Goal: Task Accomplishment & Management: Complete application form

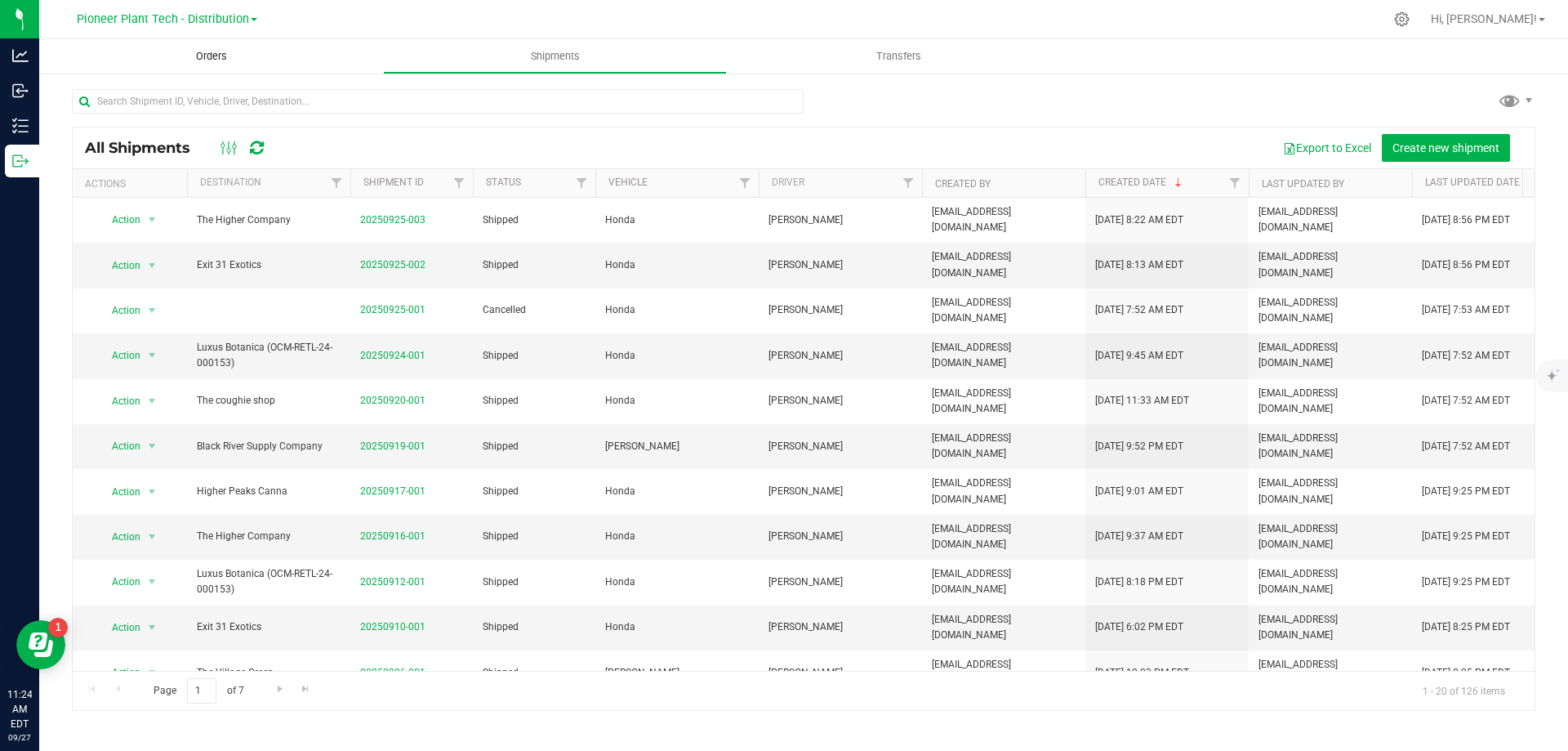
click at [201, 54] on span "Orders" at bounding box center [211, 55] width 76 height 14
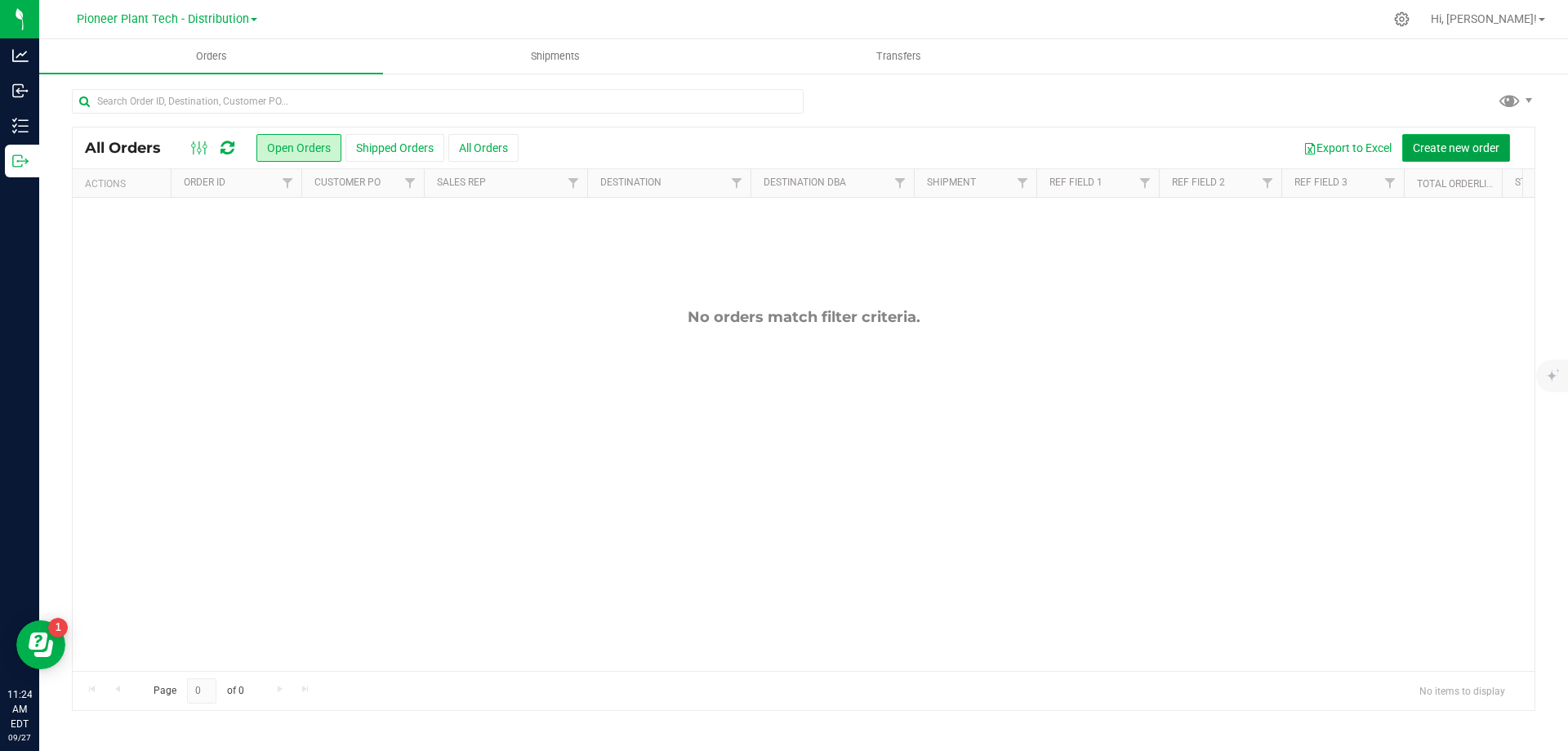
click at [1445, 147] on span "Create new order" at bounding box center [1455, 148] width 87 height 13
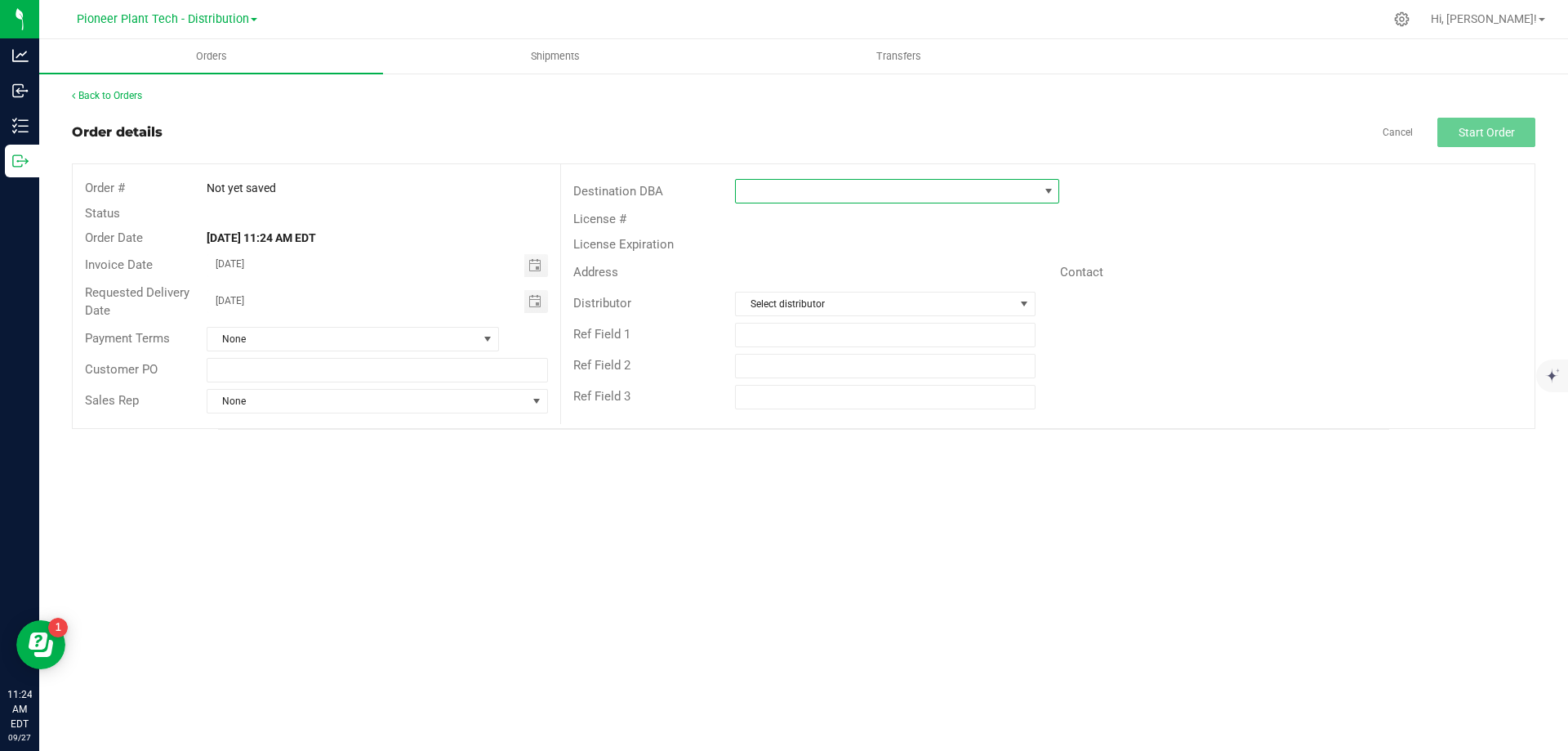
click at [965, 196] on span at bounding box center [886, 191] width 302 height 23
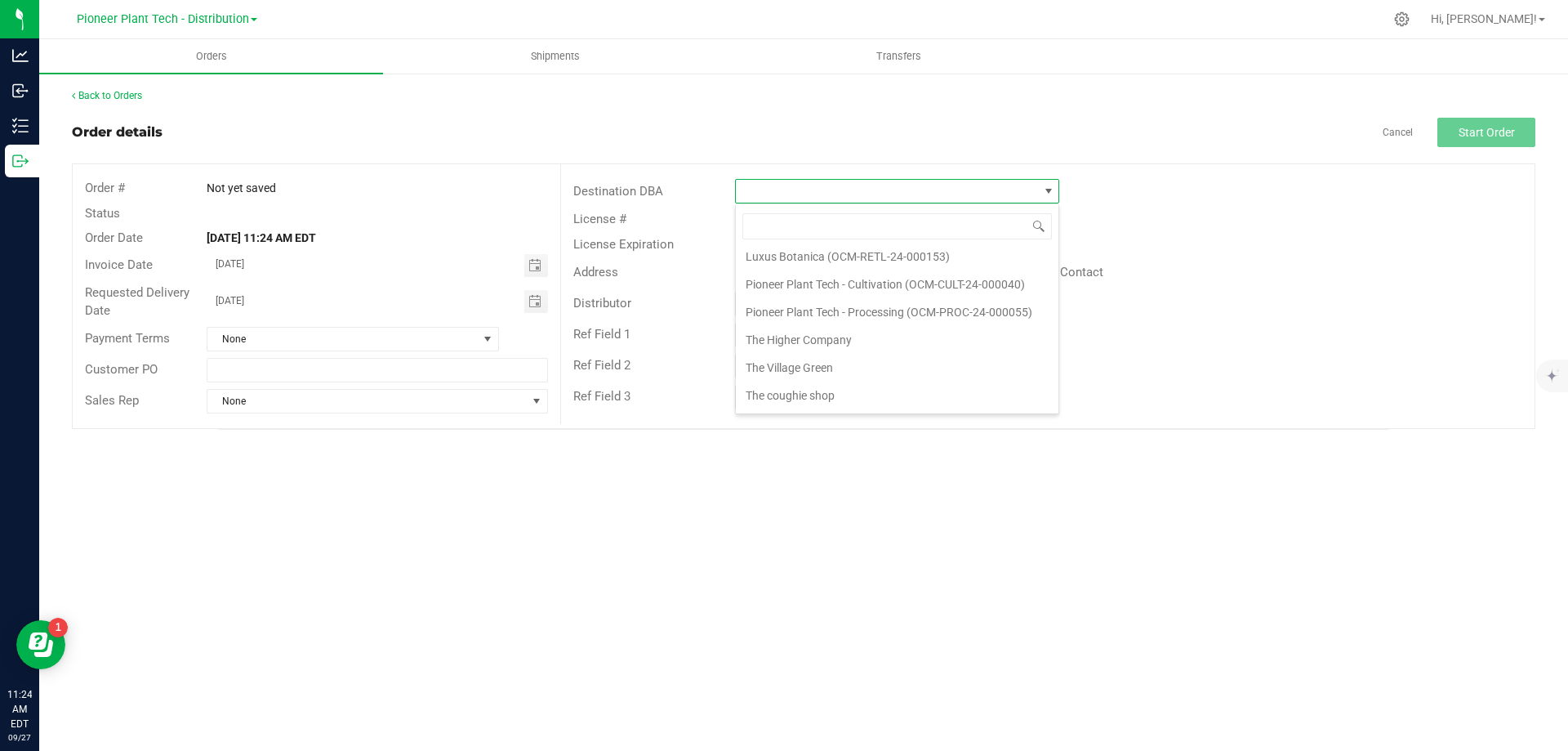
scroll to position [281, 0]
click at [808, 384] on li "royale flower" at bounding box center [896, 397] width 322 height 28
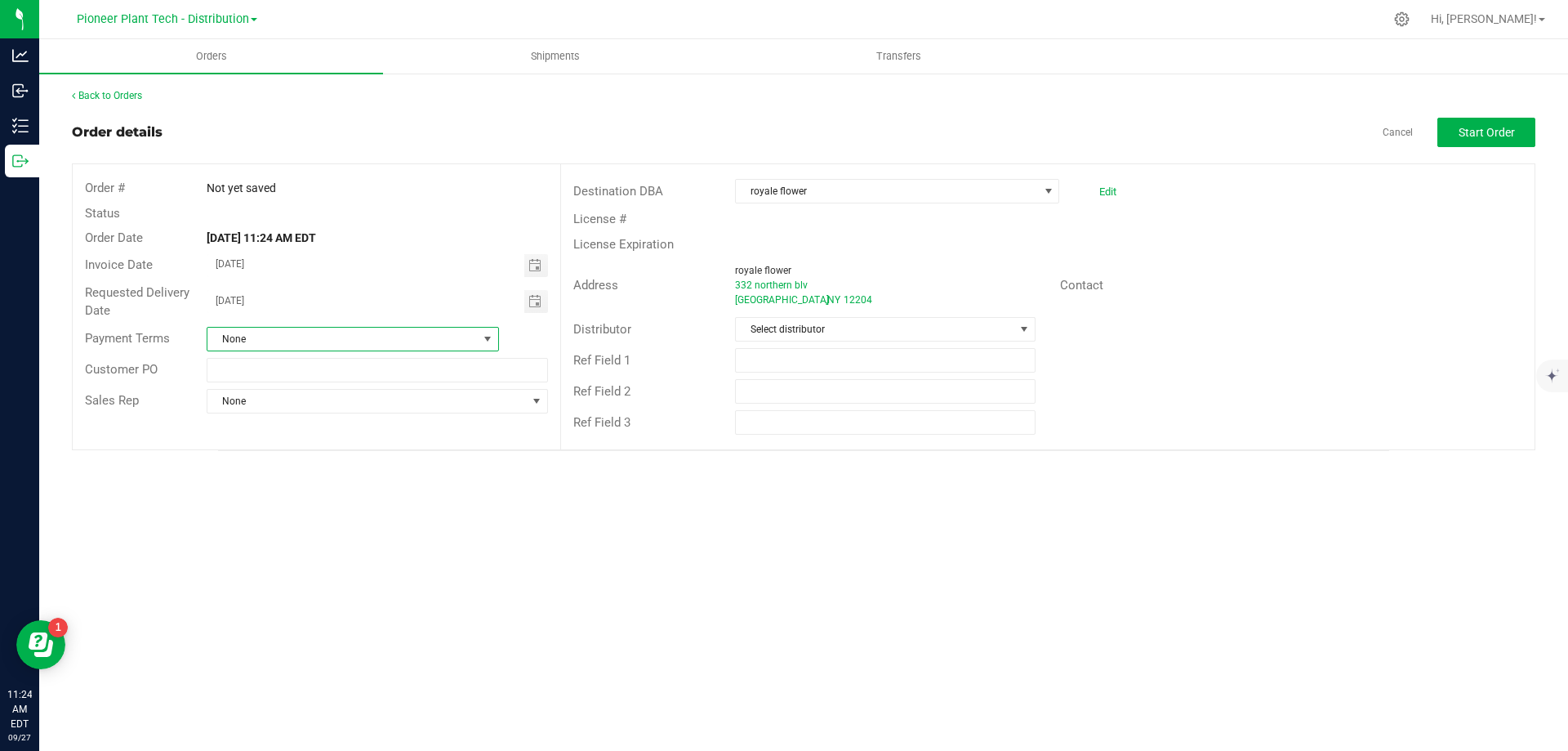
click at [468, 336] on span "None" at bounding box center [342, 339] width 271 height 23
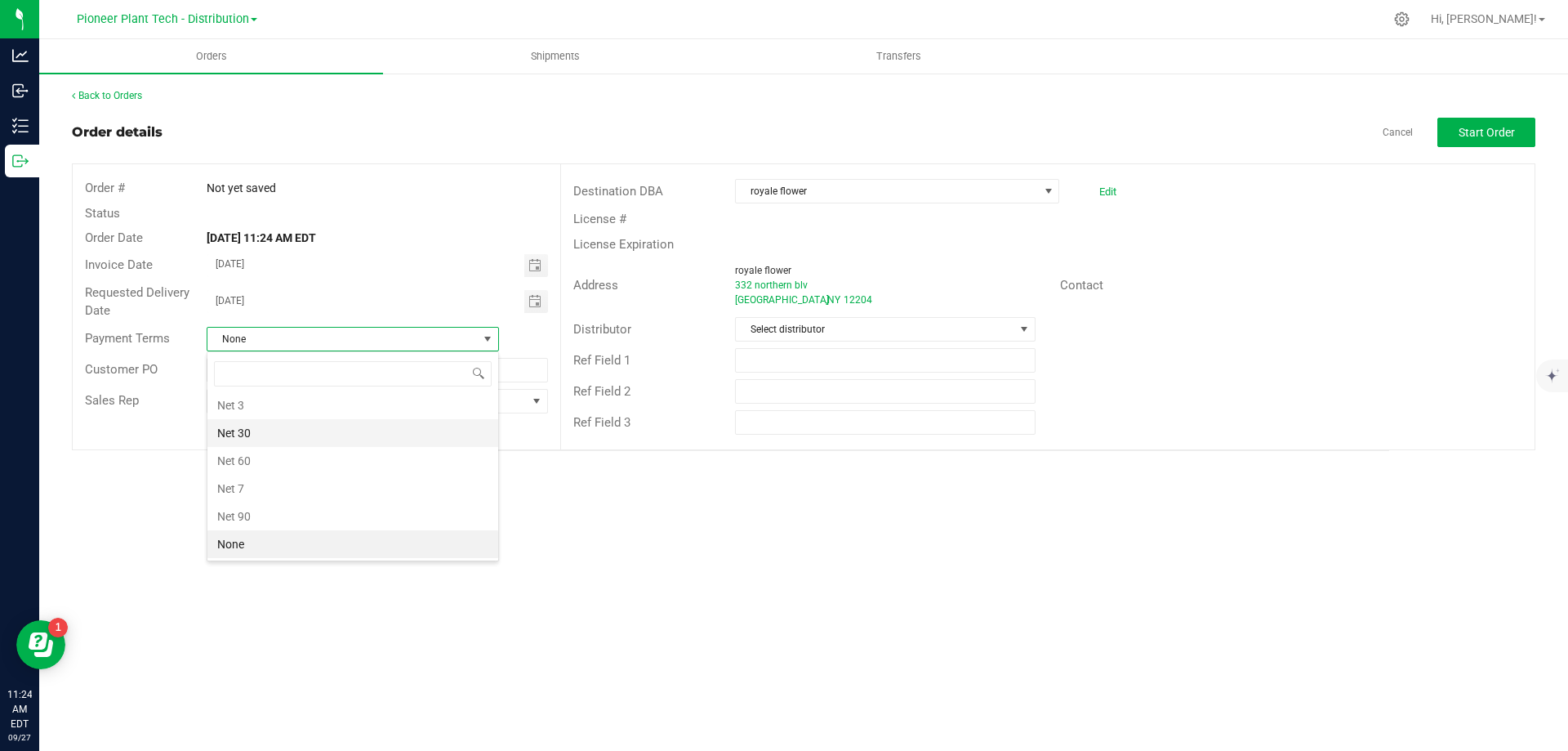
click at [236, 432] on li "Net 30" at bounding box center [353, 432] width 291 height 28
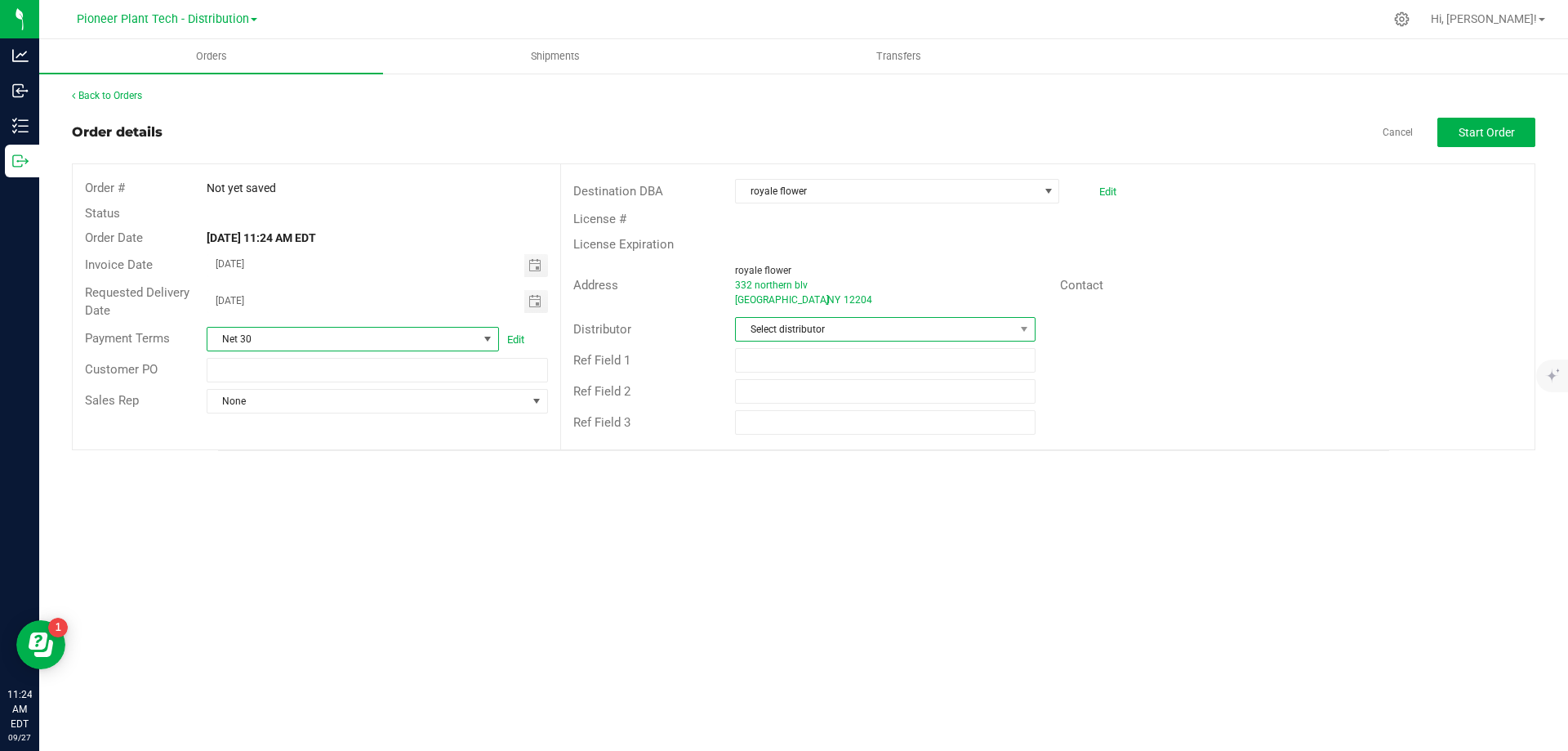
click at [1010, 333] on span "Select distributor" at bounding box center [874, 329] width 277 height 23
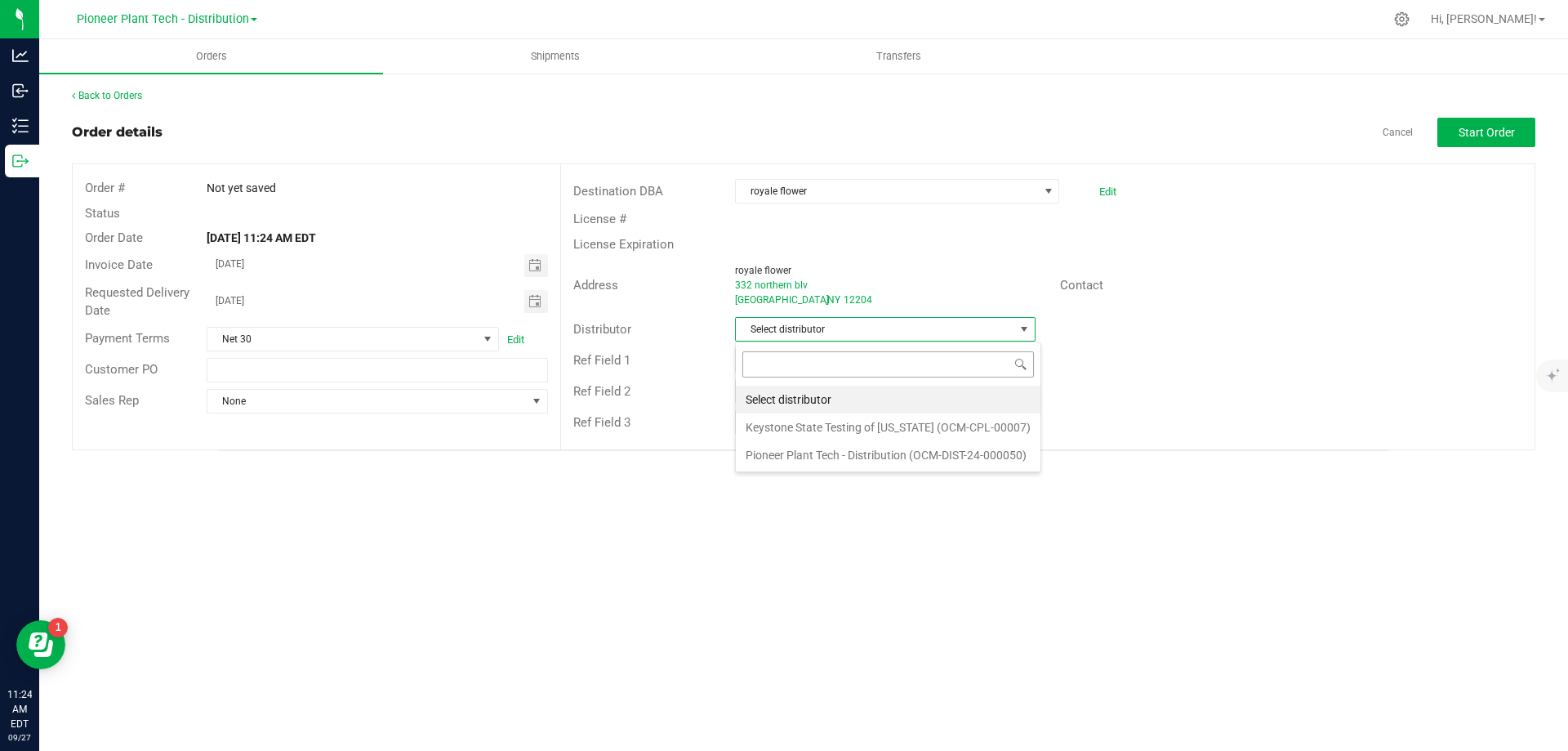
scroll to position [25, 300]
click at [821, 452] on li "Pioneer Plant Tech - Distribution (OCM-DIST-24-000050)" at bounding box center [887, 454] width 305 height 28
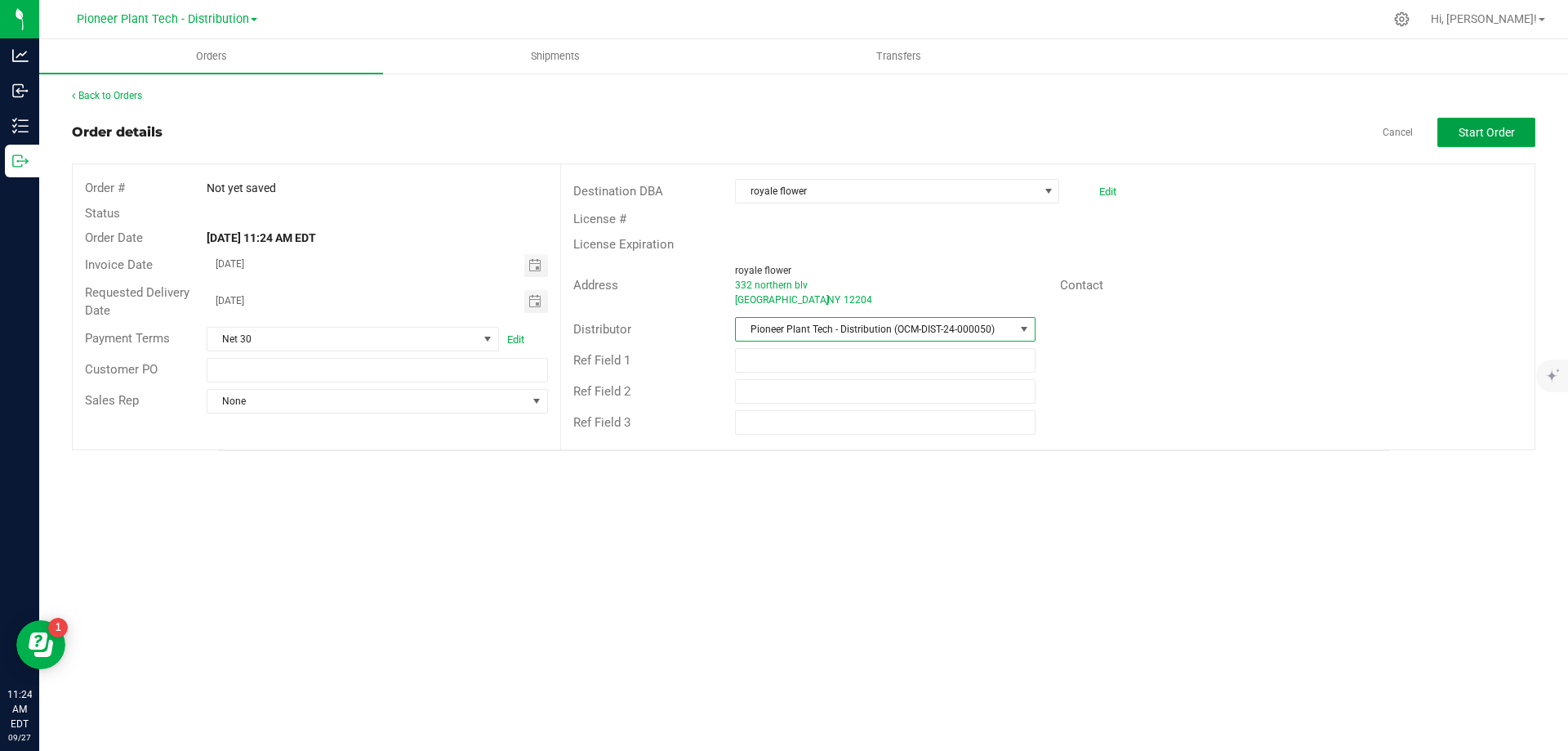
drag, startPoint x: 1507, startPoint y: 135, endPoint x: 1200, endPoint y: 189, distance: 311.7
click at [1505, 135] on span "Start Order" at bounding box center [1486, 133] width 56 height 13
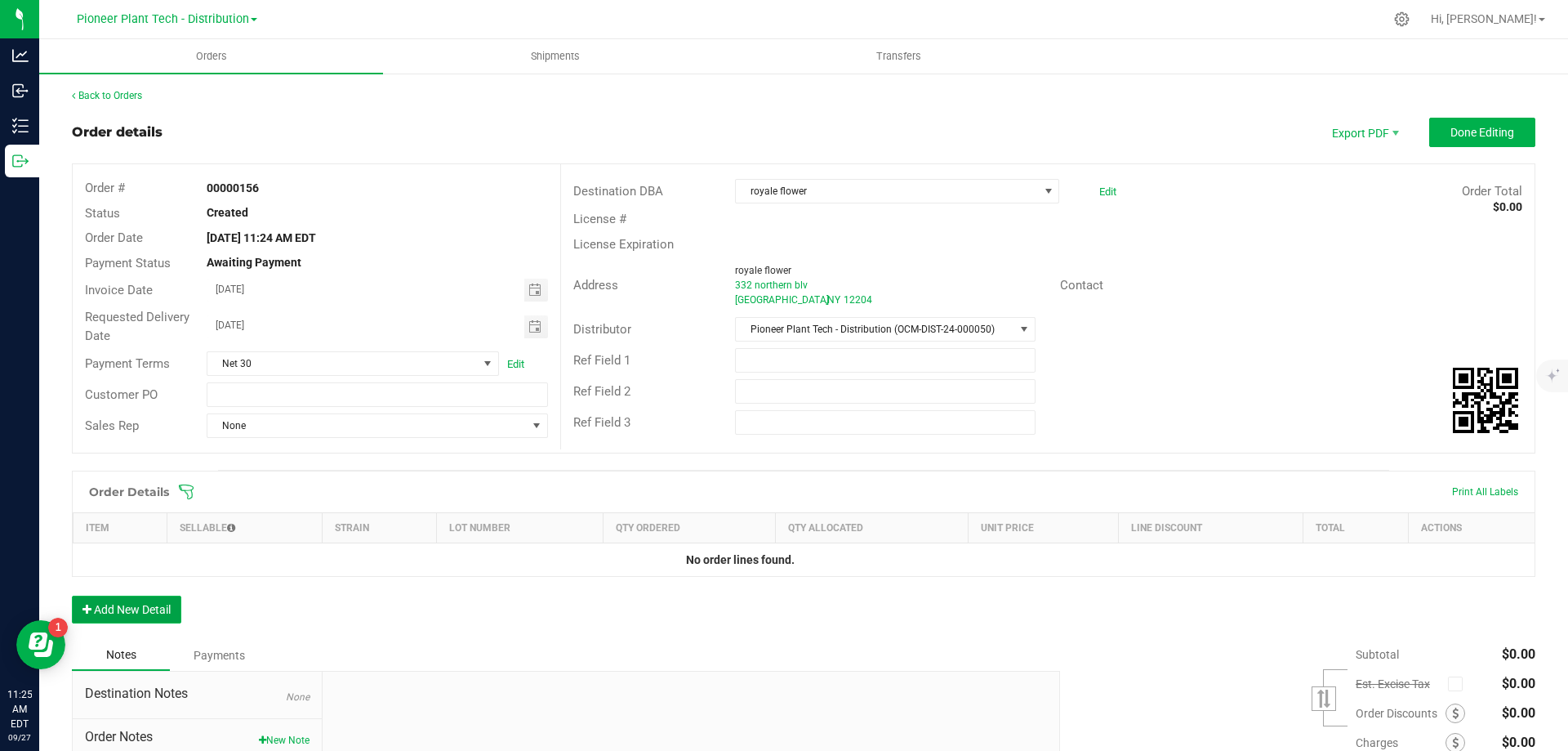
click at [176, 607] on button "Add New Detail" at bounding box center [126, 609] width 109 height 28
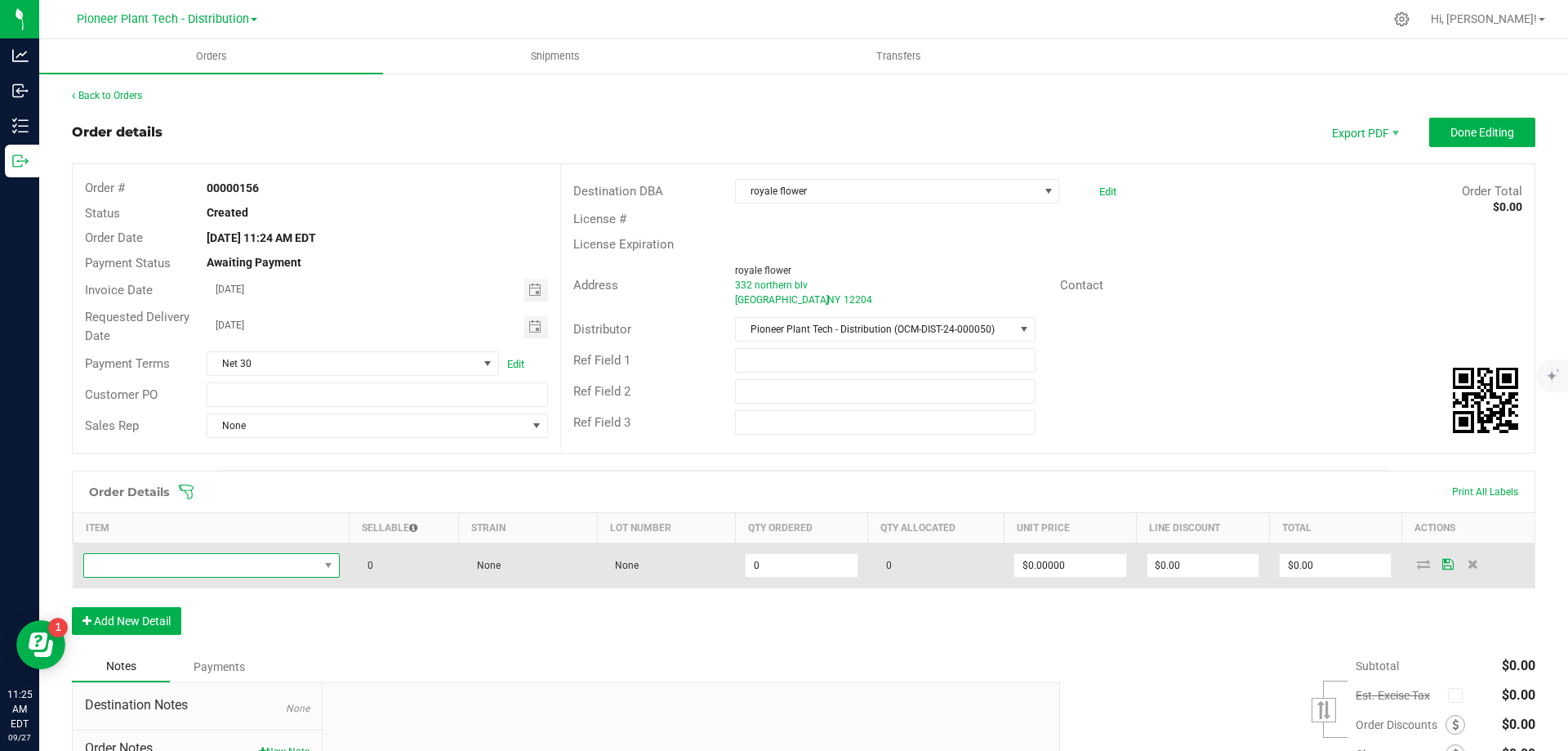
click at [201, 561] on span "NO DATA FOUND" at bounding box center [201, 565] width 234 height 23
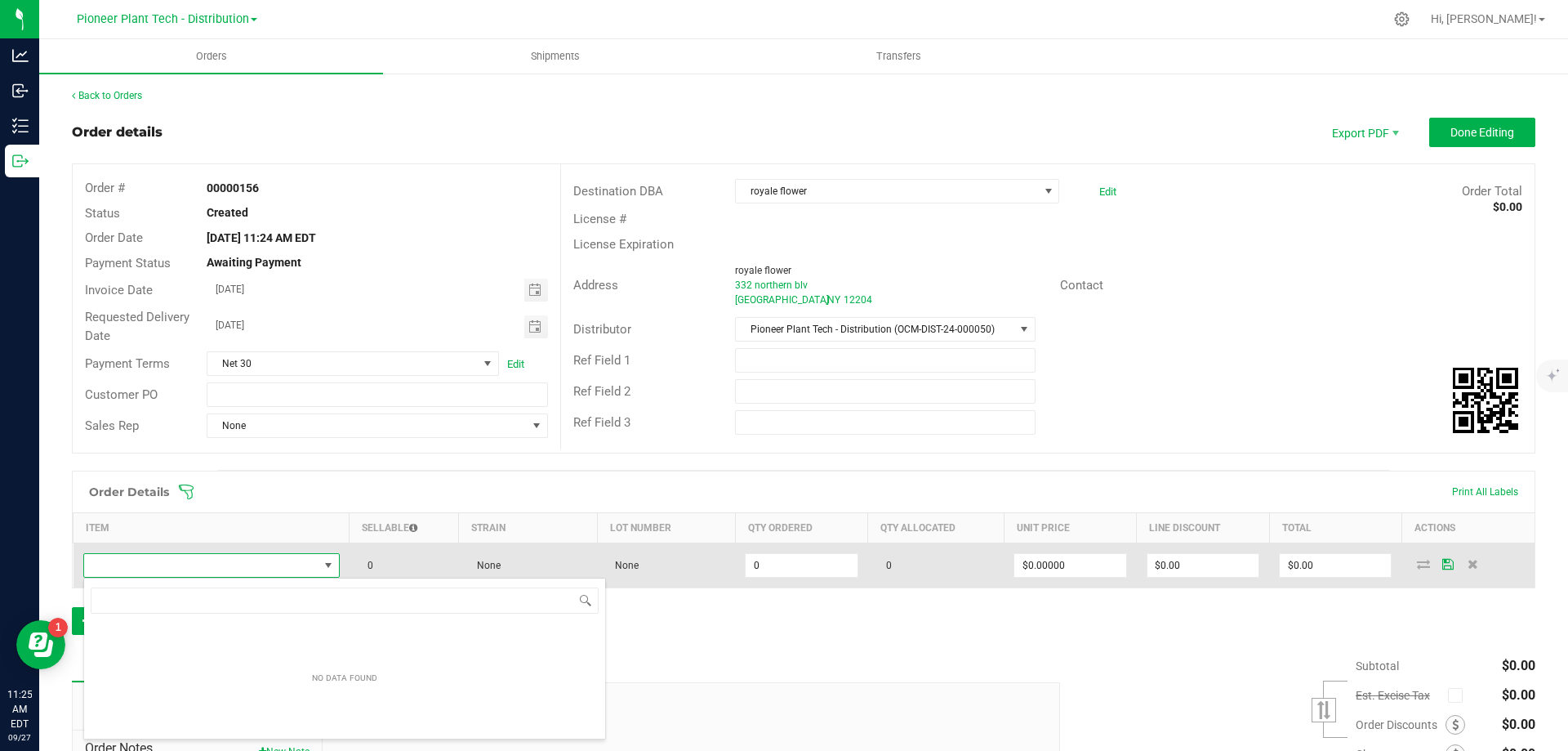
scroll to position [25, 252]
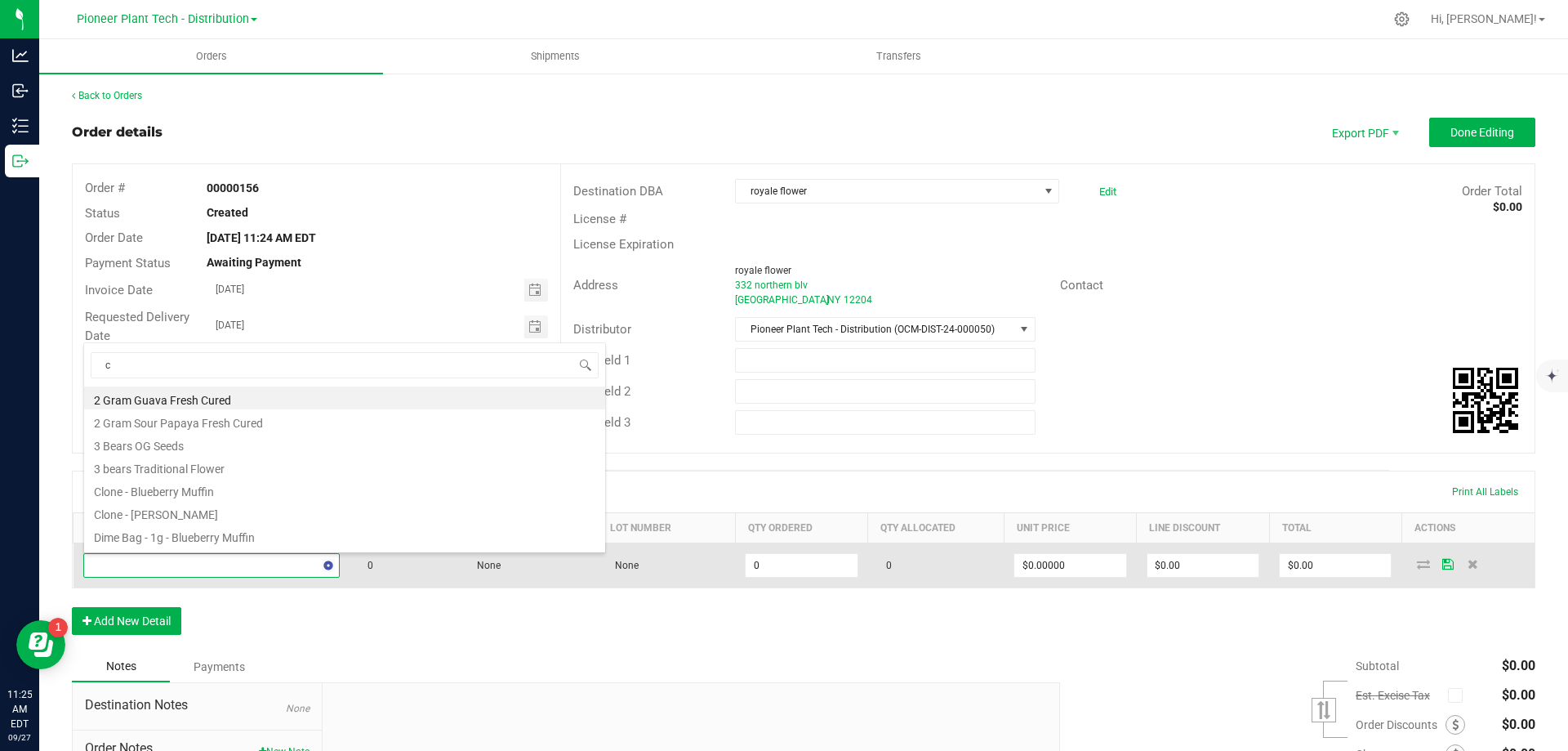
type input "ch"
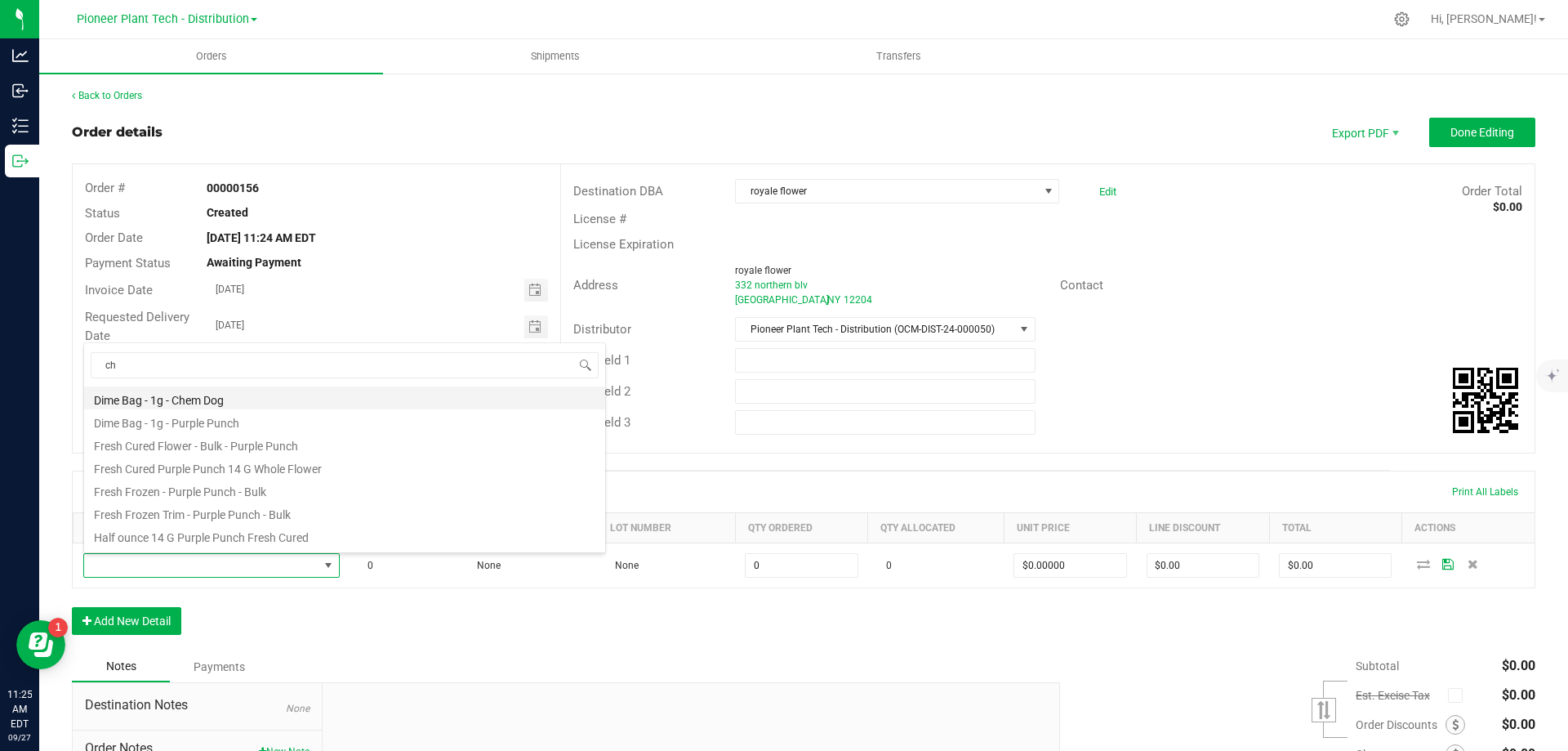
click at [203, 400] on li "Dime Bag - 1g - Chem Dog" at bounding box center [344, 398] width 521 height 23
type input "0 ea"
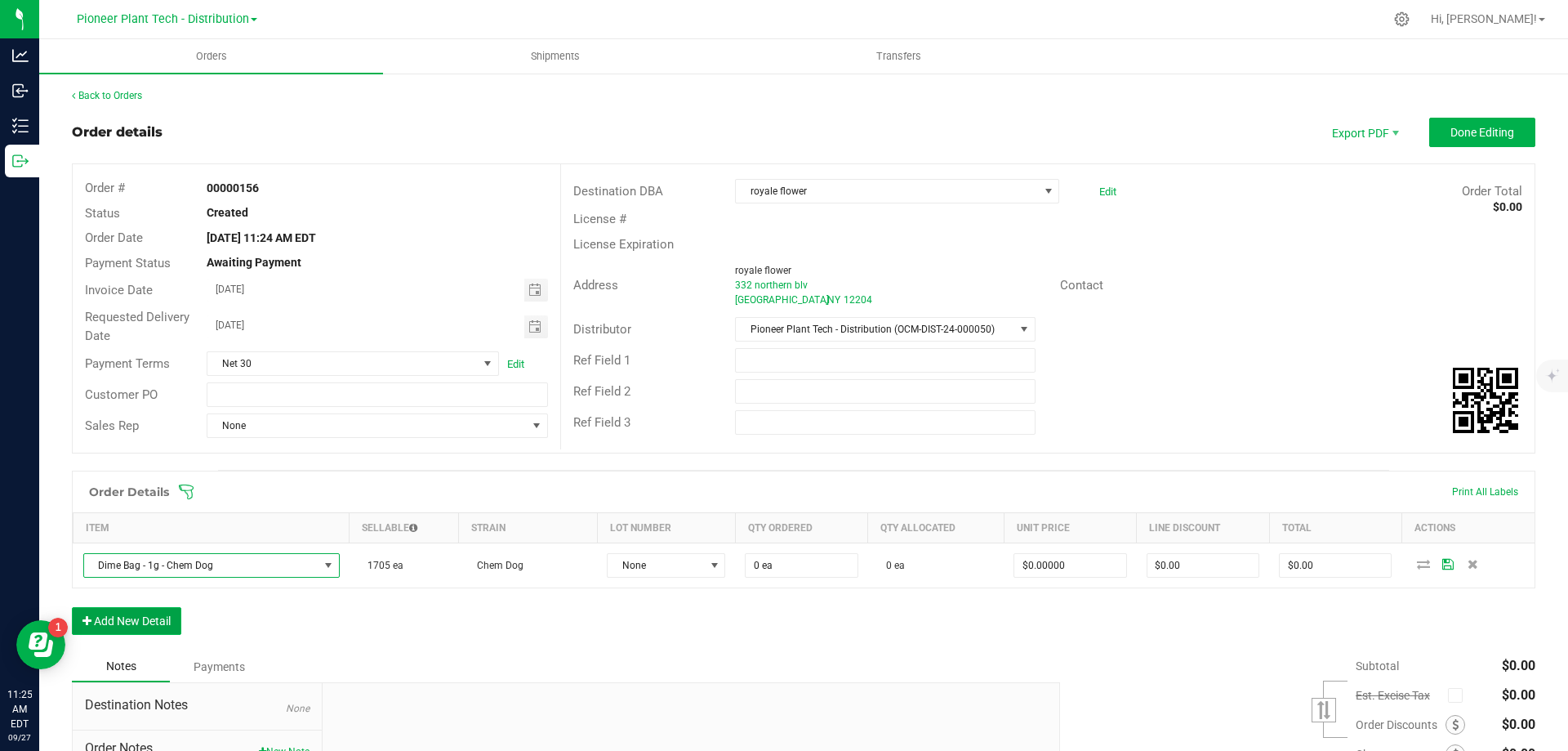
click at [155, 616] on button "Add New Detail" at bounding box center [126, 620] width 109 height 28
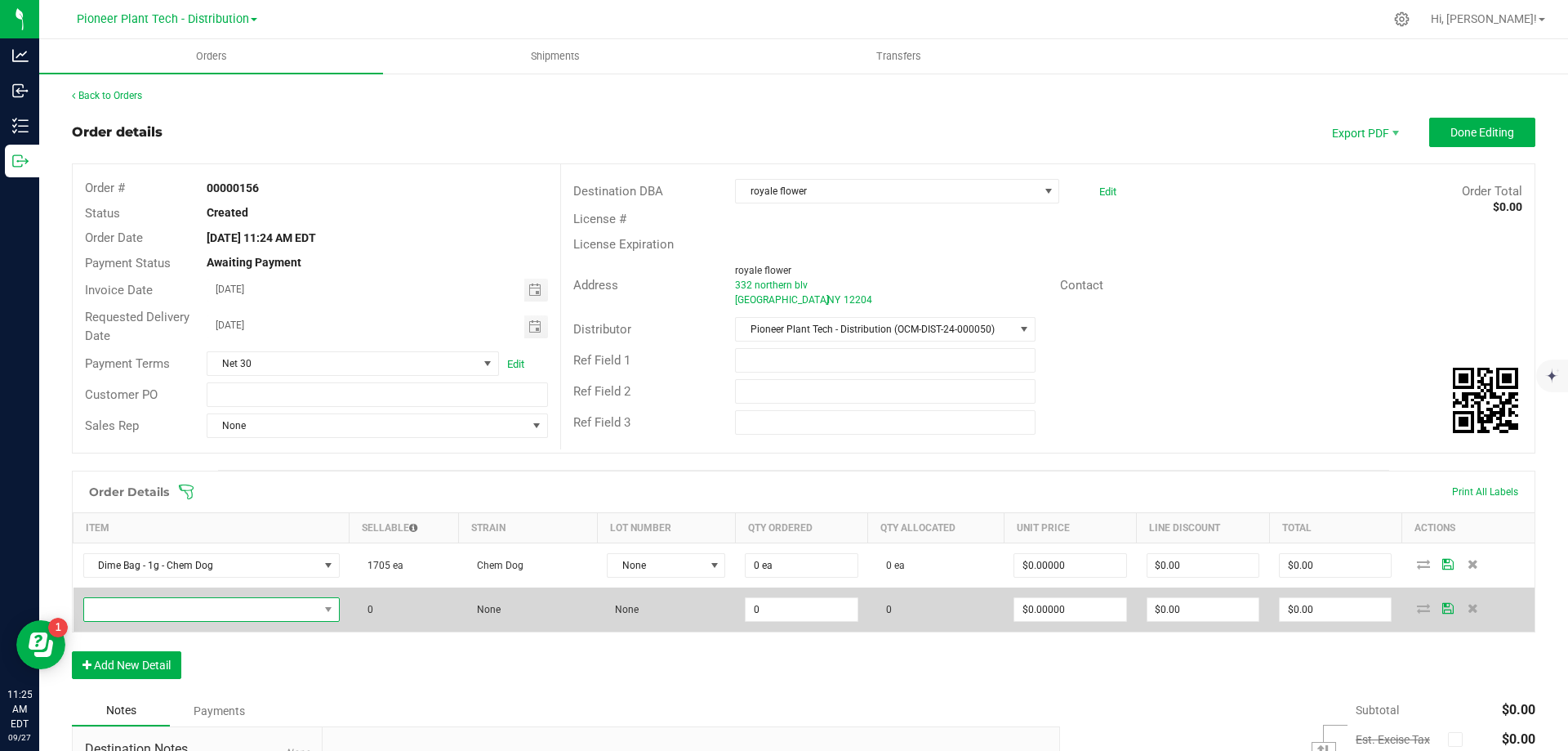
click at [153, 610] on span "NO DATA FOUND" at bounding box center [201, 609] width 234 height 23
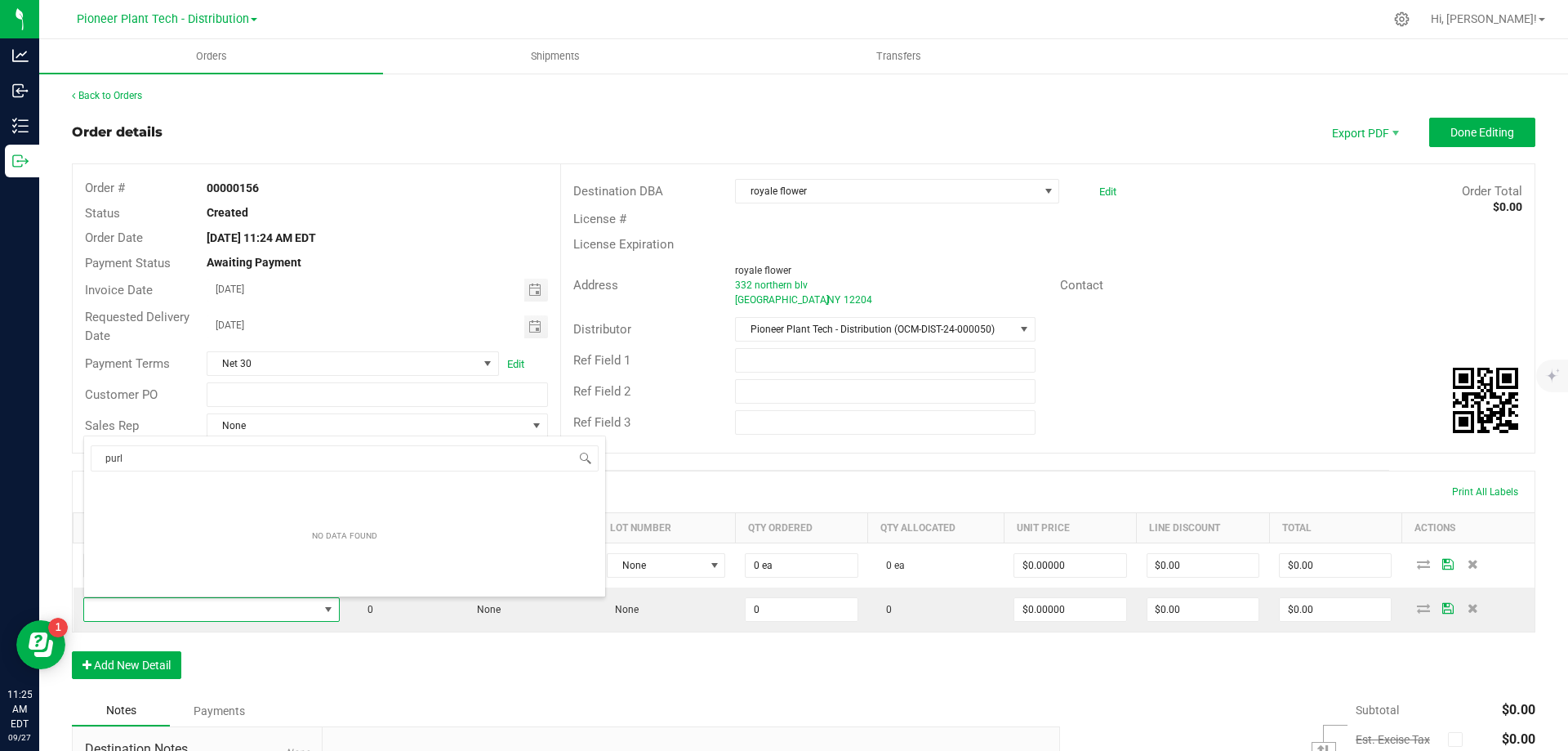
type input "pur"
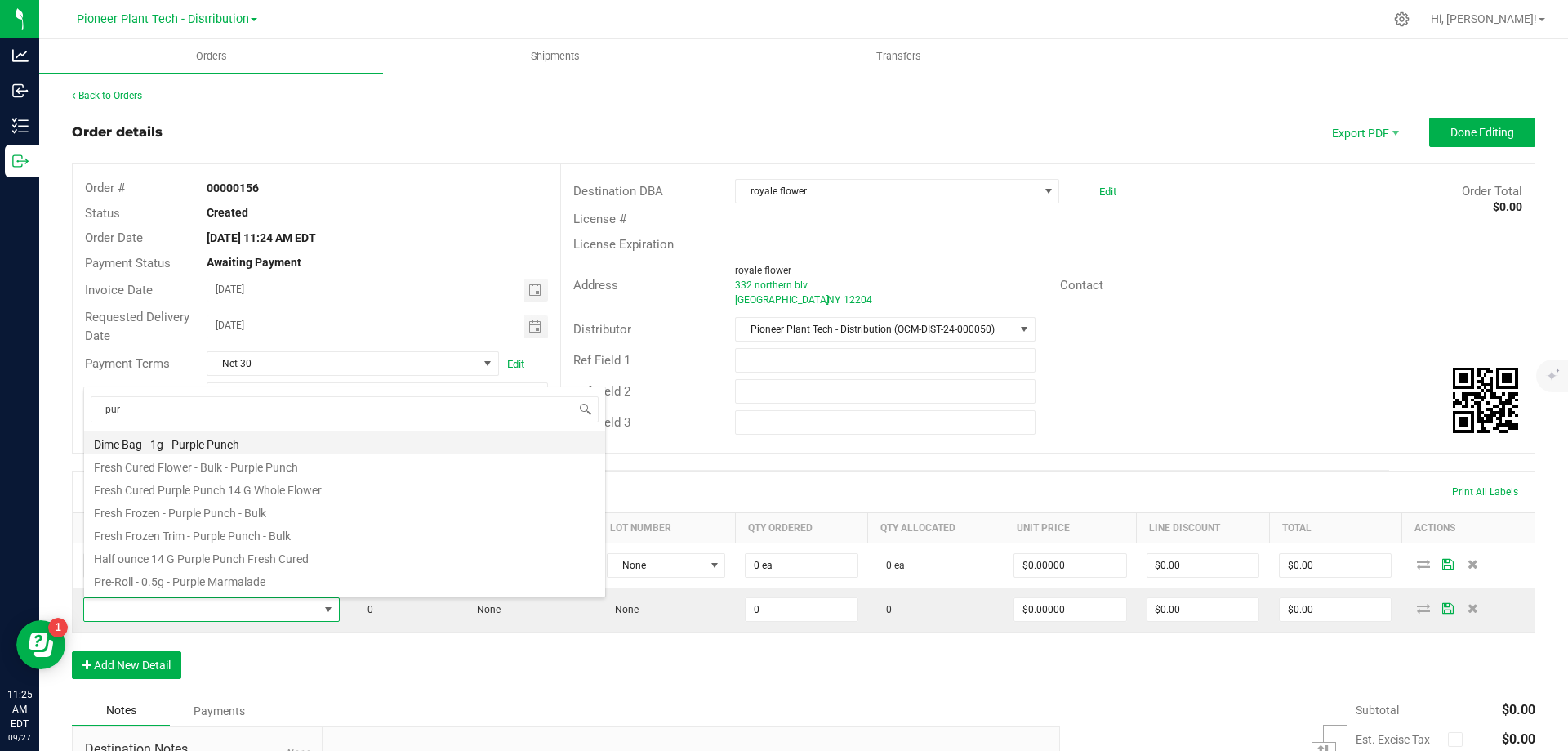
click at [179, 438] on li "Dime Bag - 1g - Purple Punch" at bounding box center [344, 442] width 521 height 23
type input "0 ea"
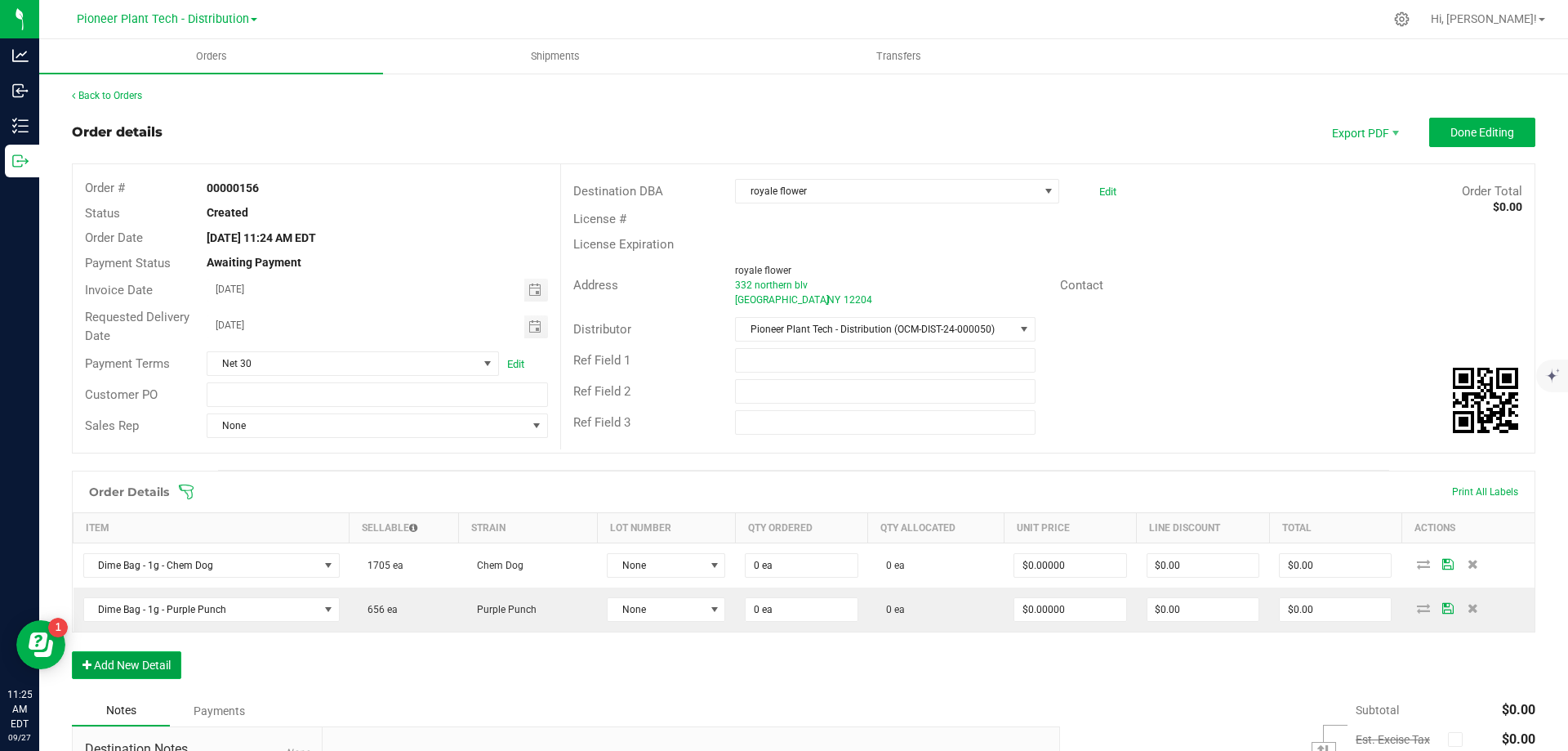
click at [143, 663] on button "Add New Detail" at bounding box center [126, 665] width 109 height 28
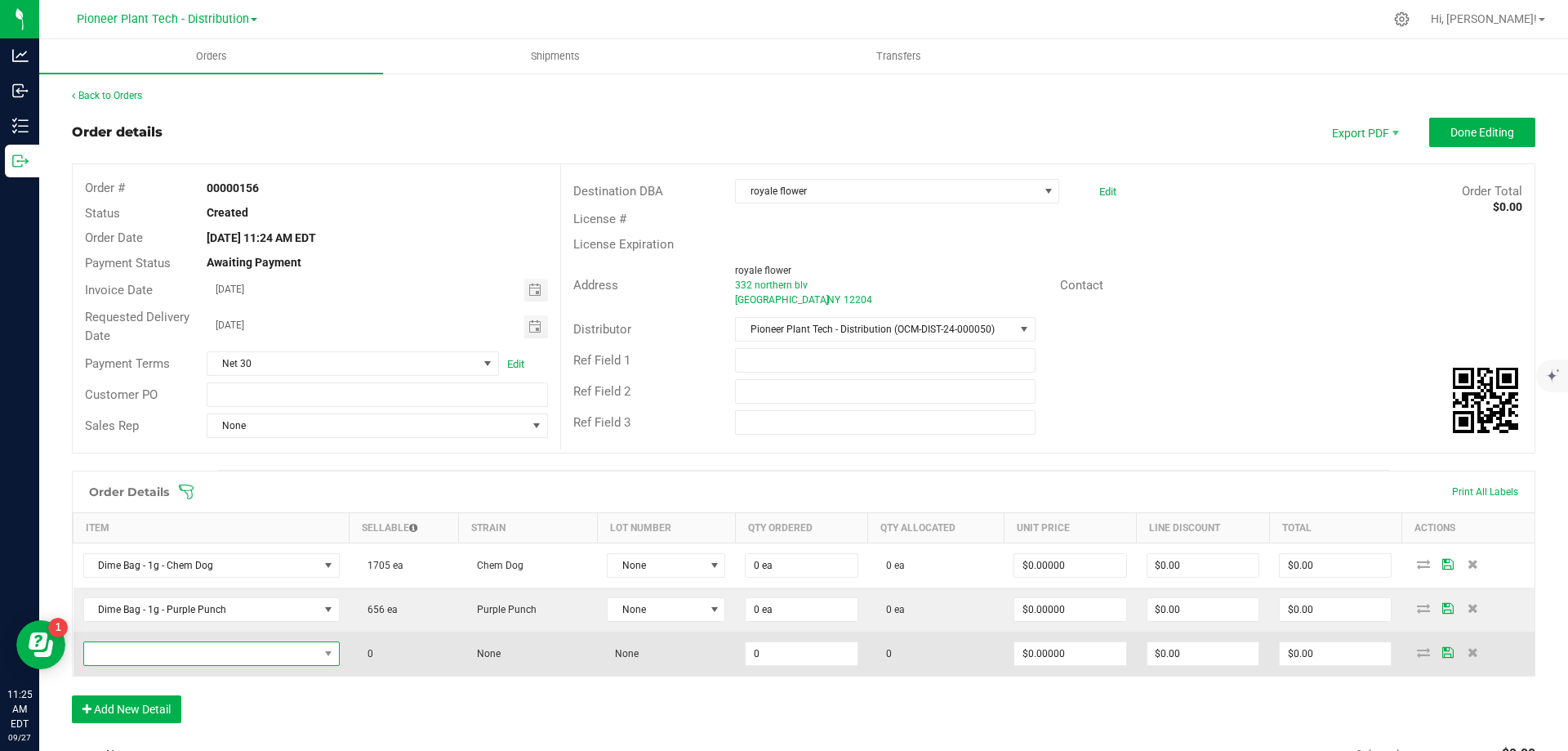
click at [151, 648] on span "NO DATA FOUND" at bounding box center [201, 653] width 234 height 23
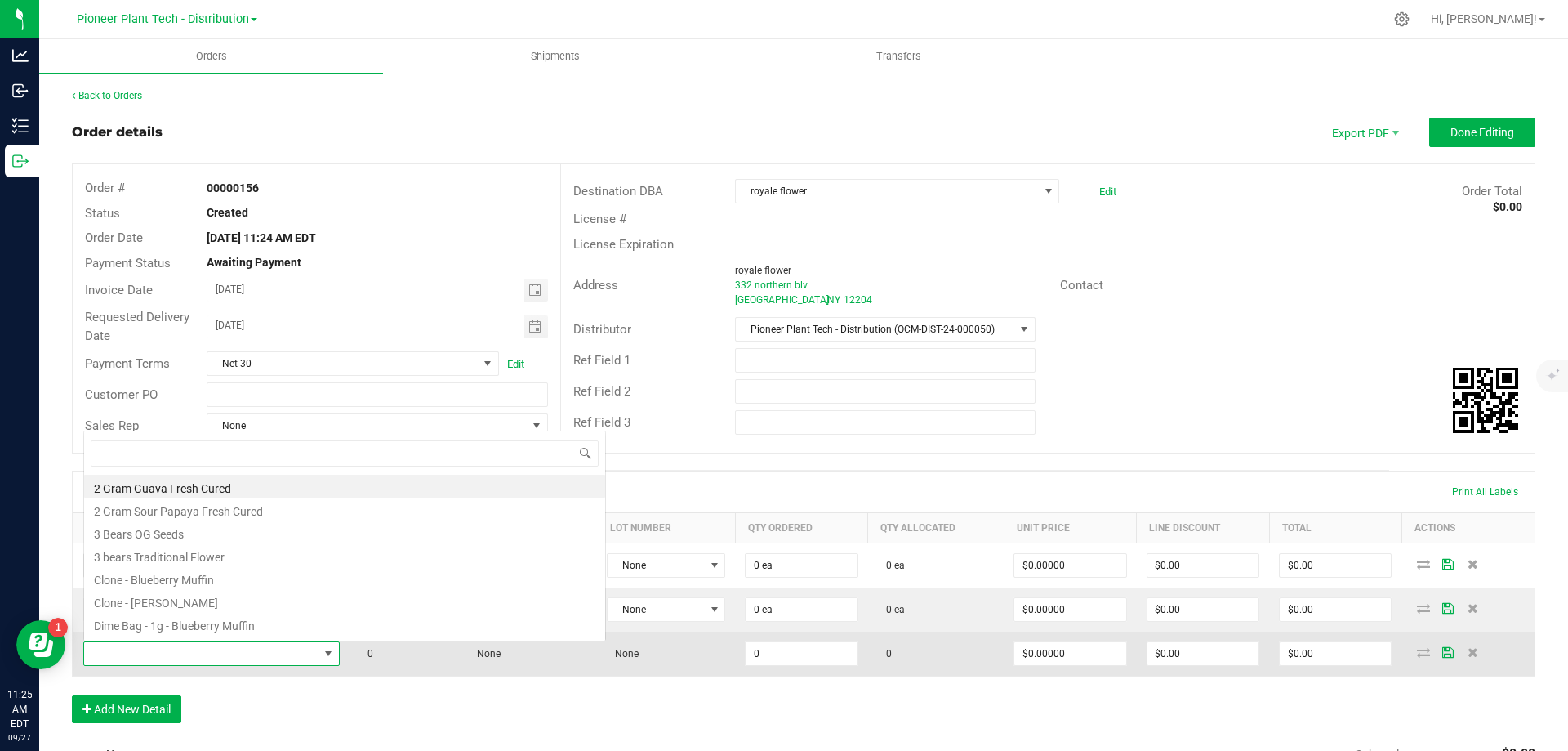
type input "b"
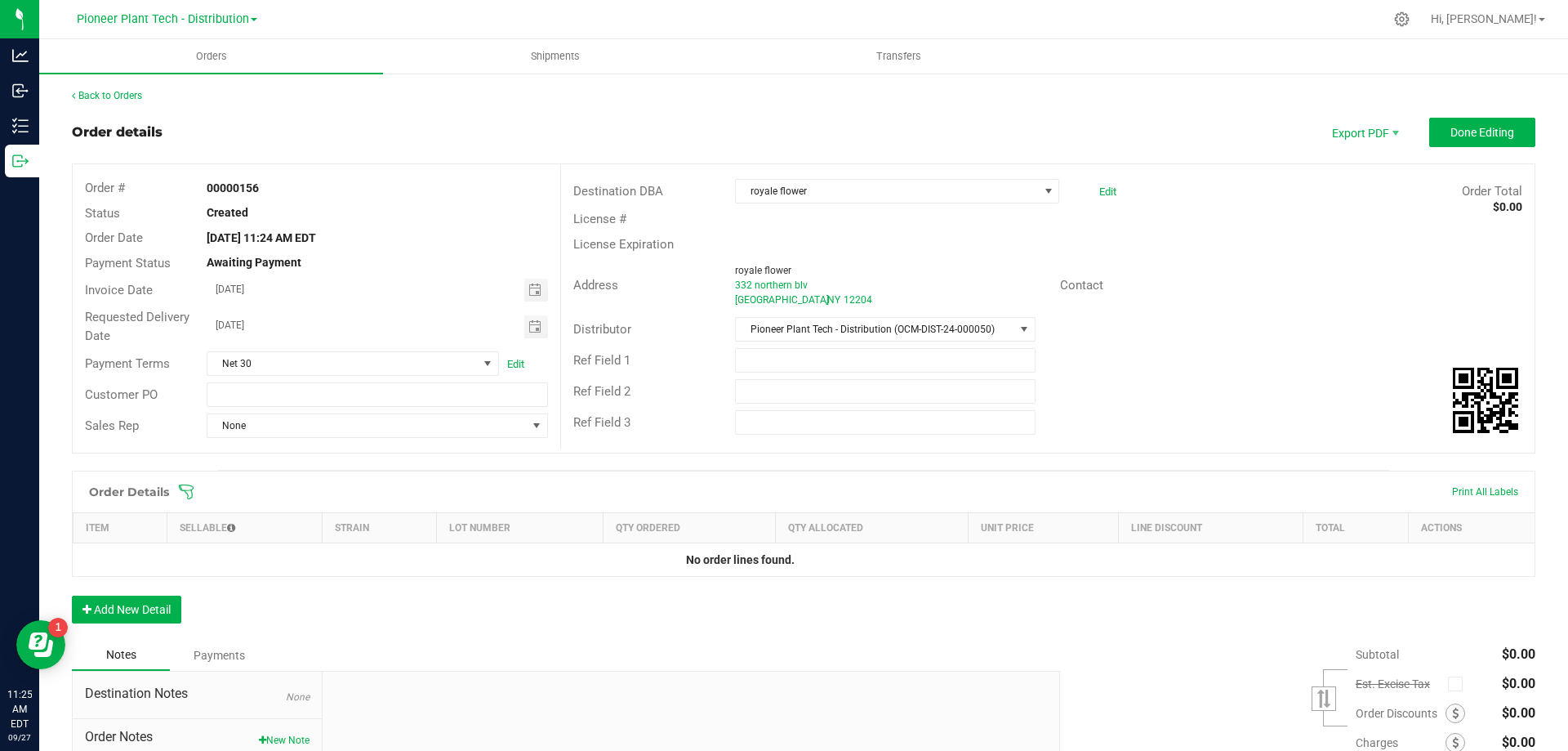
scroll to position [157, 0]
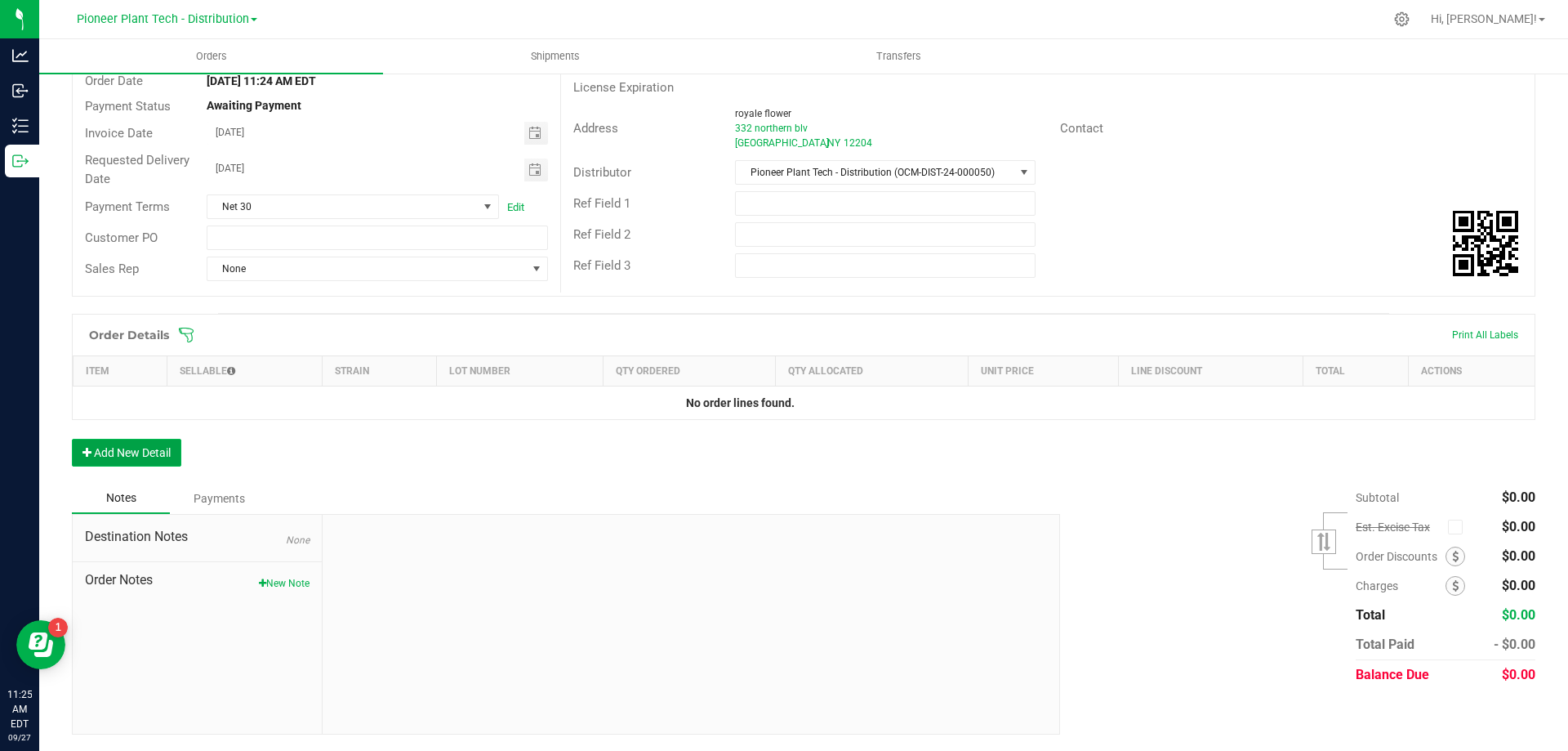
click at [160, 455] on button "Add New Detail" at bounding box center [126, 453] width 109 height 28
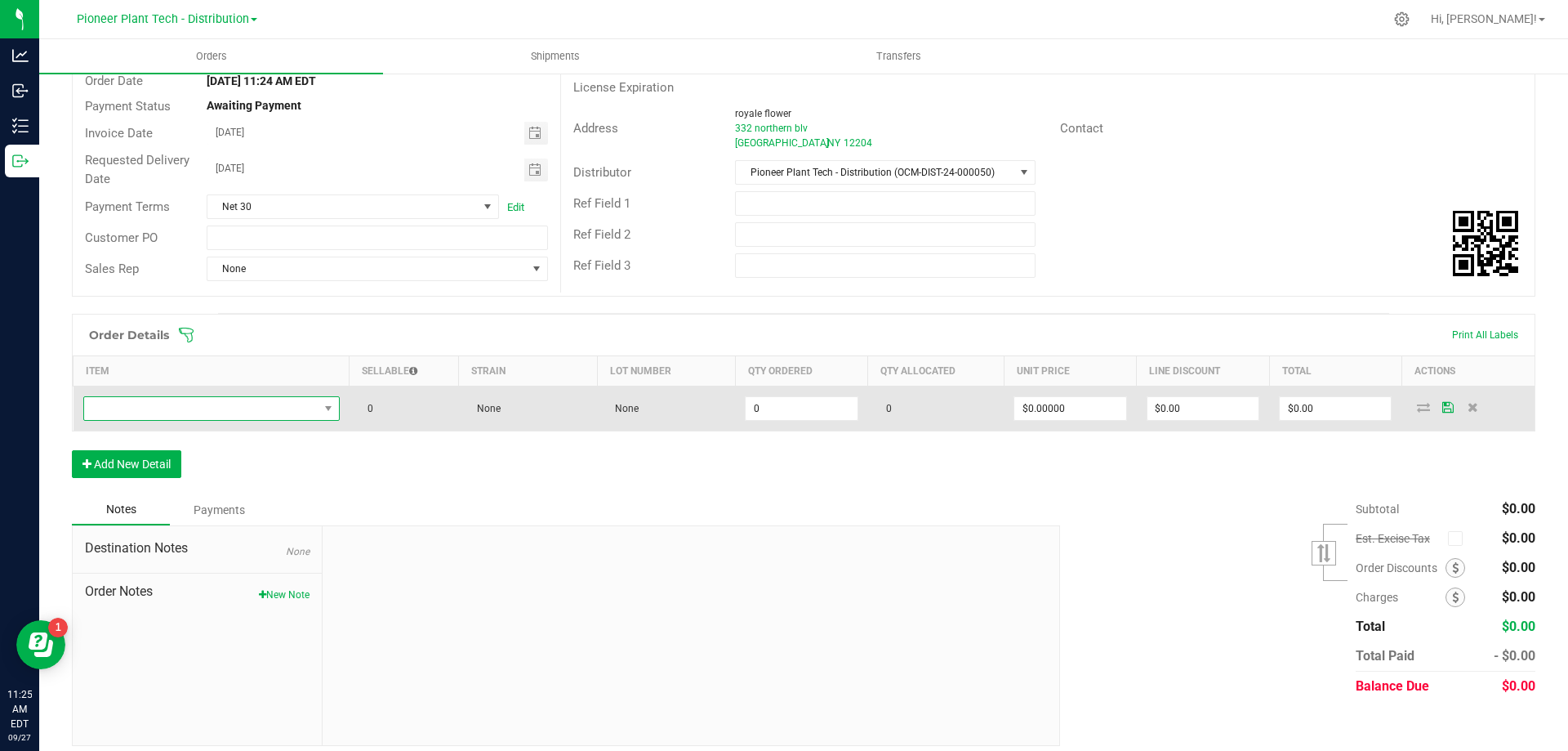
click at [199, 408] on span "NO DATA FOUND" at bounding box center [201, 409] width 234 height 23
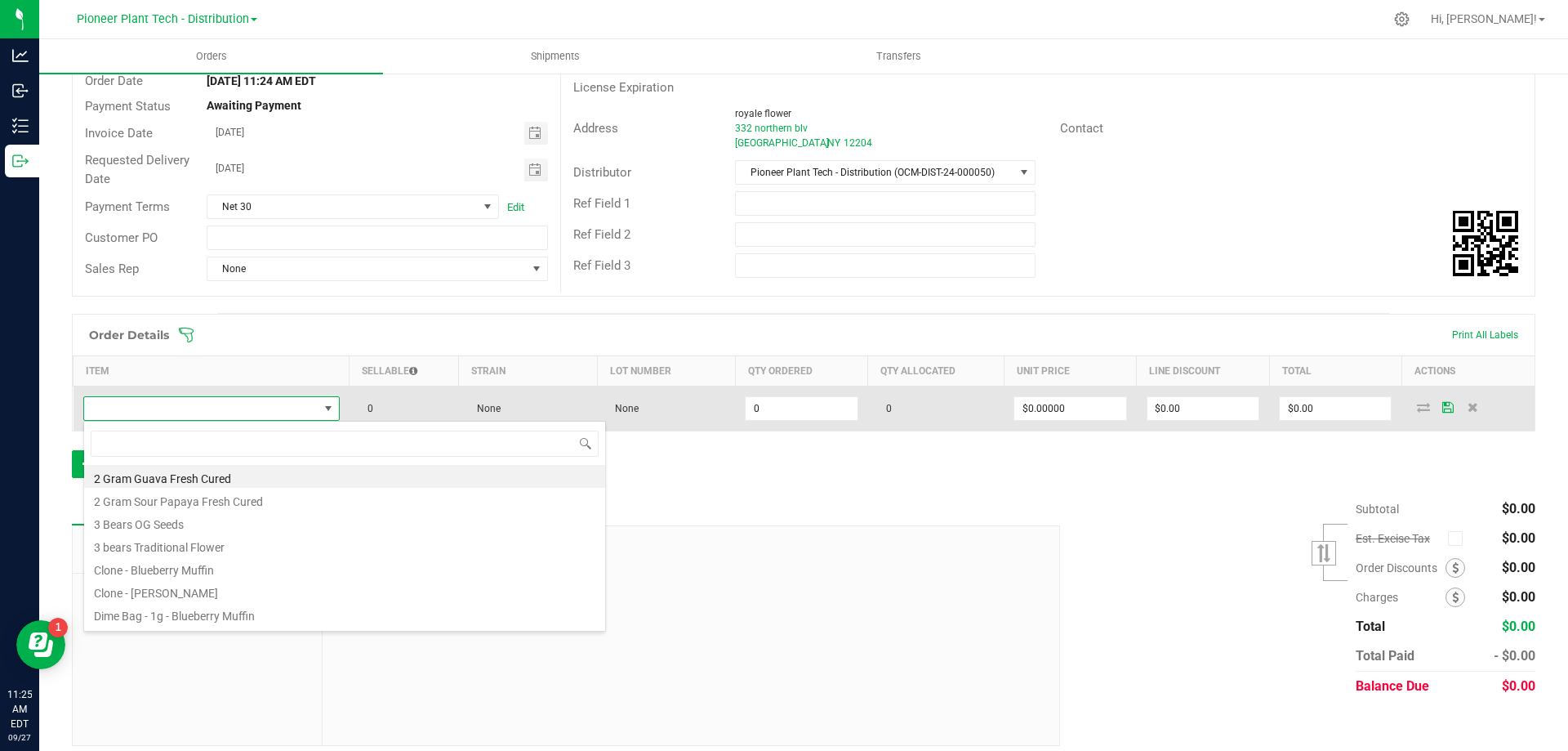
scroll to position [25, 254]
type input "chem"
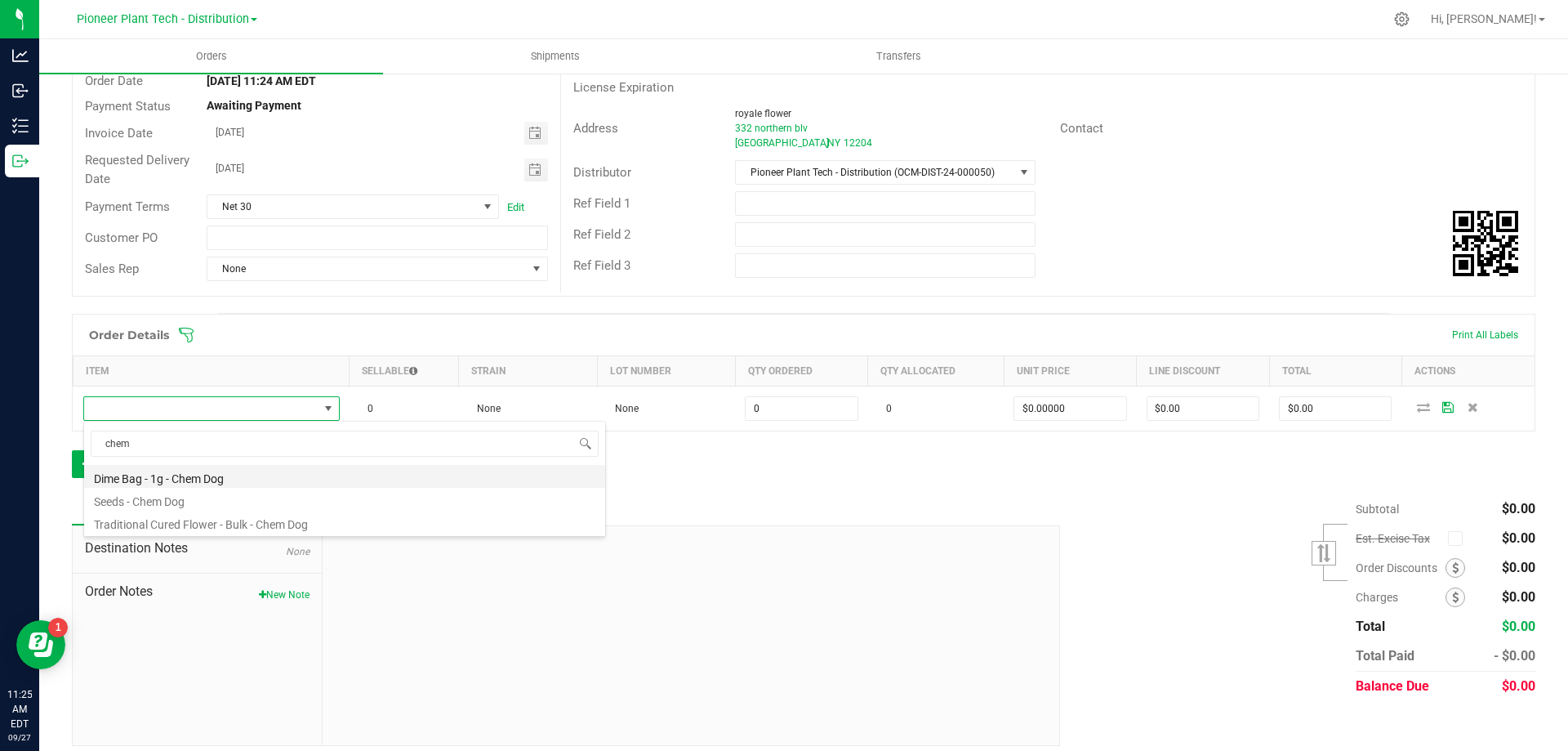
click at [176, 482] on li "Dime Bag - 1g - Chem Dog" at bounding box center [344, 476] width 521 height 23
type input "0 ea"
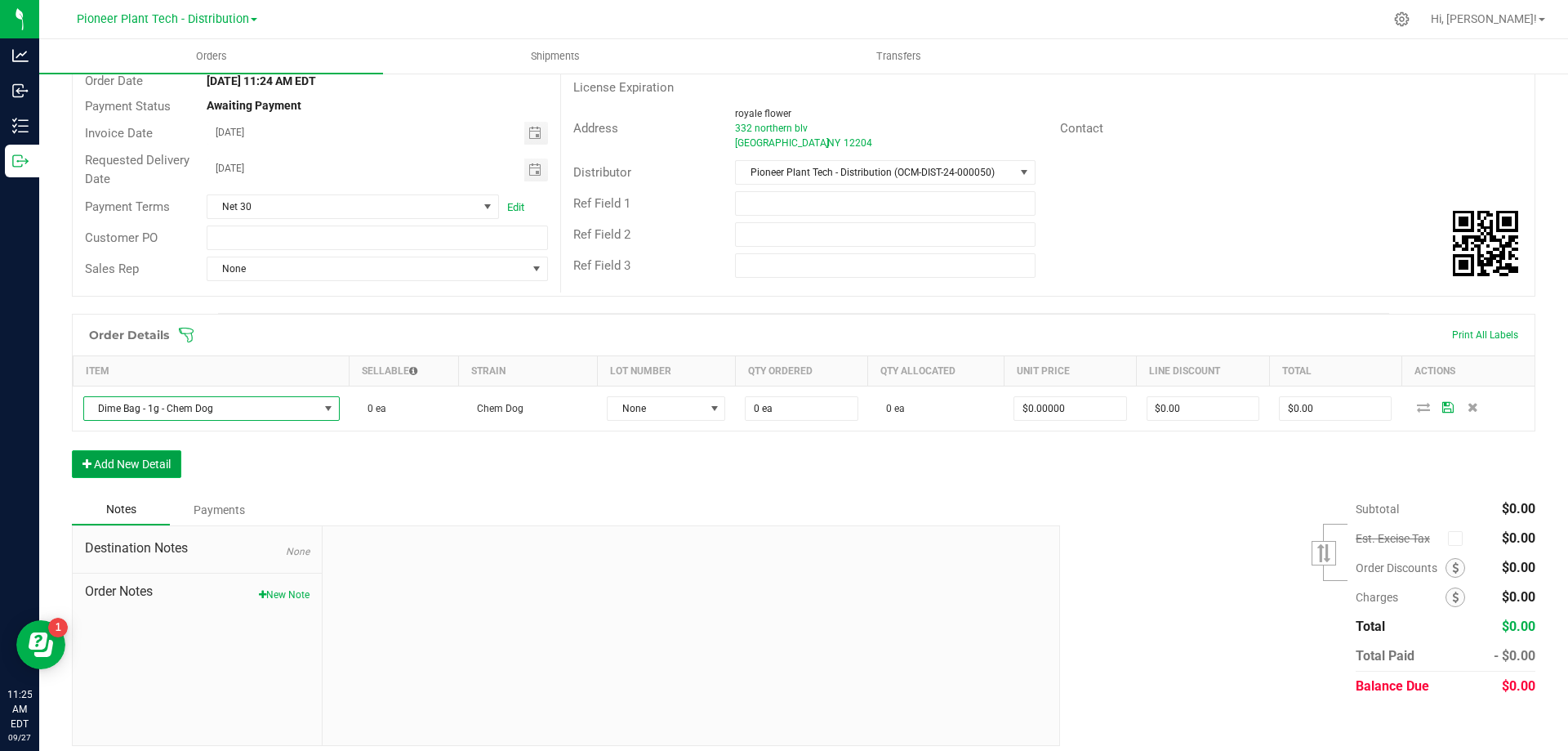
click at [151, 463] on button "Add New Detail" at bounding box center [126, 464] width 109 height 28
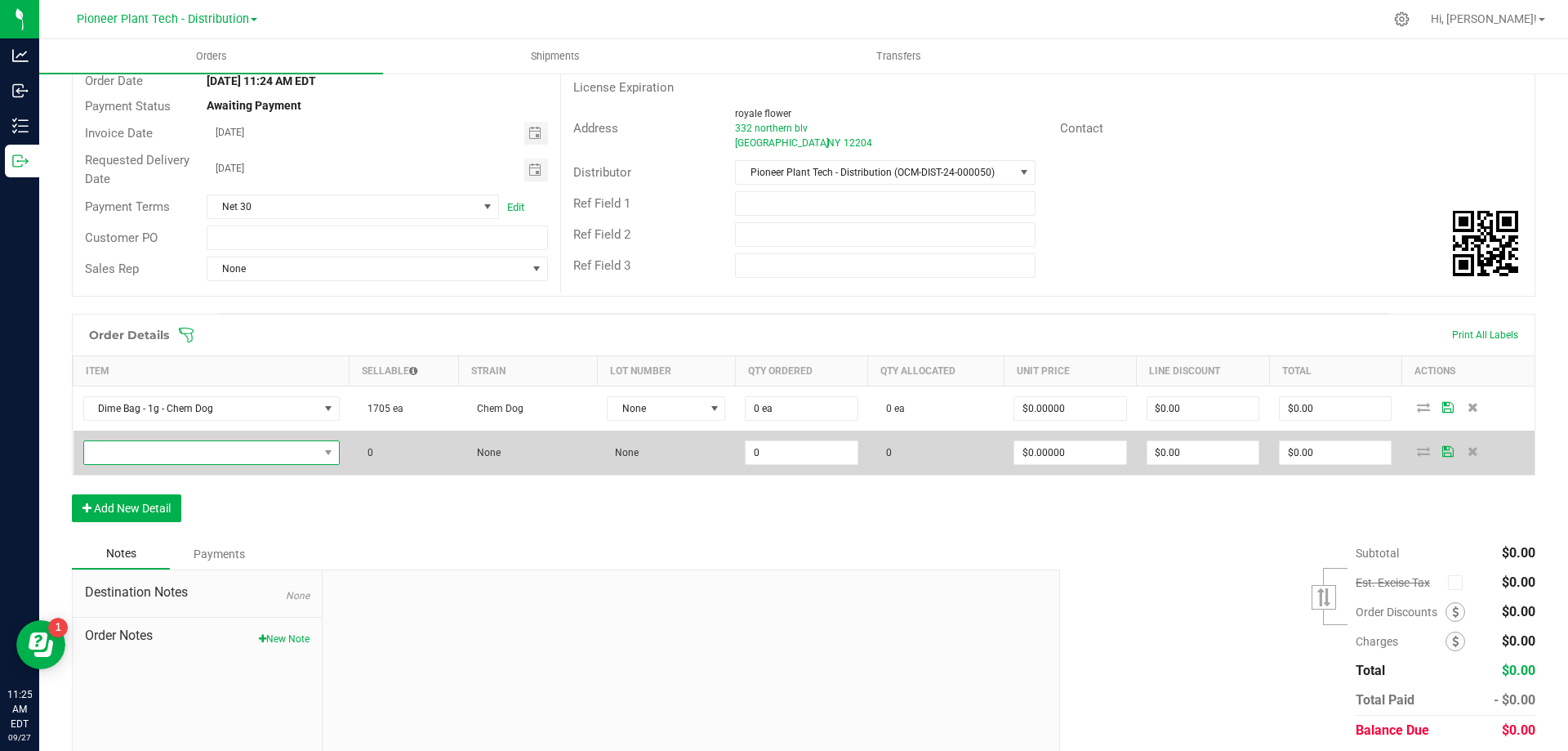
click at [153, 453] on span "NO DATA FOUND" at bounding box center [201, 453] width 234 height 23
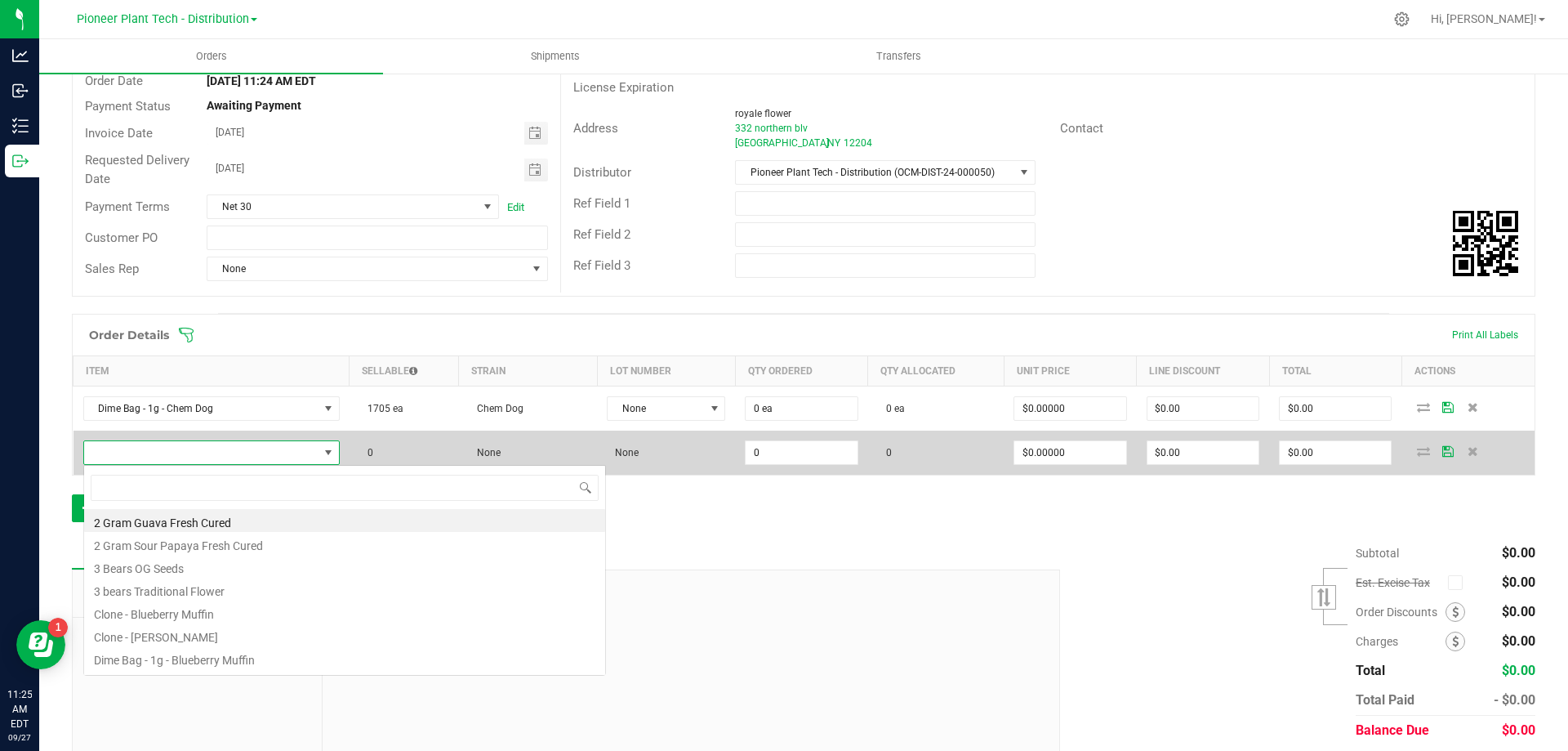
scroll to position [25, 252]
type input "b"
type input "pur"
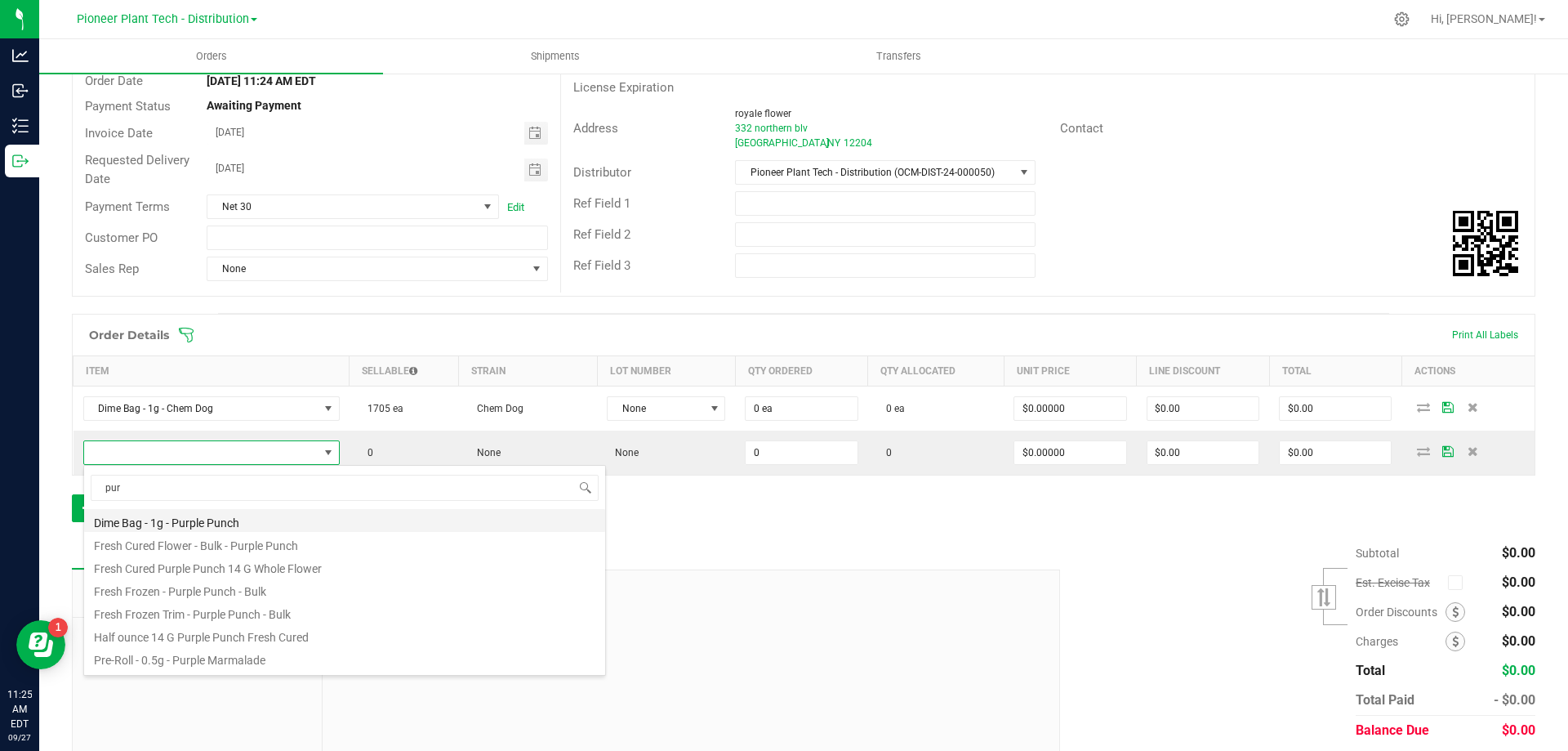
click at [137, 518] on li "Dime Bag - 1g - Purple Punch" at bounding box center [344, 520] width 521 height 23
type input "0 ea"
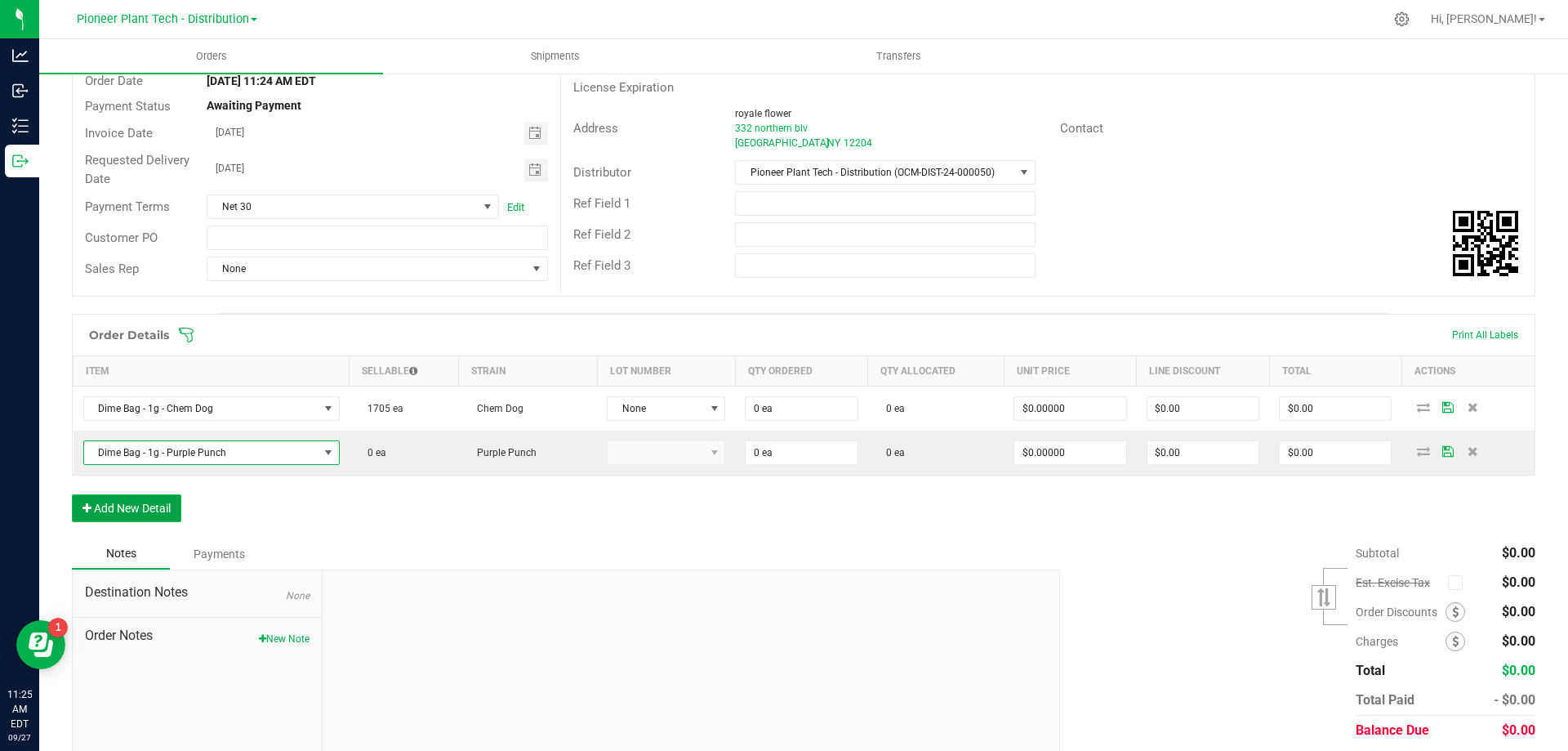
click at [142, 514] on button "Add New Detail" at bounding box center [126, 508] width 109 height 28
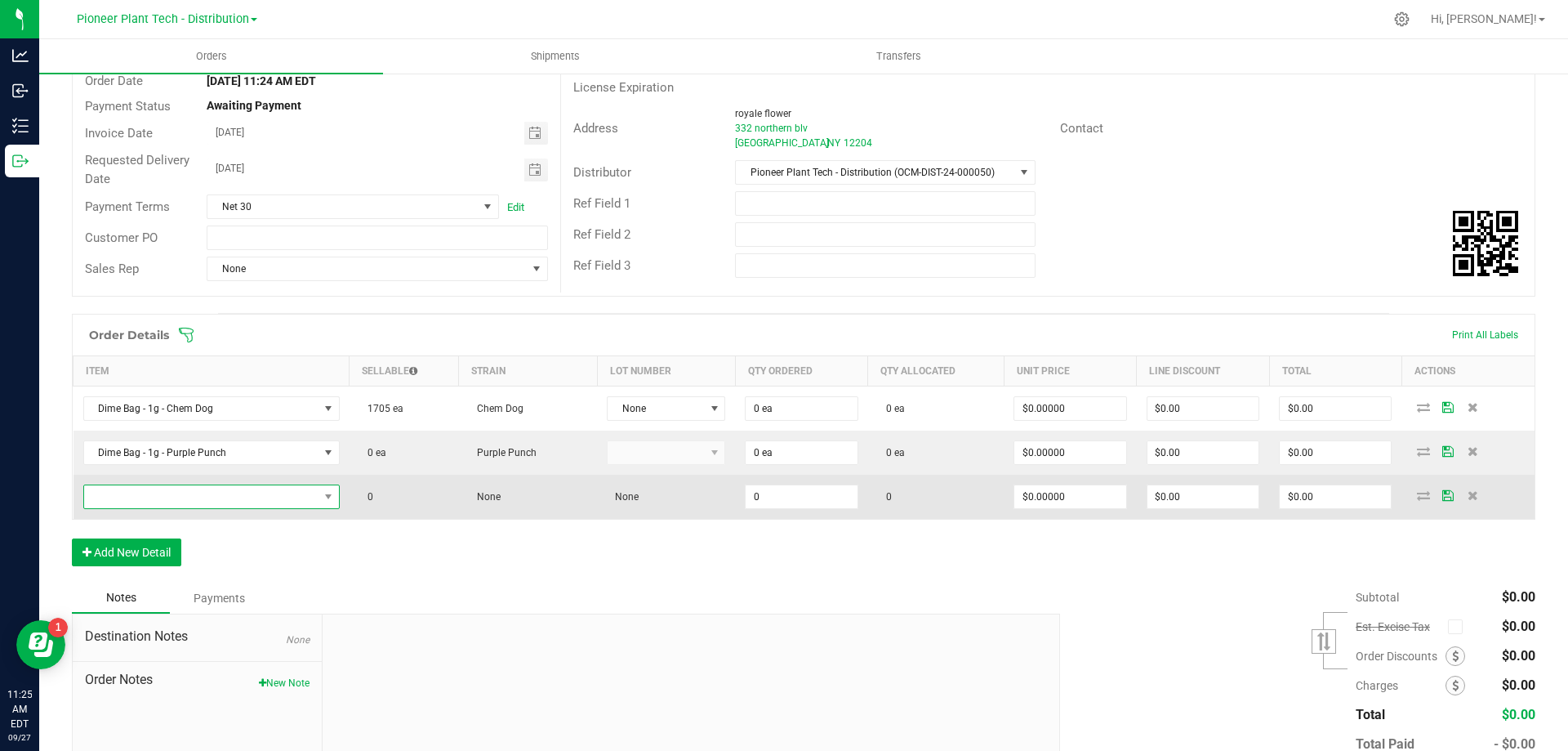
click at [154, 500] on span "NO DATA FOUND" at bounding box center [201, 497] width 234 height 23
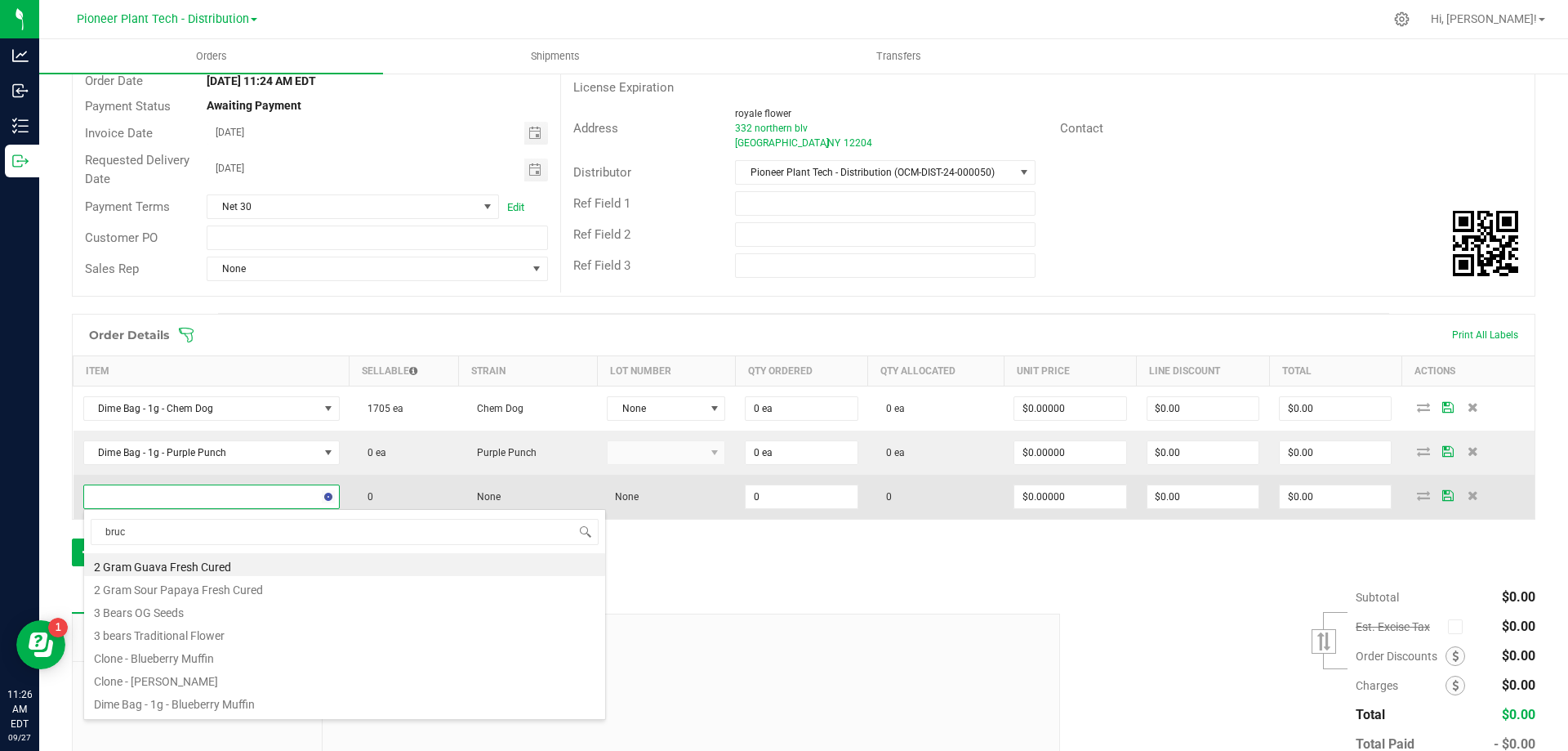
type input "bruce"
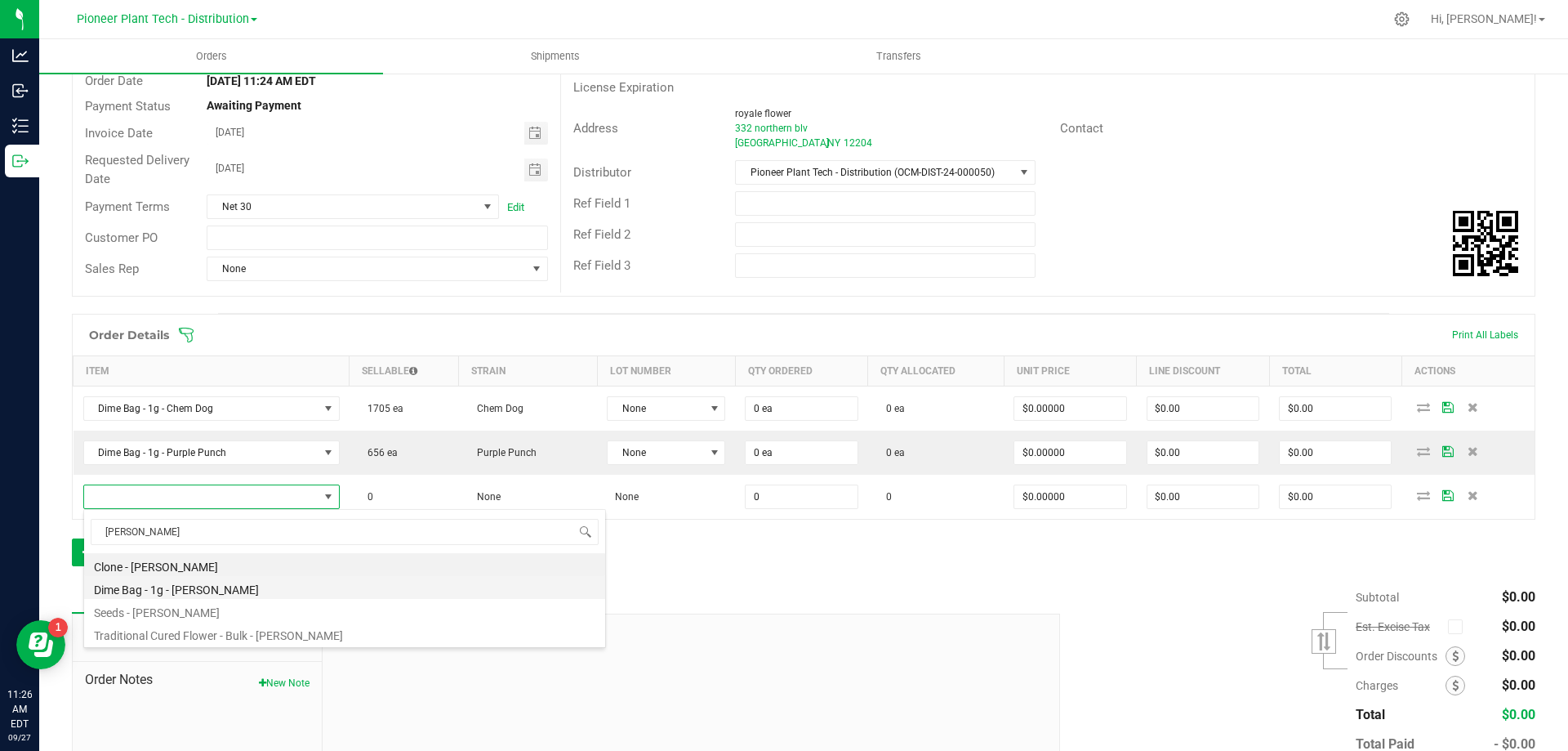
click at [179, 582] on li "Dime Bag - 1g - [PERSON_NAME]" at bounding box center [344, 587] width 521 height 23
type input "0 ea"
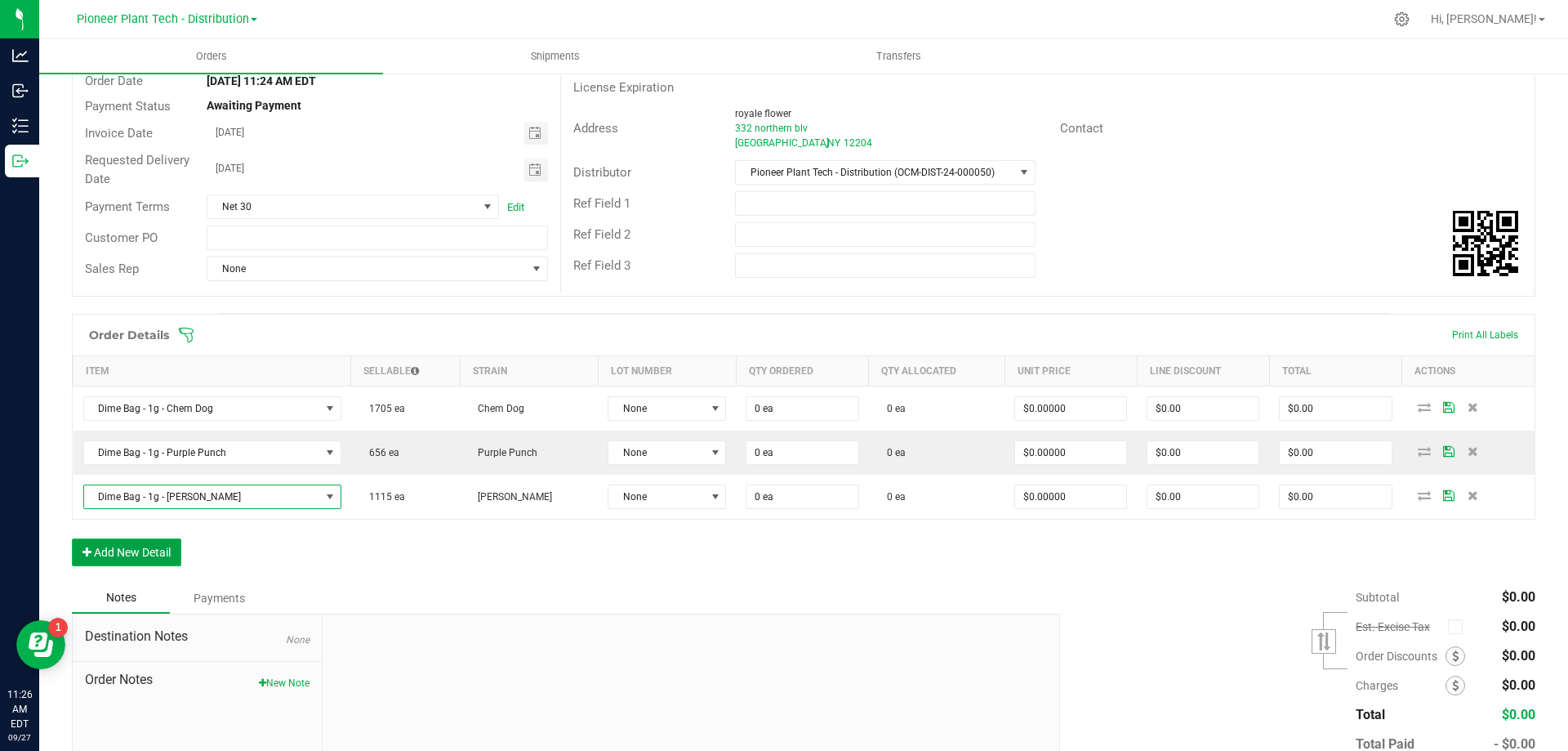
click at [168, 545] on button "Add New Detail" at bounding box center [126, 552] width 109 height 28
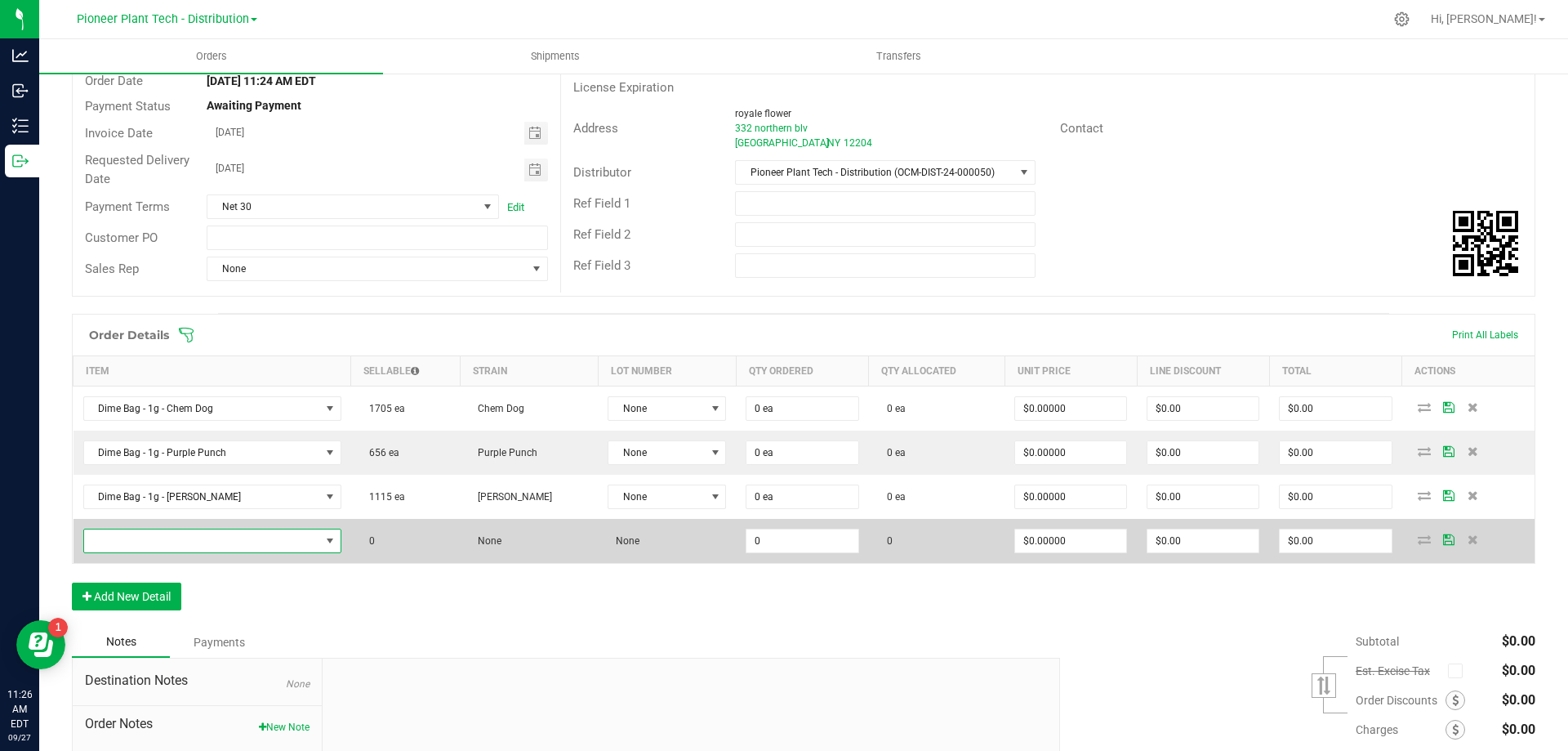
click at [172, 537] on span "NO DATA FOUND" at bounding box center [202, 541] width 236 height 23
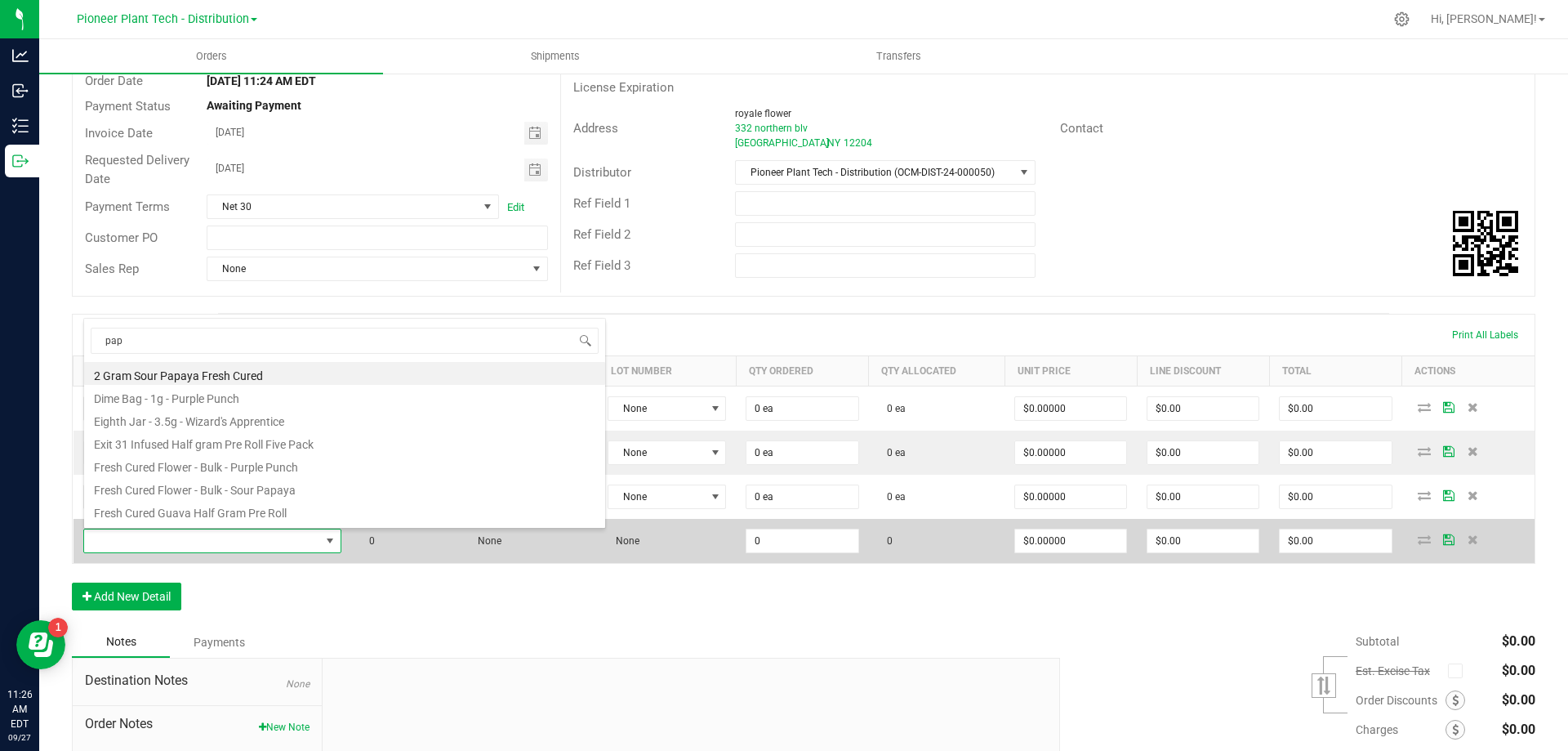
type input "papa"
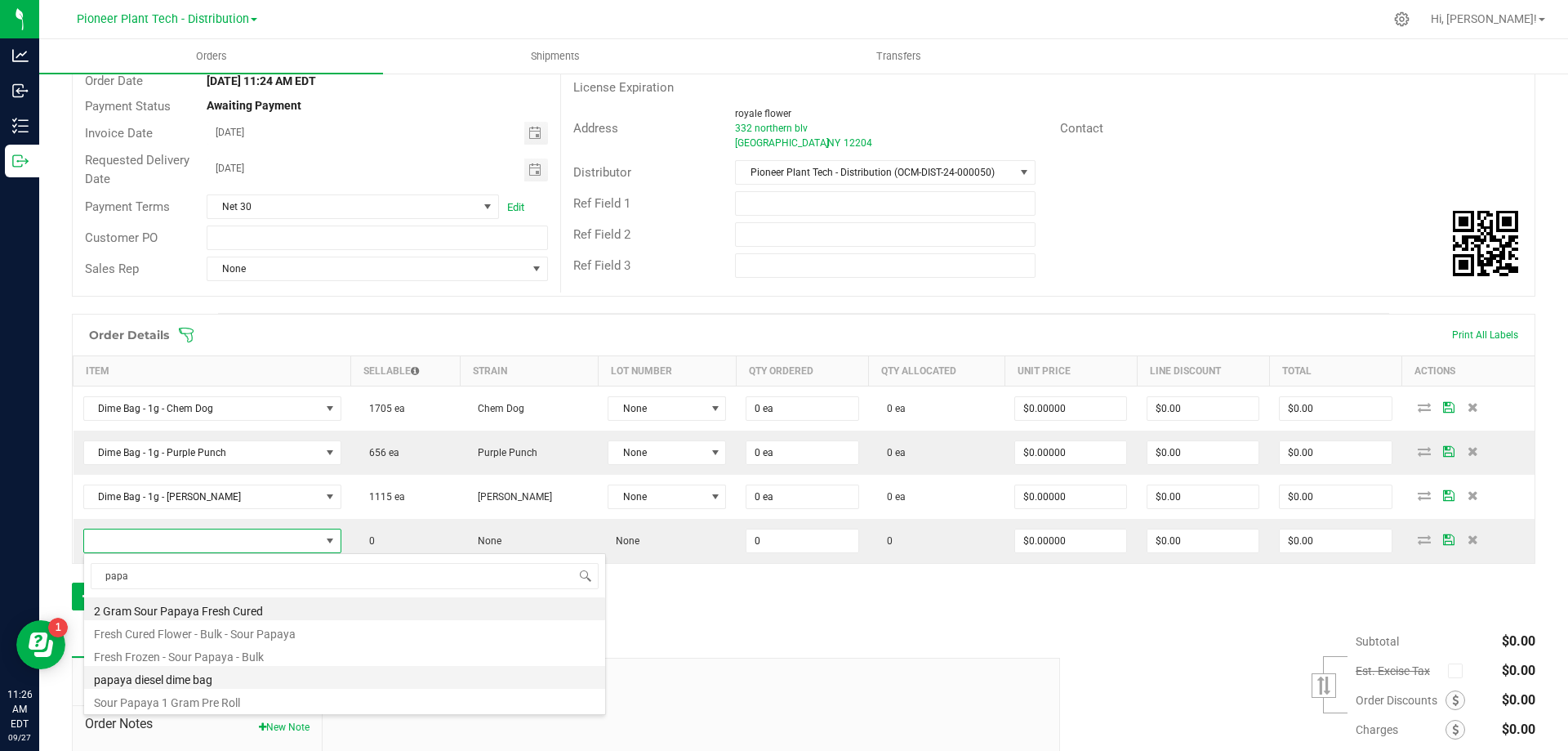
click at [189, 679] on li "papaya diesel dime bag" at bounding box center [344, 677] width 521 height 23
type input "0 ea"
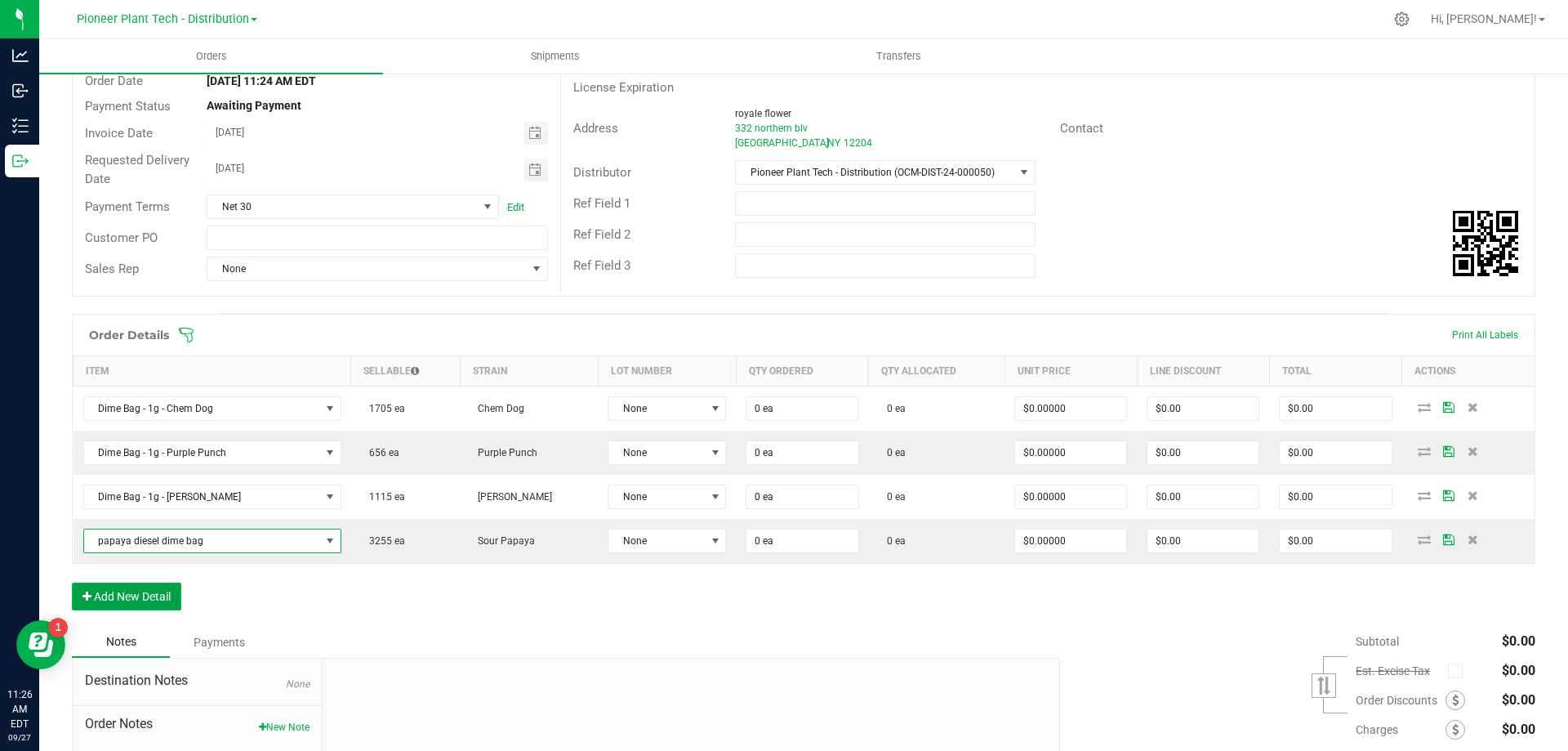
click at [146, 595] on button "Add New Detail" at bounding box center [126, 596] width 109 height 28
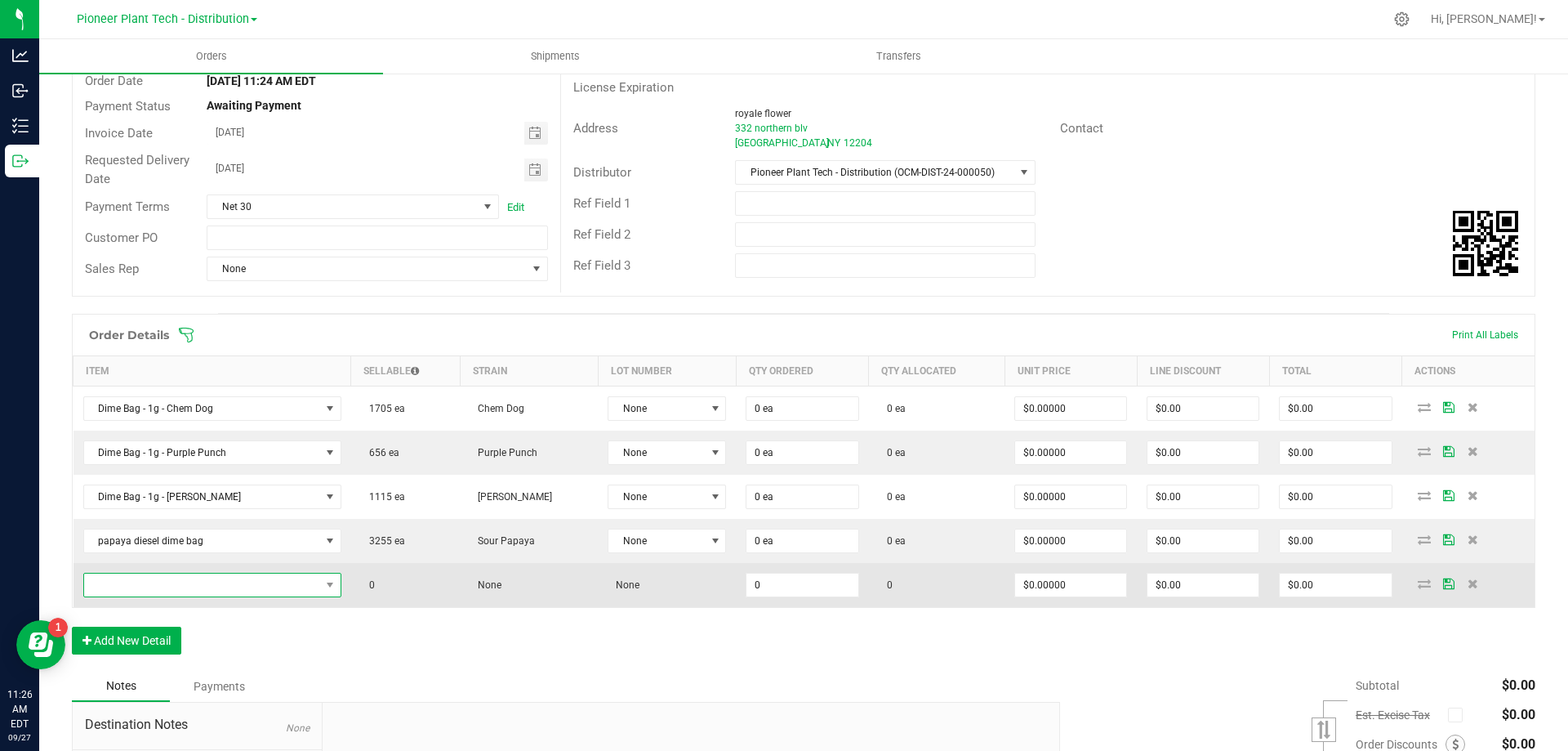
click at [156, 586] on span "NO DATA FOUND" at bounding box center [202, 585] width 236 height 23
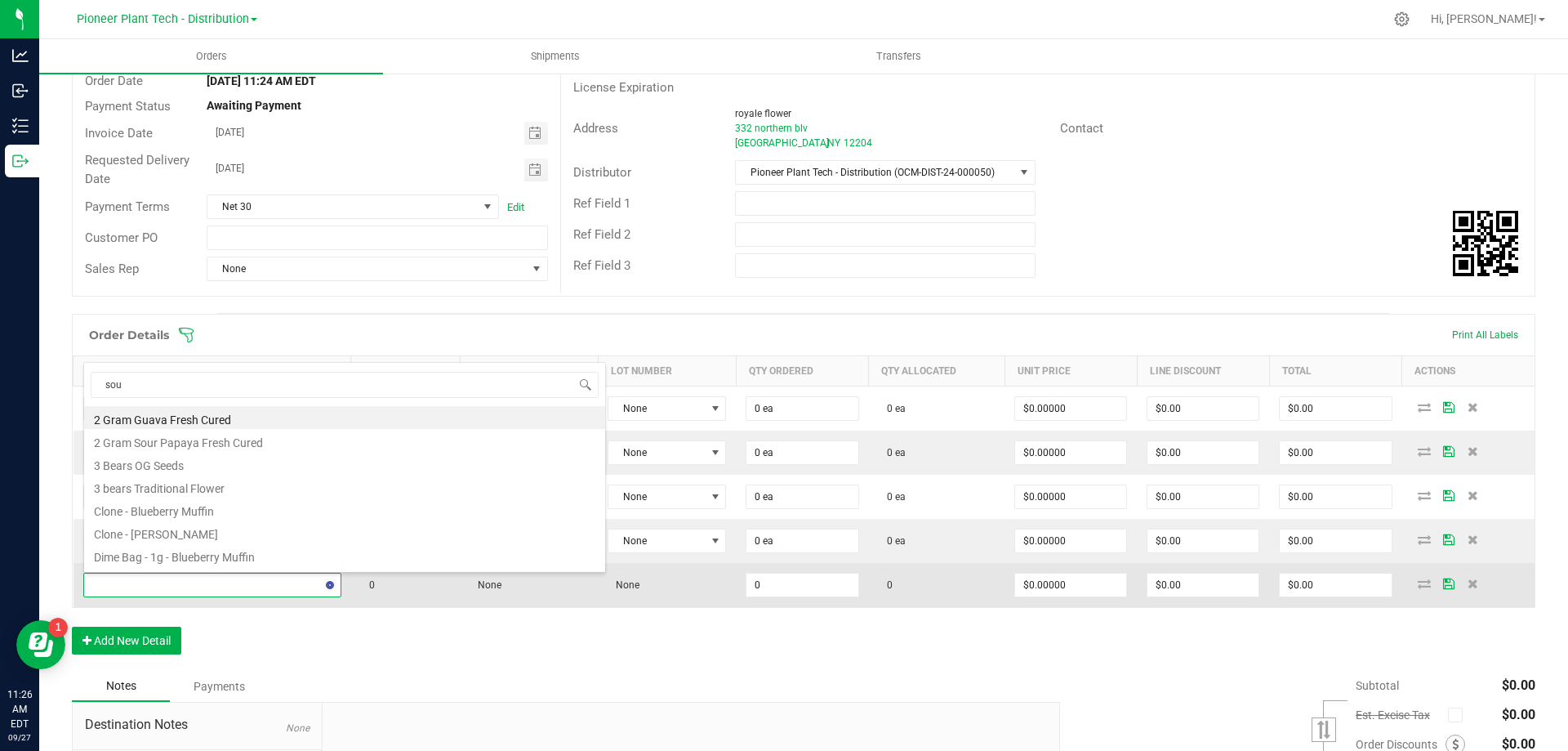
type input "sour"
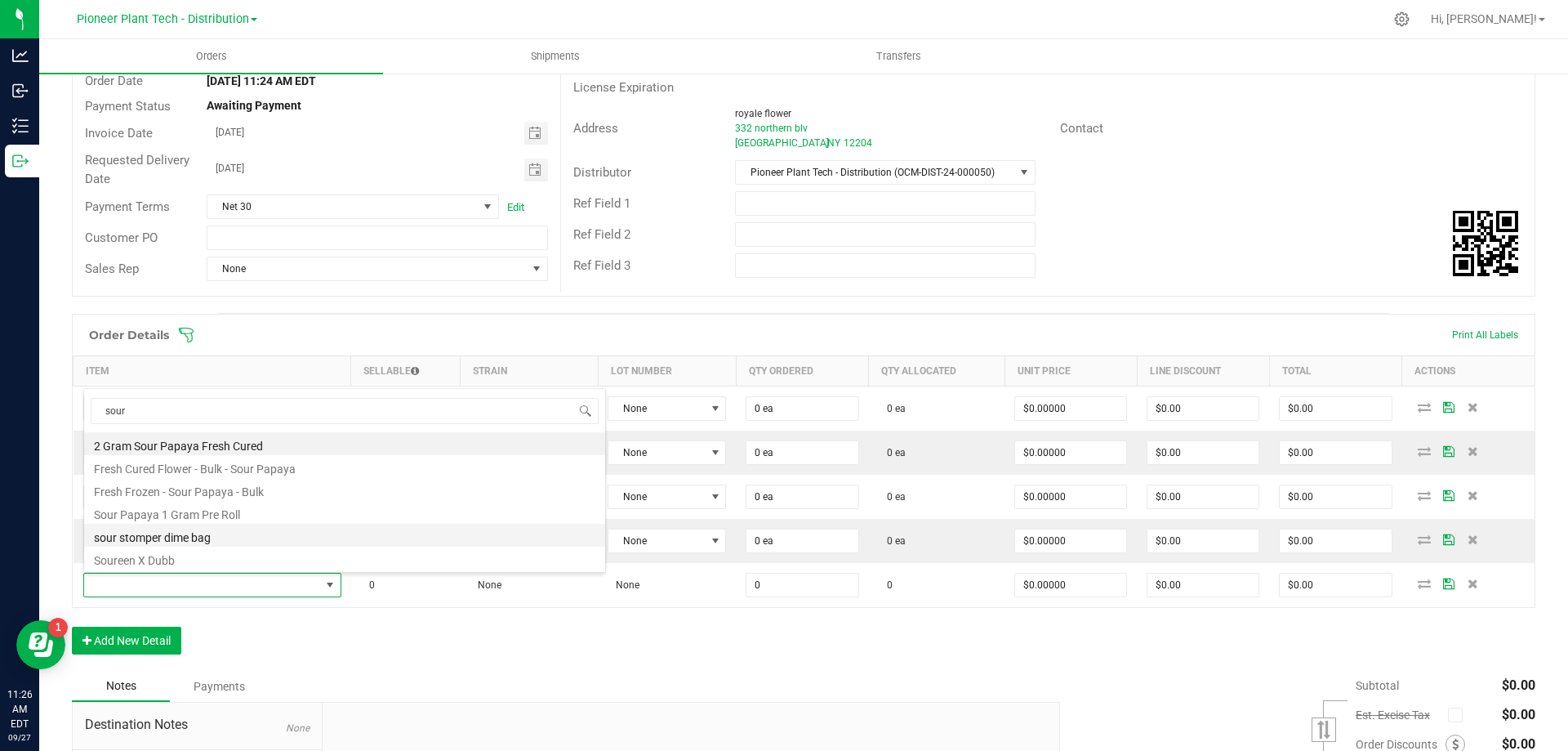
click at [199, 540] on li "sour stomper dime bag" at bounding box center [344, 535] width 521 height 23
type input "0 ea"
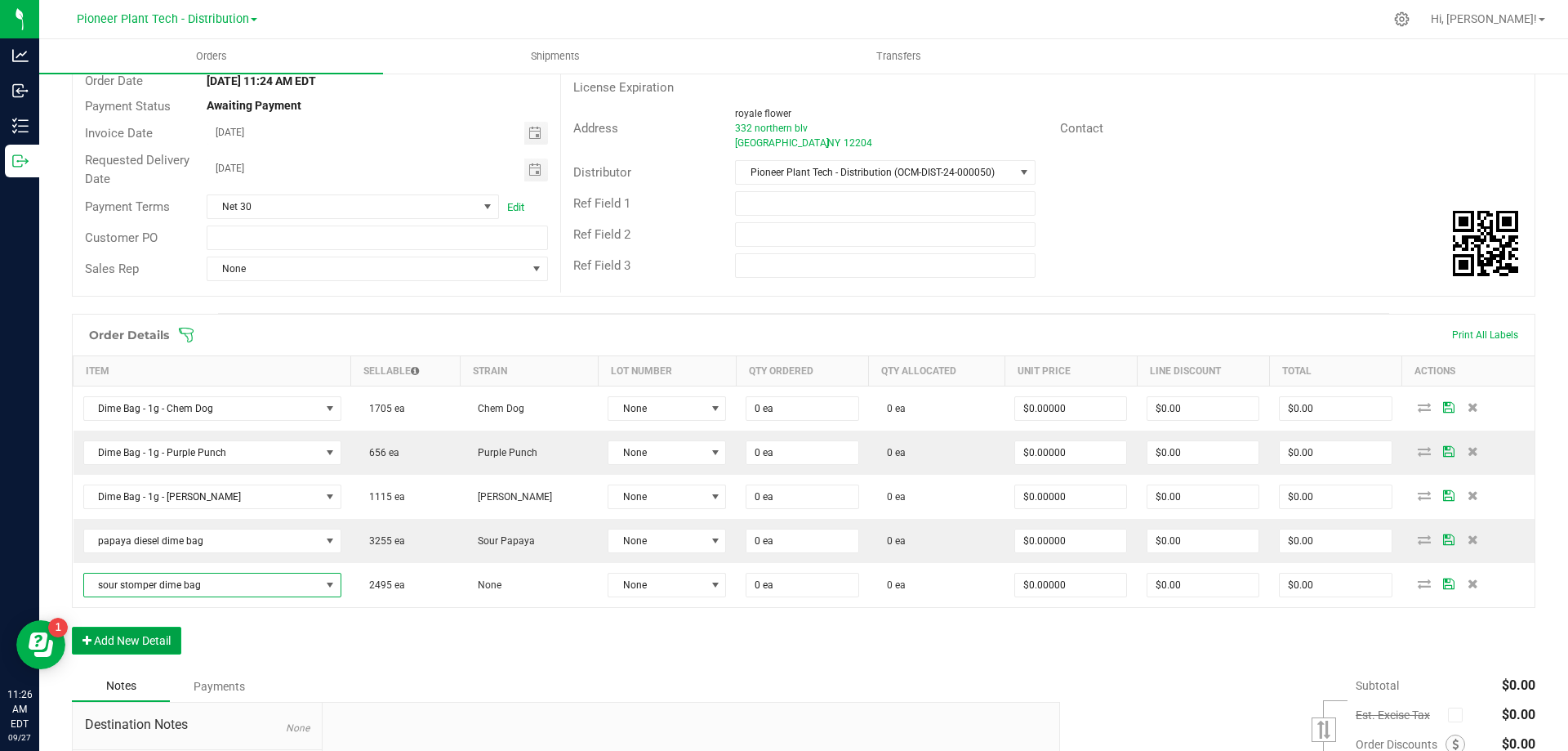
click at [155, 641] on button "Add New Detail" at bounding box center [126, 640] width 109 height 28
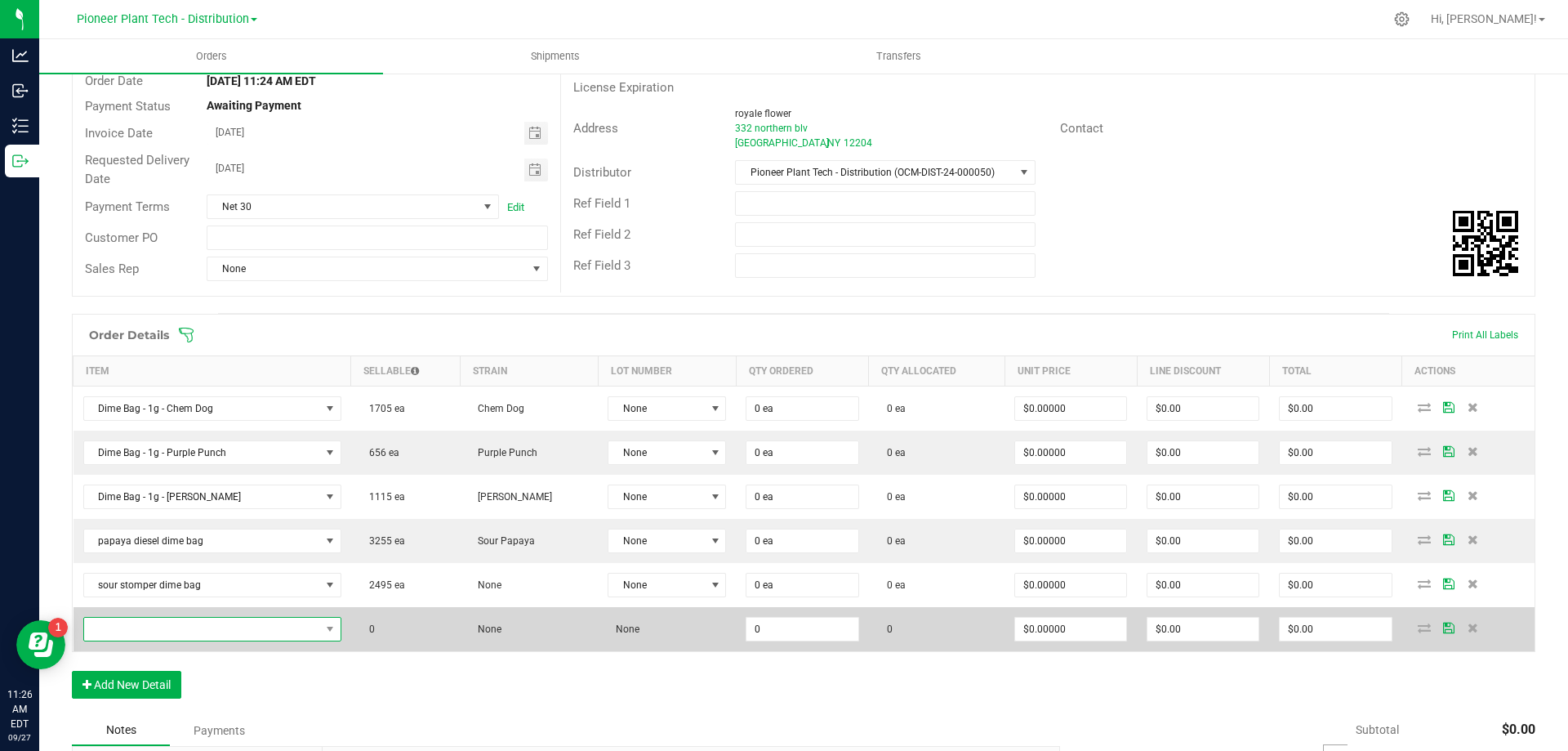
click at [158, 630] on span "NO DATA FOUND" at bounding box center [202, 630] width 236 height 23
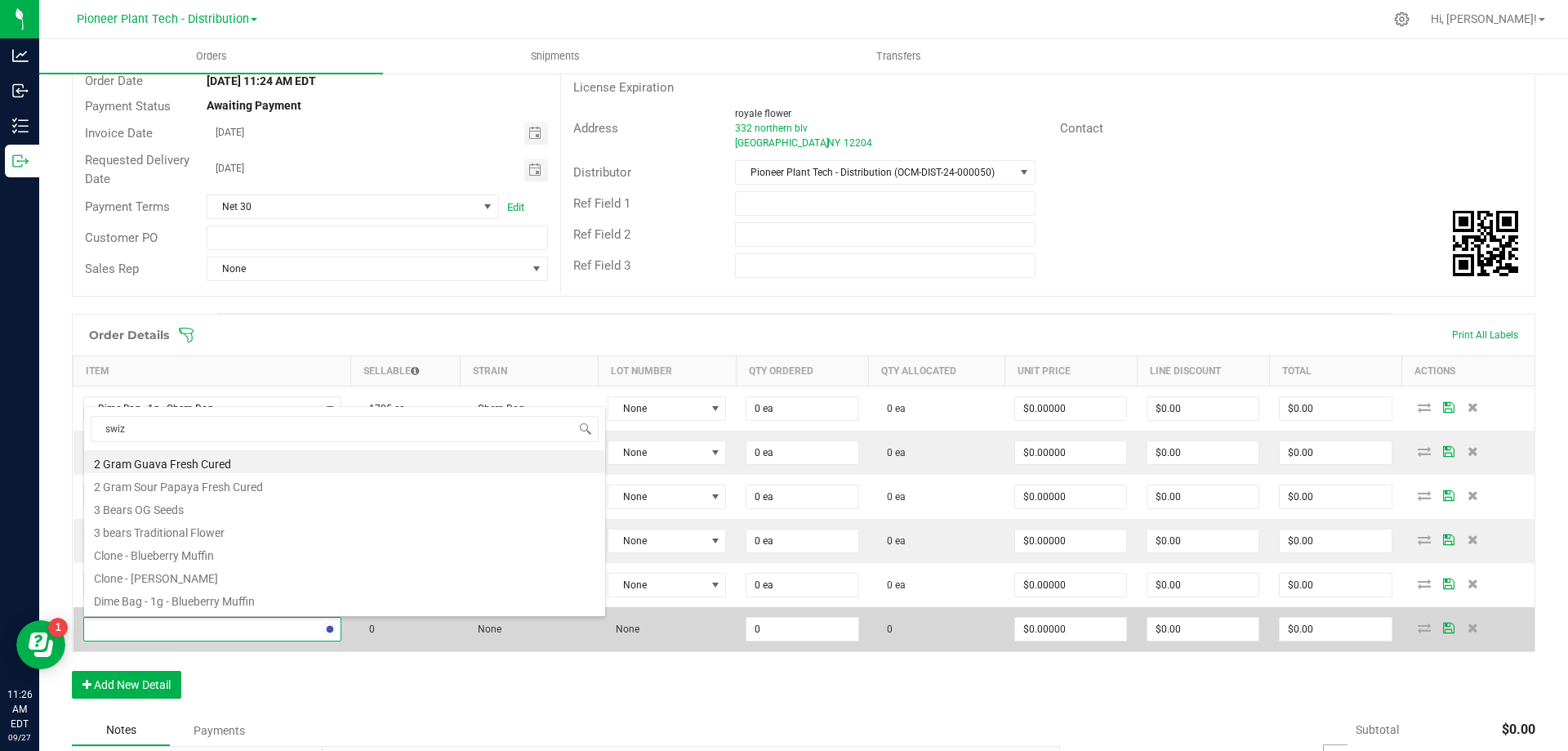
type input "swizz"
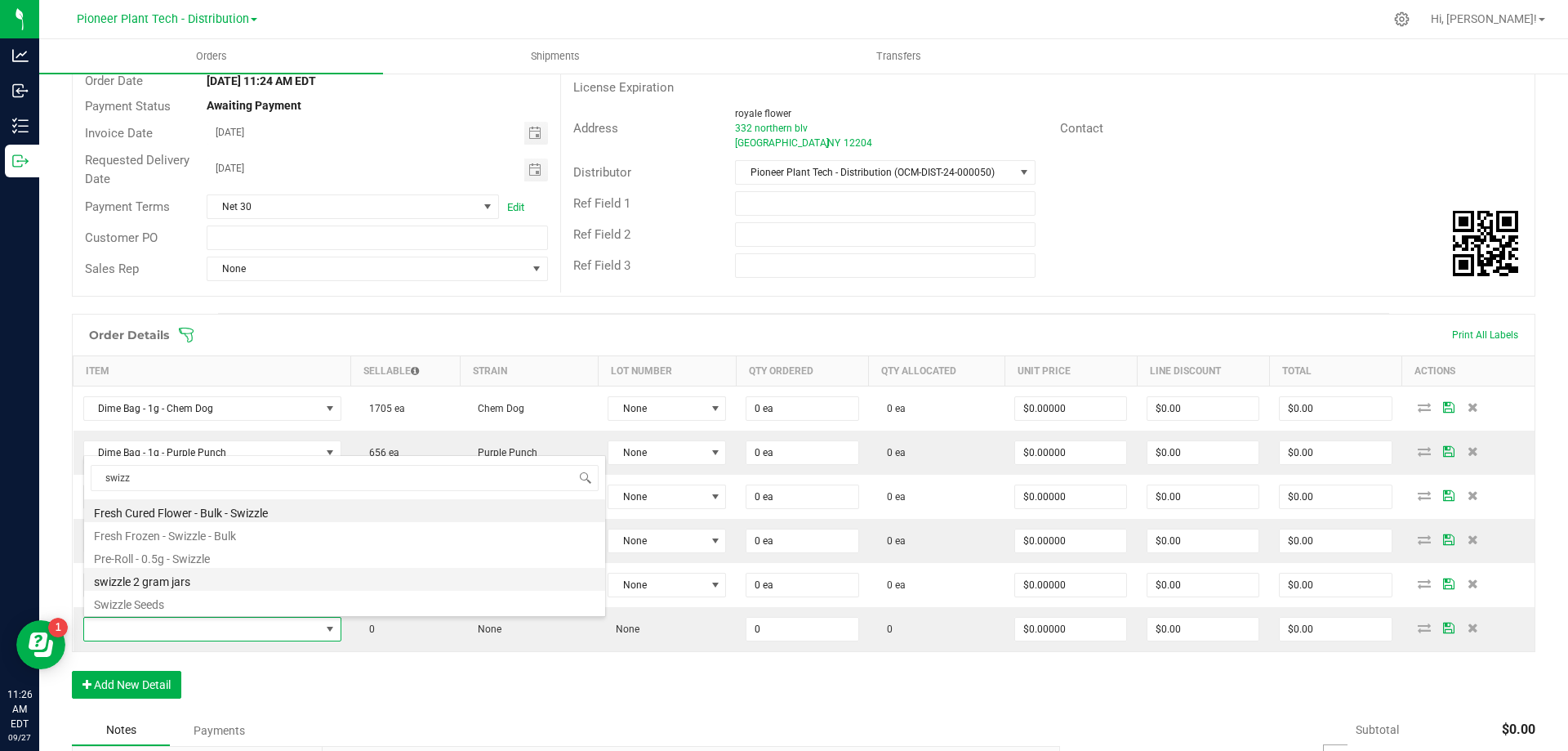
click at [184, 583] on li "swizzle 2 gram jars" at bounding box center [344, 580] width 521 height 23
type input "0 ea"
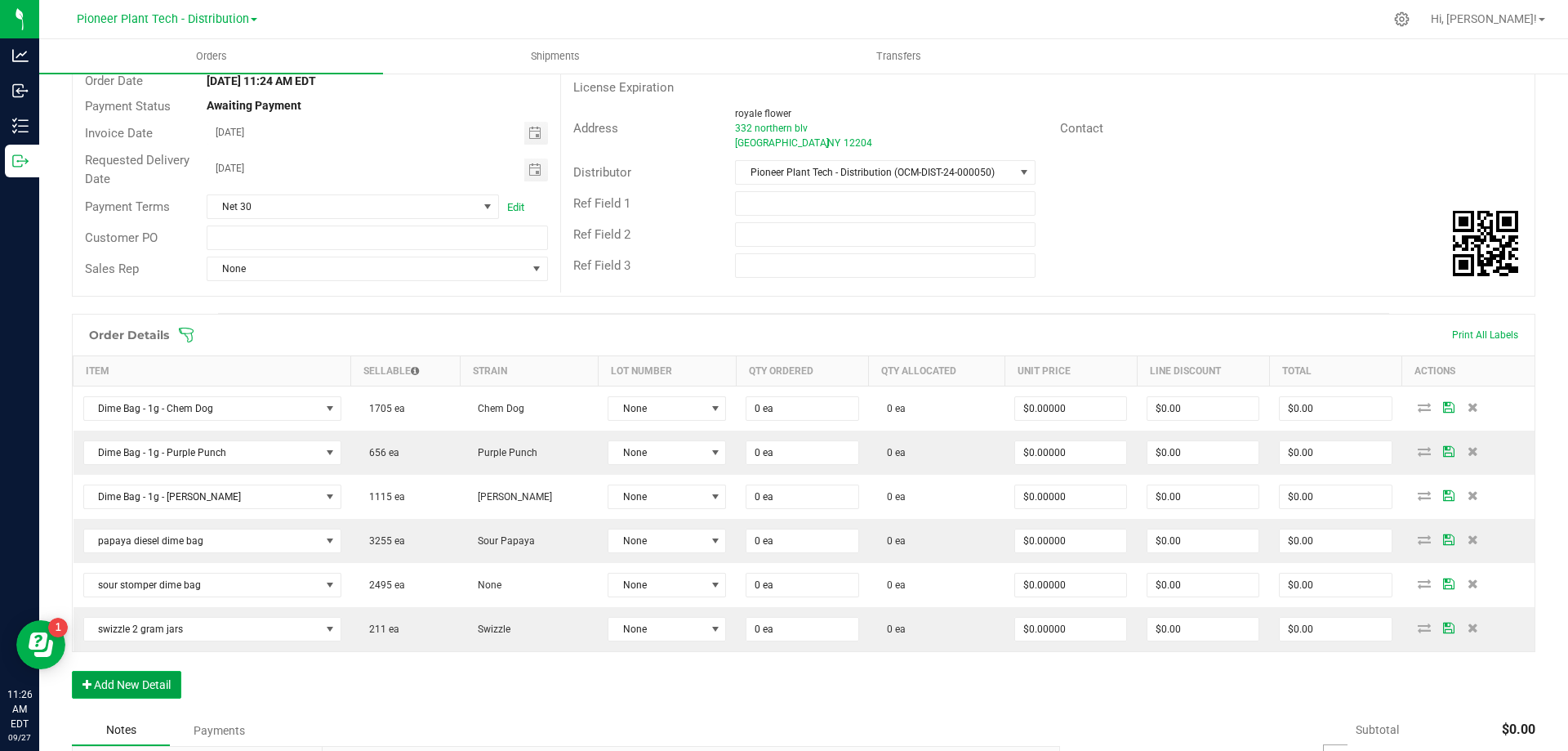
click at [130, 672] on button "Add New Detail" at bounding box center [126, 684] width 109 height 28
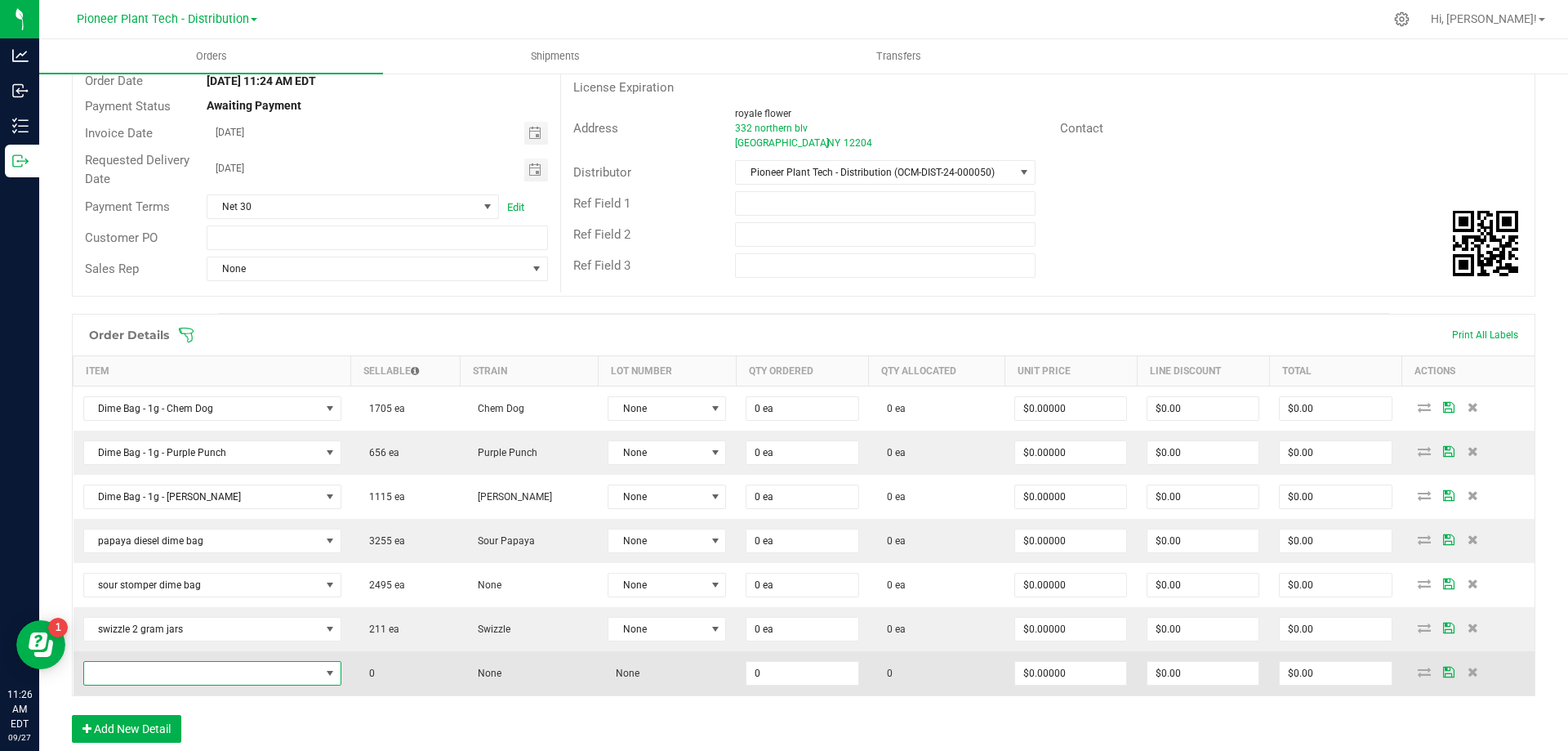
click at [134, 674] on span "NO DATA FOUND" at bounding box center [202, 674] width 236 height 23
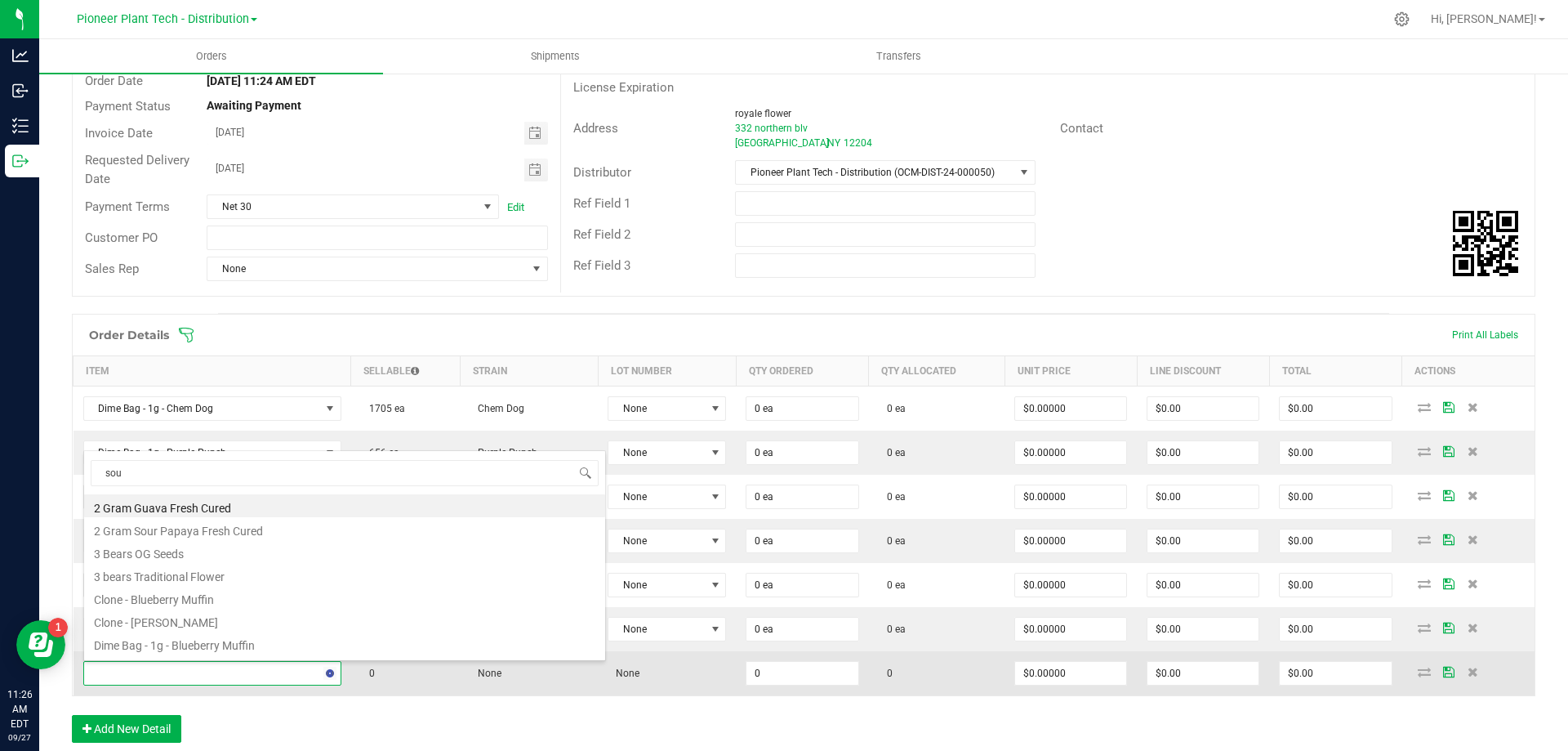
type input "sour"
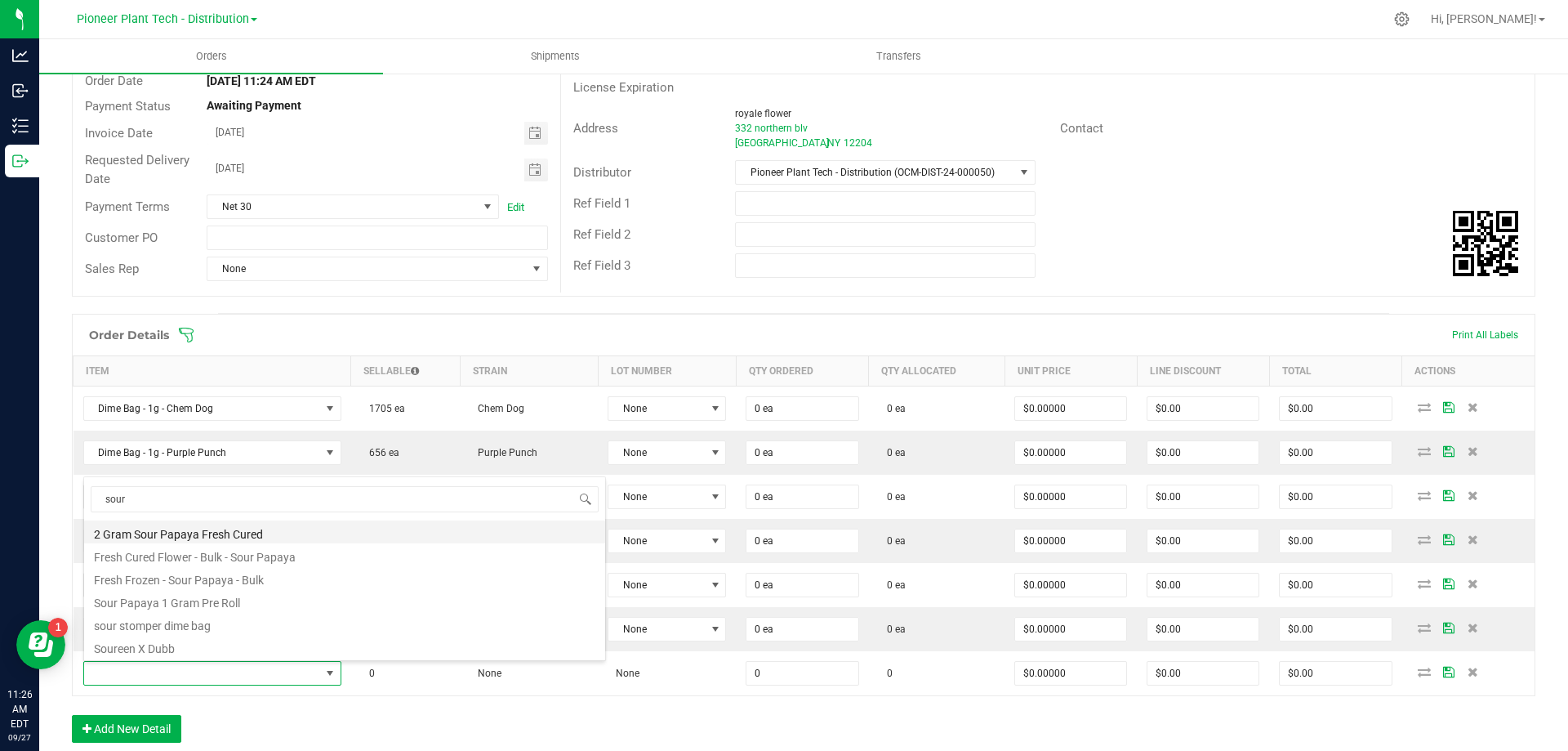
click at [182, 534] on li "2 Gram Sour Papaya Fresh Cured" at bounding box center [344, 532] width 521 height 23
type input "0 ea"
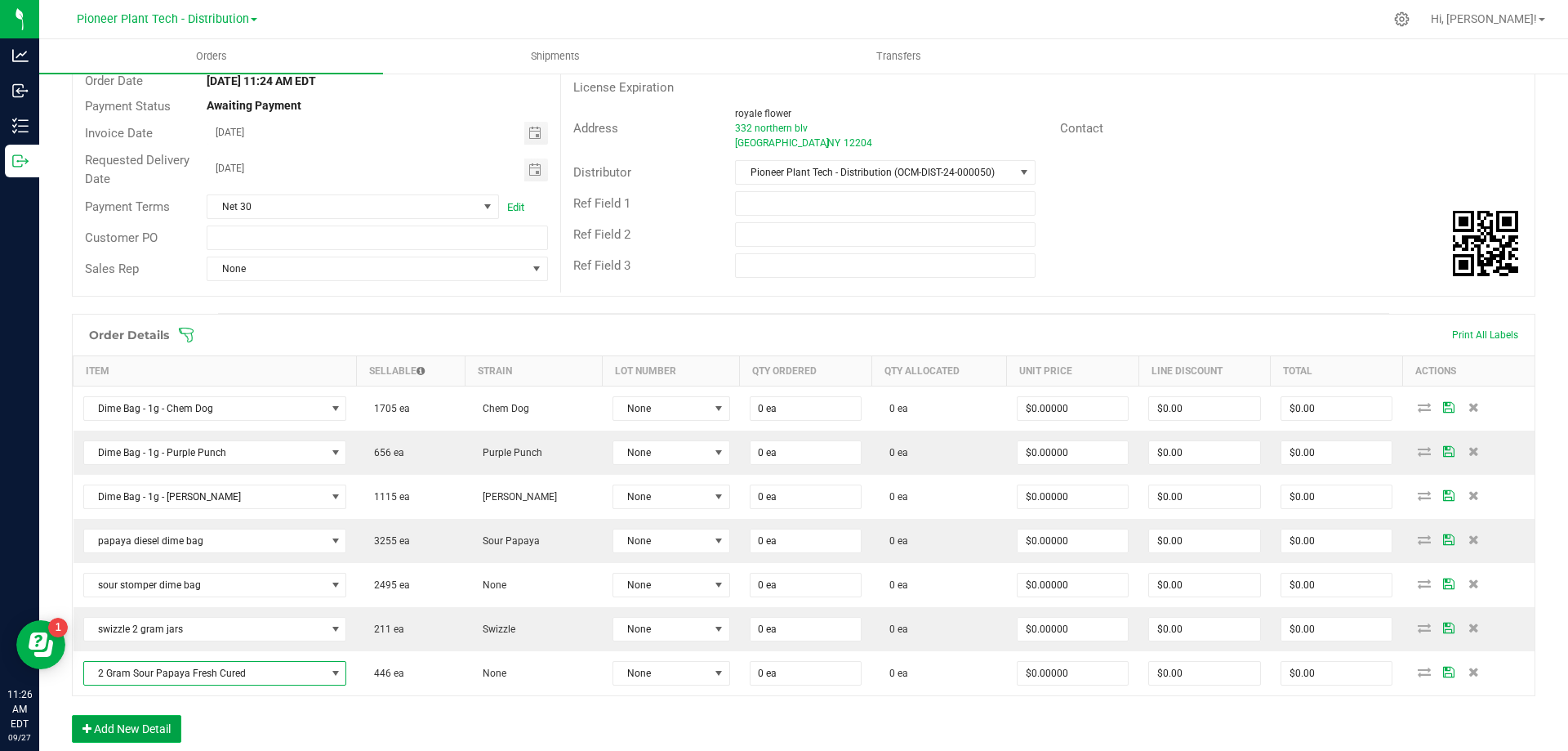
click at [145, 725] on button "Add New Detail" at bounding box center [126, 728] width 109 height 28
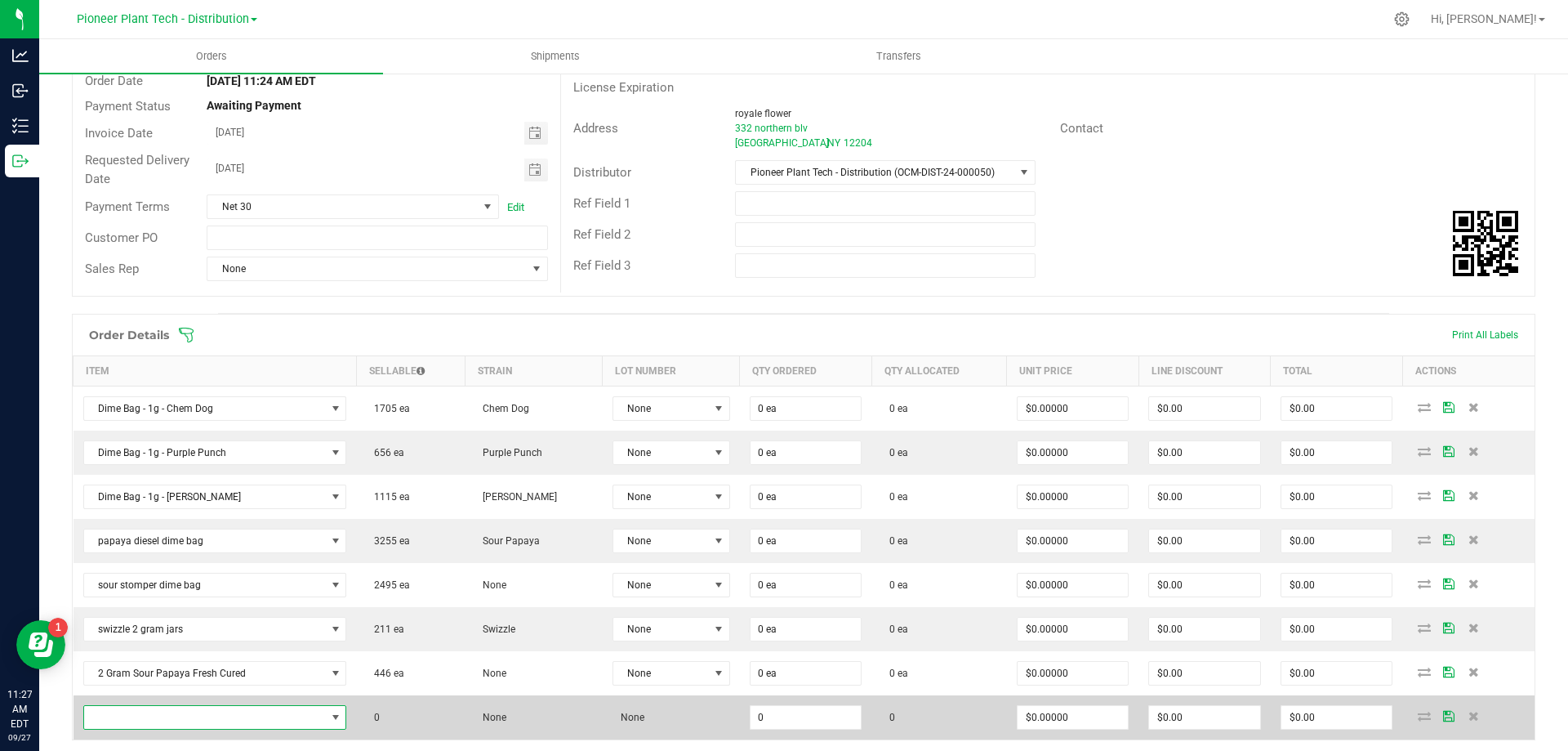
drag, startPoint x: 148, startPoint y: 714, endPoint x: 138, endPoint y: 715, distance: 10.0
click at [138, 715] on span "NO DATA FOUND" at bounding box center [205, 718] width 242 height 23
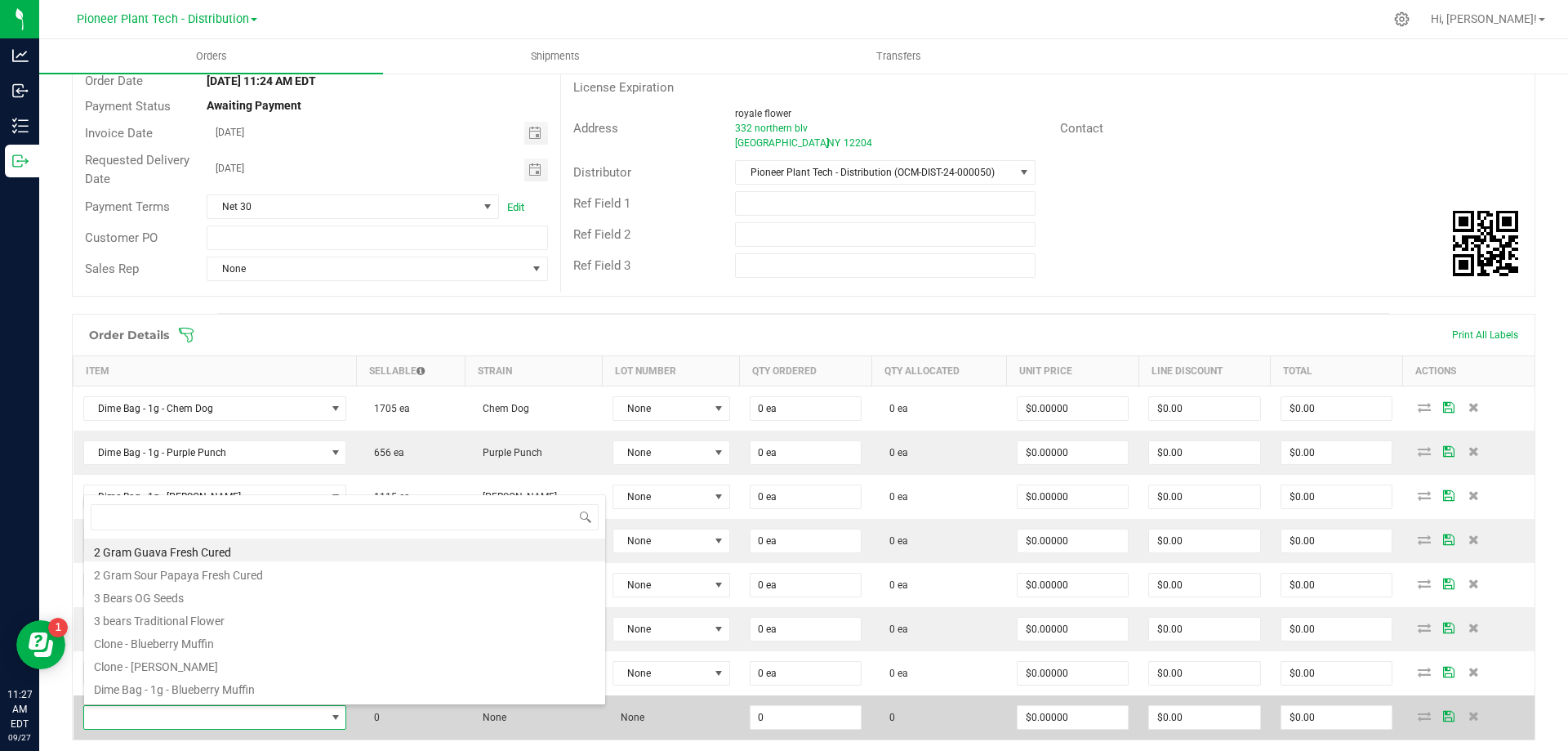
click at [138, 715] on span at bounding box center [205, 718] width 242 height 23
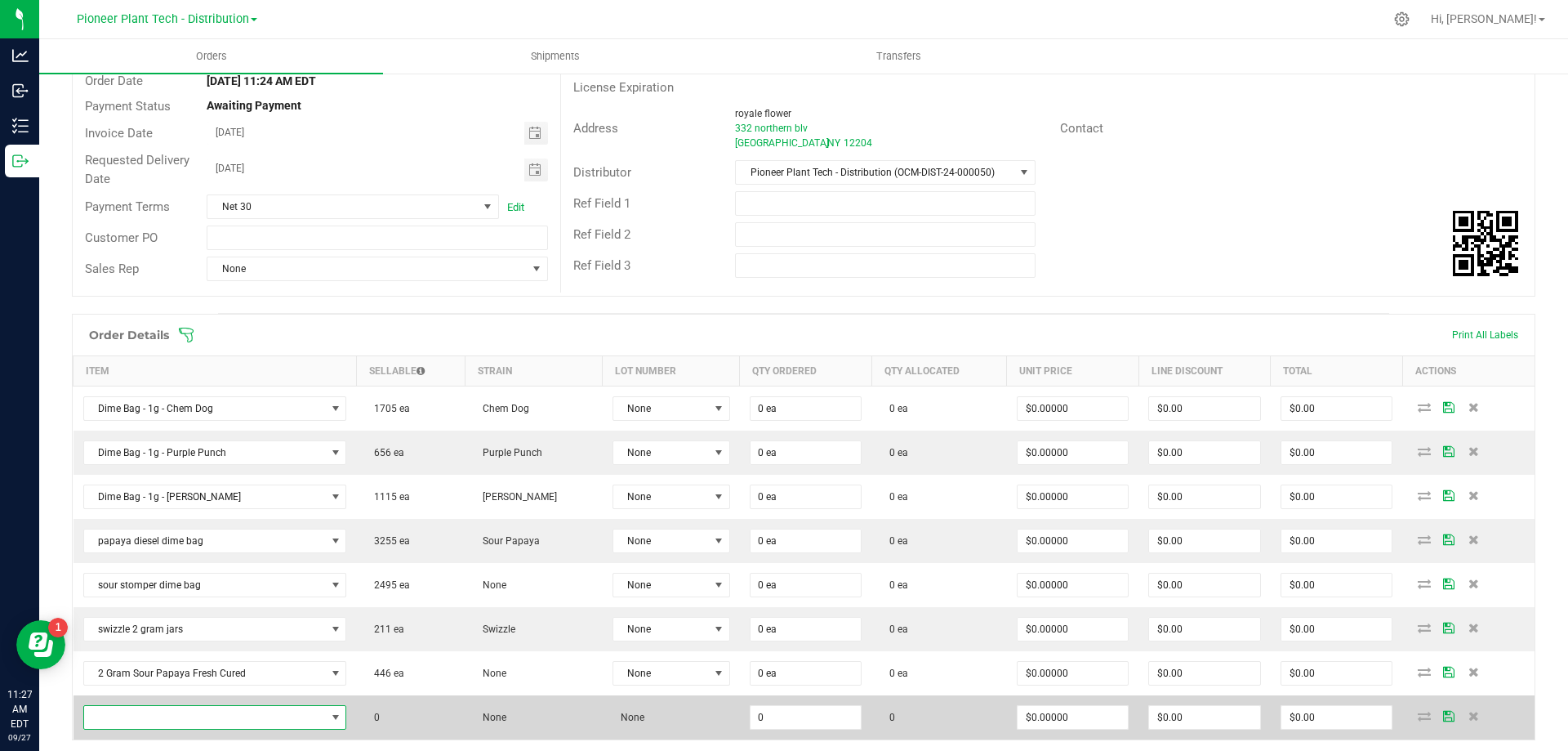
click at [137, 715] on span "NO DATA FOUND" at bounding box center [205, 718] width 242 height 23
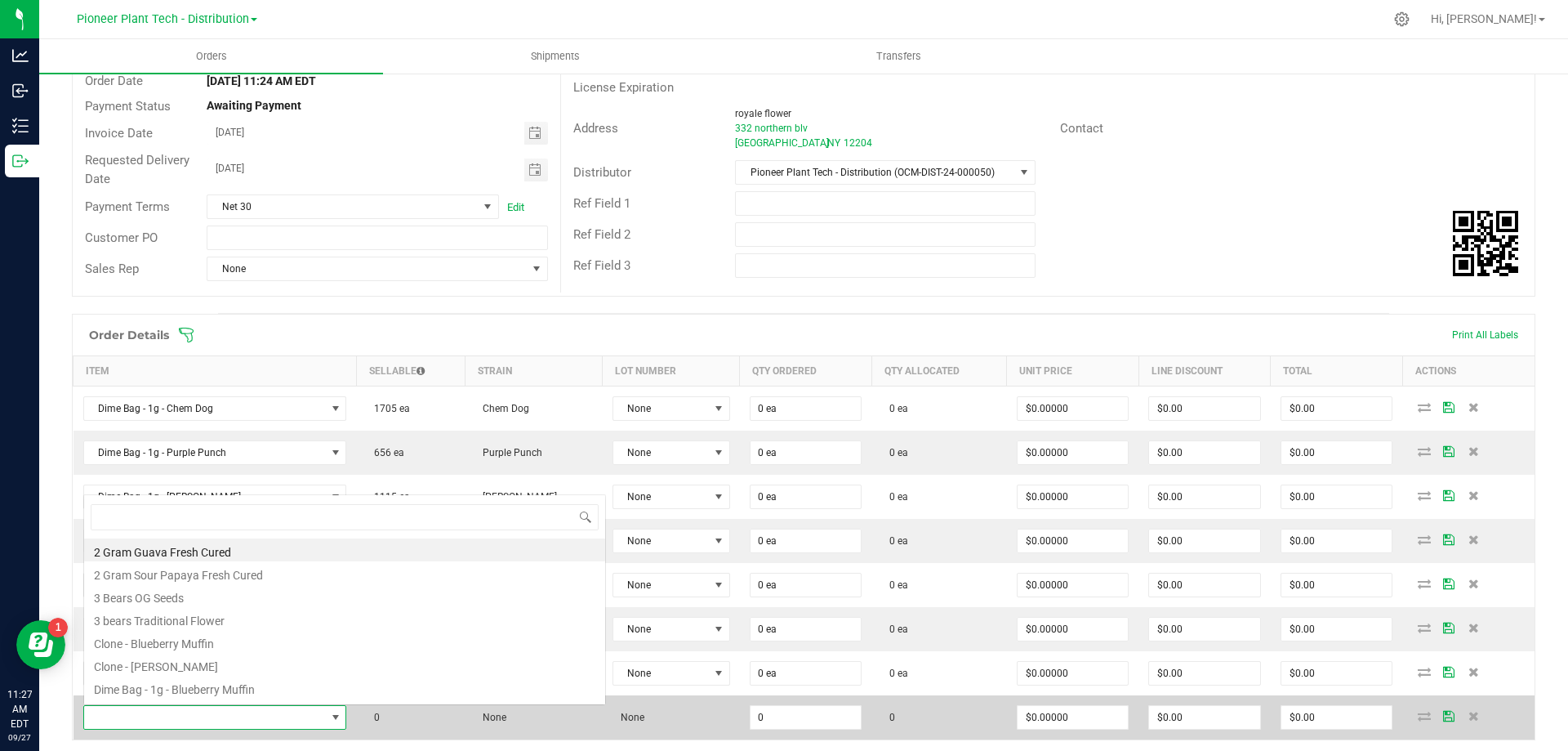
scroll to position [25, 254]
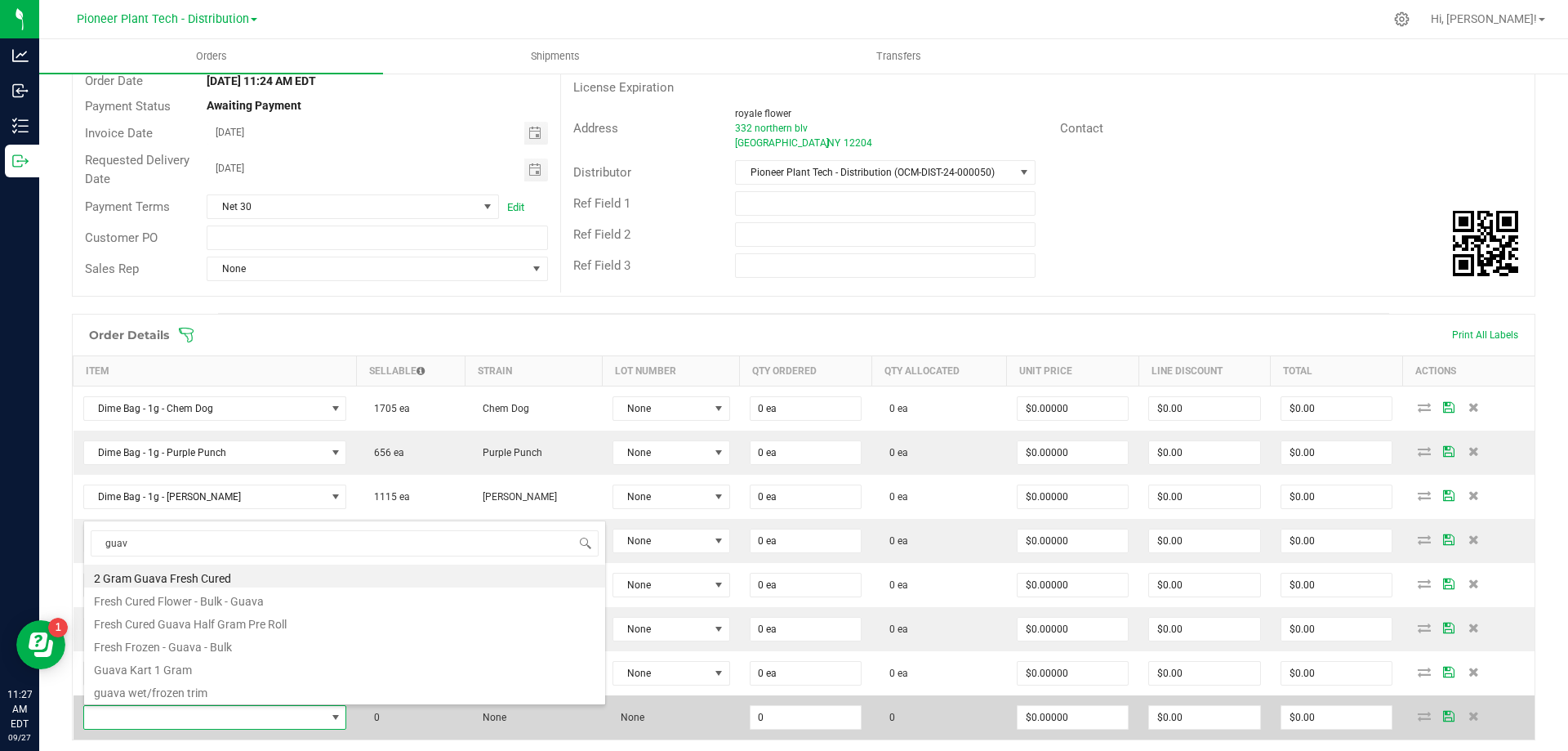
type input "guava"
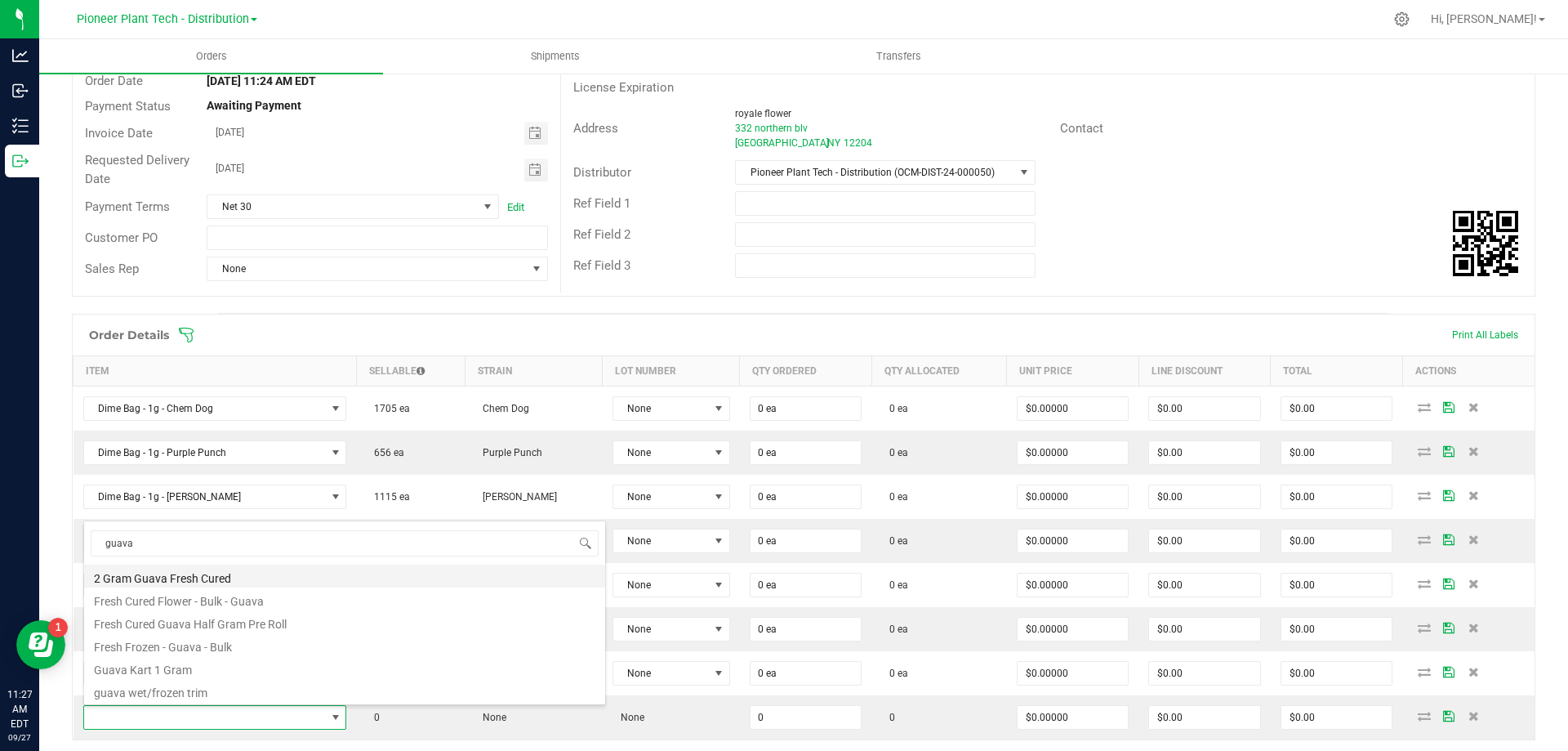
click at [158, 573] on li "2 Gram Guava Fresh Cured" at bounding box center [344, 576] width 521 height 23
type input "0 ea"
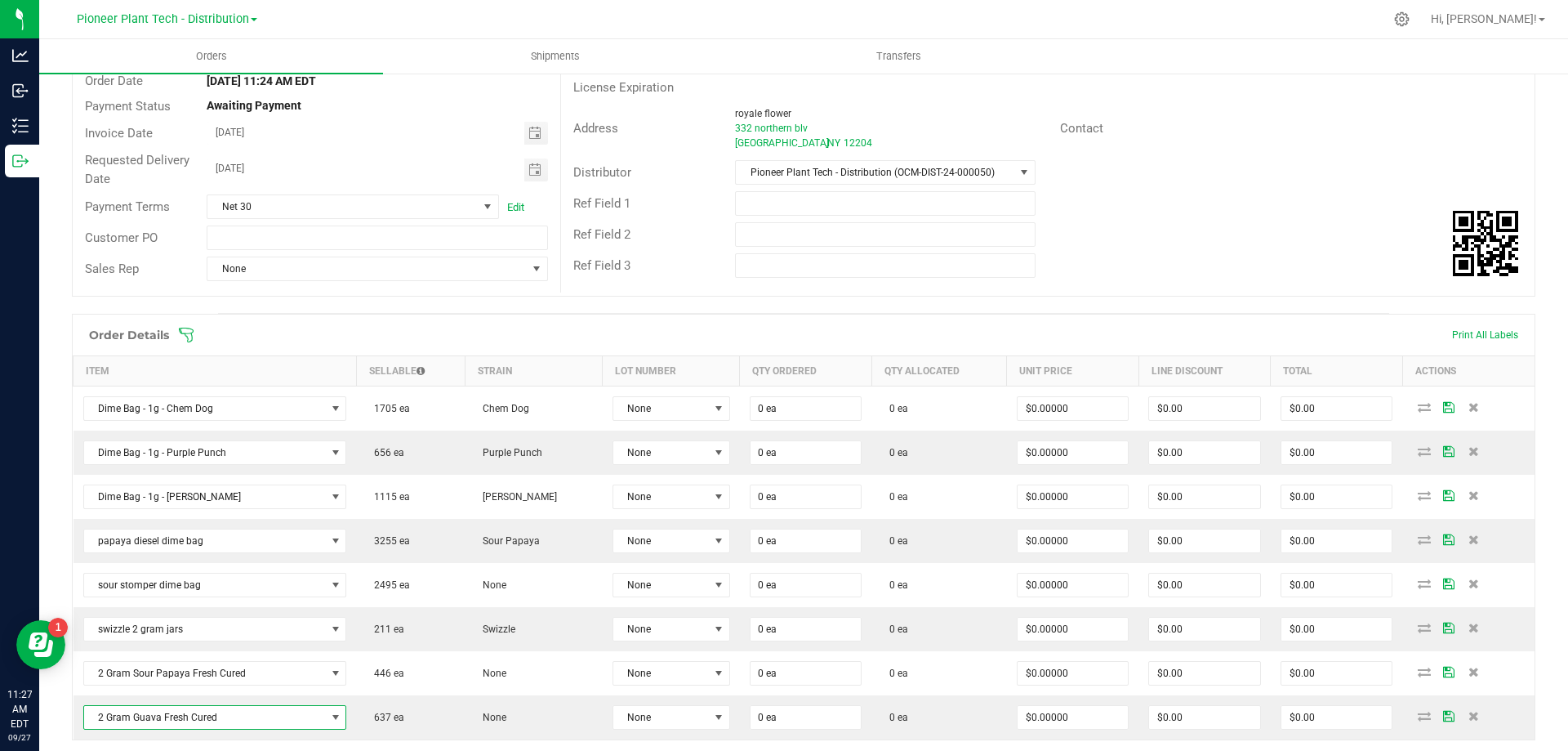
click at [68, 697] on div "Back to Orders Order details Export PDF Done Editing Order # 00000156 Status Cr…" at bounding box center [803, 493] width 1529 height 1156
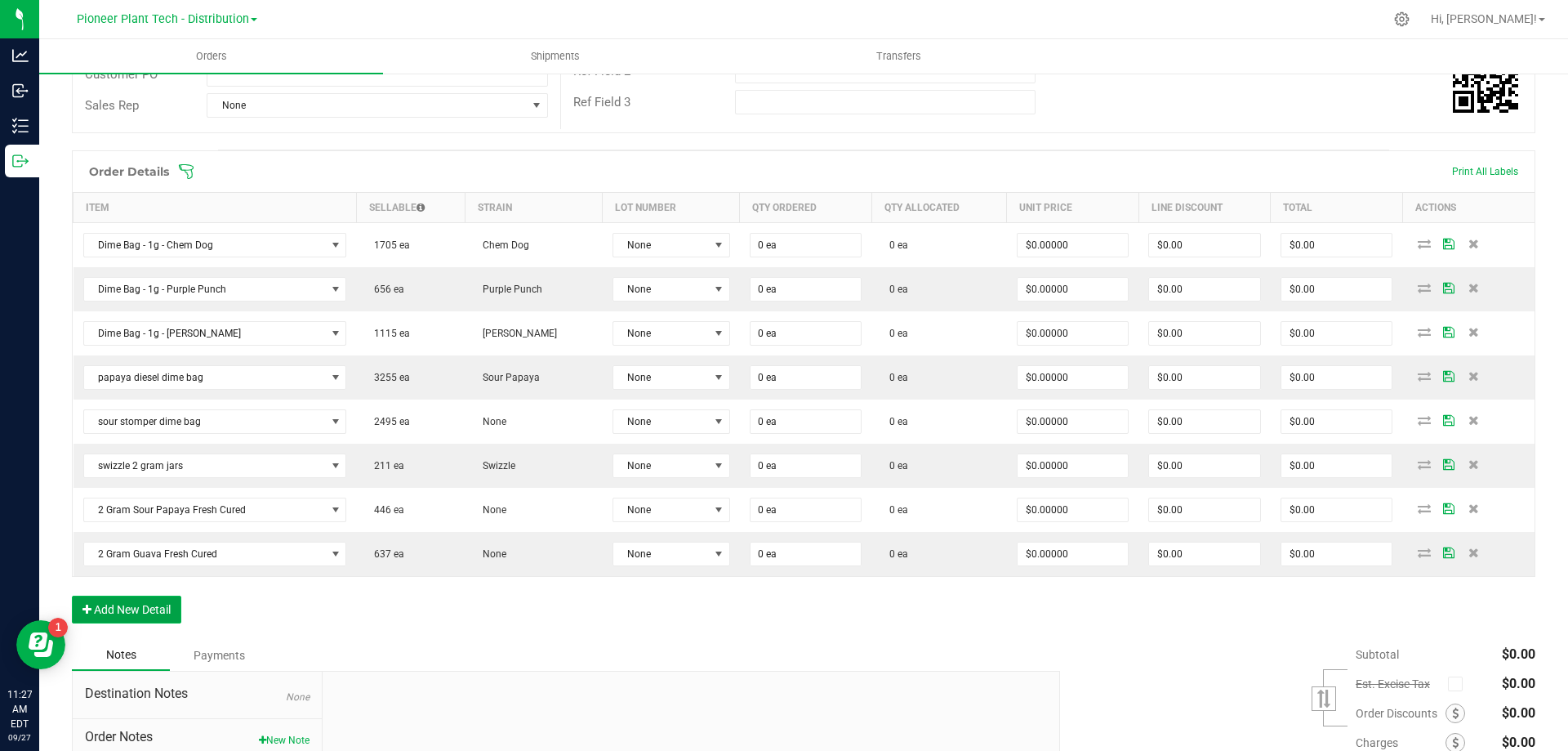
click at [120, 611] on button "Add New Detail" at bounding box center [126, 609] width 109 height 28
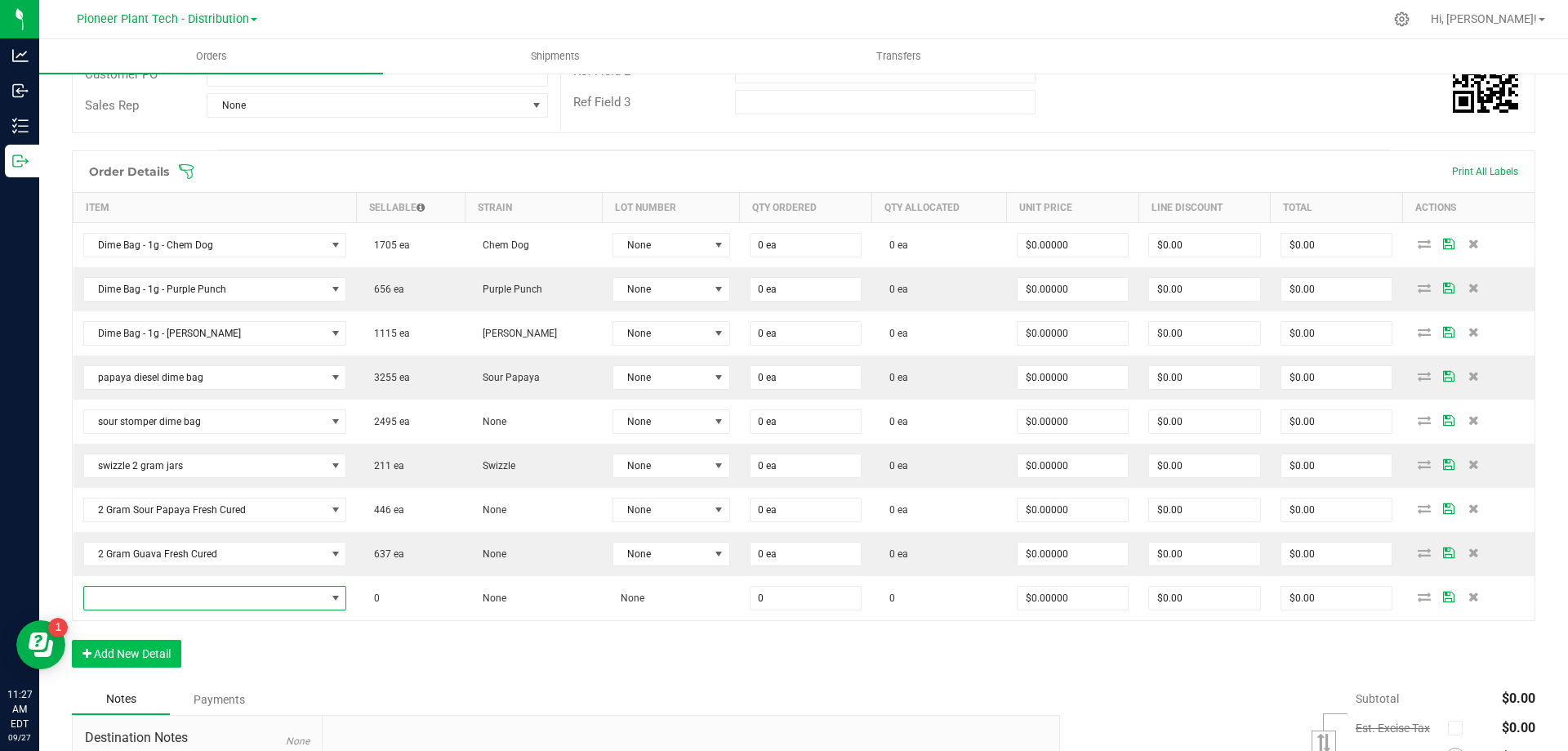
click at [126, 601] on span "NO DATA FOUND" at bounding box center [205, 598] width 242 height 23
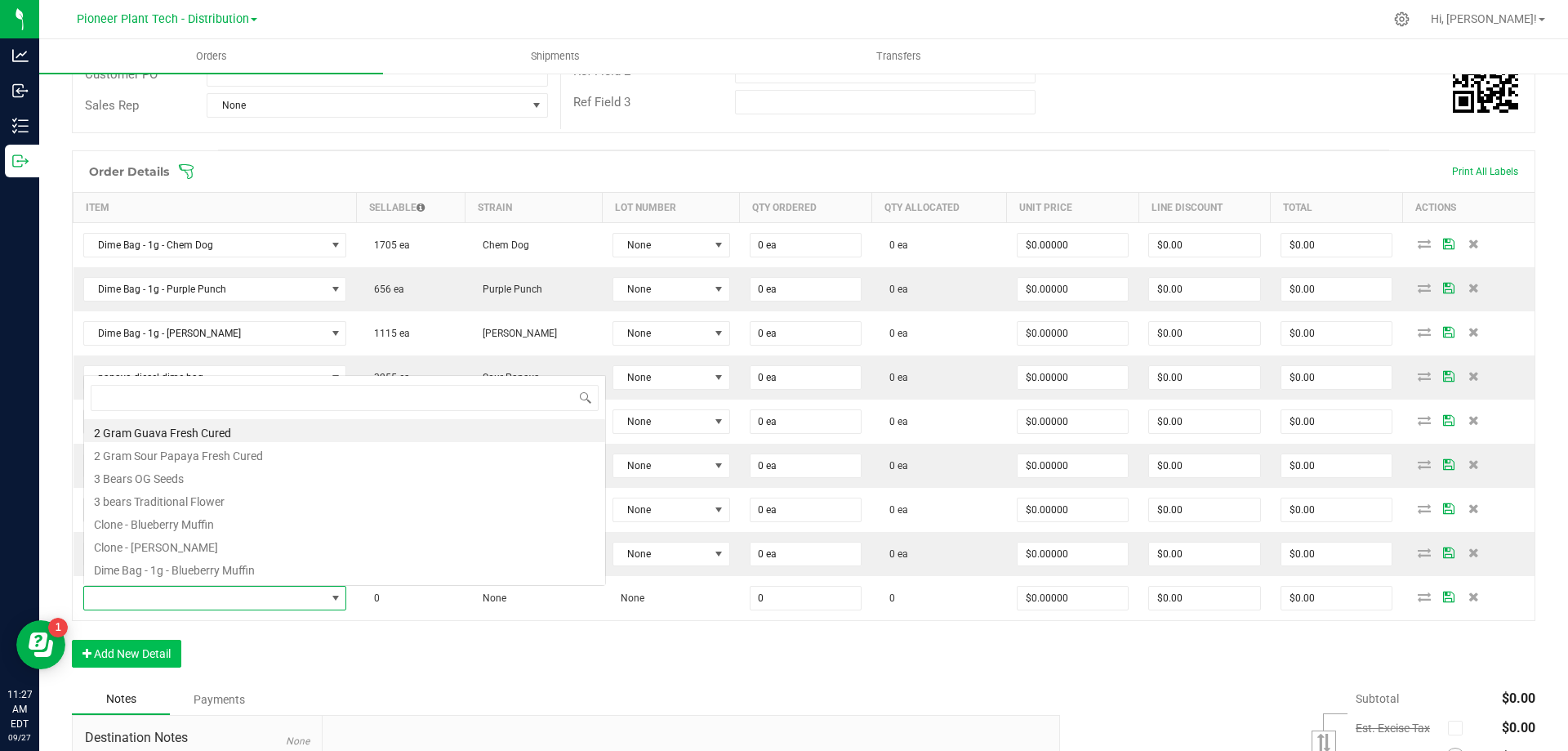
scroll to position [25, 254]
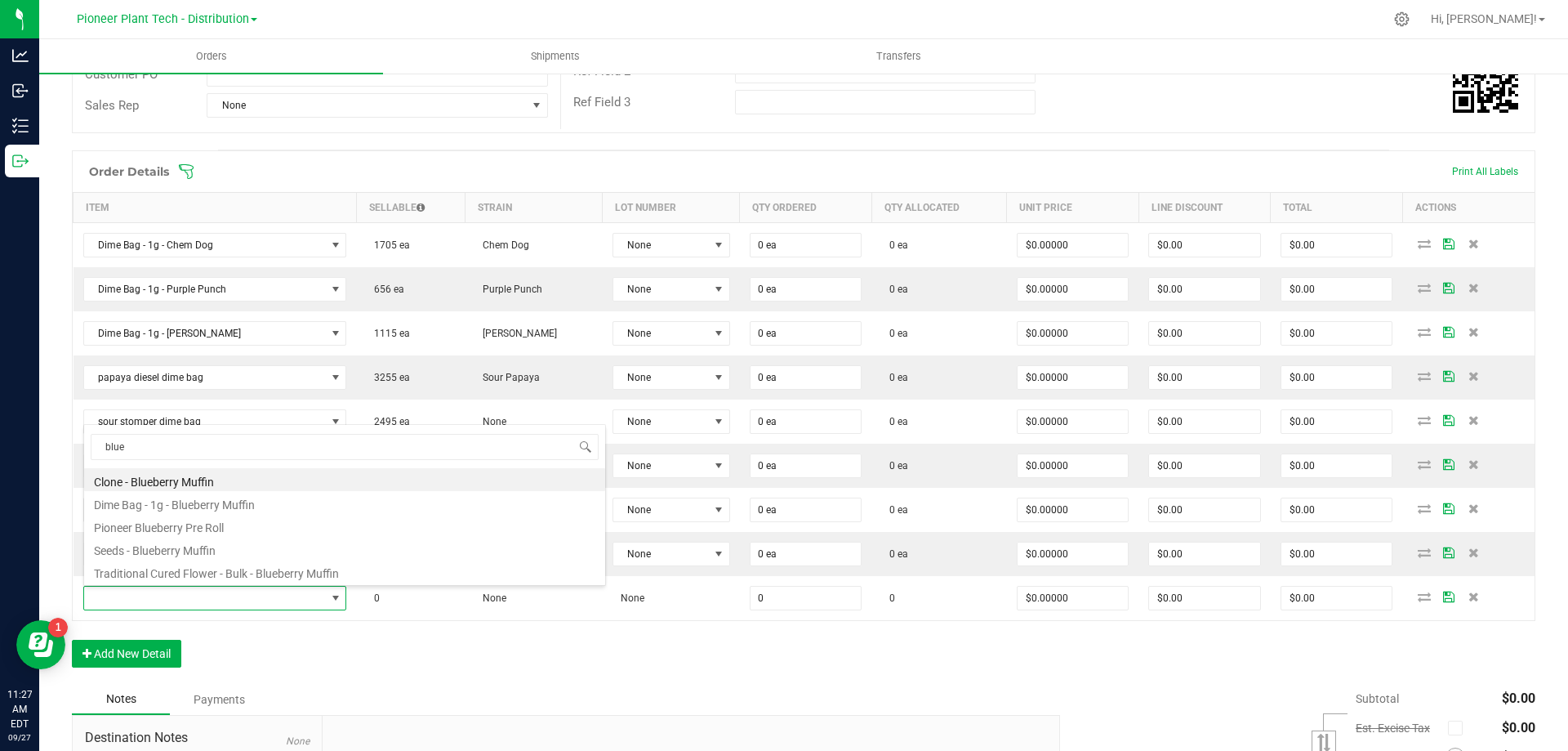
drag, startPoint x: 135, startPoint y: 445, endPoint x: 88, endPoint y: 440, distance: 47.3
click at [88, 440] on span "blue" at bounding box center [344, 447] width 521 height 38
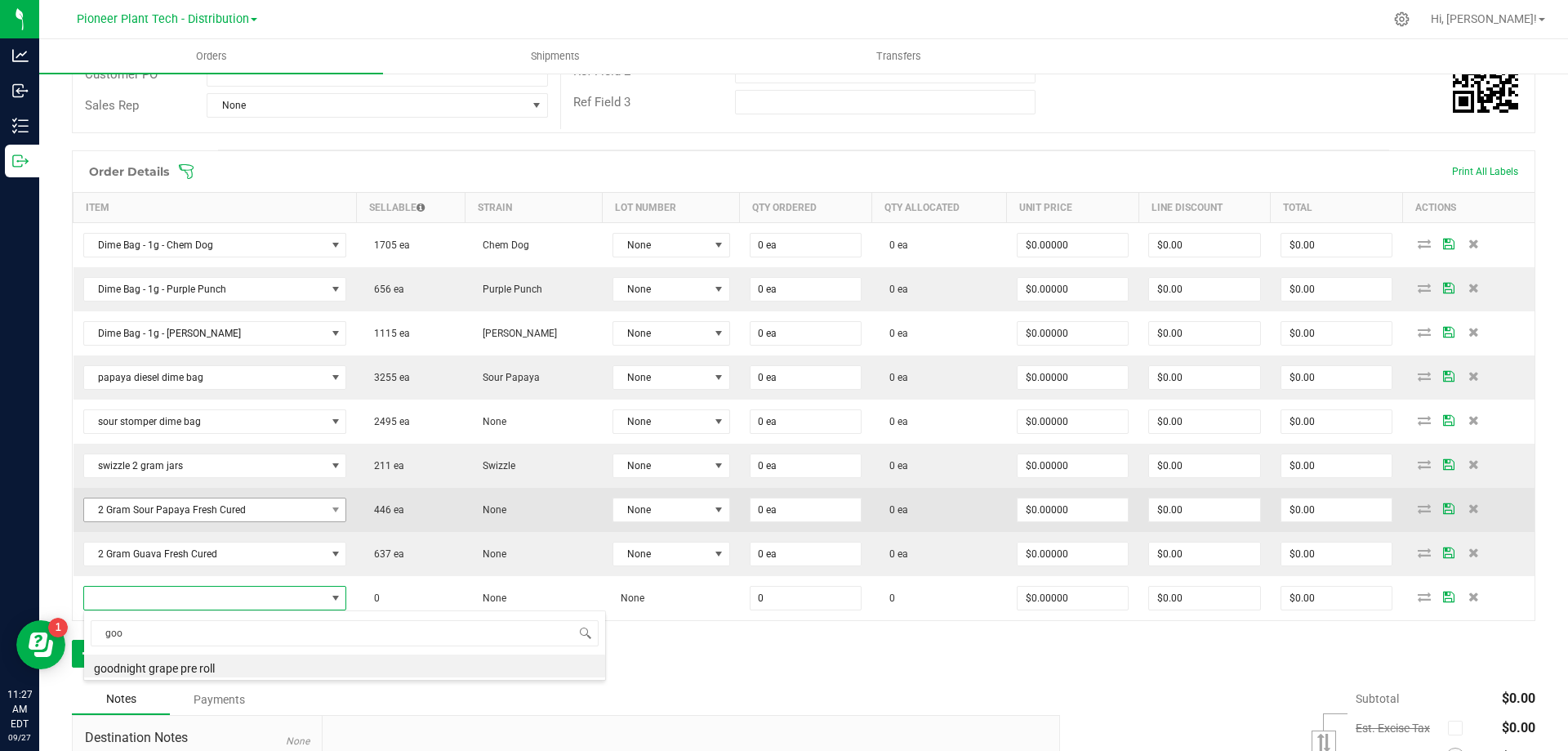
type input "good"
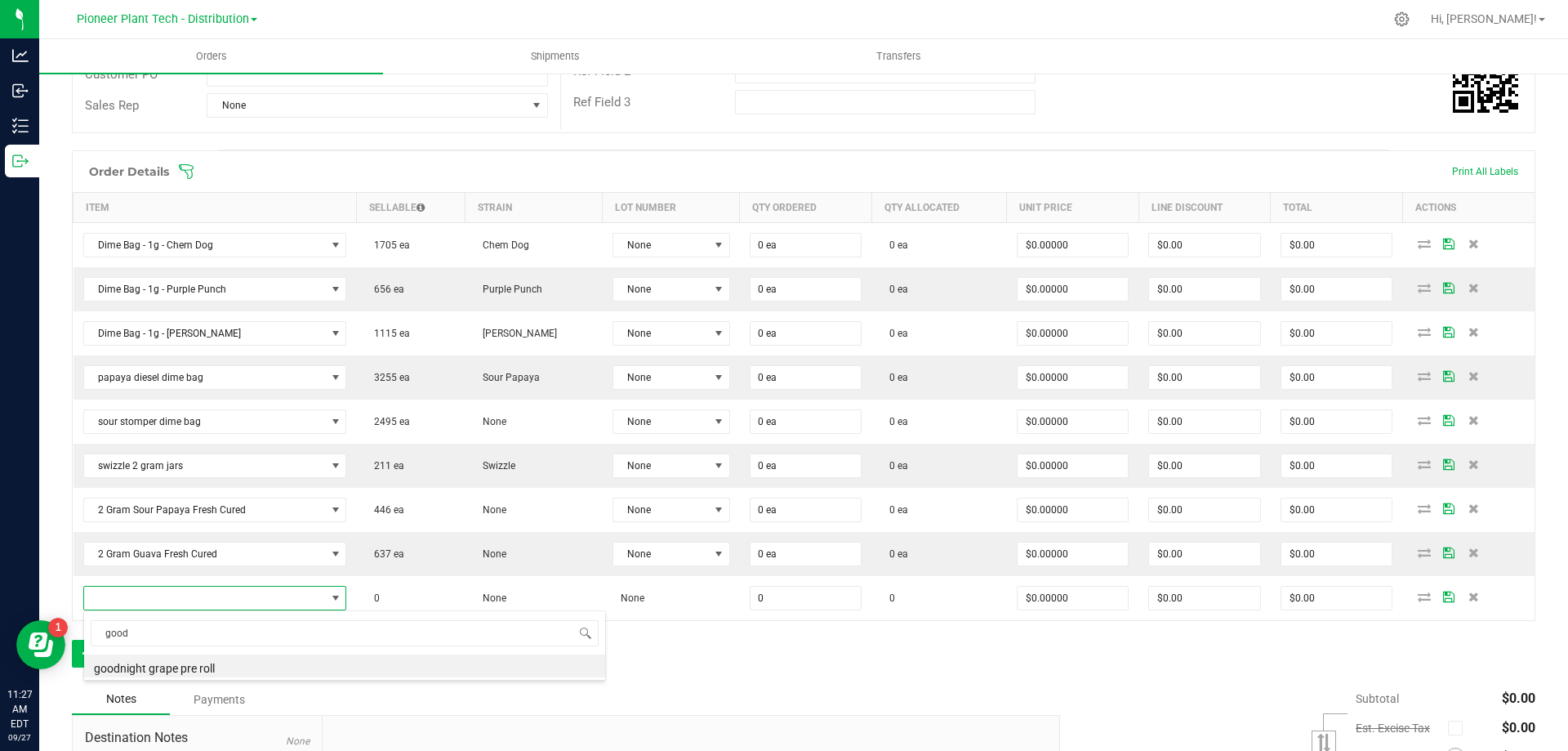
click at [146, 664] on li "goodnight grape pre roll" at bounding box center [344, 666] width 521 height 23
type input "0 ea"
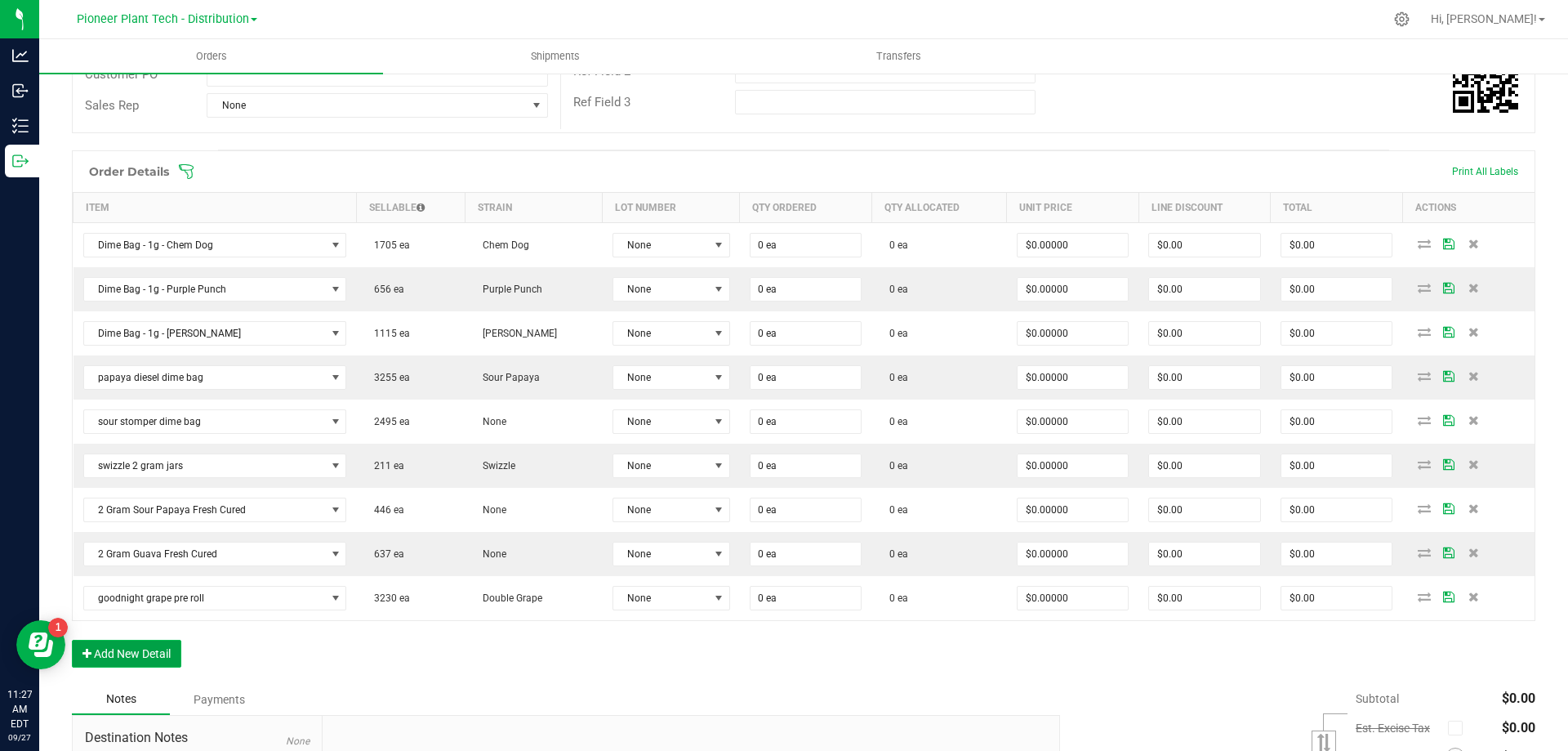
click at [137, 647] on button "Add New Detail" at bounding box center [126, 653] width 109 height 28
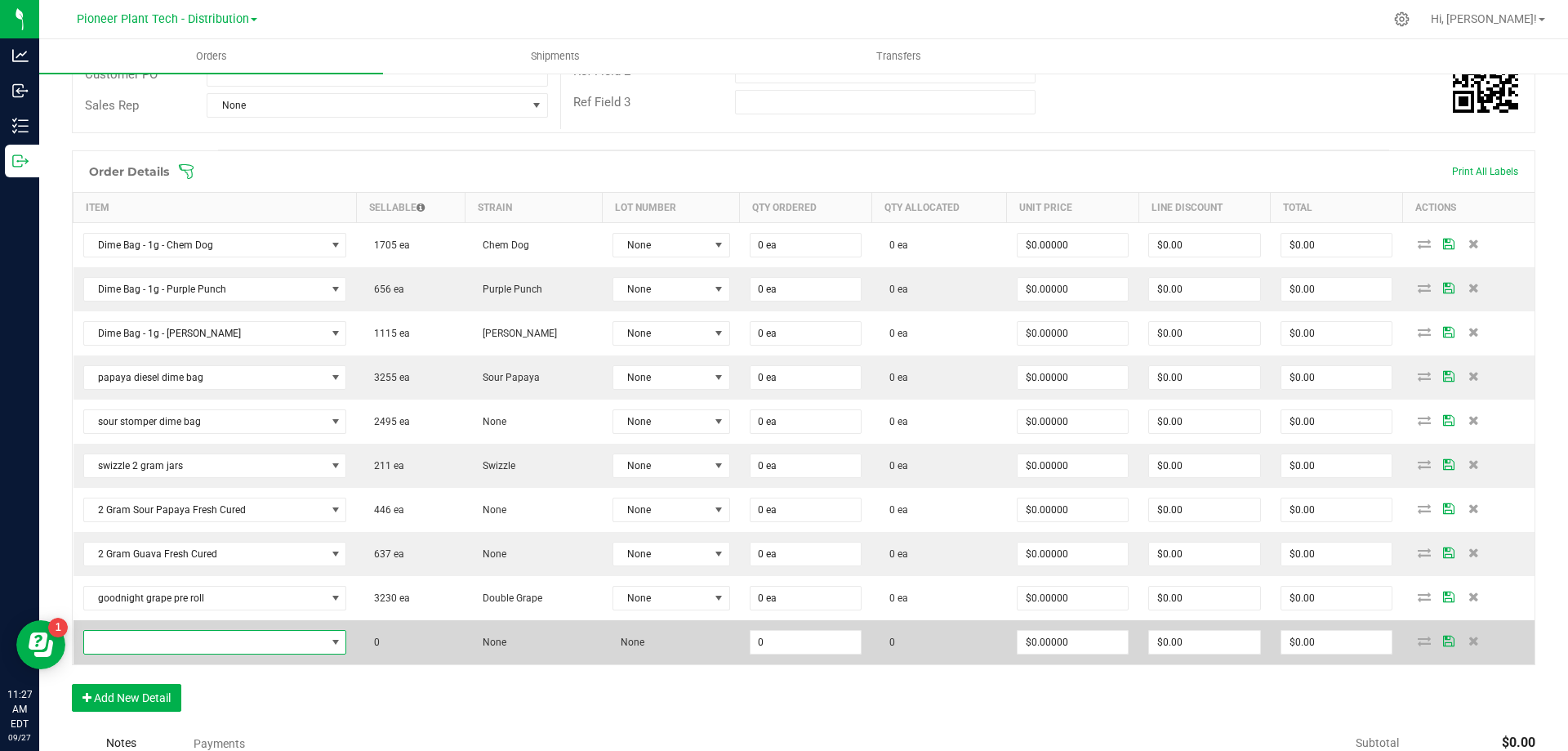
click at [134, 642] on span "NO DATA FOUND" at bounding box center [205, 642] width 242 height 23
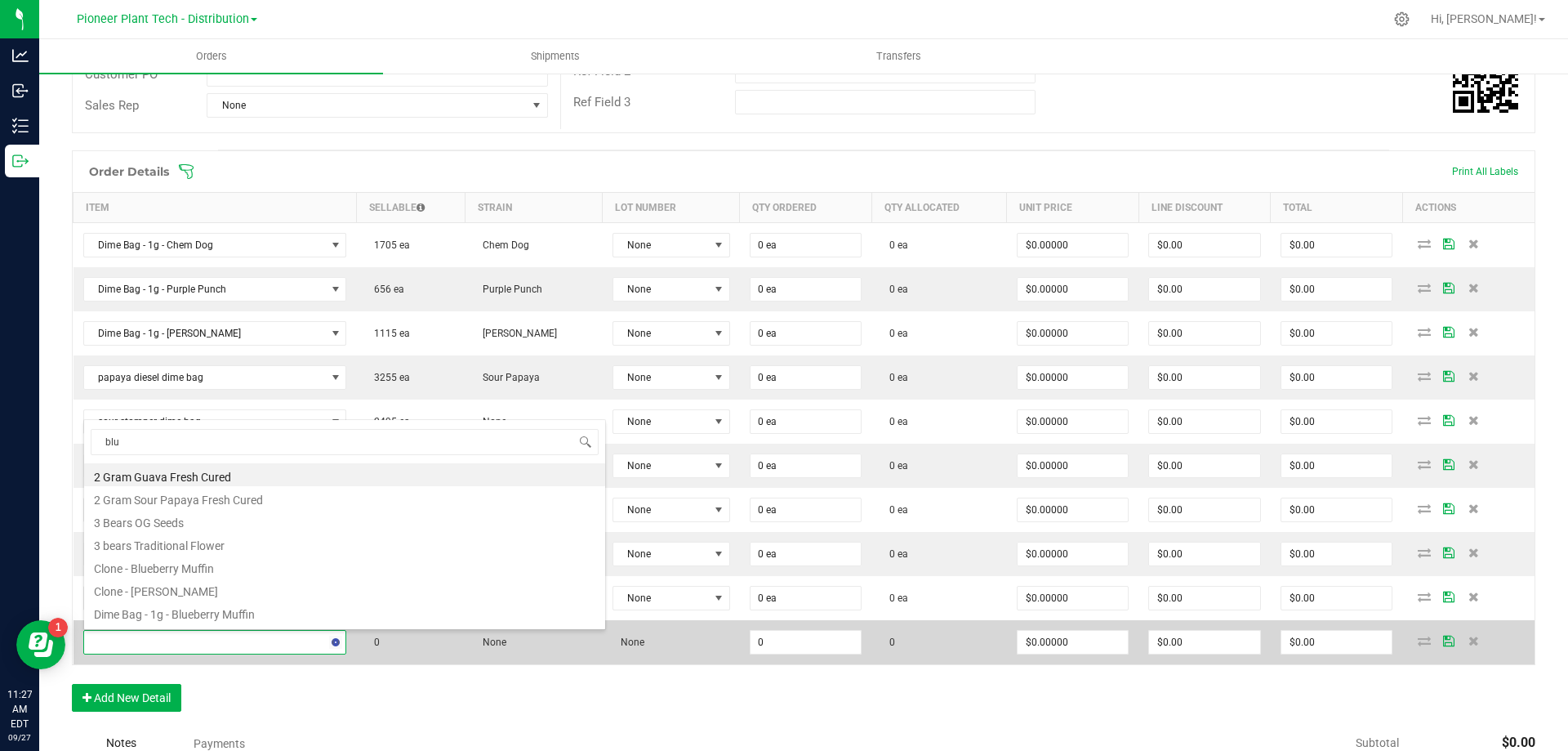
type input "blue"
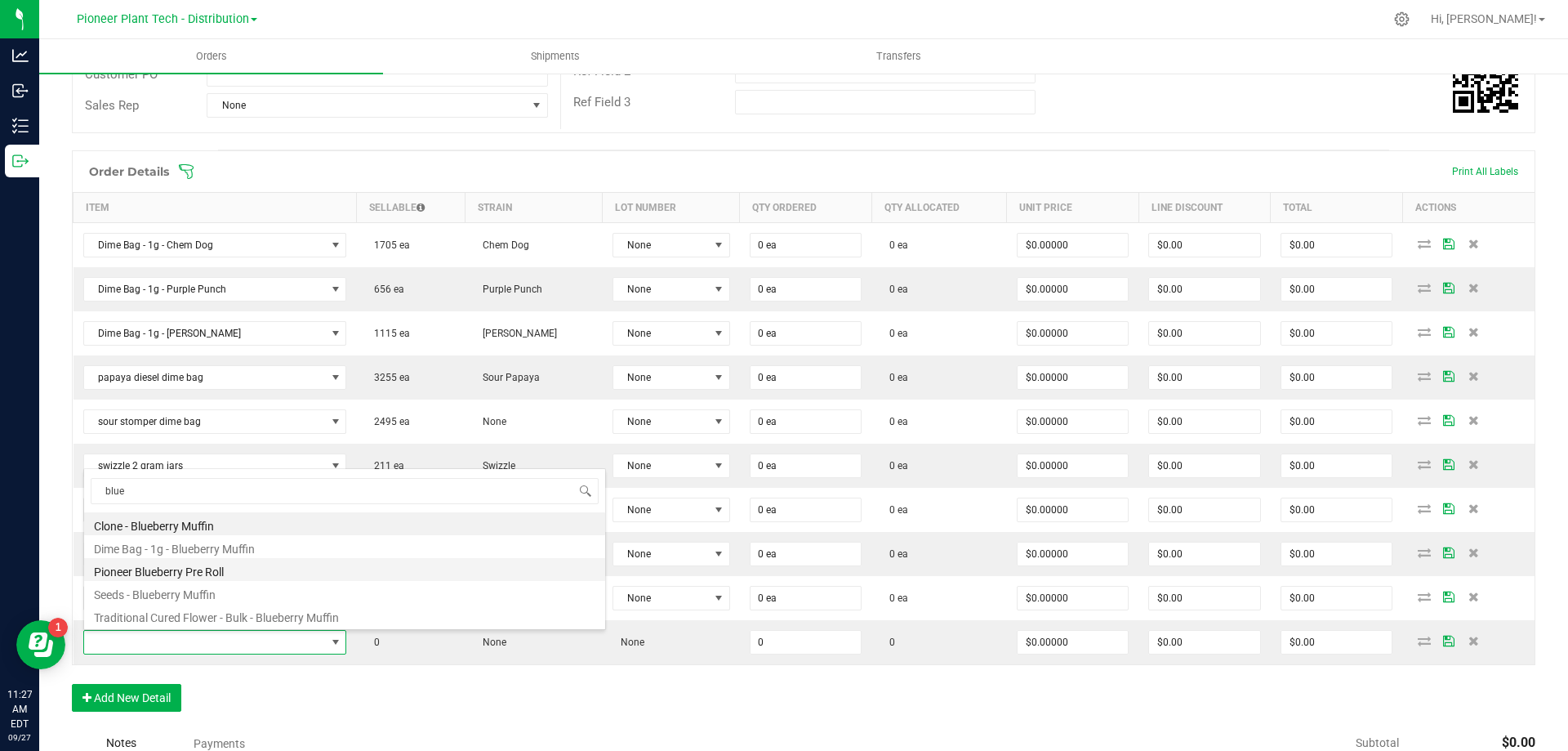
click at [207, 567] on li "Pioneer Blueberry Pre Roll" at bounding box center [344, 569] width 521 height 23
type input "0 ea"
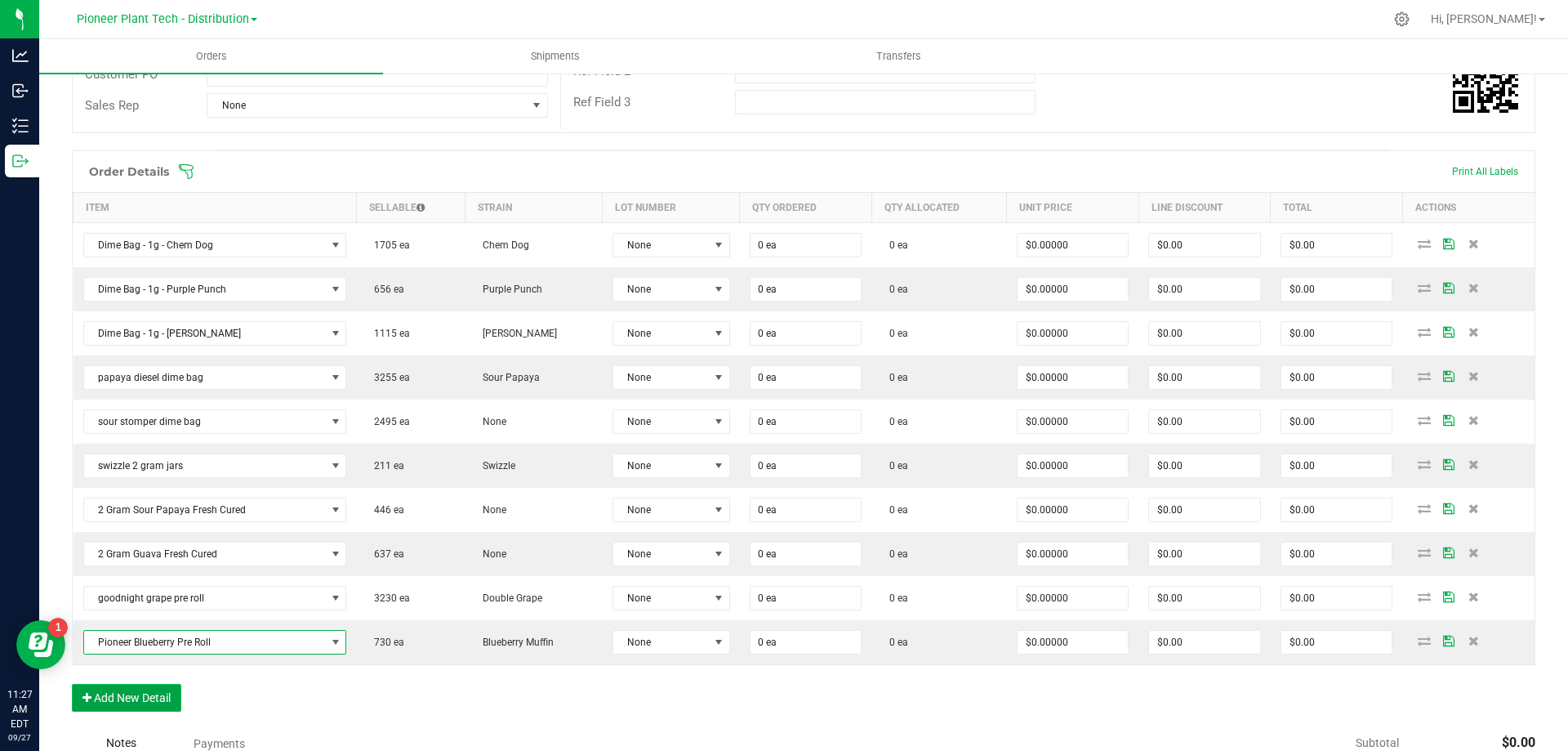
click at [142, 690] on button "Add New Detail" at bounding box center [126, 697] width 109 height 28
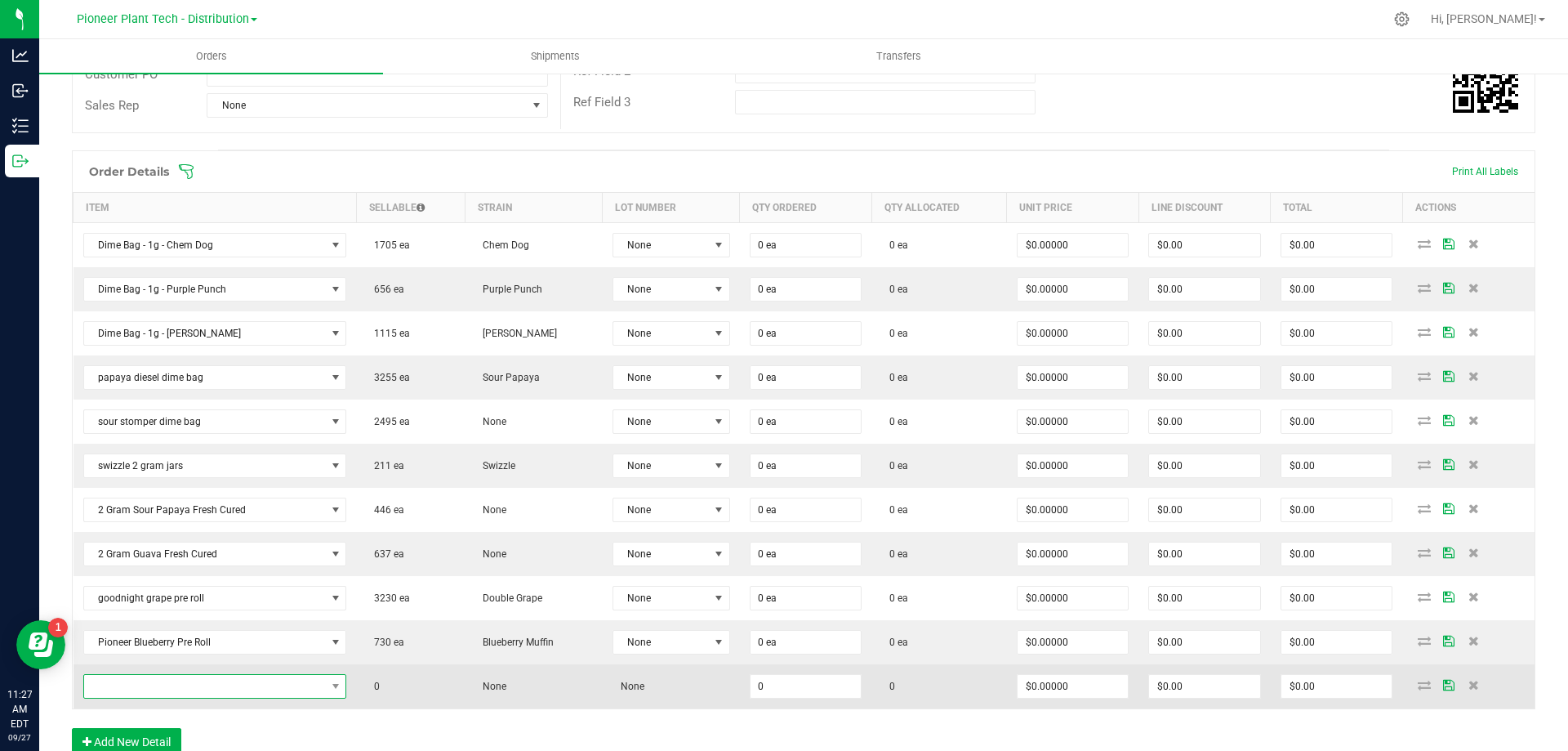
click at [149, 680] on span "NO DATA FOUND" at bounding box center [205, 686] width 242 height 23
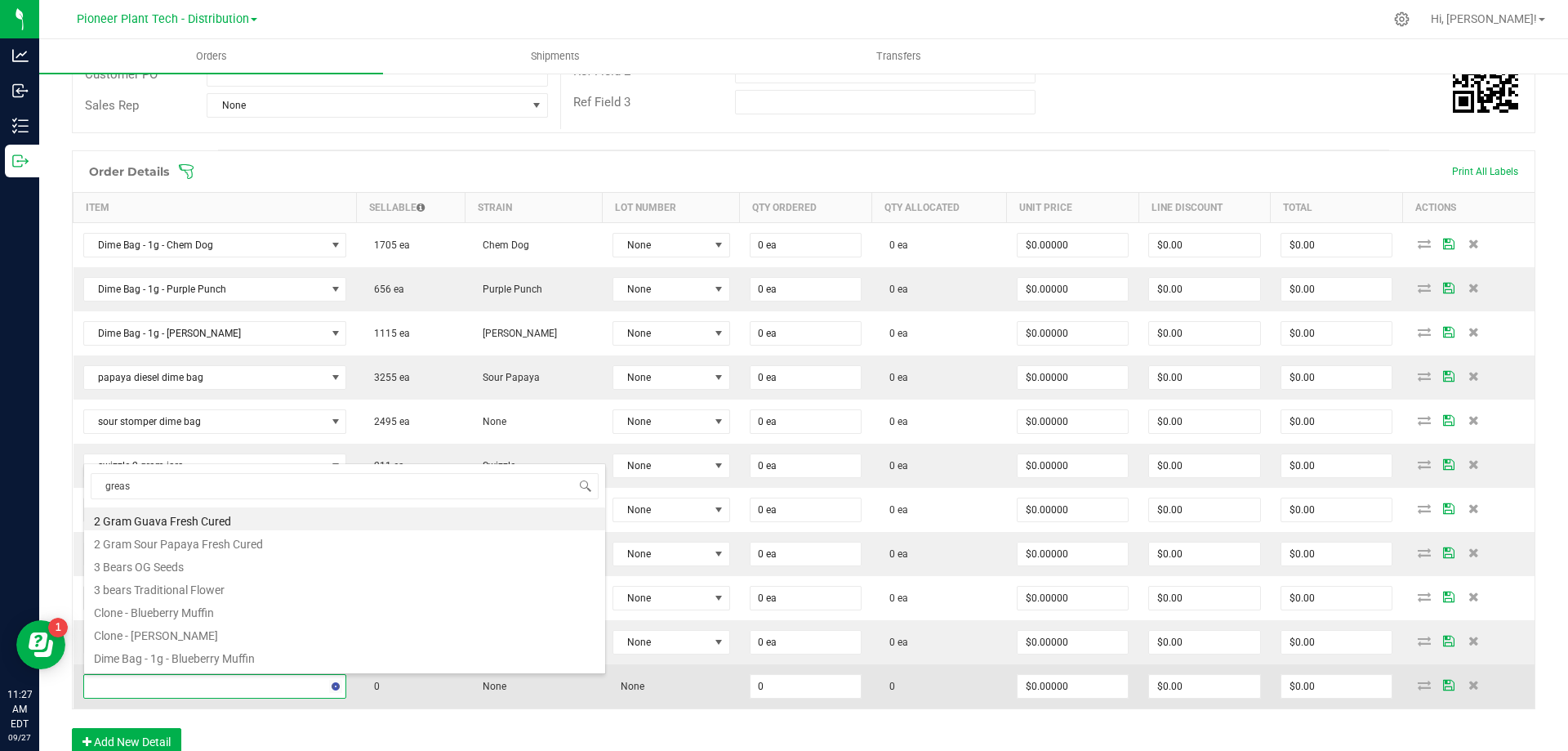
type input "grease"
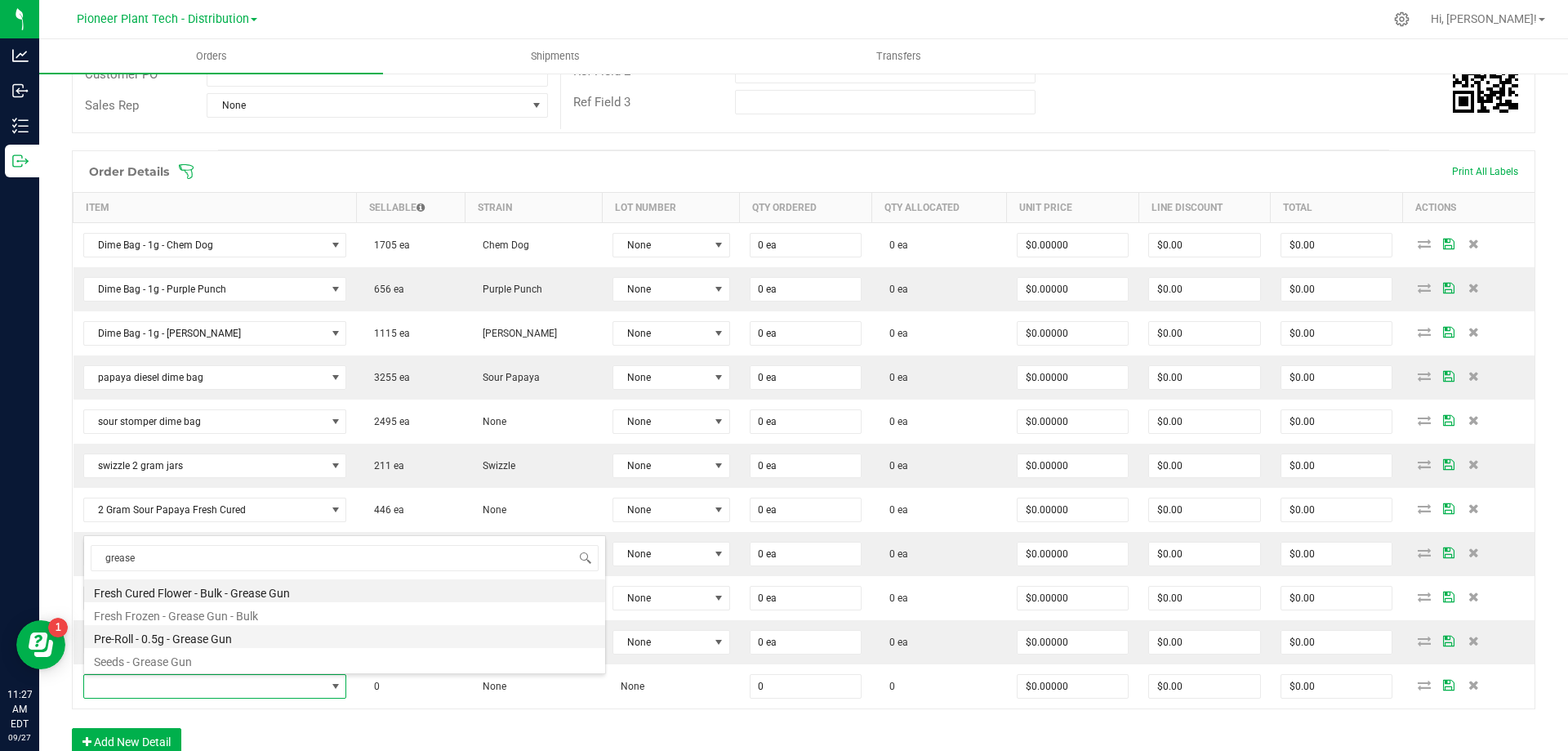
click at [204, 637] on li "Pre-Roll - 0.5g - Grease Gun" at bounding box center [344, 636] width 521 height 23
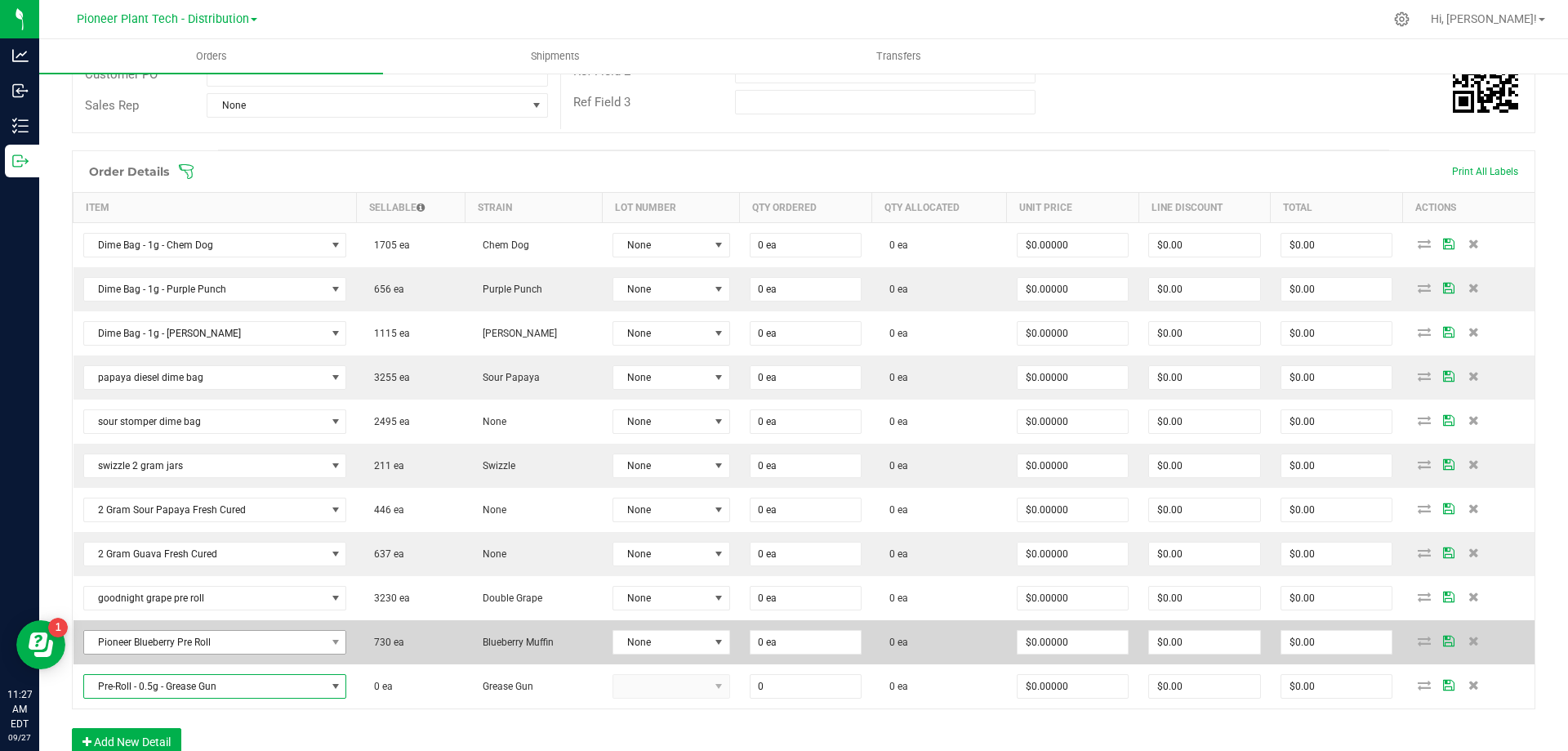
type input "0 ea"
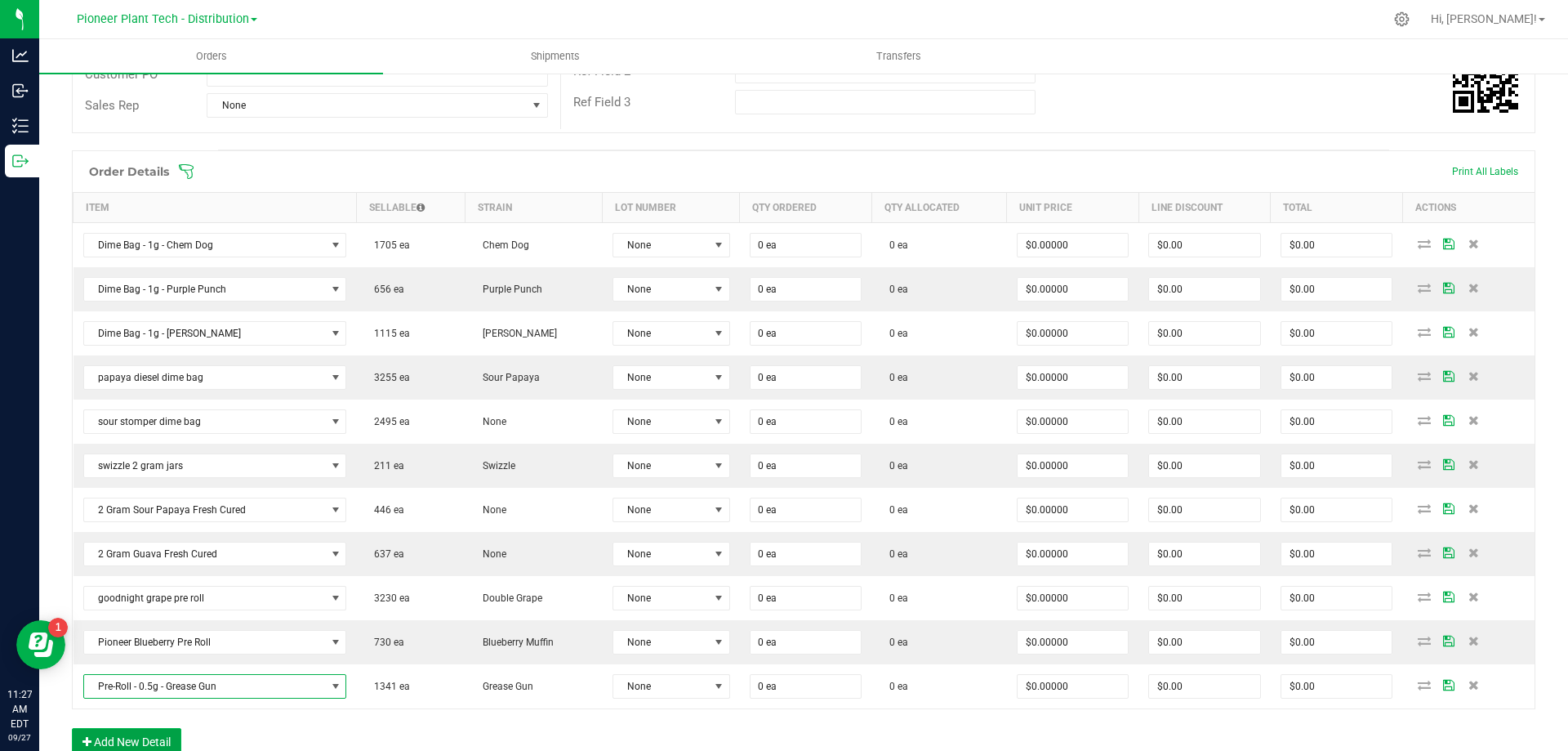
click at [165, 737] on button "Add New Detail" at bounding box center [126, 741] width 109 height 28
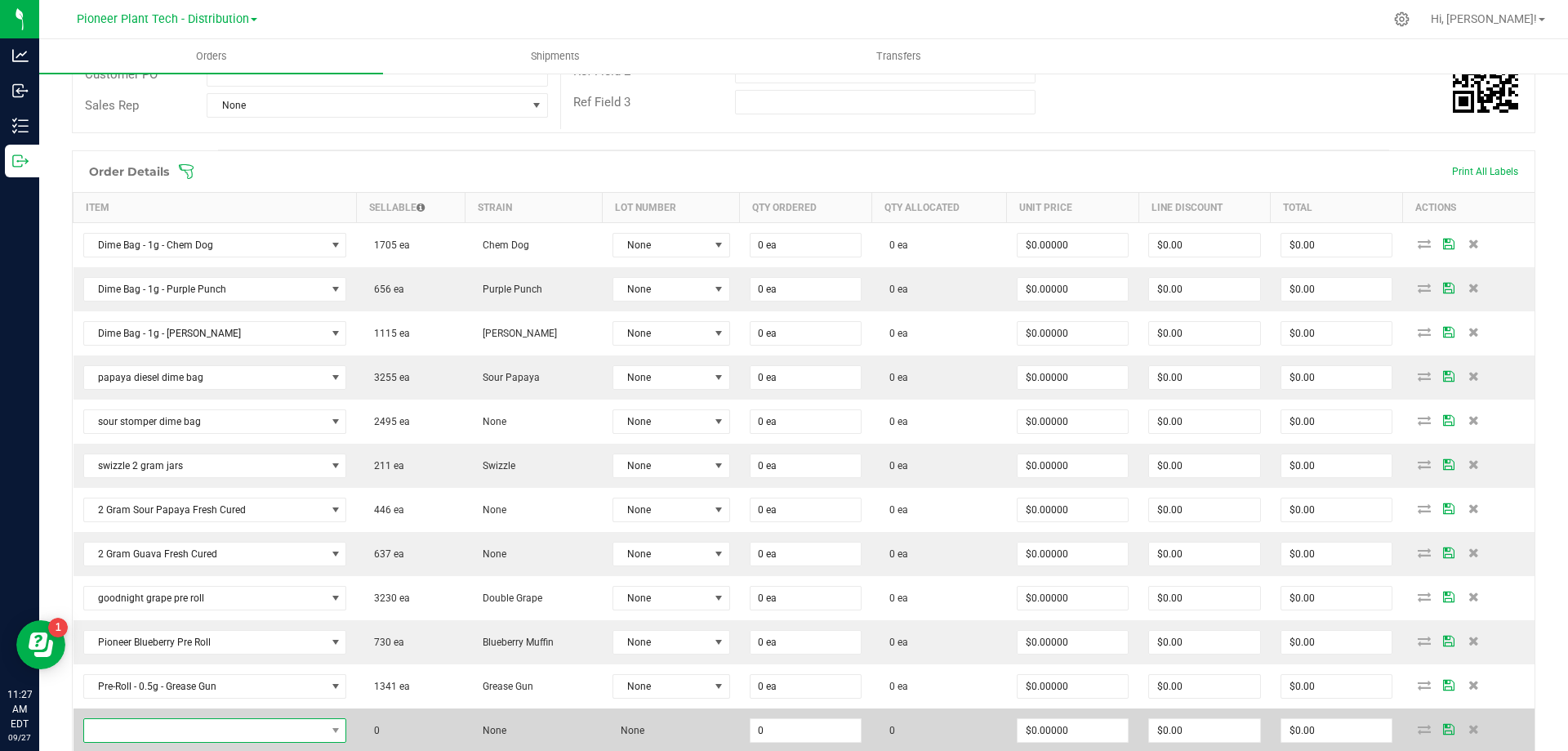
click at [170, 729] on span "NO DATA FOUND" at bounding box center [205, 730] width 242 height 23
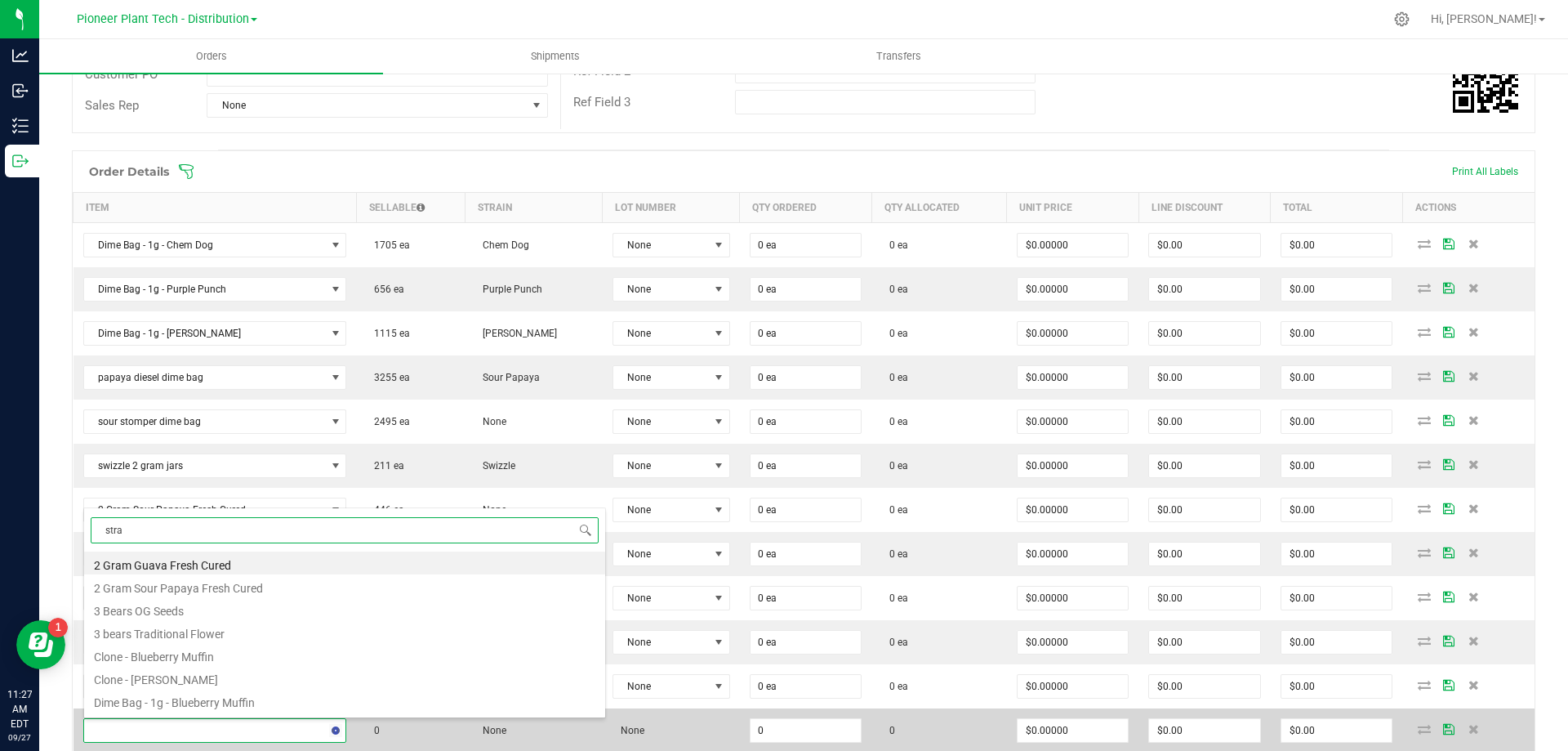
type input "straw"
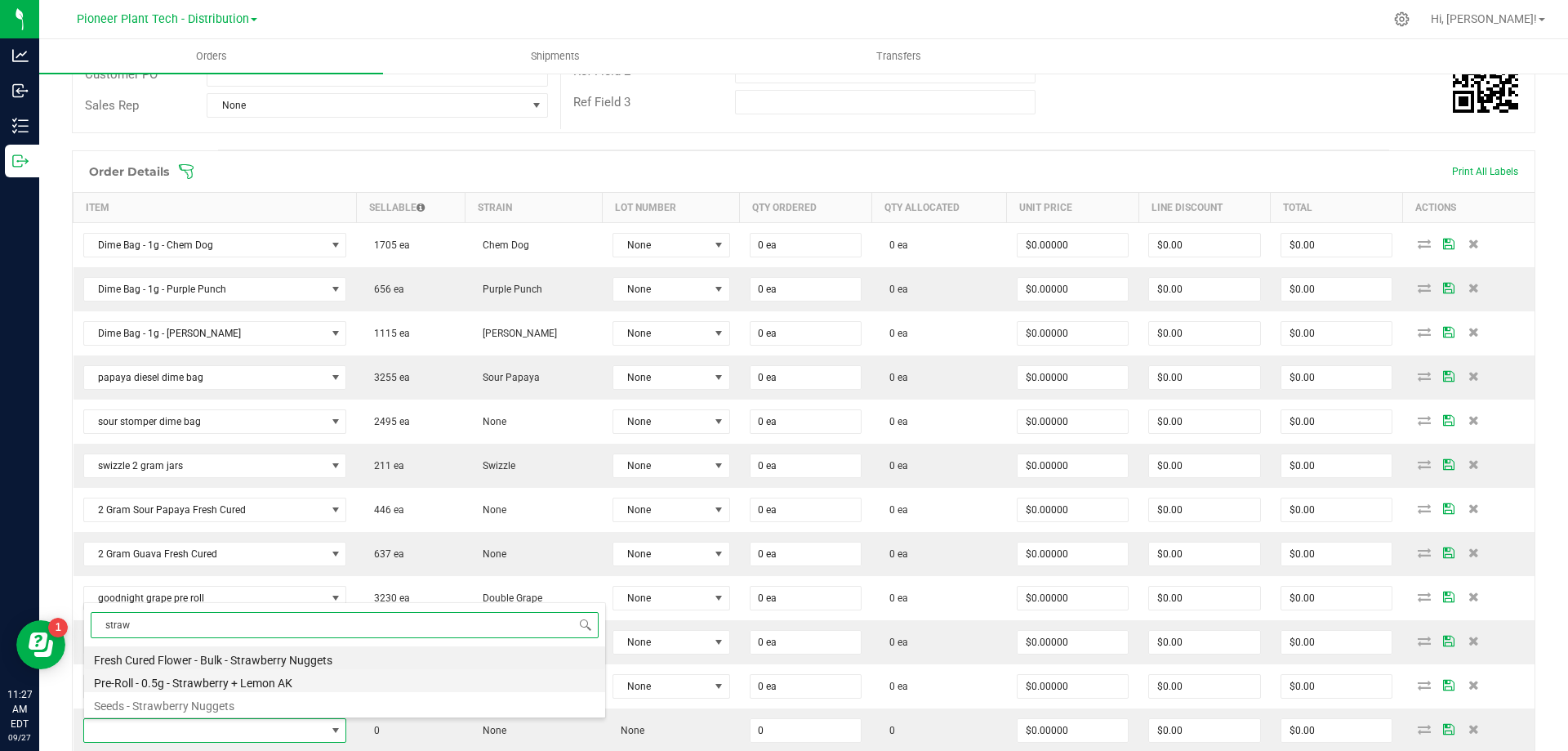
click at [187, 678] on li "Pre-Roll - 0.5g - Strawberry + Lemon AK" at bounding box center [344, 680] width 521 height 23
type input "0 ea"
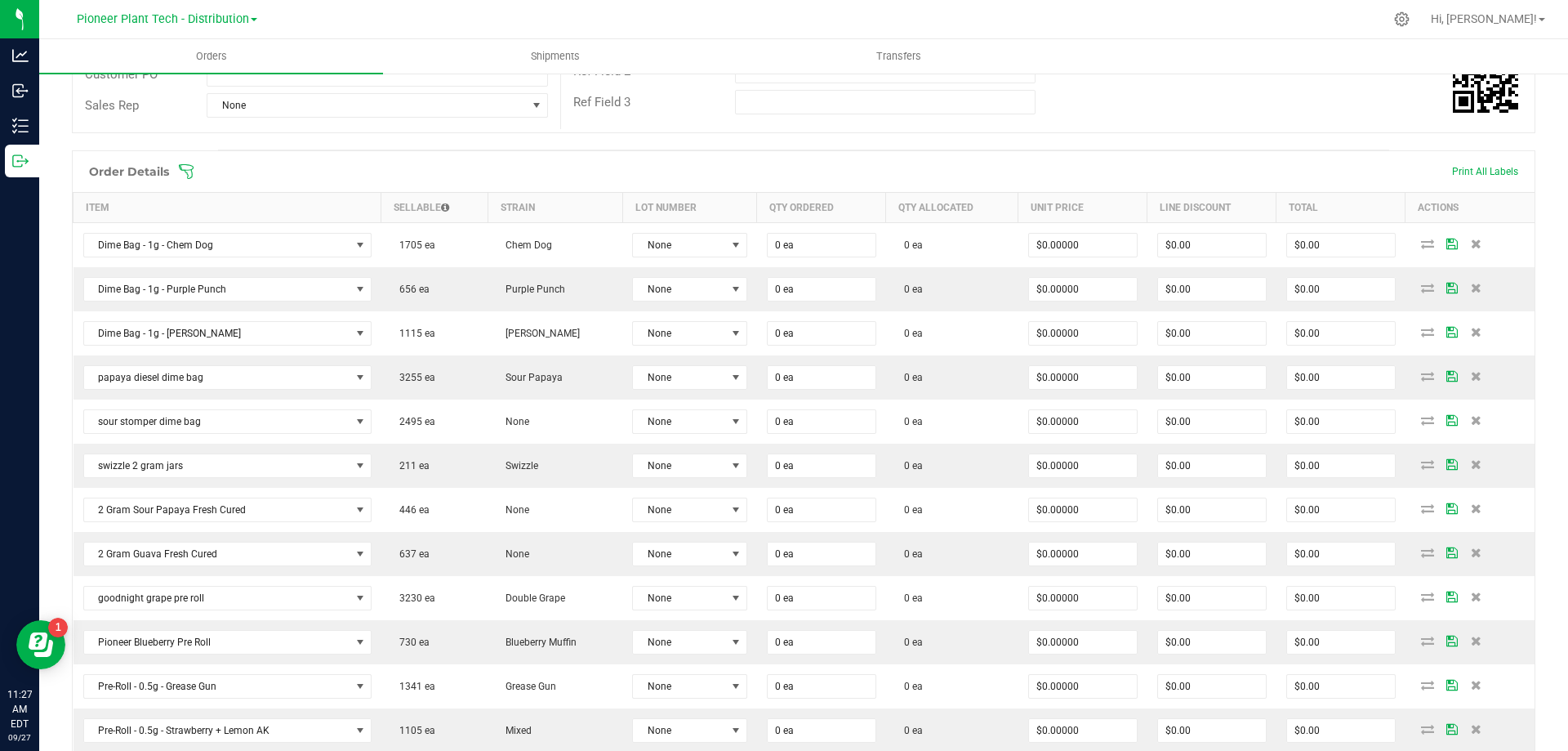
click at [72, 681] on div "Order Details Print All Labels Item Sellable Strain Lot Number Qty Ordered Qty …" at bounding box center [803, 452] width 1463 height 603
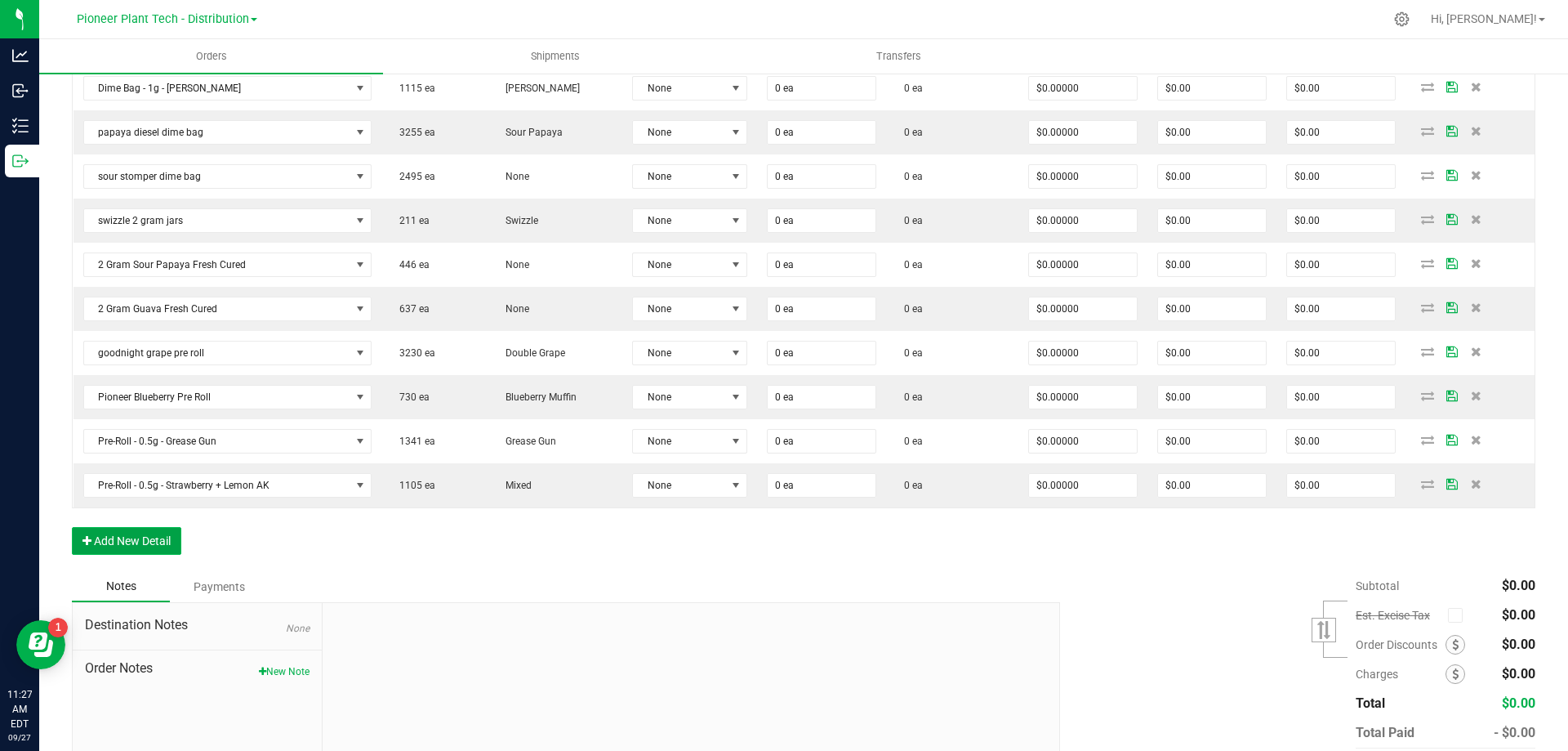
click at [158, 550] on button "Add New Detail" at bounding box center [126, 541] width 109 height 28
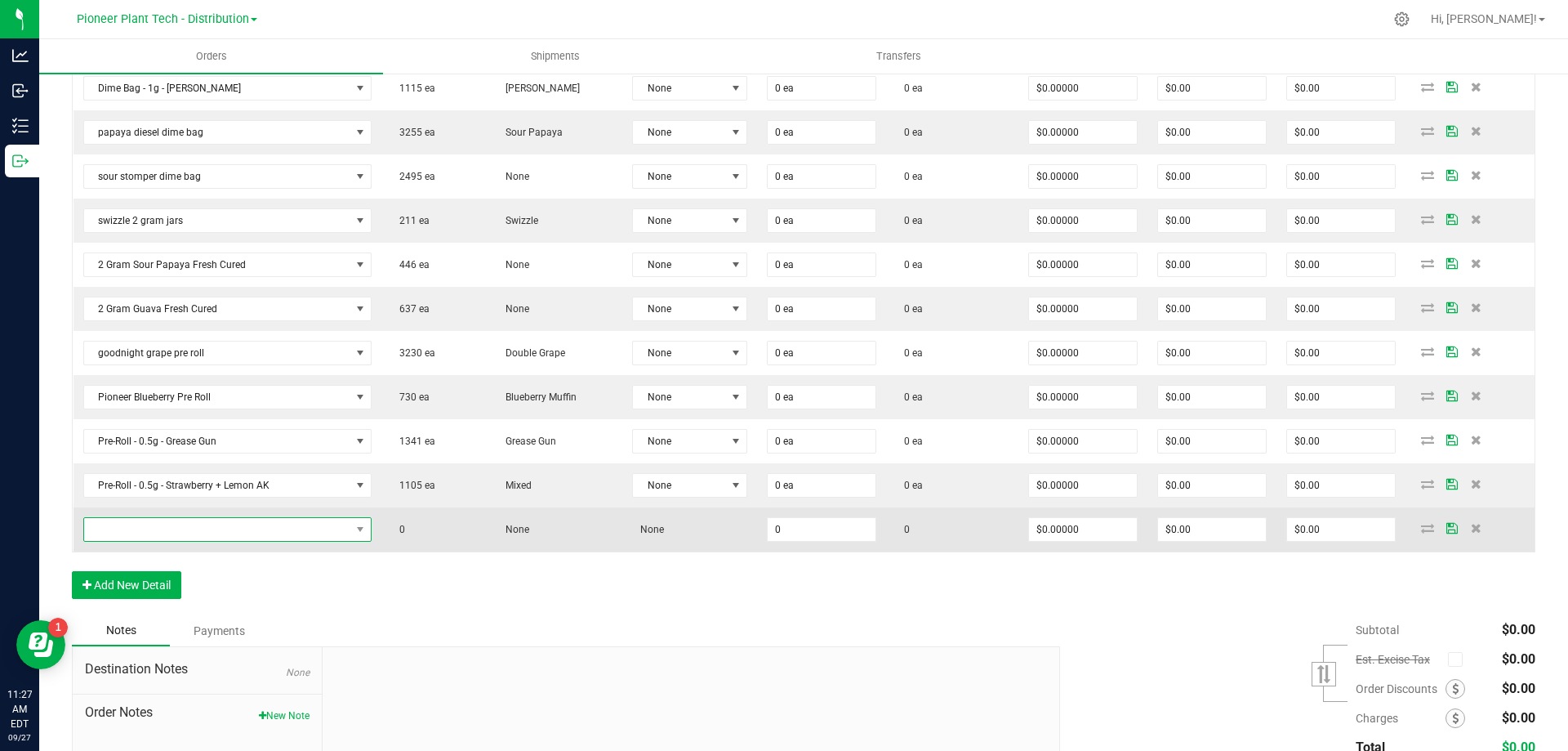
click at [180, 528] on span "NO DATA FOUND" at bounding box center [217, 529] width 266 height 23
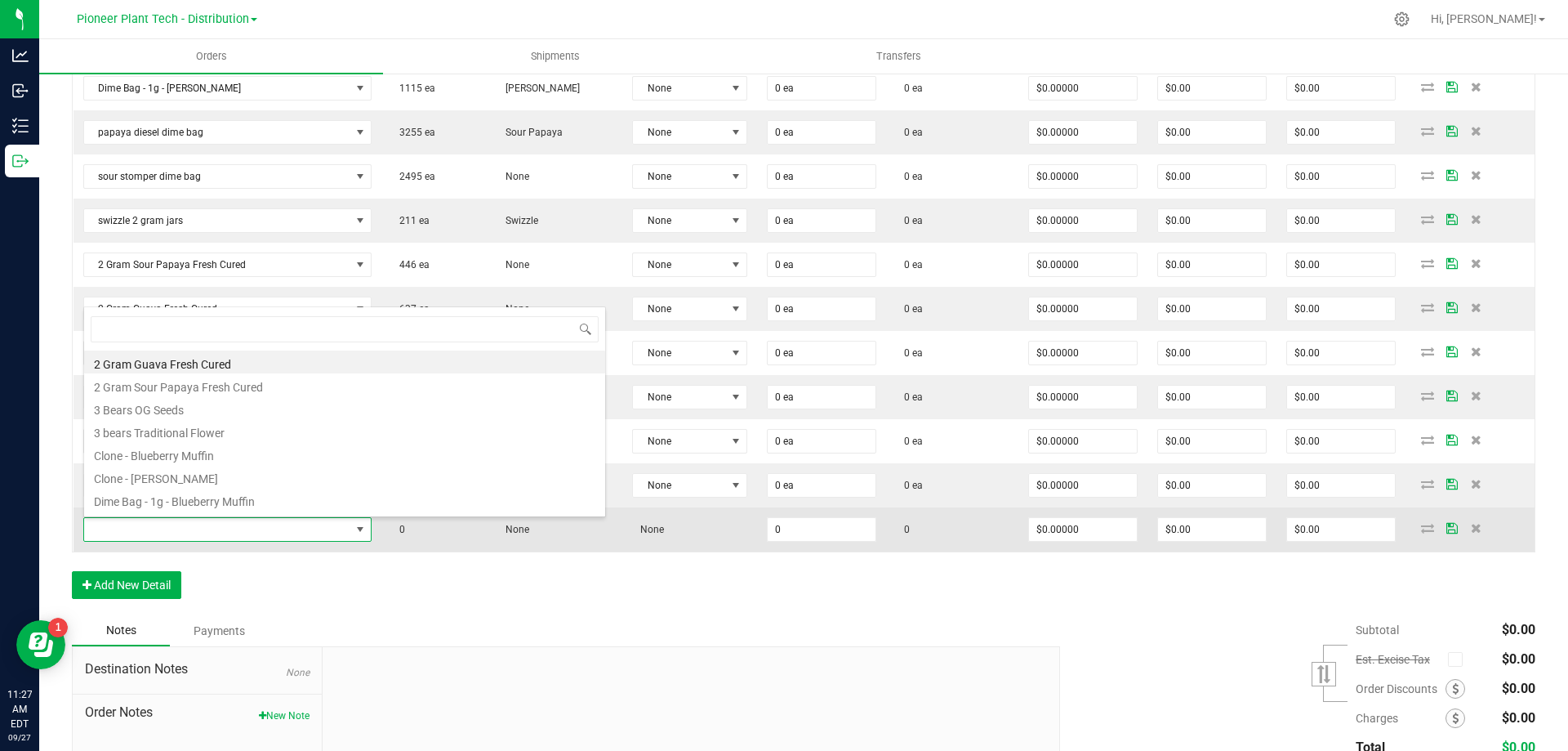
scroll to position [25, 282]
type input "mog"
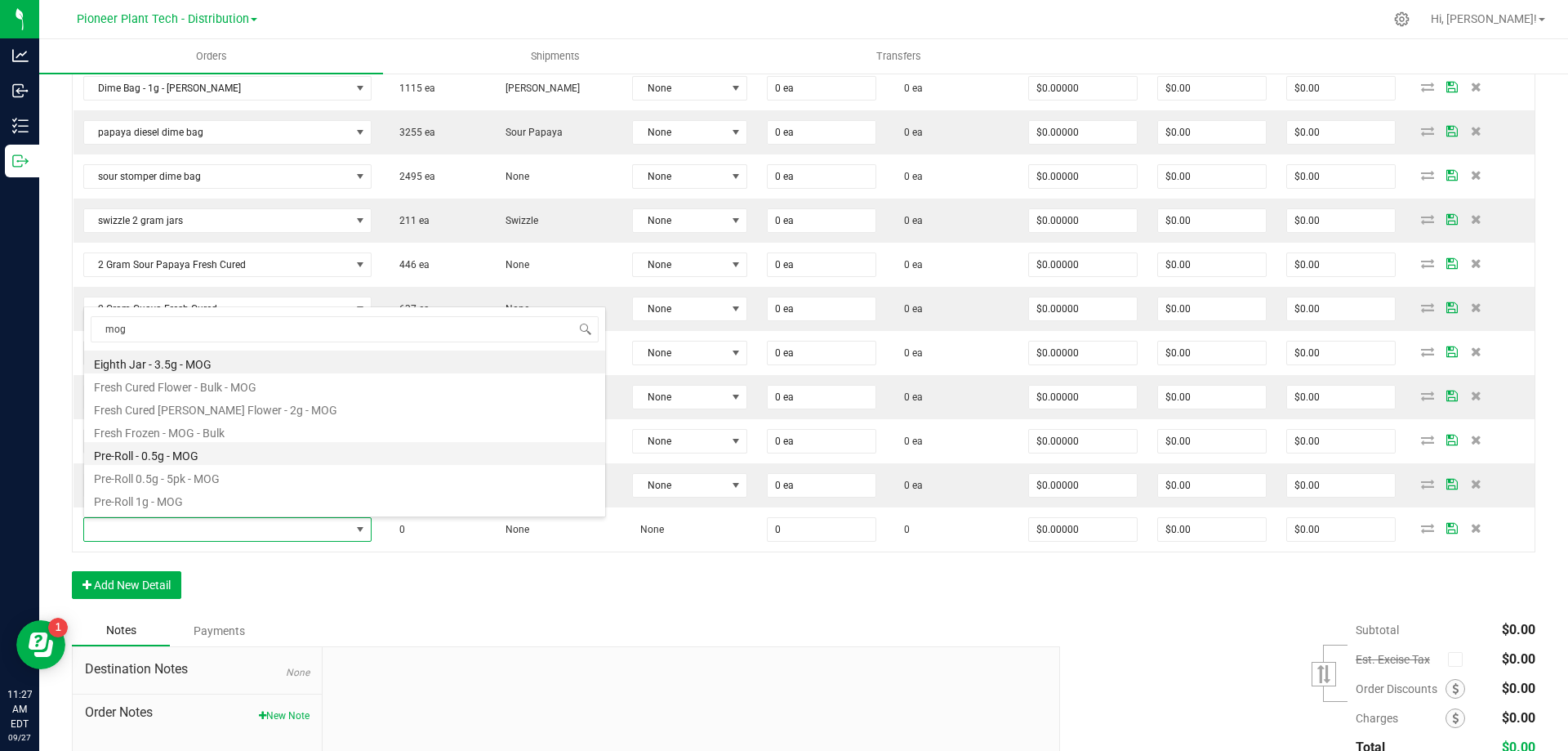
click at [183, 455] on li "Pre-Roll - 0.5g - MOG" at bounding box center [344, 453] width 521 height 23
type input "0 ea"
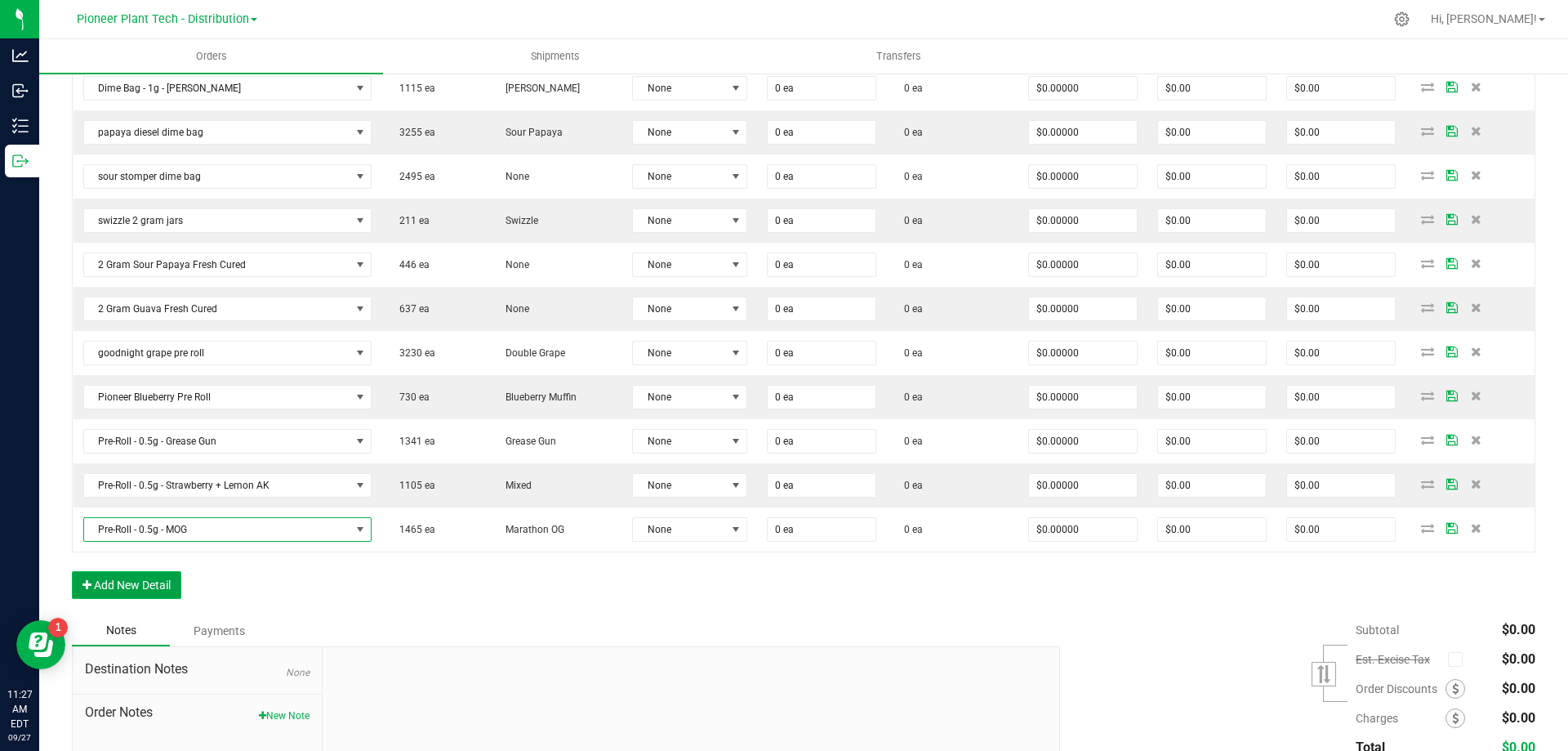
click at [169, 586] on button "Add New Detail" at bounding box center [126, 585] width 109 height 28
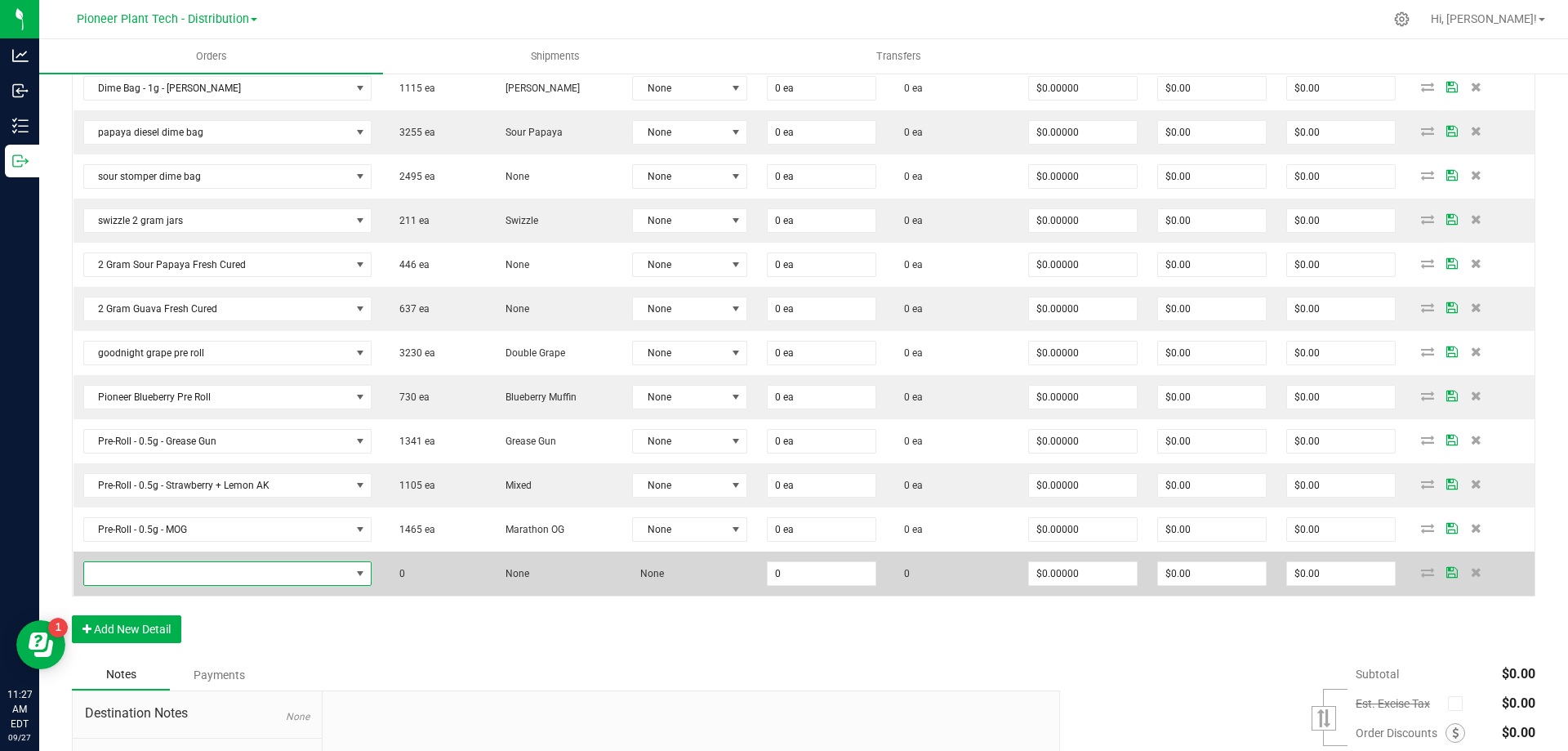
click at [172, 573] on span "NO DATA FOUND" at bounding box center [217, 574] width 266 height 23
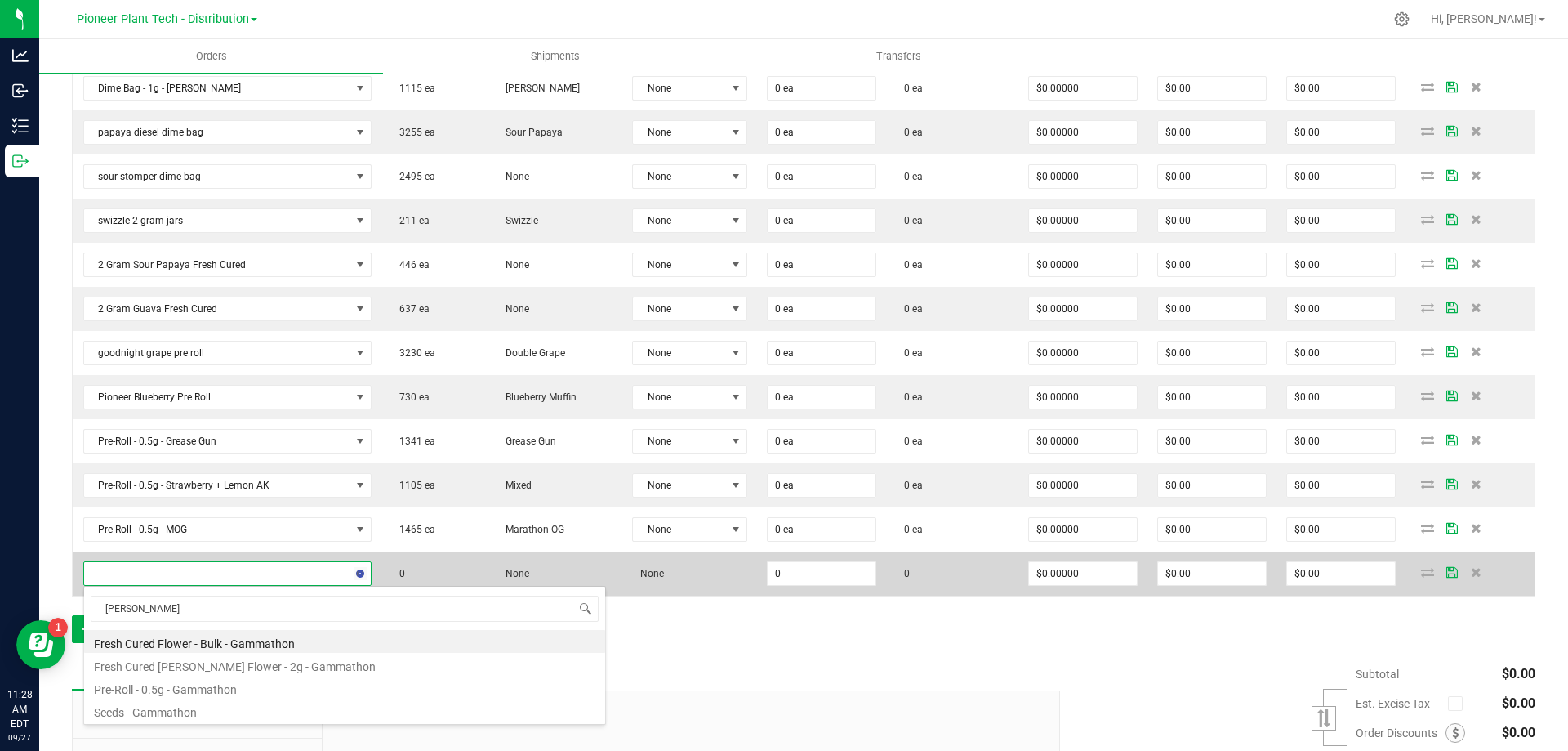
type input "gamma"
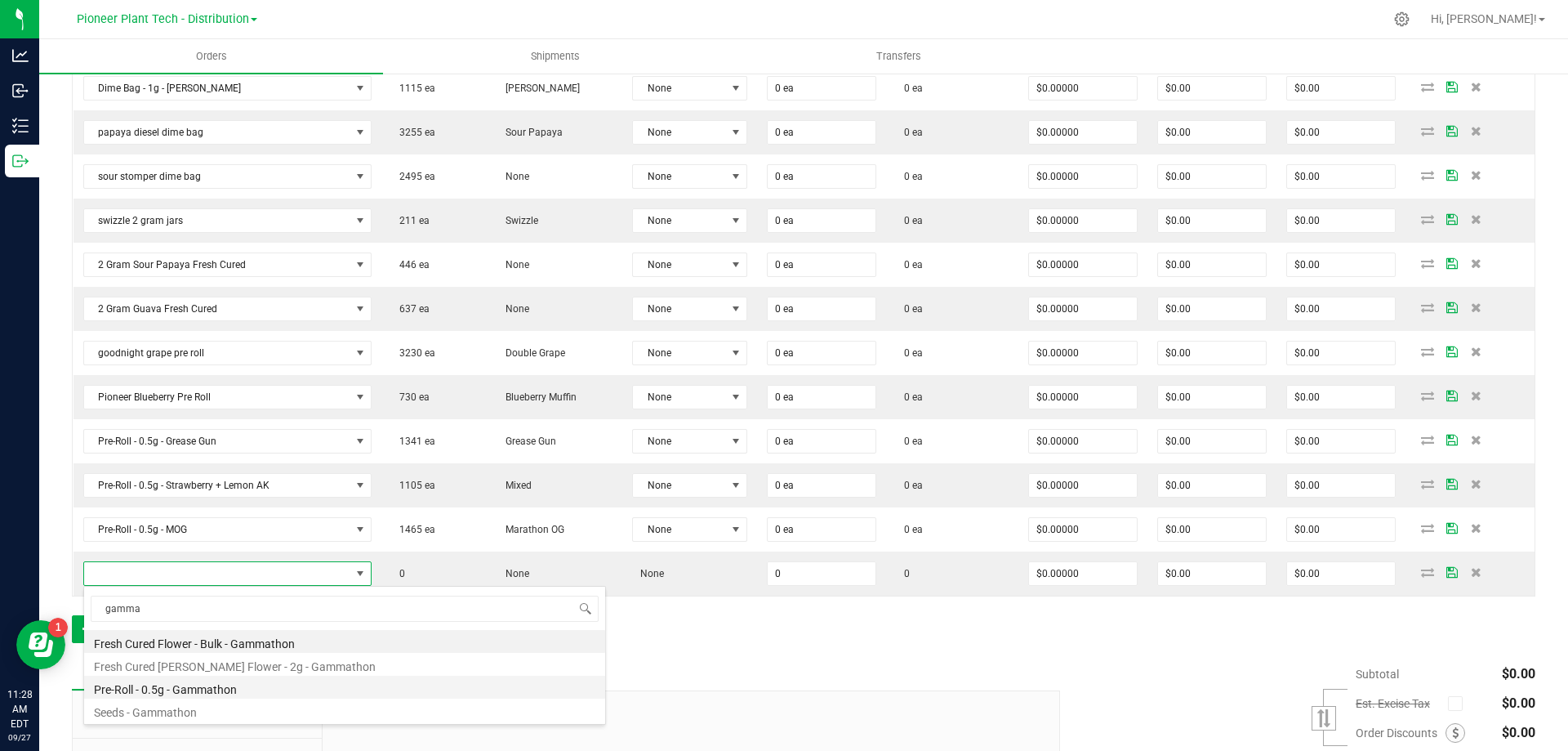
click at [205, 687] on li "Pre-Roll - 0.5g - Gammathon" at bounding box center [344, 687] width 521 height 23
type input "0 ea"
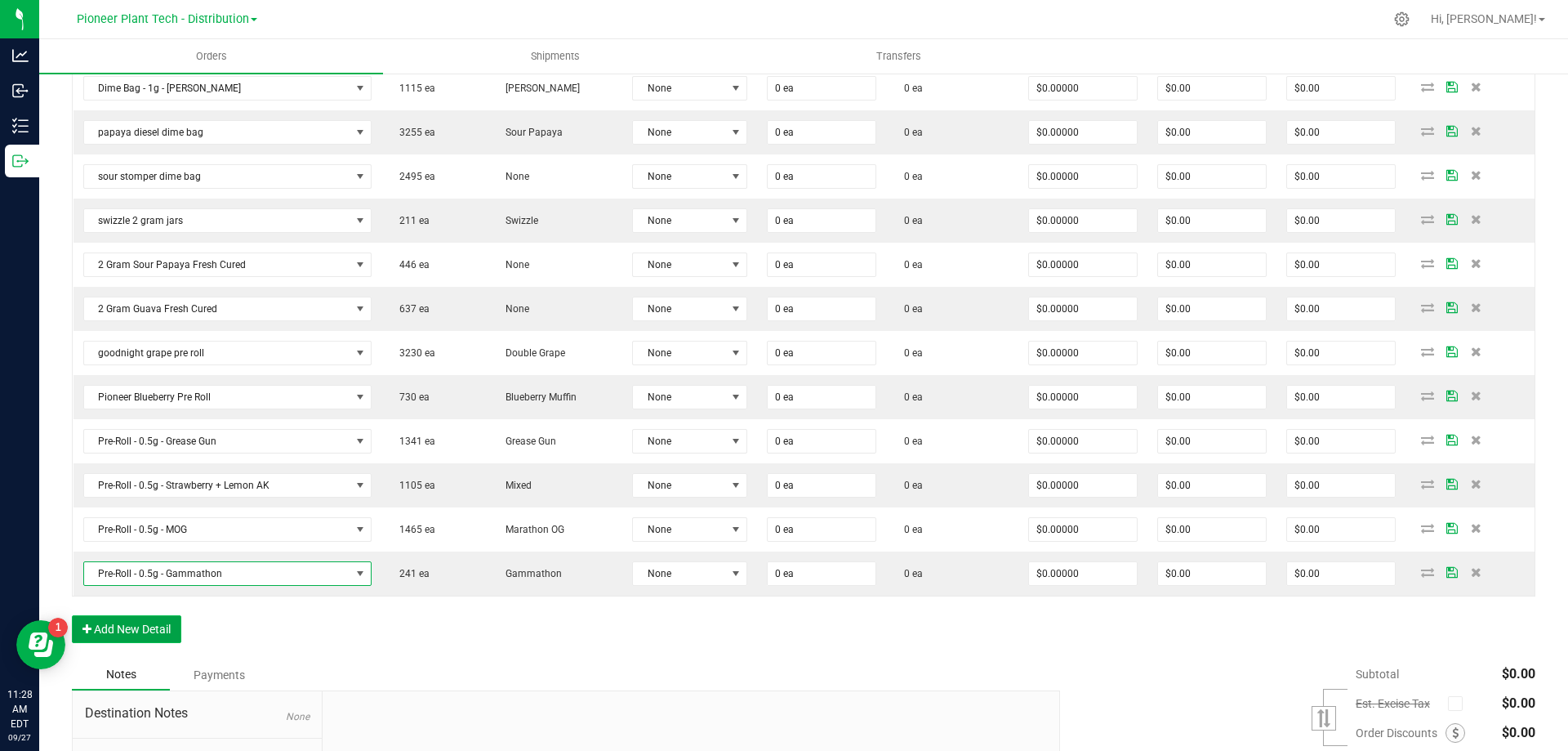
click at [166, 632] on button "Add New Detail" at bounding box center [126, 629] width 109 height 28
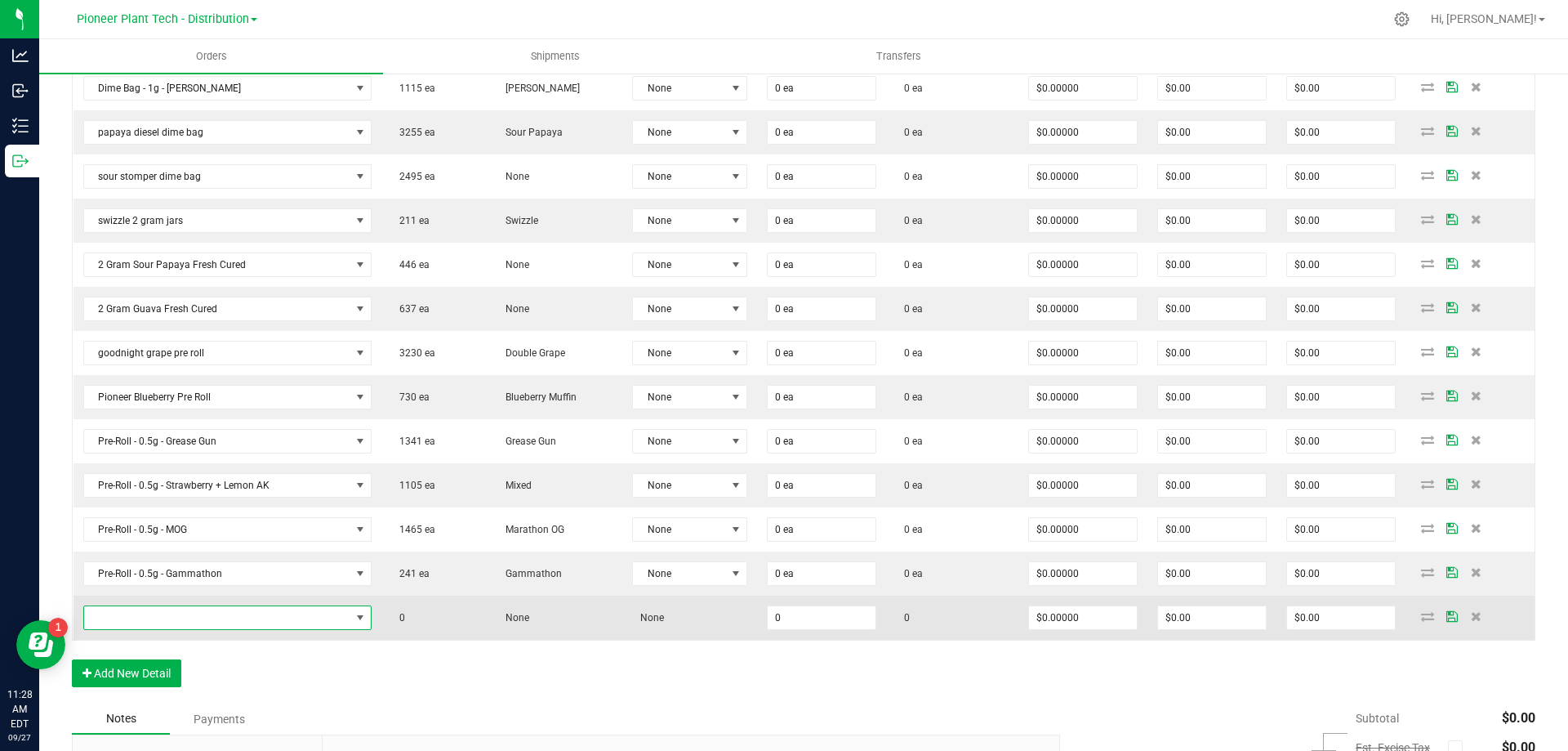
click at [168, 615] on span "NO DATA FOUND" at bounding box center [217, 618] width 266 height 23
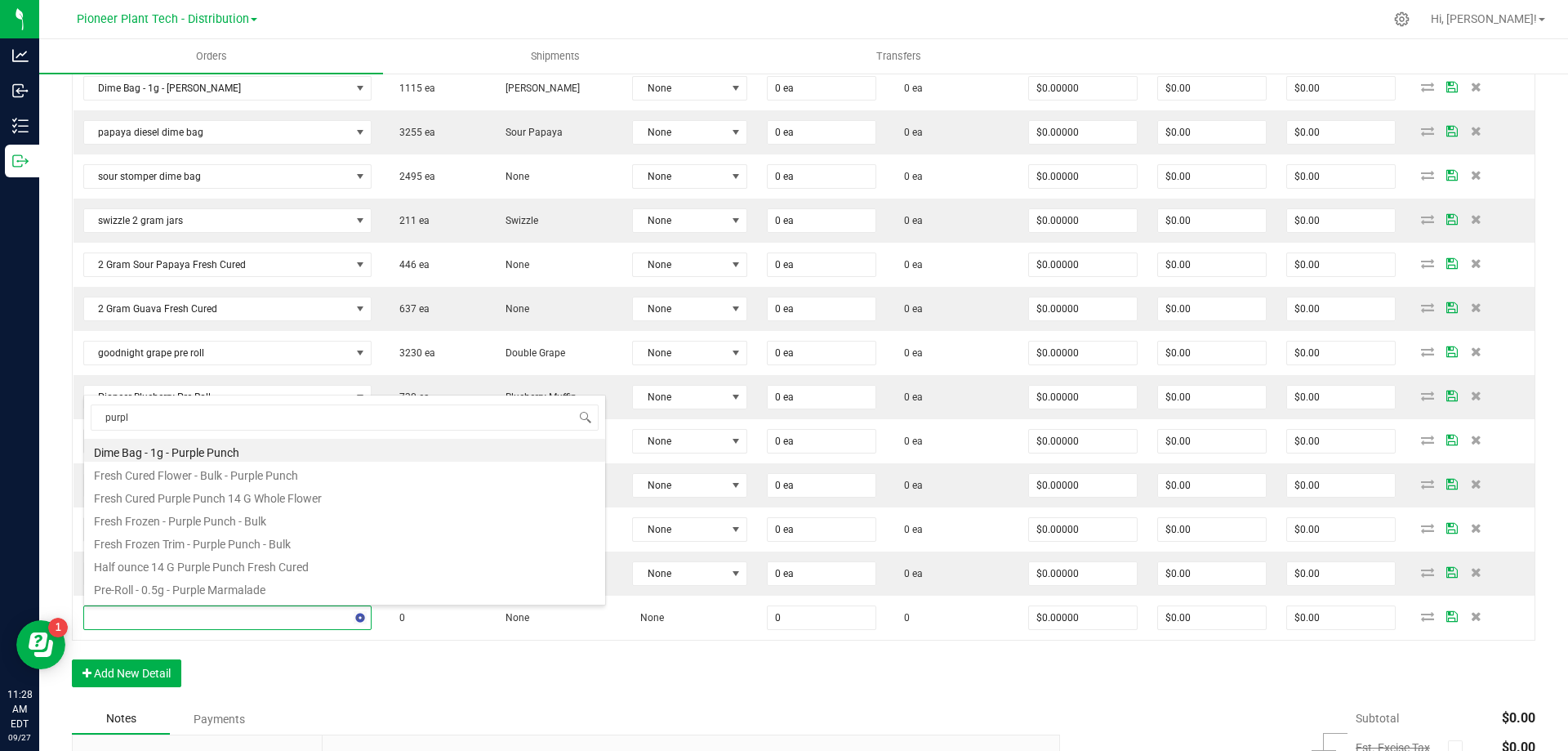
type input "purple"
click at [197, 589] on li "Pre-Roll - 0.5g - Purple Marmalade" at bounding box center [344, 587] width 521 height 23
type input "0 ea"
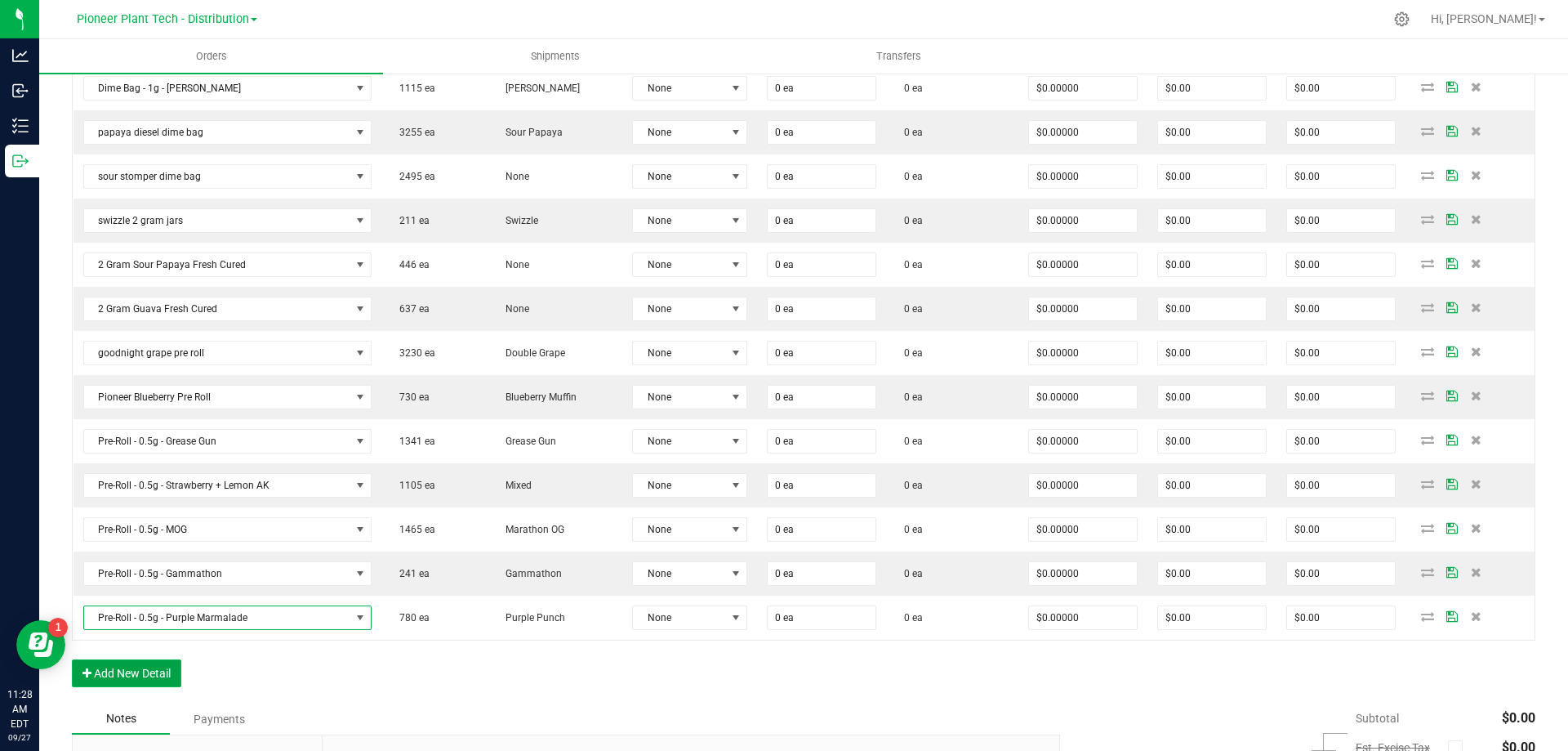
click at [151, 670] on button "Add New Detail" at bounding box center [126, 673] width 109 height 28
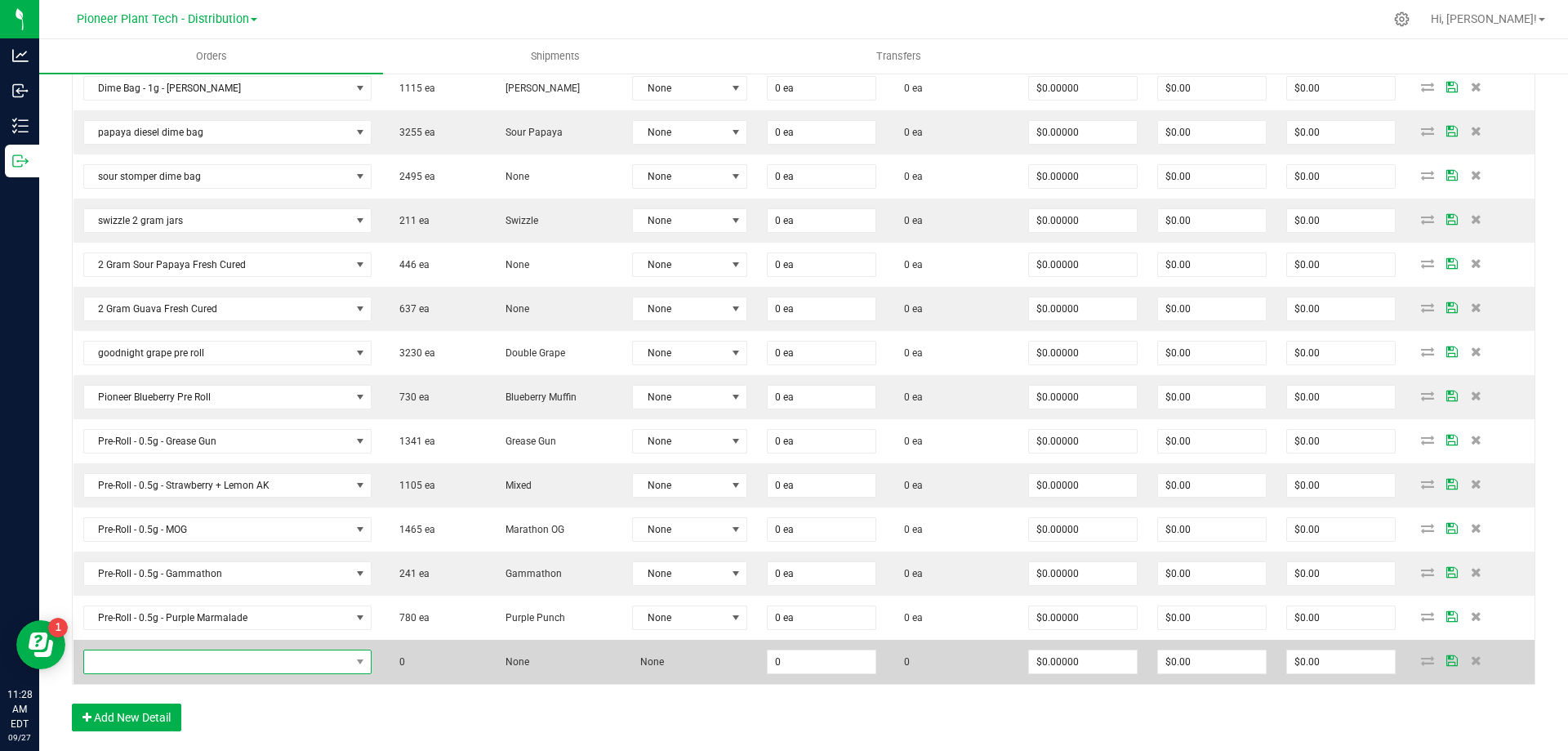
click at [152, 663] on span "NO DATA FOUND" at bounding box center [217, 662] width 266 height 23
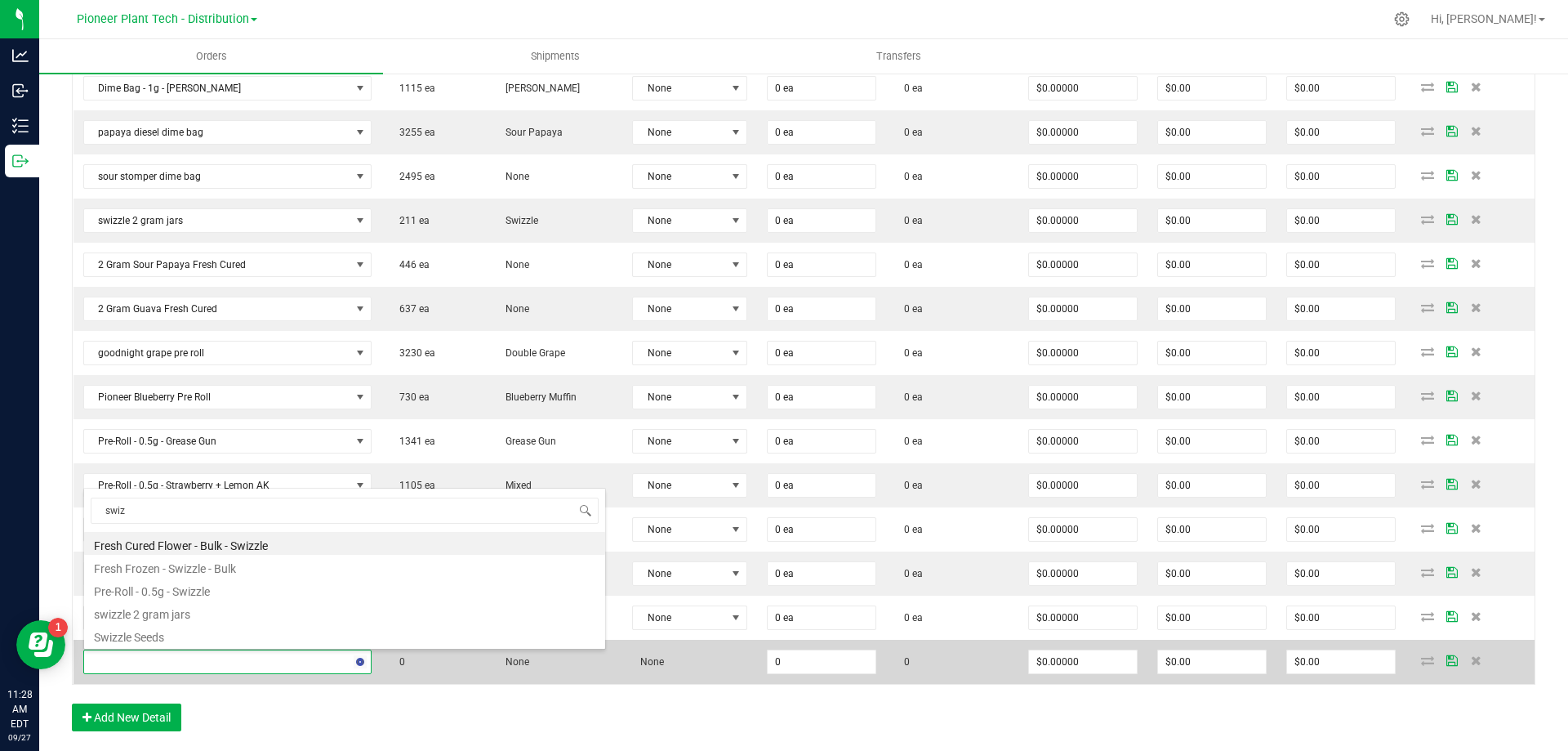
type input "swizz"
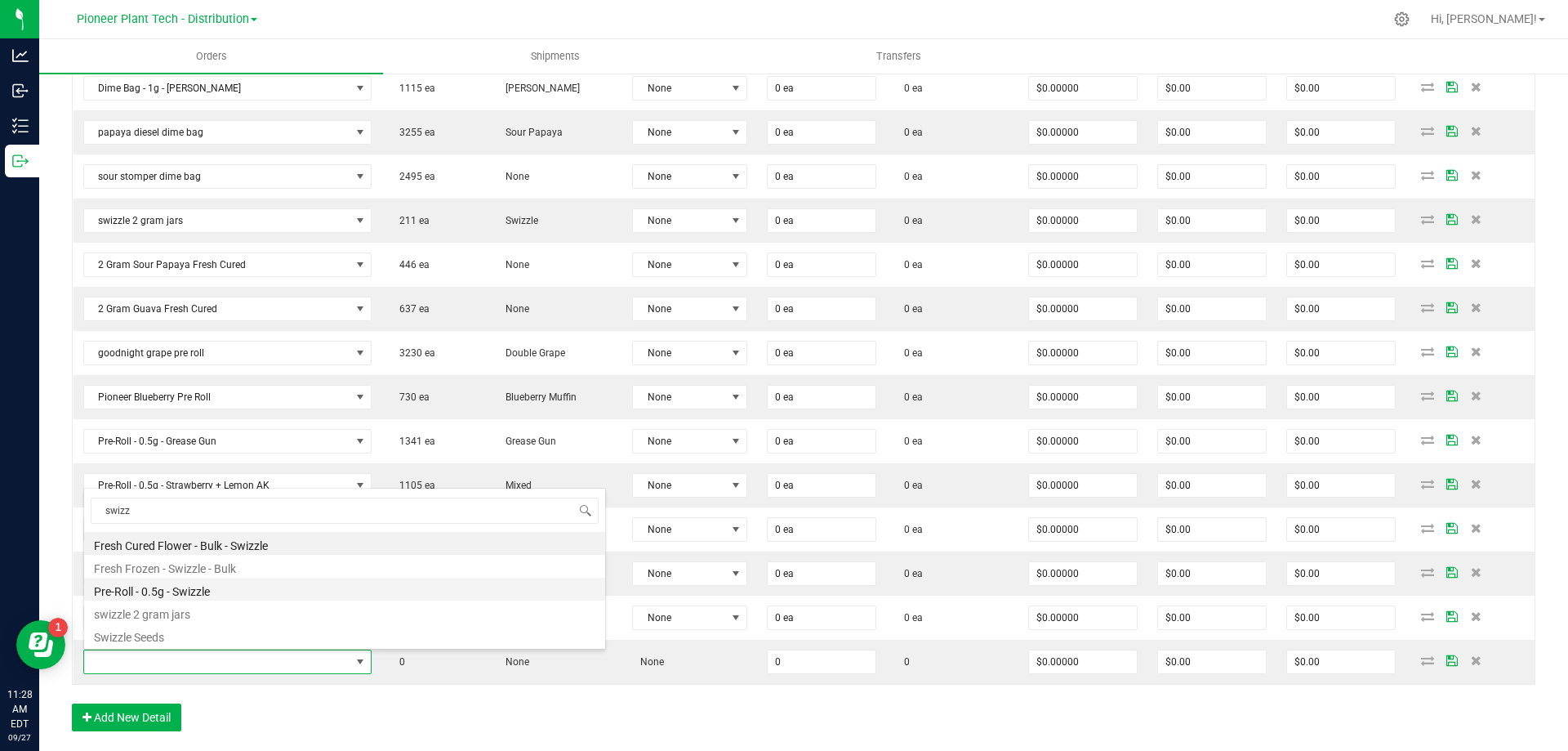
click at [197, 590] on li "Pre-Roll - 0.5g - Swizzle" at bounding box center [344, 589] width 521 height 23
type input "0 ea"
type input "$3.00000"
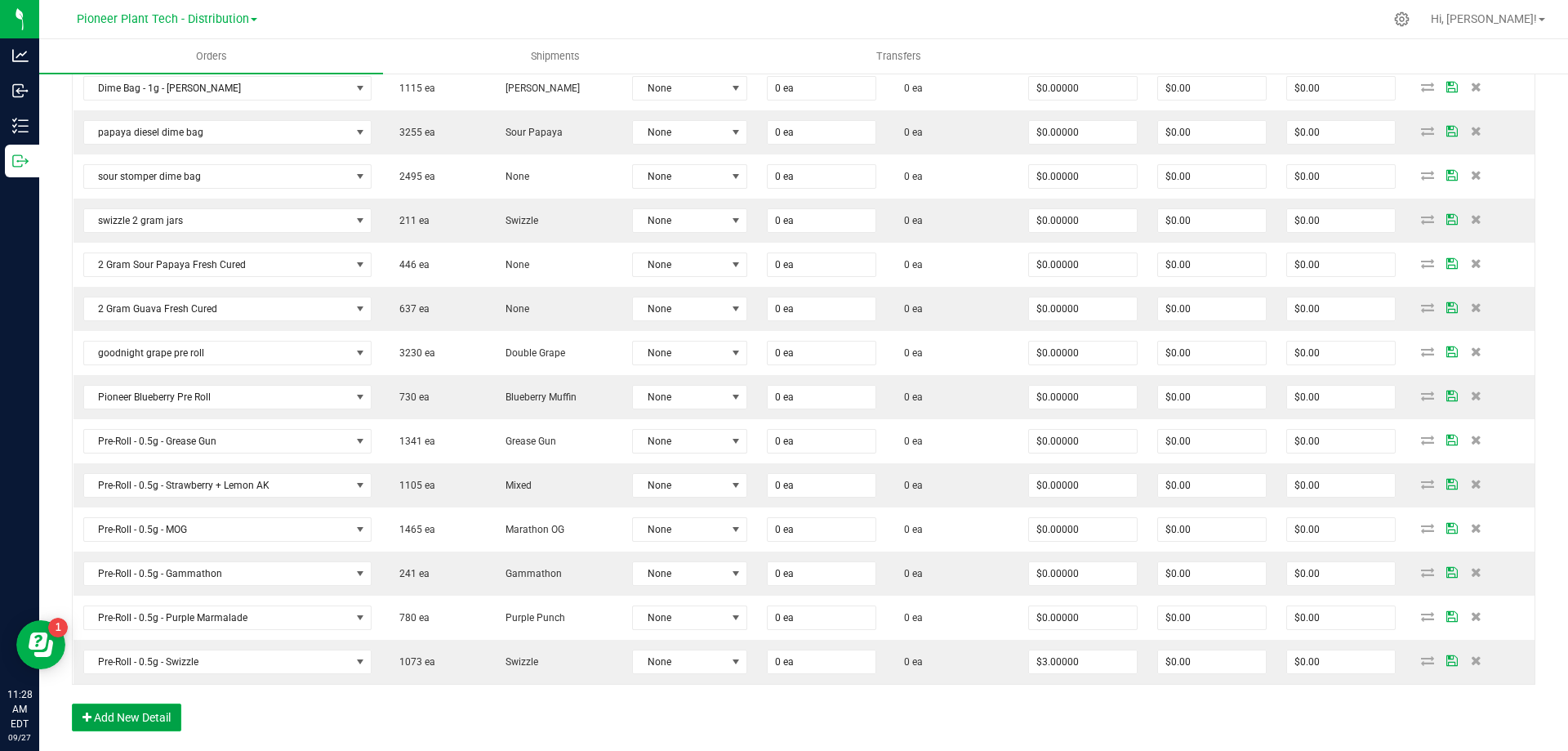
click at [159, 707] on button "Add New Detail" at bounding box center [126, 717] width 109 height 28
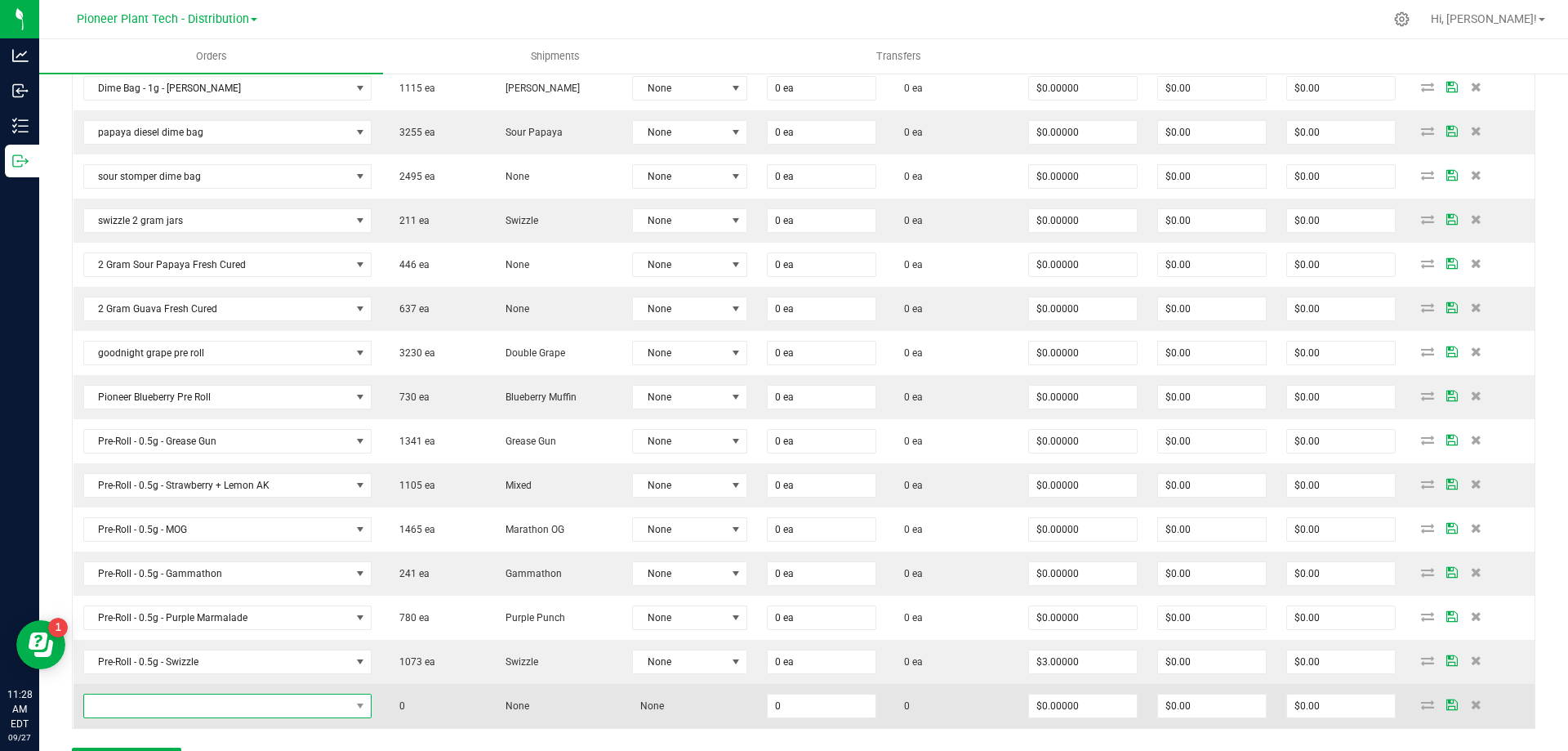
click at [184, 696] on span "NO DATA FOUND" at bounding box center [217, 706] width 266 height 23
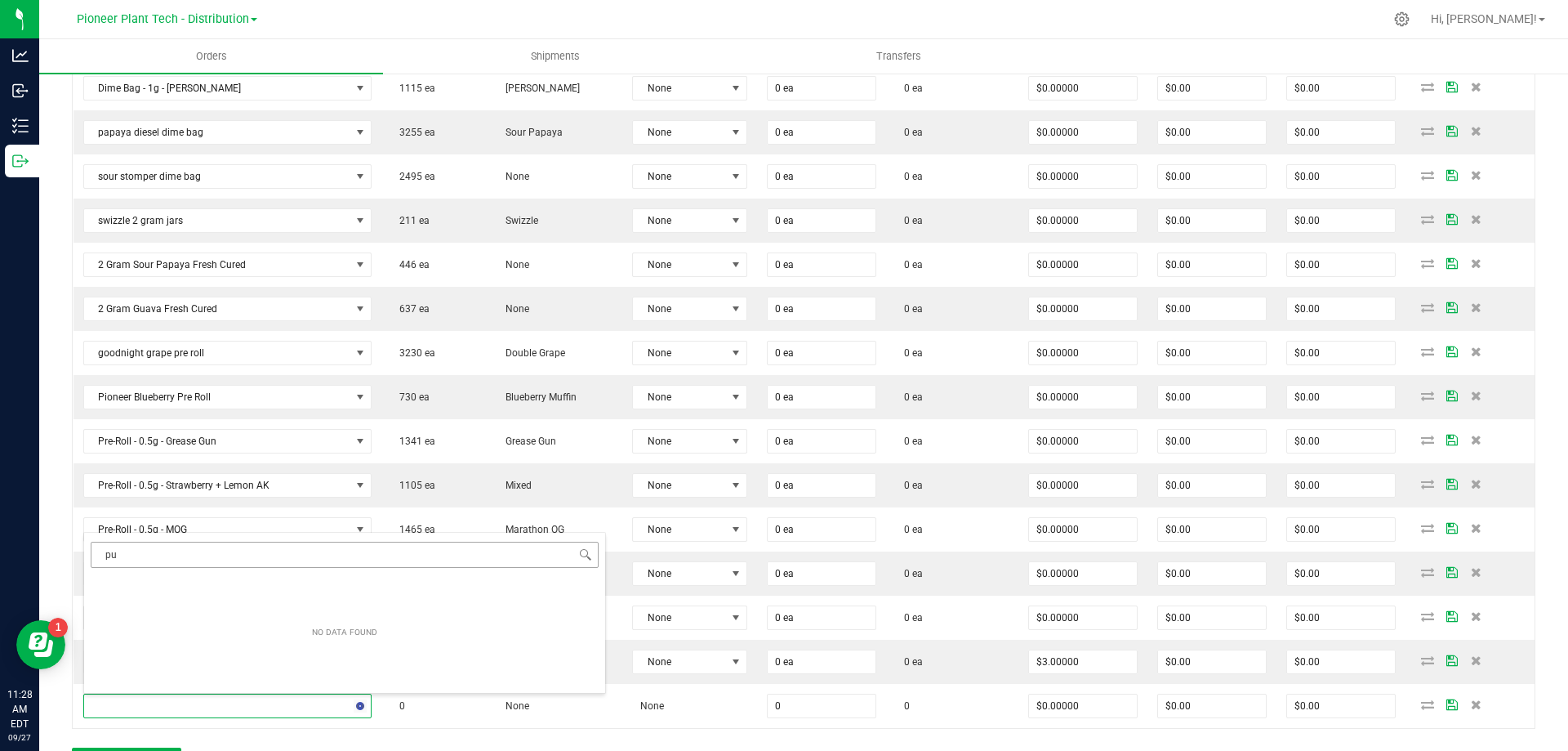
type input "p"
type input "14"
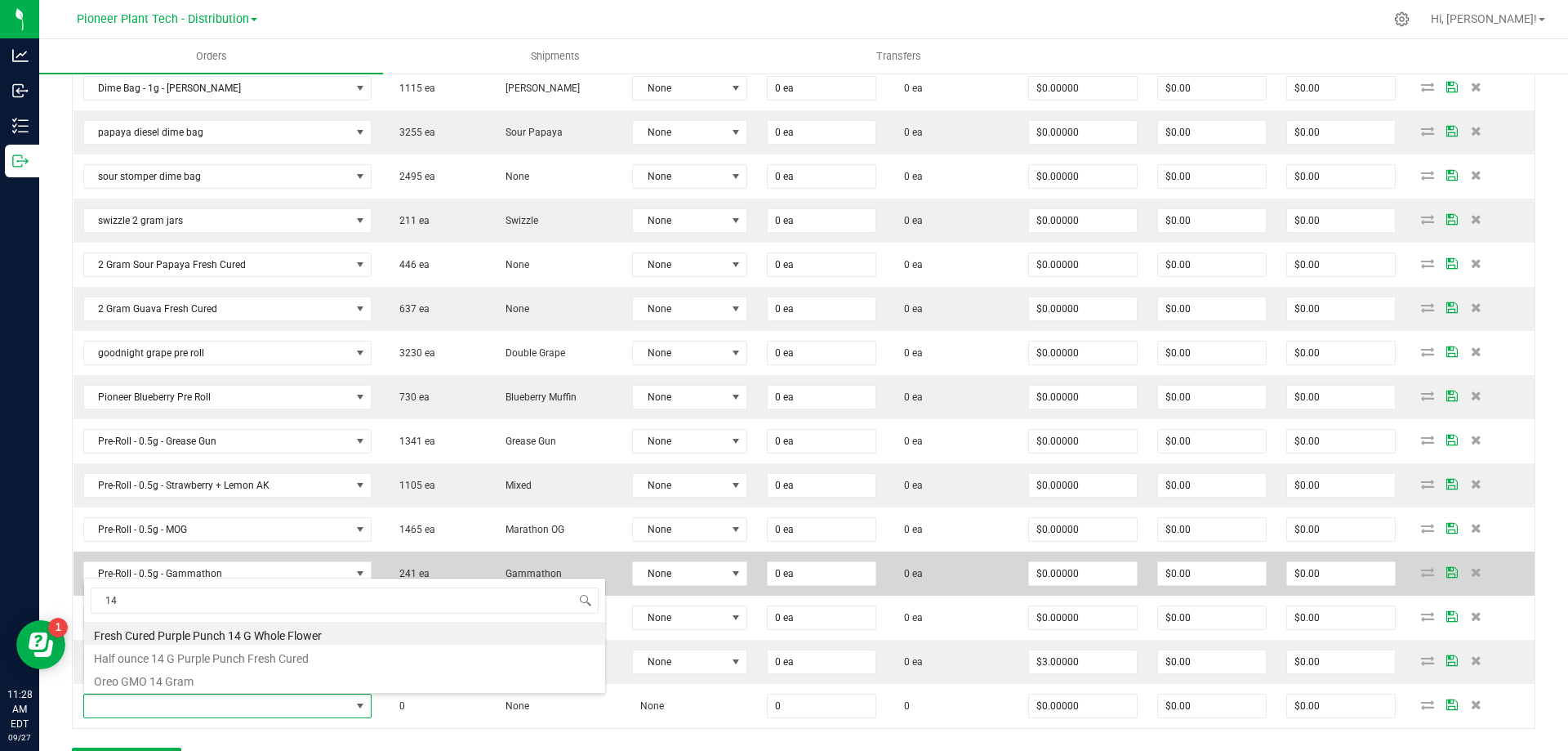
drag, startPoint x: 145, startPoint y: 558, endPoint x: 82, endPoint y: 558, distance: 63.0
click at [82, 558] on body "Analytics Inbound Inventory Outbound 11:28 AM EDT 09/27/2025 09/27 Pioneer Plan…" at bounding box center [784, 375] width 1568 height 751
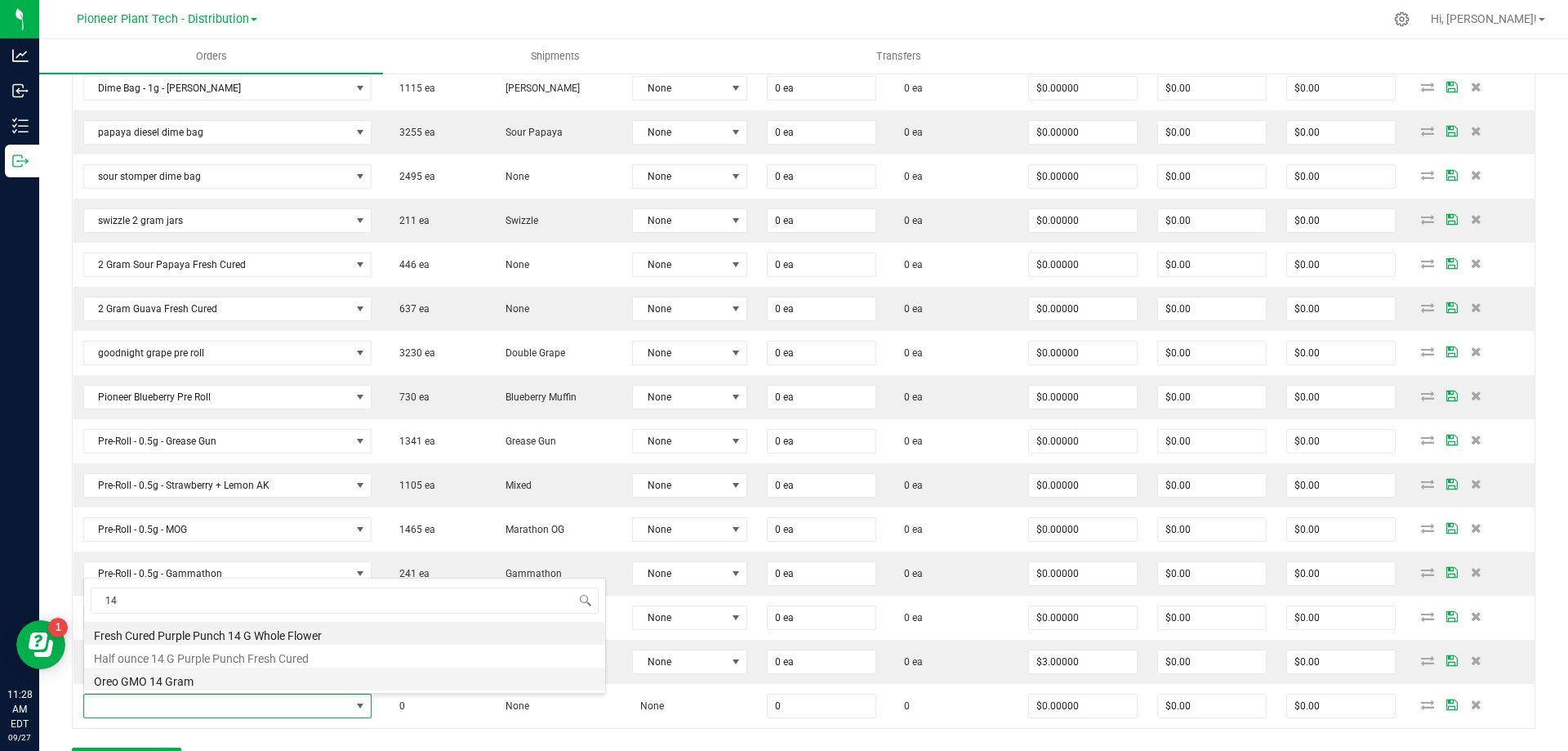
click at [163, 679] on li "Oreo GMO 14 Gram" at bounding box center [344, 679] width 521 height 23
type input "0 ea"
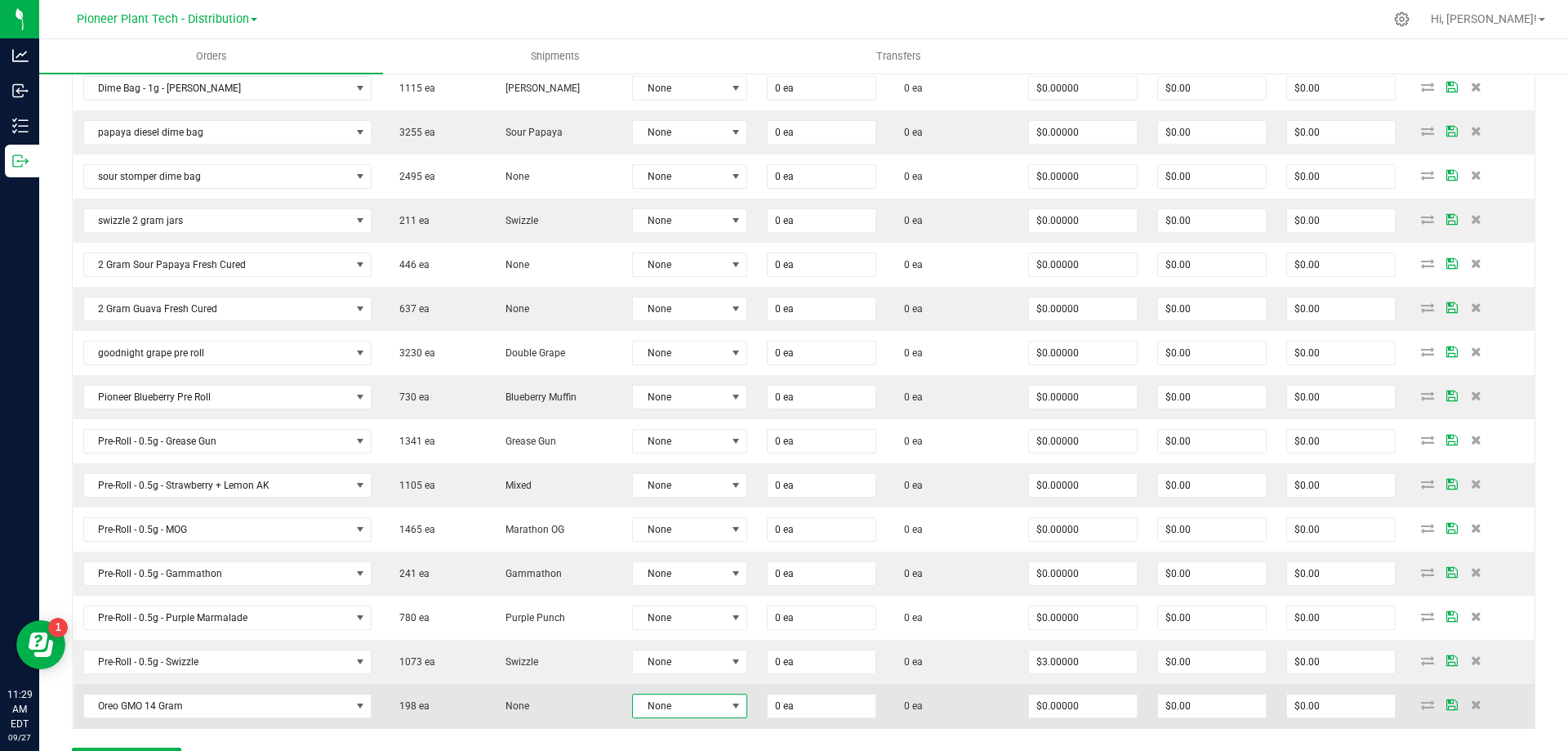
click at [689, 711] on span "None" at bounding box center [679, 706] width 93 height 23
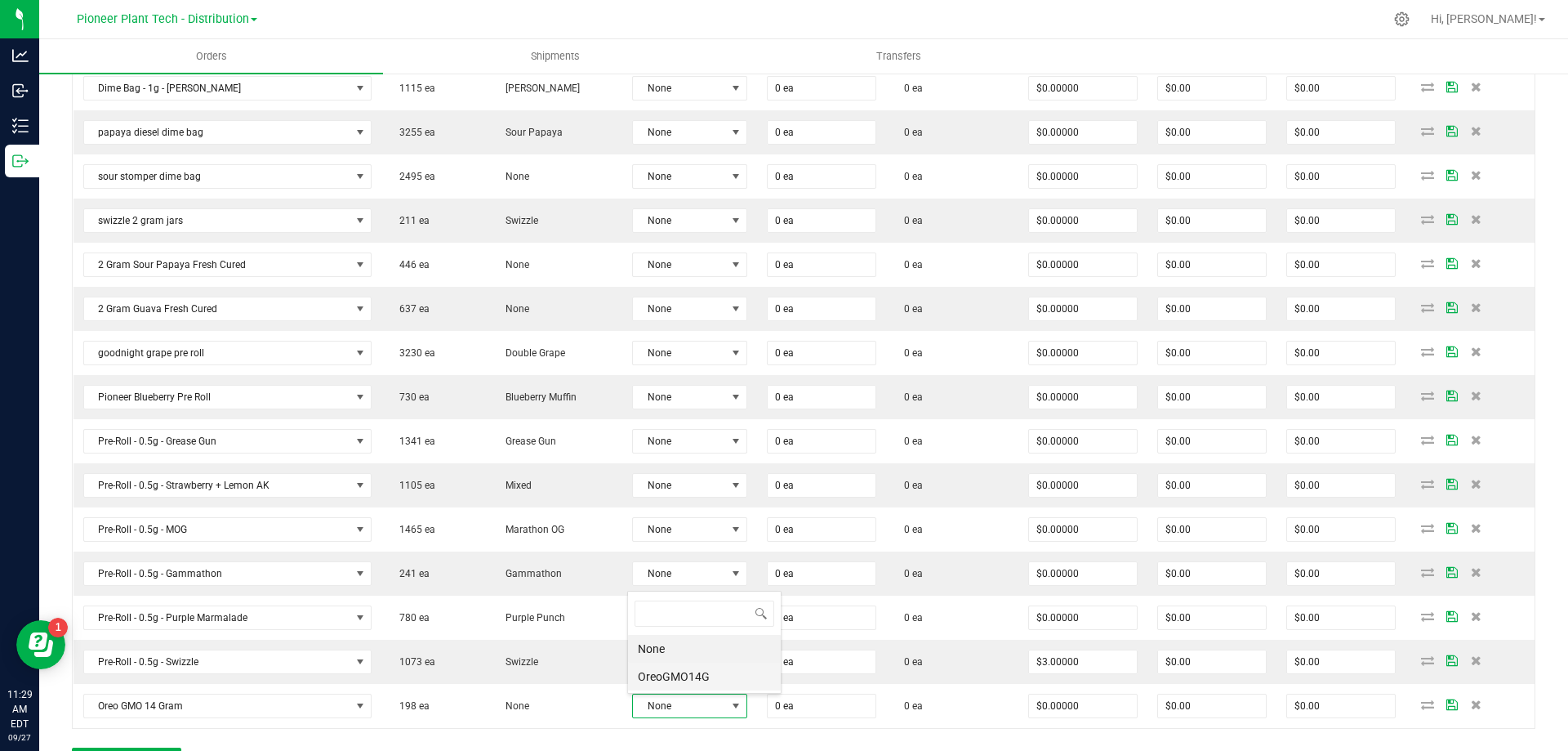
click at [670, 674] on li "OreoGMO14G" at bounding box center [705, 676] width 153 height 28
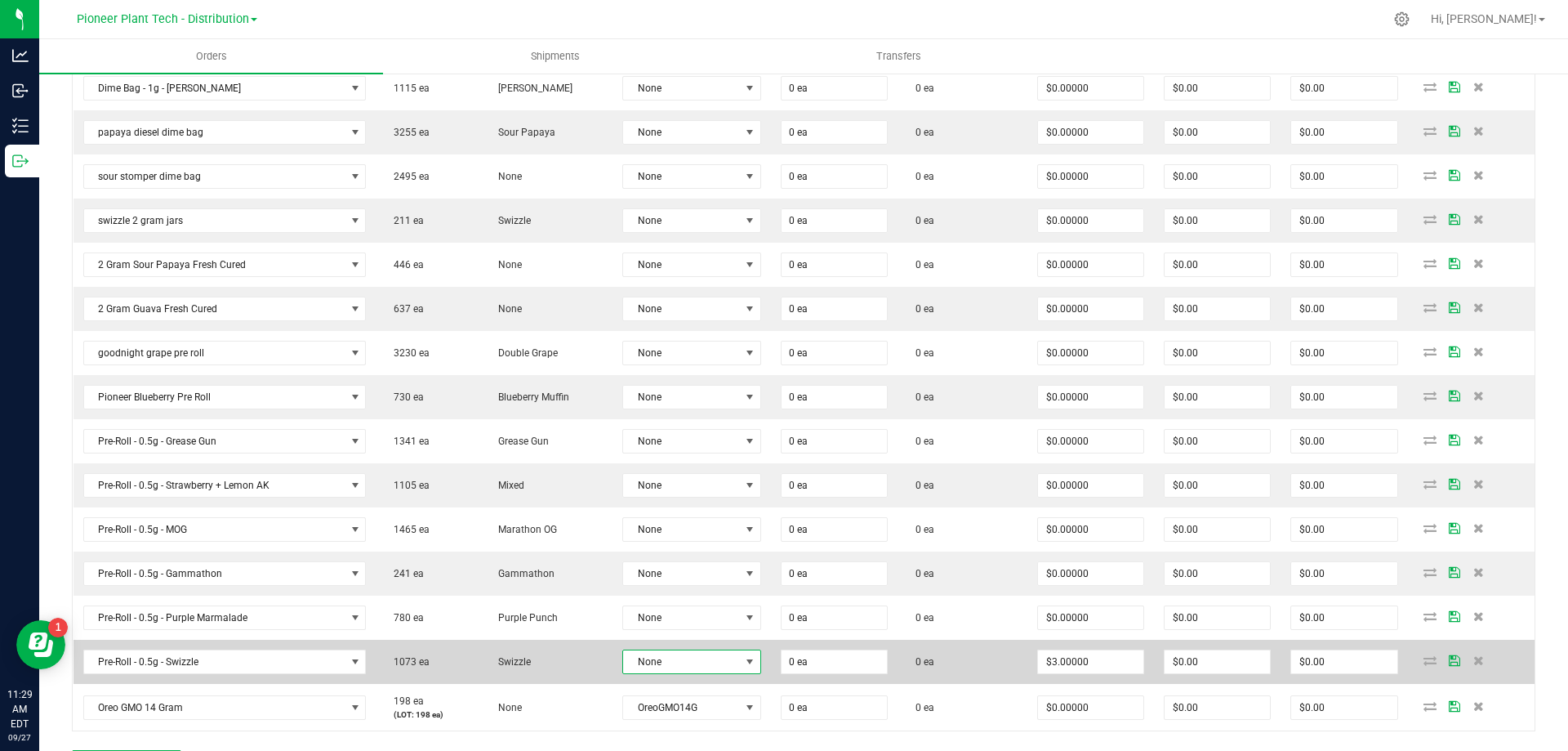
click at [677, 657] on span "None" at bounding box center [682, 662] width 117 height 23
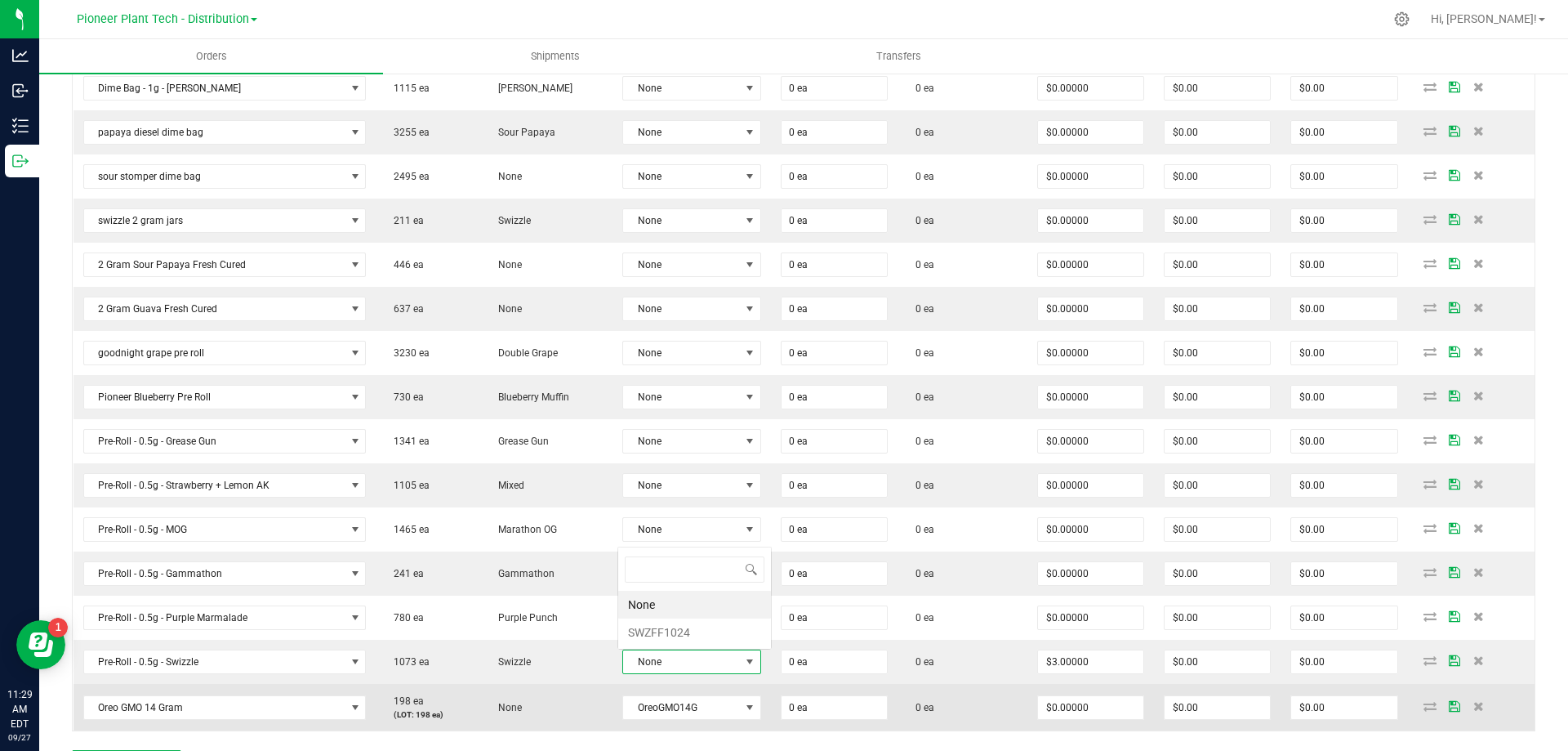
scroll to position [25, 137]
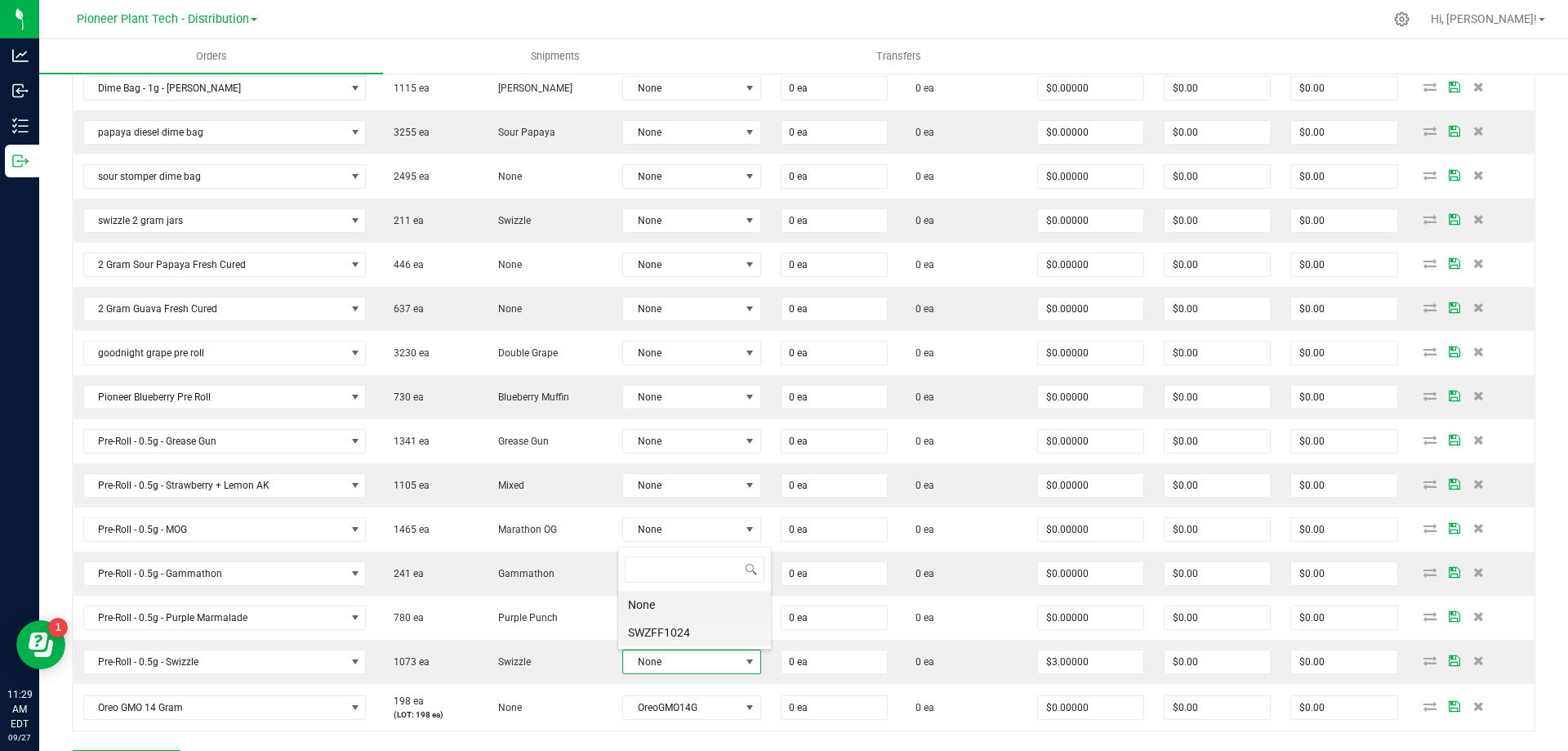
click at [670, 630] on li "SWZFF1024" at bounding box center [694, 631] width 153 height 28
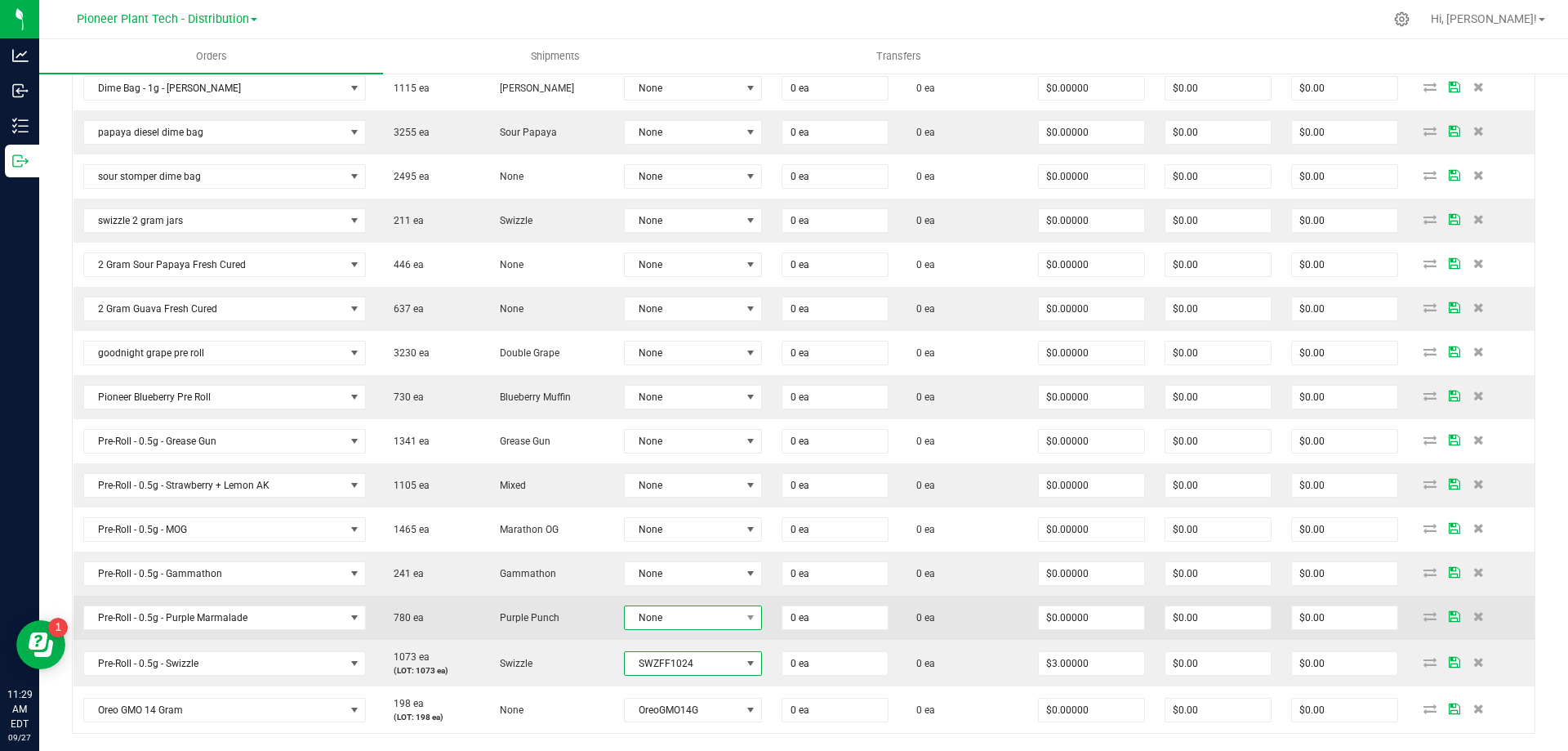
click at [675, 618] on span "None" at bounding box center [682, 618] width 116 height 23
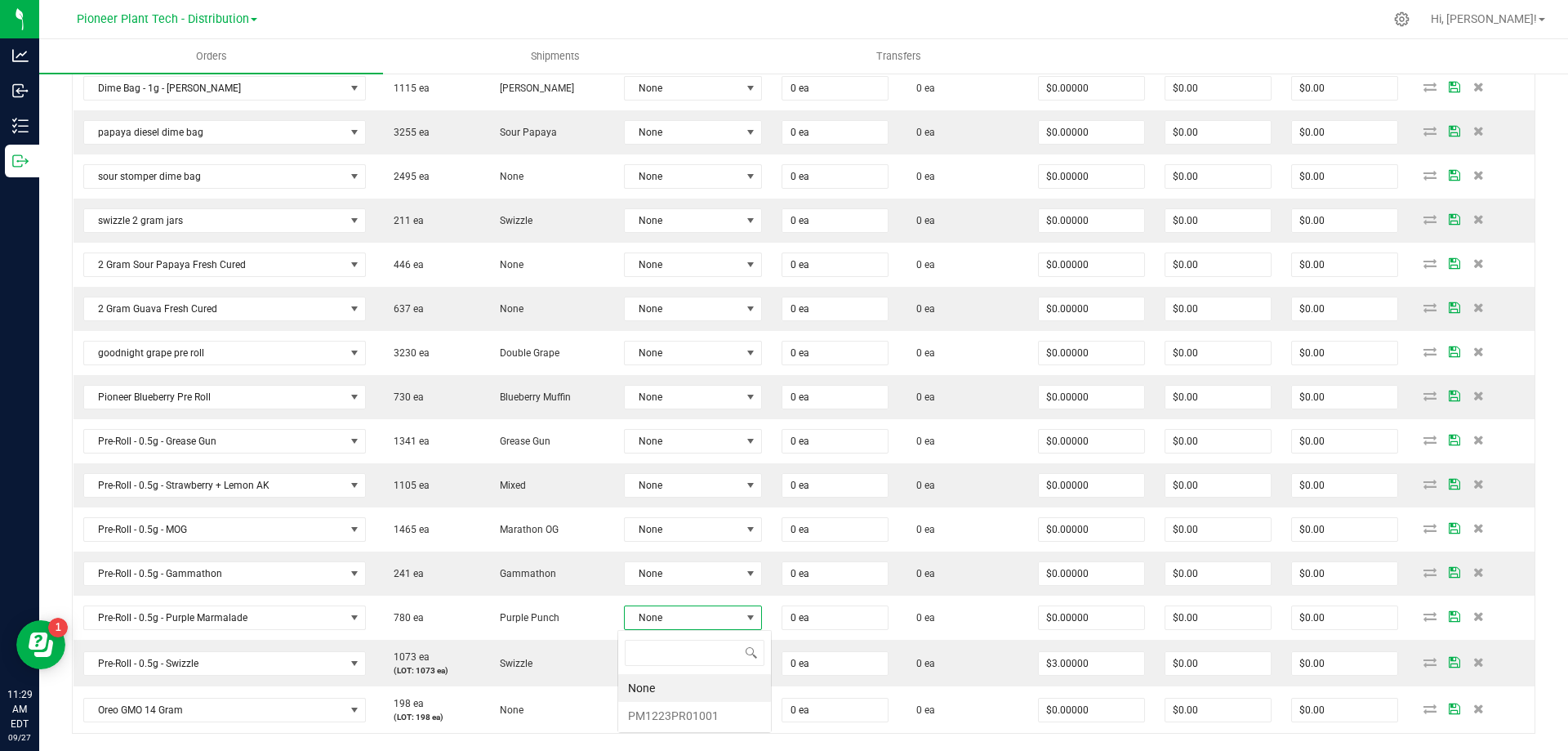
scroll to position [25, 138]
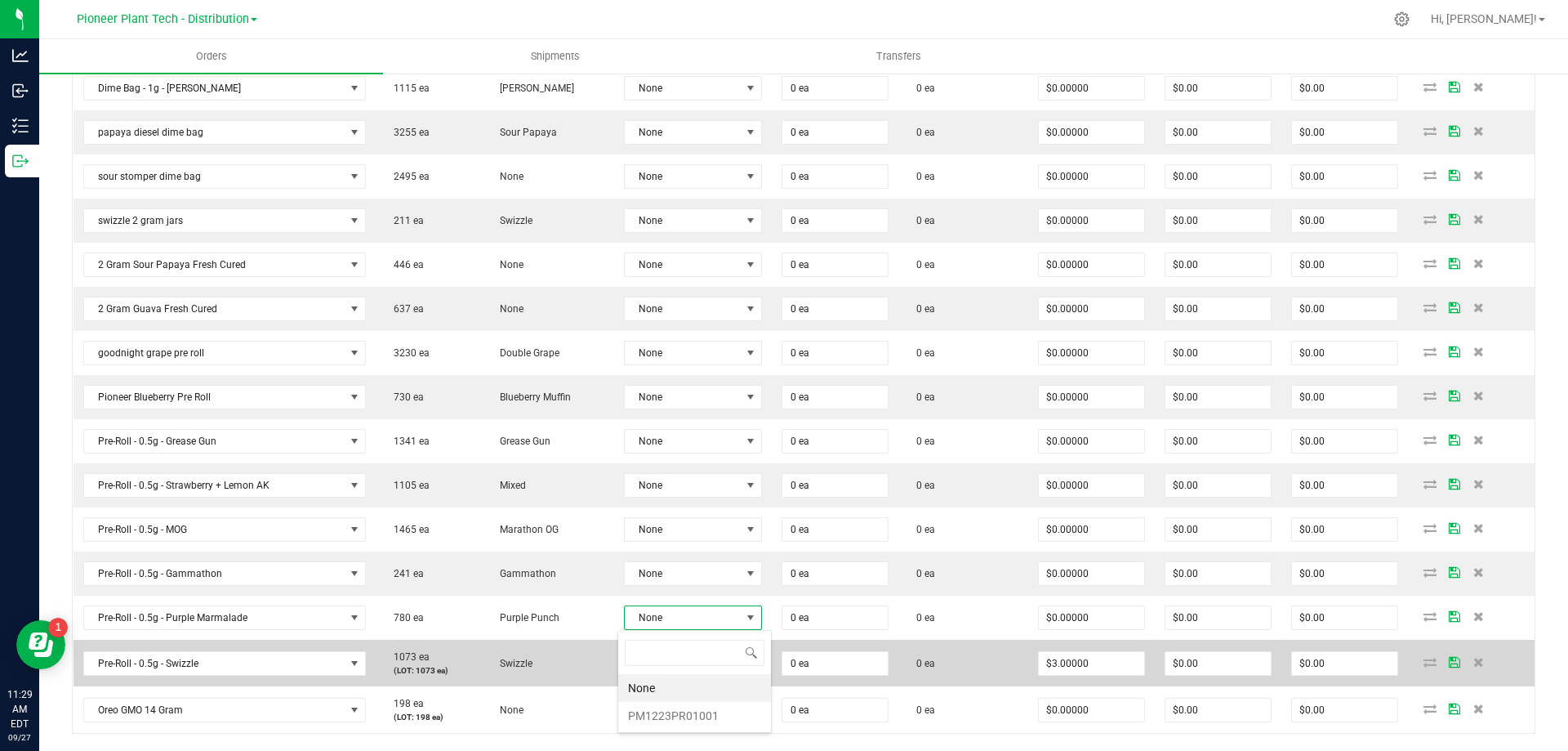
drag, startPoint x: 659, startPoint y: 713, endPoint x: 663, endPoint y: 678, distance: 35.2
click at [659, 710] on li "PM1223PR01001" at bounding box center [694, 716] width 153 height 28
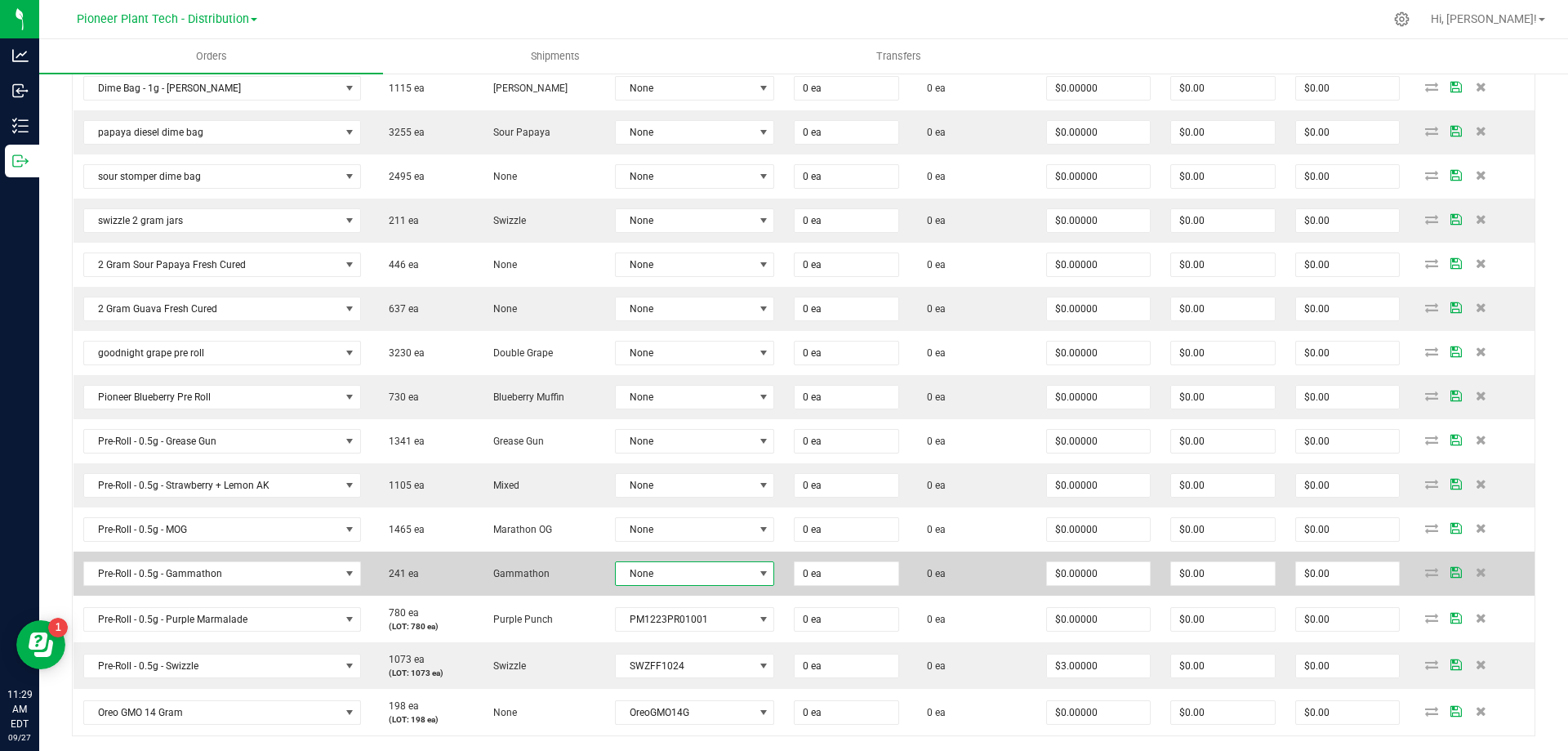
click at [675, 581] on span "None" at bounding box center [684, 574] width 137 height 23
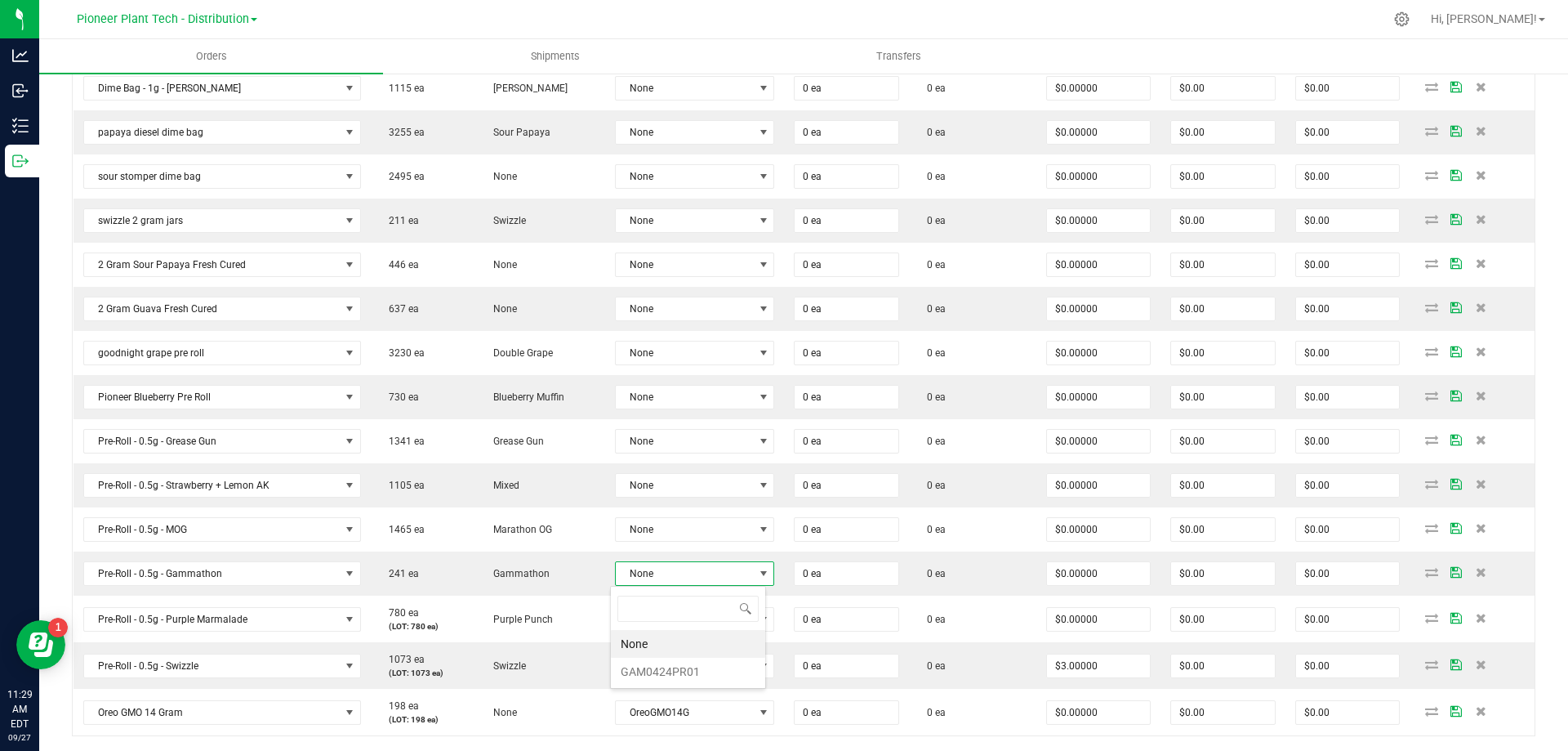
scroll to position [25, 156]
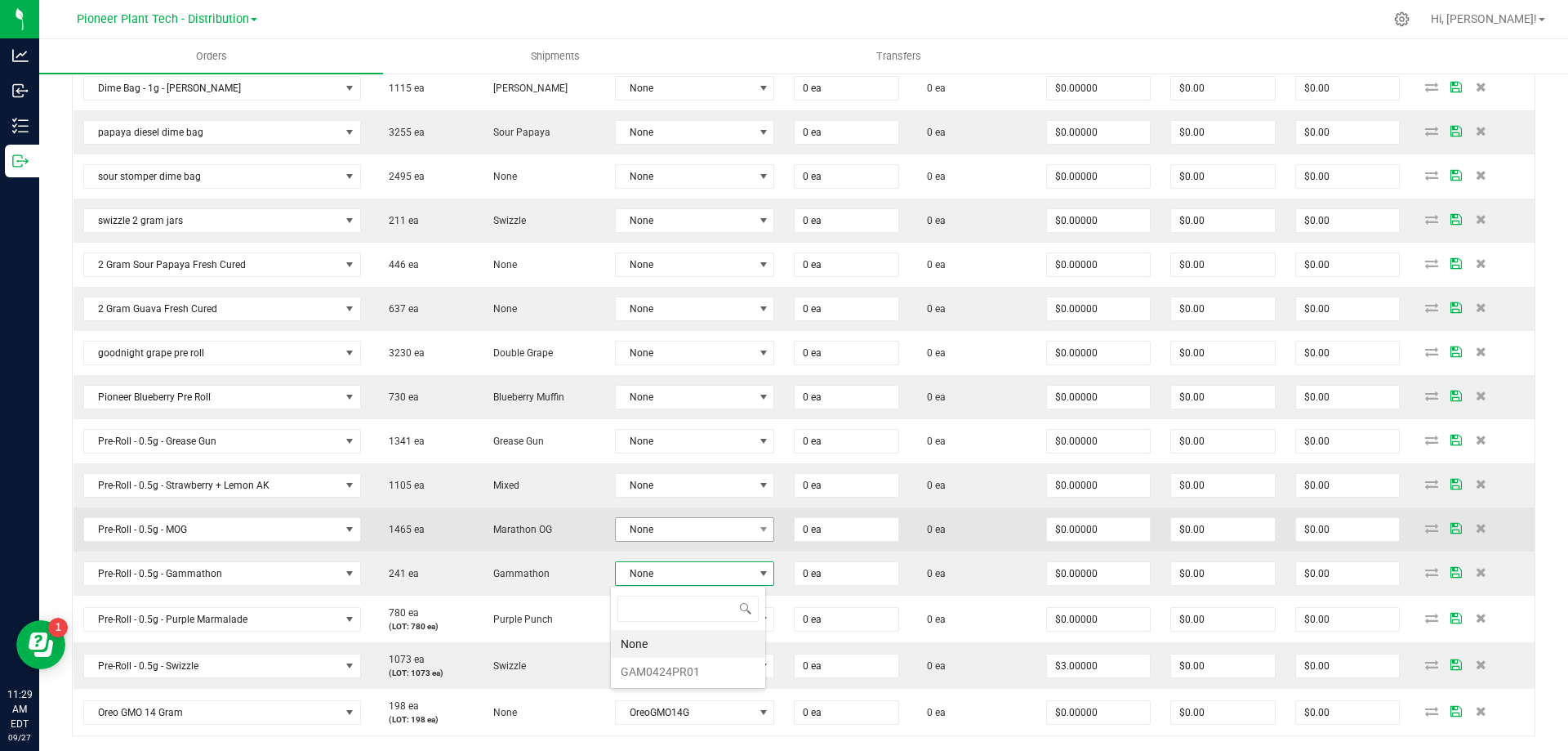
drag, startPoint x: 675, startPoint y: 664, endPoint x: 710, endPoint y: 541, distance: 127.9
click at [678, 659] on li "GAM0424PR01" at bounding box center [687, 671] width 154 height 28
click at [710, 531] on span "None" at bounding box center [684, 529] width 137 height 23
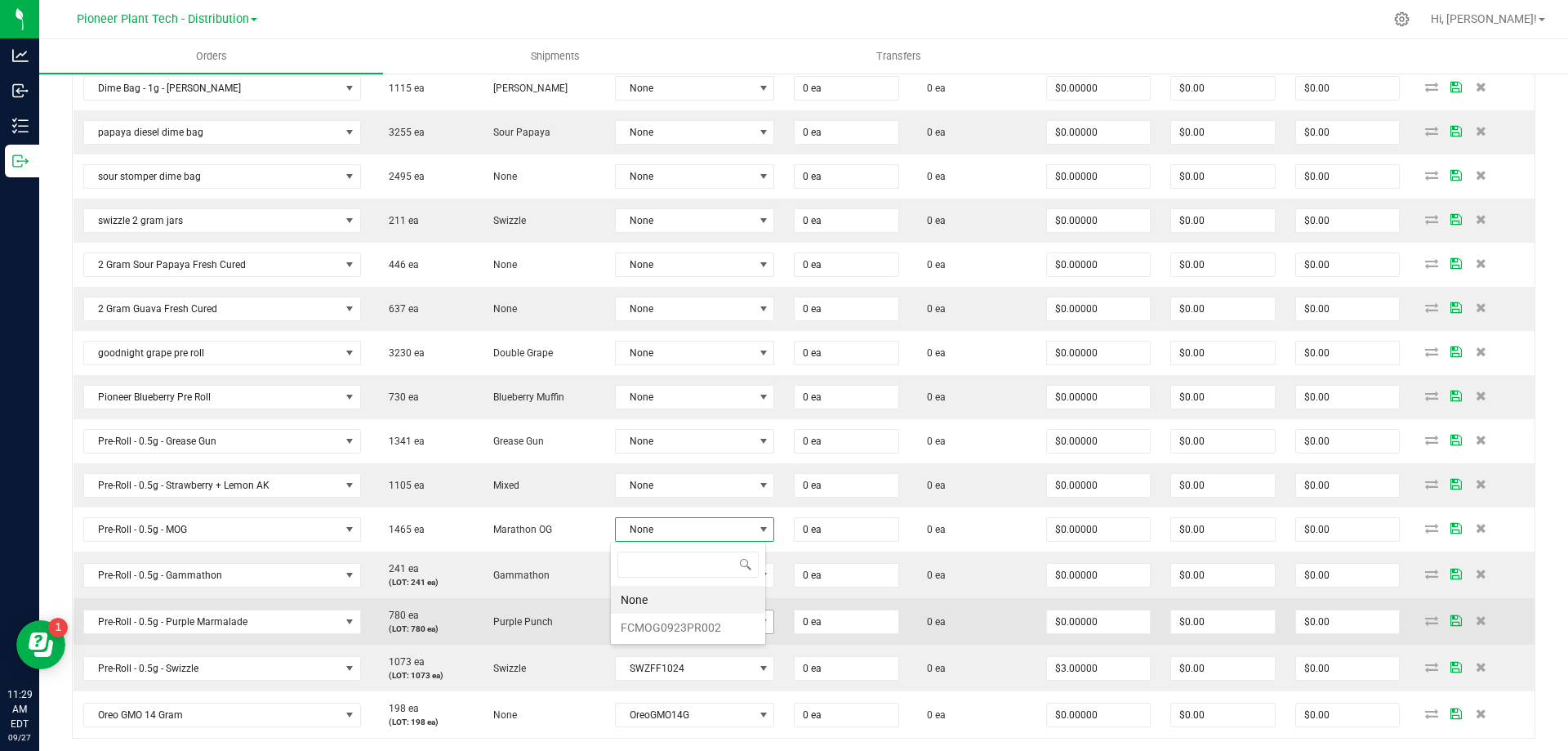
drag, startPoint x: 706, startPoint y: 624, endPoint x: 702, endPoint y: 612, distance: 12.6
click at [704, 624] on li "FCMOG0923PR002" at bounding box center [687, 627] width 154 height 28
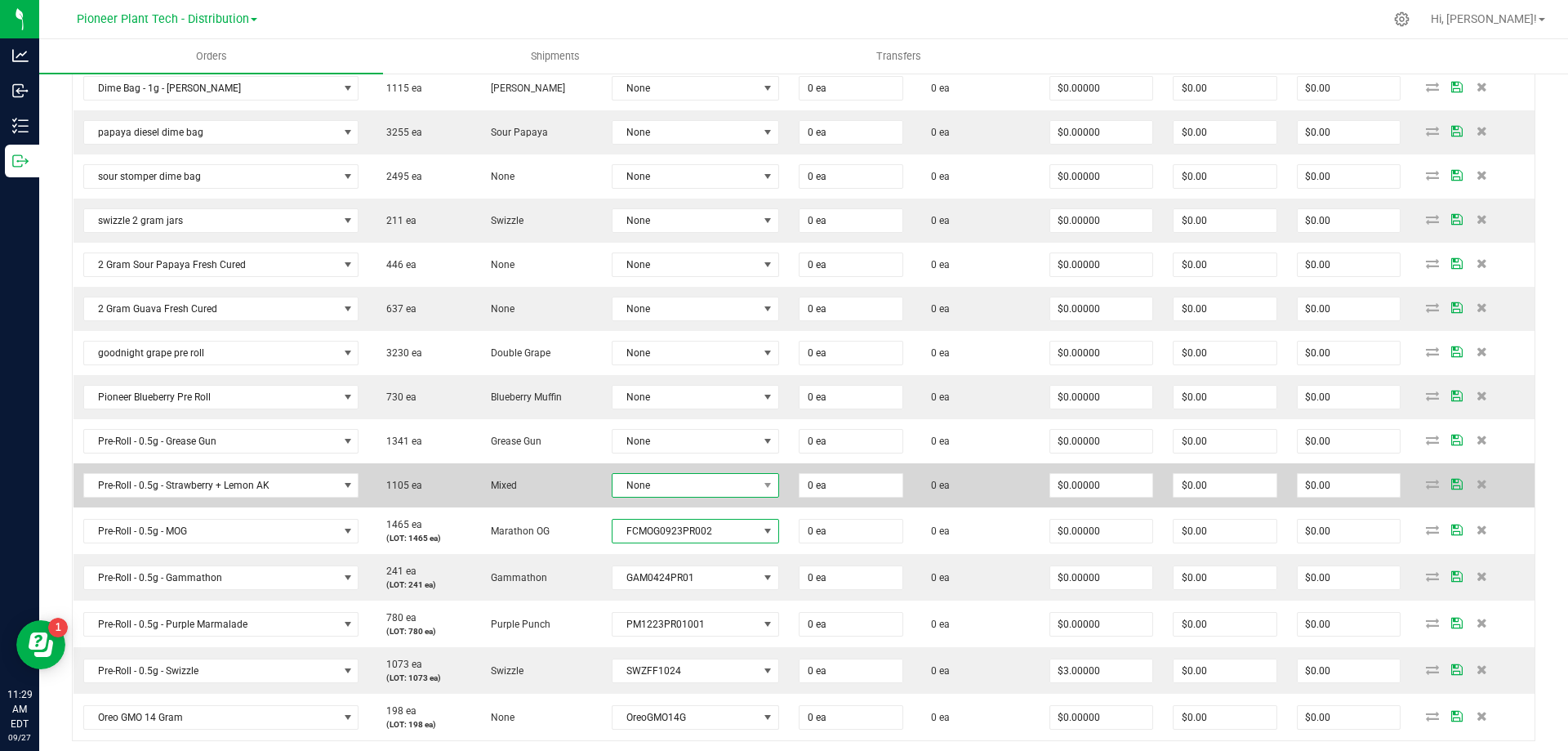
click at [708, 496] on span "None" at bounding box center [685, 485] width 145 height 23
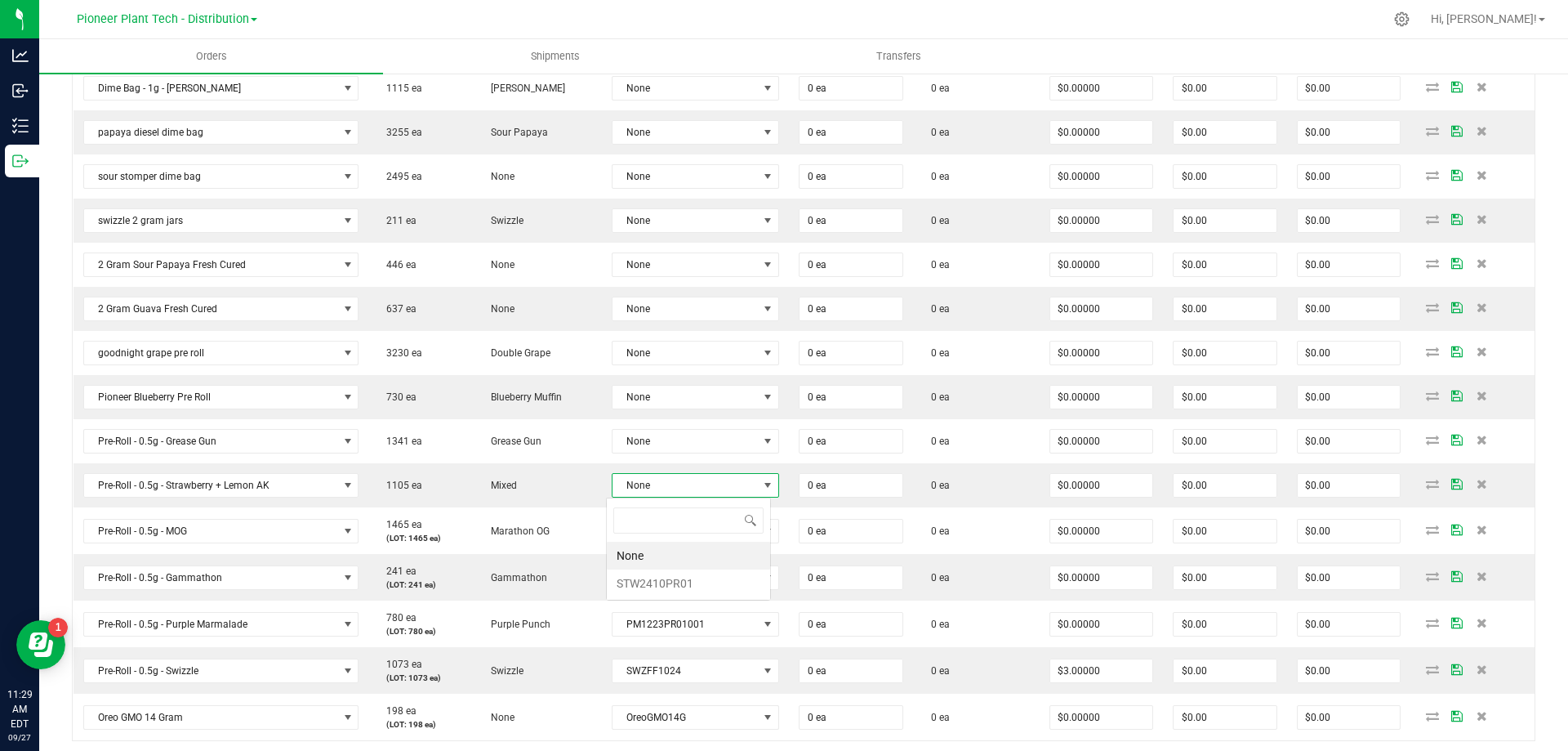
scroll to position [25, 165]
click at [687, 582] on li "STW2410PR01" at bounding box center [687, 583] width 163 height 28
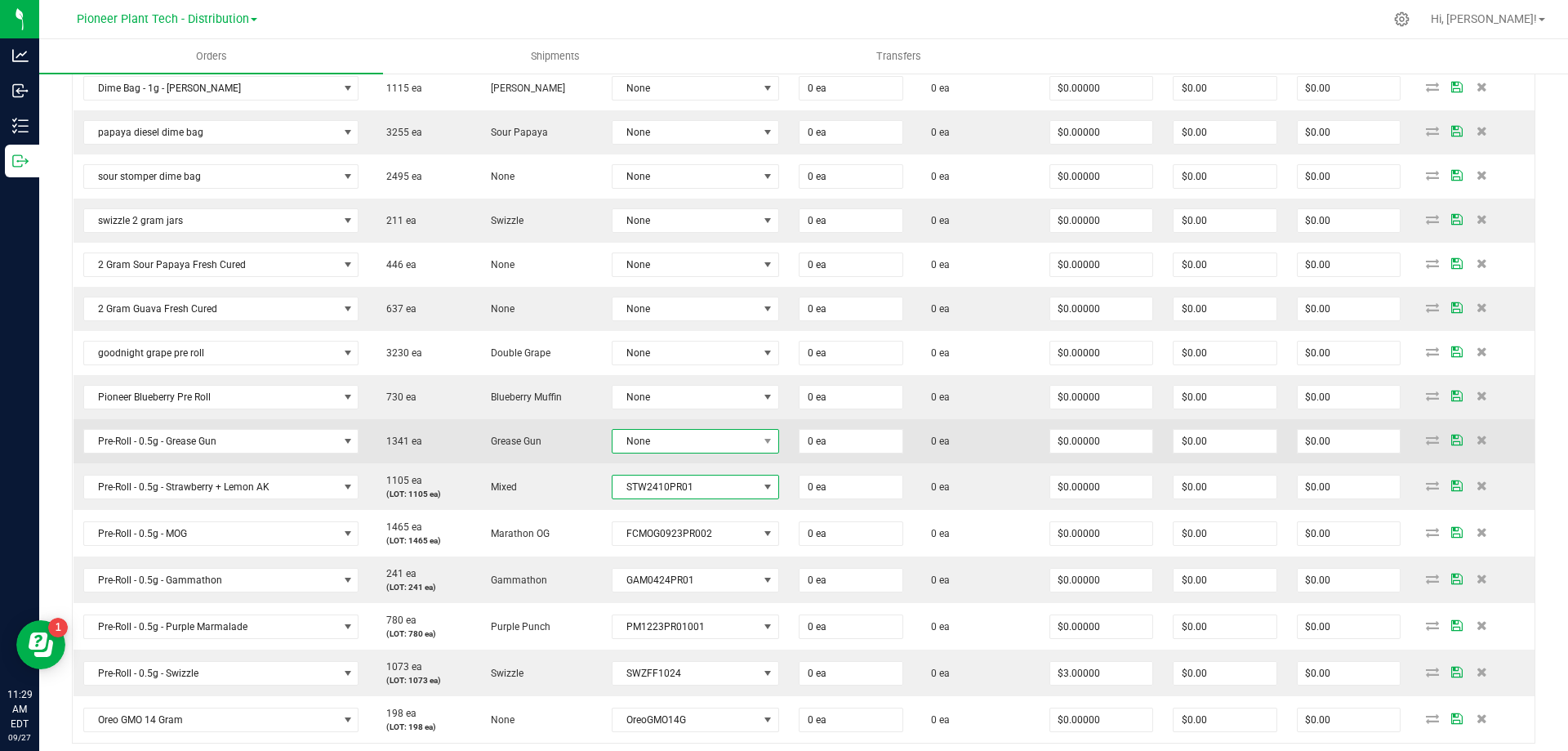
click at [712, 443] on span "None" at bounding box center [685, 441] width 145 height 23
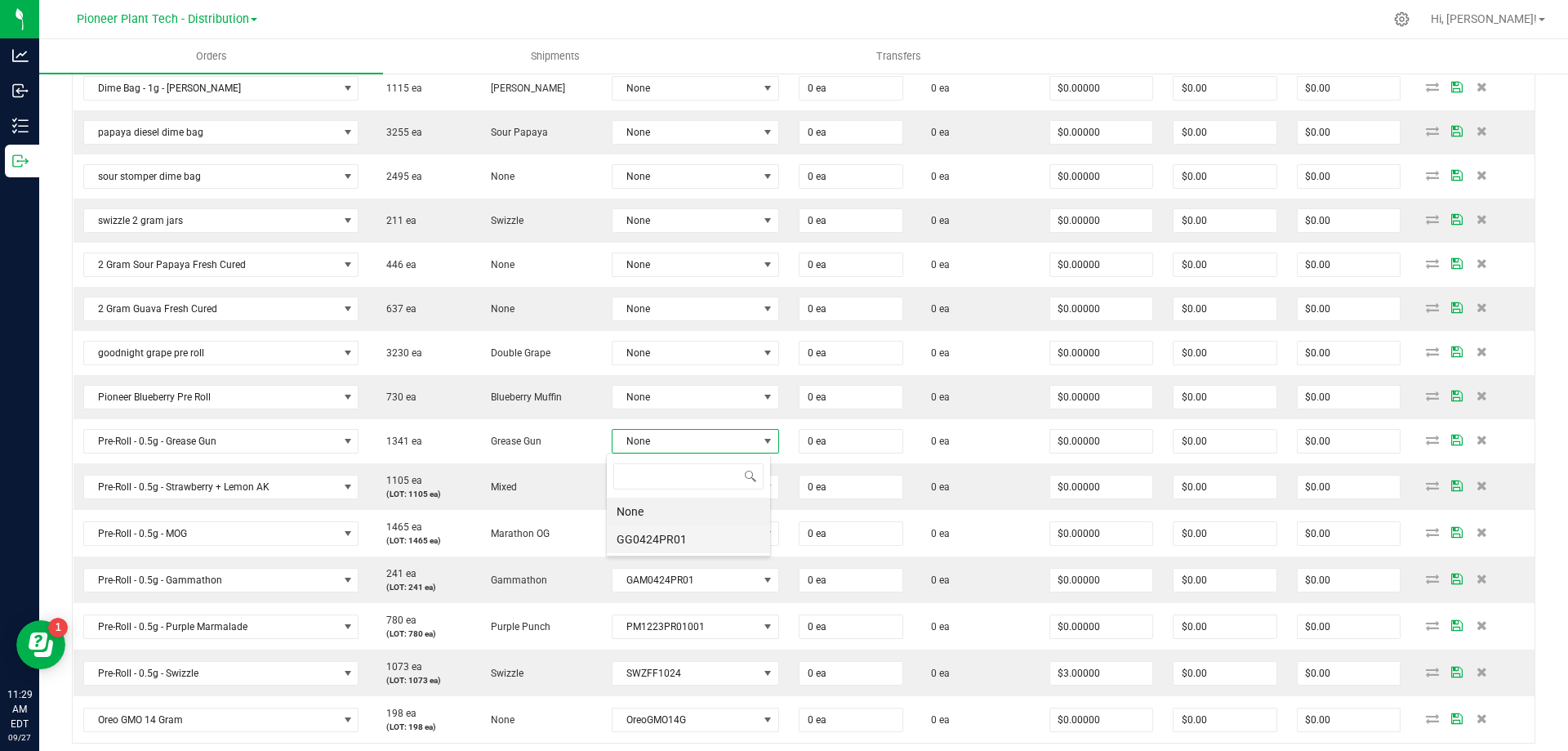
click at [678, 542] on li "GG0424PR01" at bounding box center [687, 539] width 163 height 28
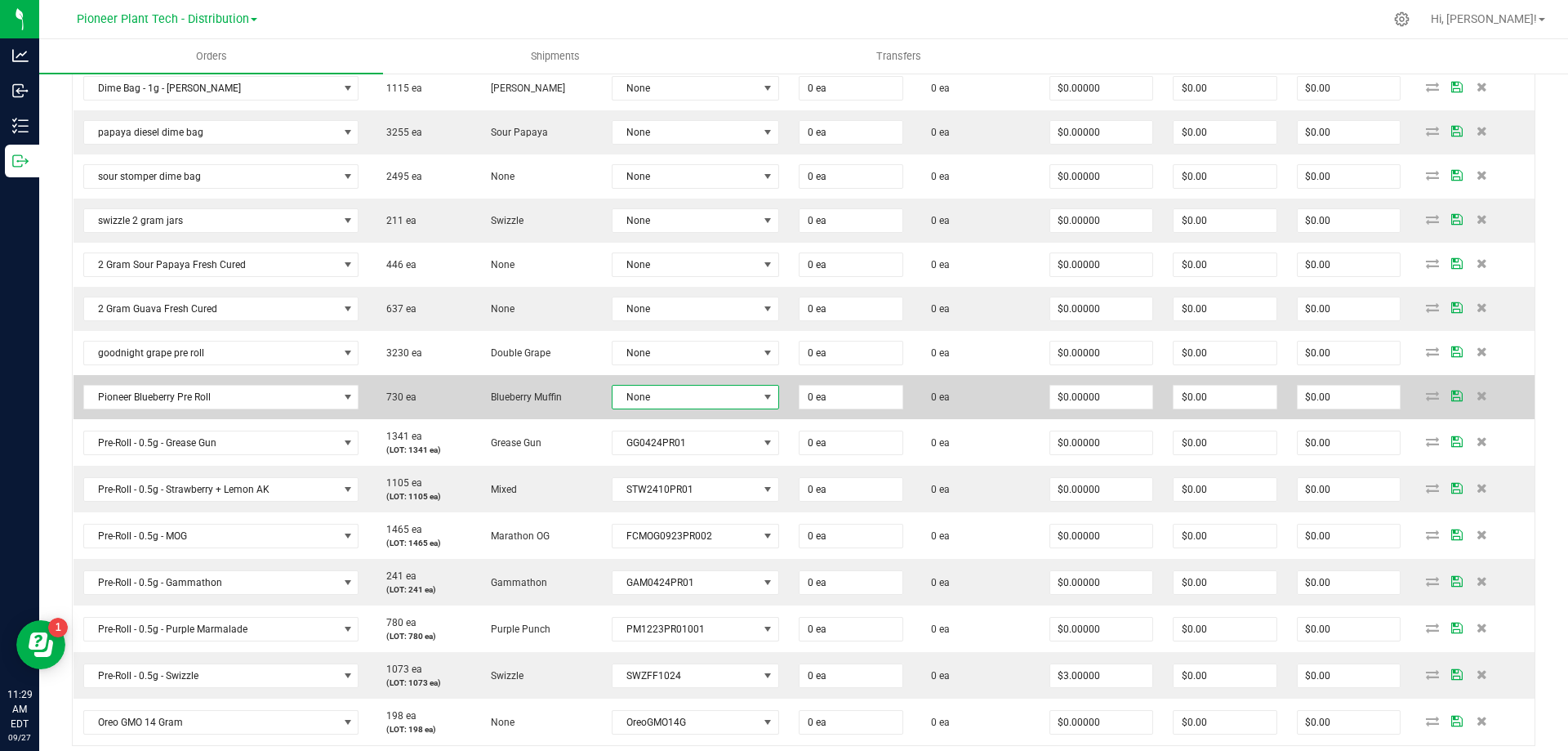
click at [651, 398] on span "None" at bounding box center [685, 397] width 145 height 23
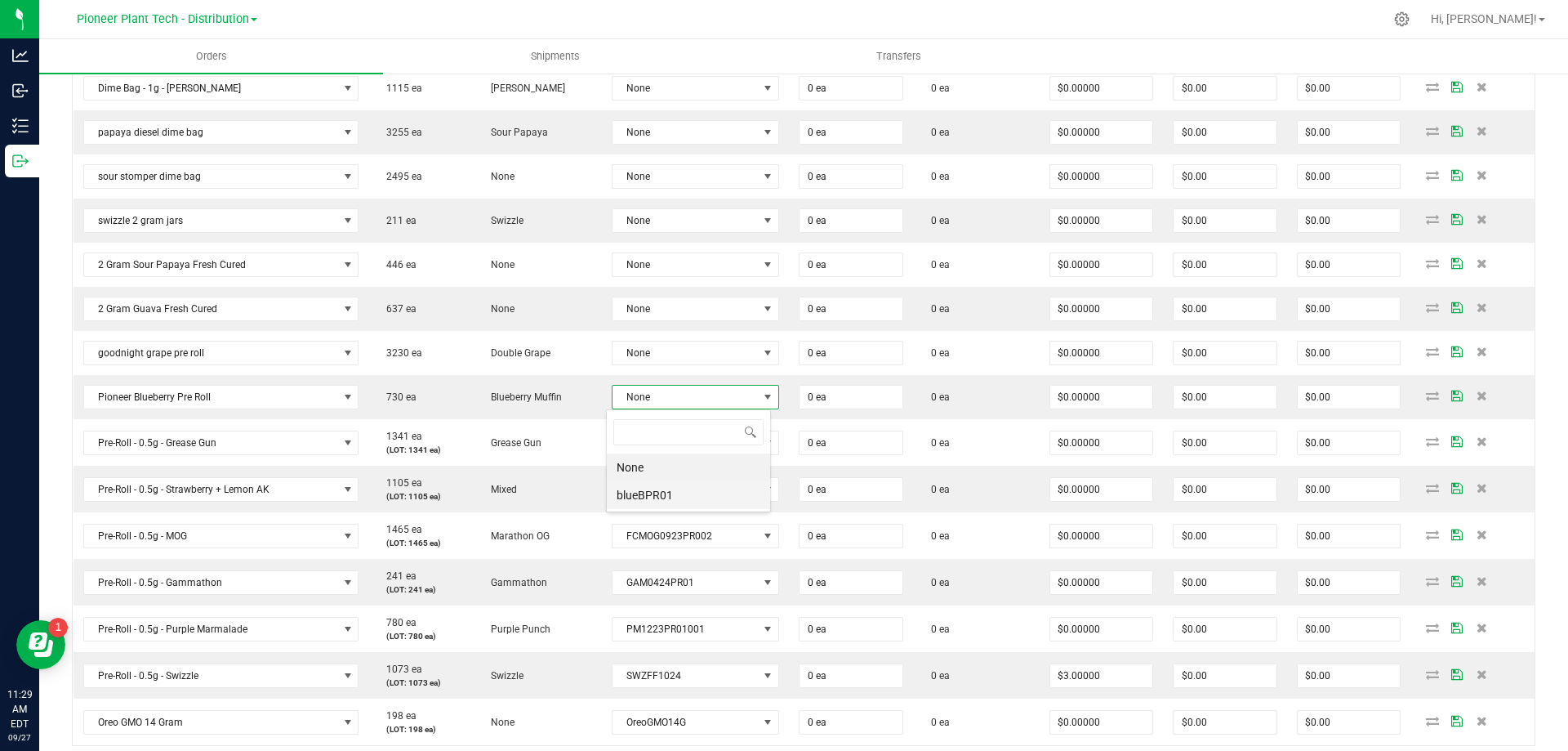
click at [651, 493] on li "blueBPR01" at bounding box center [687, 495] width 163 height 28
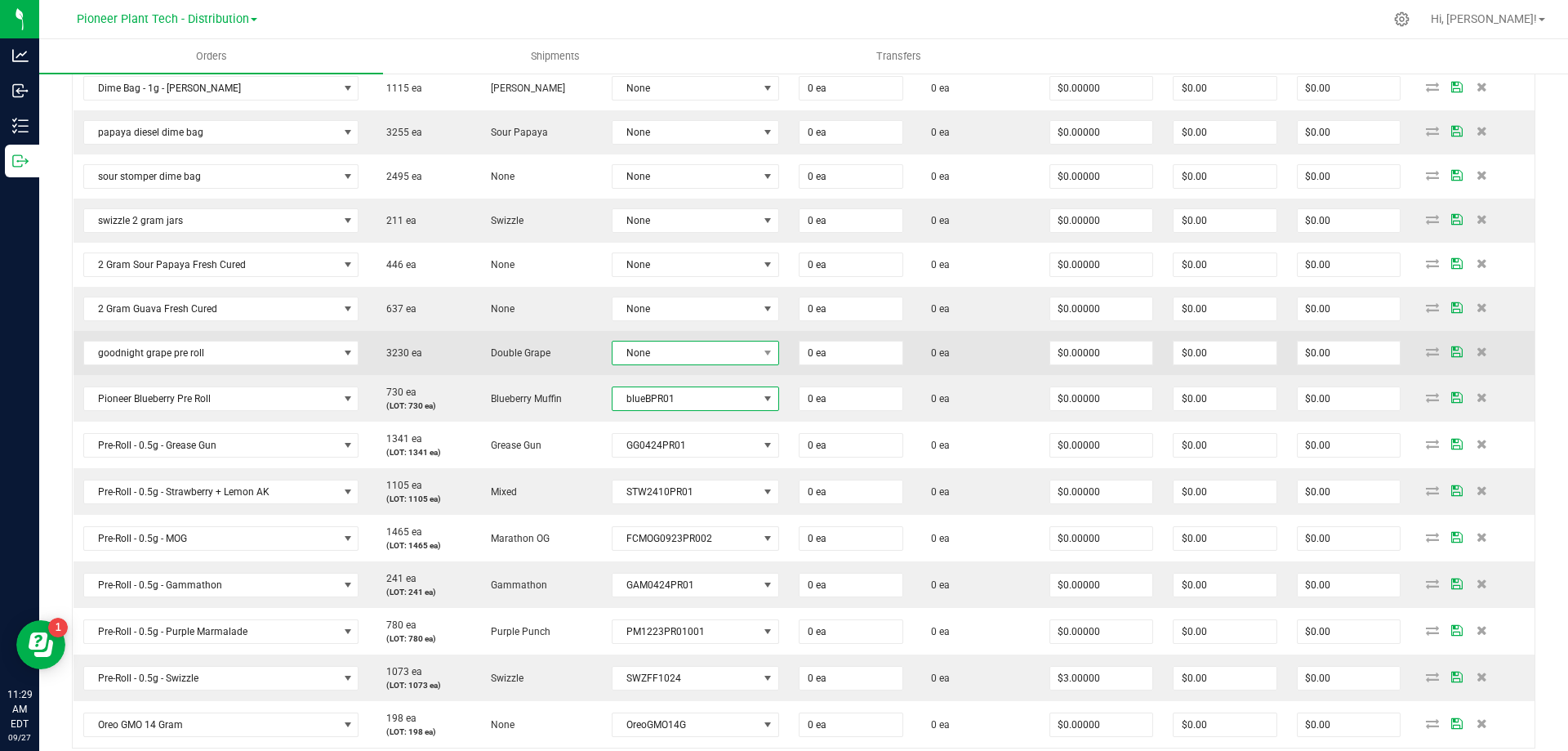
click at [682, 358] on span "None" at bounding box center [685, 353] width 145 height 23
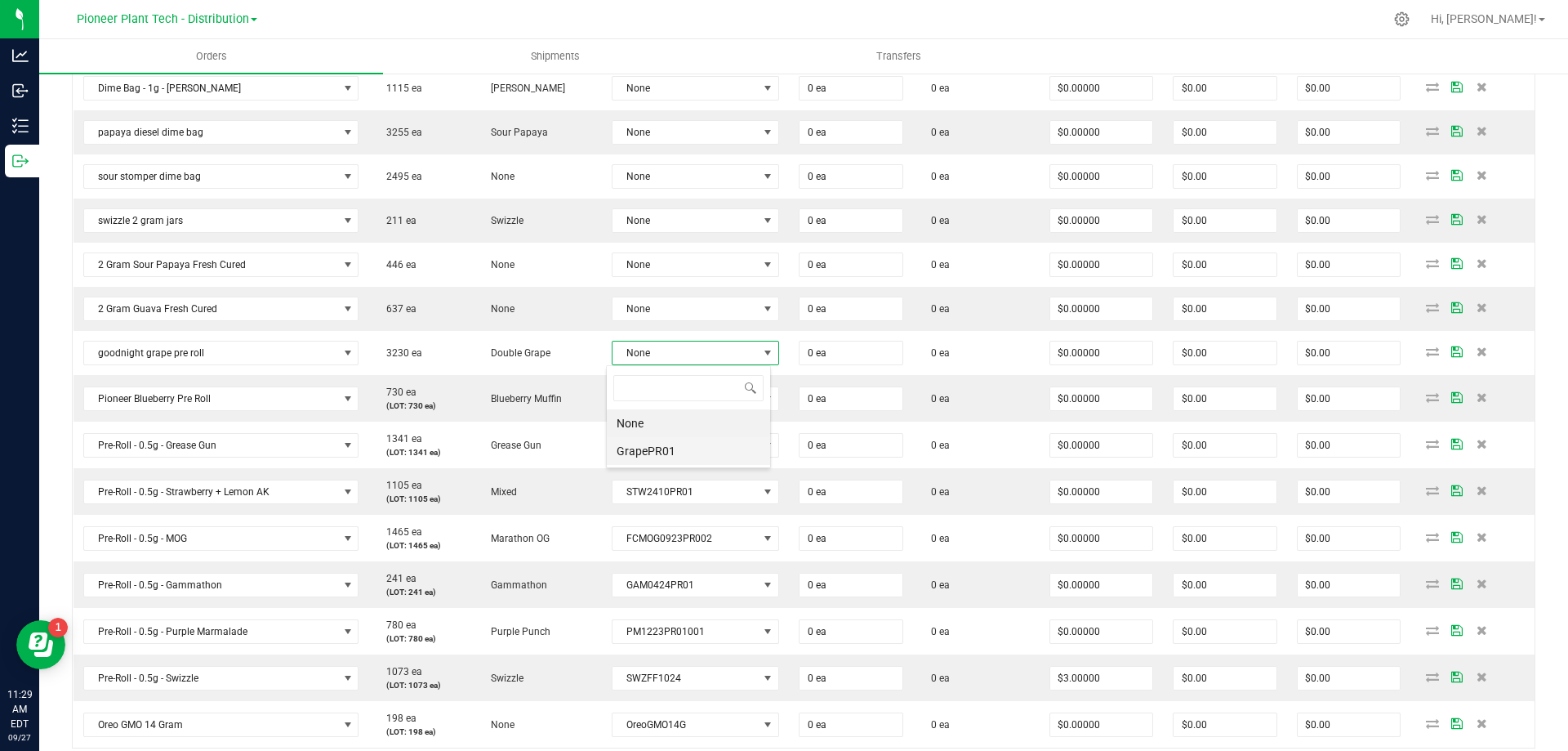
drag, startPoint x: 659, startPoint y: 439, endPoint x: 702, endPoint y: 296, distance: 149.3
click at [659, 439] on li "GrapePR01" at bounding box center [687, 451] width 163 height 28
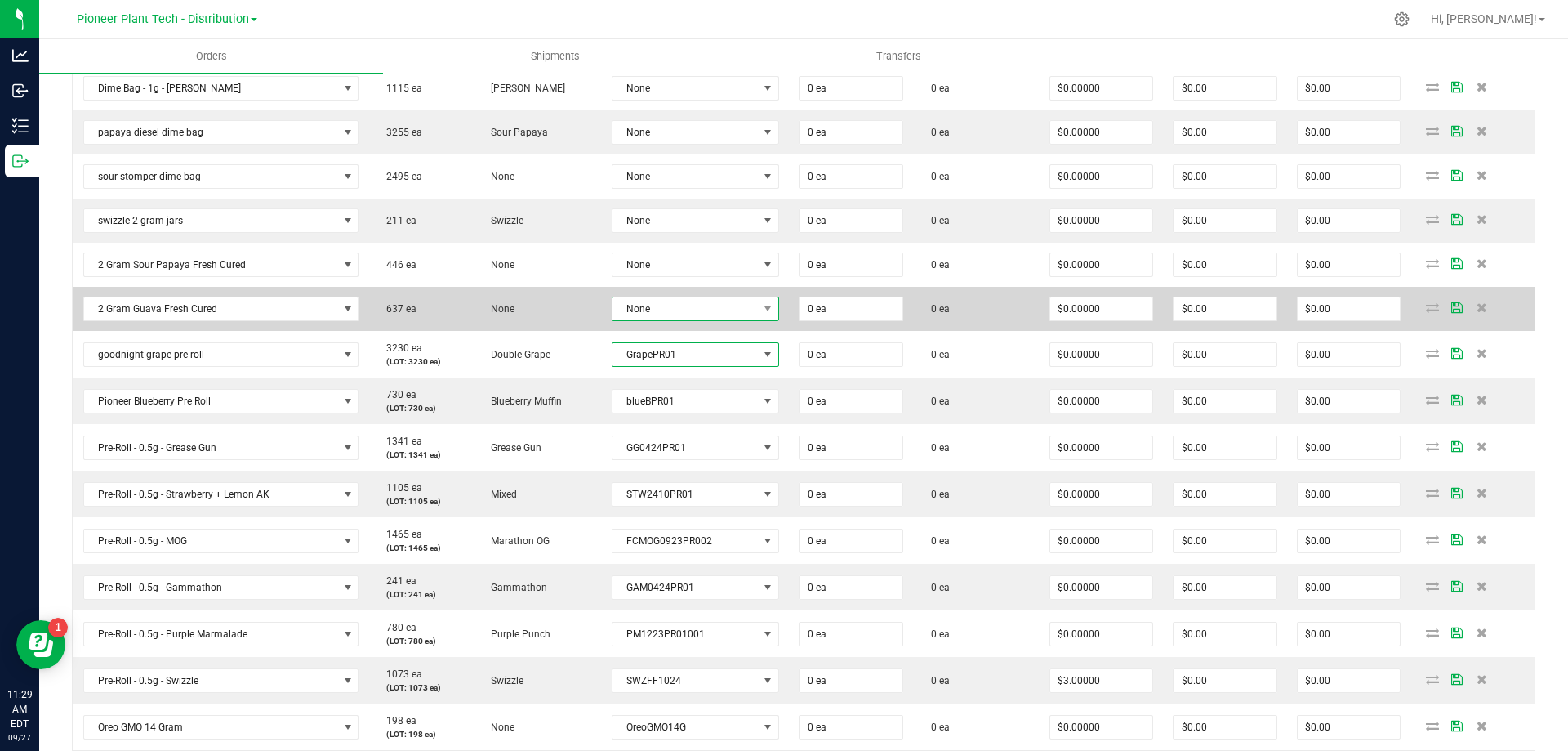
click at [698, 306] on span "None" at bounding box center [685, 309] width 145 height 23
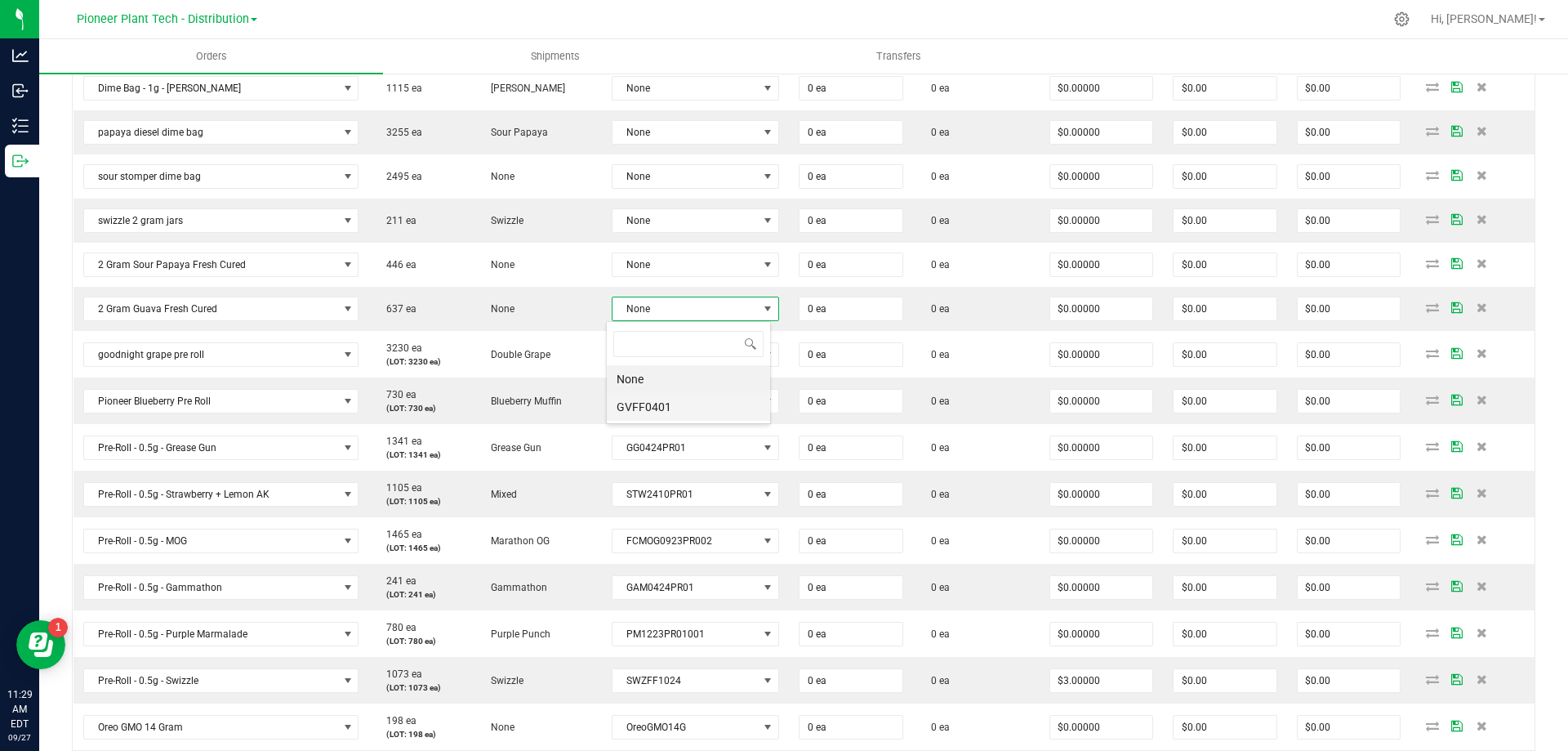
click at [660, 408] on li "GVFF0401" at bounding box center [687, 407] width 163 height 28
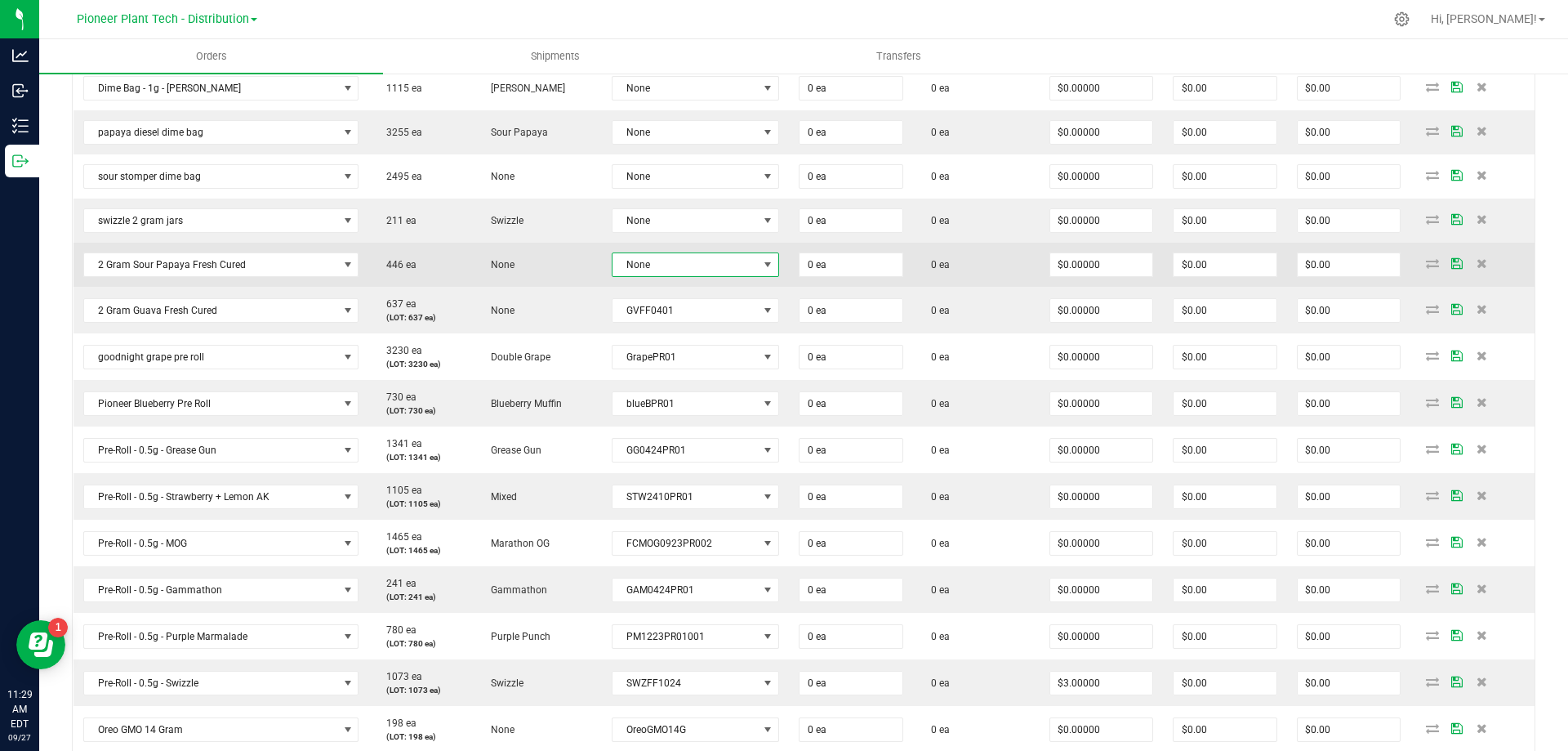
click at [690, 267] on span "None" at bounding box center [685, 265] width 145 height 23
drag, startPoint x: 673, startPoint y: 363, endPoint x: 685, endPoint y: 251, distance: 112.6
click at [673, 361] on li "SPFF0401" at bounding box center [687, 363] width 163 height 28
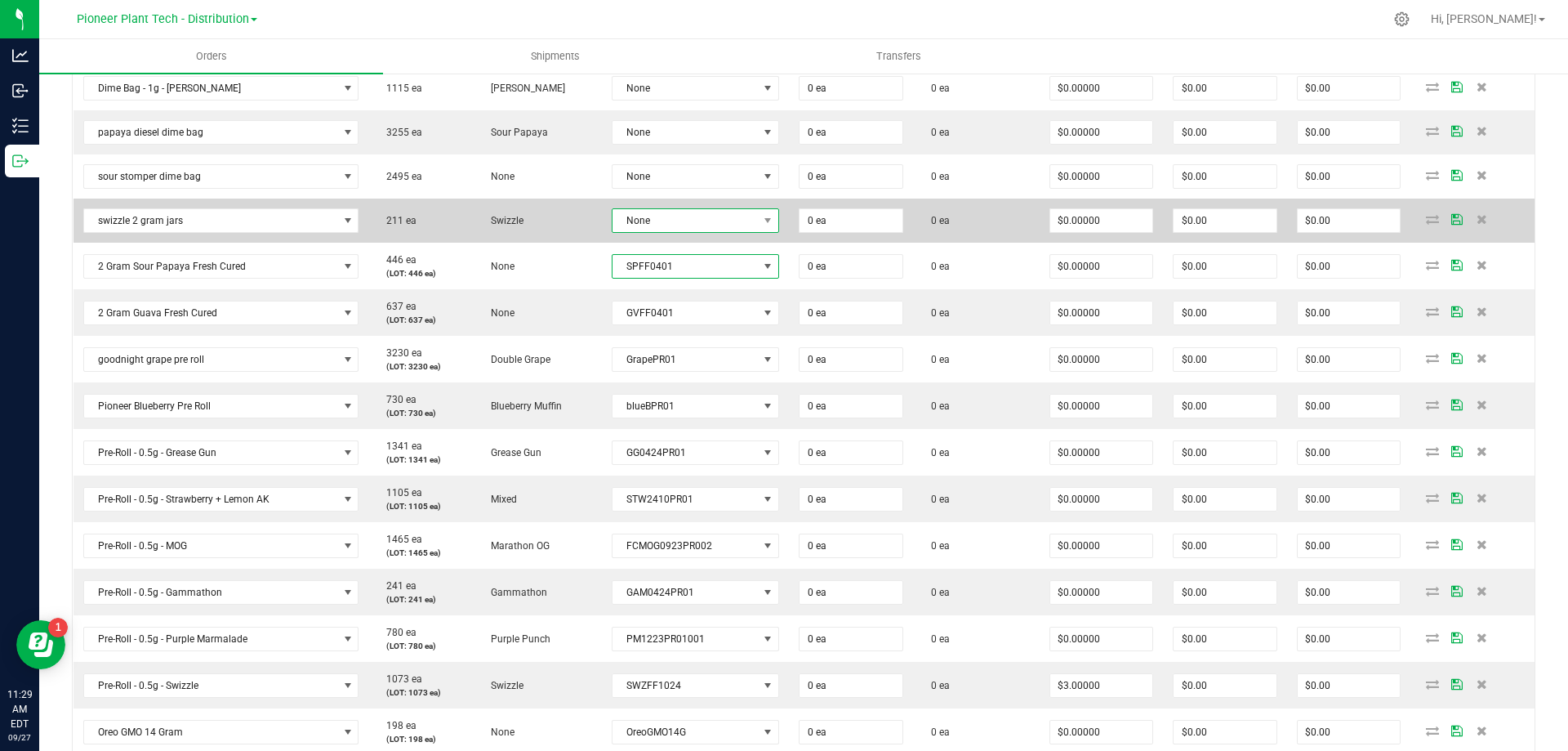
click at [697, 219] on span "None" at bounding box center [685, 221] width 145 height 23
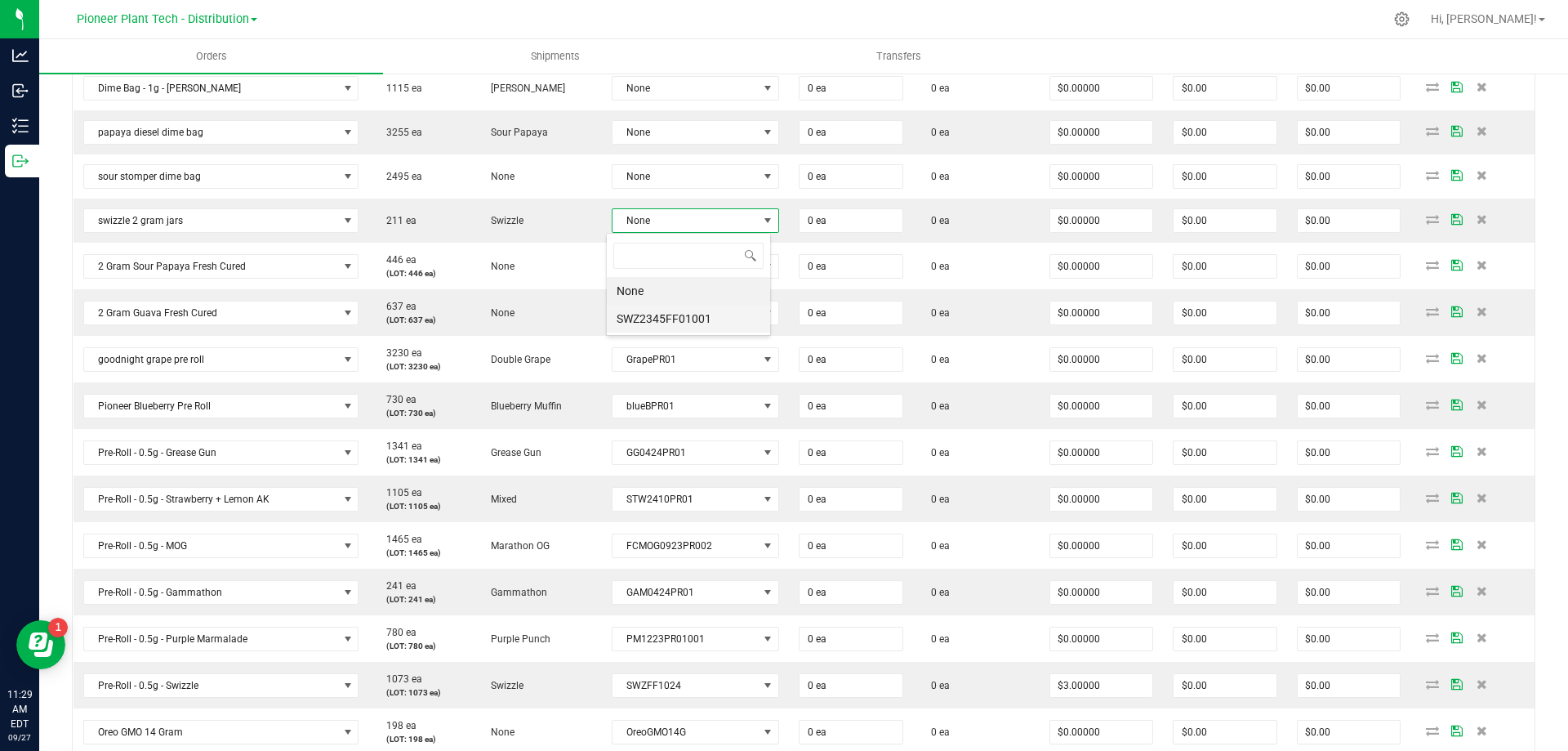
click at [646, 312] on li "SWZ2345FF01001" at bounding box center [687, 319] width 163 height 28
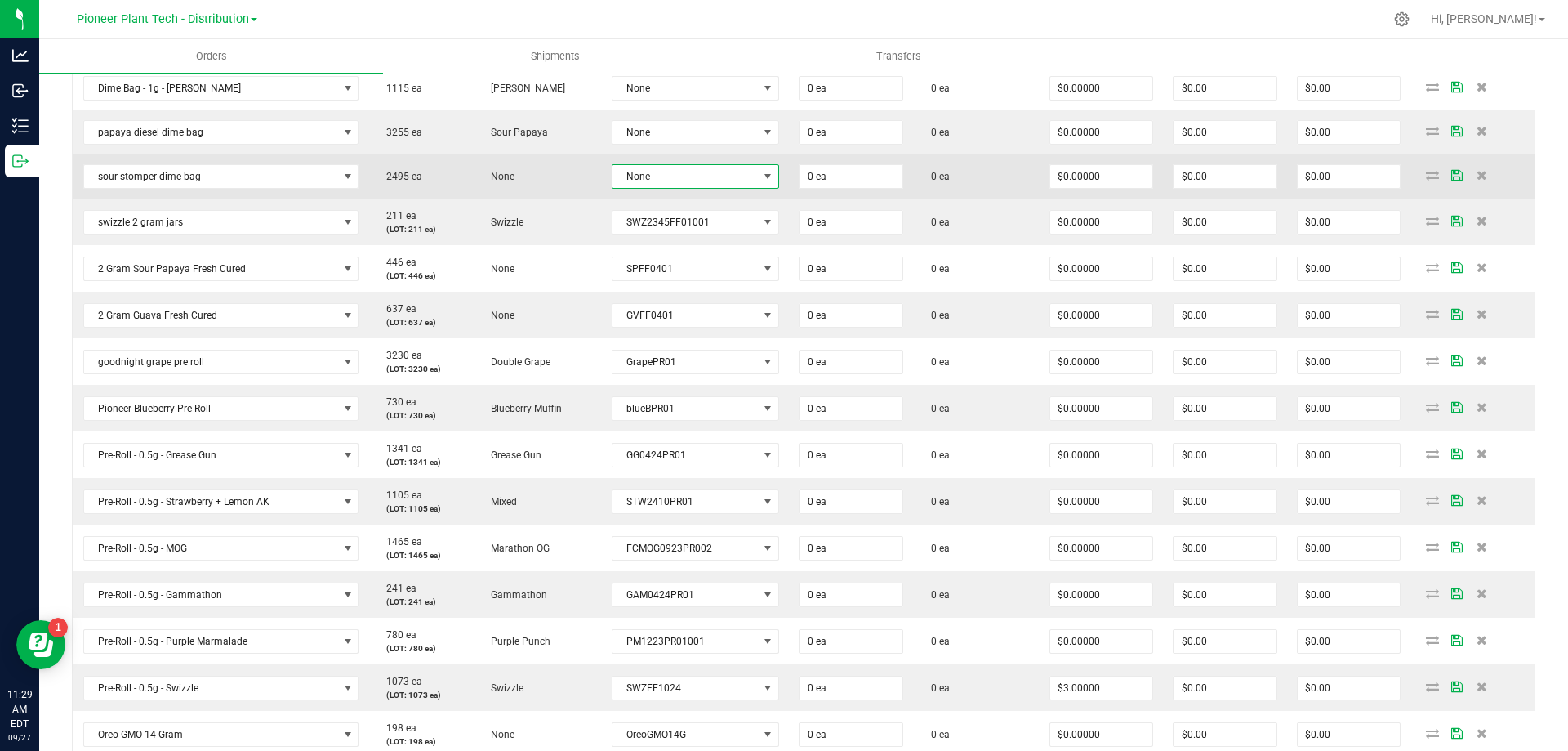
click at [685, 176] on span "None" at bounding box center [685, 177] width 145 height 23
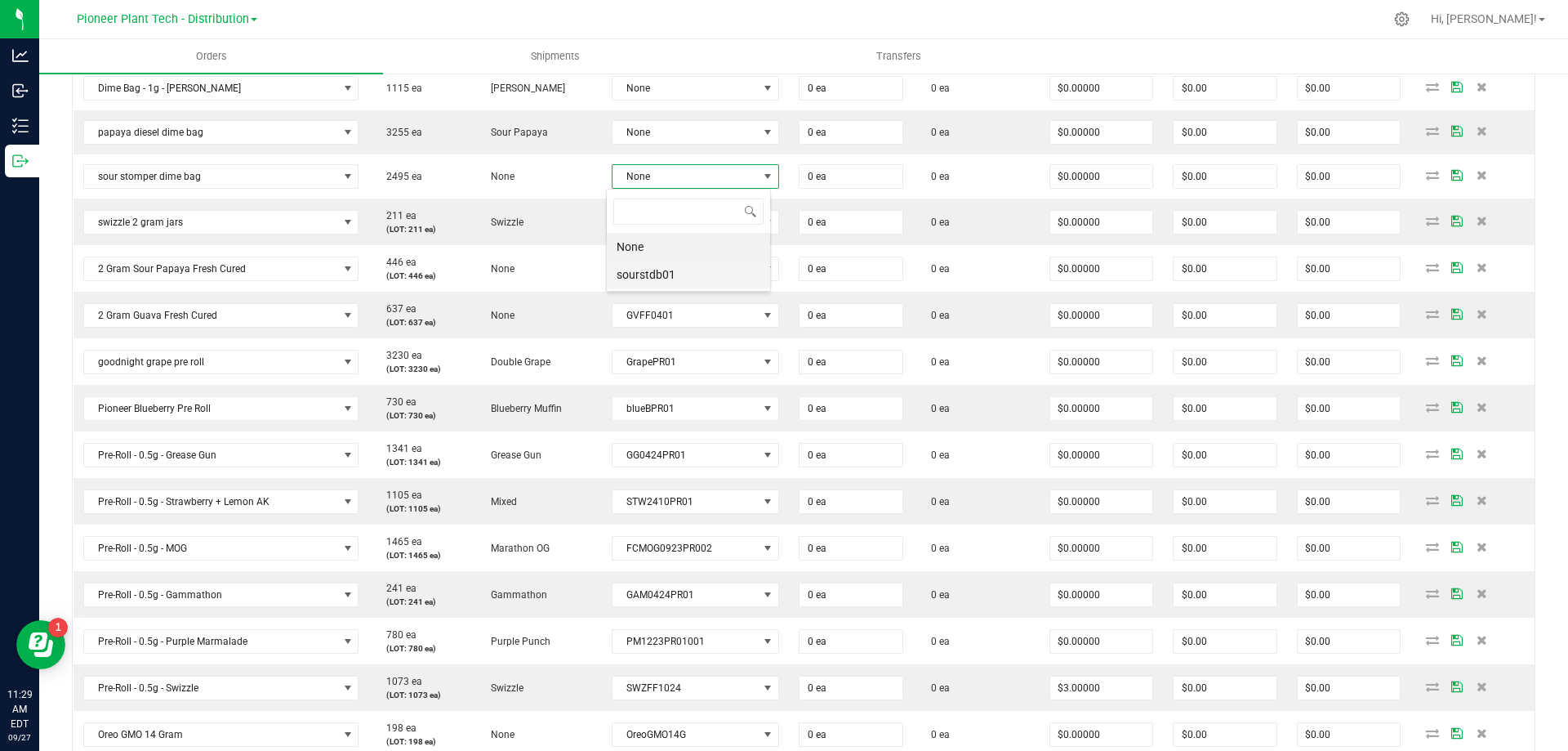
click at [658, 270] on li "sourstdb01" at bounding box center [687, 274] width 163 height 28
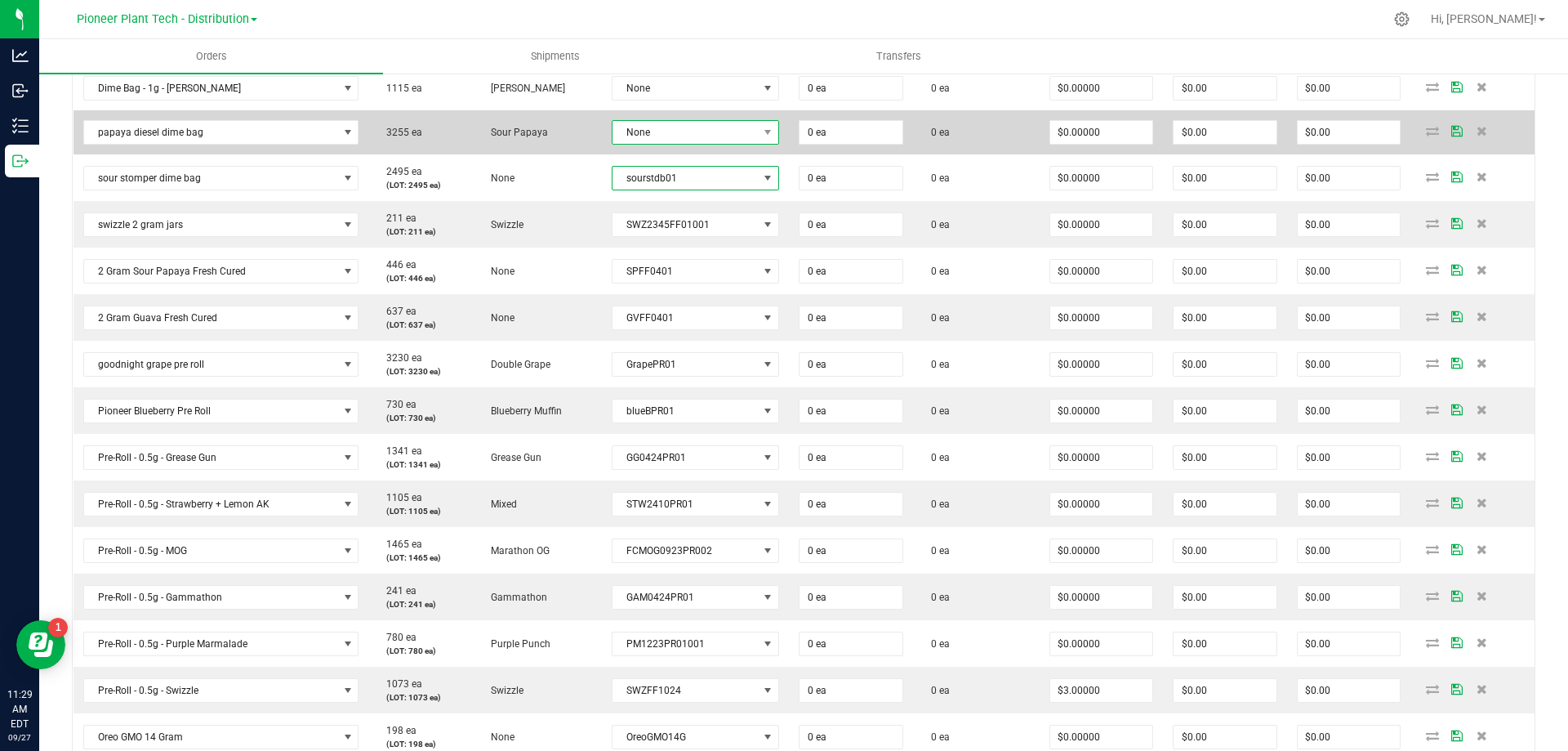
click at [676, 131] on span "None" at bounding box center [685, 132] width 145 height 23
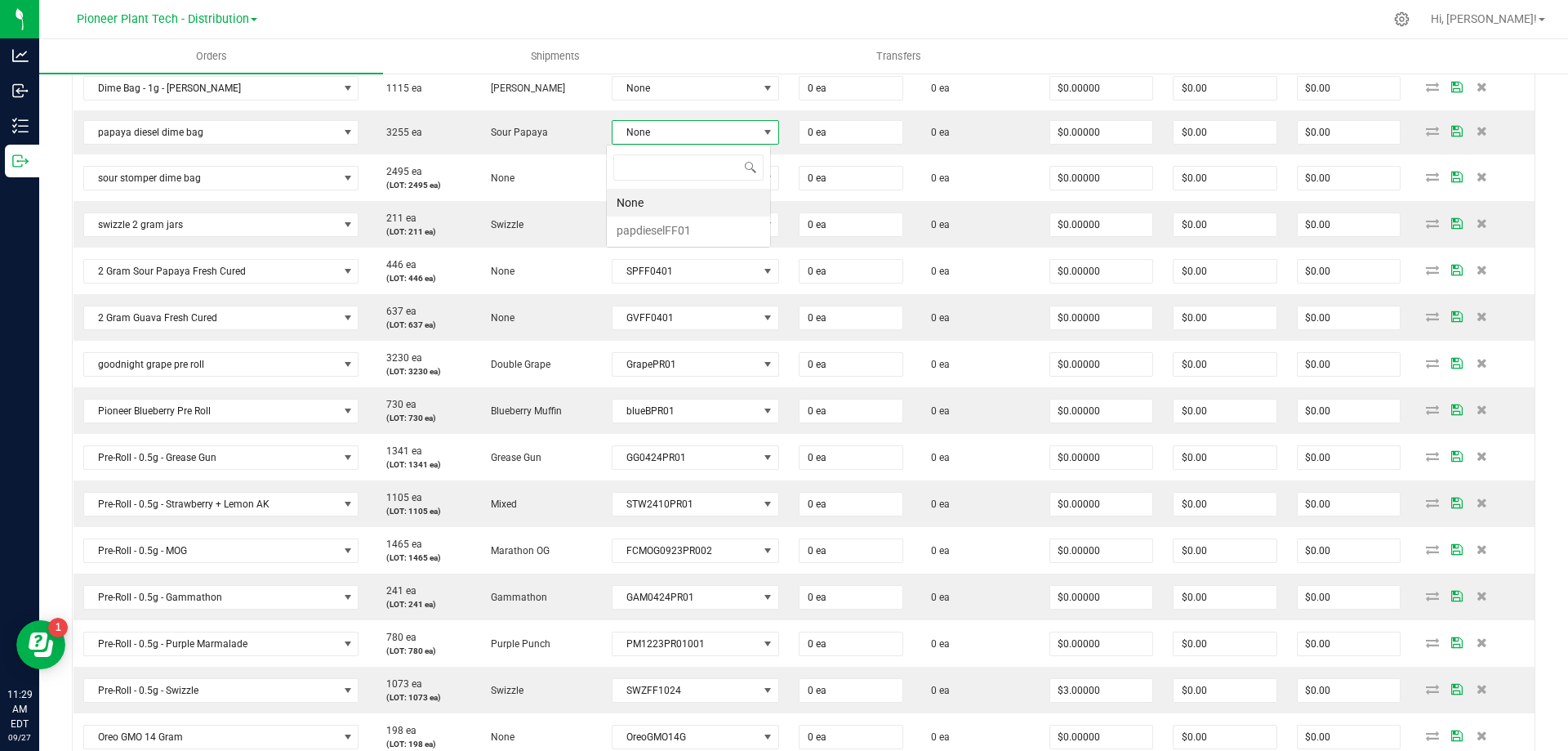
scroll to position [0, 0]
click at [638, 226] on li "papdieselFF01" at bounding box center [687, 230] width 163 height 28
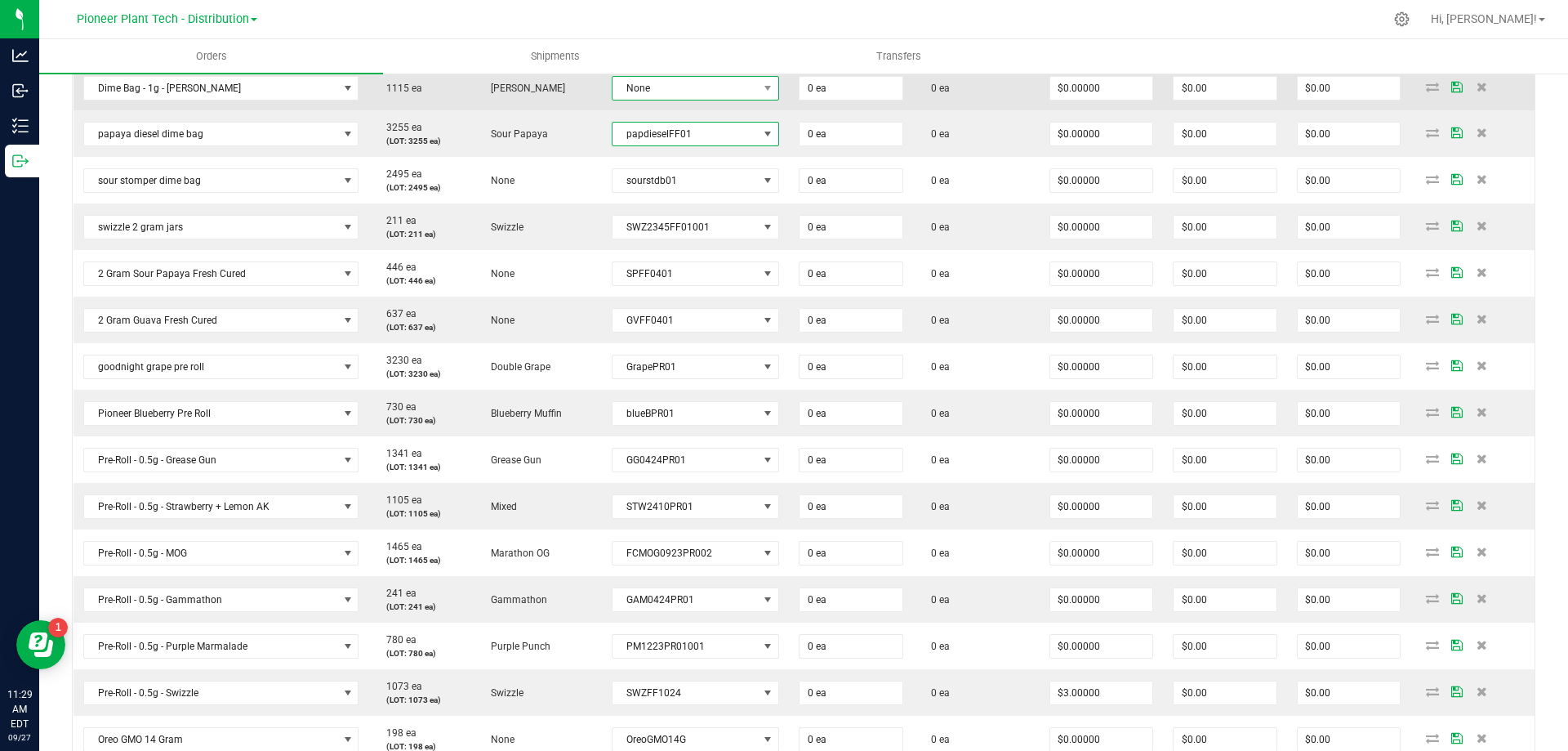
click at [686, 87] on span "None" at bounding box center [685, 88] width 145 height 23
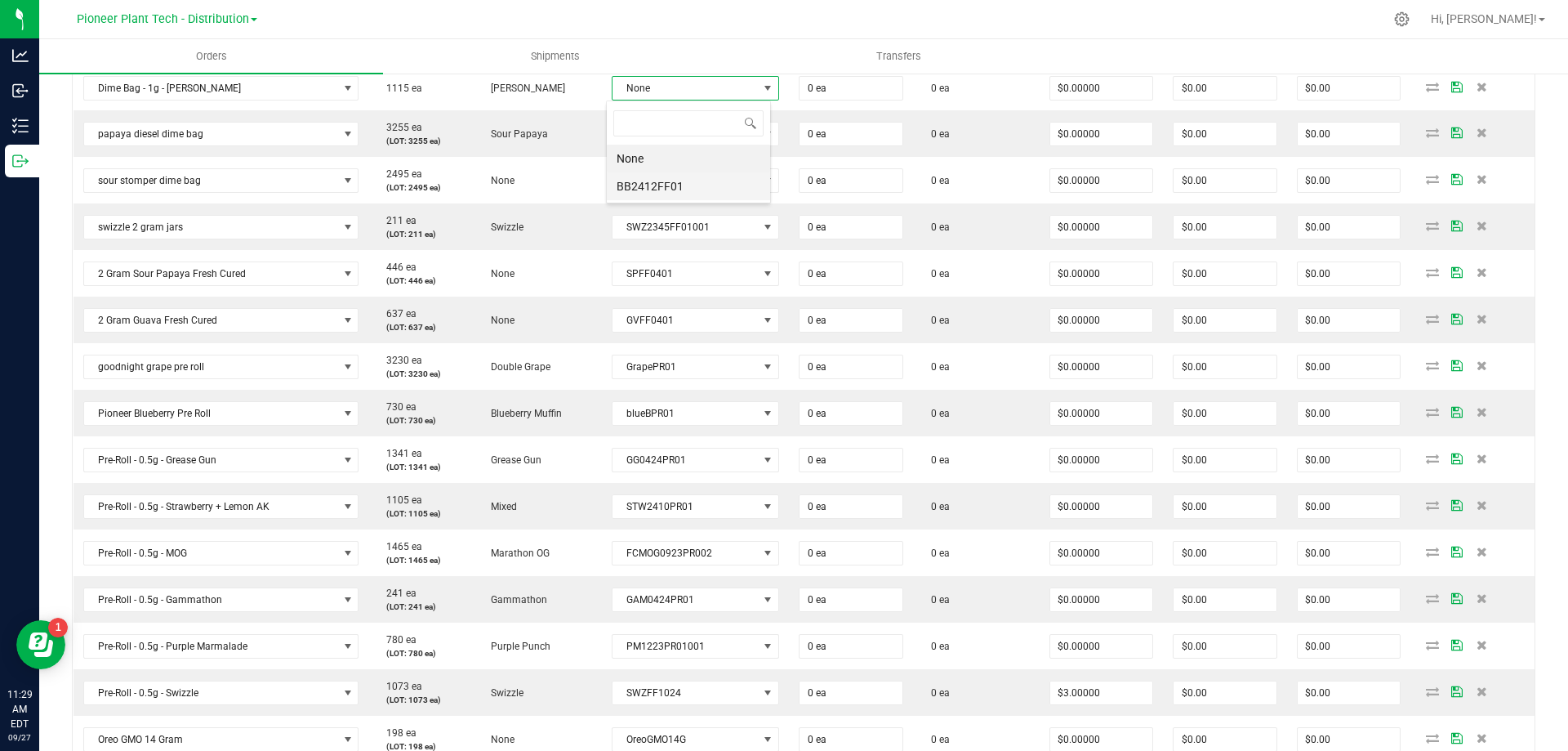
scroll to position [25, 165]
click at [653, 193] on li "BB2412FF01" at bounding box center [687, 186] width 163 height 28
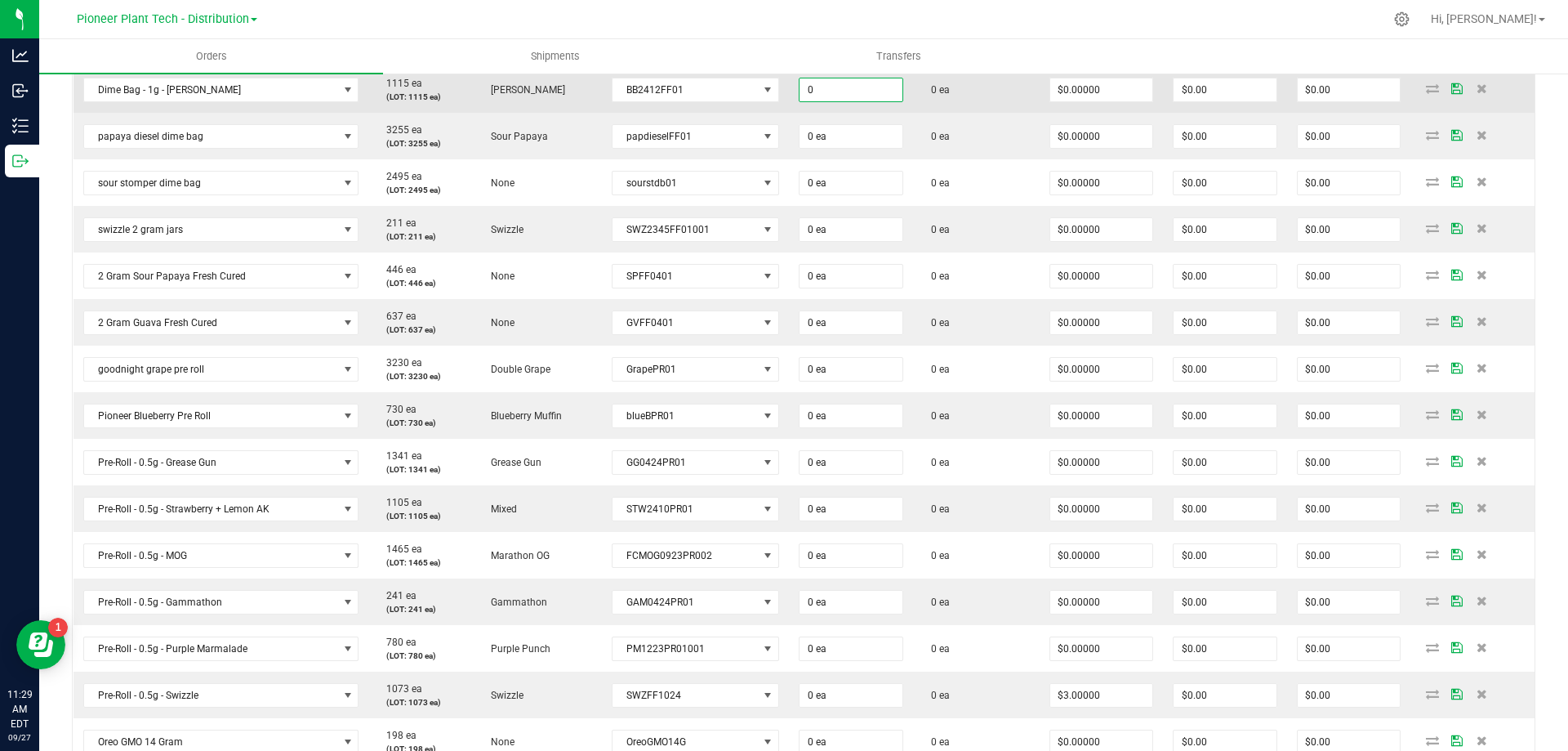
click at [841, 89] on input "0" at bounding box center [851, 90] width 103 height 23
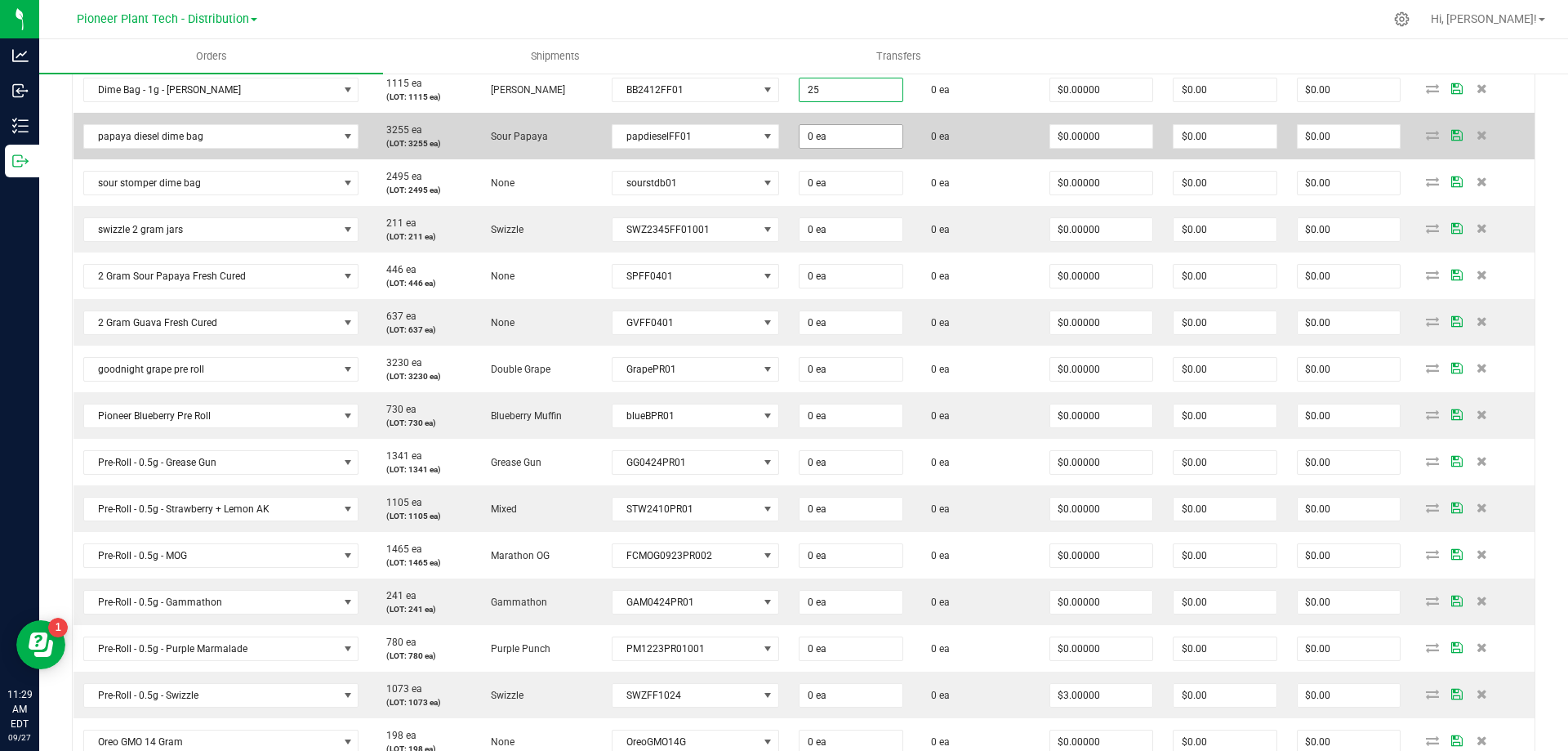
type input "25 ea"
click at [841, 129] on input "0" at bounding box center [851, 137] width 103 height 23
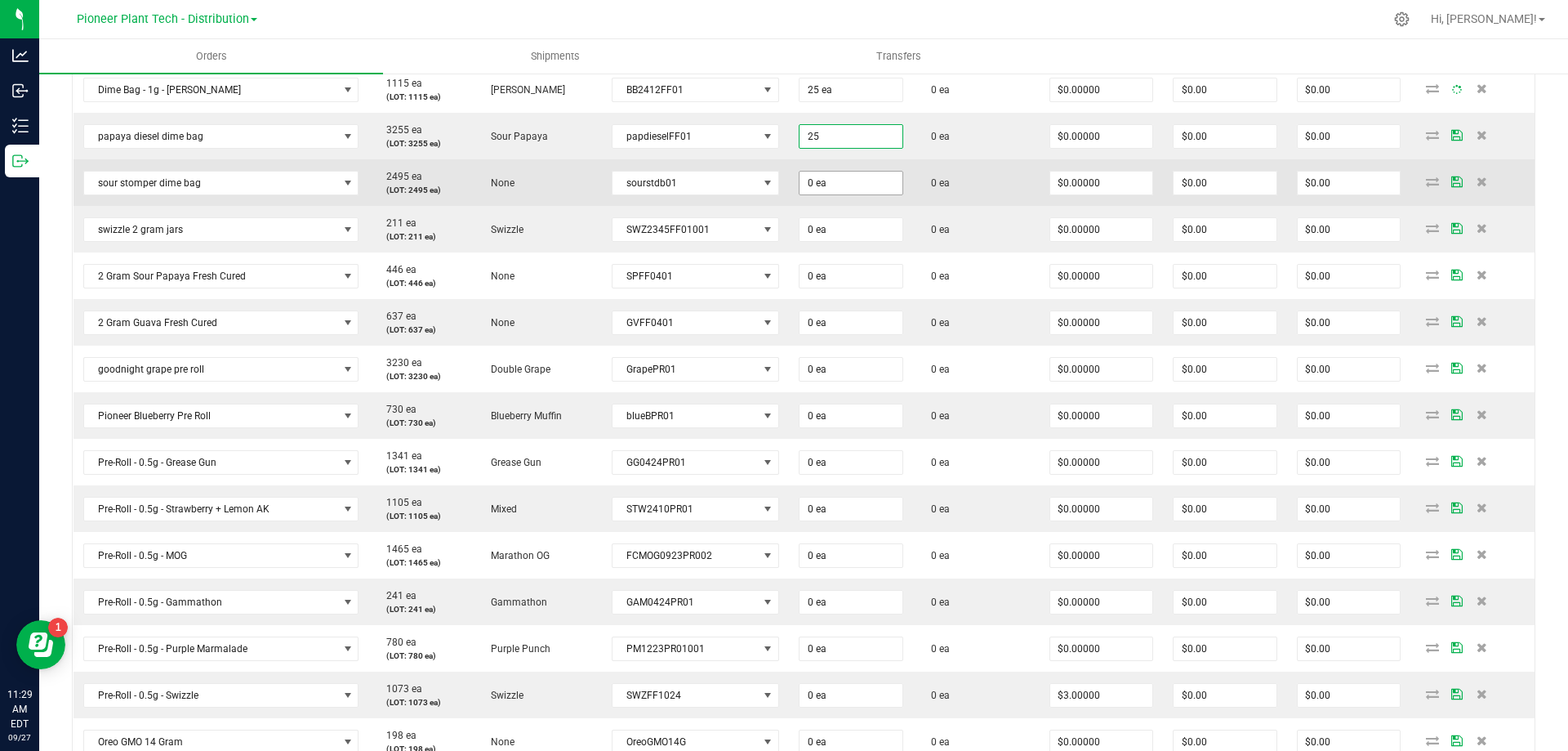
type input "25 ea"
click at [825, 188] on input "0" at bounding box center [851, 183] width 103 height 23
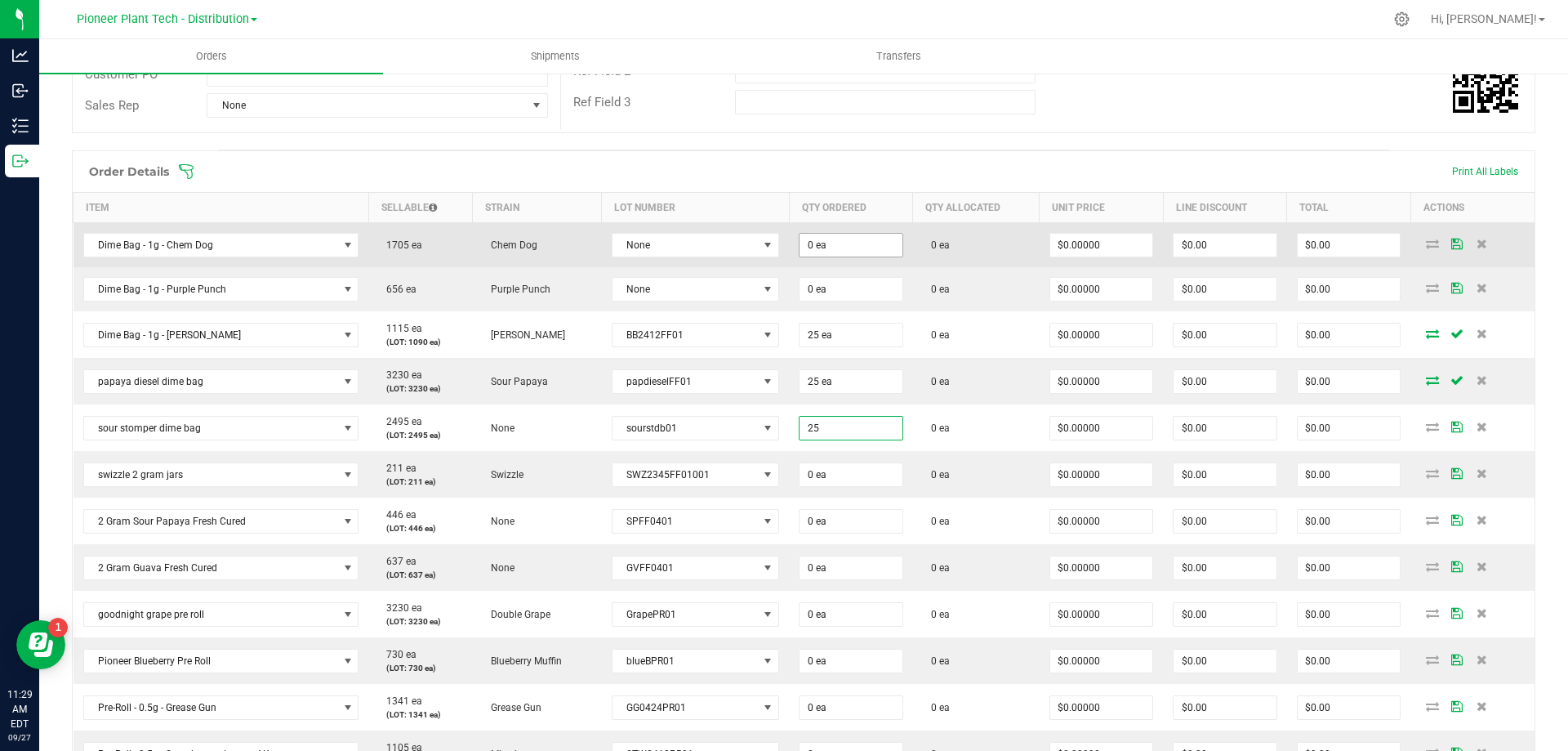
type input "25"
type input "0"
type input "25 ea"
click at [817, 246] on input "0" at bounding box center [851, 245] width 103 height 23
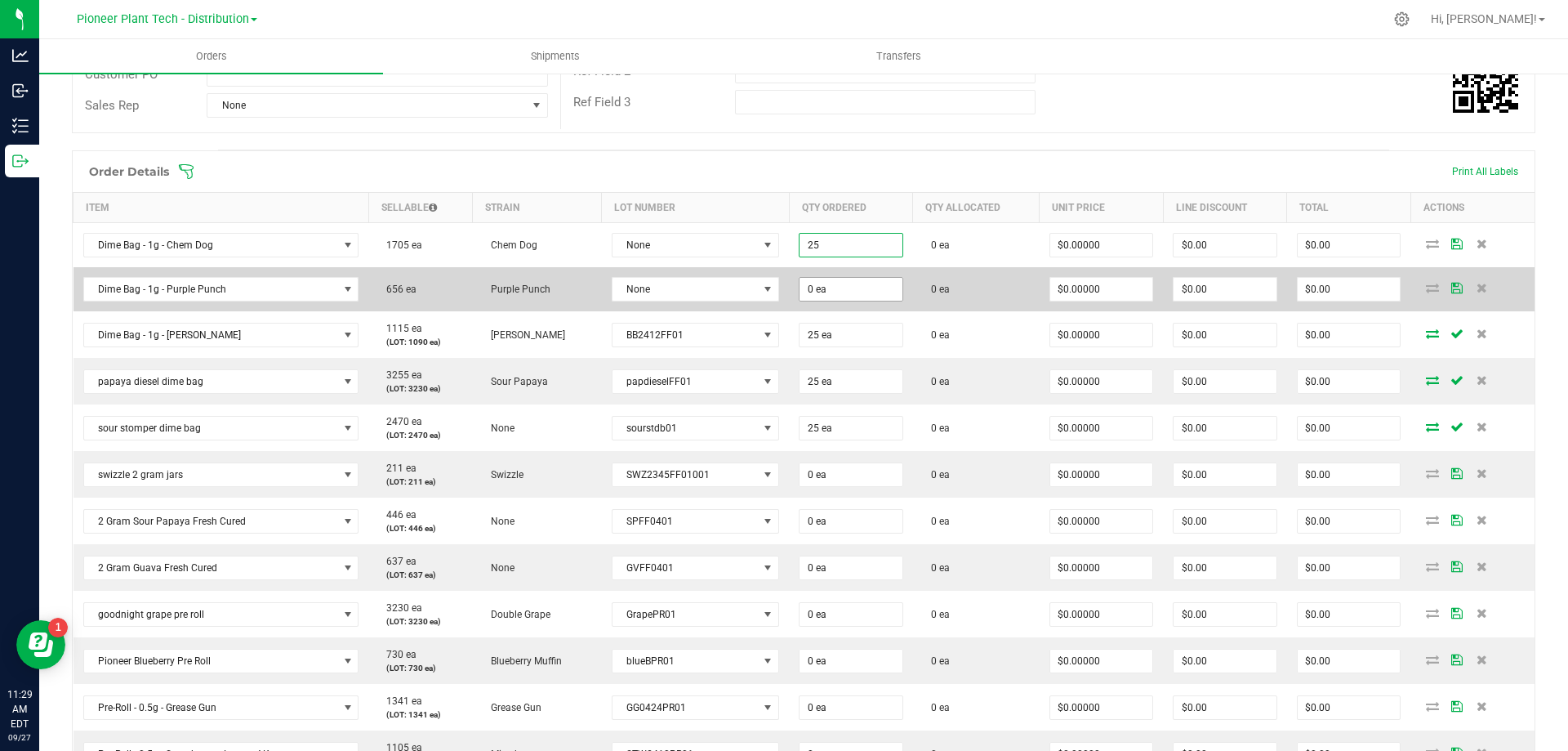
type input "25 ea"
click at [819, 295] on input "0" at bounding box center [851, 289] width 103 height 23
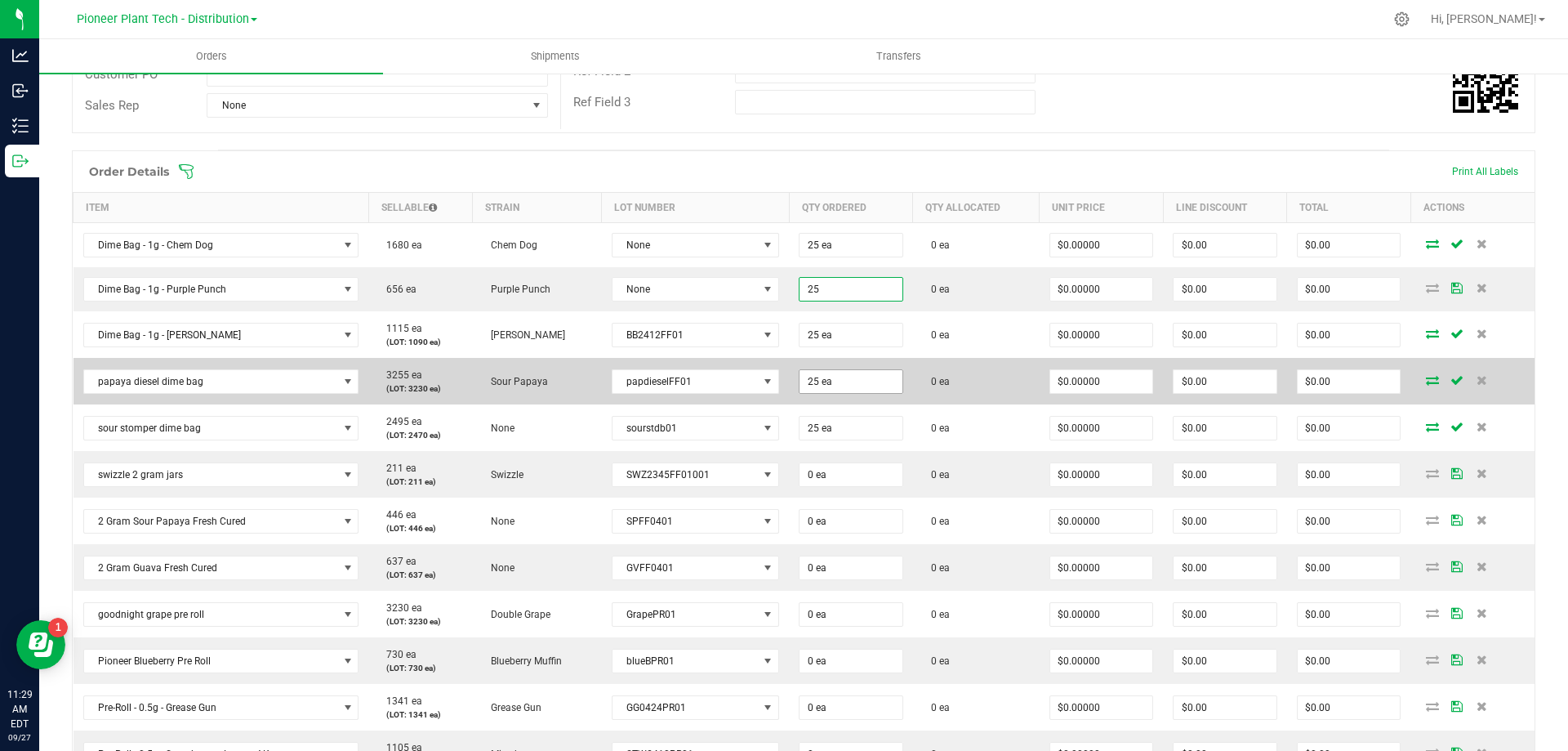
type input "25 ea"
click at [820, 385] on input "25" at bounding box center [851, 382] width 103 height 23
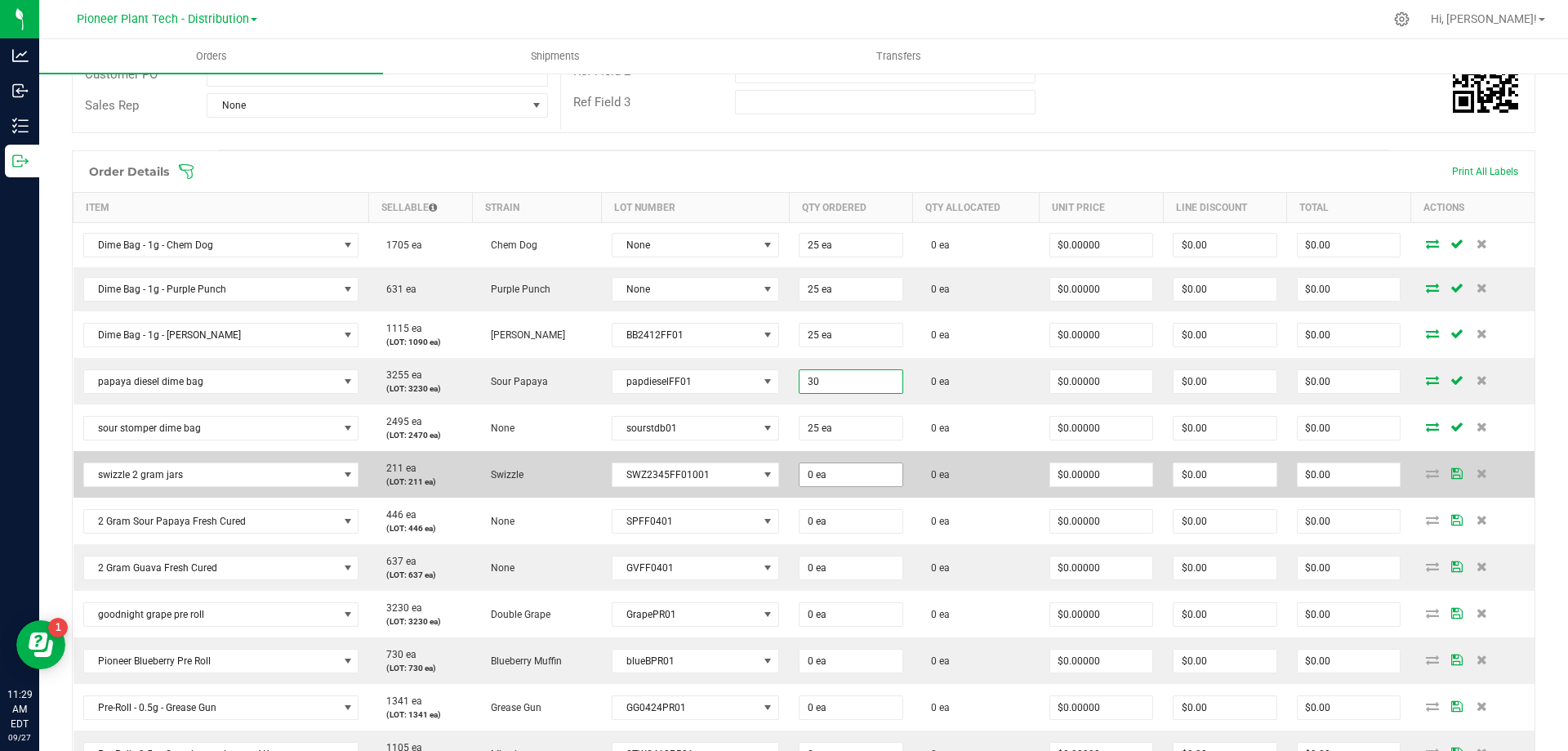
type input "30"
type input "0"
type input "30 ea"
click at [817, 474] on input "0" at bounding box center [851, 475] width 103 height 23
click at [811, 475] on input "0" at bounding box center [851, 475] width 103 height 23
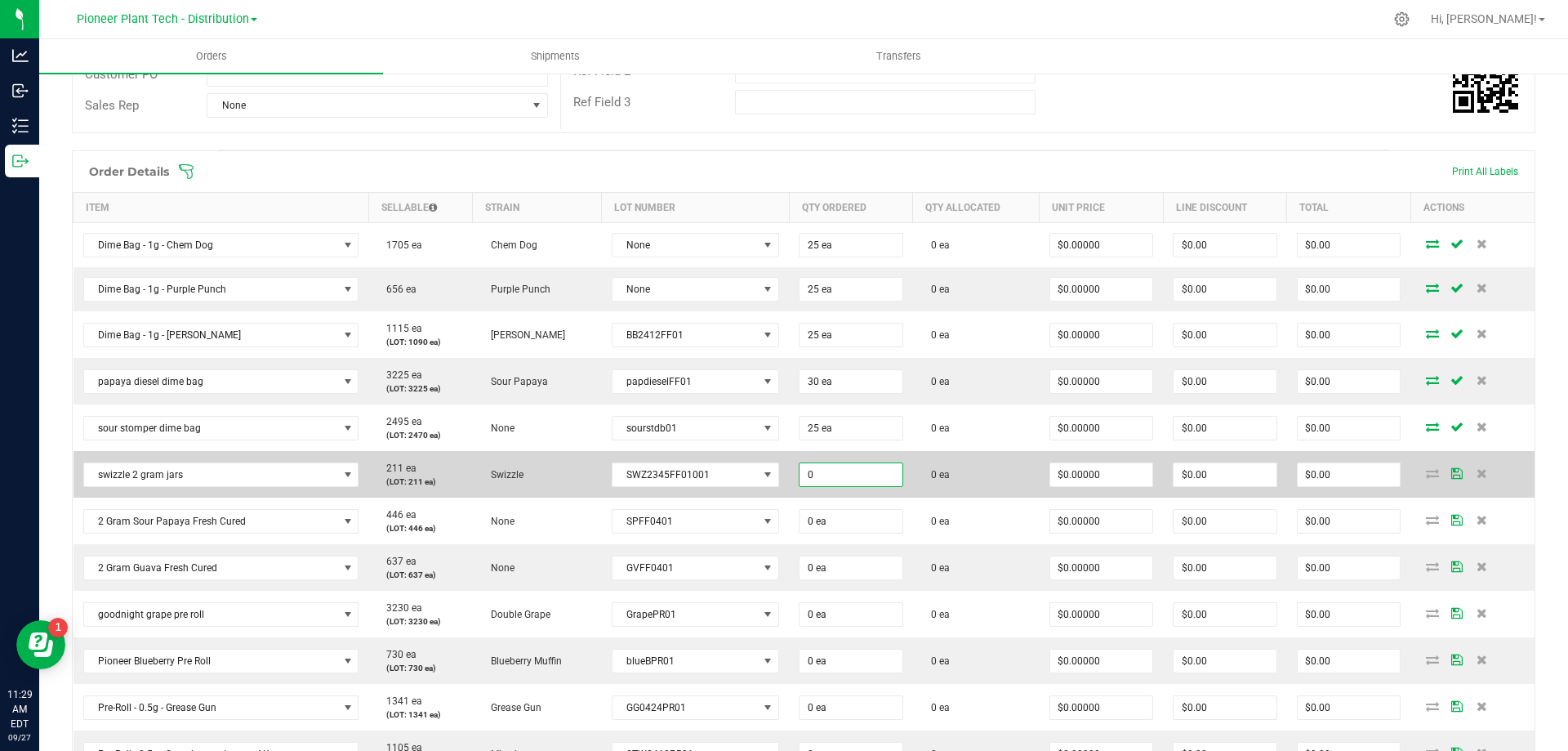
click at [811, 475] on input "0" at bounding box center [851, 475] width 103 height 23
drag, startPoint x: 811, startPoint y: 475, endPoint x: 795, endPoint y: 474, distance: 16.0
click at [799, 474] on input "0" at bounding box center [851, 475] width 103 height 23
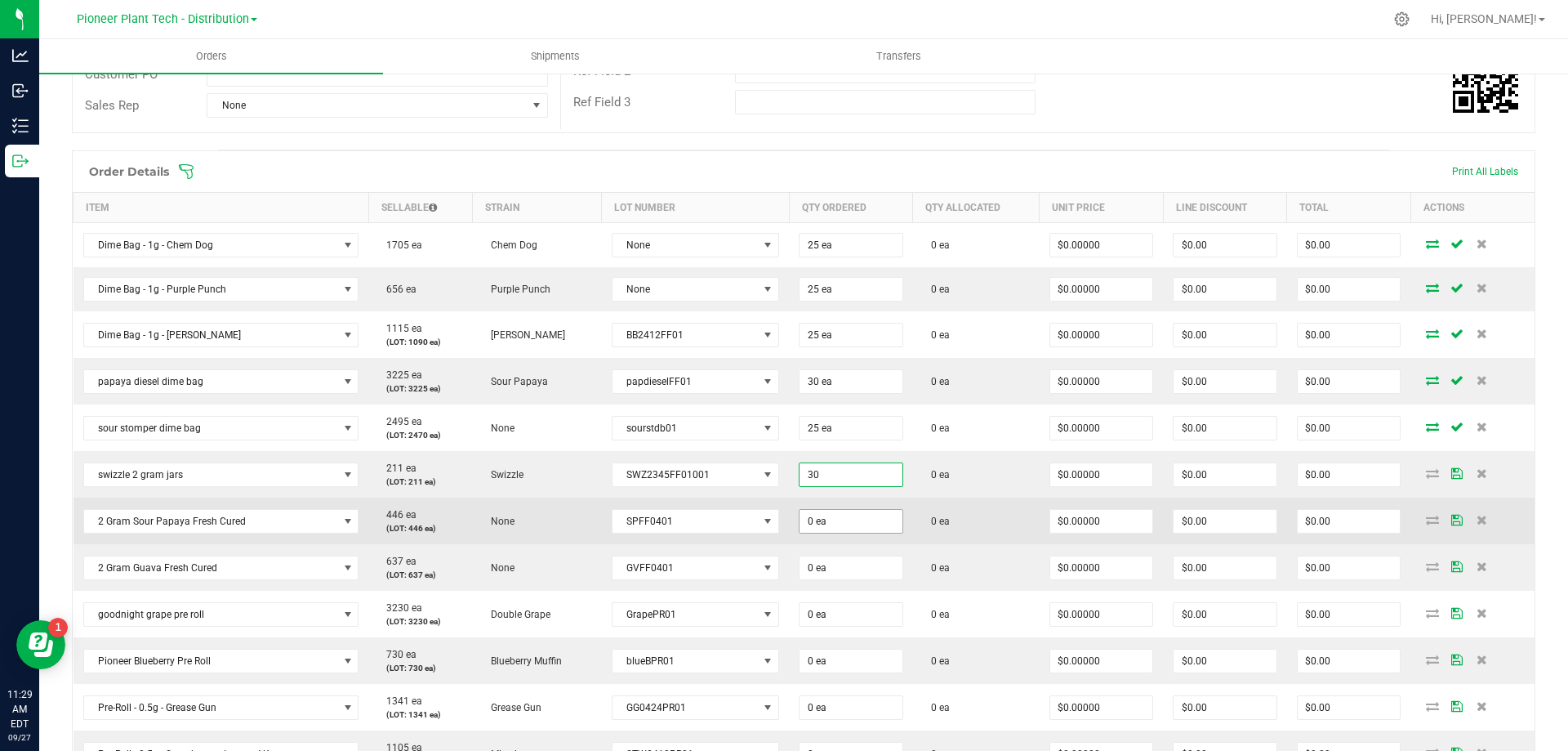
type input "30 ea"
click at [813, 515] on input "0" at bounding box center [851, 521] width 103 height 23
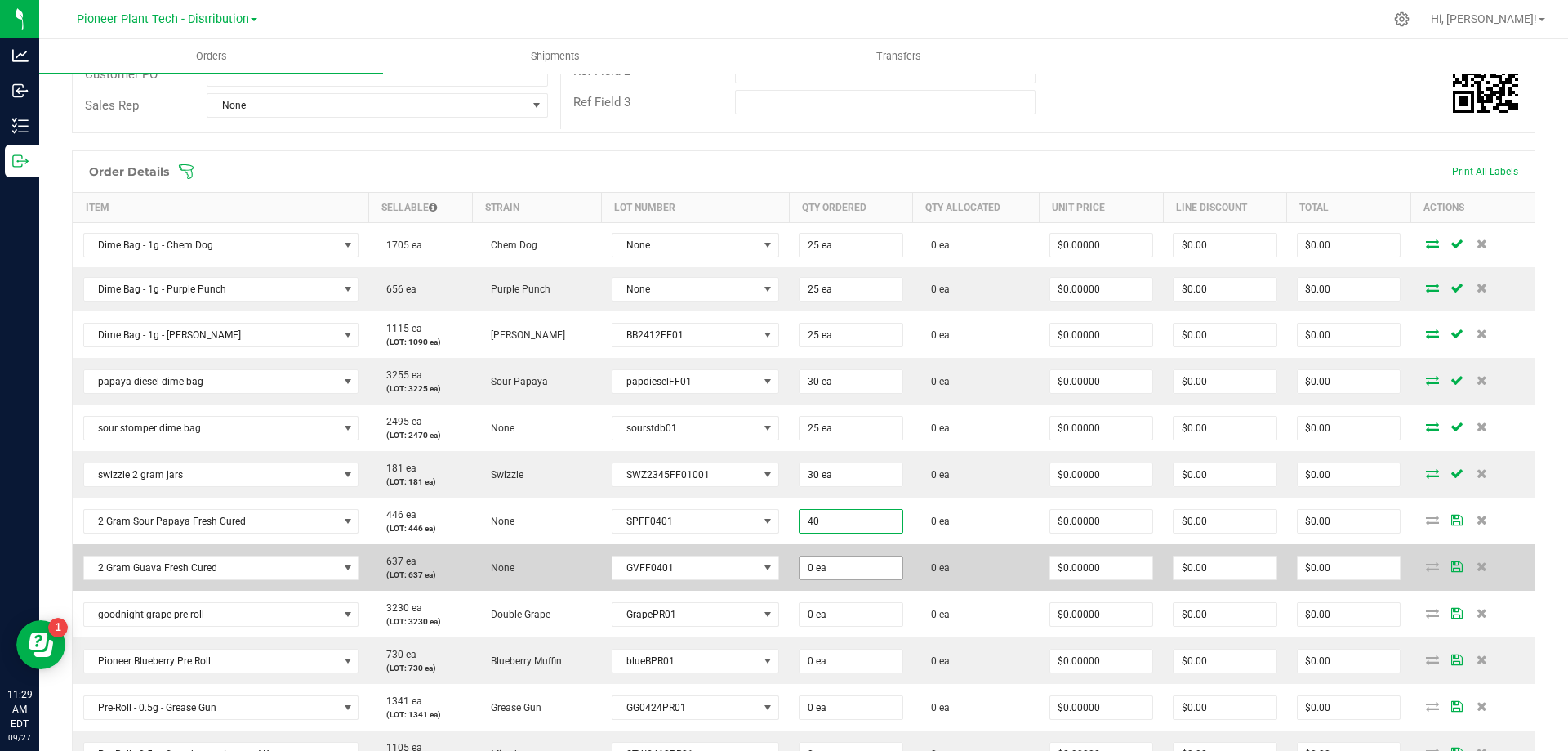
type input "40 ea"
click at [817, 568] on input "0" at bounding box center [851, 568] width 103 height 23
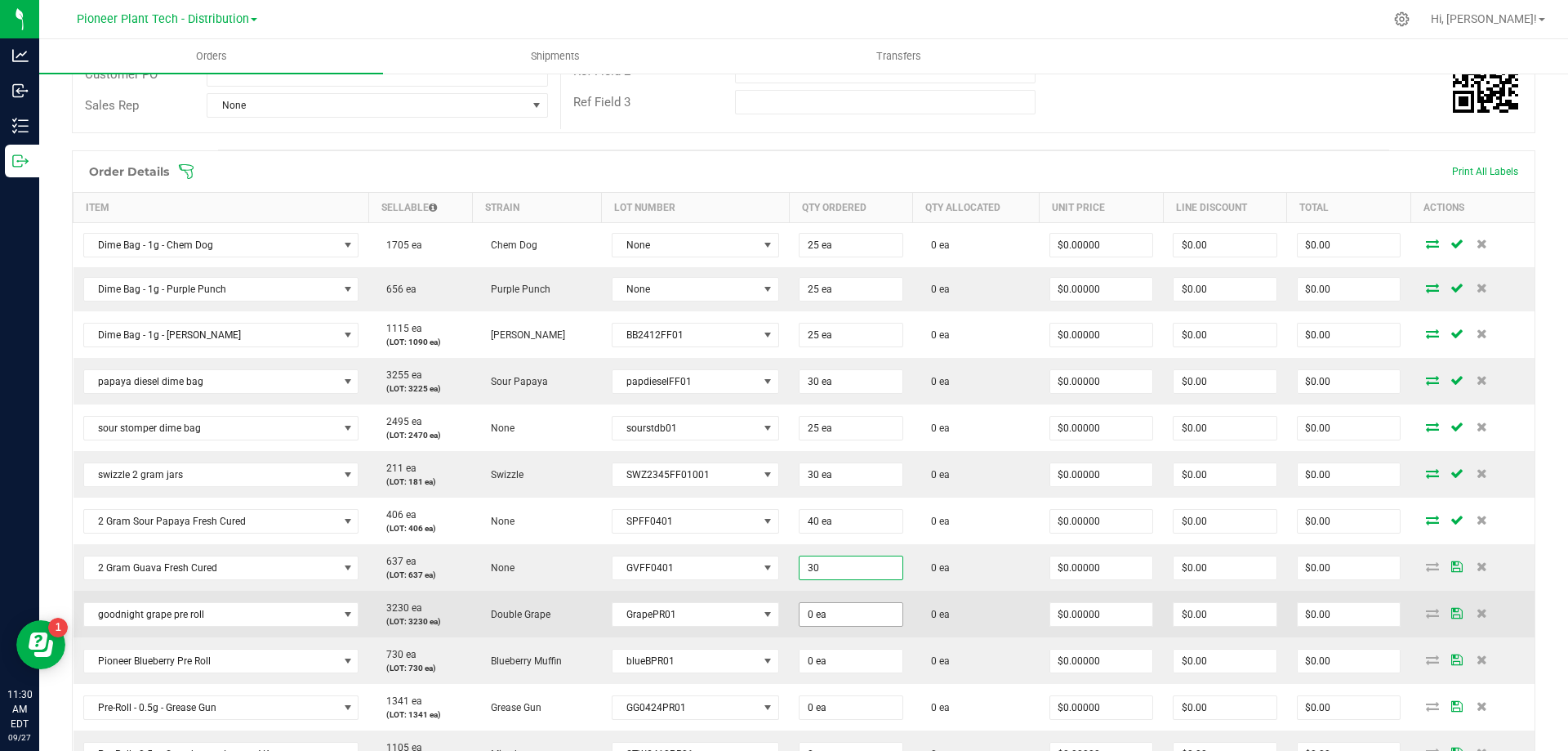
type input "30 ea"
click at [830, 612] on input "0" at bounding box center [851, 614] width 103 height 23
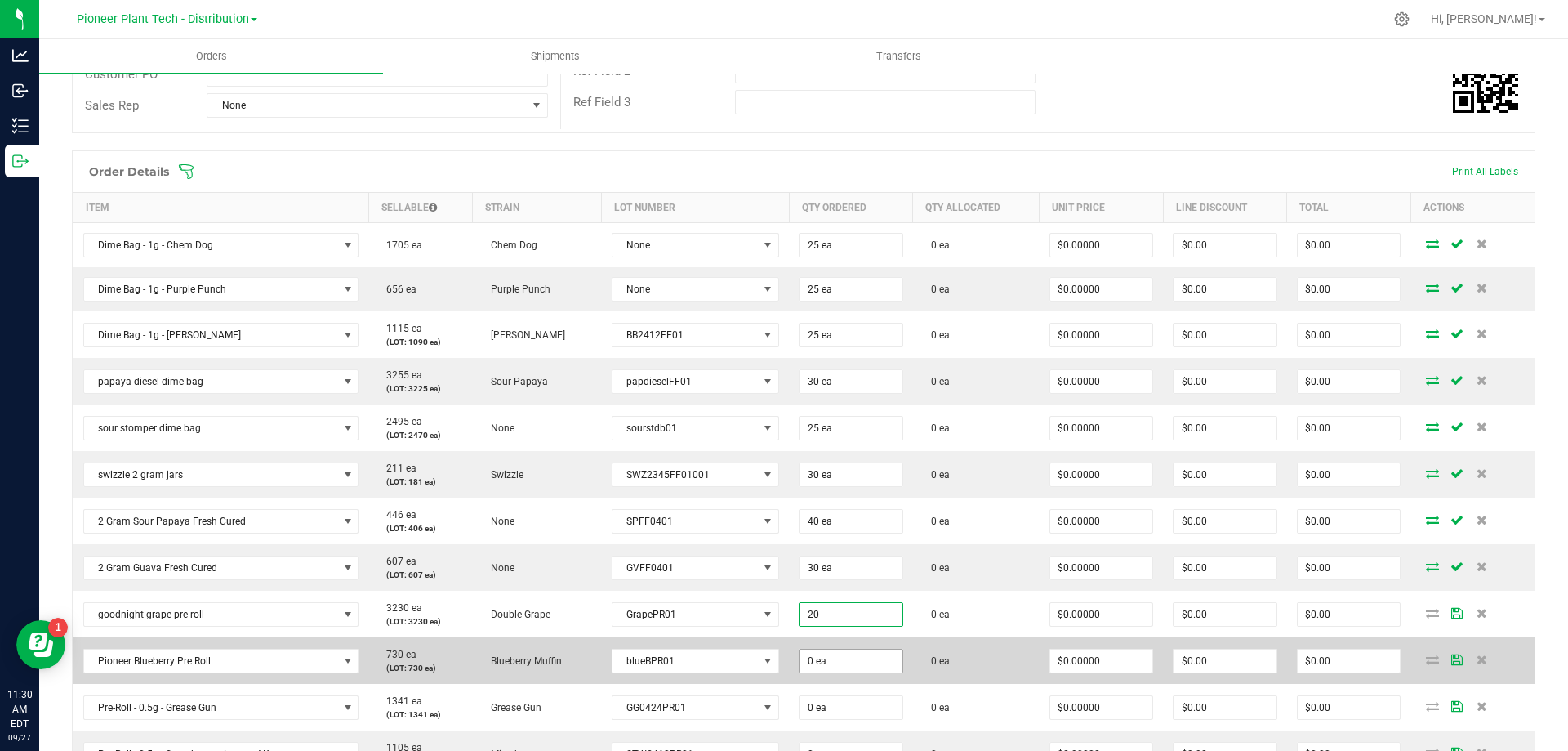
type input "20 ea"
click at [830, 660] on input "0" at bounding box center [851, 661] width 103 height 23
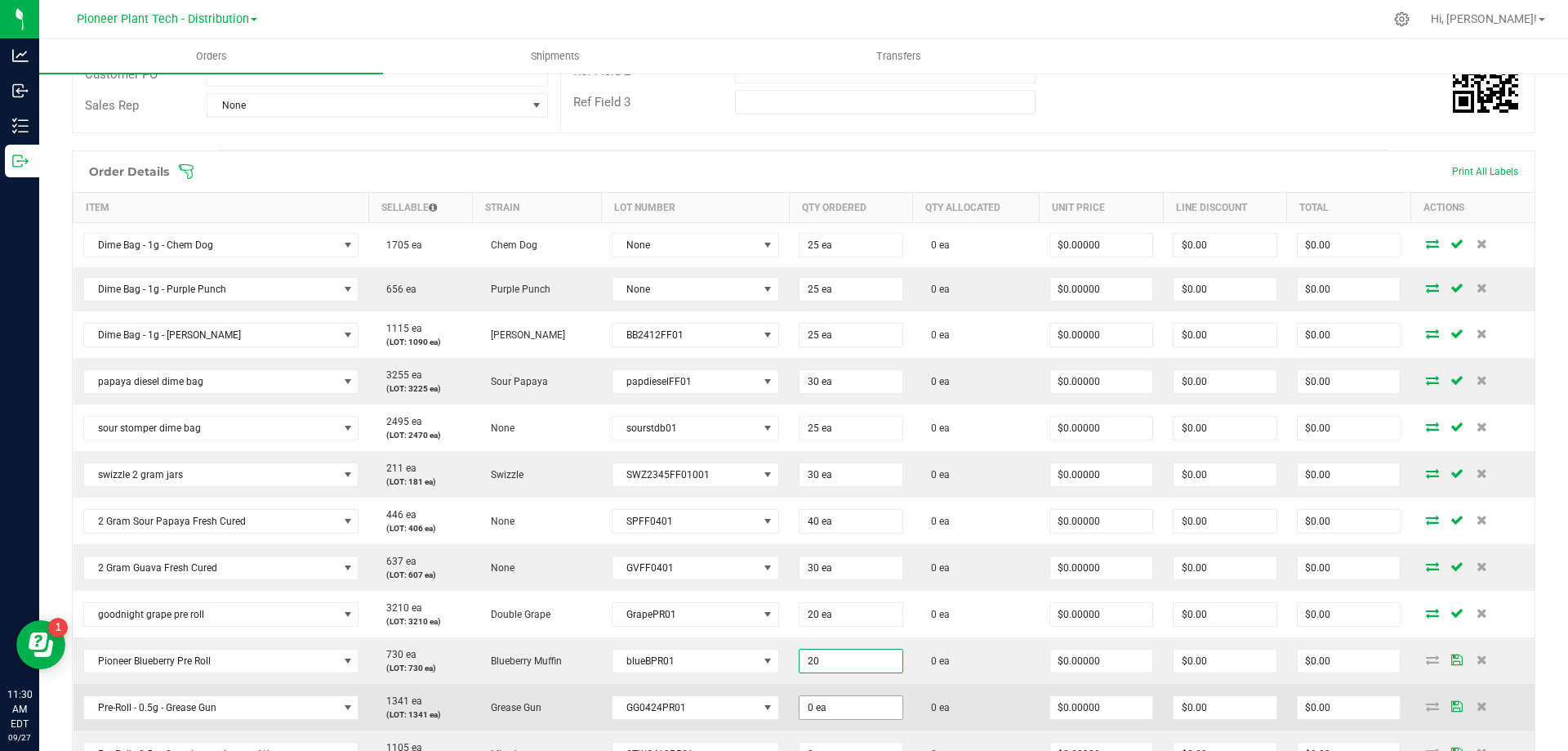
type input "20 ea"
click at [830, 700] on input "0" at bounding box center [851, 708] width 103 height 23
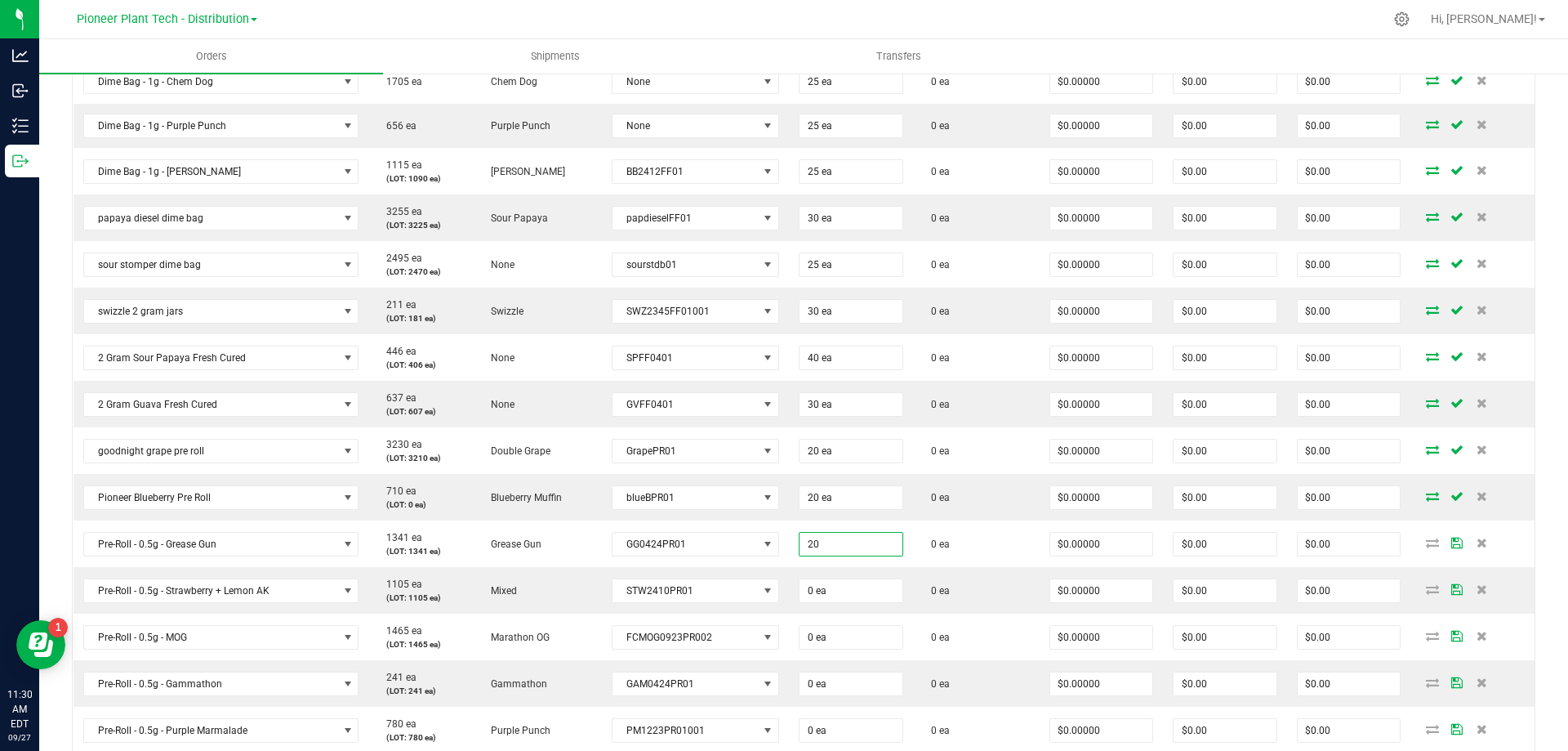
scroll to position [729, 0]
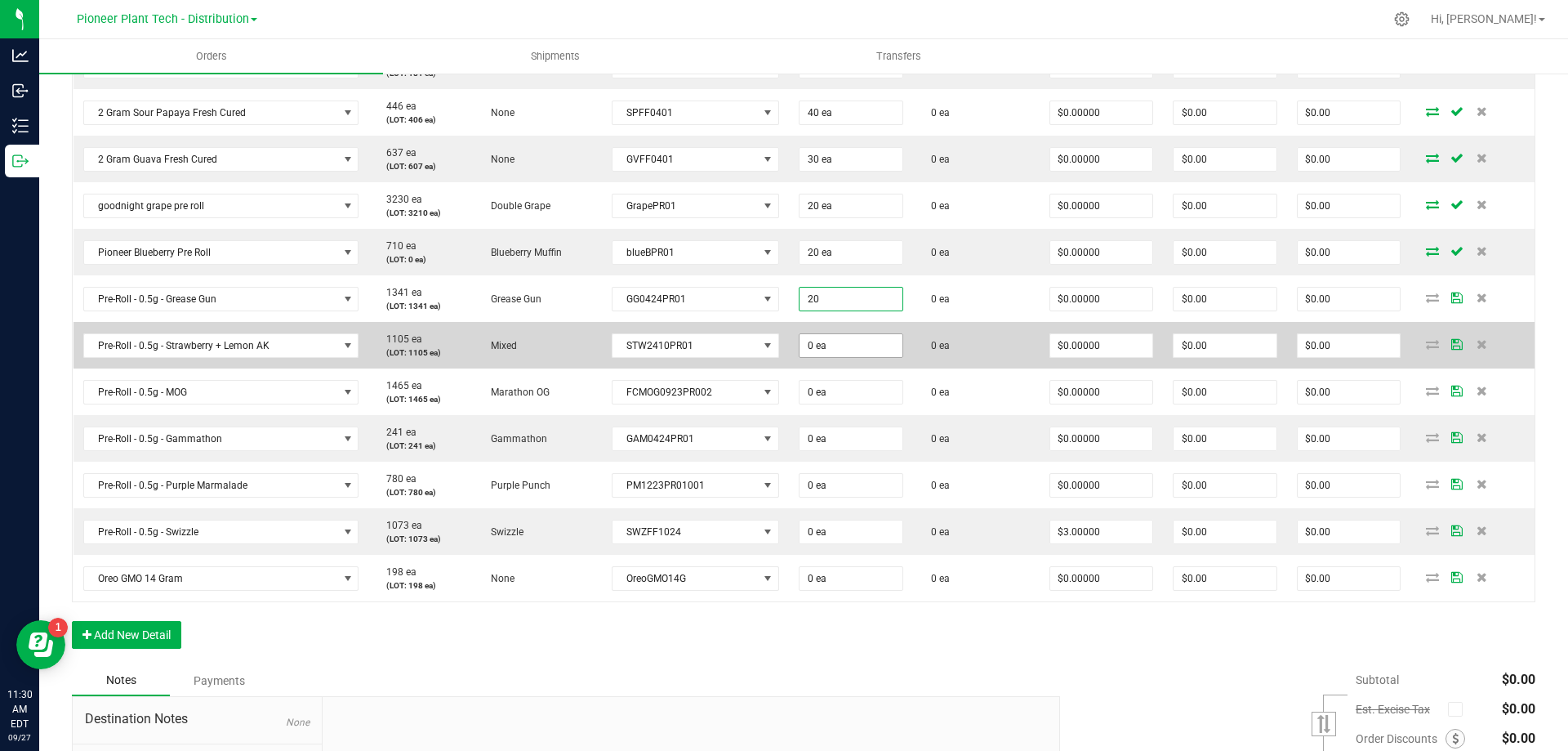
type input "20 ea"
click at [821, 352] on input "0" at bounding box center [851, 345] width 103 height 23
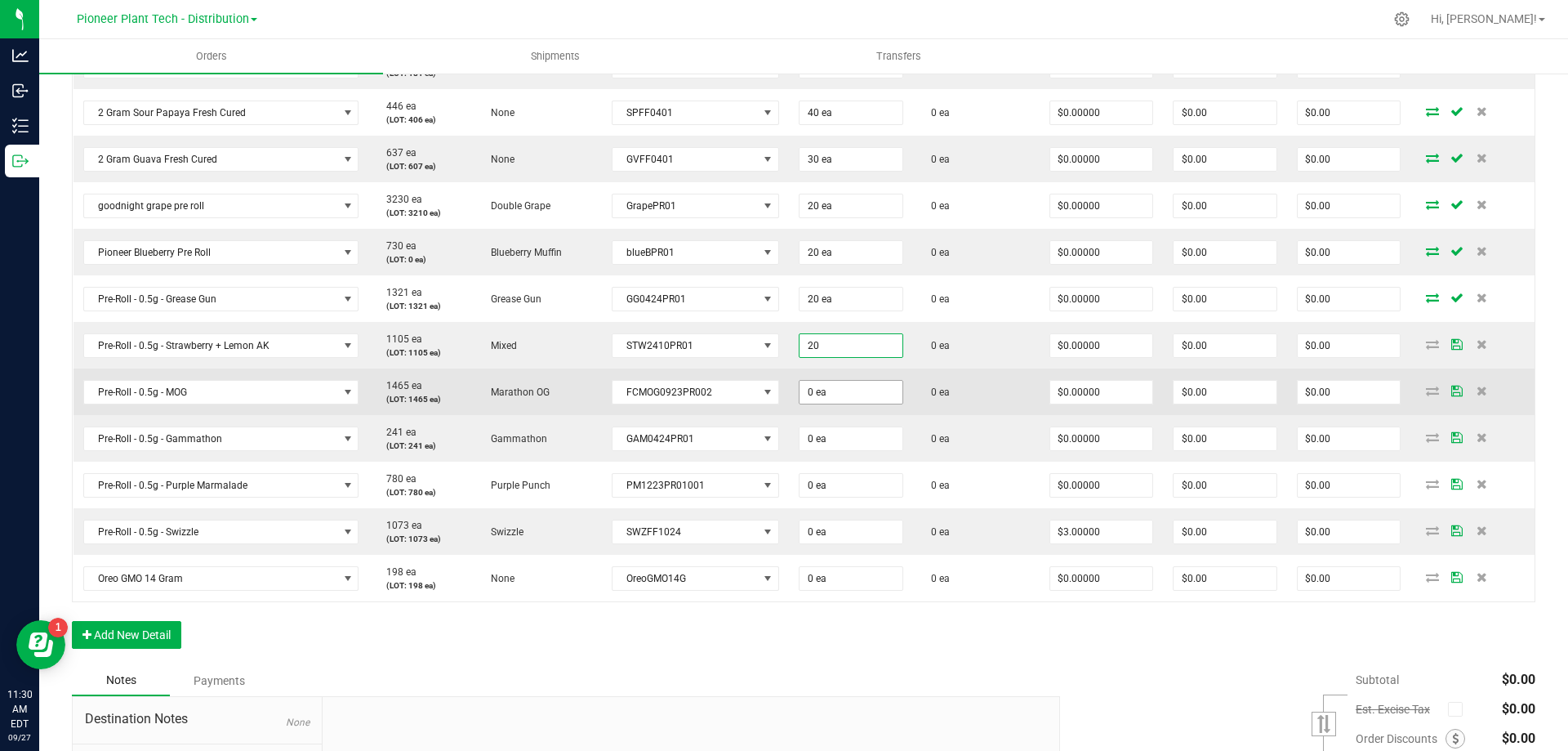
type input "20 ea"
click at [824, 388] on input "0" at bounding box center [851, 392] width 103 height 23
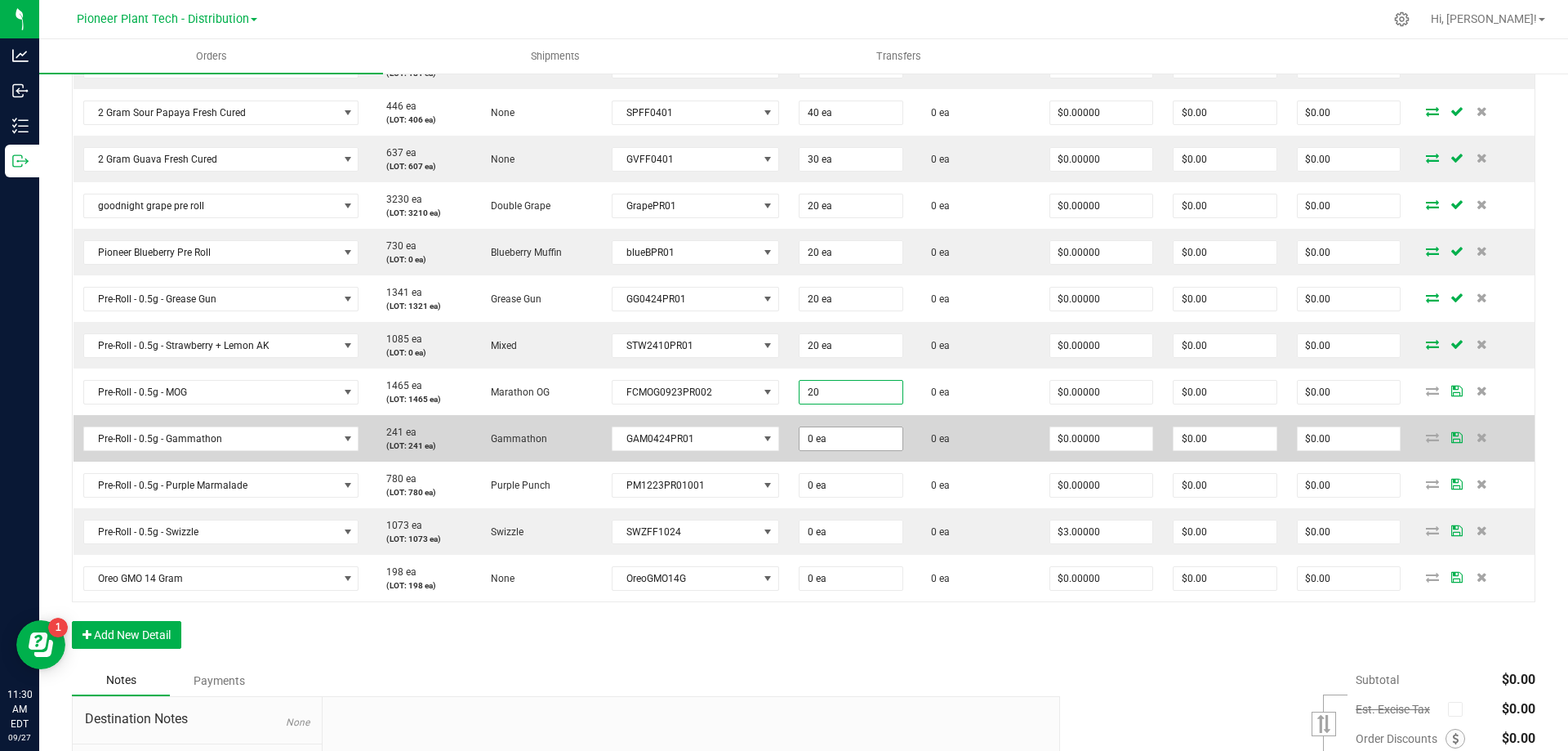
type input "20 ea"
click at [819, 445] on input "0" at bounding box center [851, 439] width 103 height 23
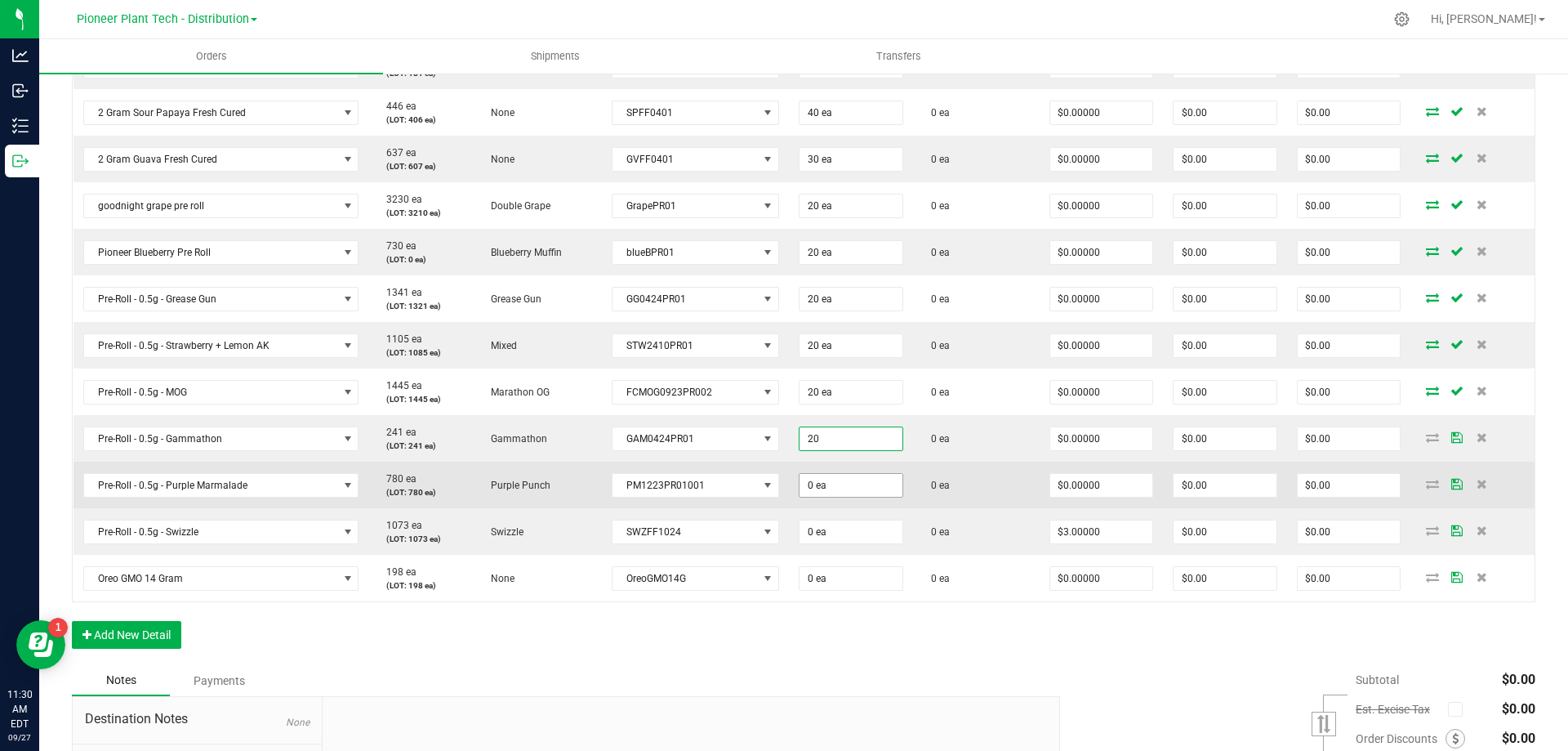
type input "20 ea"
click at [814, 481] on input "0" at bounding box center [851, 485] width 103 height 23
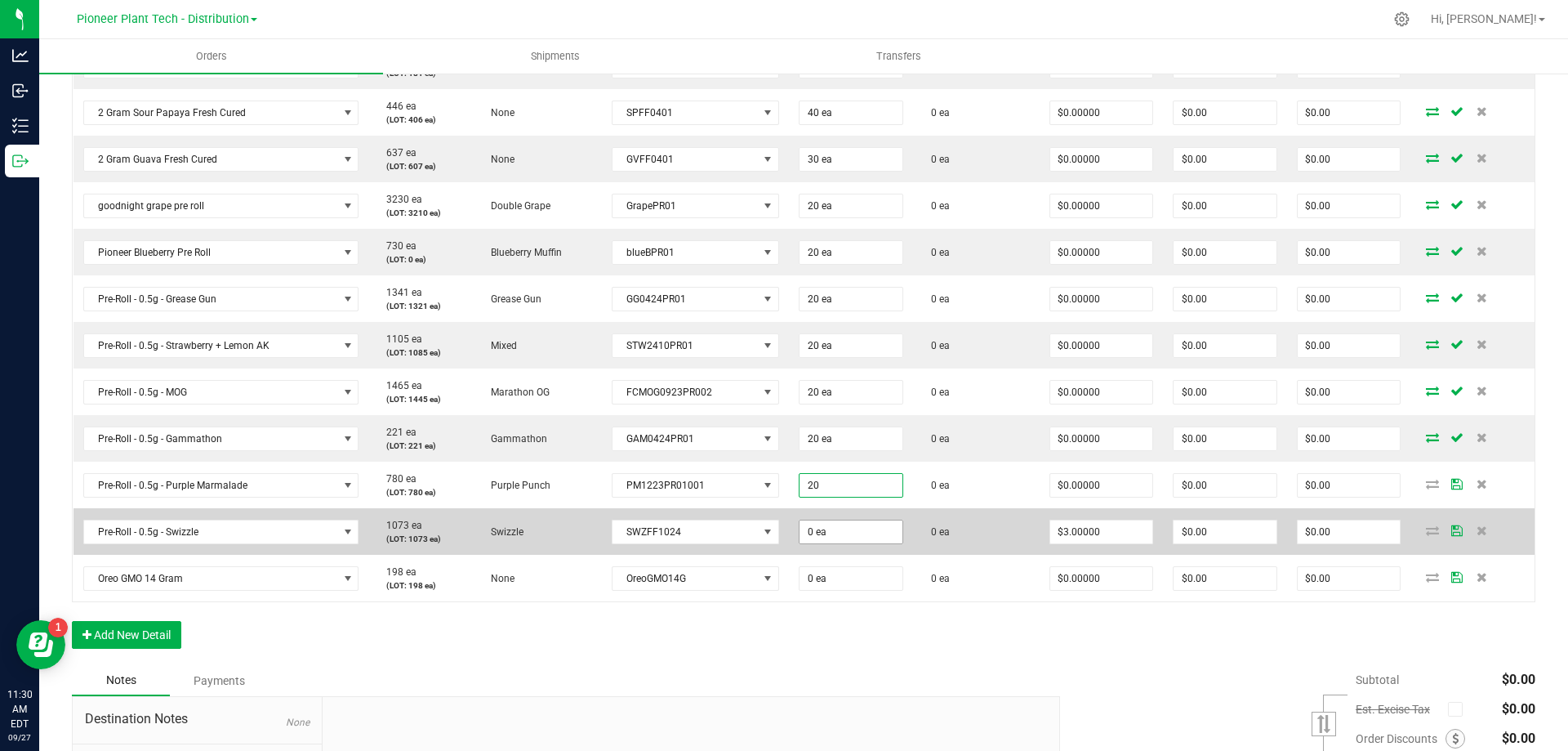
type input "20 ea"
click at [814, 531] on input "0" at bounding box center [851, 532] width 103 height 23
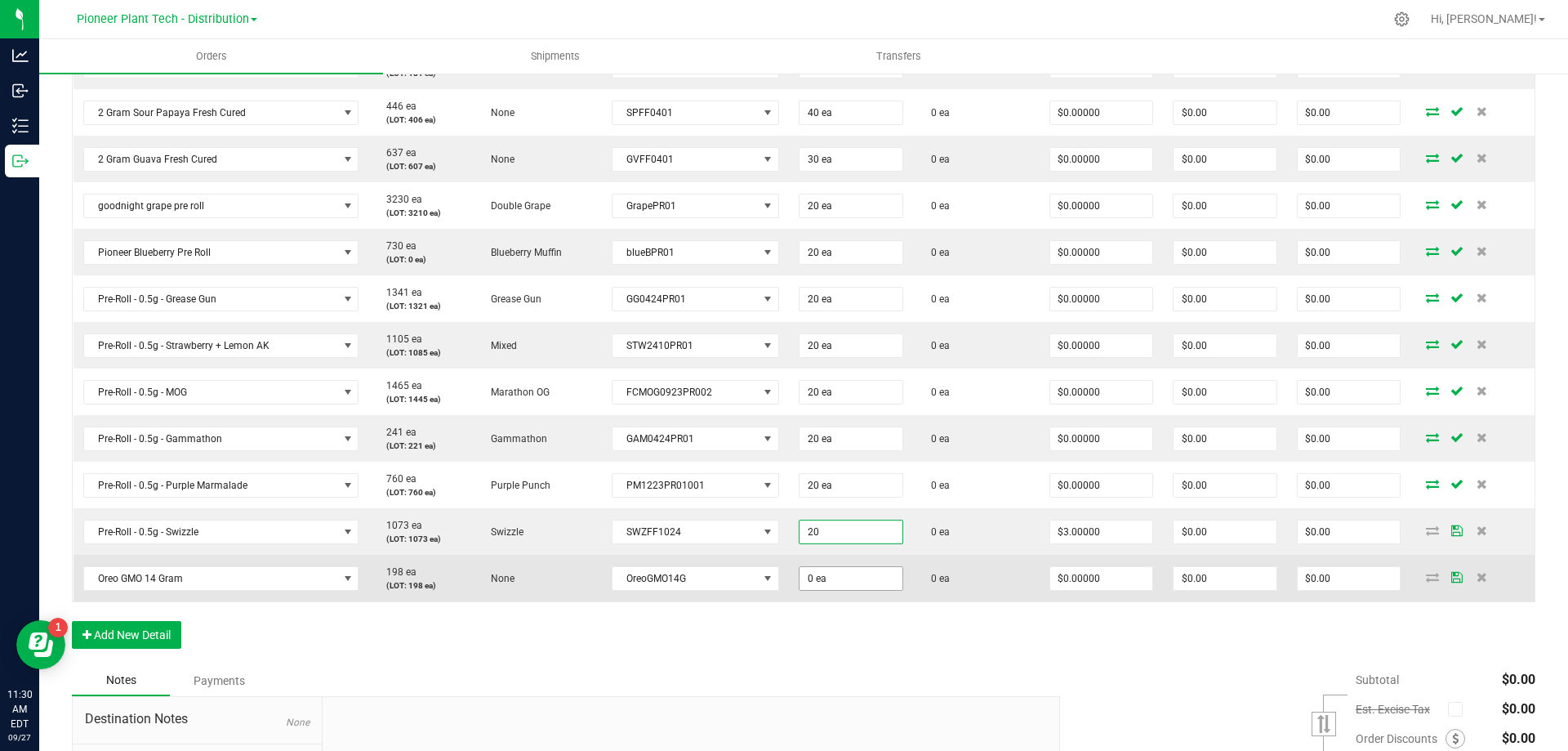
type input "20 ea"
type input "$60.00"
click at [824, 586] on input "0" at bounding box center [851, 579] width 103 height 23
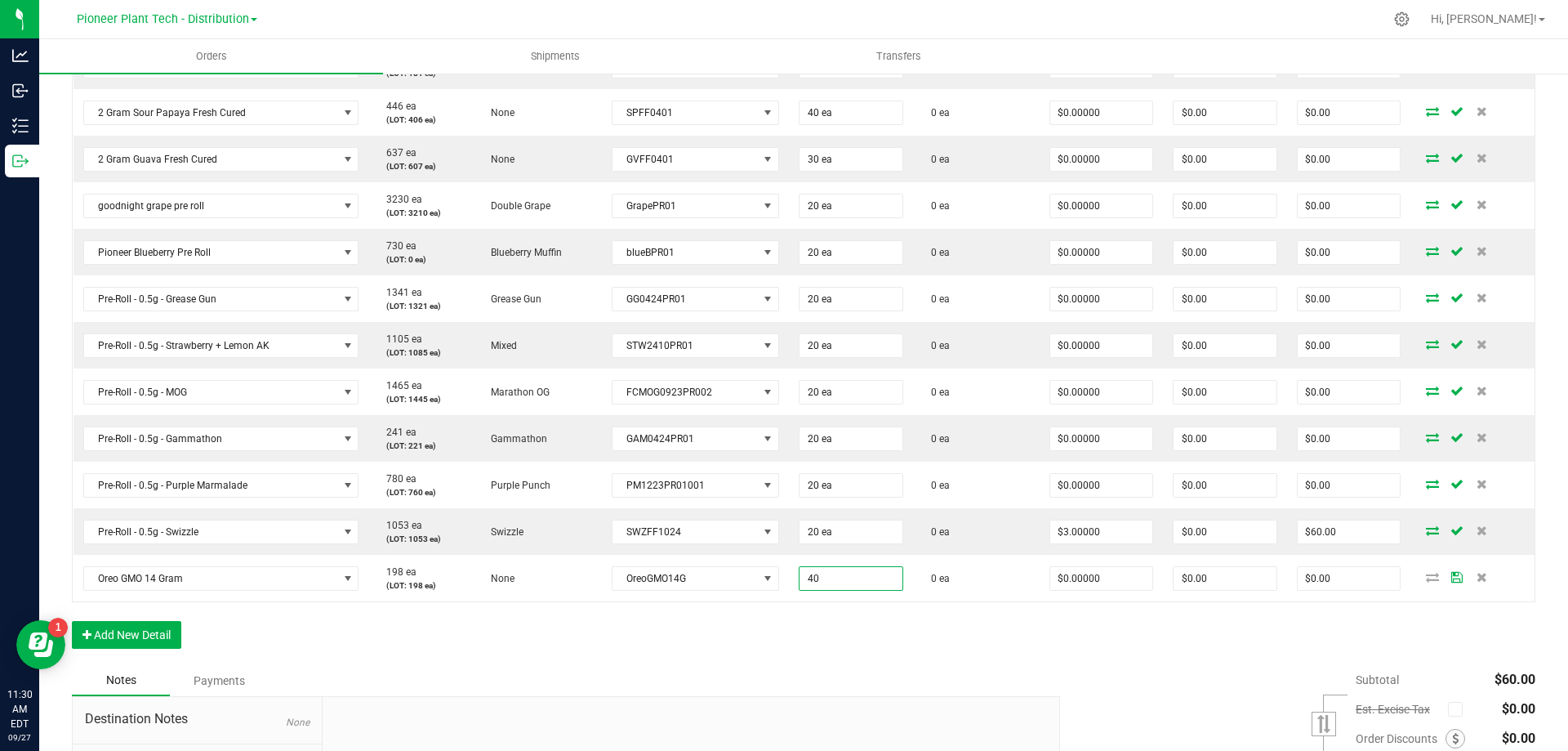
type input "40 ea"
click at [925, 646] on div "Order Details Print All Labels Item Sellable Strain Lot Number Qty Ordered Qty …" at bounding box center [803, 203] width 1463 height 923
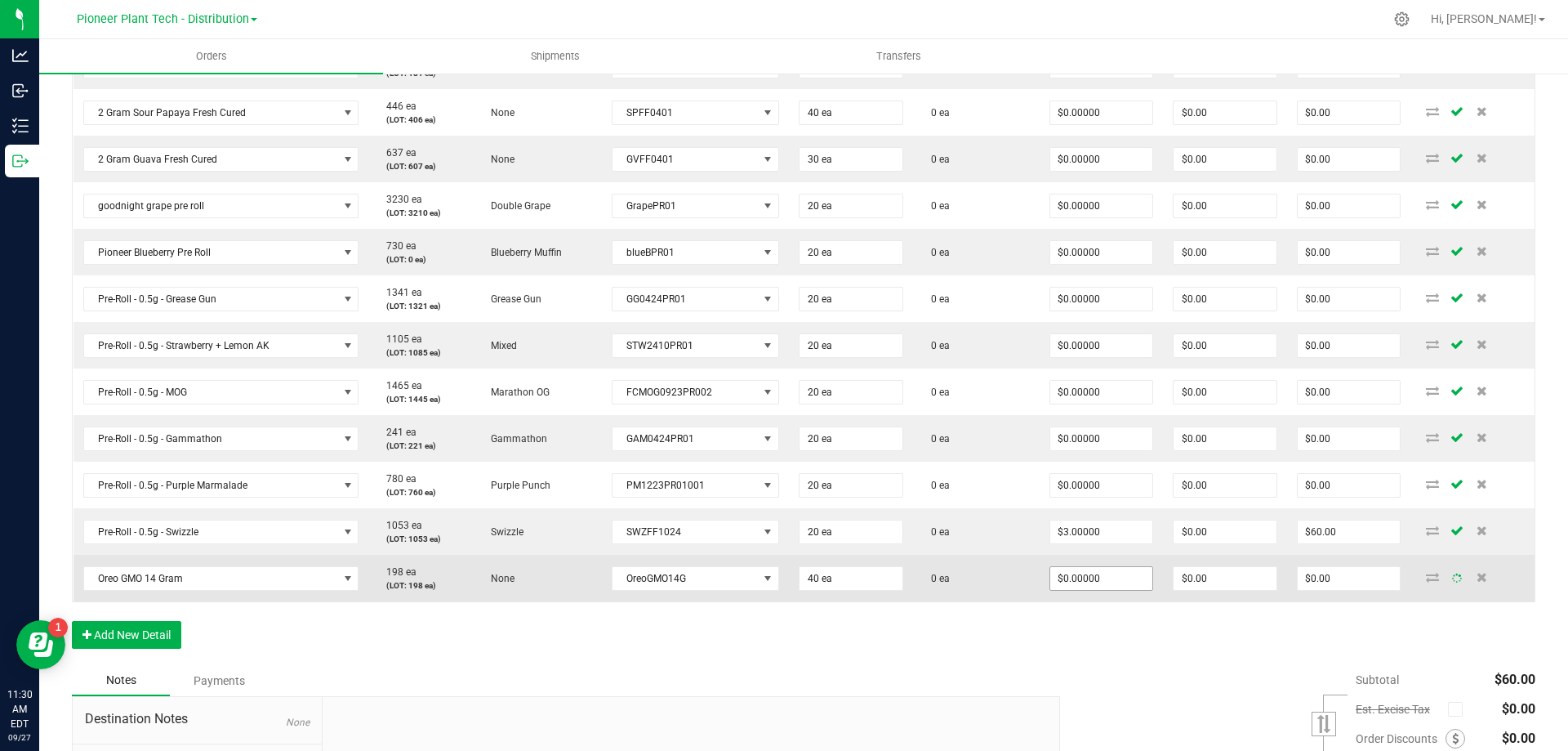
type input "0"
click at [1062, 584] on input "0" at bounding box center [1101, 579] width 103 height 23
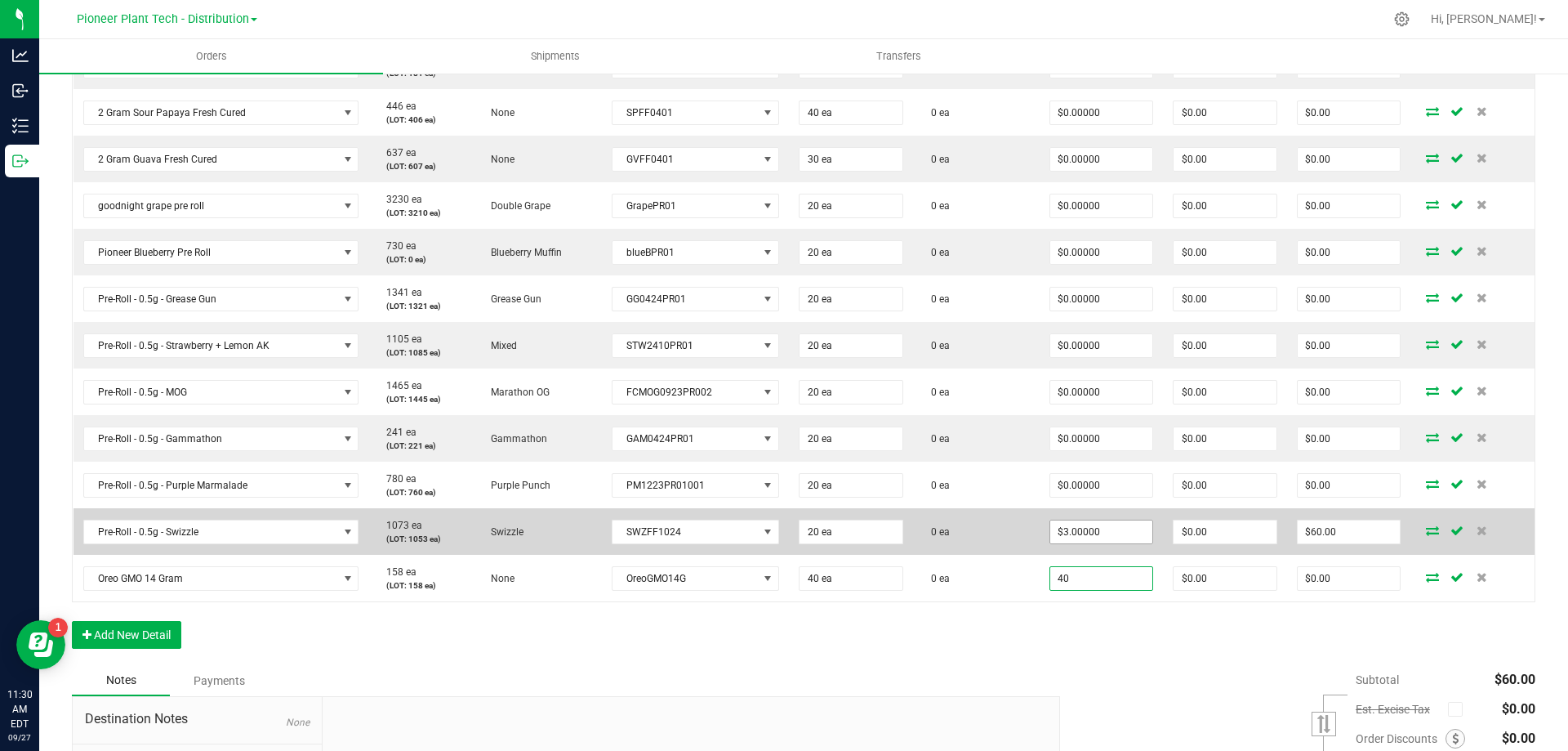
type input "40"
type input "3"
type input "$40.00000"
type input "$1,600.00"
click at [1068, 535] on input "3" at bounding box center [1101, 532] width 103 height 23
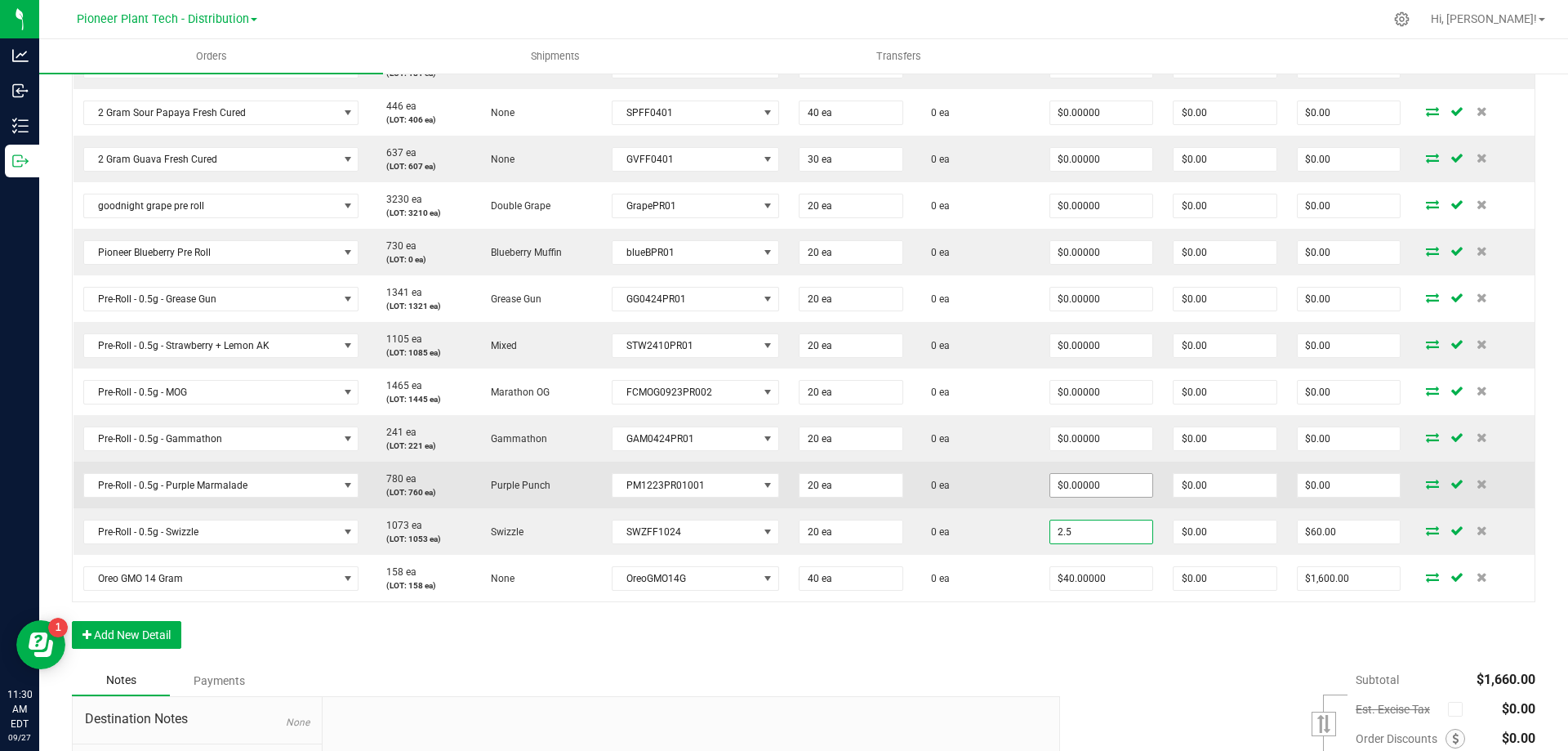
type input "2.5"
type input "0"
type input "$2.50000"
type input "$50.00"
click at [1072, 479] on input "0" at bounding box center [1101, 485] width 103 height 23
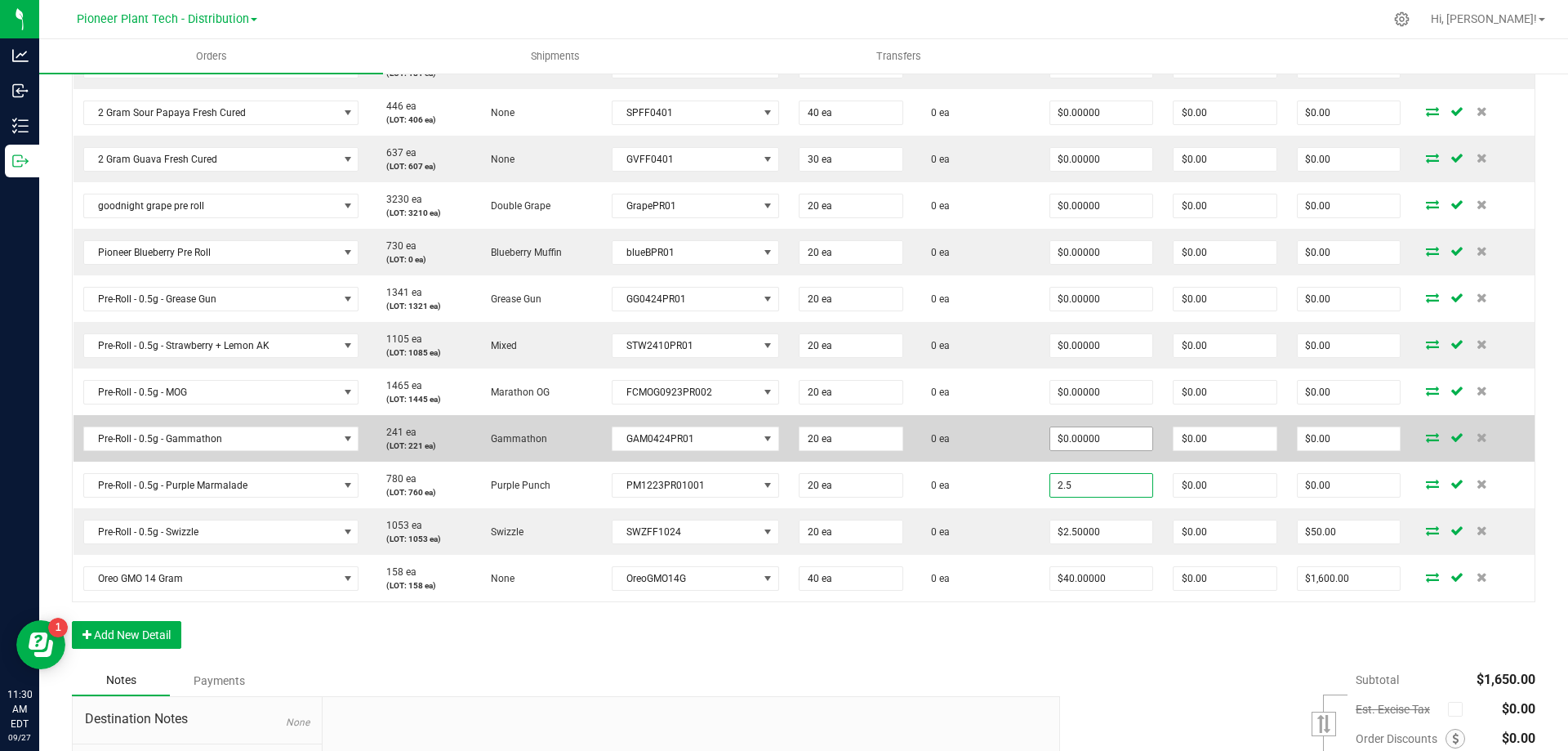
type input "2.5"
type input "0"
type input "$2.50000"
type input "$50.00"
click at [1077, 438] on input "0" at bounding box center [1101, 439] width 103 height 23
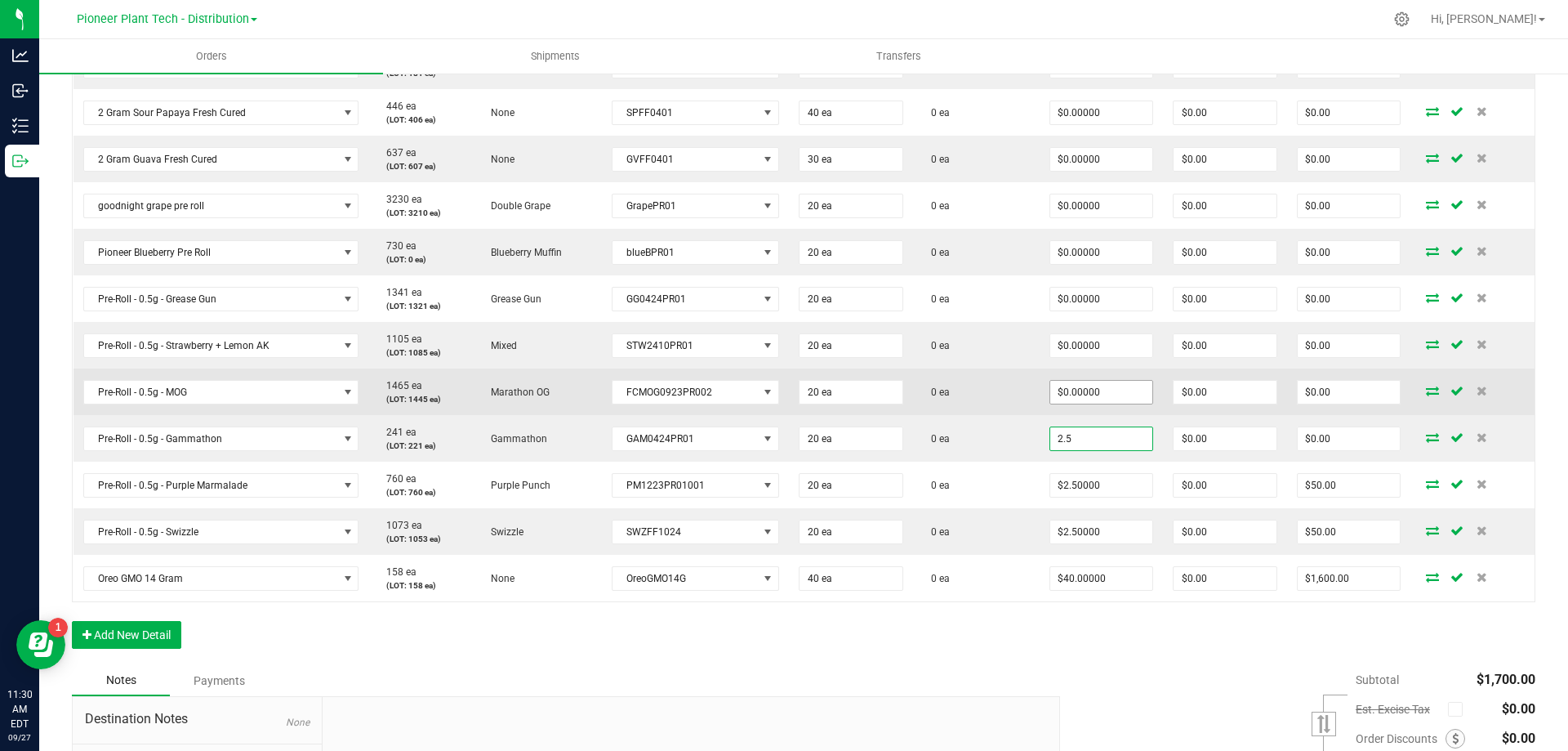
type input "2.5"
type input "0"
type input "$2.50000"
type input "$50.00"
click at [1074, 388] on input "0" at bounding box center [1101, 392] width 103 height 23
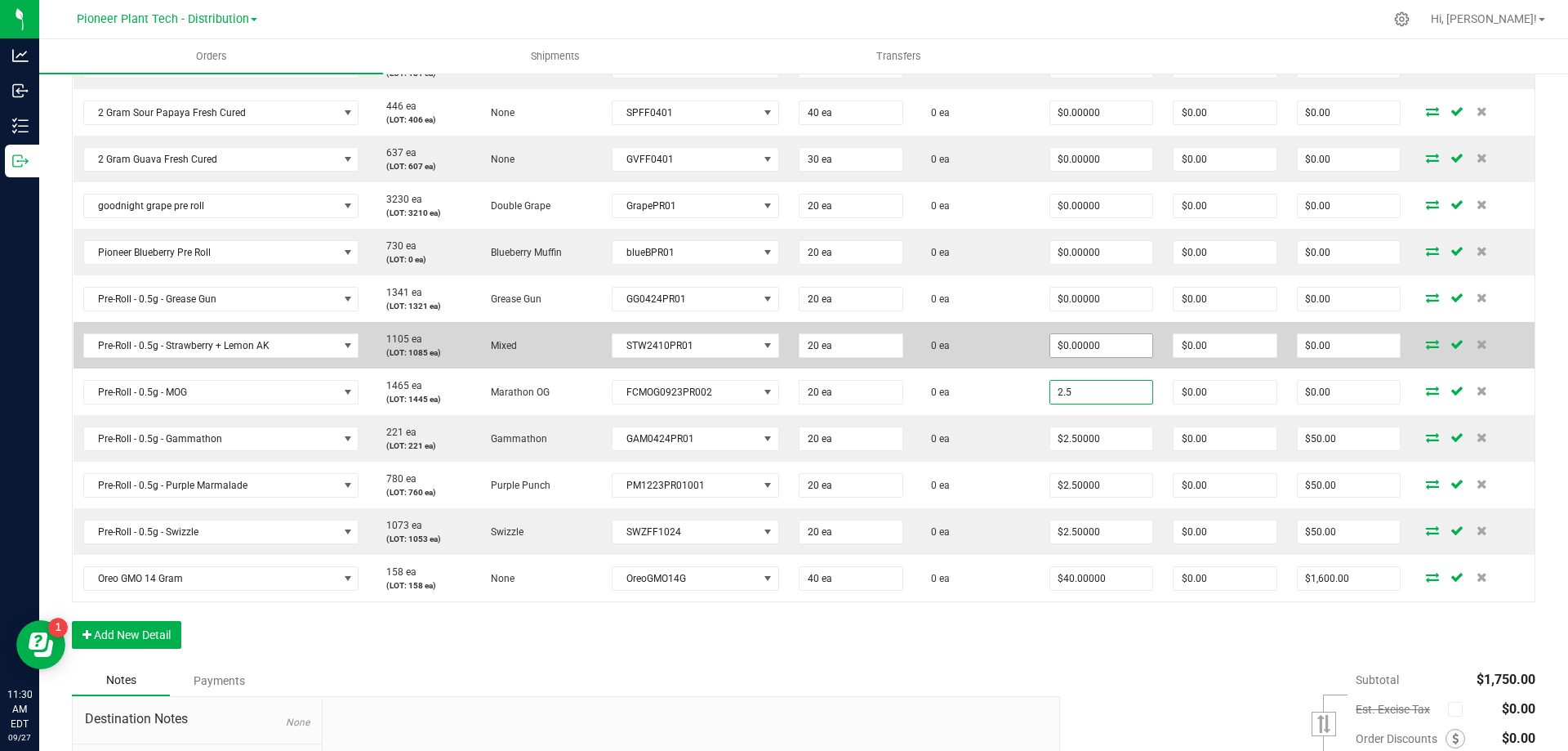
type input "2.5"
type input "0"
type input "$2.50000"
type input "$50.00"
click at [1099, 344] on input "0" at bounding box center [1101, 345] width 103 height 23
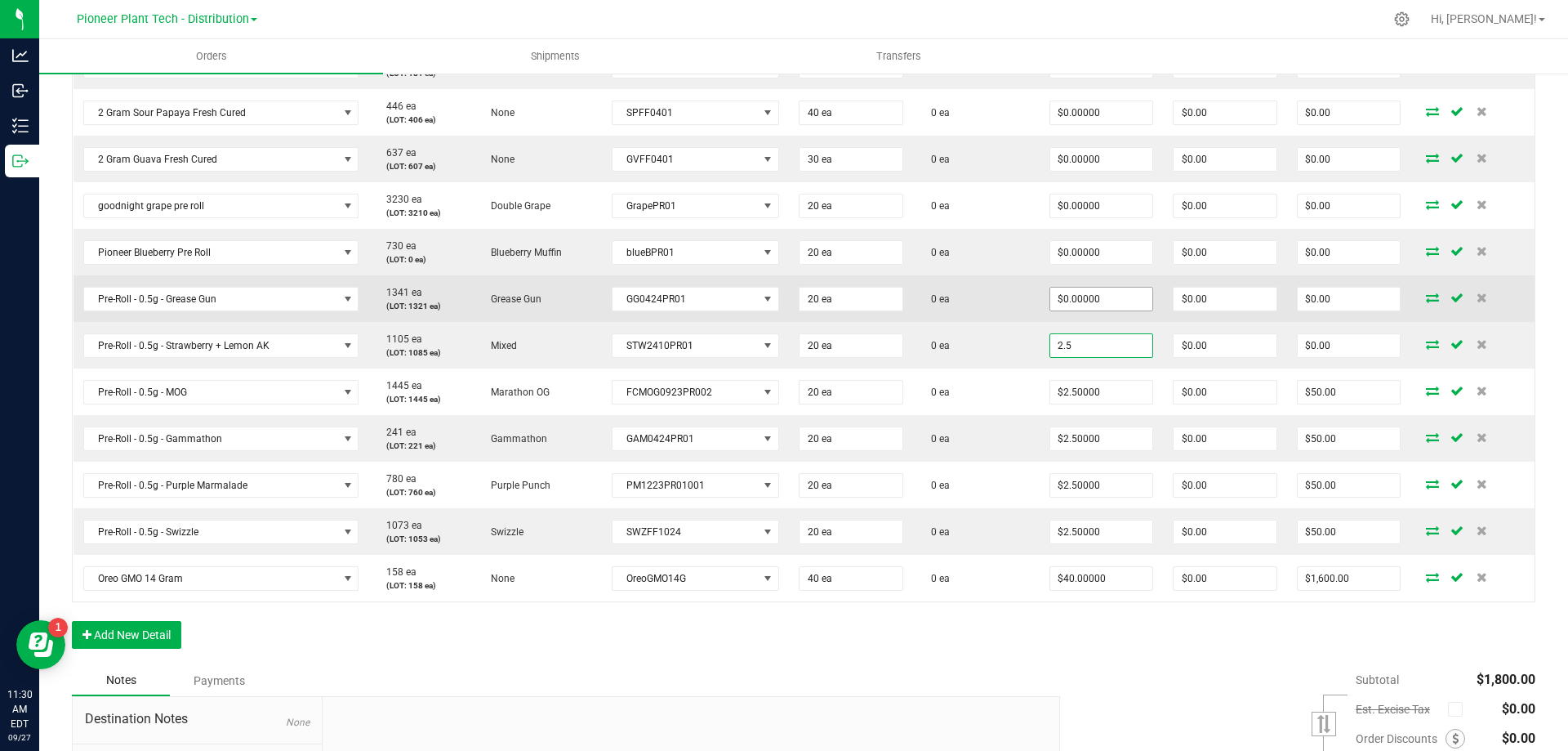
type input "2.5"
type input "0"
type input "$2.50000"
type input "$50.00"
click at [1098, 305] on input "0" at bounding box center [1101, 299] width 103 height 23
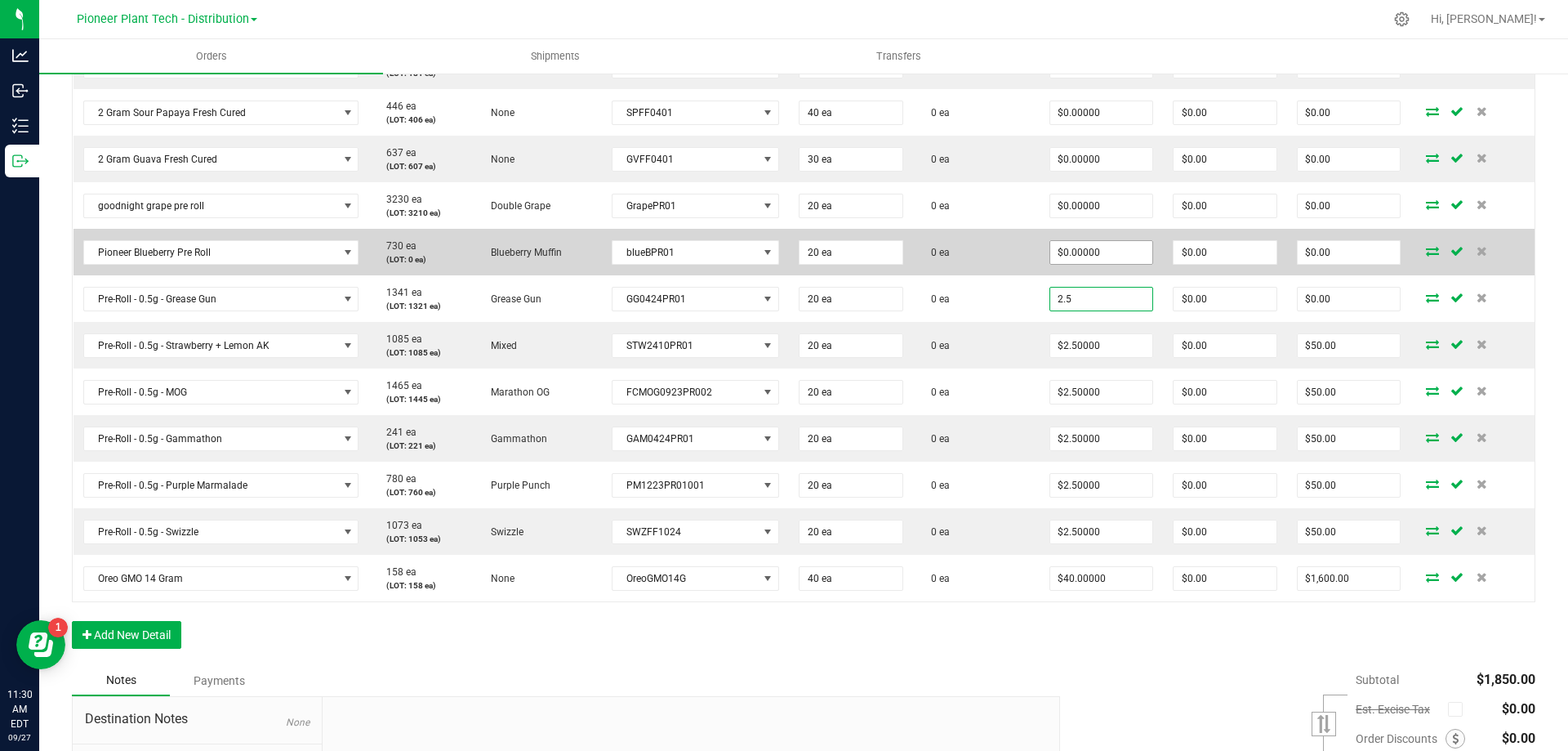
type input "2.5"
type input "0"
type input "$2.50000"
type input "$50.00"
click at [1125, 261] on input "0" at bounding box center [1101, 253] width 103 height 23
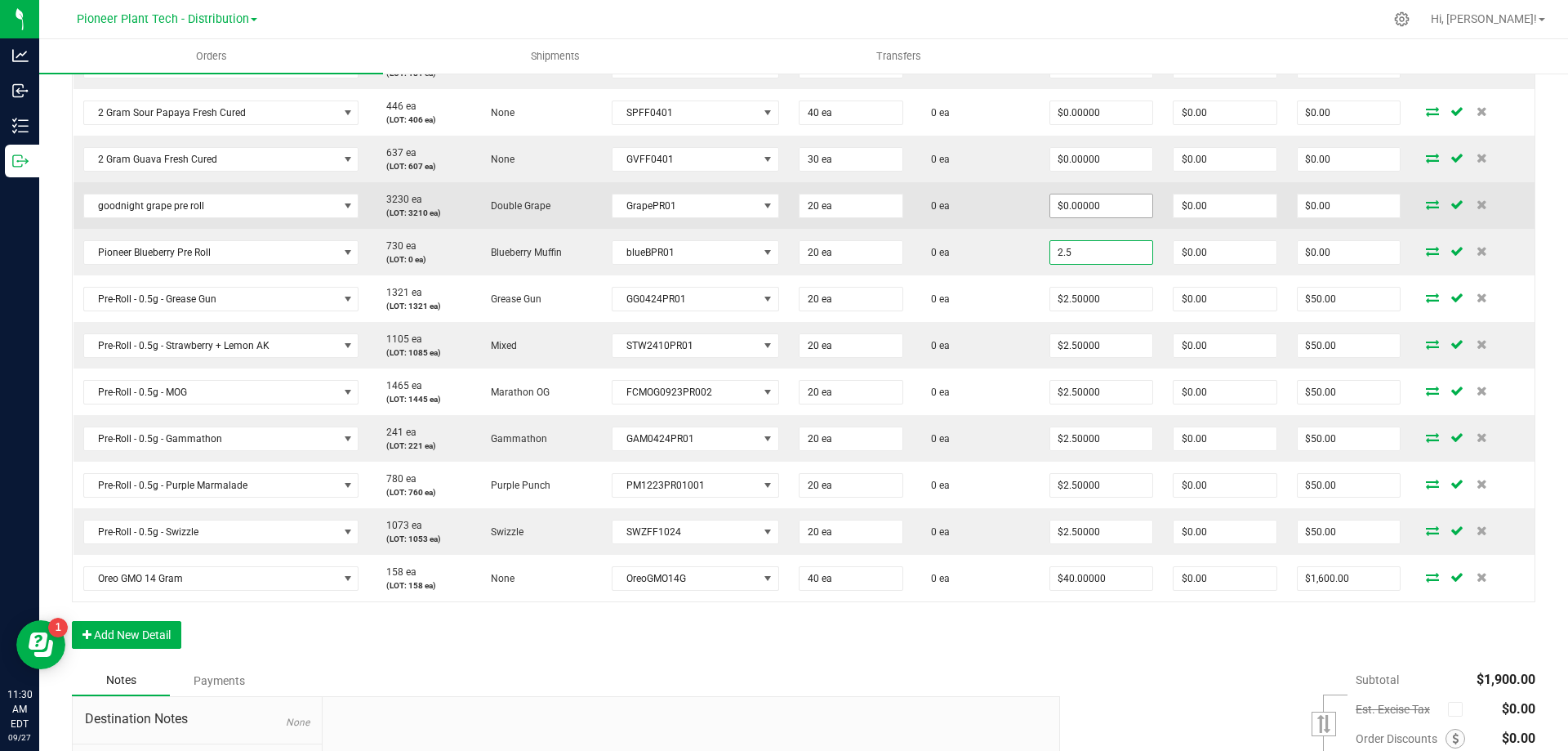
type input "2.5"
type input "0"
type input "$2.50000"
type input "$50.00"
click at [1104, 209] on input "0" at bounding box center [1101, 206] width 103 height 23
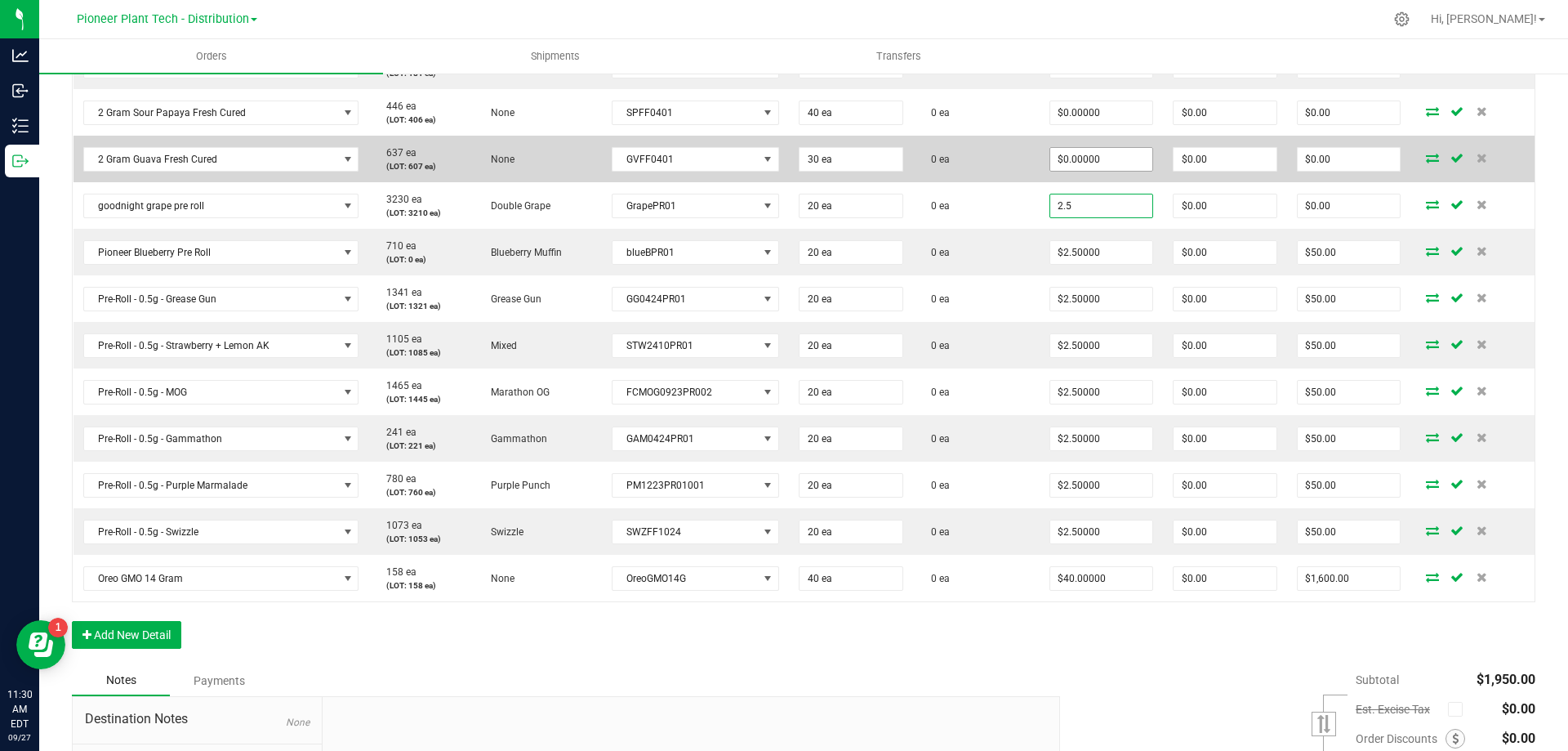
type input "2.5"
type input "0"
type input "$2.50000"
type input "$50.00"
click at [1091, 159] on input "0" at bounding box center [1101, 160] width 103 height 23
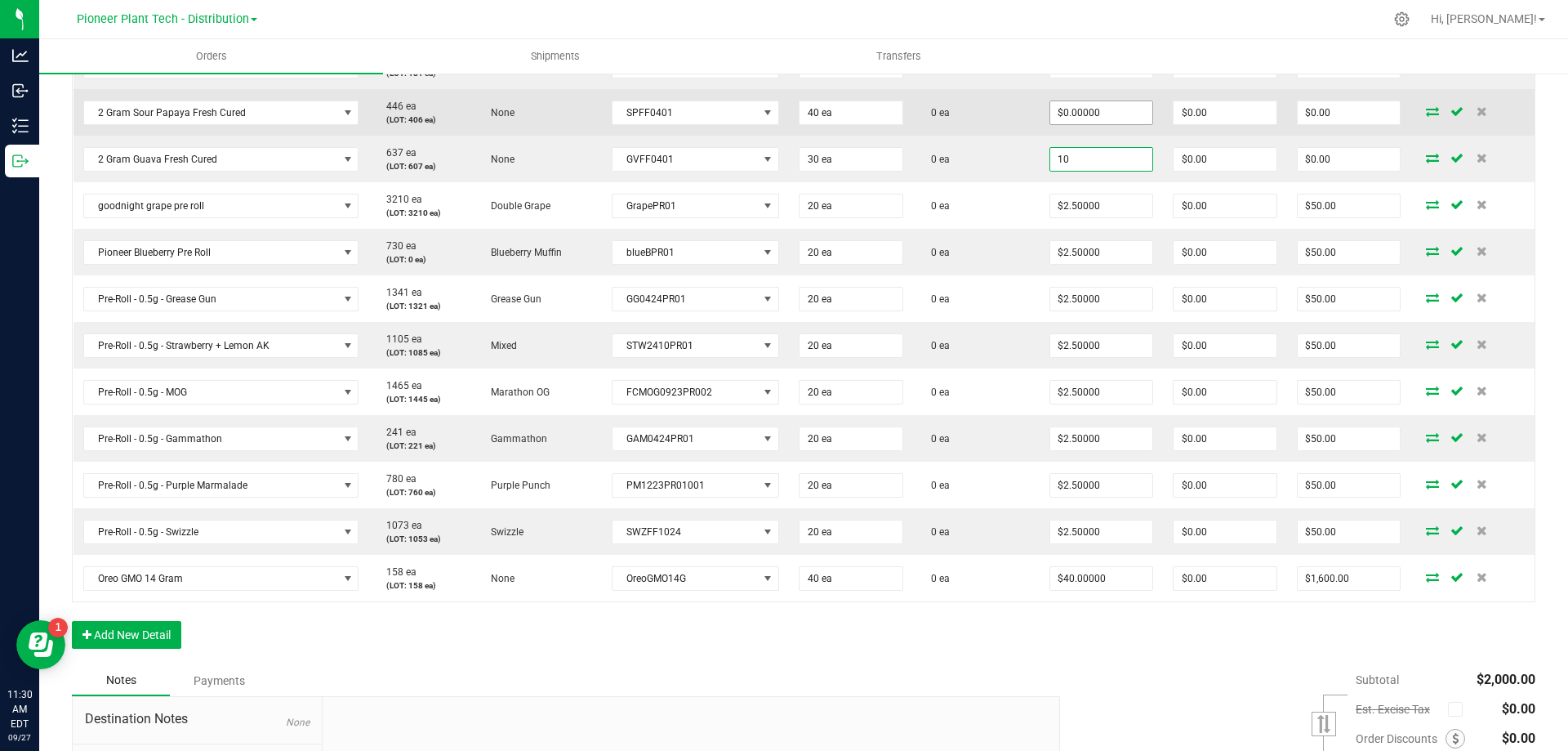
type input "10"
type input "0"
type input "$10.00000"
type input "$300.00"
click at [1109, 109] on input "0" at bounding box center [1101, 113] width 103 height 23
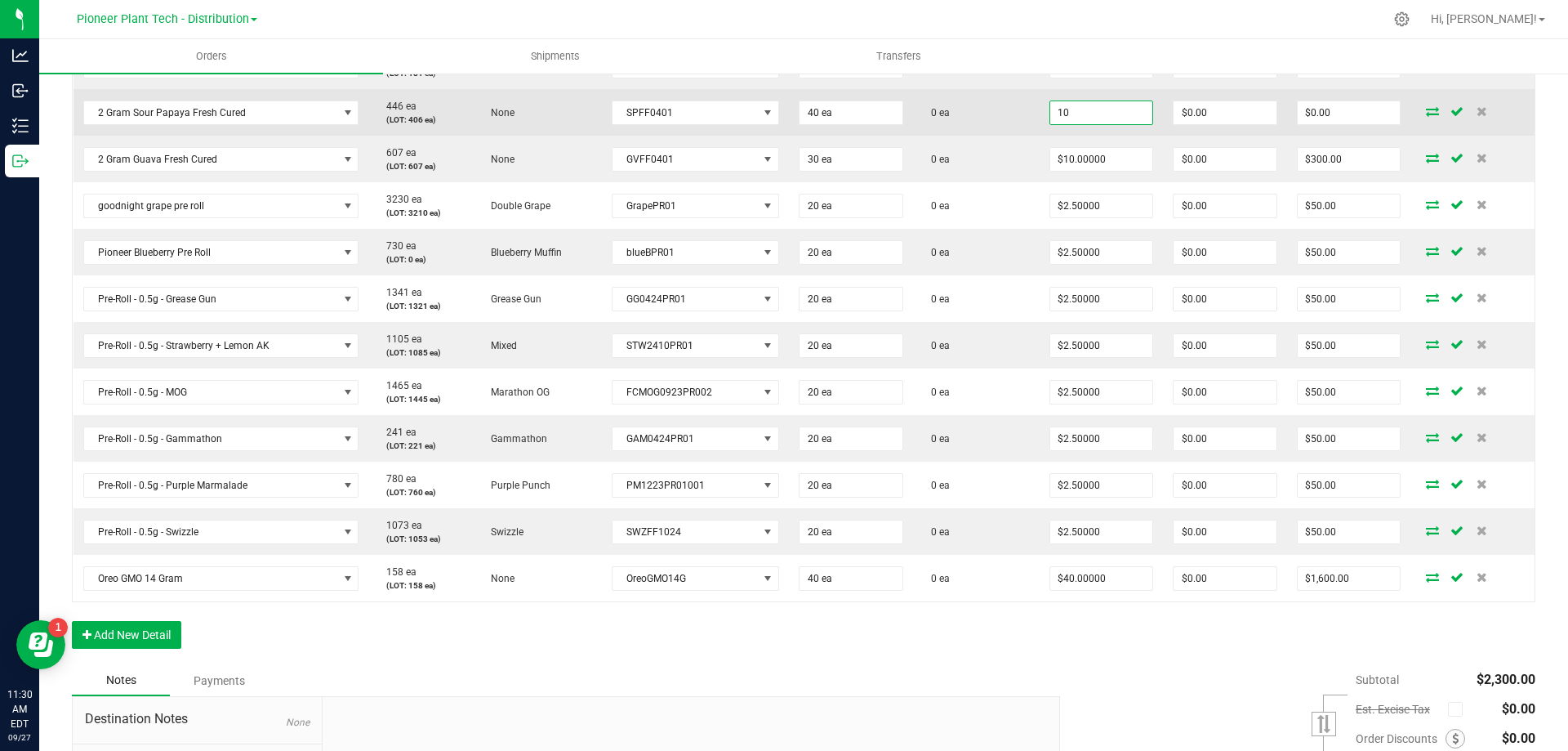
scroll to position [565, 0]
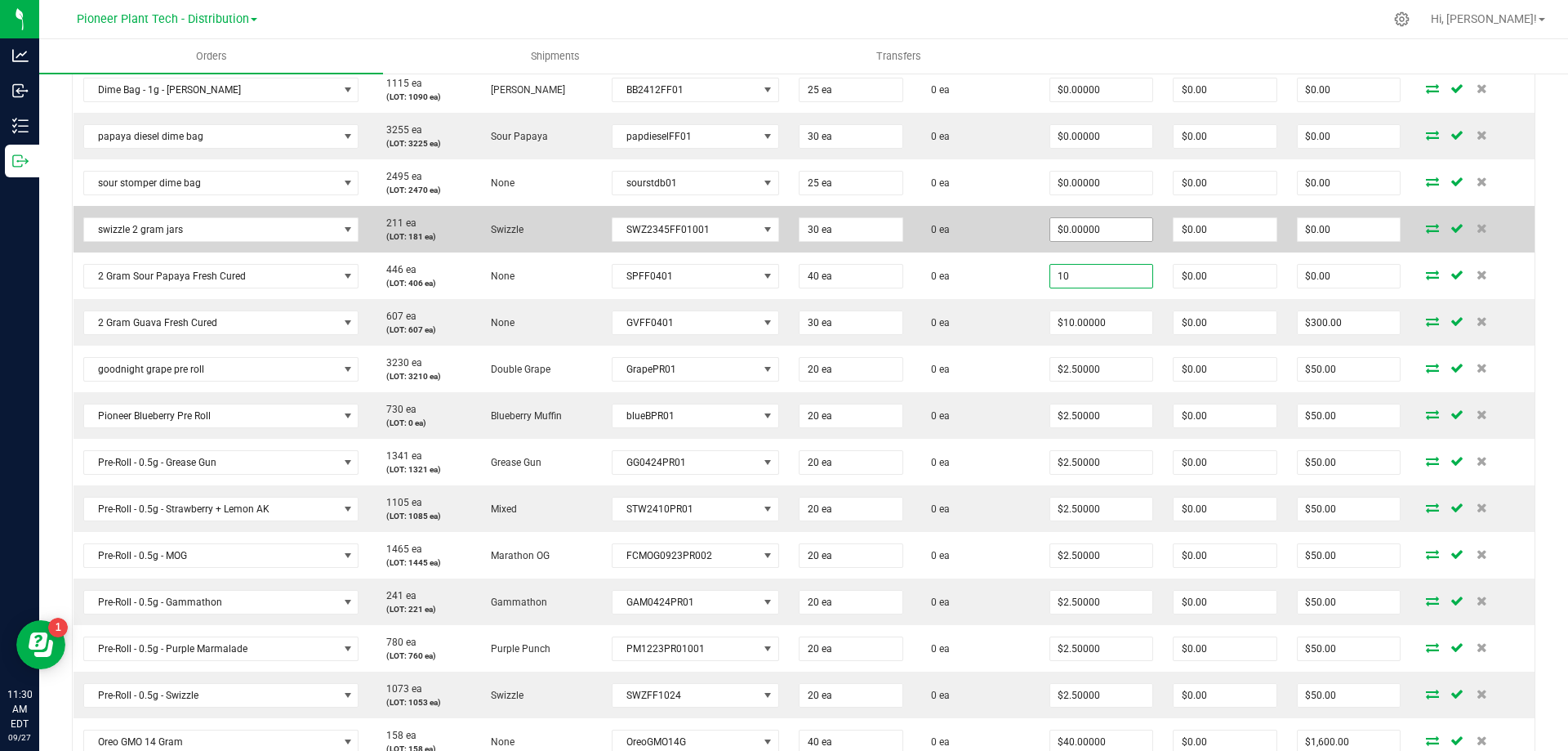
type input "10"
type input "0"
type input "$10.00000"
type input "$400.00"
click at [1085, 227] on input "0" at bounding box center [1101, 230] width 103 height 23
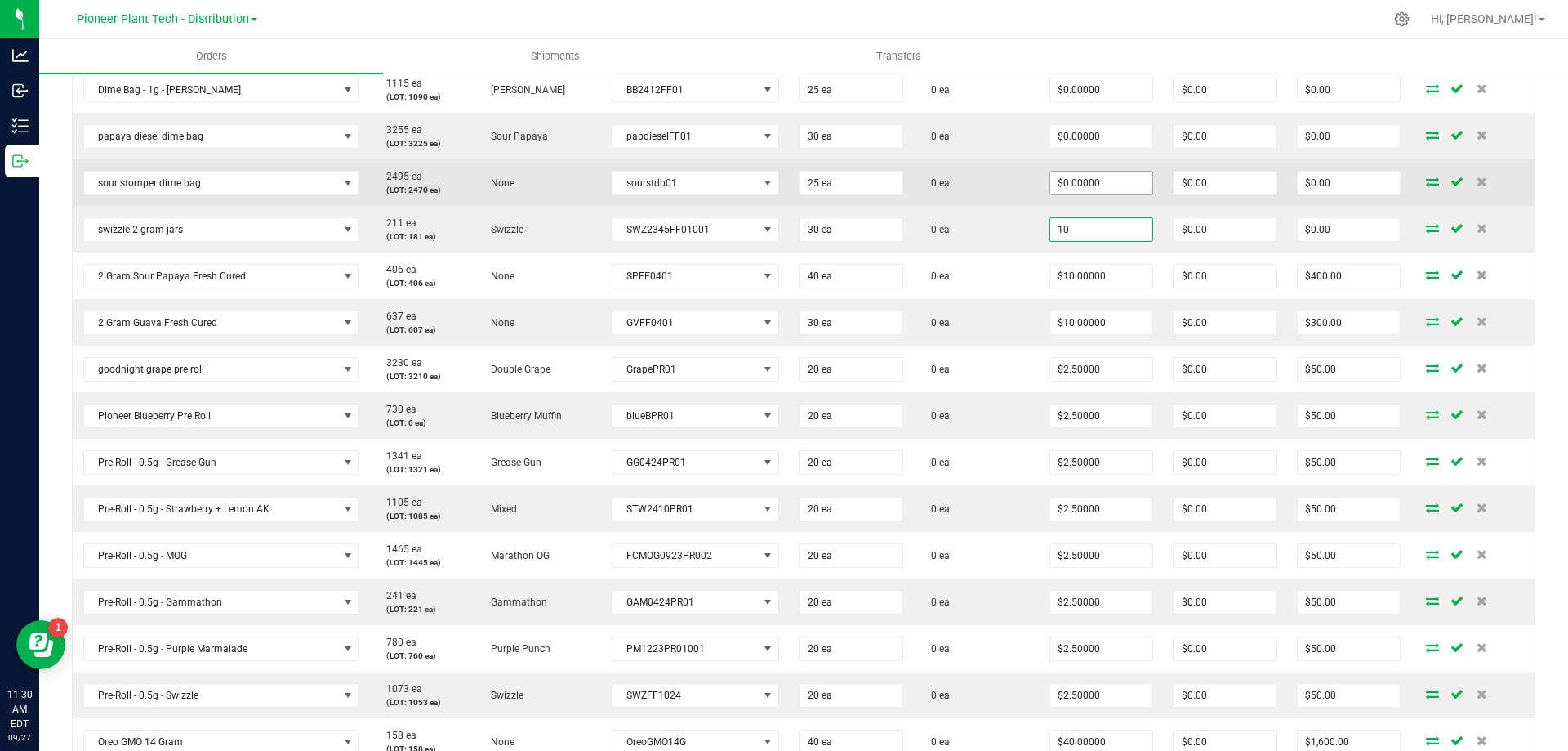
type input "10"
type input "0"
type input "$10.00000"
type input "$300.00"
click at [1077, 178] on input "0" at bounding box center [1101, 183] width 103 height 23
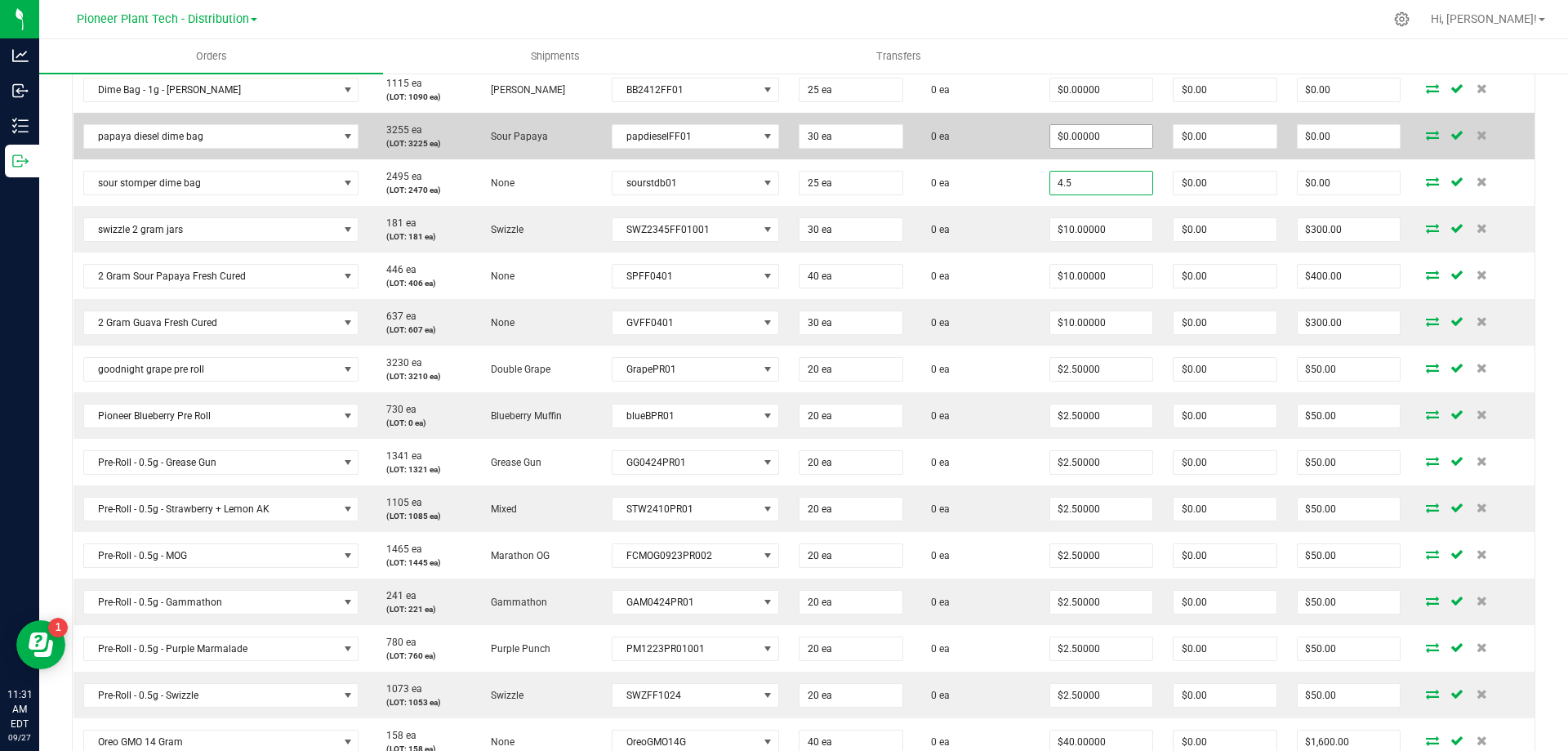
type input "$4.50000"
type input "$112.50"
click at [1077, 132] on input "0" at bounding box center [1101, 137] width 103 height 23
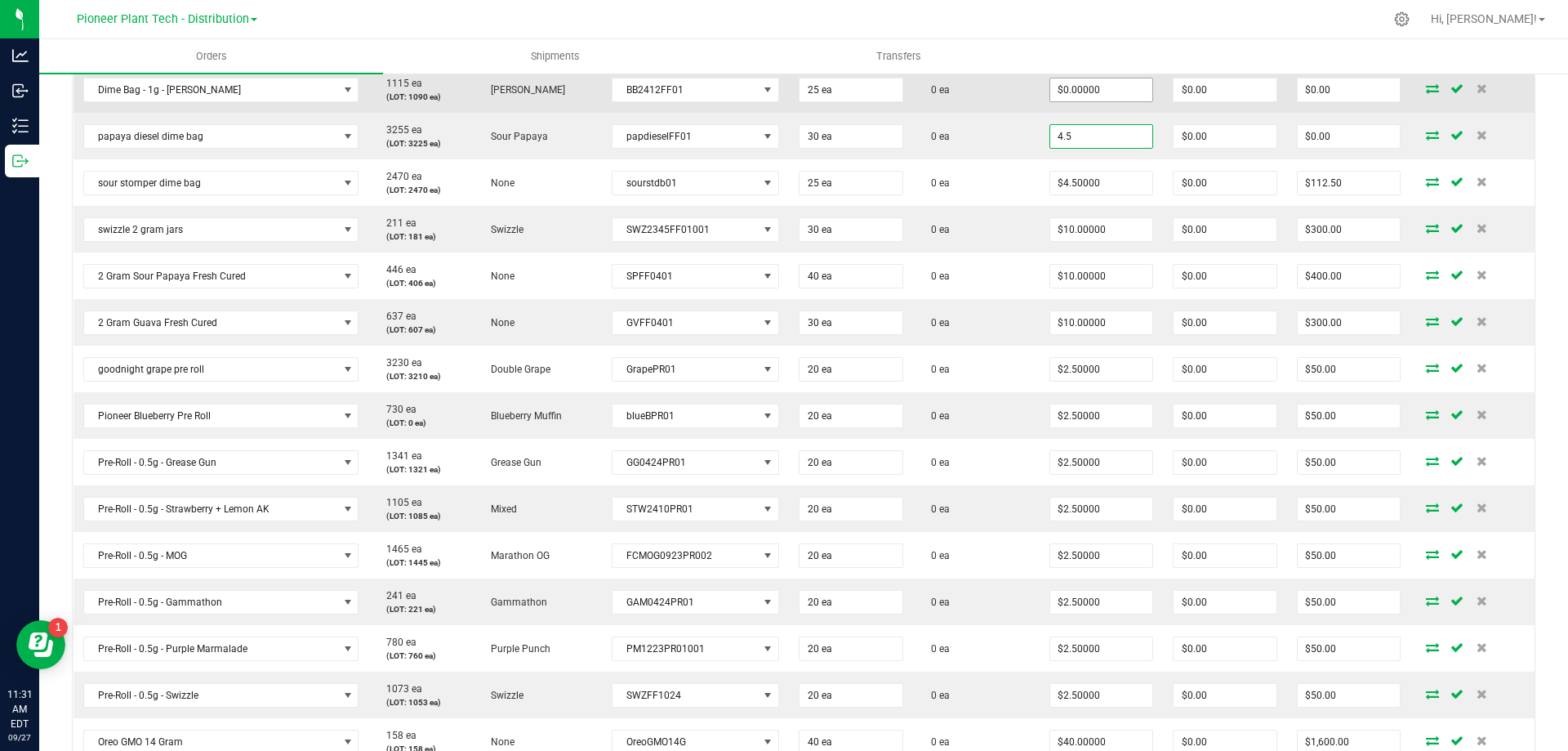
type input "4.5"
type input "0"
type input "$4.50000"
type input "$135.00"
click at [1076, 90] on input "0" at bounding box center [1101, 90] width 103 height 23
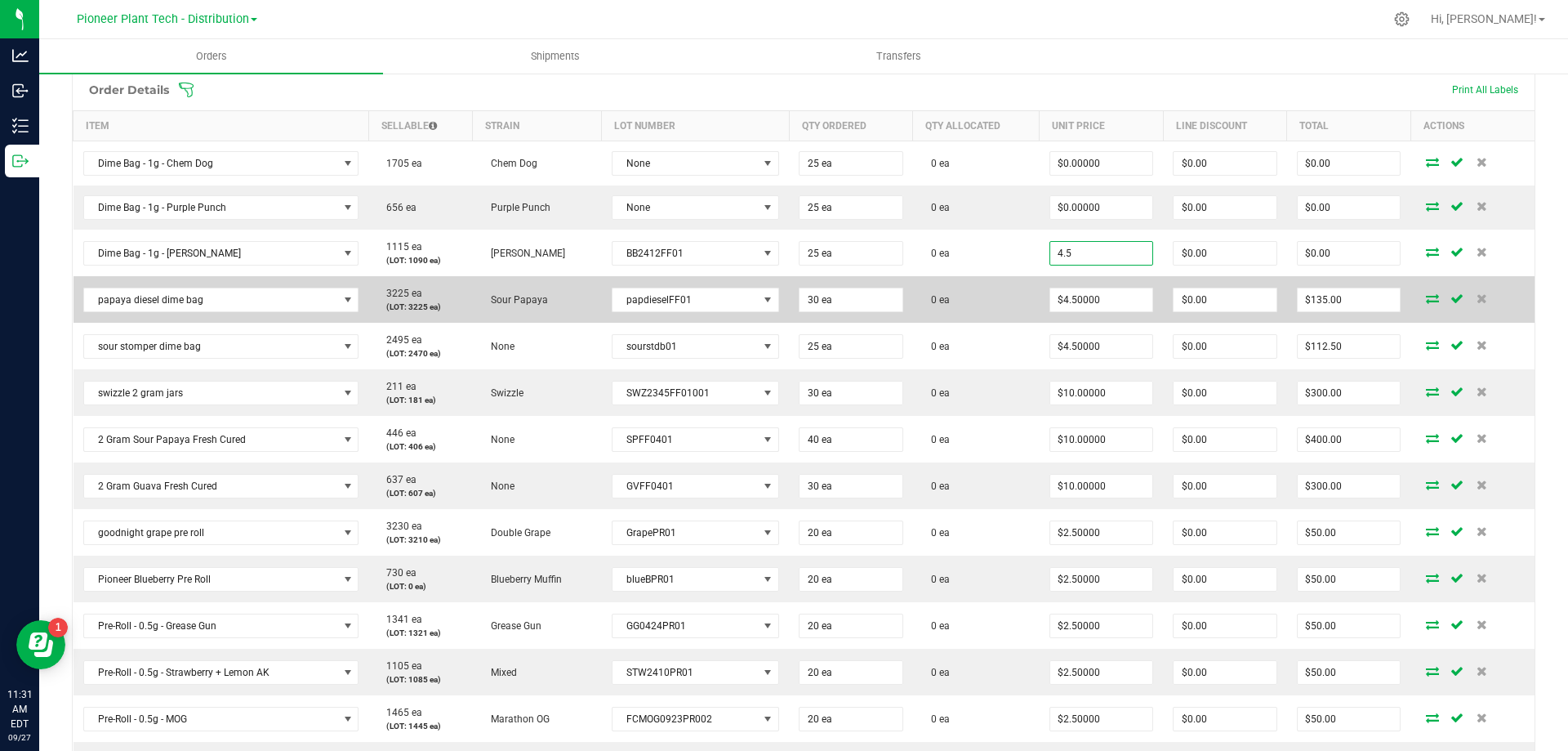
scroll to position [320, 0]
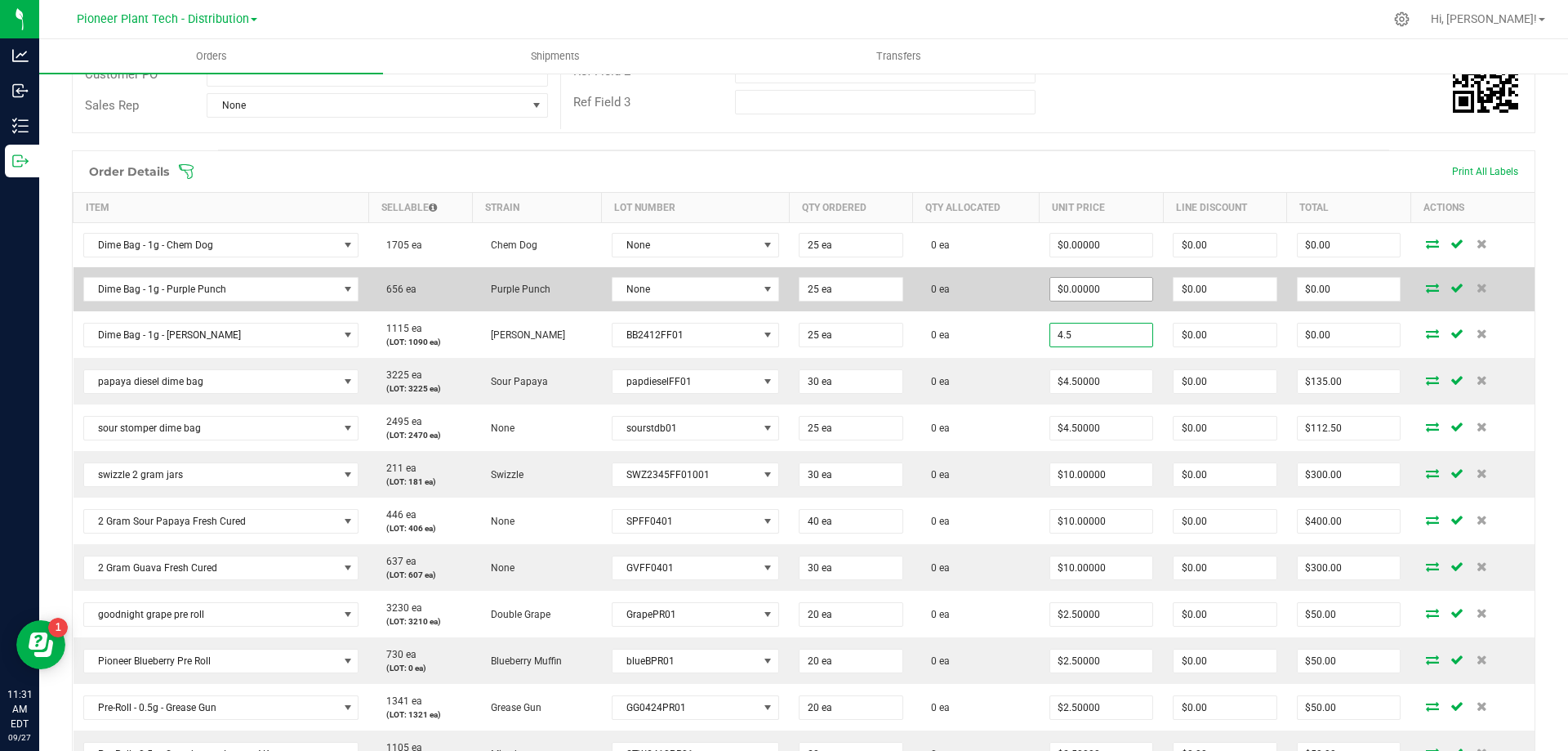
type input "$4.50000"
type input "$112.50"
click at [1077, 290] on input "0" at bounding box center [1101, 289] width 103 height 23
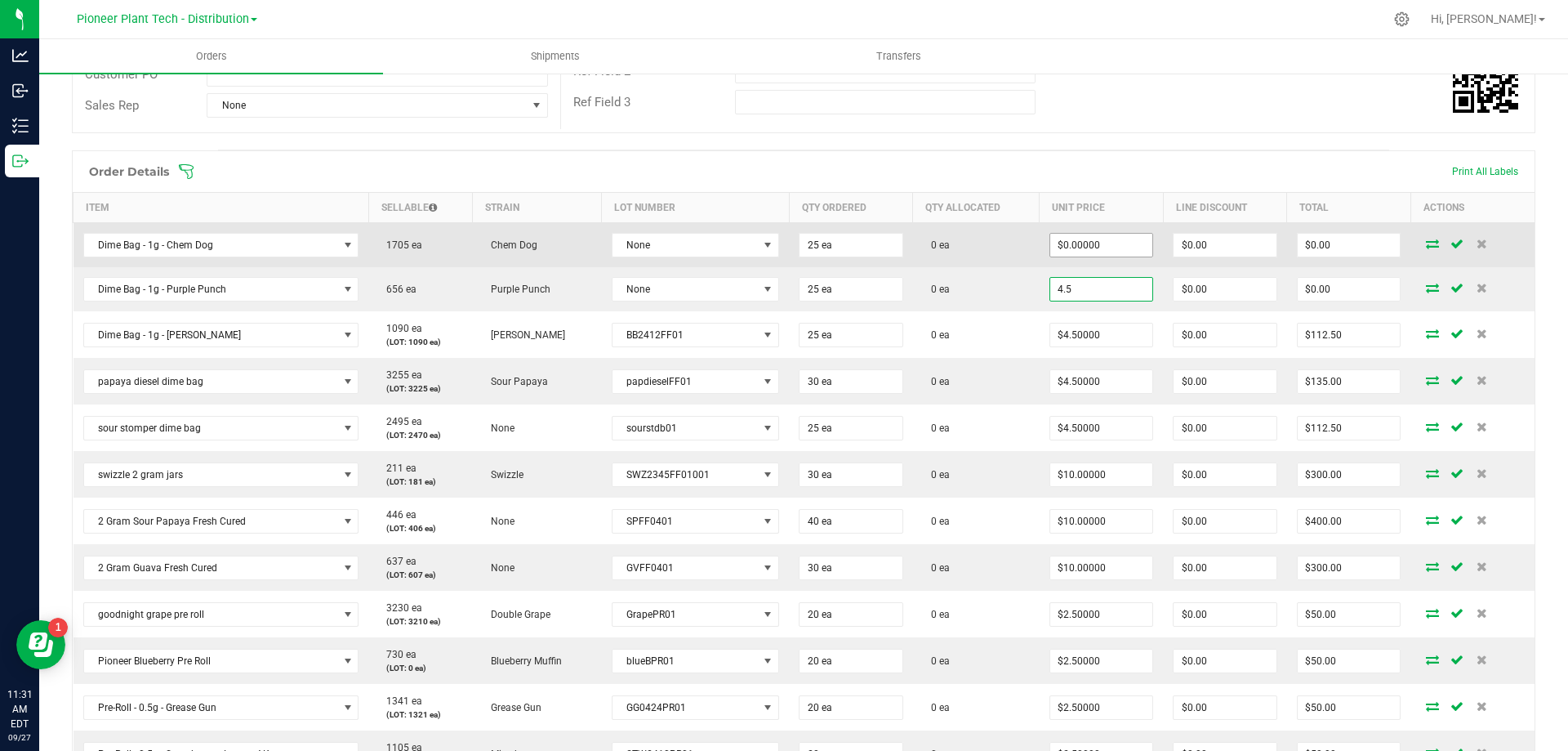
type input "4.5"
type input "0"
type input "$4.50000"
type input "$112.50"
click at [1065, 241] on input "0" at bounding box center [1101, 245] width 103 height 23
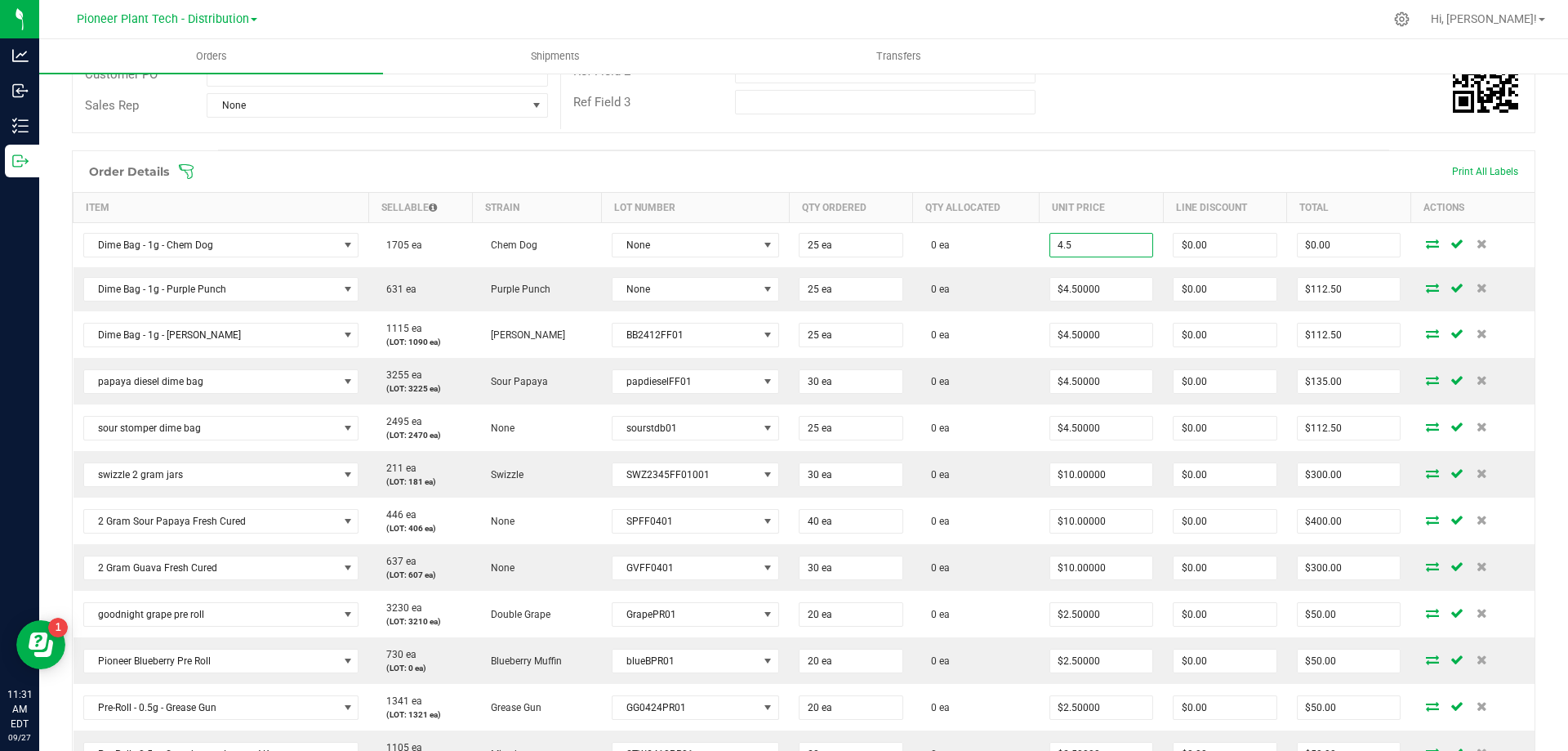
type input "$4.50000"
type input "$112.50"
click at [1067, 165] on span at bounding box center [909, 171] width 1463 height 16
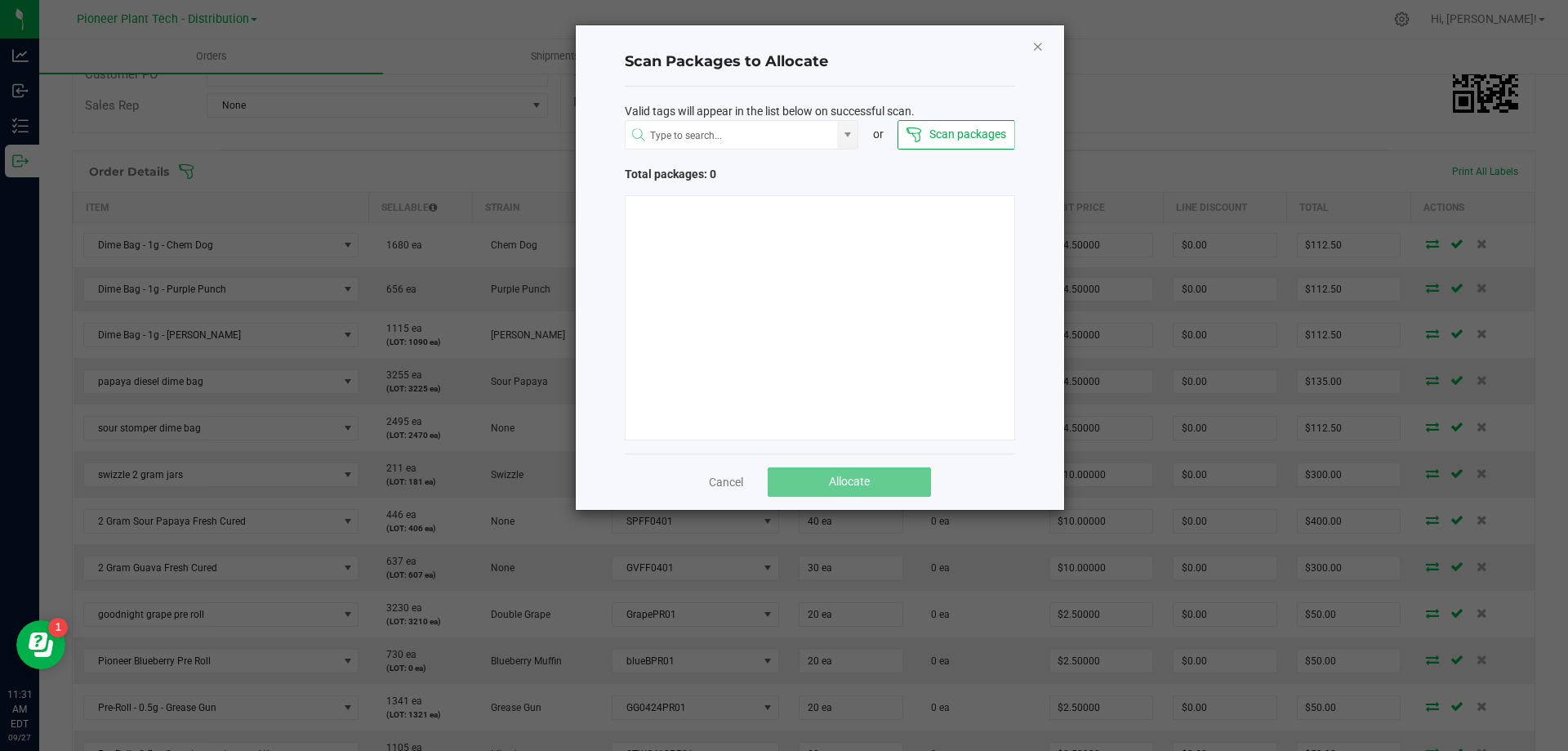
click at [1037, 50] on icon "Close" at bounding box center [1037, 46] width 11 height 19
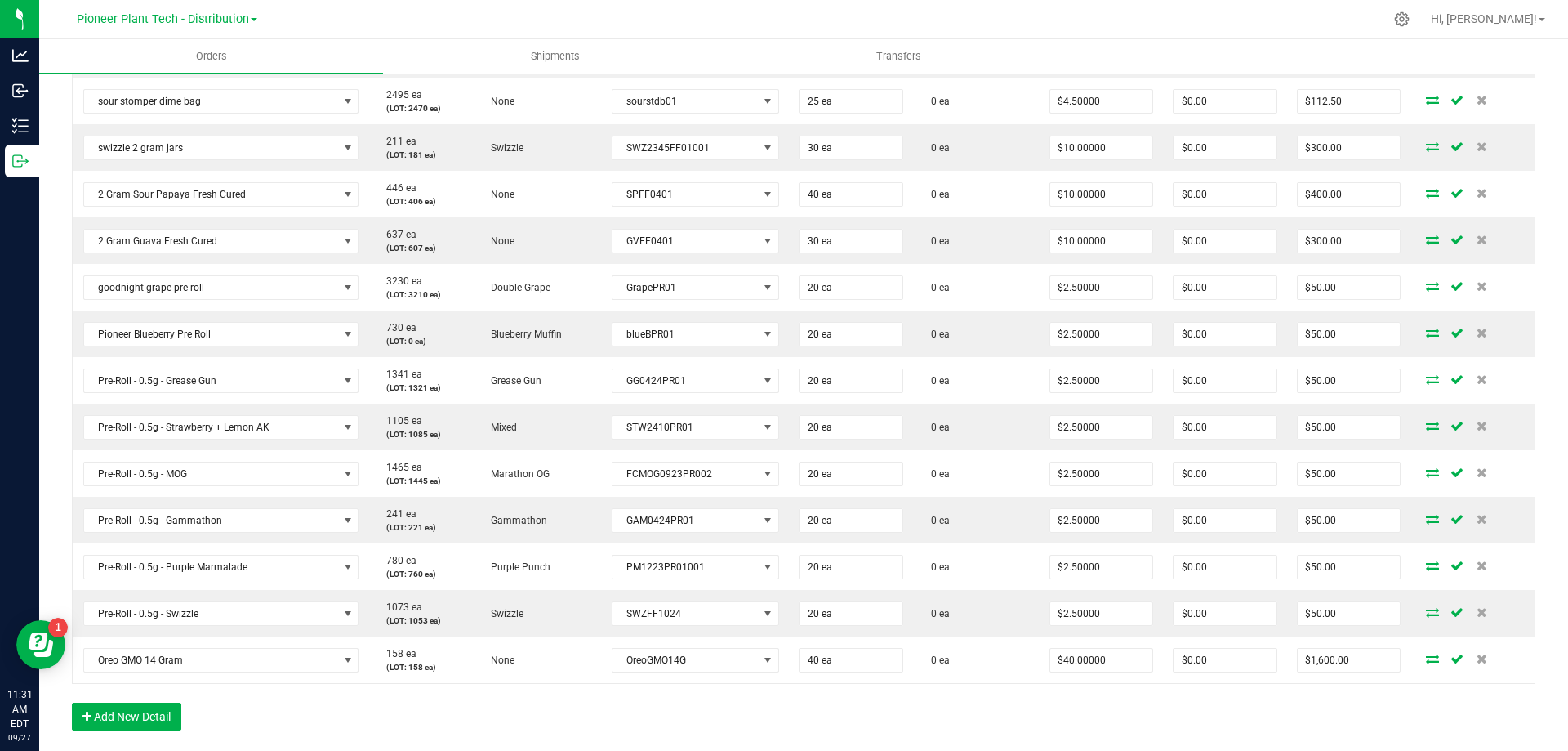
scroll to position [238, 0]
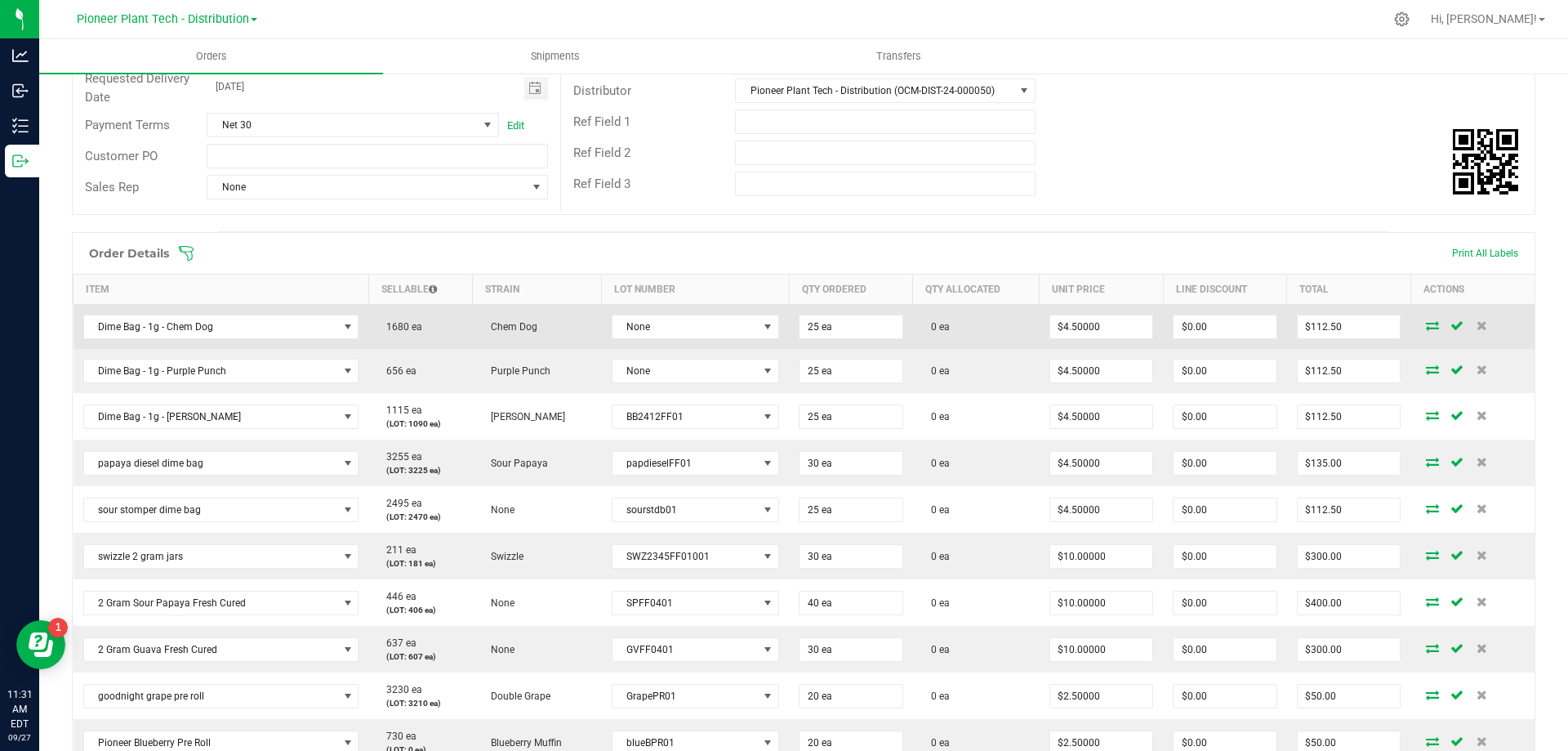
click at [1426, 321] on icon at bounding box center [1432, 325] width 13 height 10
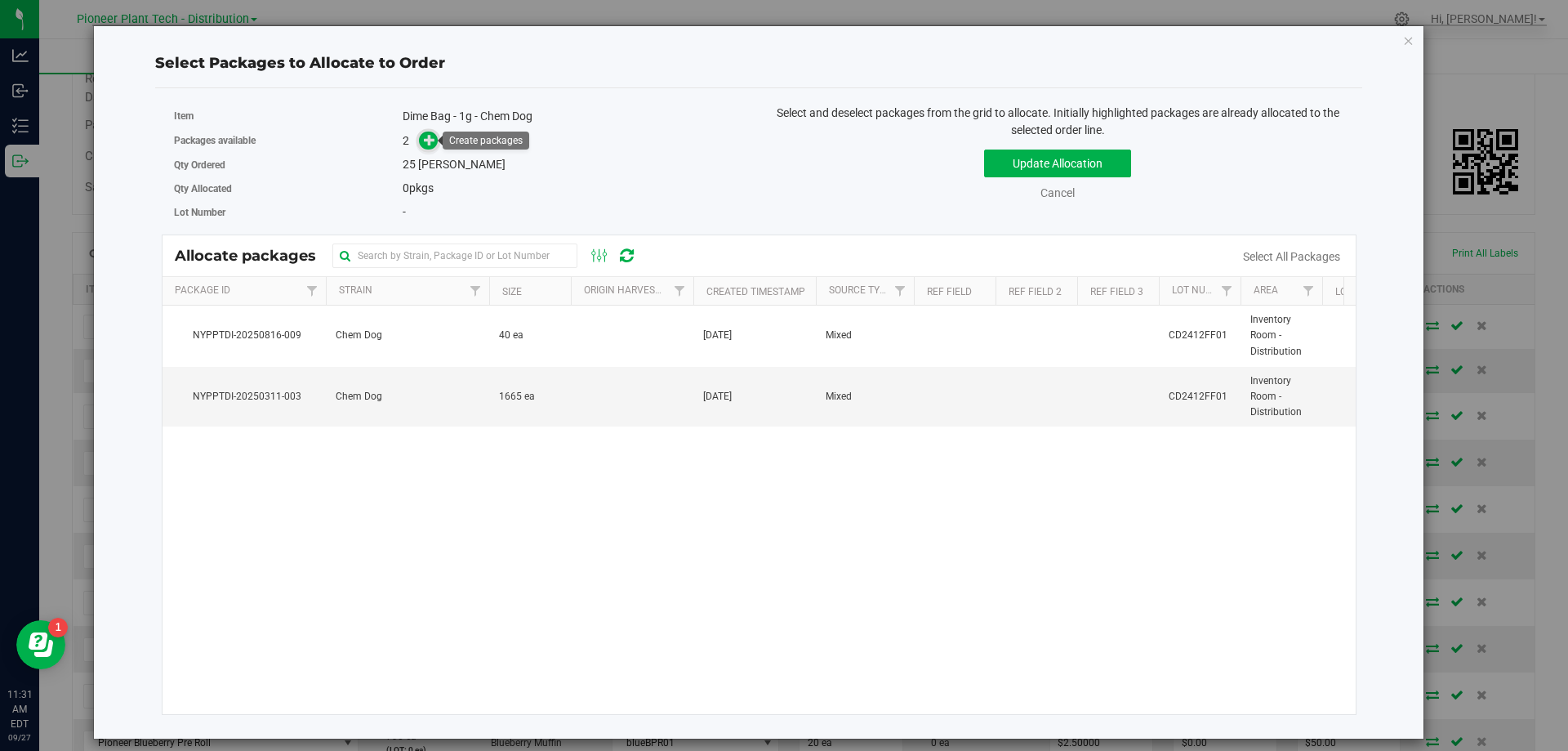
click at [433, 143] on icon at bounding box center [429, 140] width 11 height 11
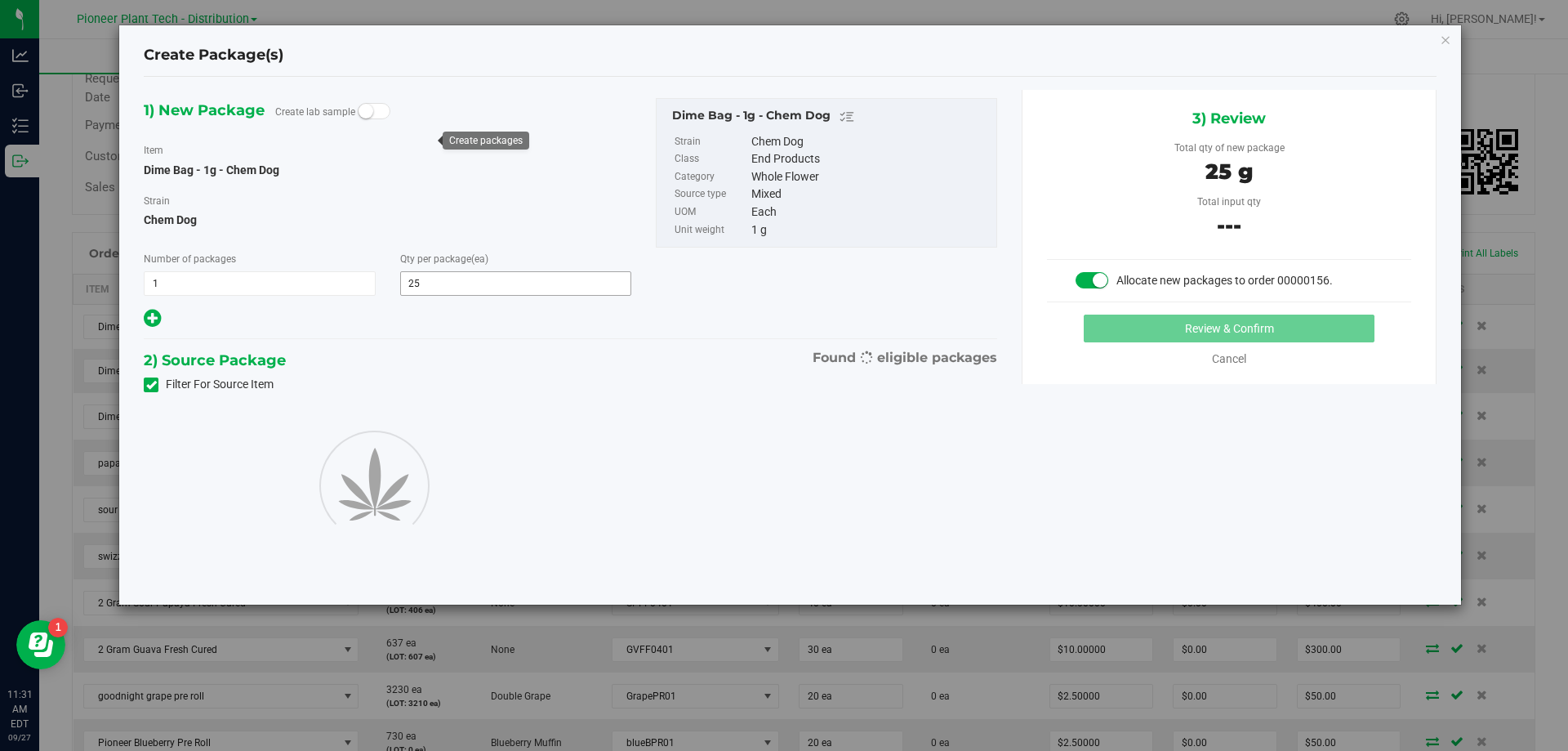
type input "25"
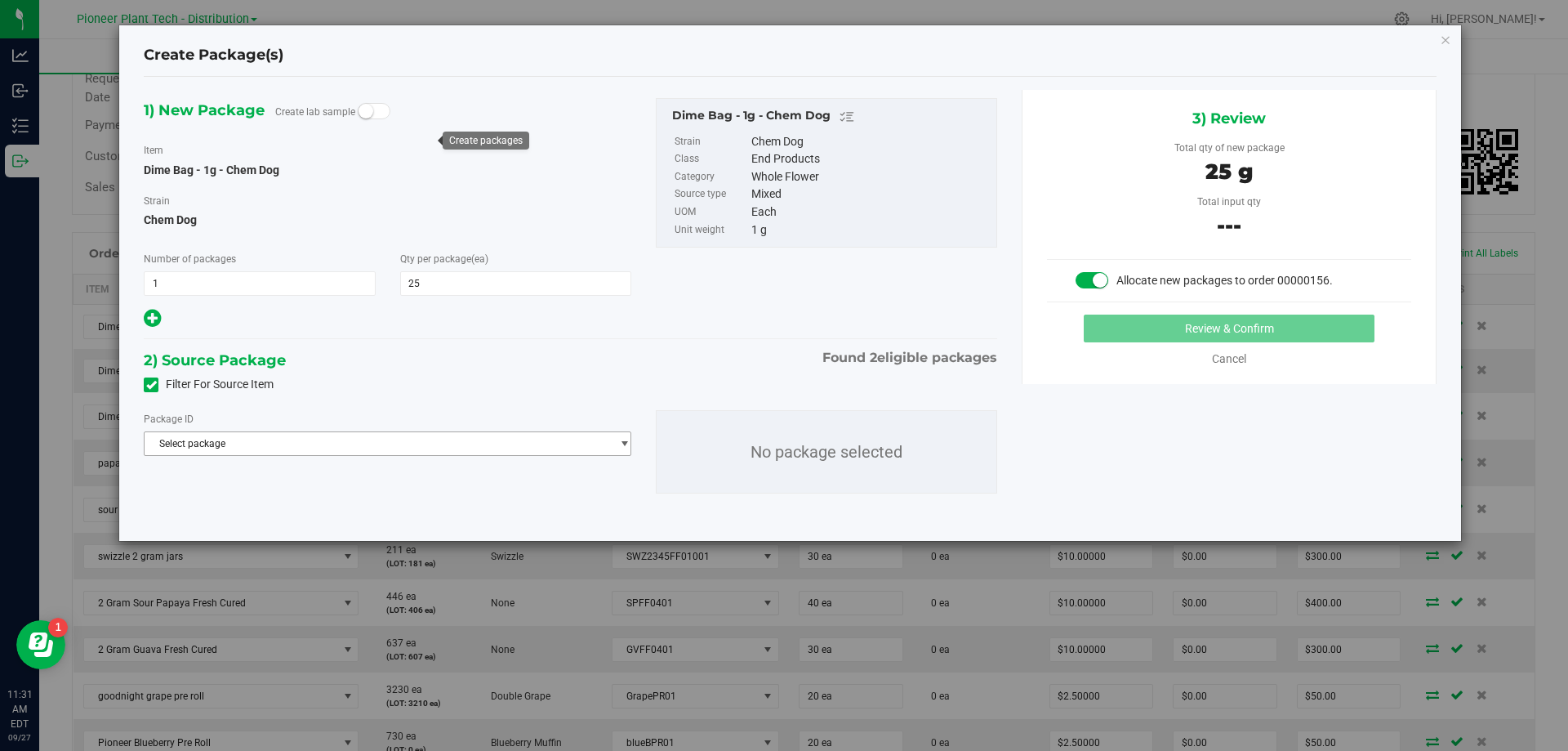
click at [482, 443] on span "Select package" at bounding box center [377, 444] width 466 height 23
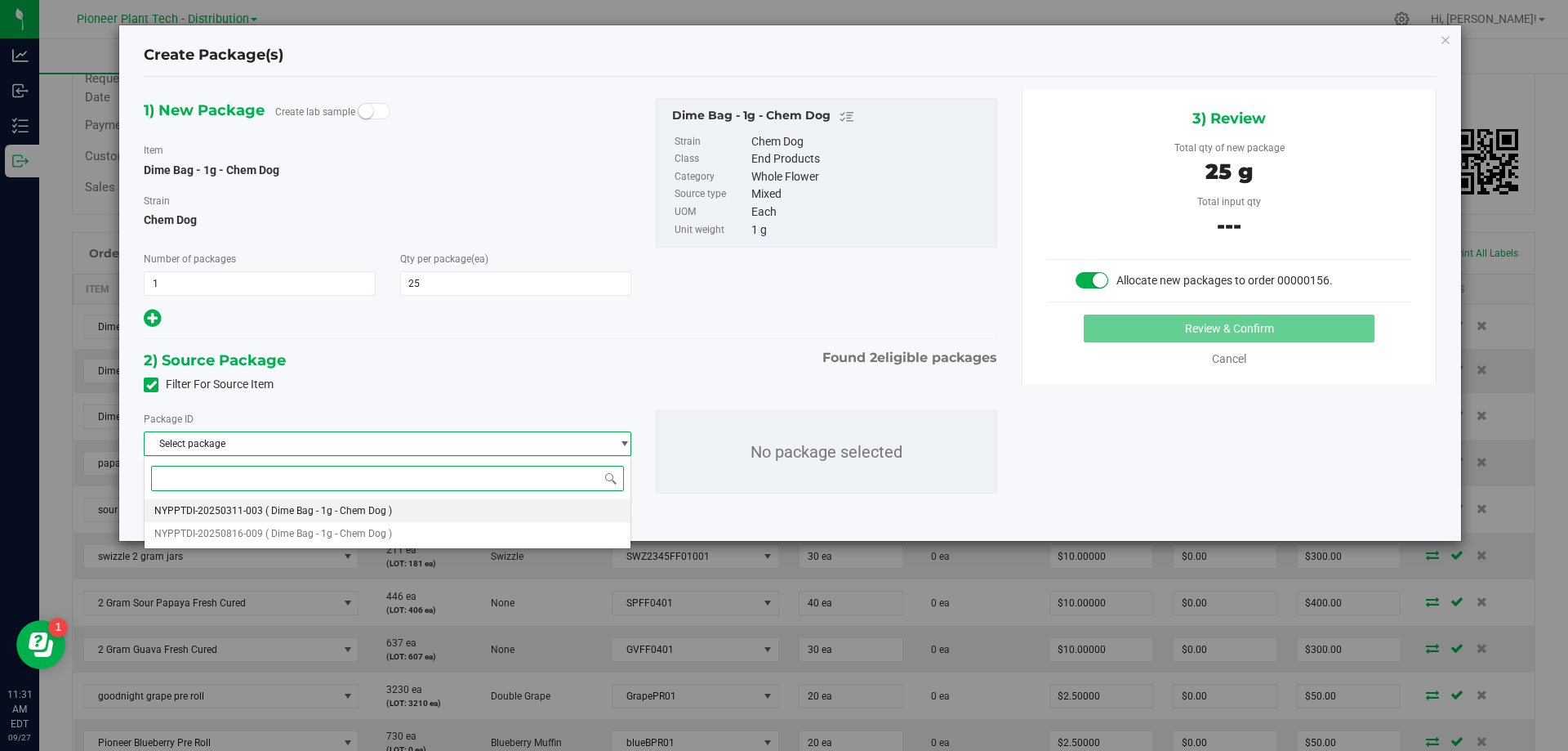
click at [384, 500] on li "NYPPTDI-20250311-003 ( Dime Bag - 1g - Chem Dog )" at bounding box center [387, 511] width 486 height 23
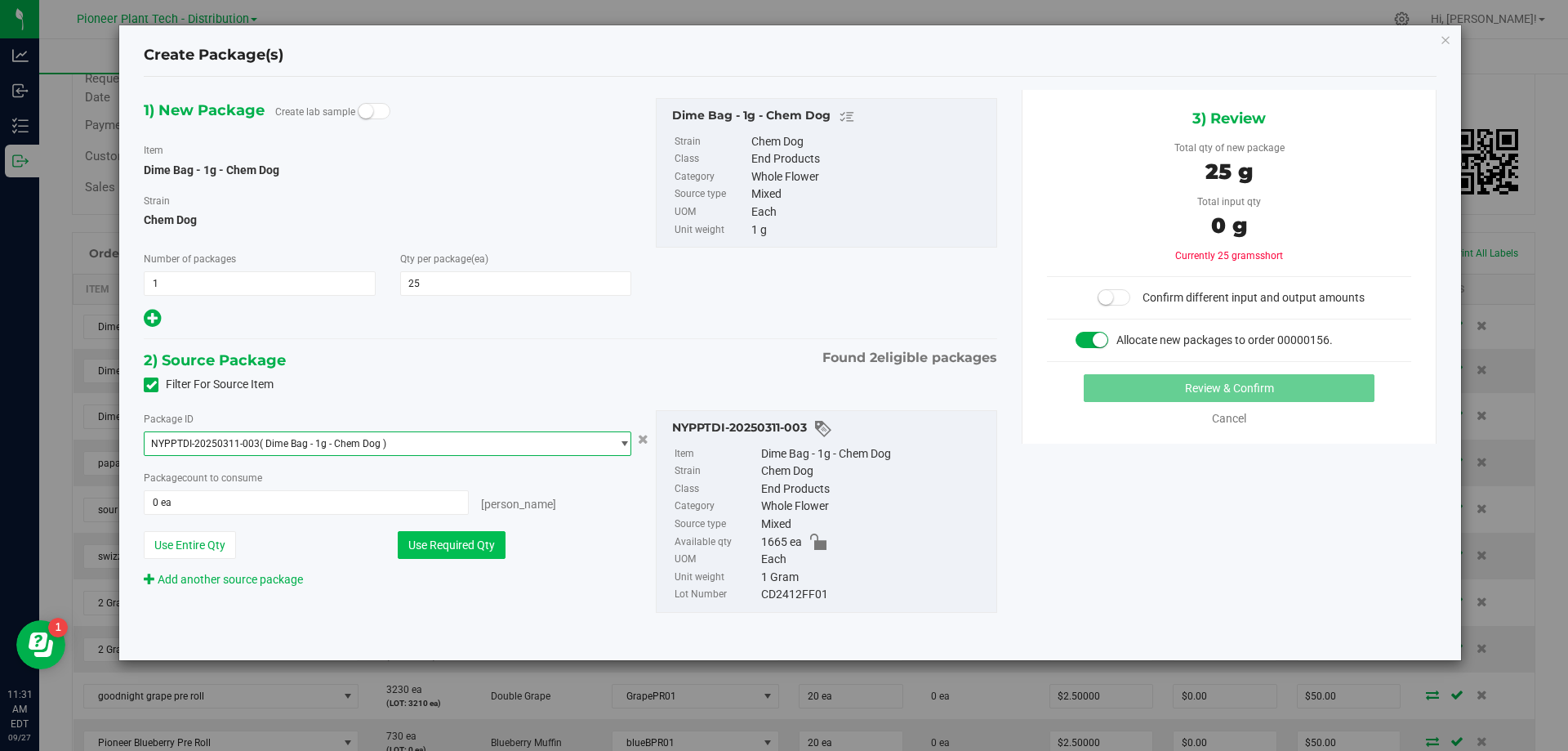
drag, startPoint x: 436, startPoint y: 544, endPoint x: 477, endPoint y: 537, distance: 41.6
click at [438, 544] on button "Use Required Qty" at bounding box center [451, 544] width 108 height 28
type input "25 ea"
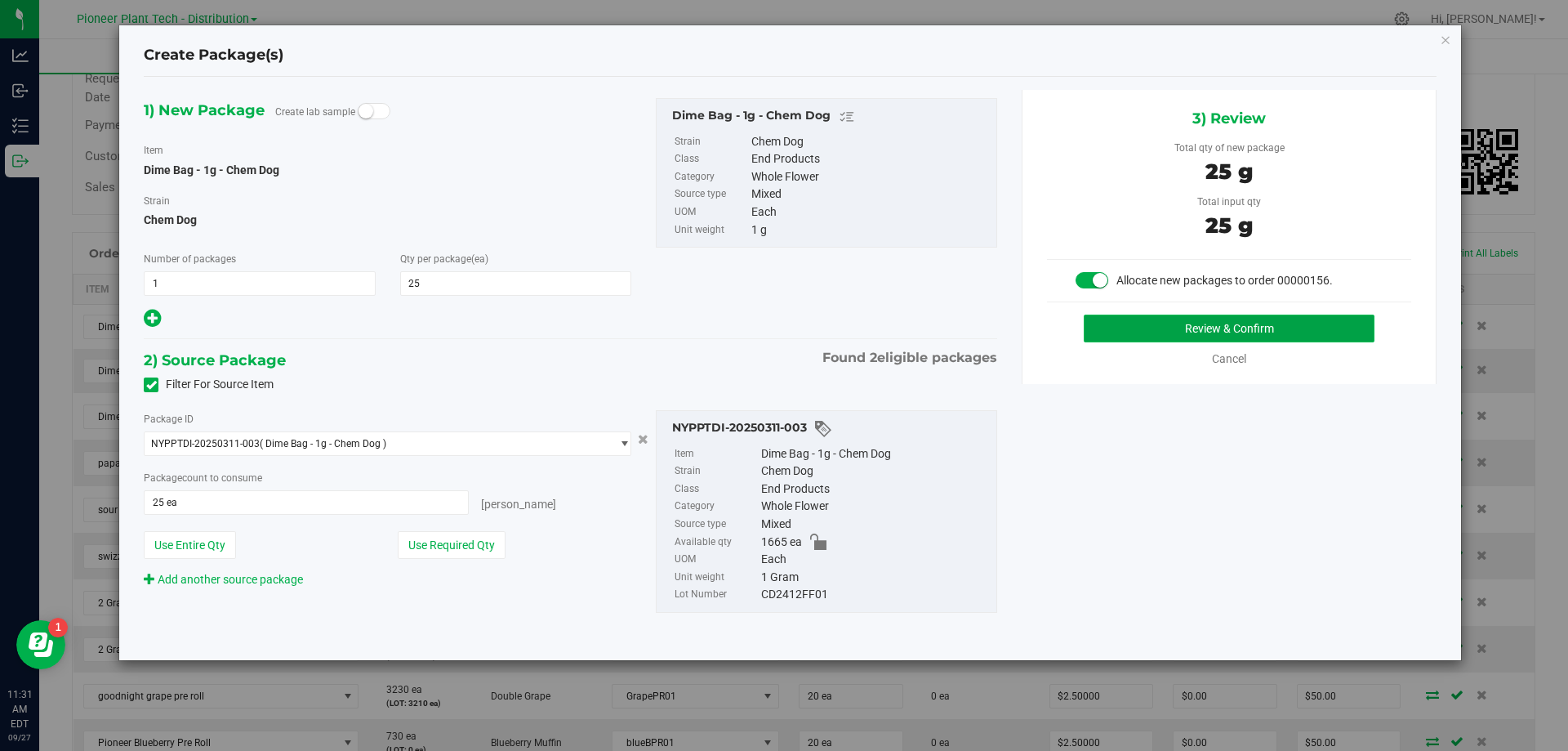
click at [1223, 315] on button "Review & Confirm" at bounding box center [1229, 328] width 291 height 28
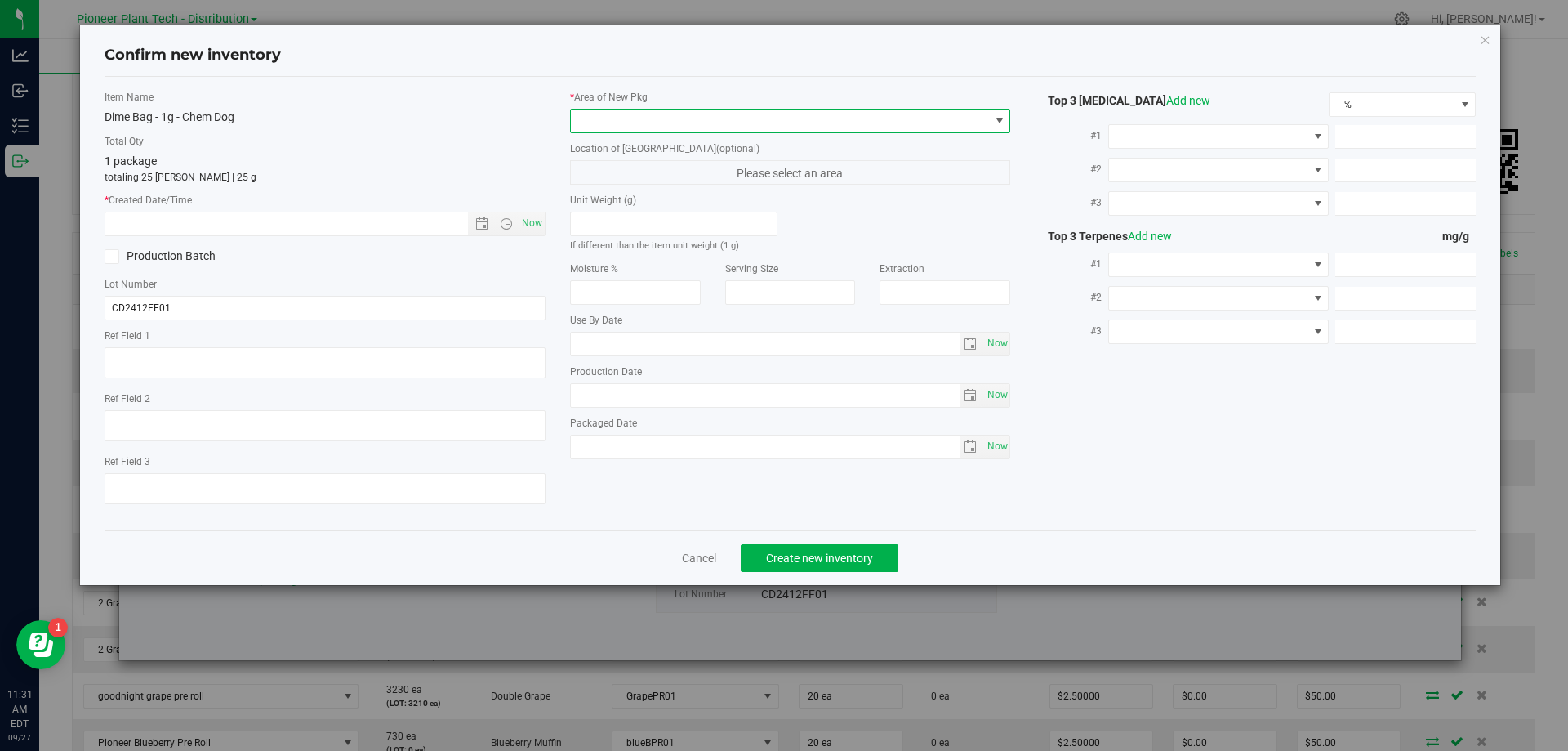
click at [676, 112] on span at bounding box center [780, 121] width 419 height 23
click at [601, 191] on li "Inventory Room - Distribution" at bounding box center [790, 188] width 439 height 23
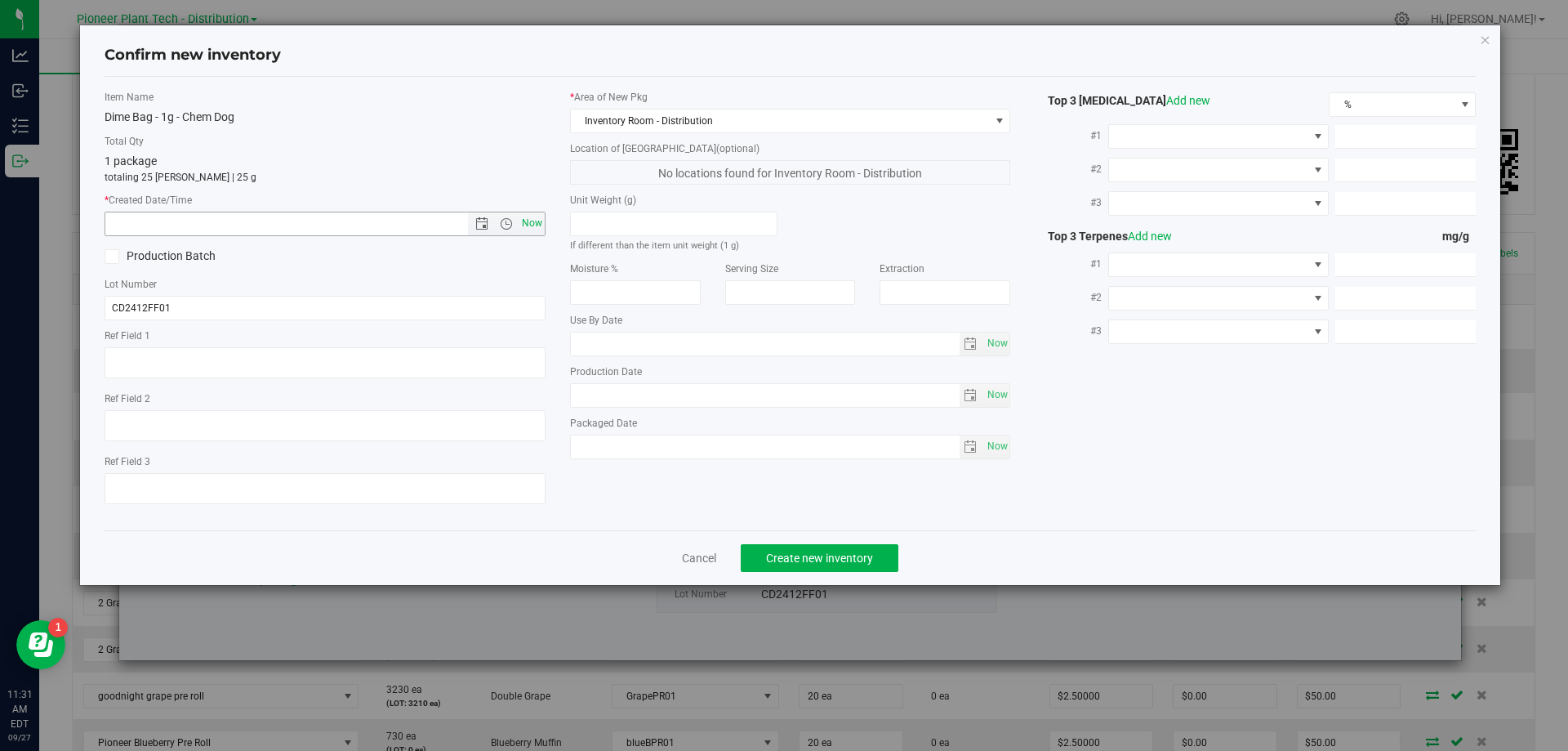
click at [534, 224] on span "Now" at bounding box center [531, 223] width 28 height 24
type input "9/27/2025 11:31 AM"
click at [834, 551] on span "Create new inventory" at bounding box center [819, 558] width 107 height 13
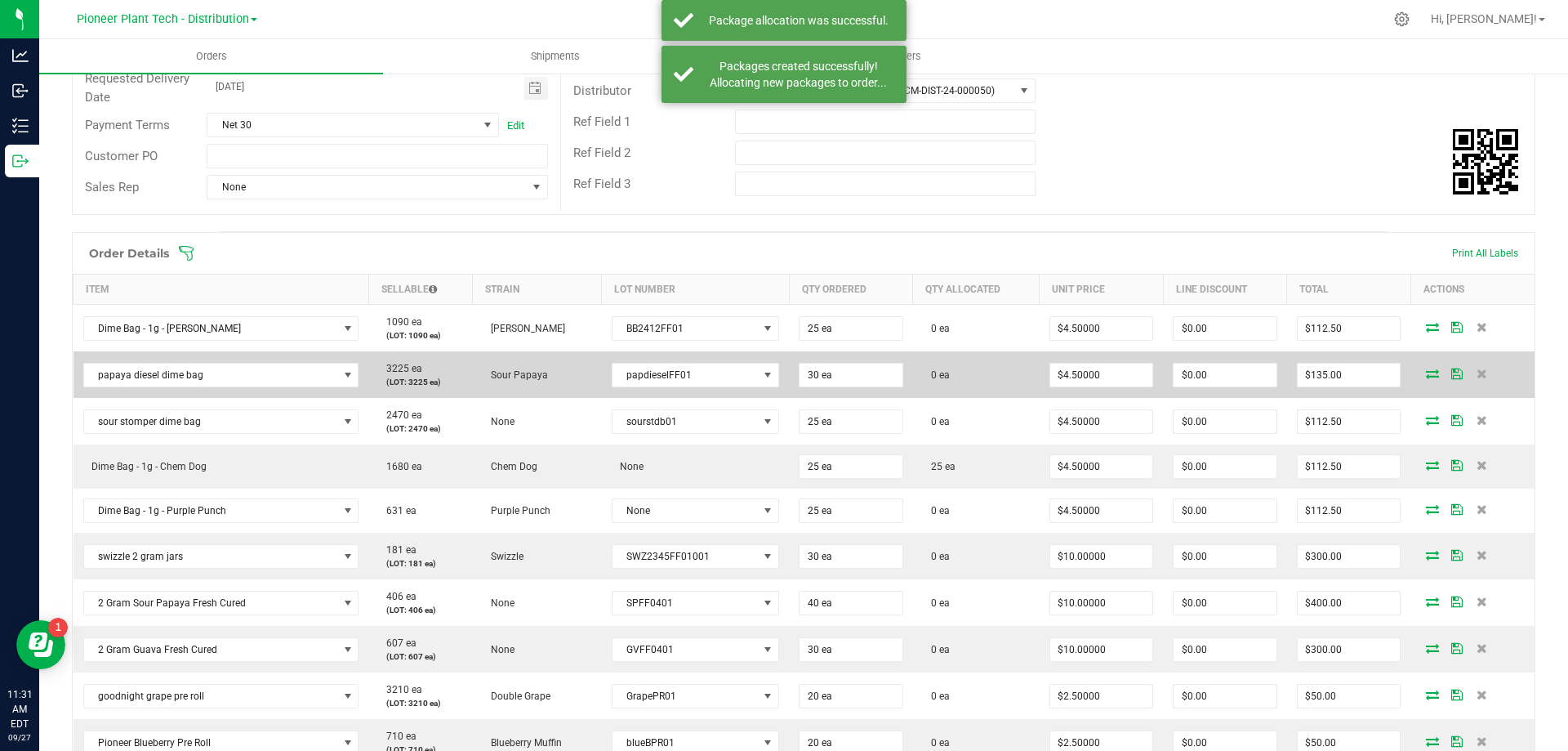
click at [1426, 368] on icon at bounding box center [1432, 373] width 13 height 10
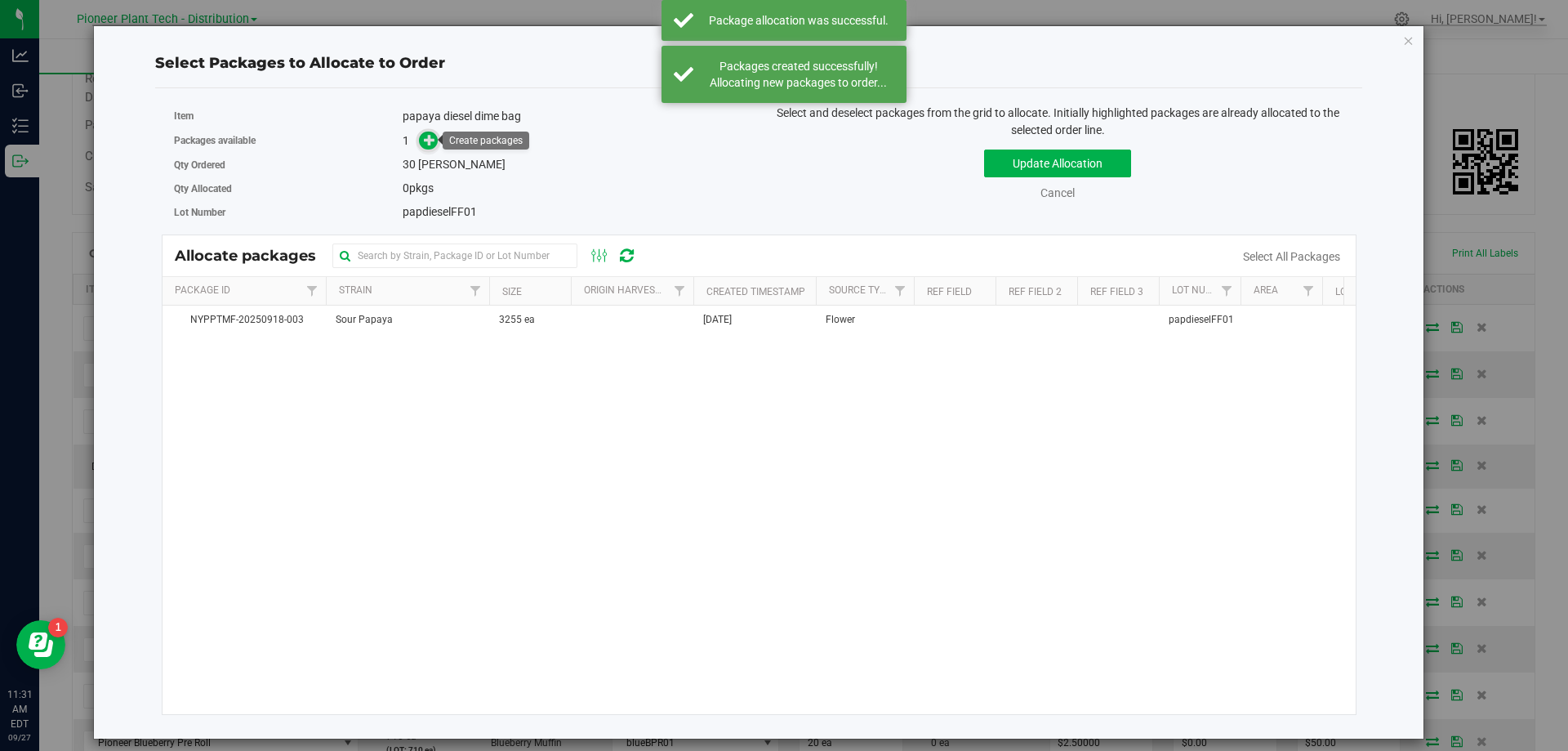
click at [427, 145] on icon at bounding box center [429, 140] width 11 height 11
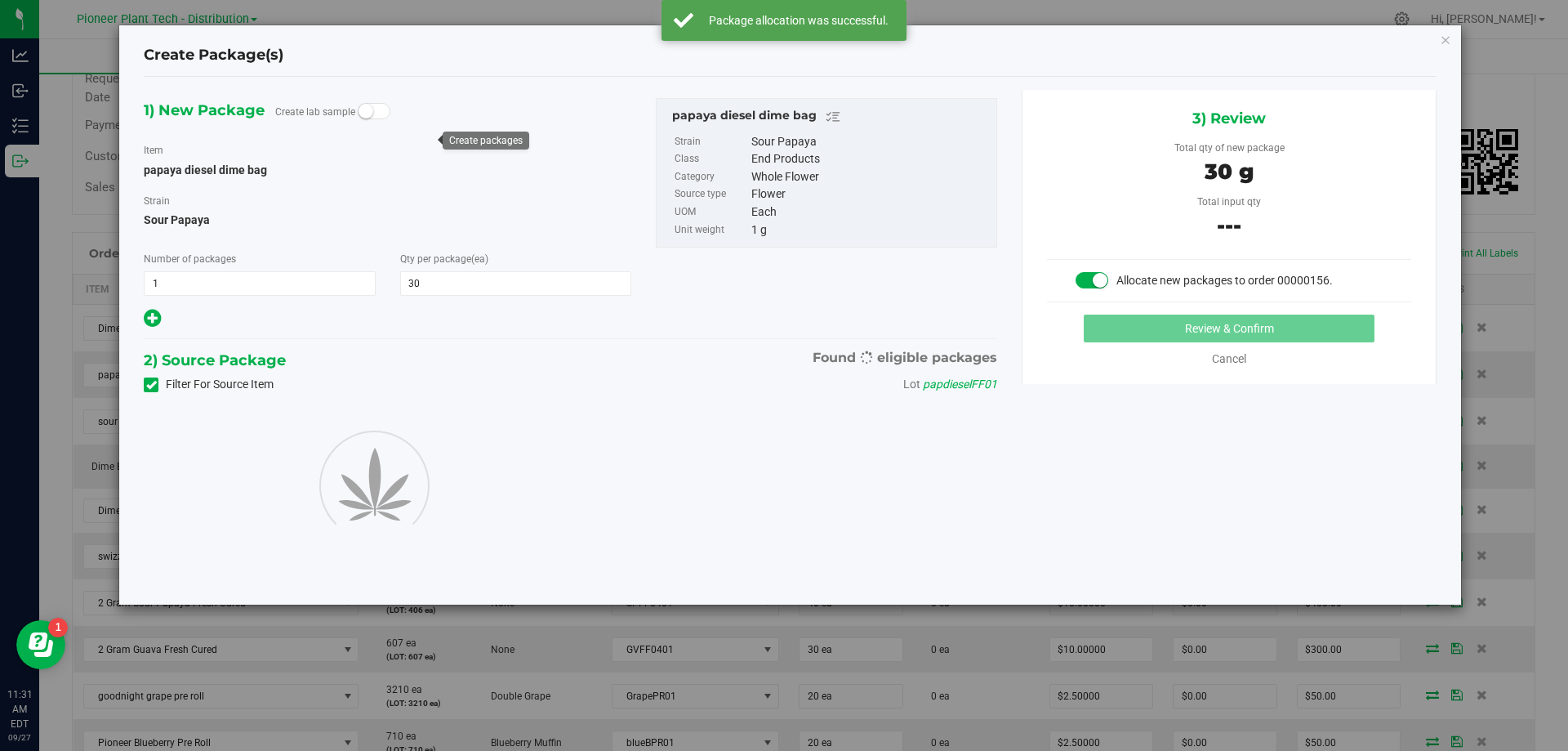
type input "30"
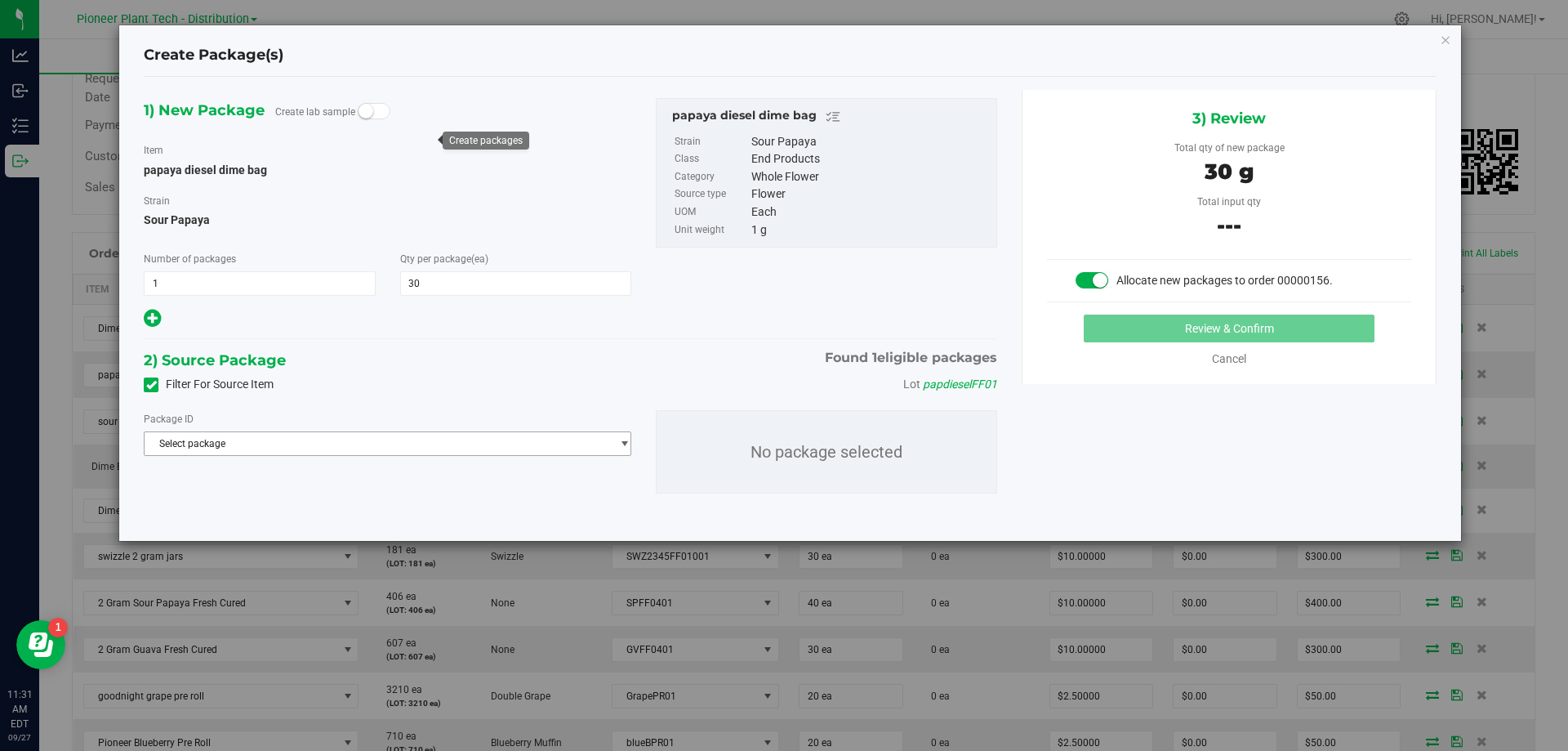
click at [439, 439] on span "Select package" at bounding box center [377, 444] width 466 height 23
click at [436, 509] on li "NYPPTMF-20250918-003 ( papaya diesel dime bag )" at bounding box center [387, 511] width 486 height 23
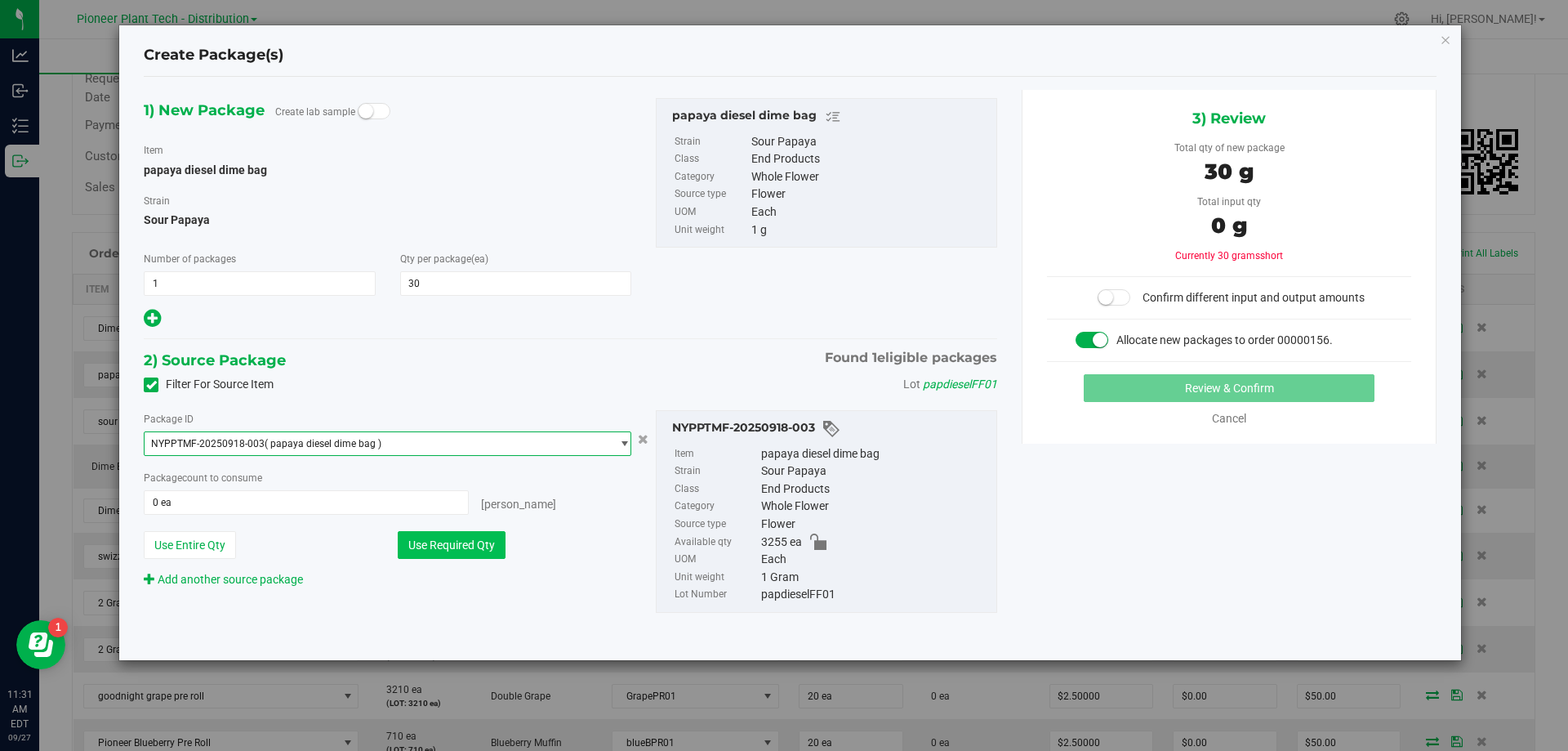
click at [461, 538] on button "Use Required Qty" at bounding box center [451, 544] width 108 height 28
type input "30 ea"
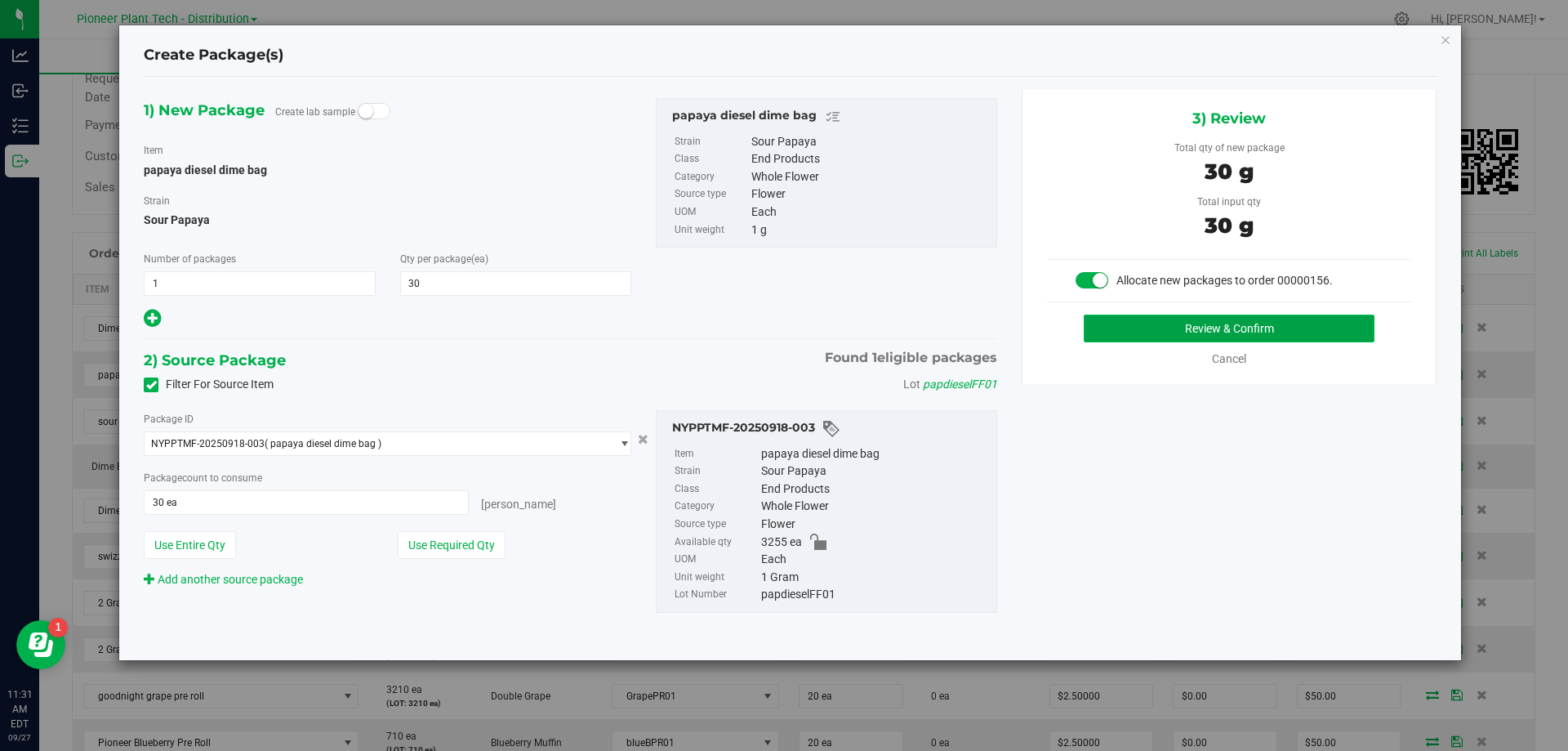
click at [1127, 317] on button "Review & Confirm" at bounding box center [1229, 328] width 291 height 28
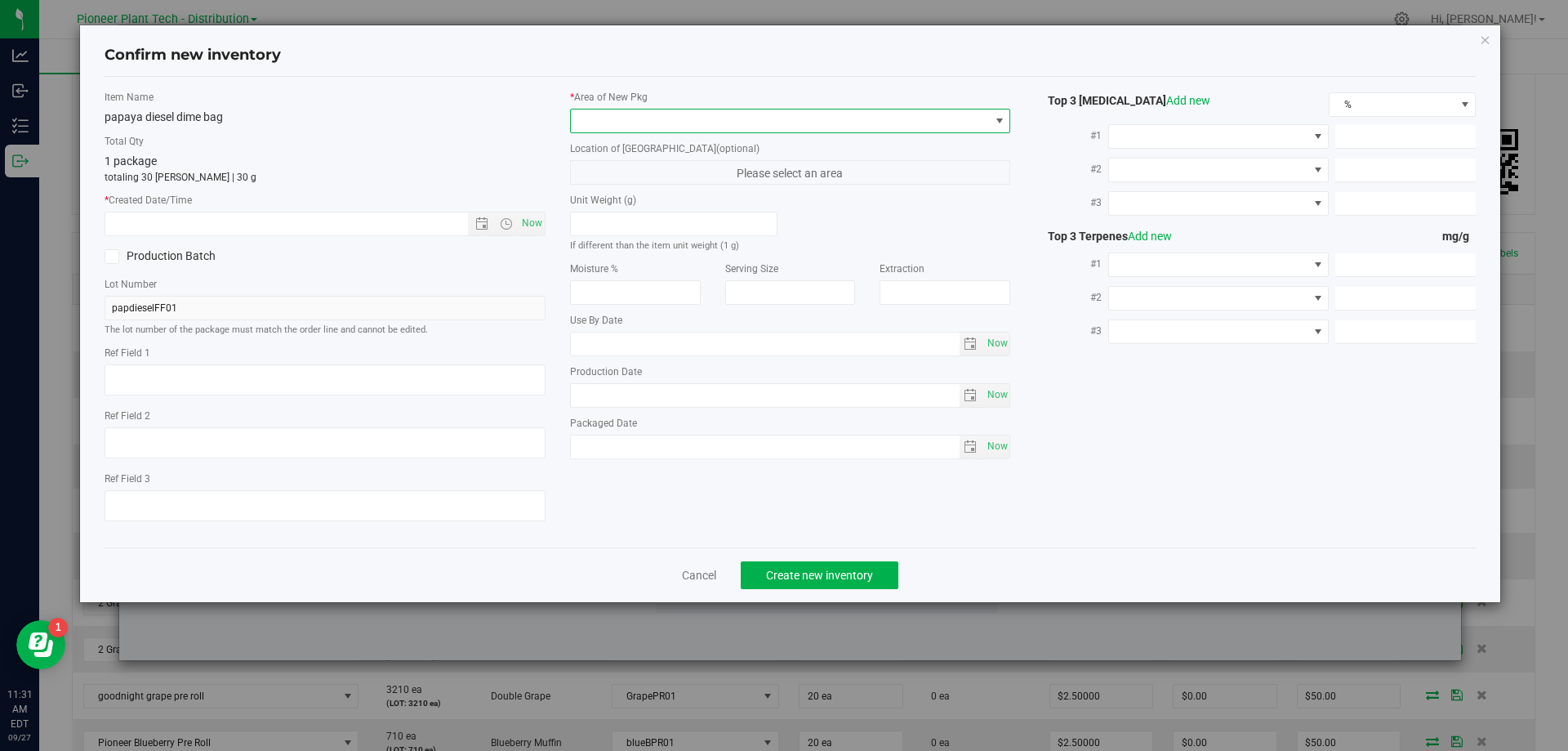
click at [726, 109] on span at bounding box center [780, 121] width 419 height 23
click at [626, 188] on li "Inventory Room - Distribution" at bounding box center [790, 188] width 439 height 23
click at [531, 219] on span "Now" at bounding box center [531, 223] width 28 height 24
type input "9/27/2025 11:31 AM"
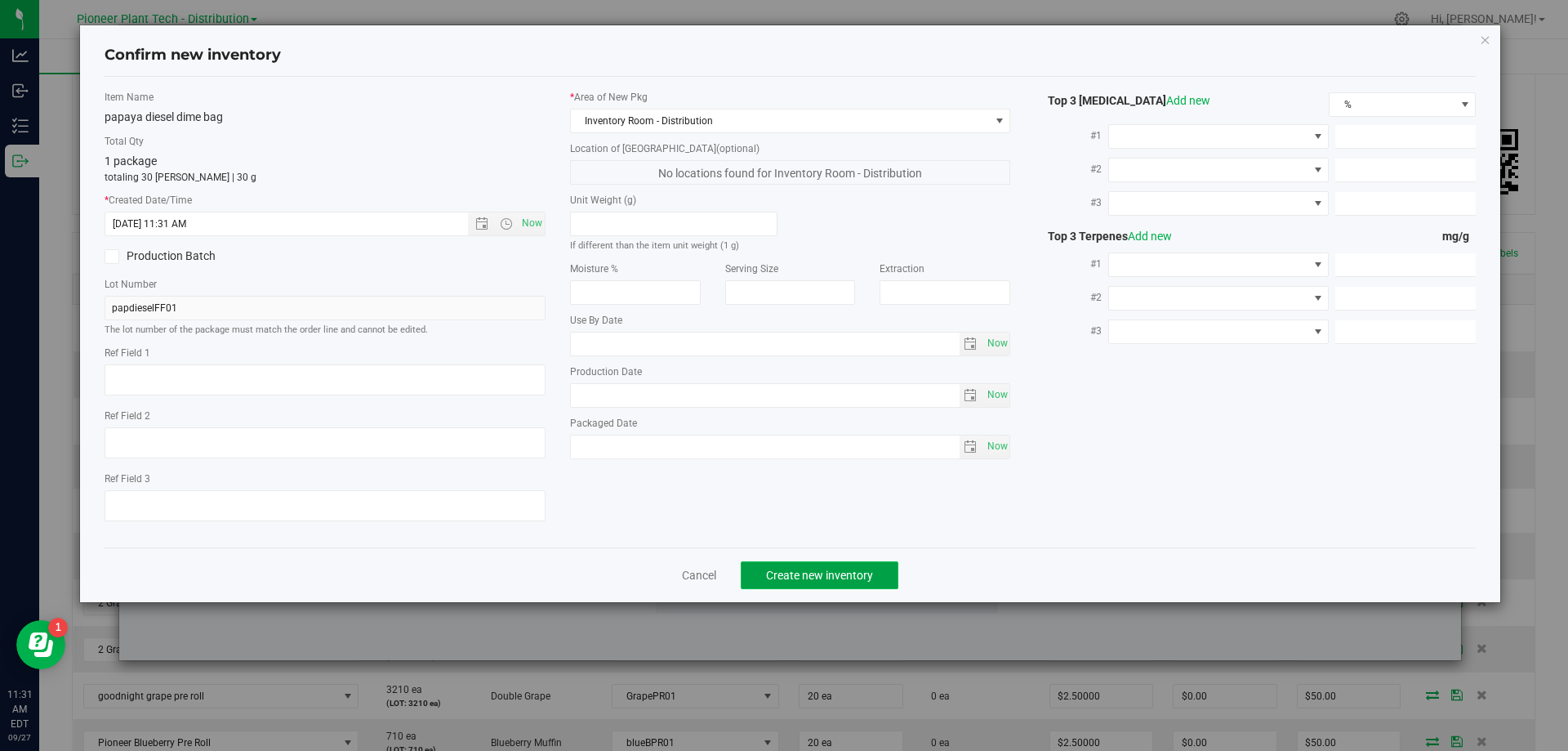
click at [810, 569] on span "Create new inventory" at bounding box center [819, 575] width 107 height 13
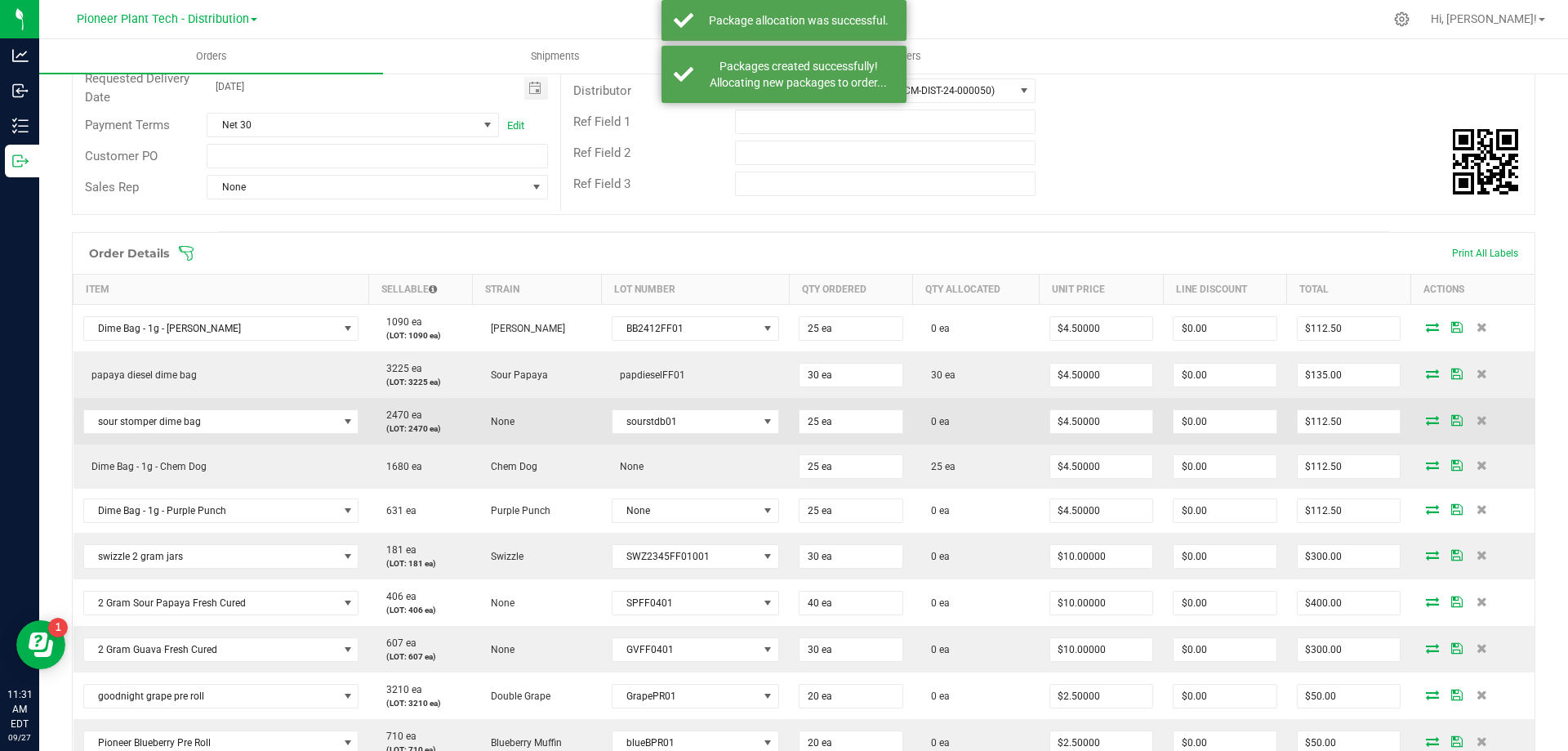
click at [1426, 423] on icon at bounding box center [1432, 420] width 13 height 10
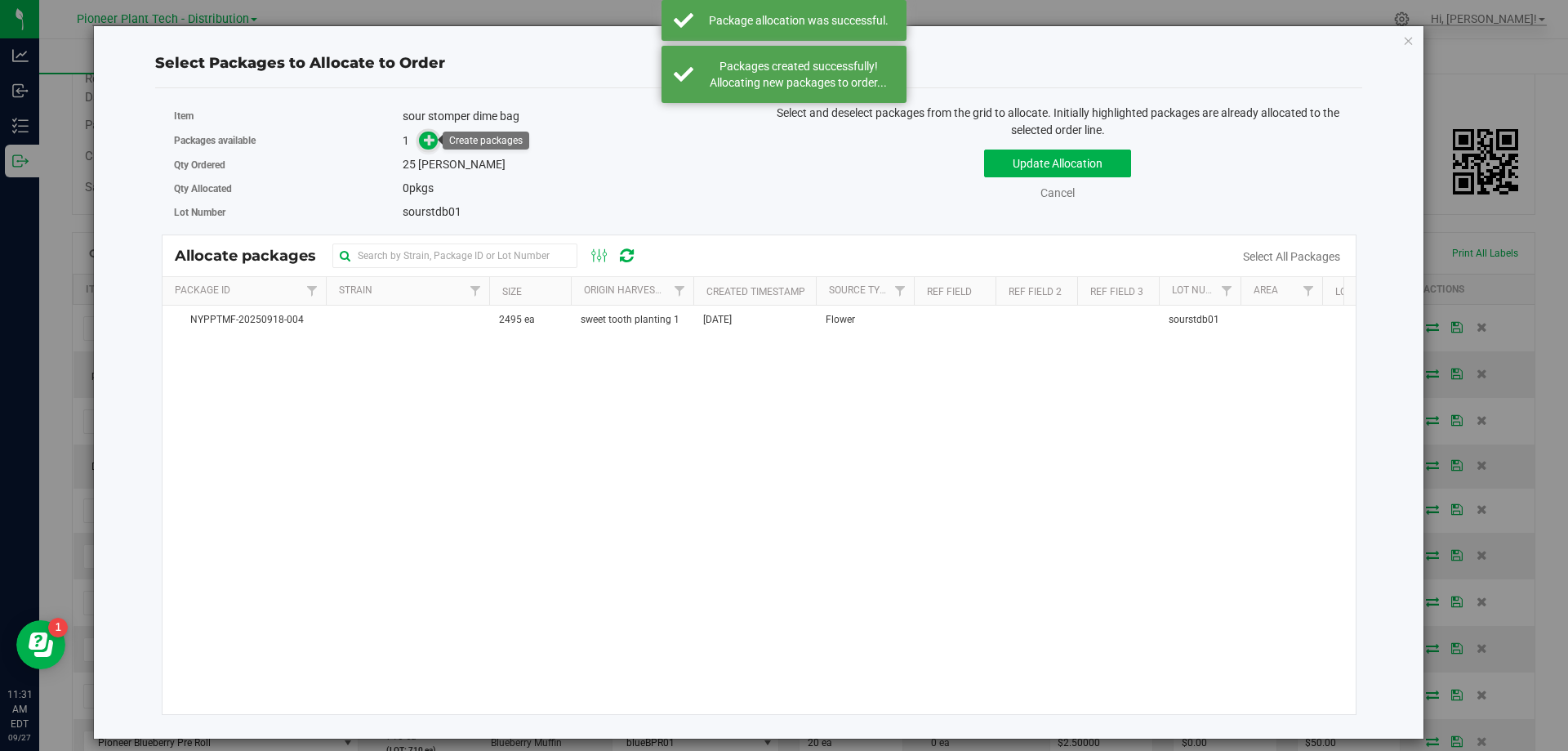
click at [427, 141] on icon at bounding box center [429, 140] width 11 height 11
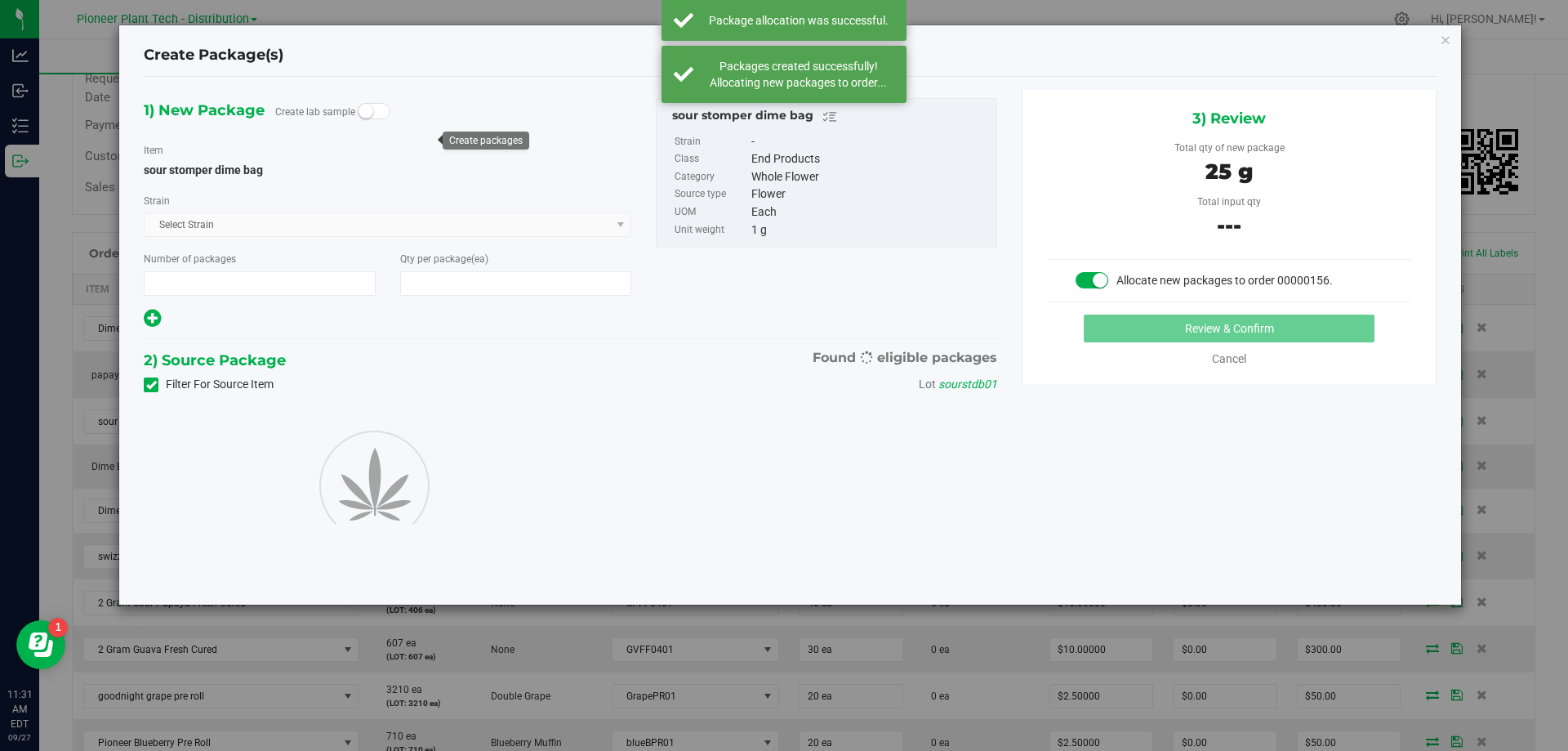
type input "1"
type input "25"
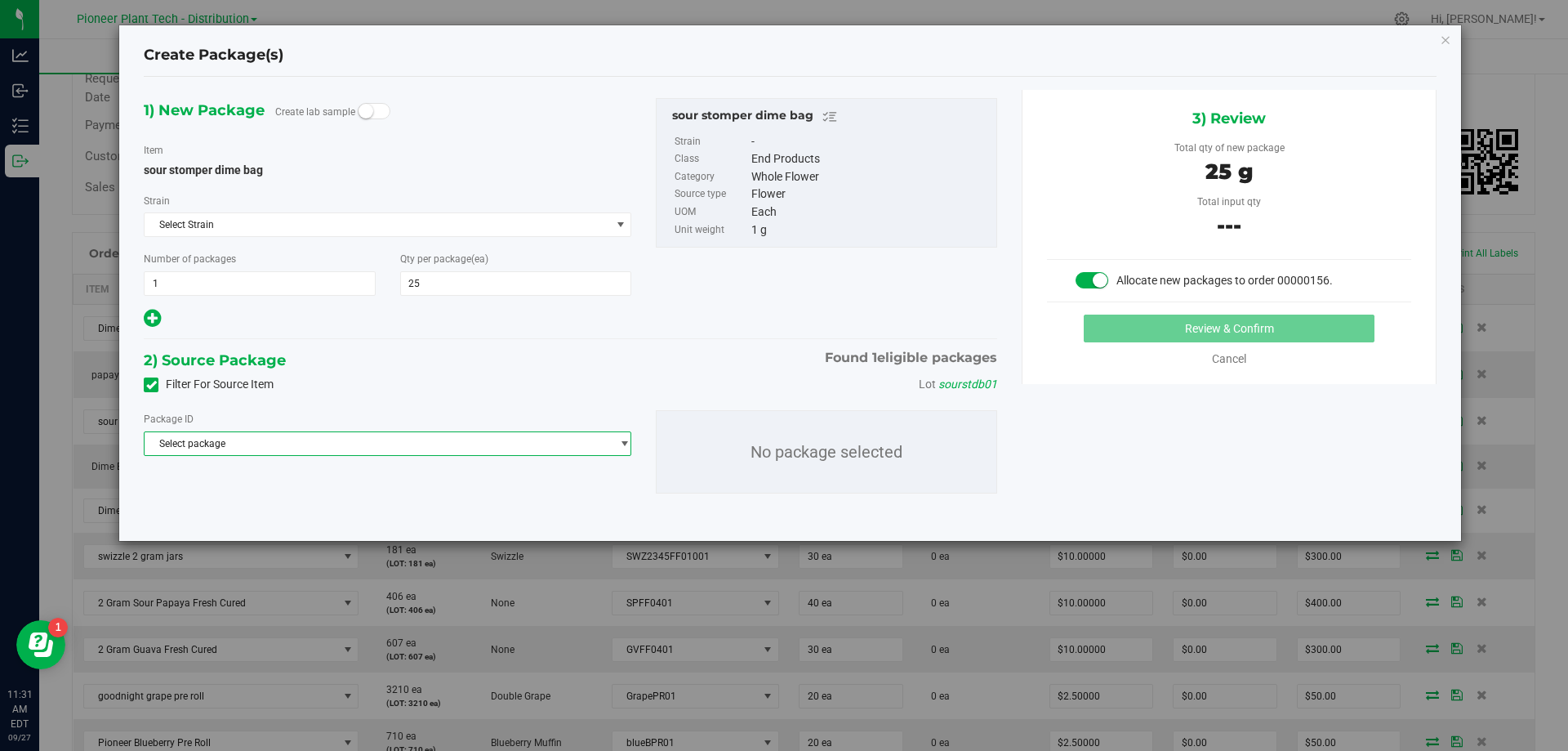
click at [380, 440] on span "Select package" at bounding box center [377, 444] width 466 height 23
click at [355, 500] on li "NYPPTMF-20250918-004 ( sour stomper dime bag )" at bounding box center [387, 511] width 486 height 23
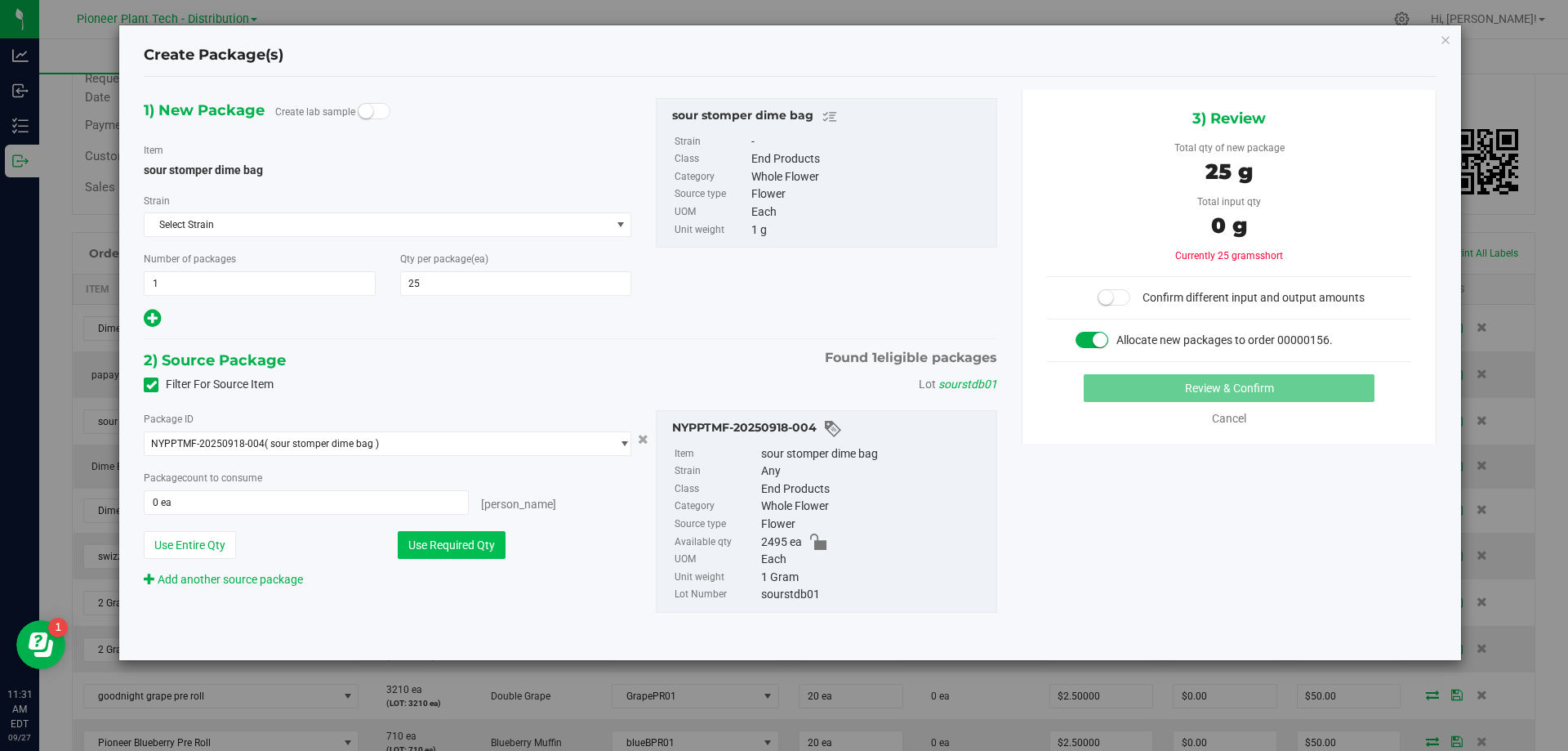
click at [450, 538] on button "Use Required Qty" at bounding box center [451, 544] width 108 height 28
type input "25 ea"
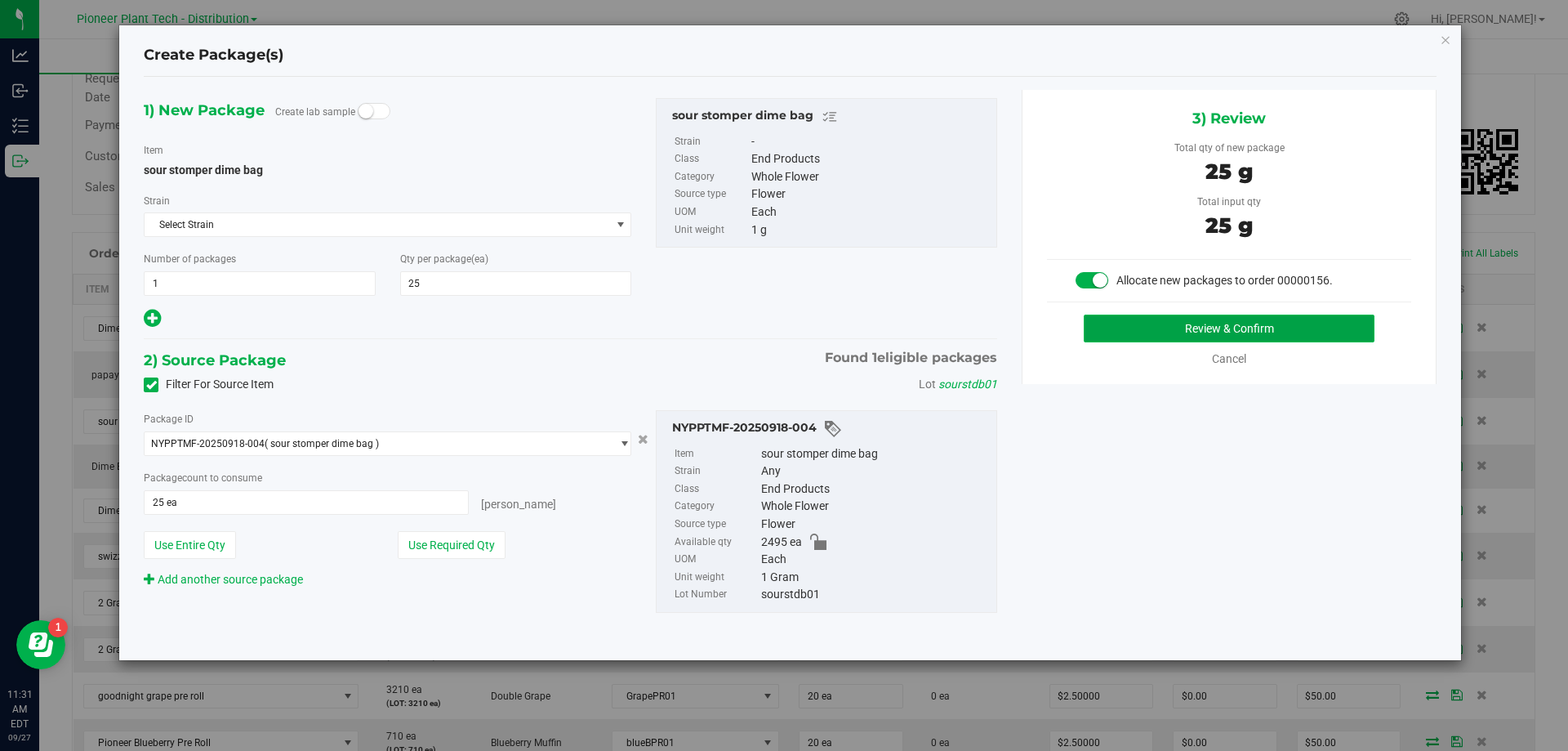
click at [1146, 331] on button "Review & Confirm" at bounding box center [1229, 328] width 291 height 28
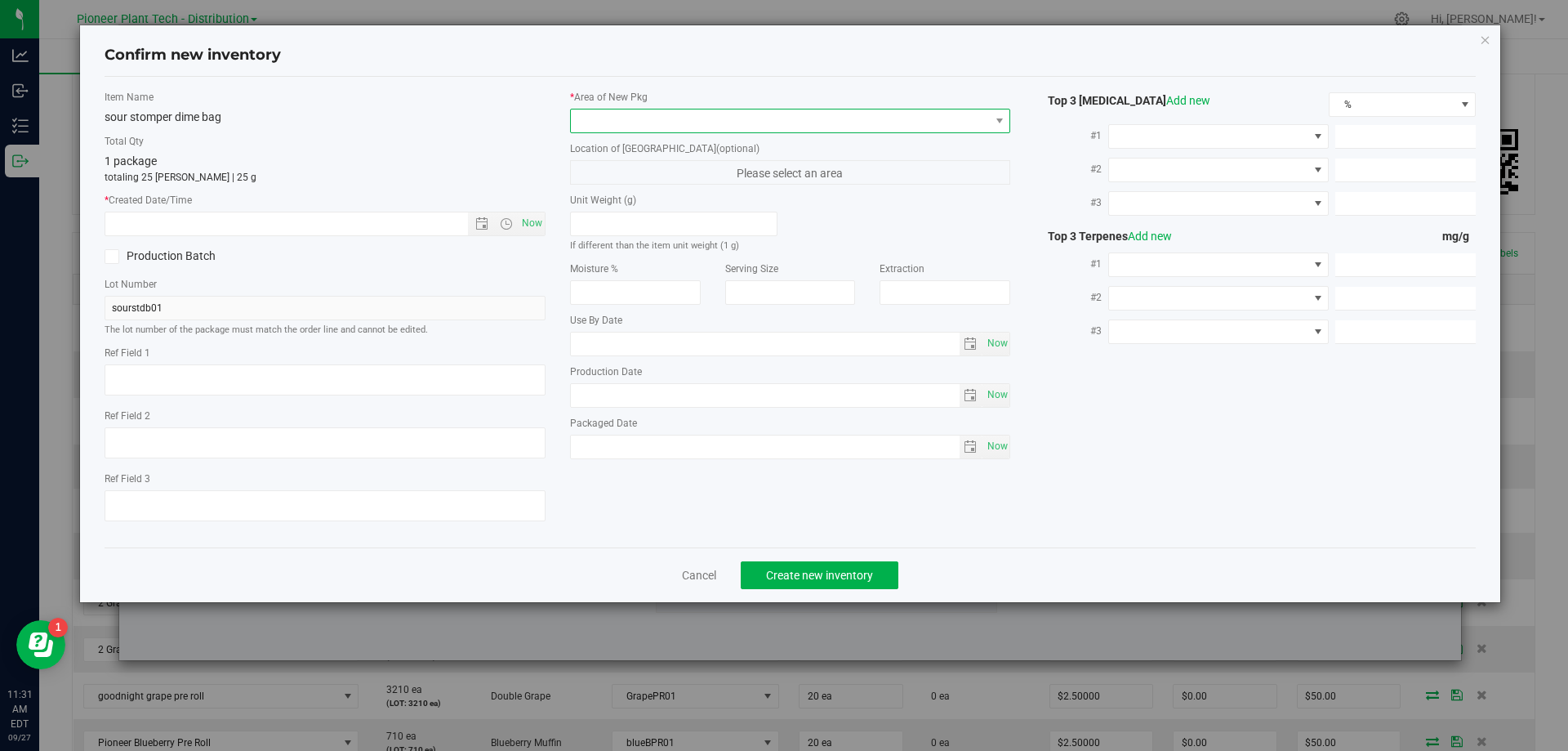
click at [752, 128] on span at bounding box center [780, 121] width 419 height 23
click at [659, 190] on li "Inventory Room - Distribution" at bounding box center [790, 188] width 439 height 23
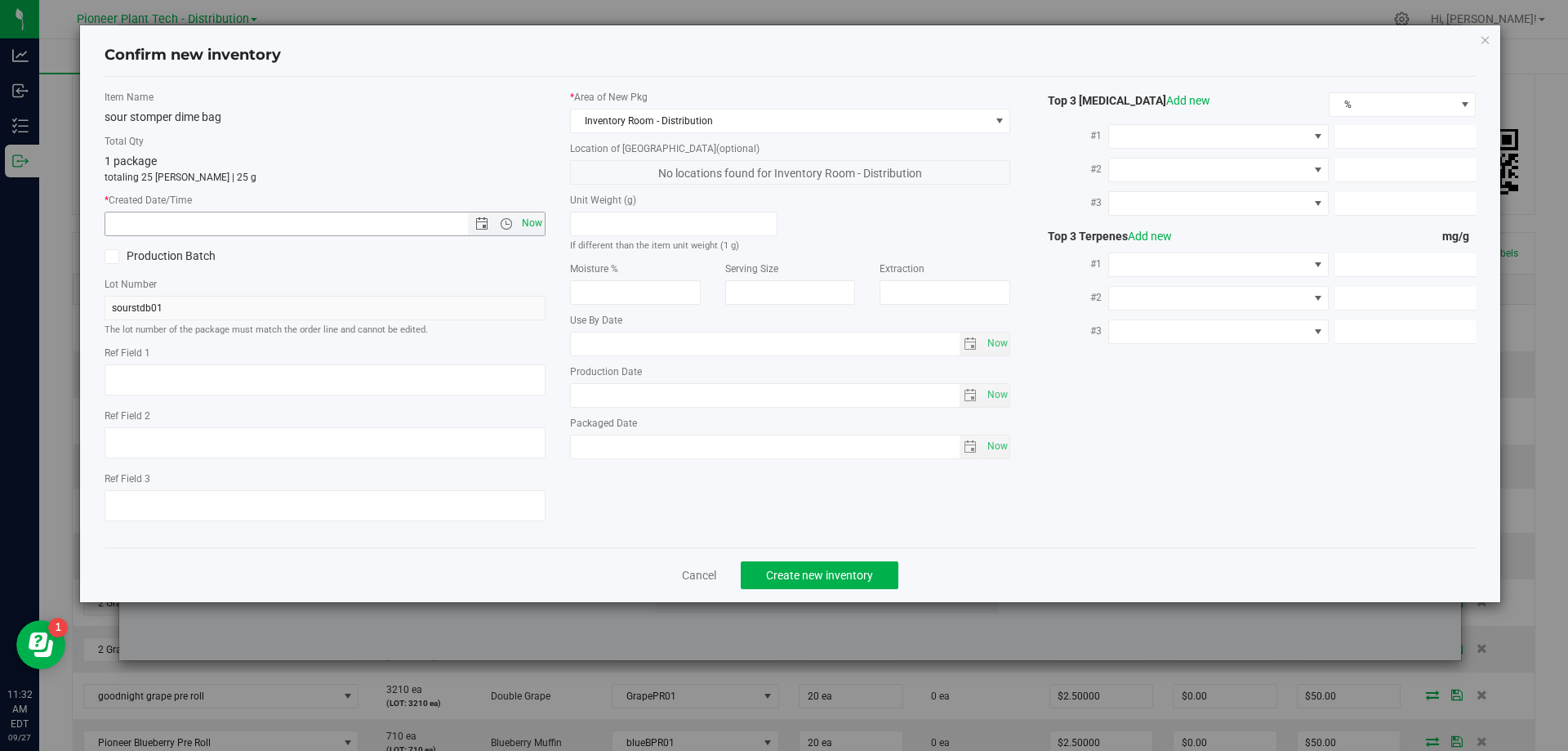
click at [529, 221] on span "Now" at bounding box center [531, 223] width 28 height 24
type input "9/27/2025 11:32 AM"
click at [797, 568] on span "Create new inventory" at bounding box center [819, 575] width 107 height 13
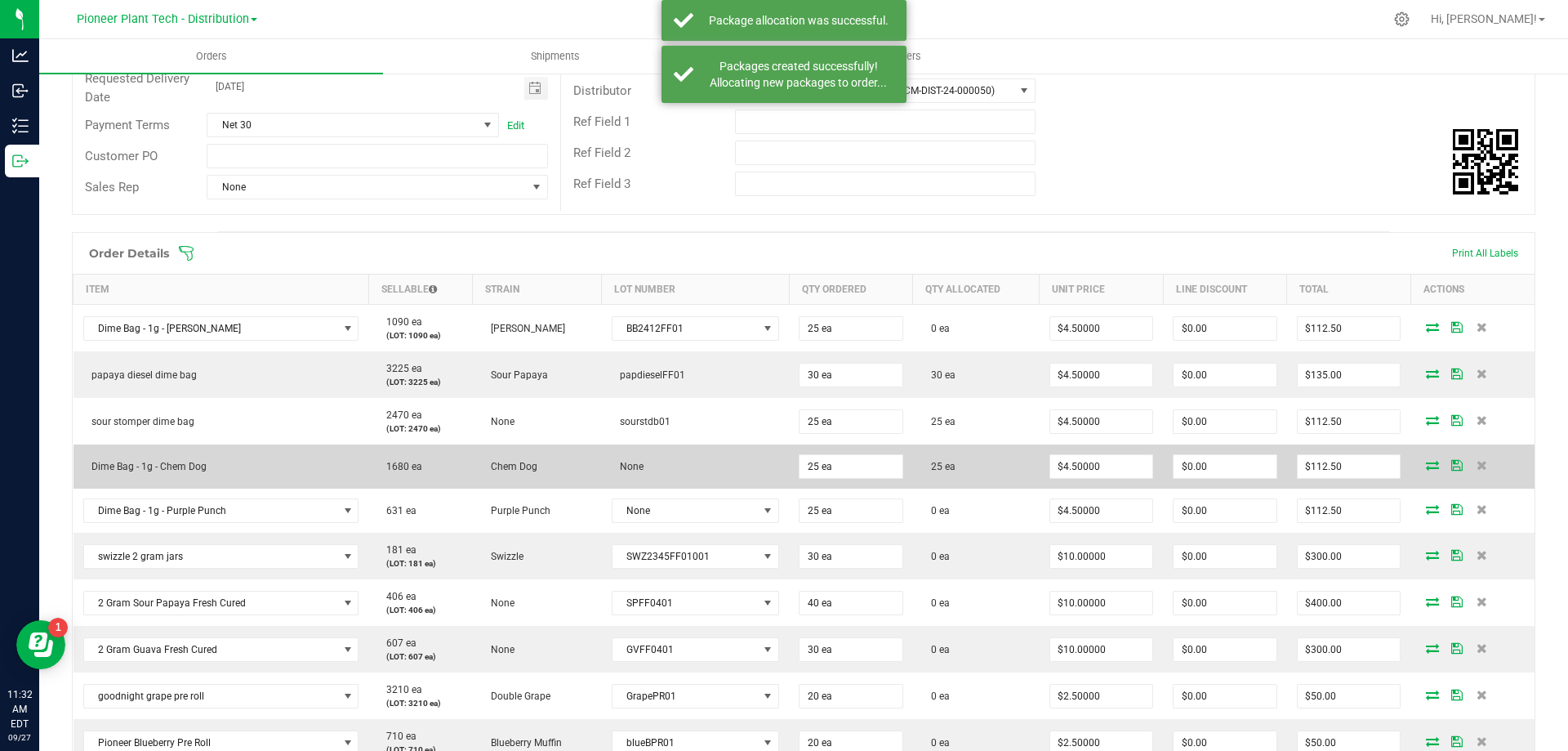
click at [1426, 460] on icon at bounding box center [1432, 465] width 13 height 10
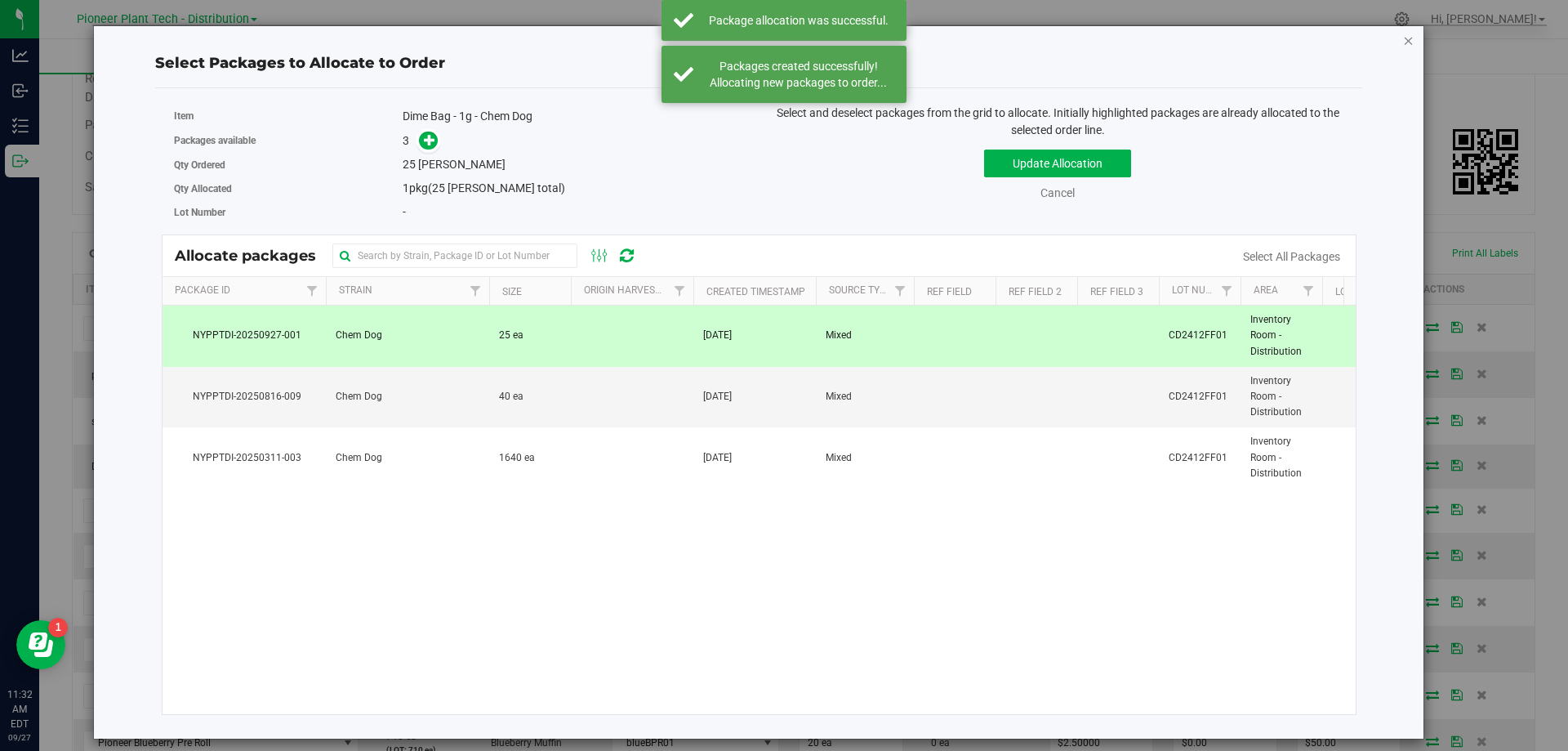
click at [1409, 45] on icon "button" at bounding box center [1408, 40] width 11 height 19
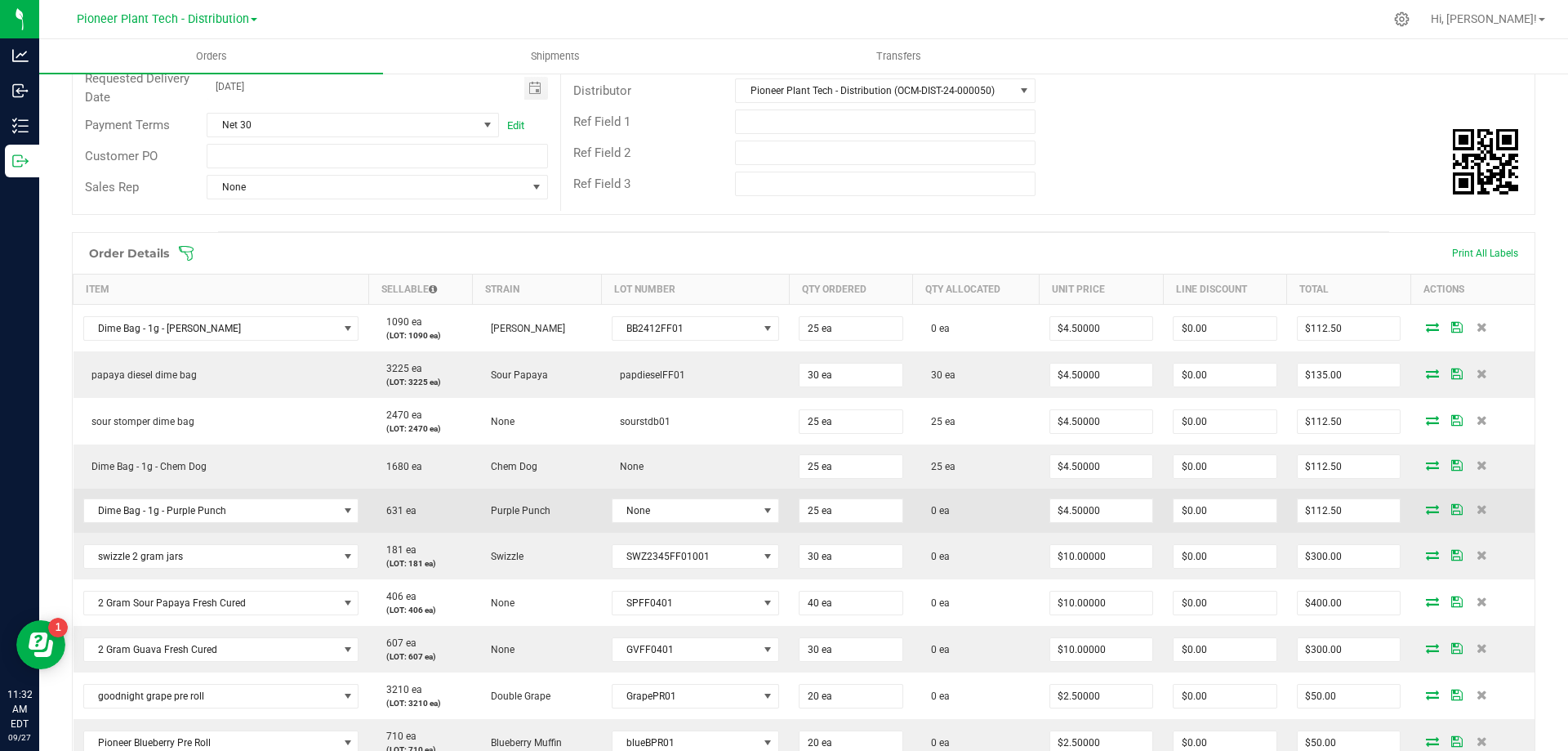
click at [1426, 507] on icon at bounding box center [1432, 509] width 13 height 10
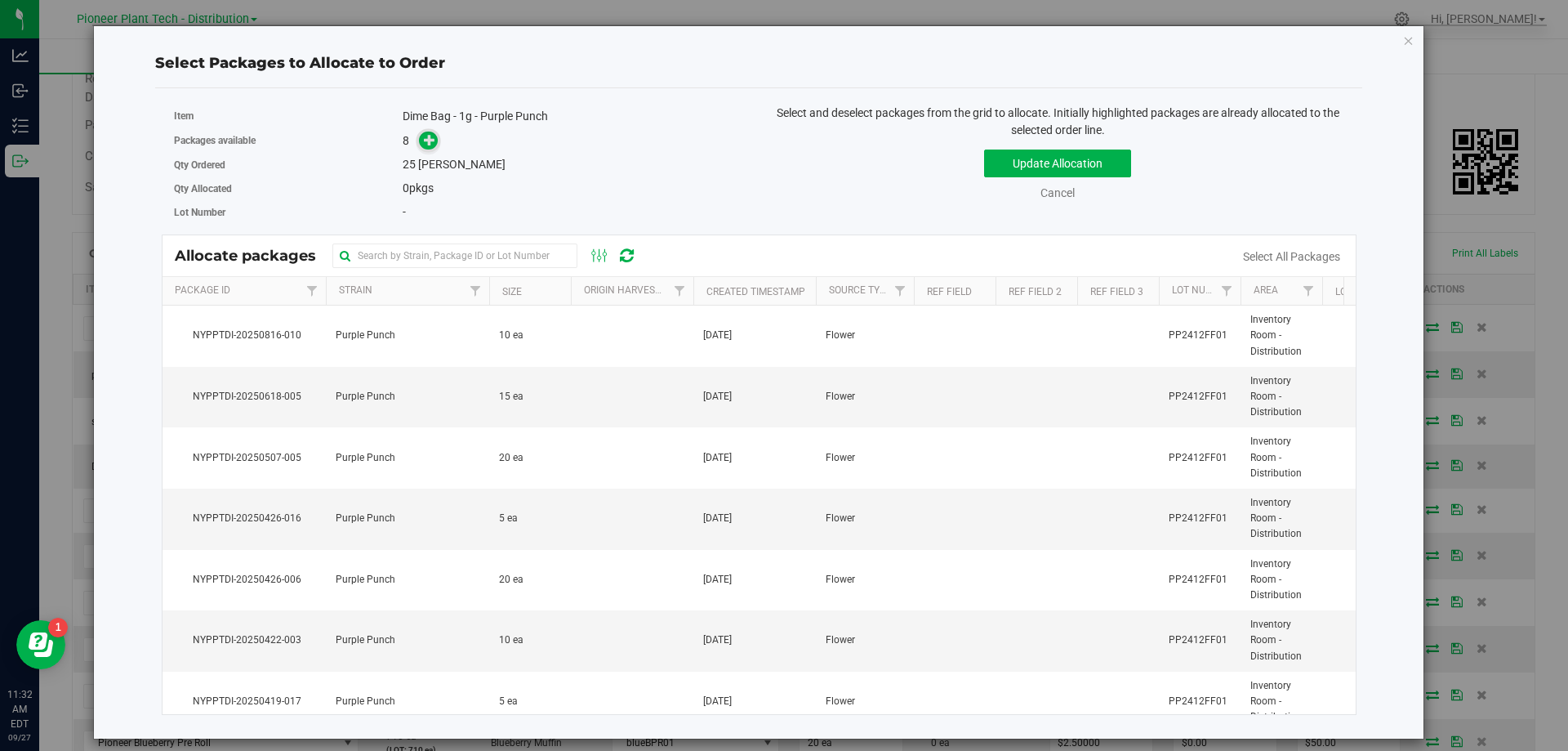
click at [422, 144] on span at bounding box center [428, 141] width 19 height 19
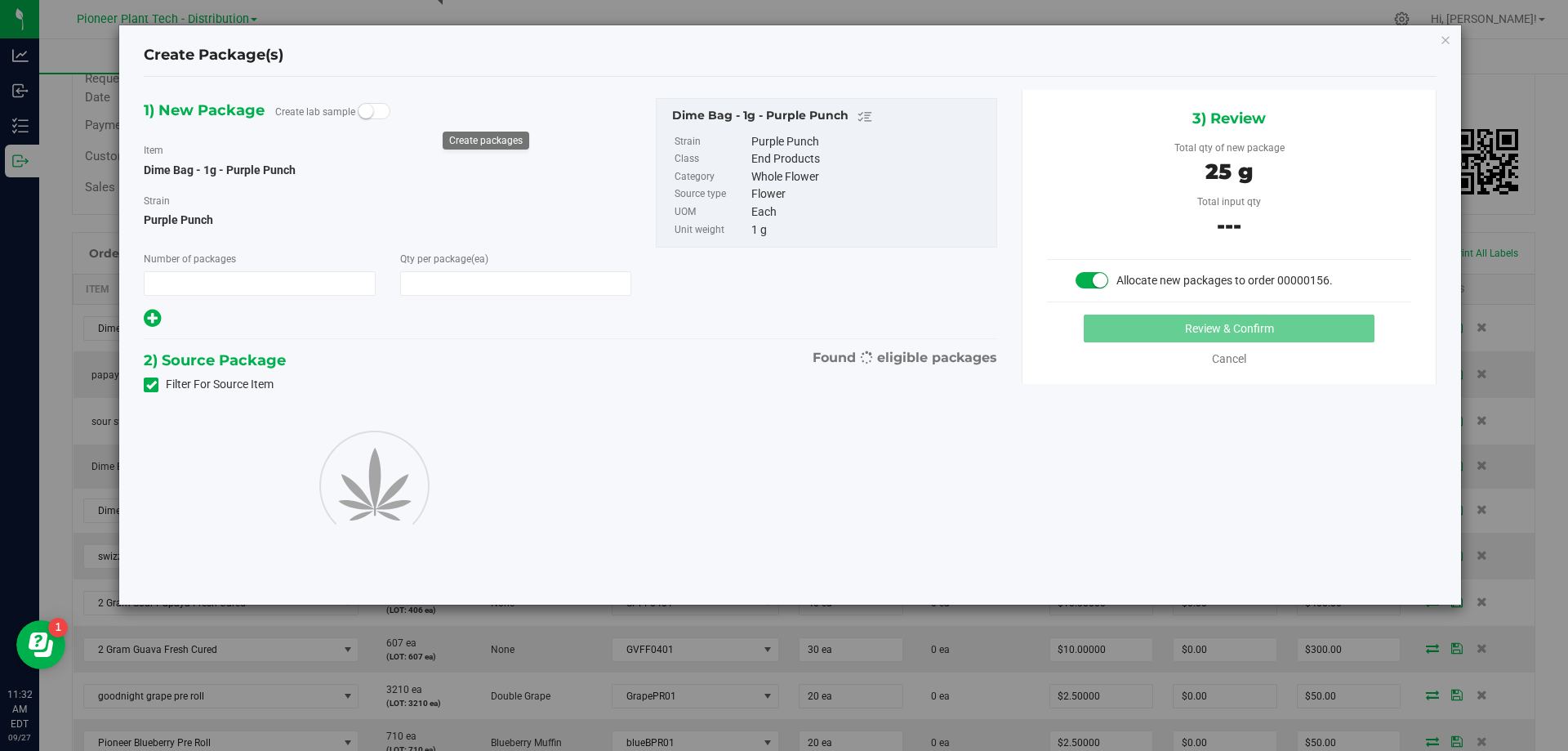
type input "1"
type input "25"
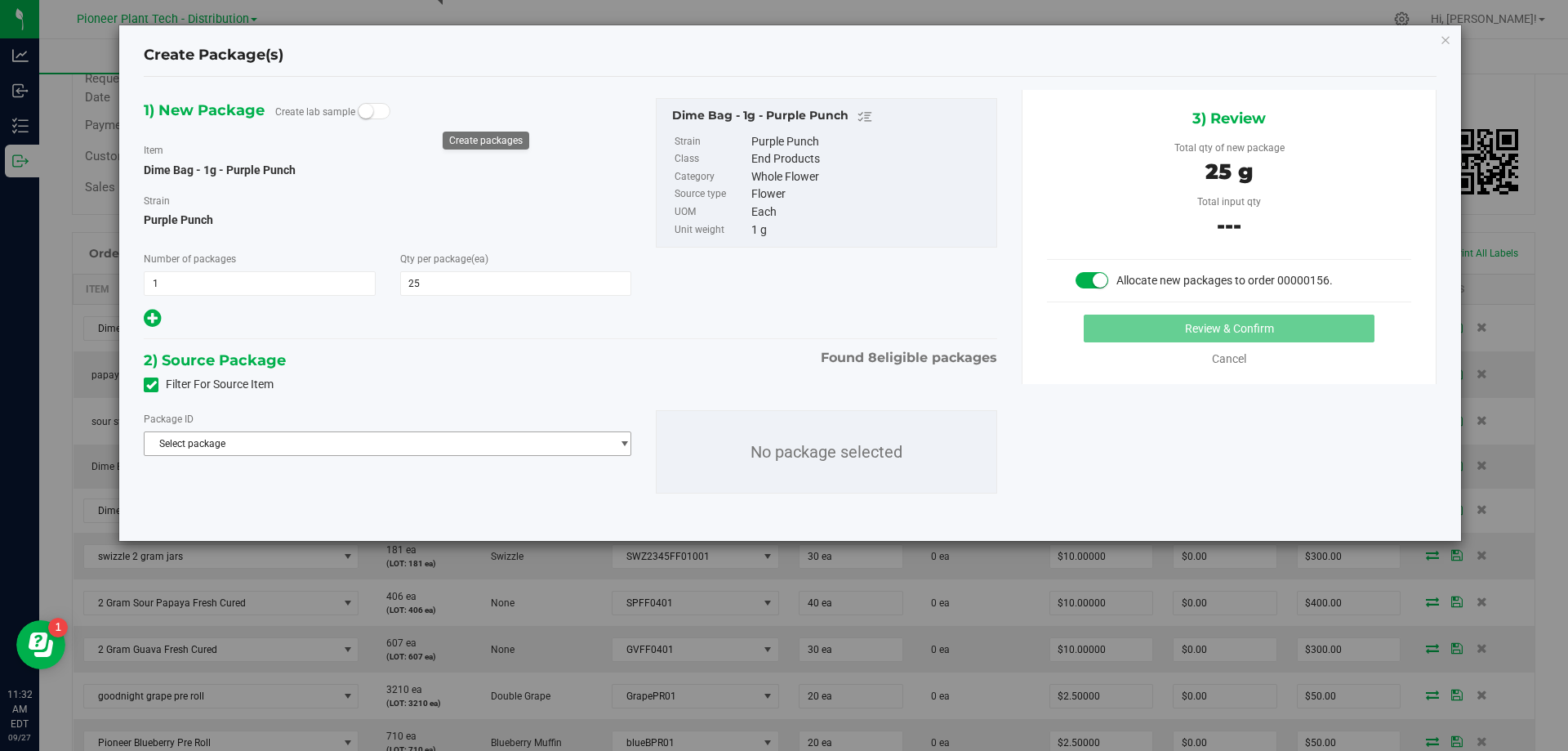
click at [336, 440] on span "Select package" at bounding box center [377, 444] width 466 height 23
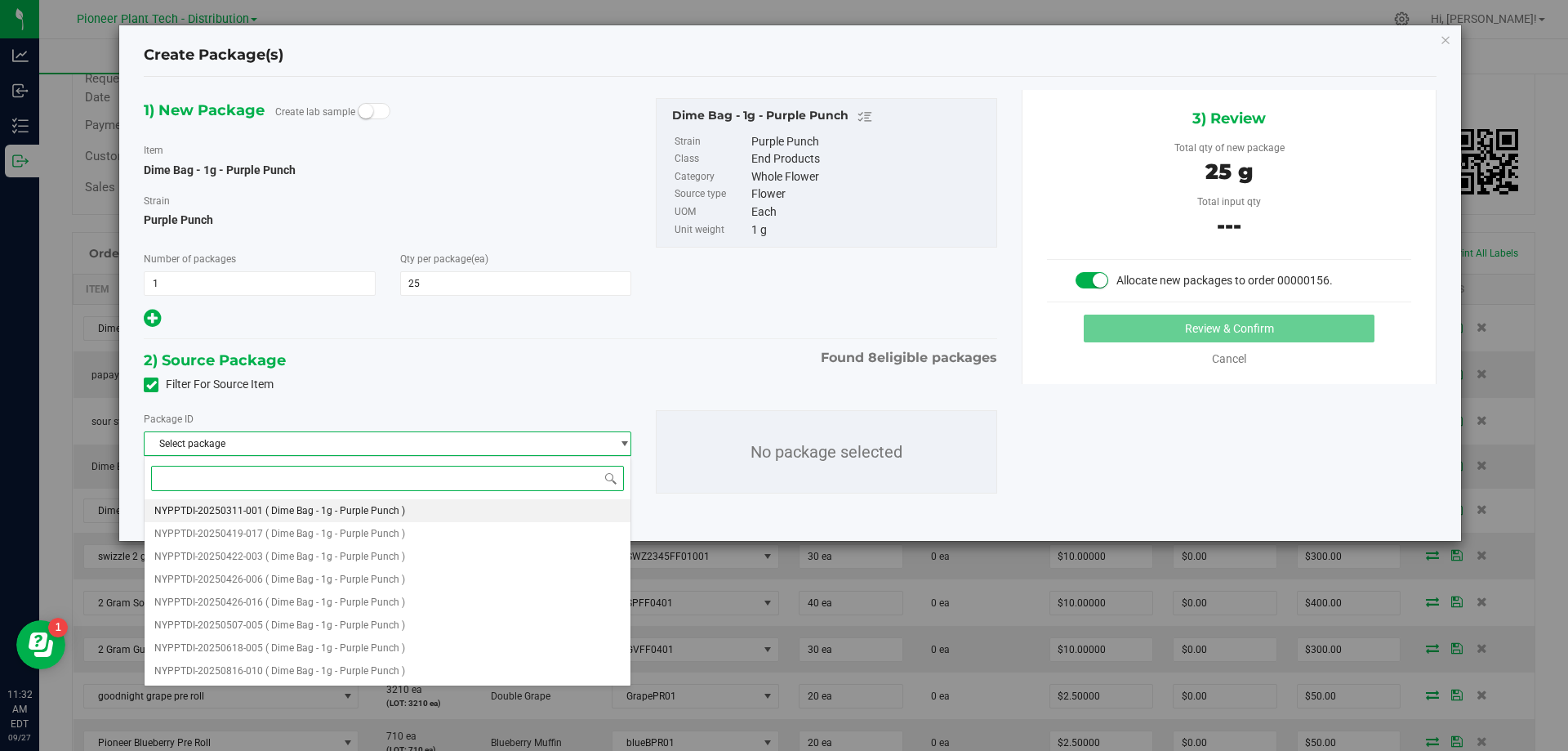
click at [334, 518] on li "NYPPTDI-20250311-001 ( Dime Bag - 1g - Purple Punch )" at bounding box center [387, 511] width 486 height 23
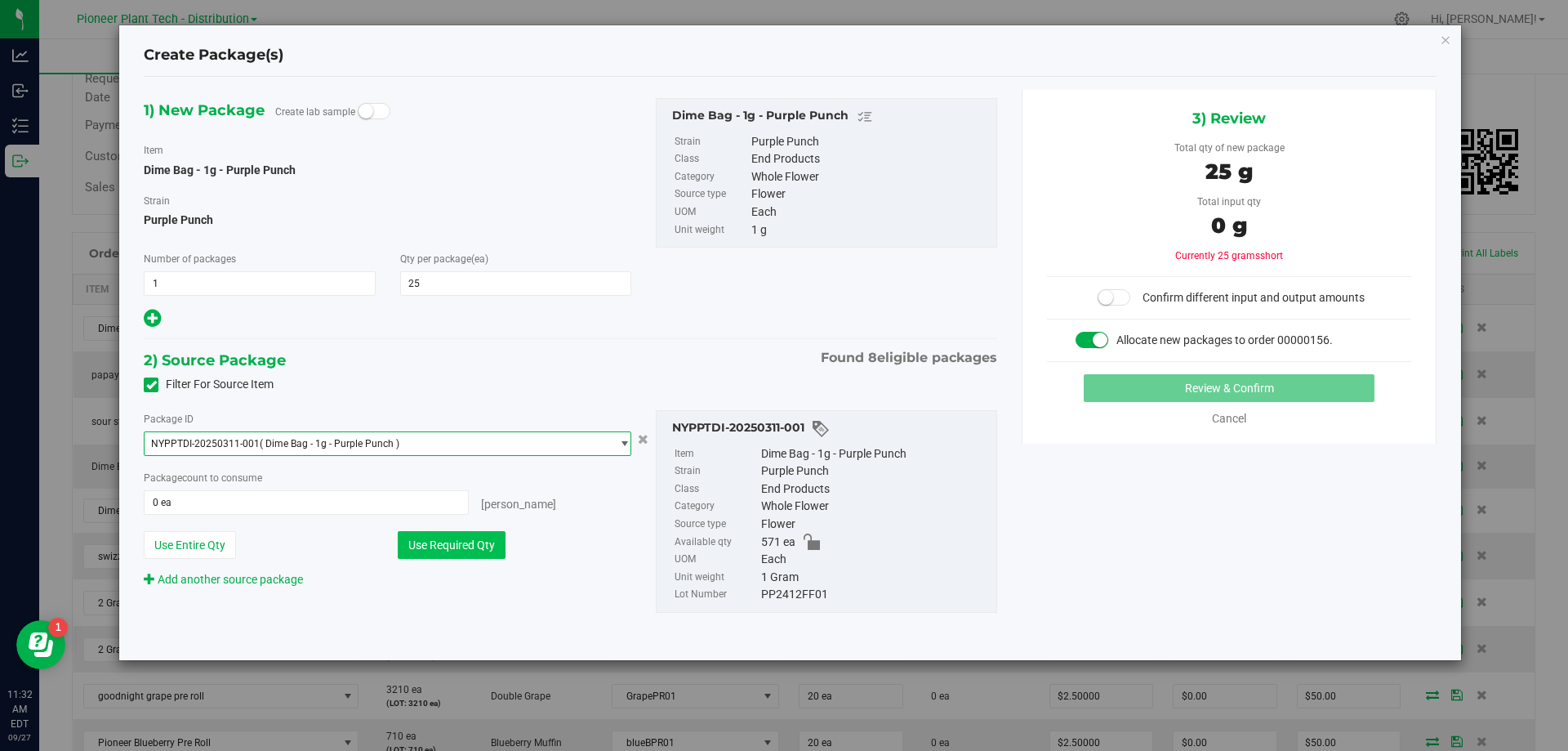
click at [438, 542] on button "Use Required Qty" at bounding box center [451, 544] width 108 height 28
type input "25 ea"
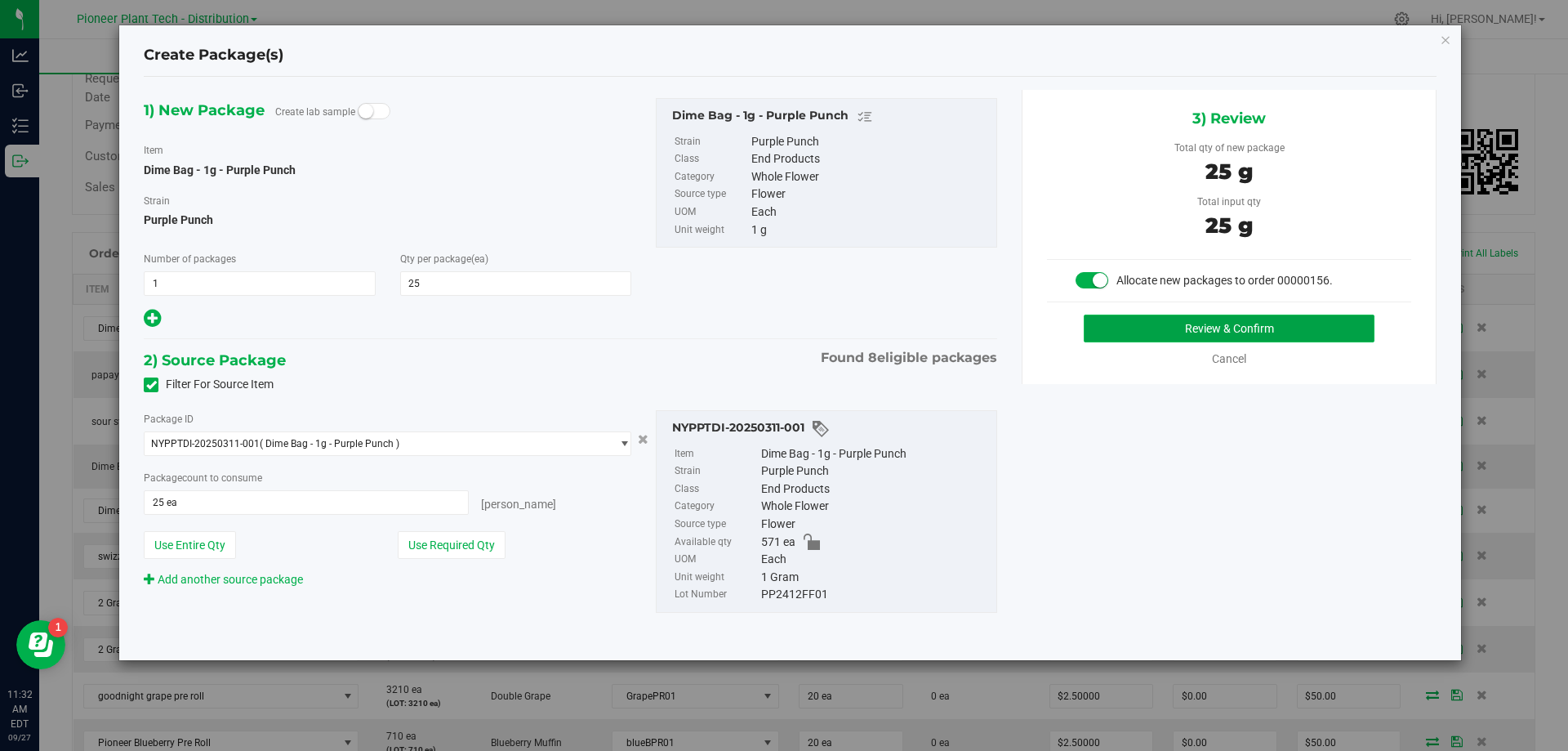
click at [1172, 327] on button "Review & Confirm" at bounding box center [1229, 328] width 291 height 28
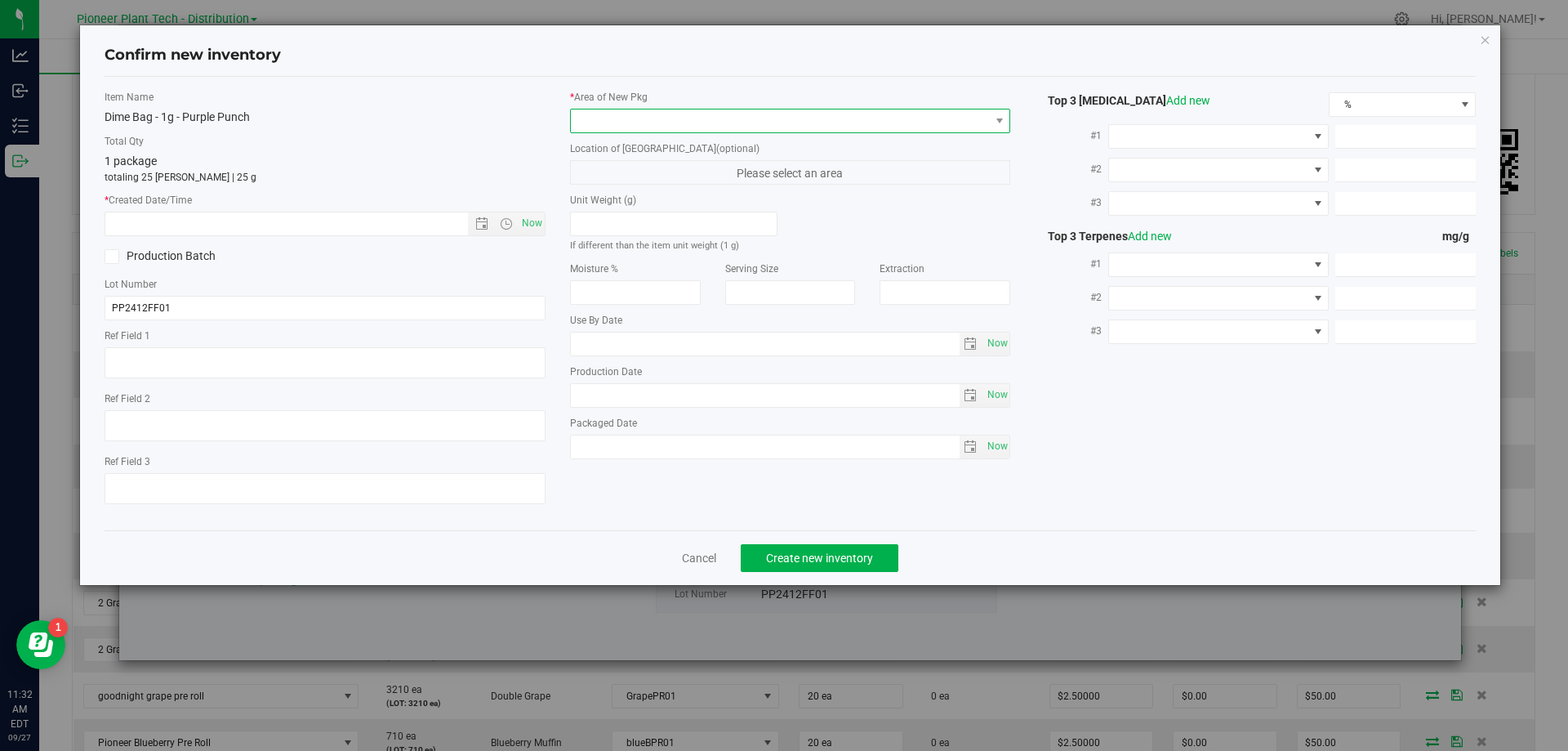
click at [728, 114] on span at bounding box center [780, 121] width 419 height 23
click at [599, 193] on li "Inventory Room - Distribution" at bounding box center [790, 188] width 439 height 23
click at [542, 224] on span "Now" at bounding box center [531, 223] width 28 height 24
type input "9/27/2025 11:32 AM"
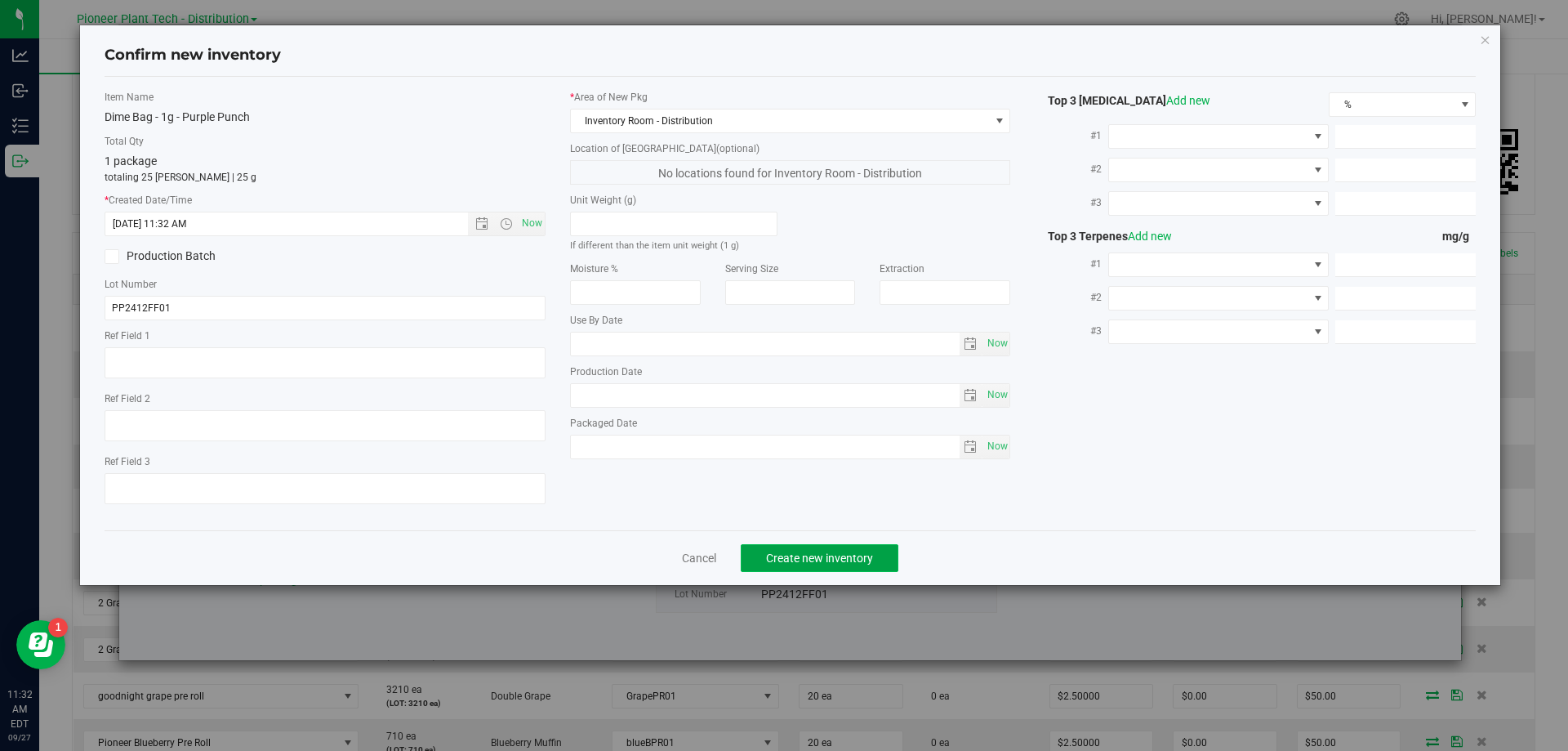
click at [769, 548] on button "Create new inventory" at bounding box center [819, 558] width 158 height 28
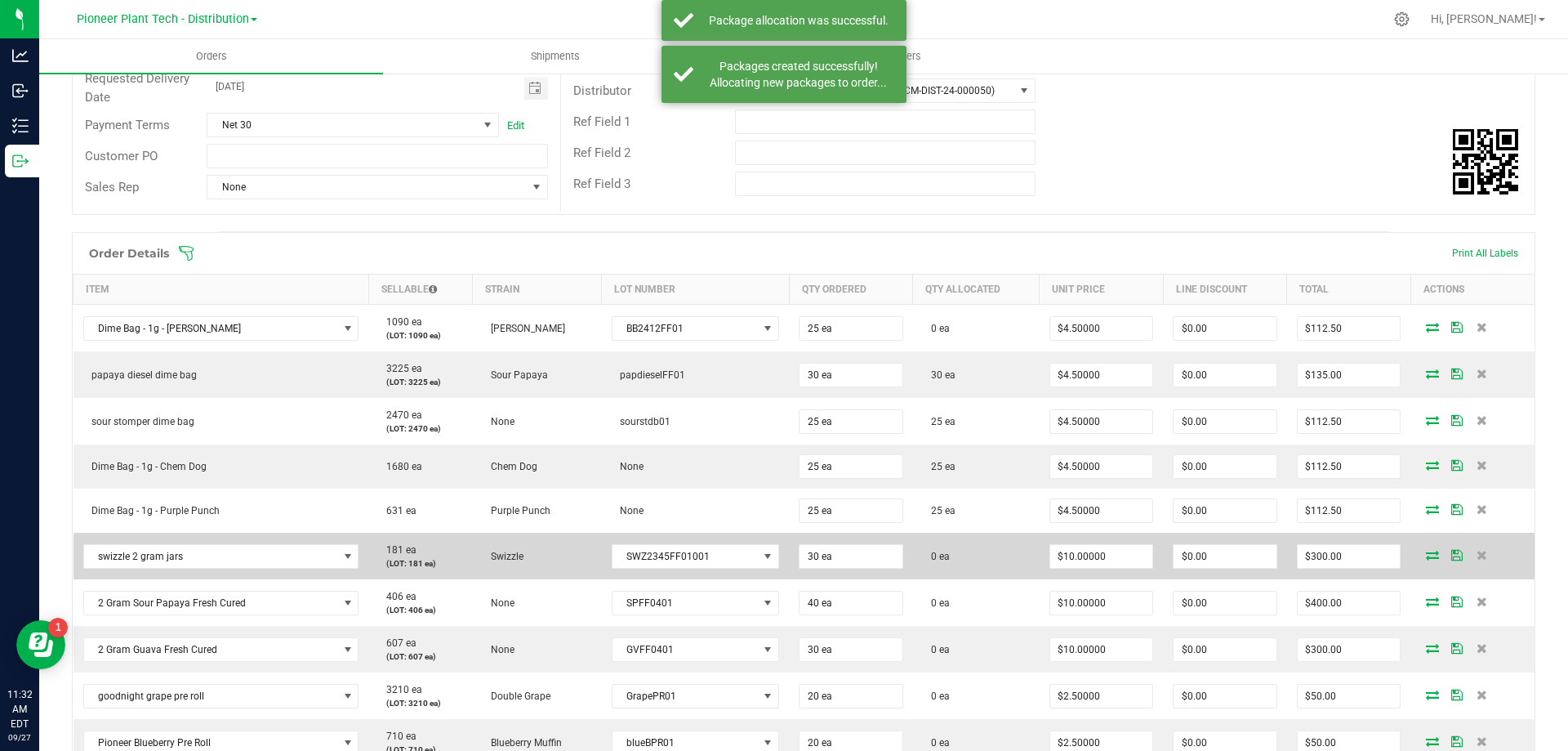
click at [1426, 555] on icon at bounding box center [1432, 555] width 13 height 10
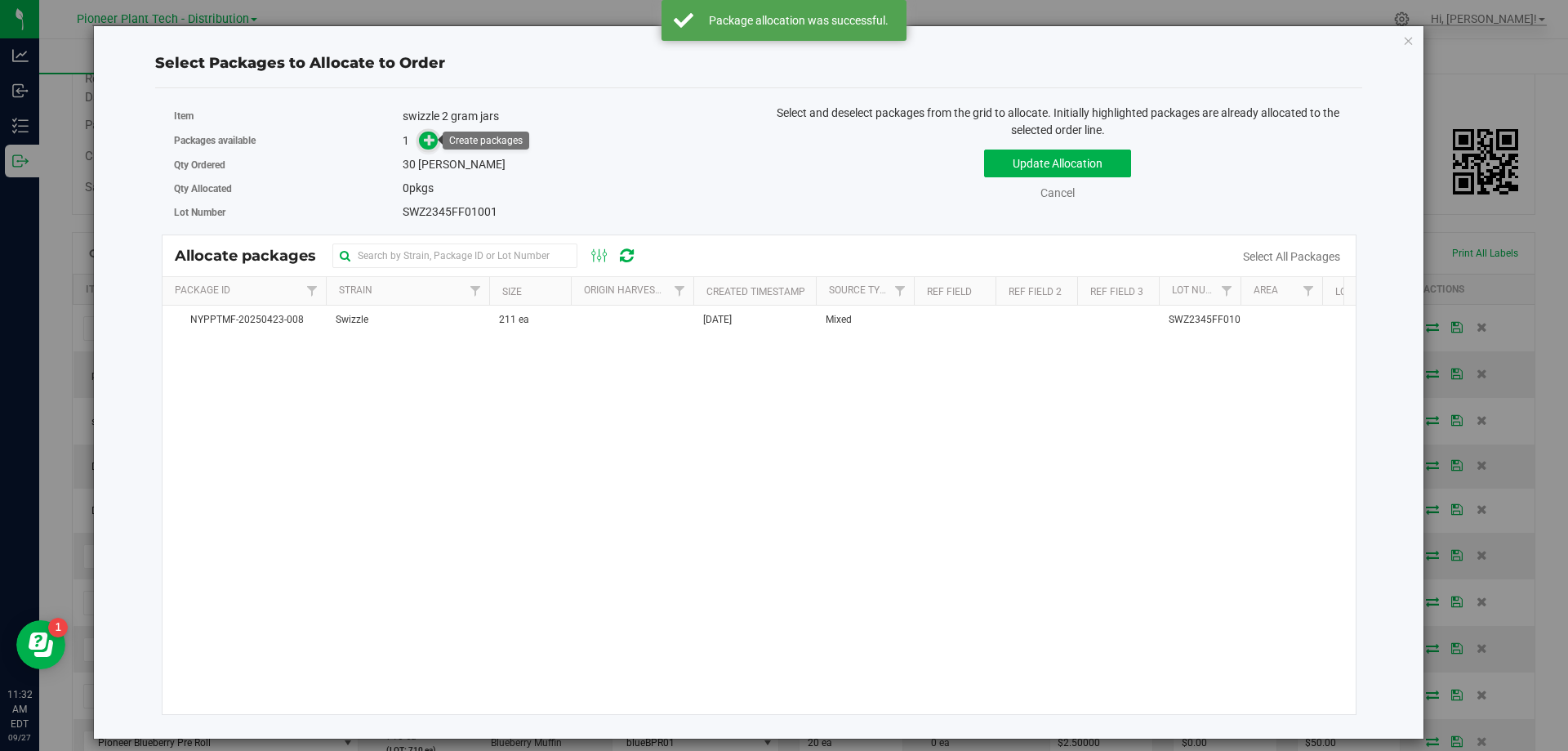
click at [435, 144] on icon at bounding box center [429, 140] width 11 height 11
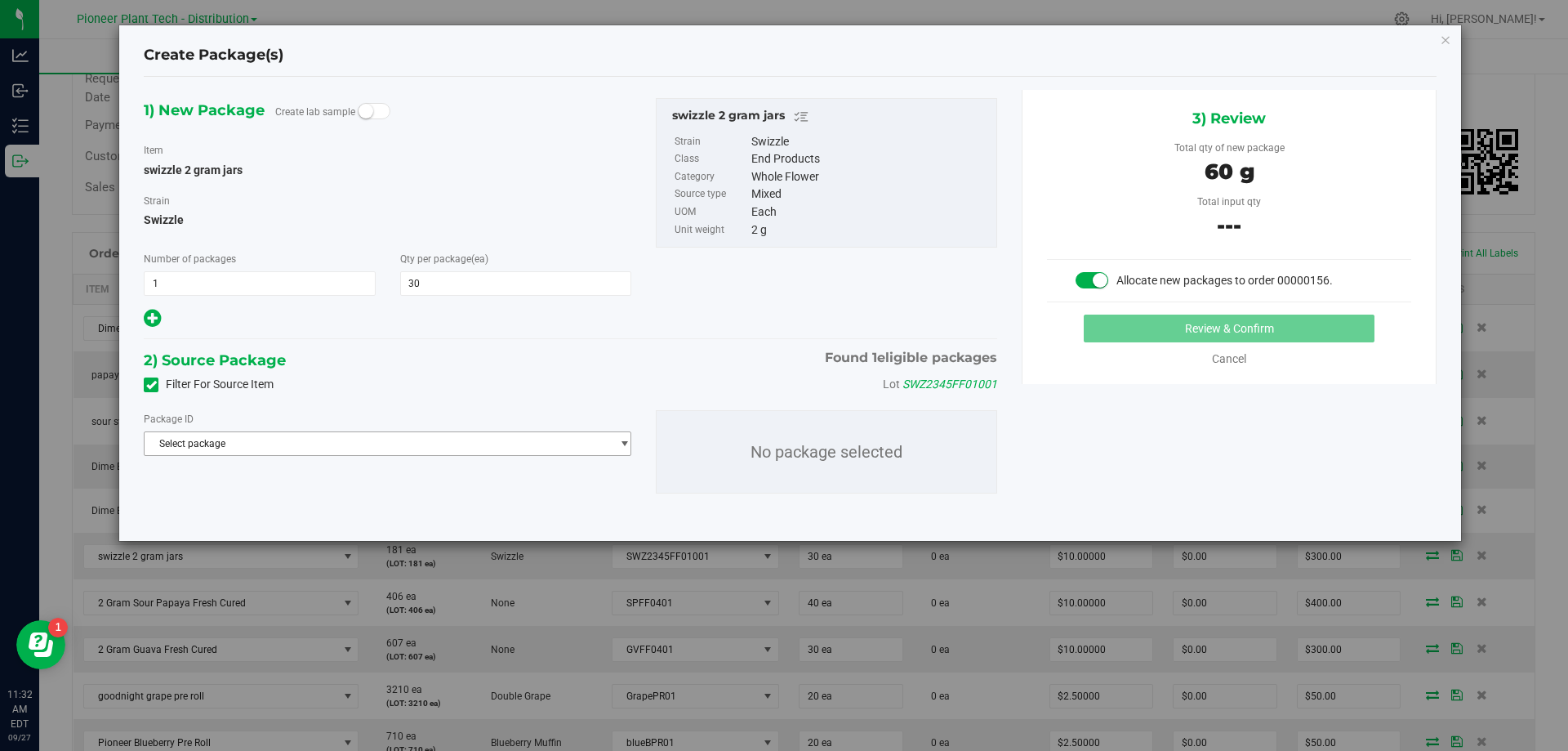
click at [521, 453] on span "Select package" at bounding box center [377, 444] width 466 height 23
click at [388, 512] on li "NYPPTMF-20250423-008 ( swizzle 2 gram jars )" at bounding box center [387, 511] width 486 height 23
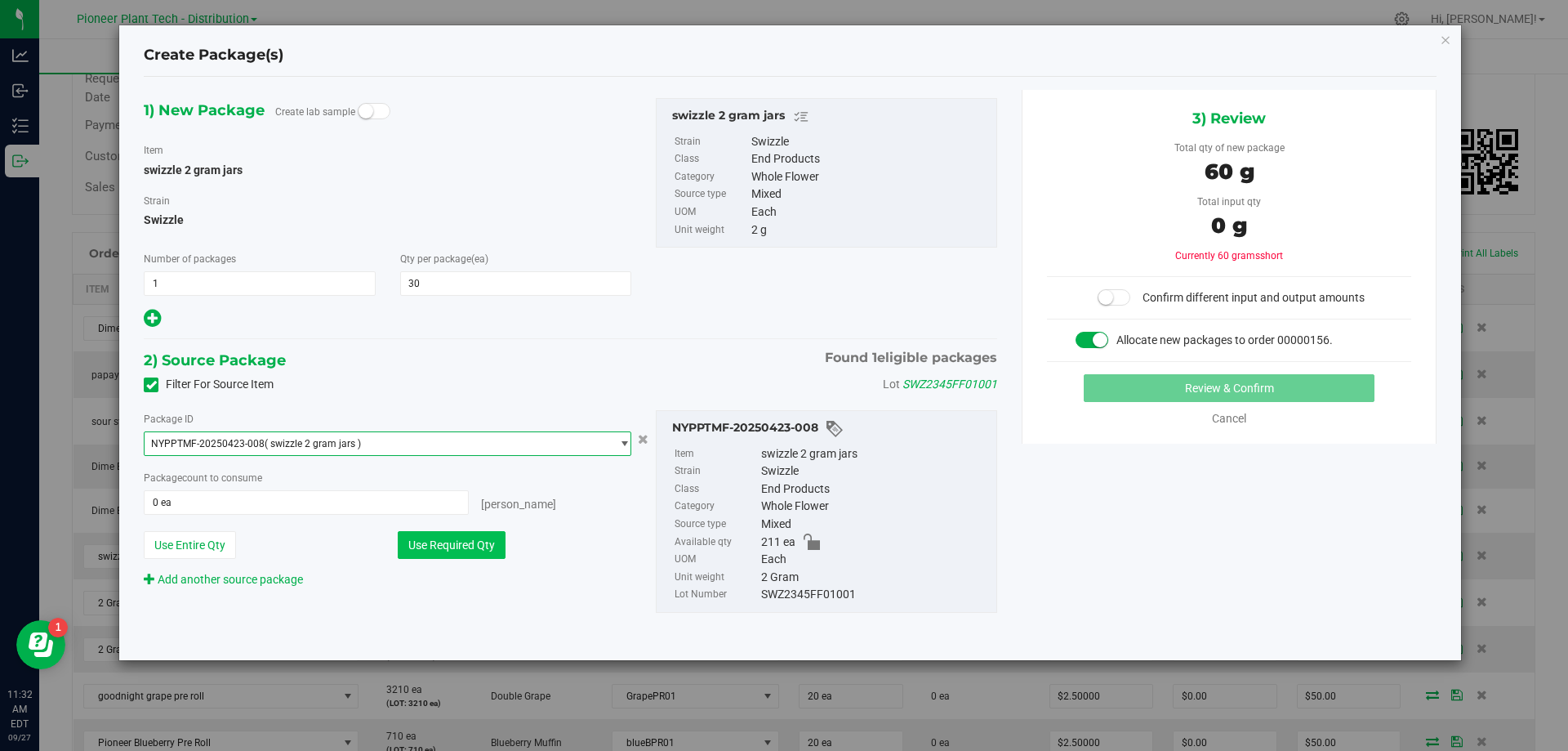
click at [460, 556] on button "Use Required Qty" at bounding box center [451, 544] width 108 height 28
type input "30 ea"
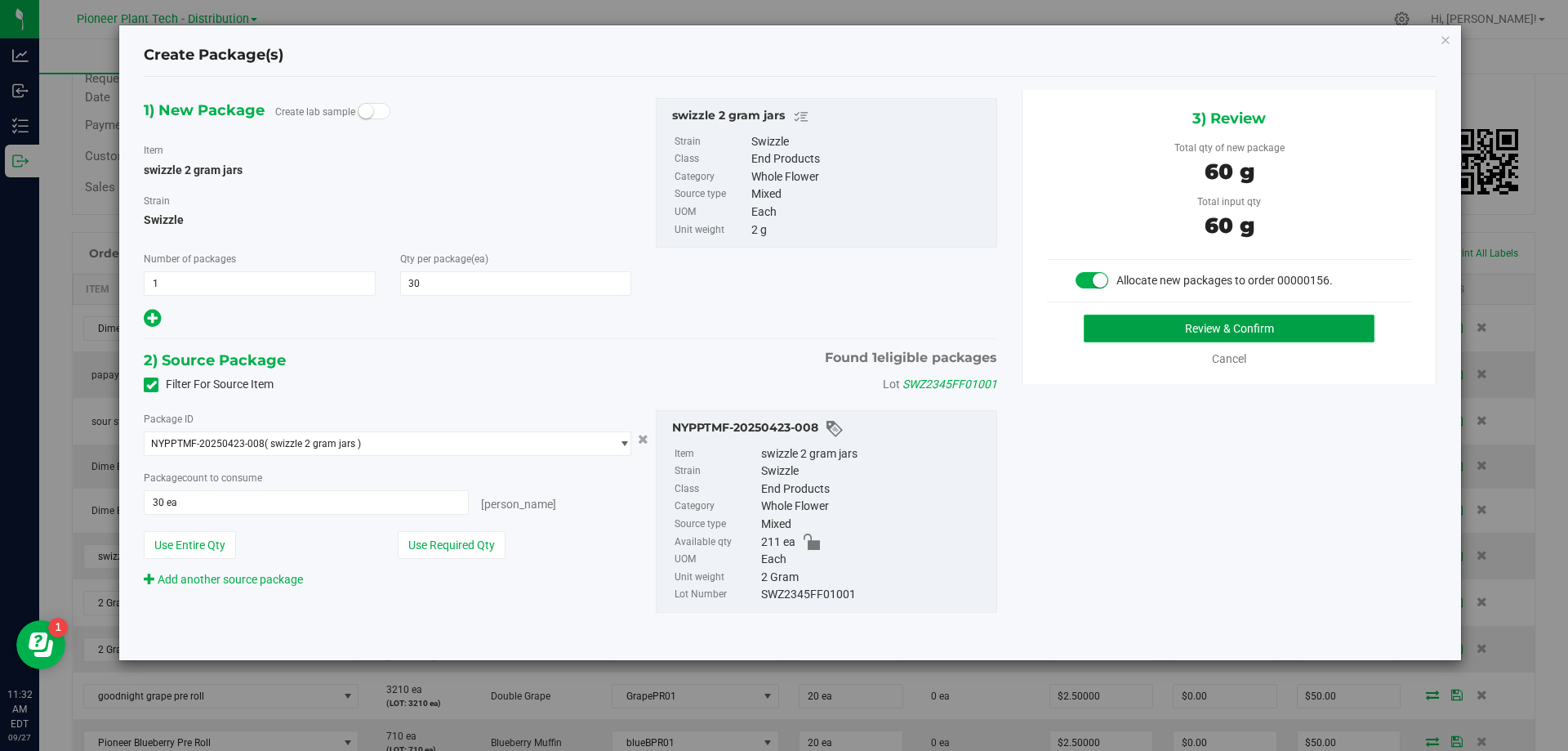
click at [1135, 330] on button "Review & Confirm" at bounding box center [1229, 328] width 291 height 28
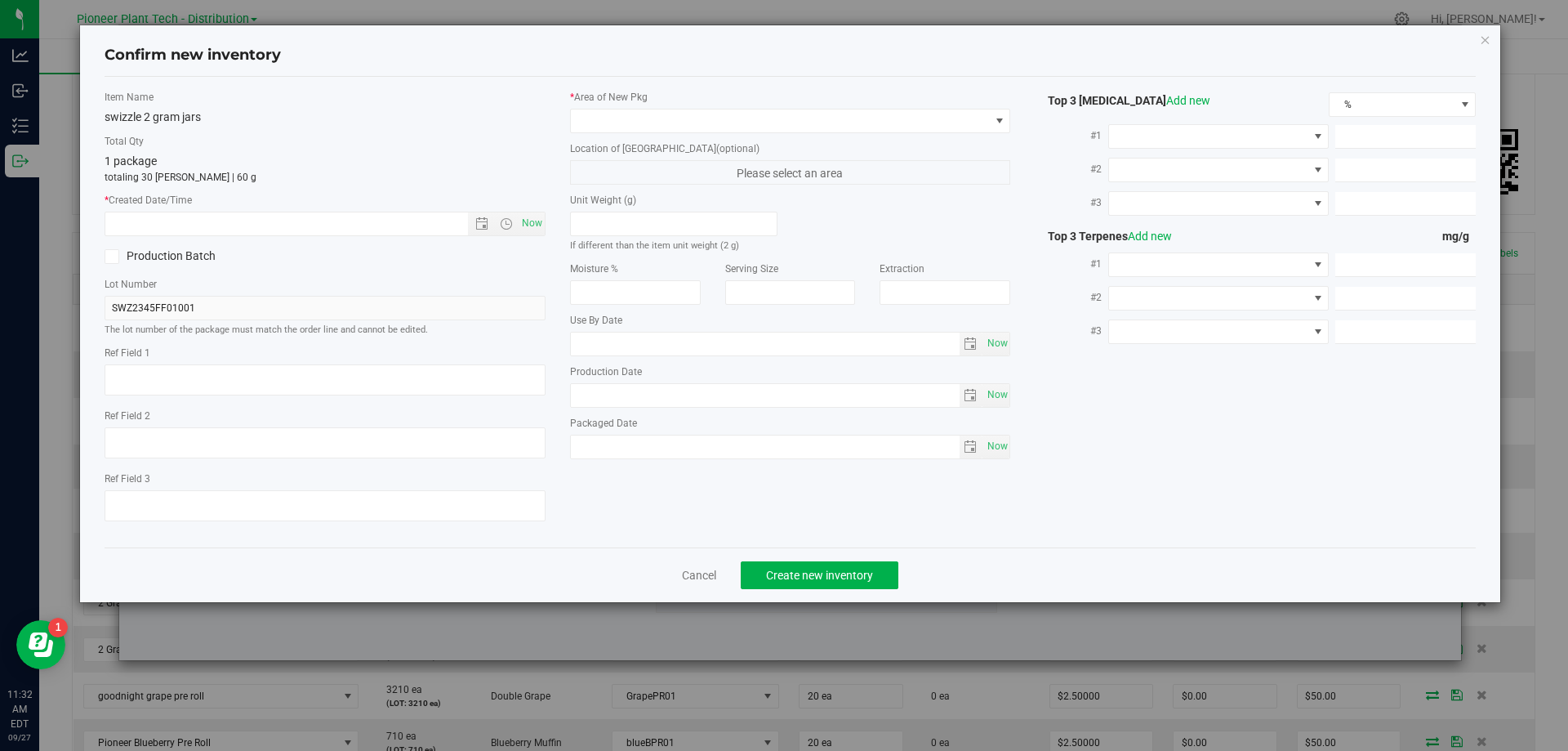
type input "2025-10-08"
type input "2024-10-09"
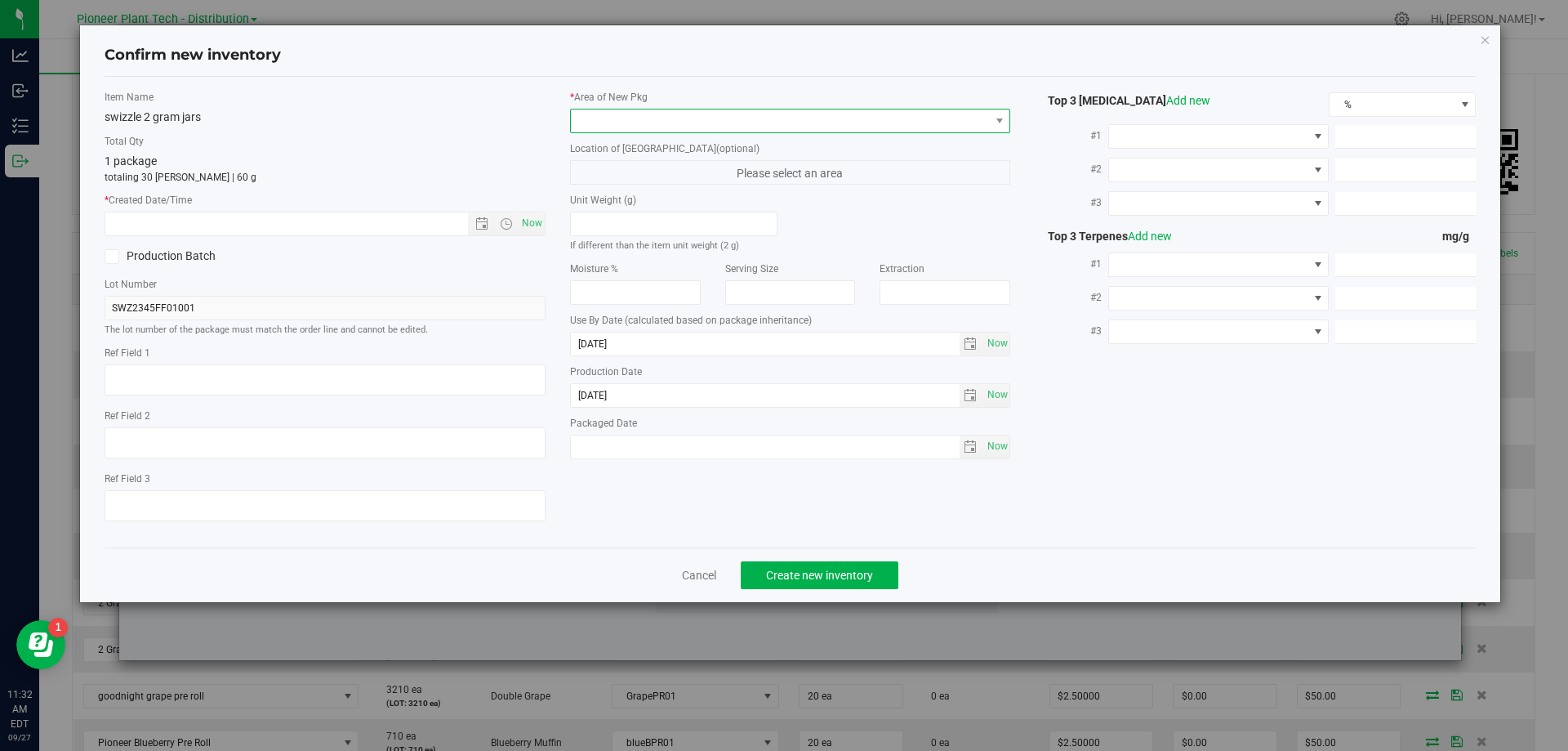
click at [724, 115] on span at bounding box center [780, 121] width 419 height 23
click at [608, 192] on li "Inventory Room - Distribution" at bounding box center [790, 188] width 439 height 23
click at [539, 218] on span "Now" at bounding box center [531, 223] width 28 height 24
type input "9/27/2025 11:32 AM"
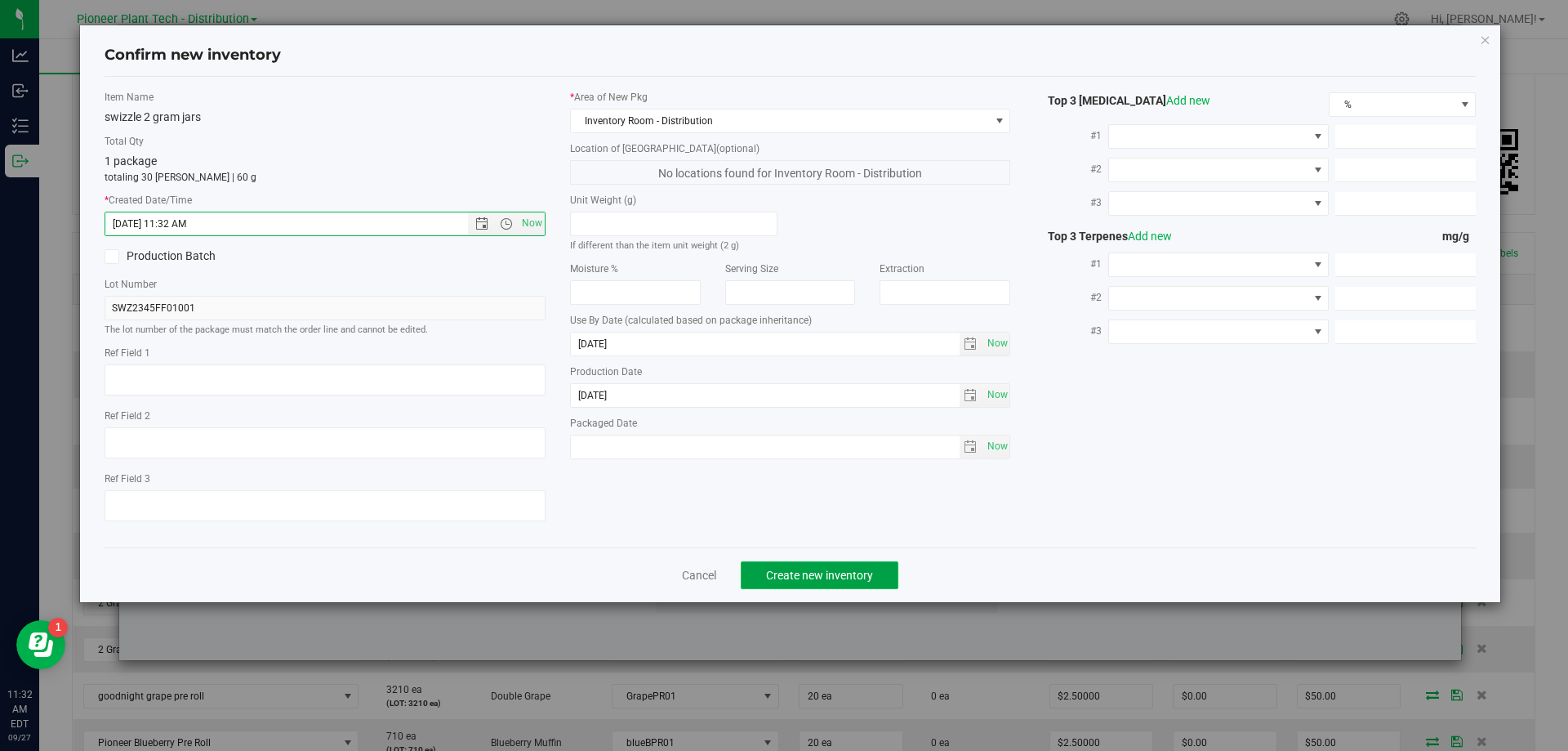
click at [841, 571] on span "Create new inventory" at bounding box center [819, 575] width 107 height 13
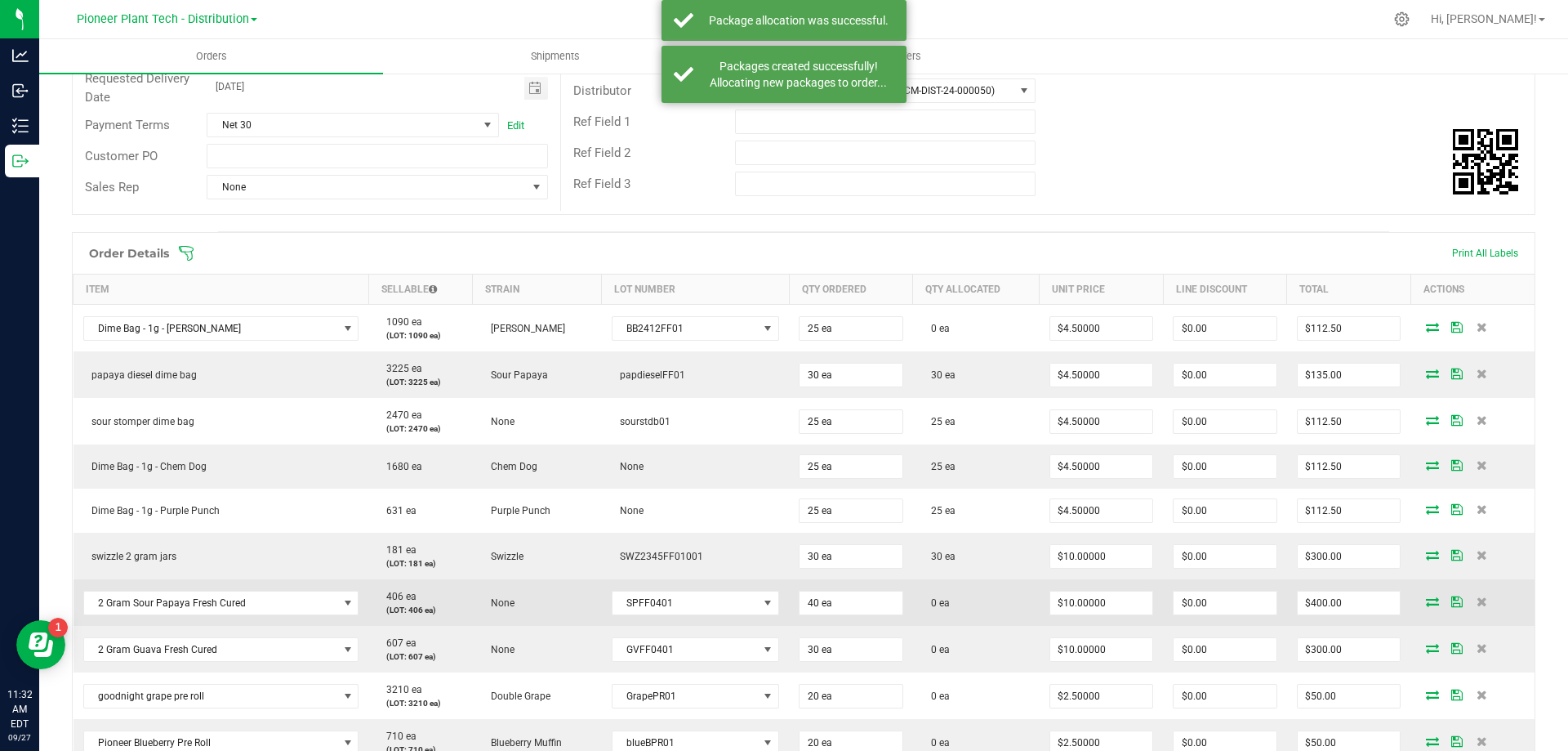
click at [1426, 596] on icon at bounding box center [1432, 601] width 13 height 10
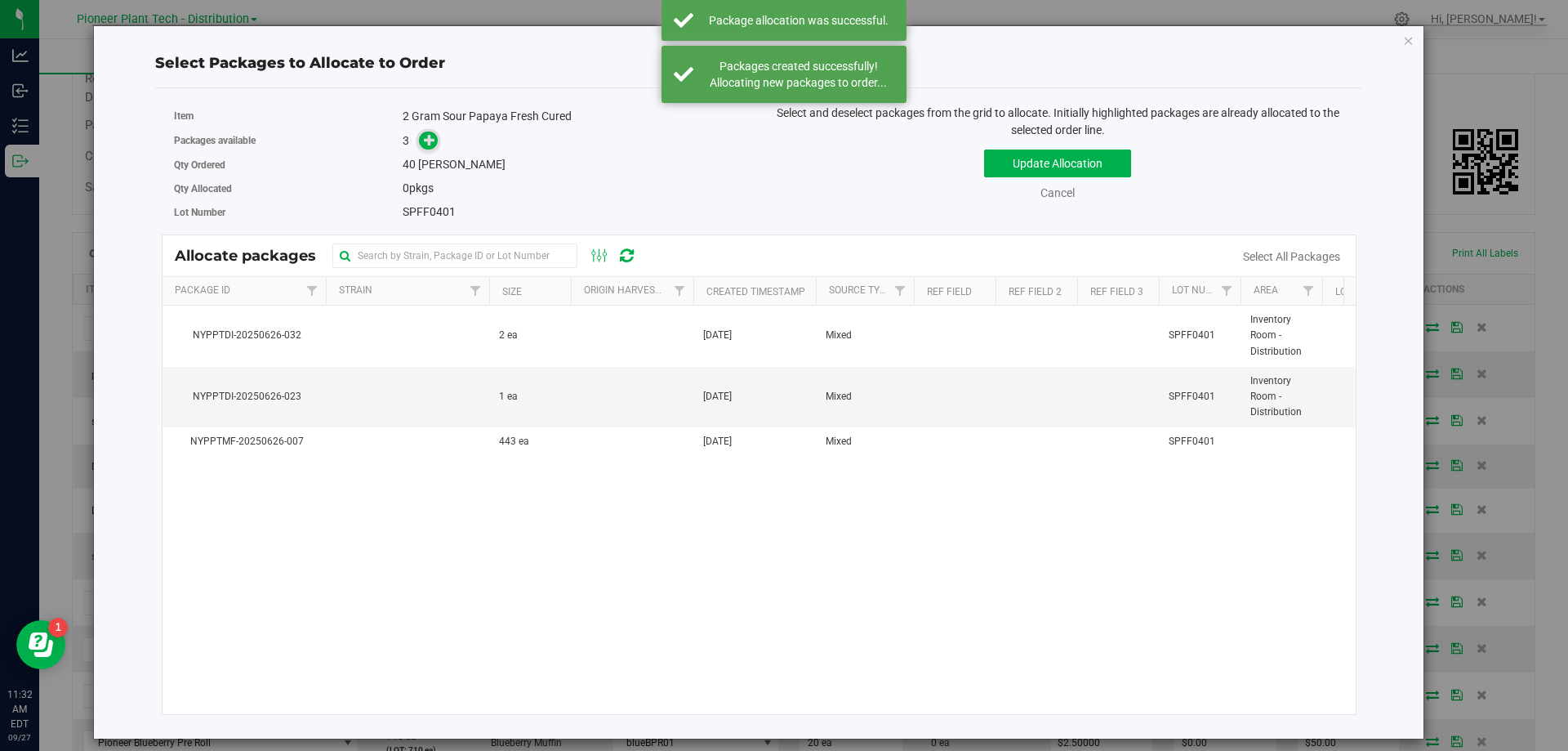
click at [433, 141] on icon at bounding box center [429, 140] width 11 height 11
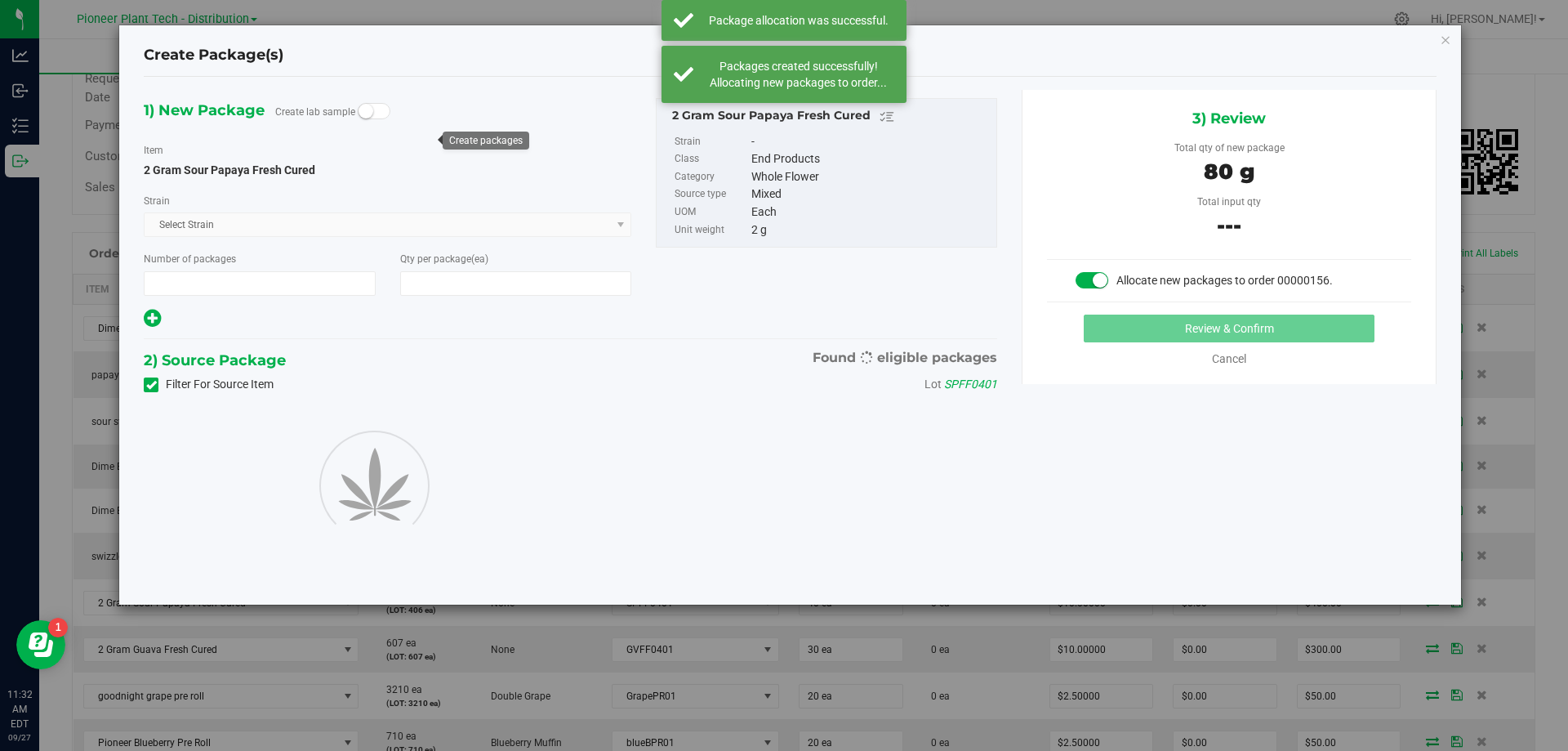
type input "1"
type input "40"
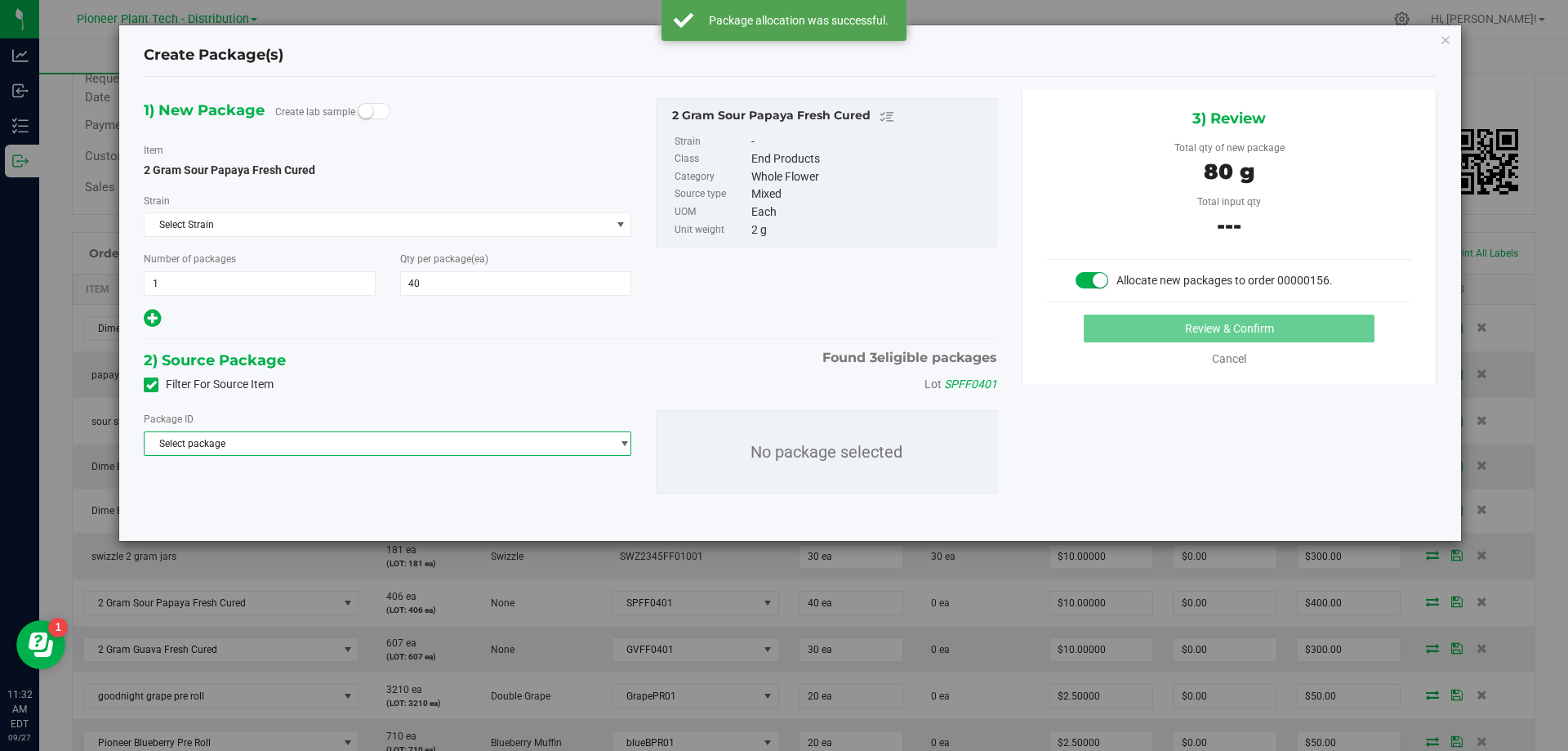
click at [625, 449] on span "select" at bounding box center [623, 444] width 12 height 13
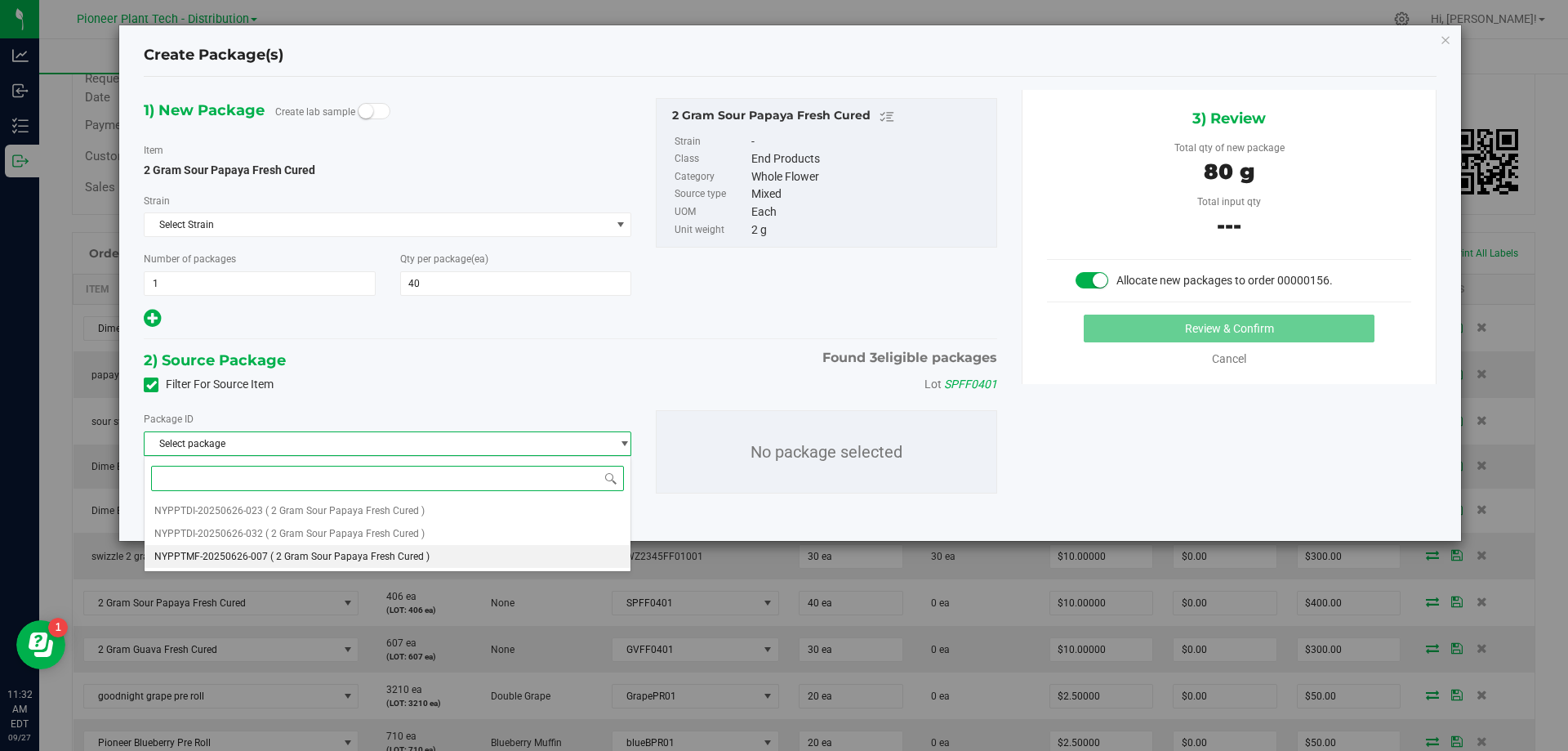
click at [427, 555] on li "NYPPTMF-20250626-007 ( 2 Gram Sour Papaya Fresh Cured )" at bounding box center [387, 557] width 486 height 23
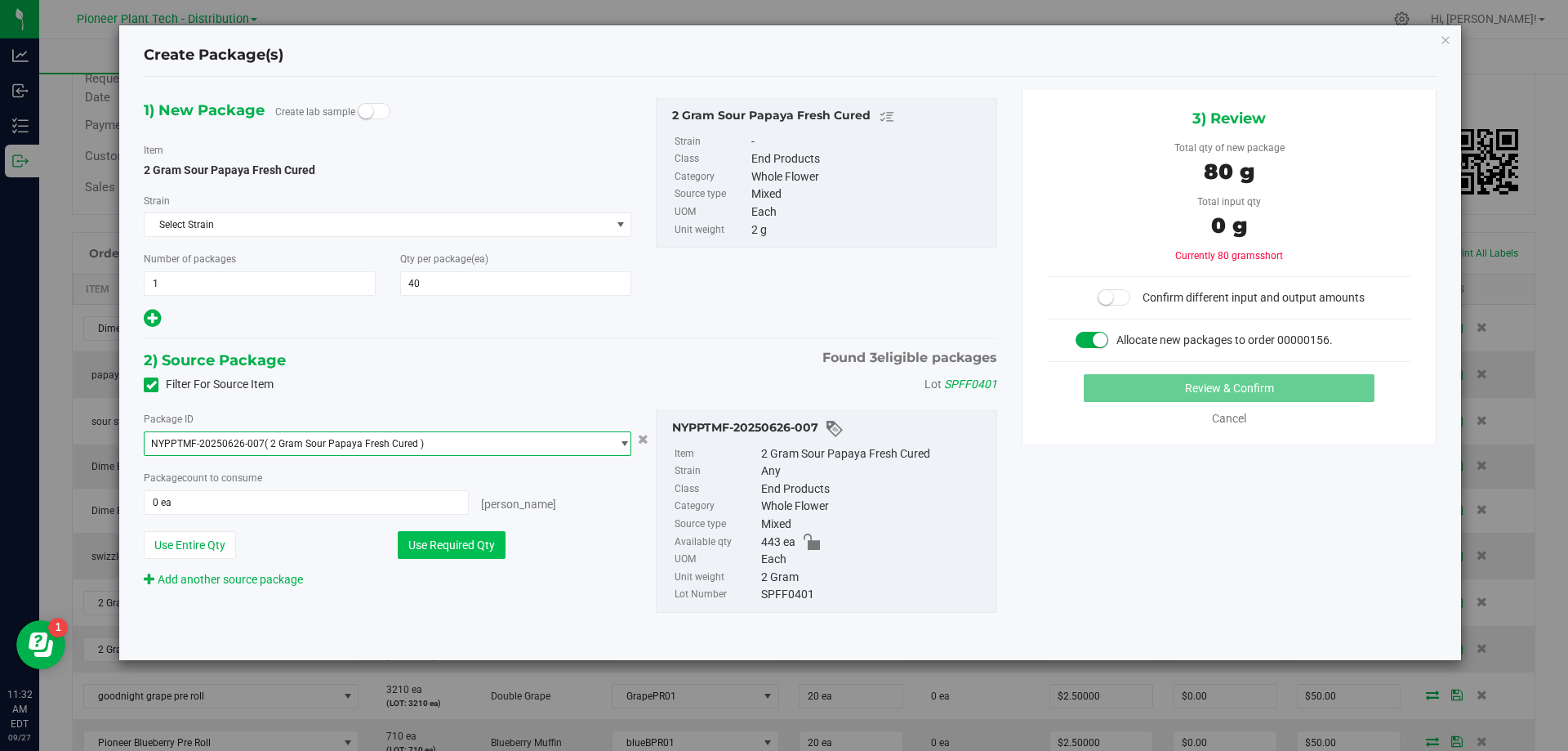
click at [487, 549] on button "Use Required Qty" at bounding box center [451, 544] width 108 height 28
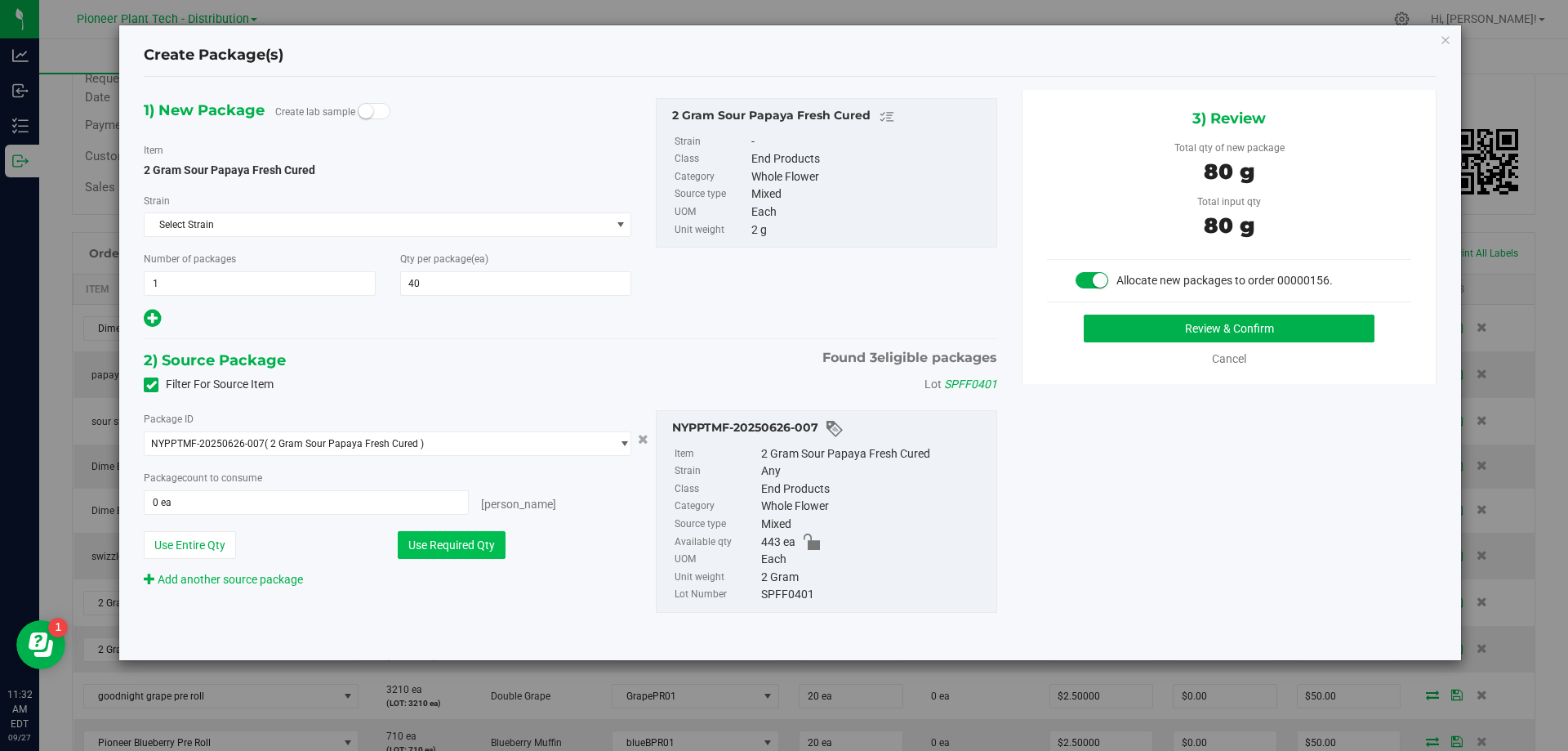
type input "40 ea"
click at [1174, 320] on button "Review & Confirm" at bounding box center [1229, 328] width 291 height 28
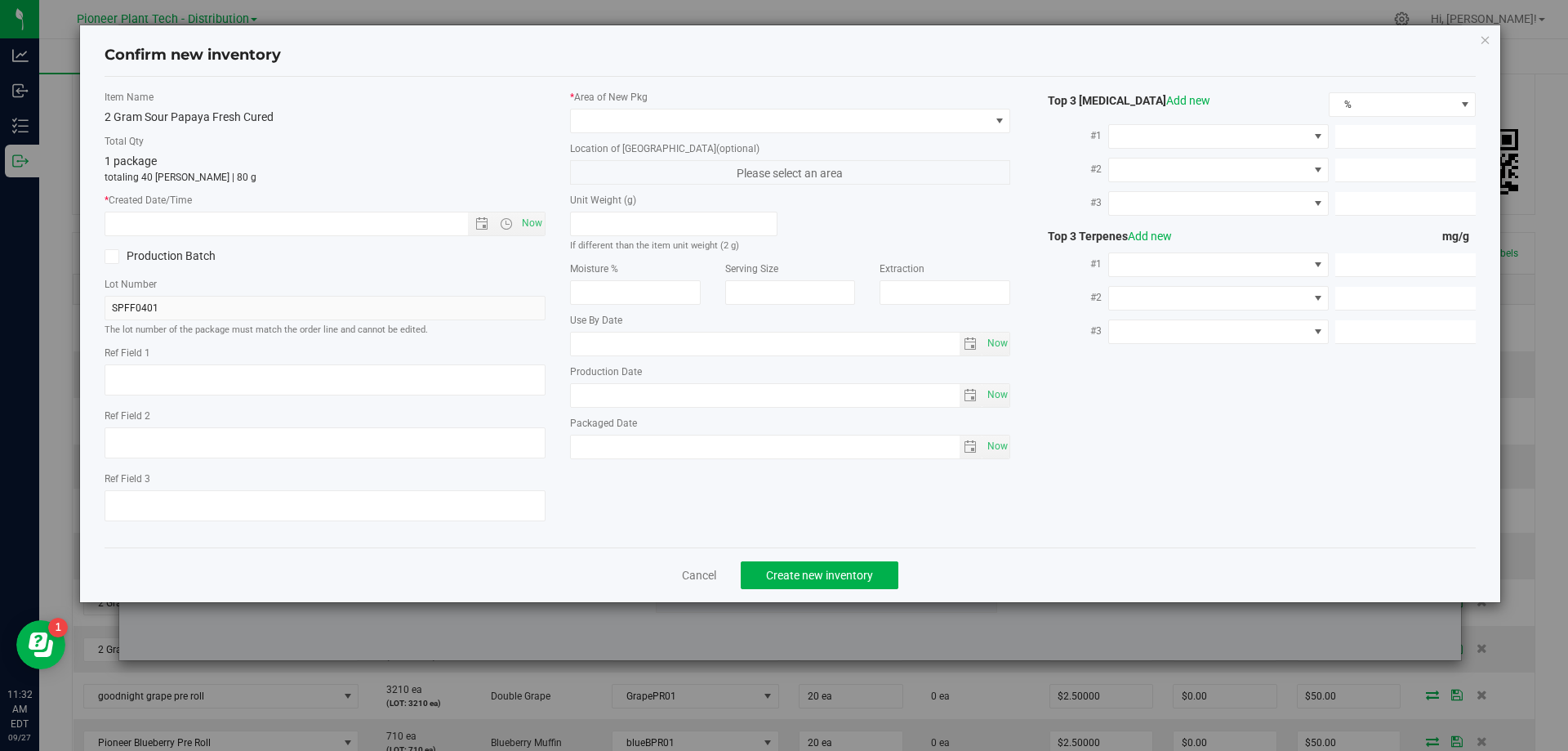
type input "2026-05-25"
type input "2025-05-25"
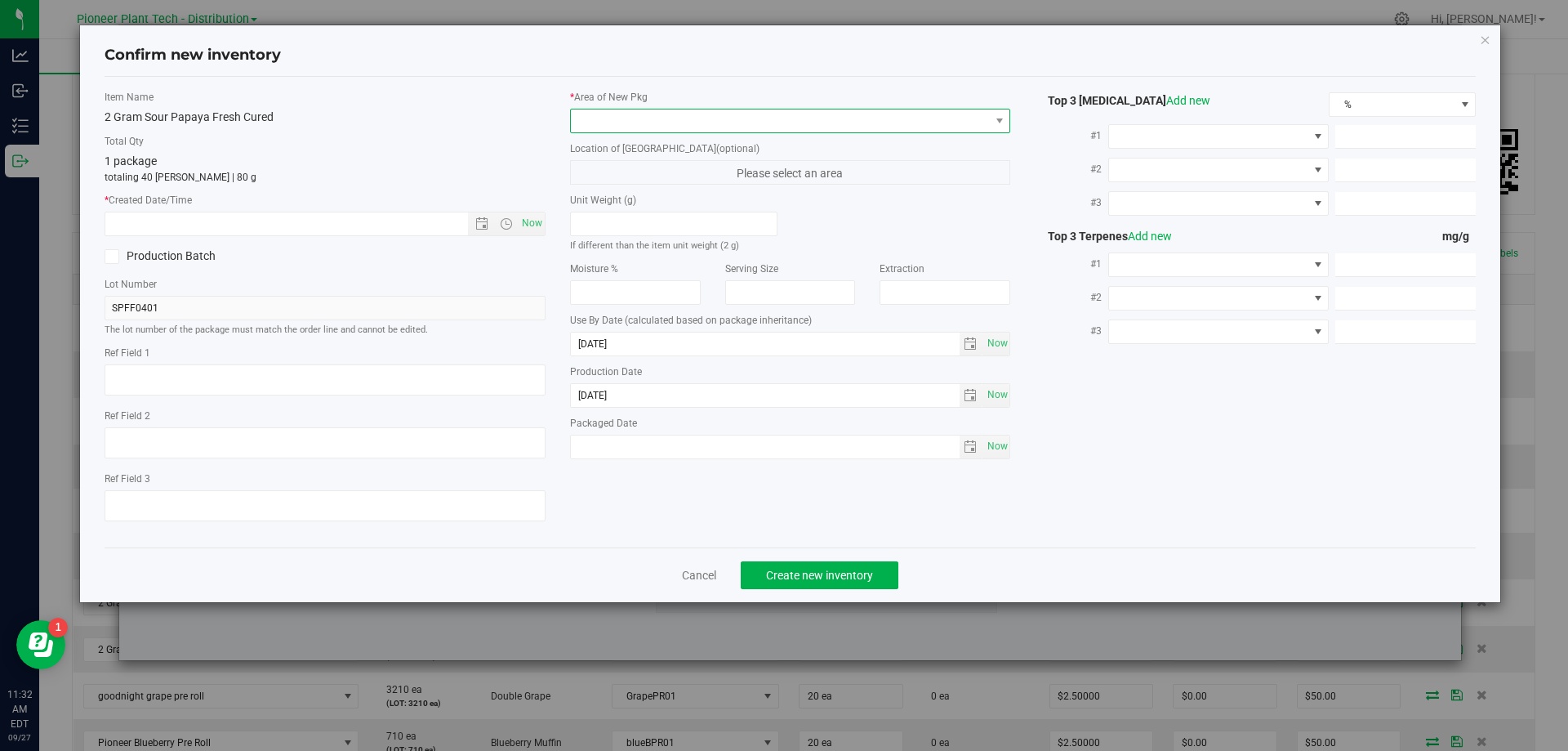
click at [736, 110] on span at bounding box center [780, 121] width 419 height 23
click at [637, 186] on li "Inventory Room - Distribution" at bounding box center [790, 188] width 439 height 23
click at [534, 224] on span "Now" at bounding box center [531, 223] width 28 height 24
type input "9/27/2025 11:32 AM"
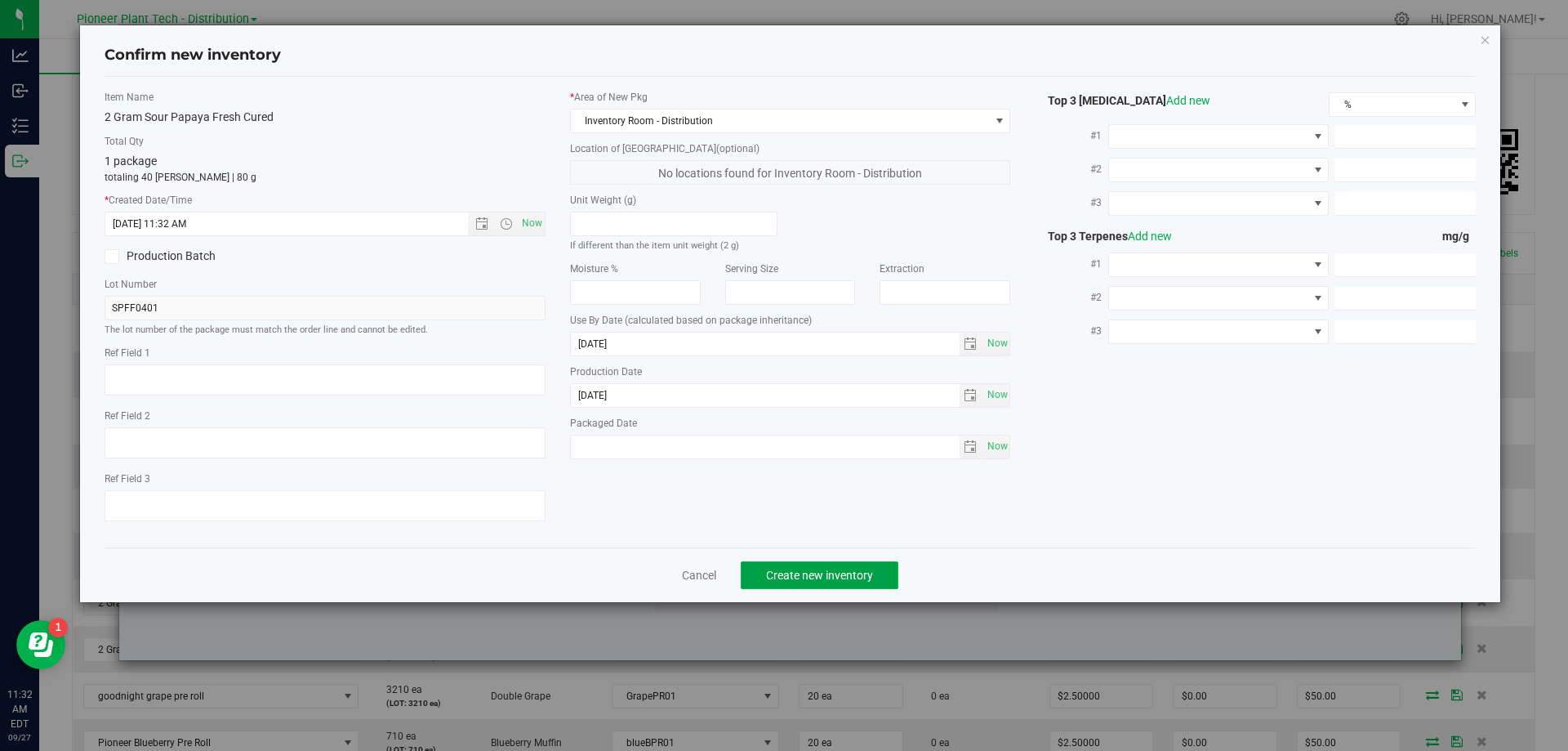
click at [823, 585] on button "Create new inventory" at bounding box center [819, 575] width 158 height 28
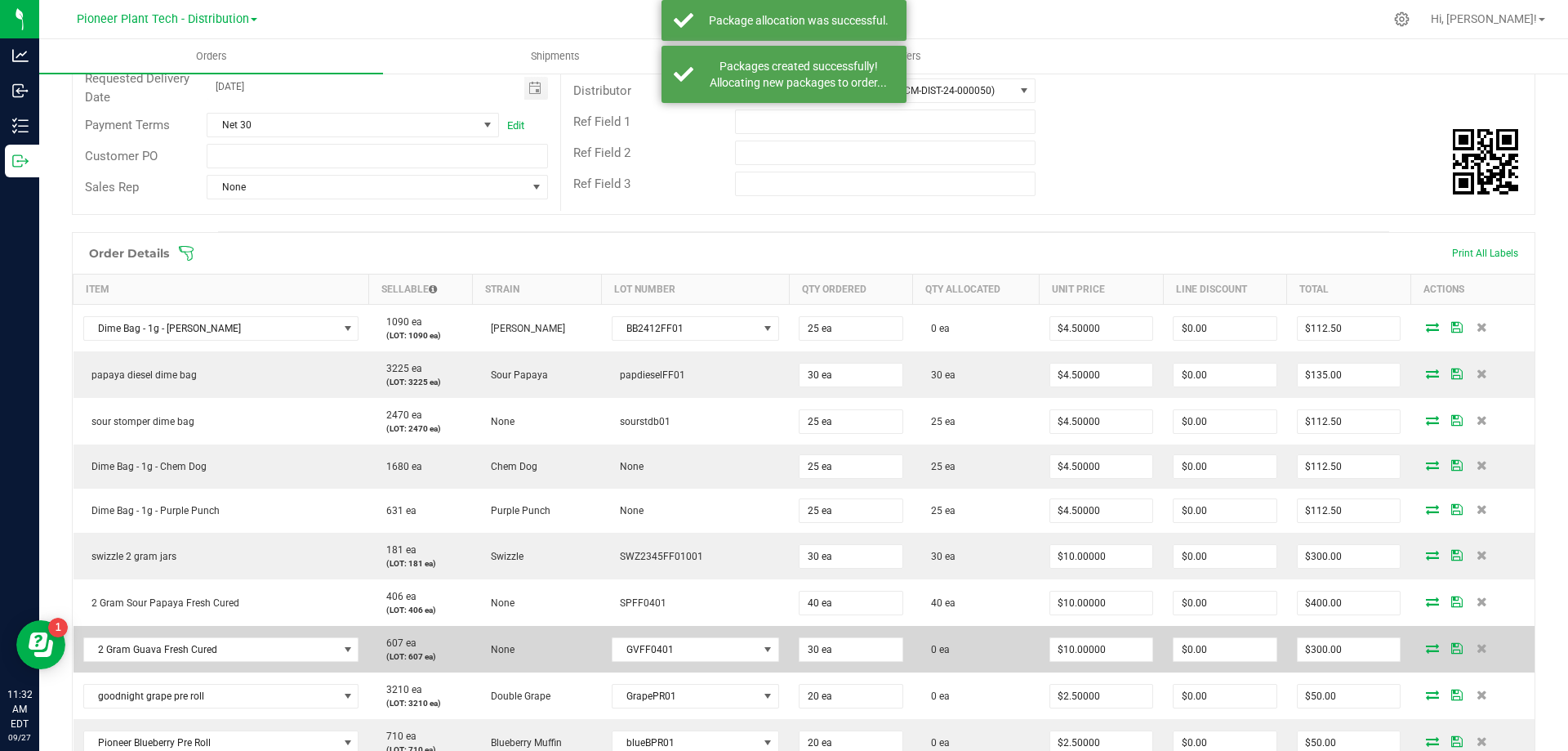
click at [1426, 648] on icon at bounding box center [1432, 648] width 13 height 10
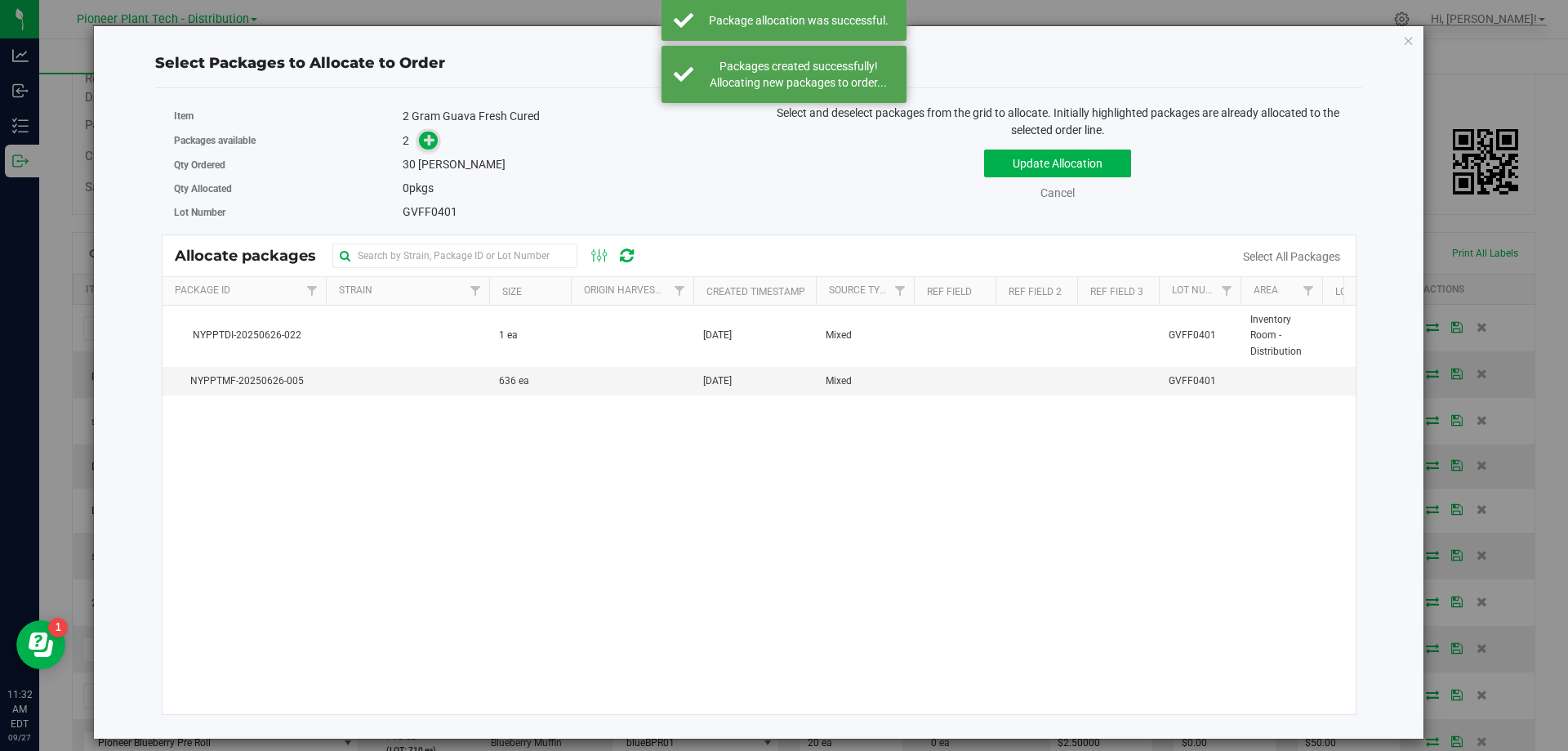
click at [422, 147] on span at bounding box center [428, 141] width 19 height 19
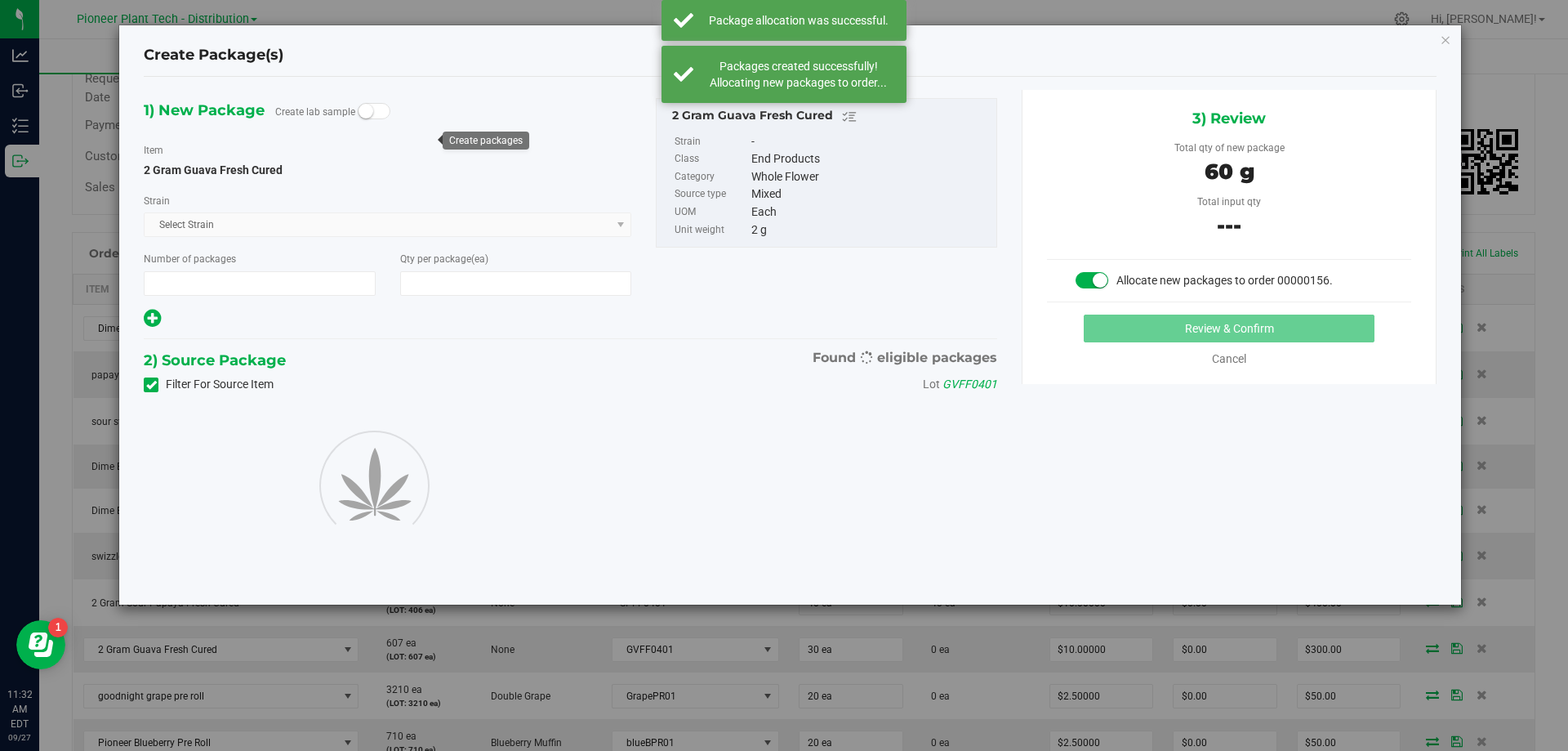
type input "1"
type input "30"
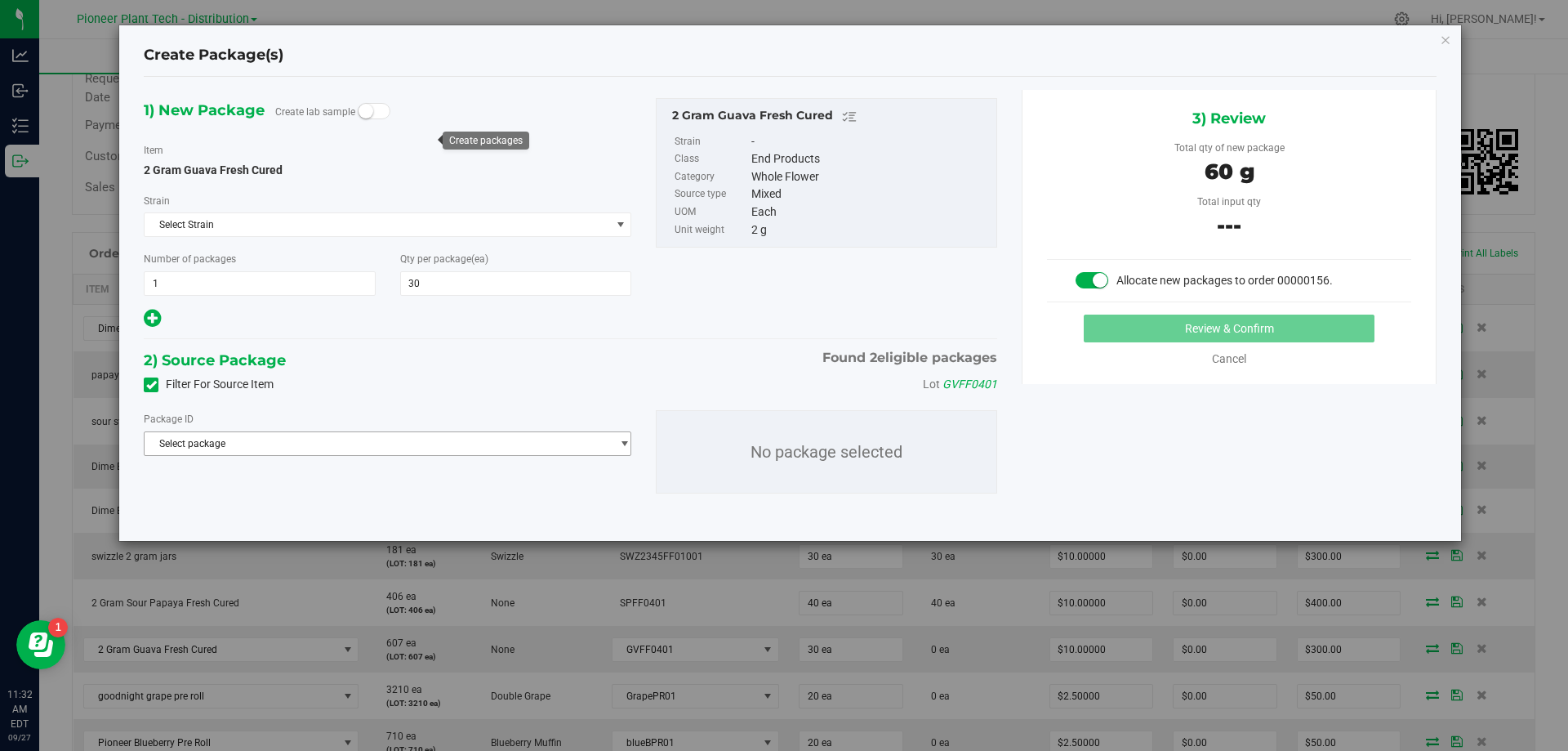
click at [520, 445] on span "Select package" at bounding box center [377, 444] width 466 height 23
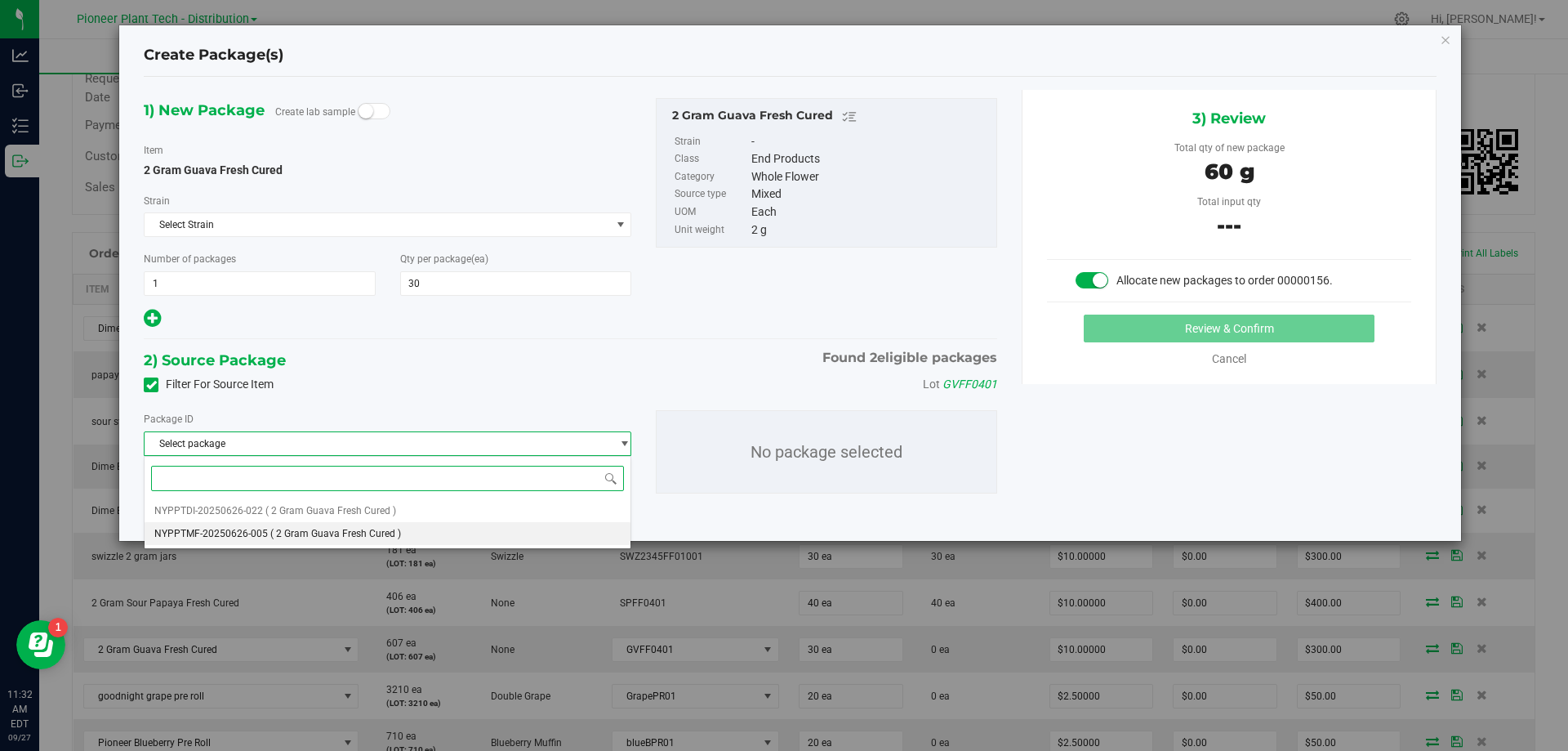
click at [455, 534] on li "NYPPTMF-20250626-005 ( 2 Gram Guava Fresh Cured )" at bounding box center [387, 534] width 486 height 23
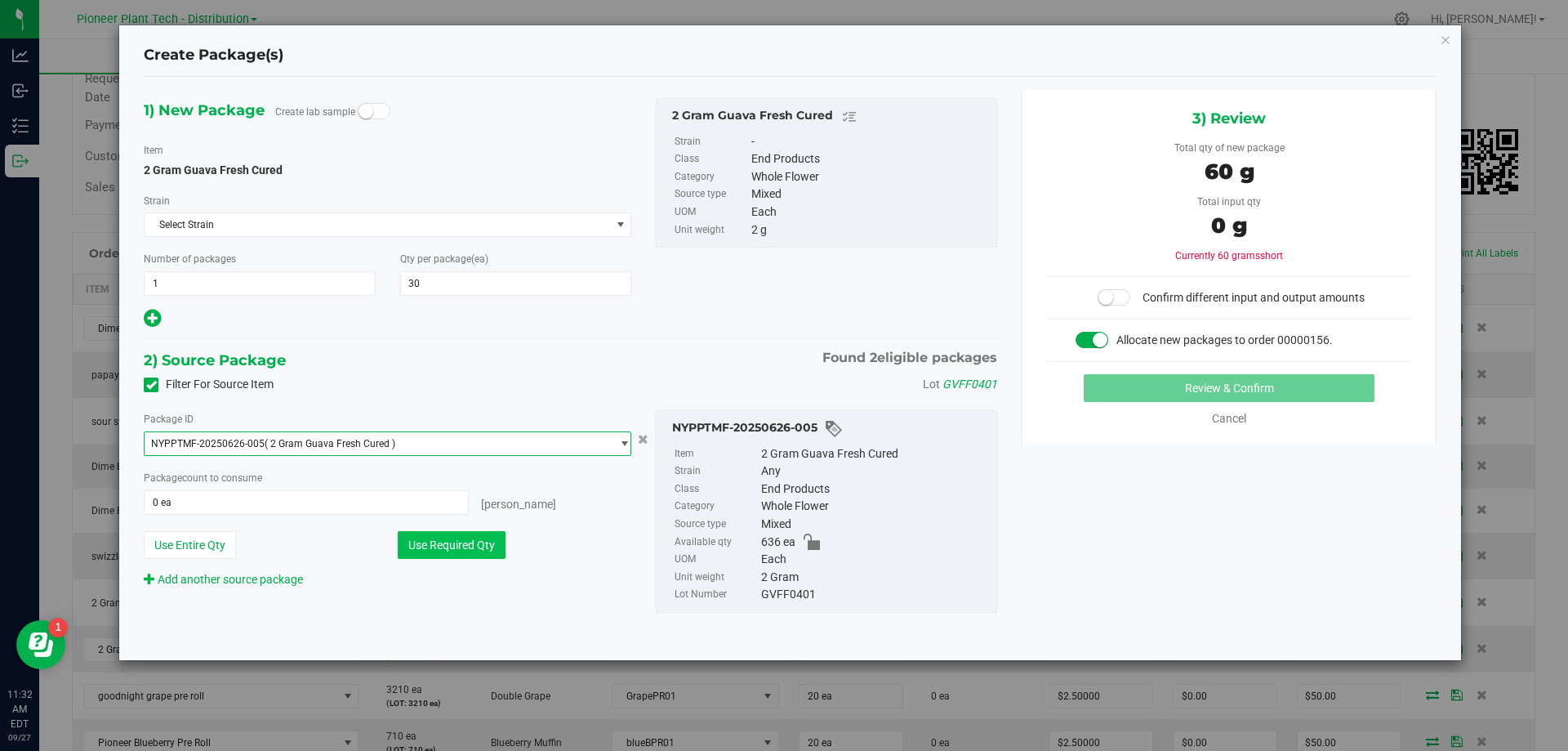
click at [481, 537] on button "Use Required Qty" at bounding box center [451, 544] width 108 height 28
type input "30 ea"
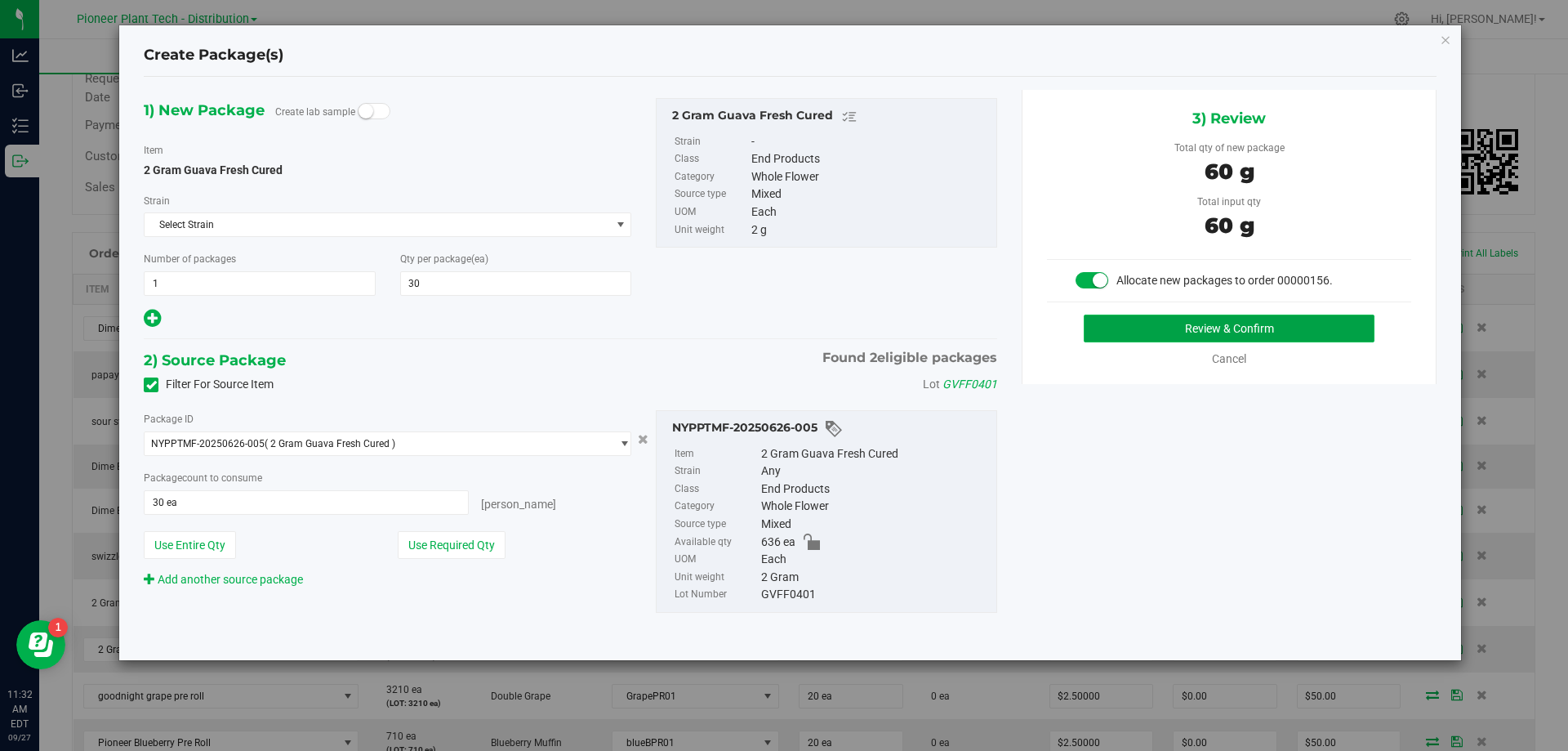
click at [1257, 321] on button "Review & Confirm" at bounding box center [1229, 328] width 291 height 28
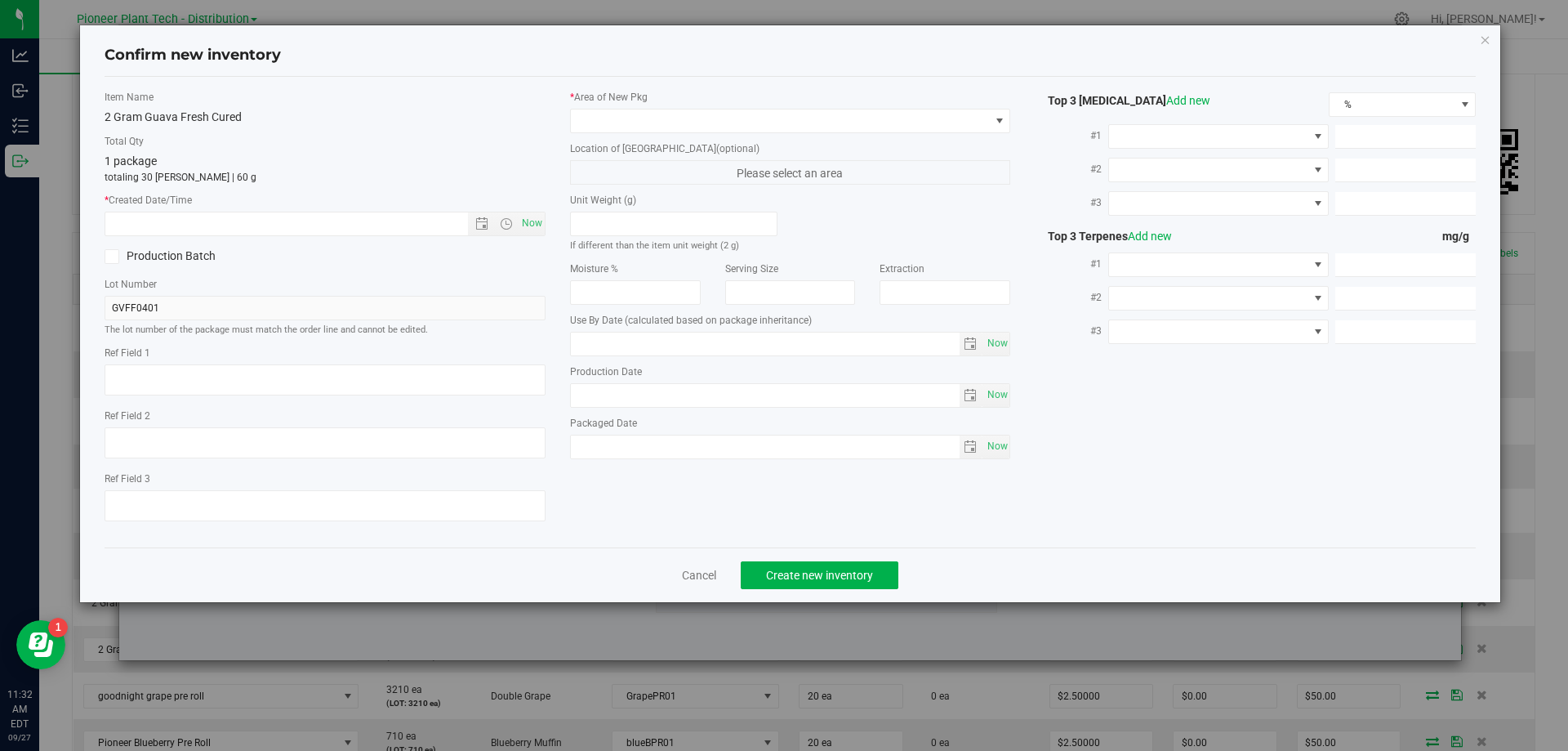
type input "2026-05-30"
type input "2025-05-30"
click at [711, 121] on span at bounding box center [780, 121] width 419 height 23
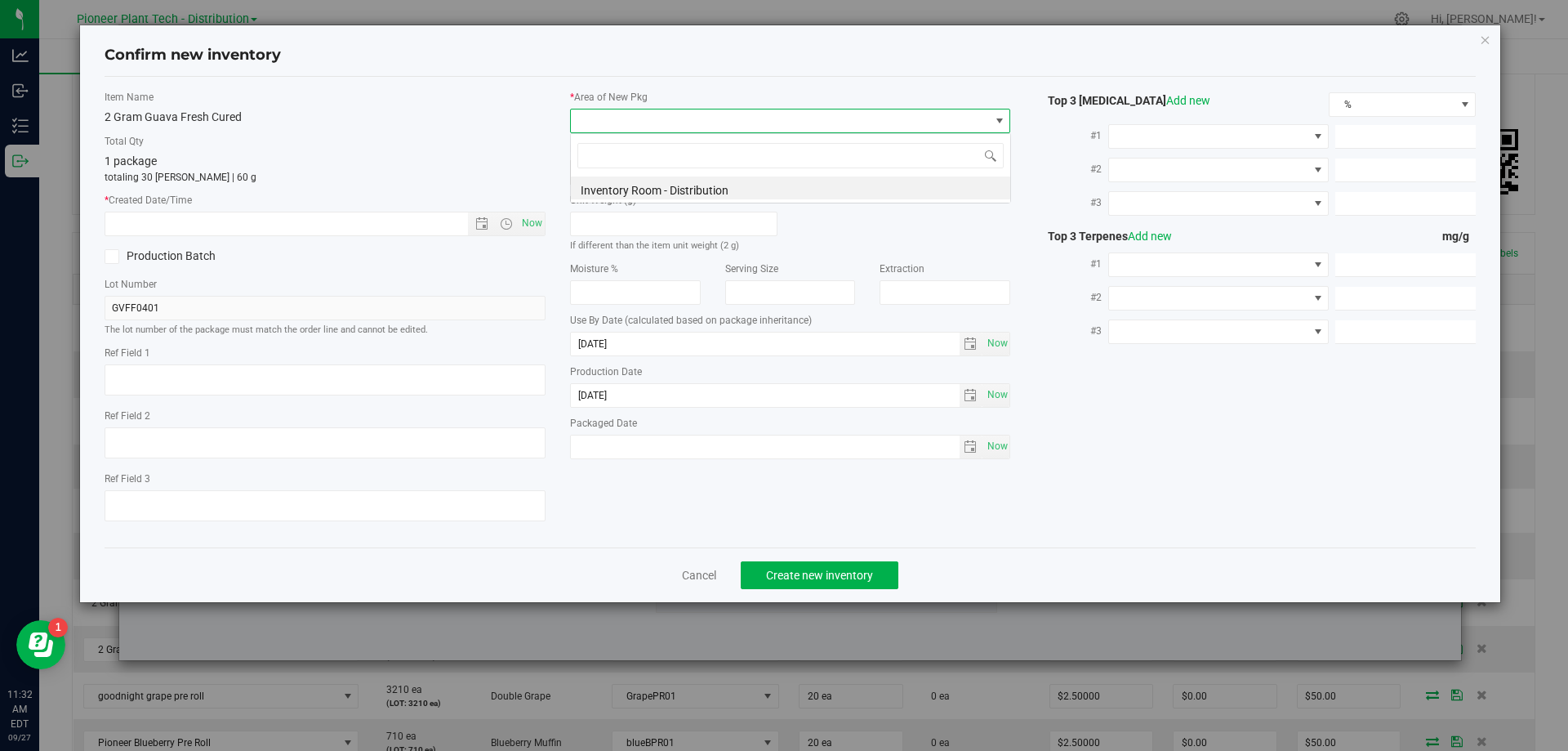
scroll to position [25, 441]
click at [625, 184] on li "Inventory Room - Distribution" at bounding box center [790, 188] width 439 height 23
click at [528, 228] on span "Now" at bounding box center [531, 223] width 28 height 24
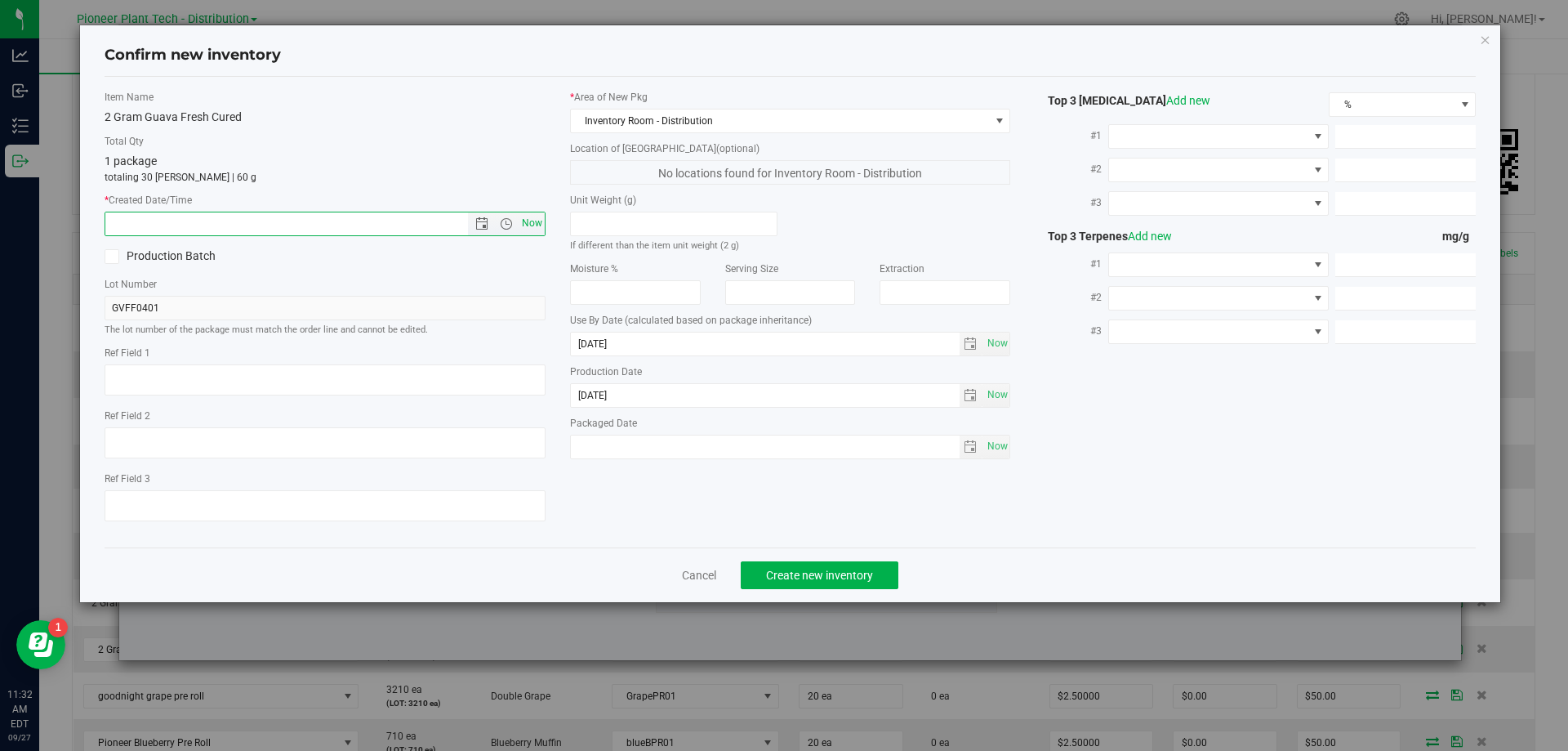
type input "9/27/2025 11:32 AM"
click at [814, 568] on span "Create new inventory" at bounding box center [819, 575] width 107 height 13
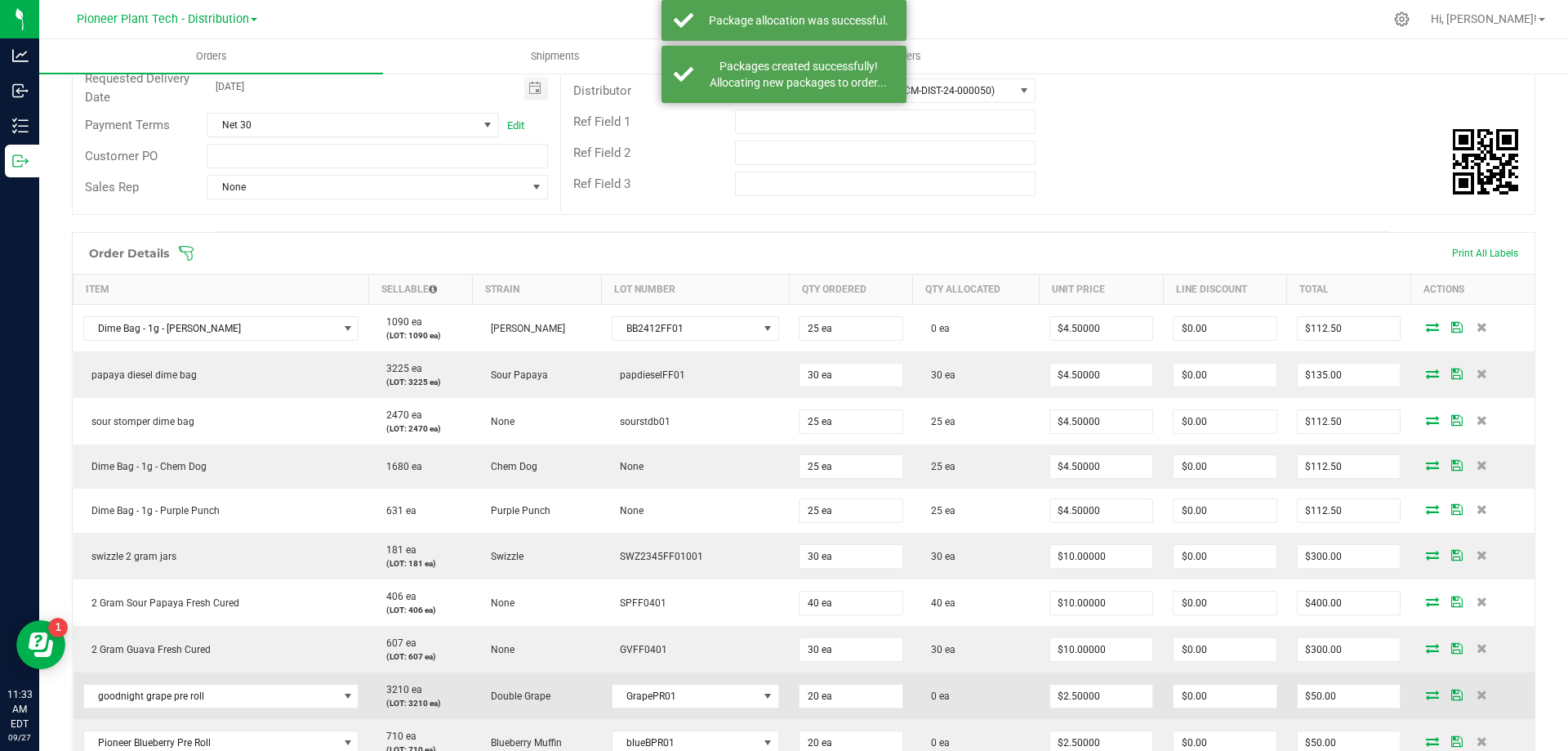
click at [1426, 693] on icon at bounding box center [1432, 695] width 13 height 10
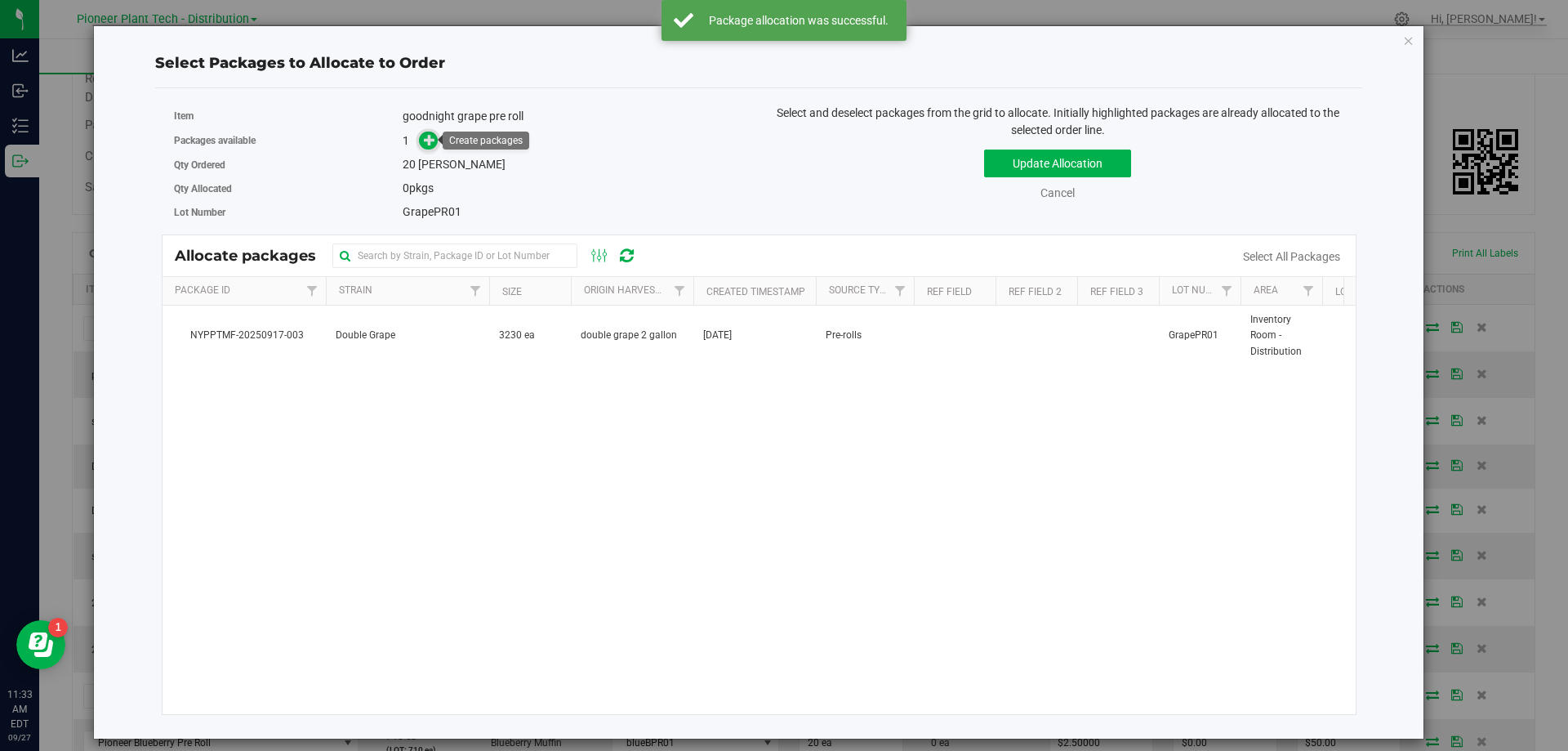
click at [438, 140] on span at bounding box center [428, 141] width 19 height 19
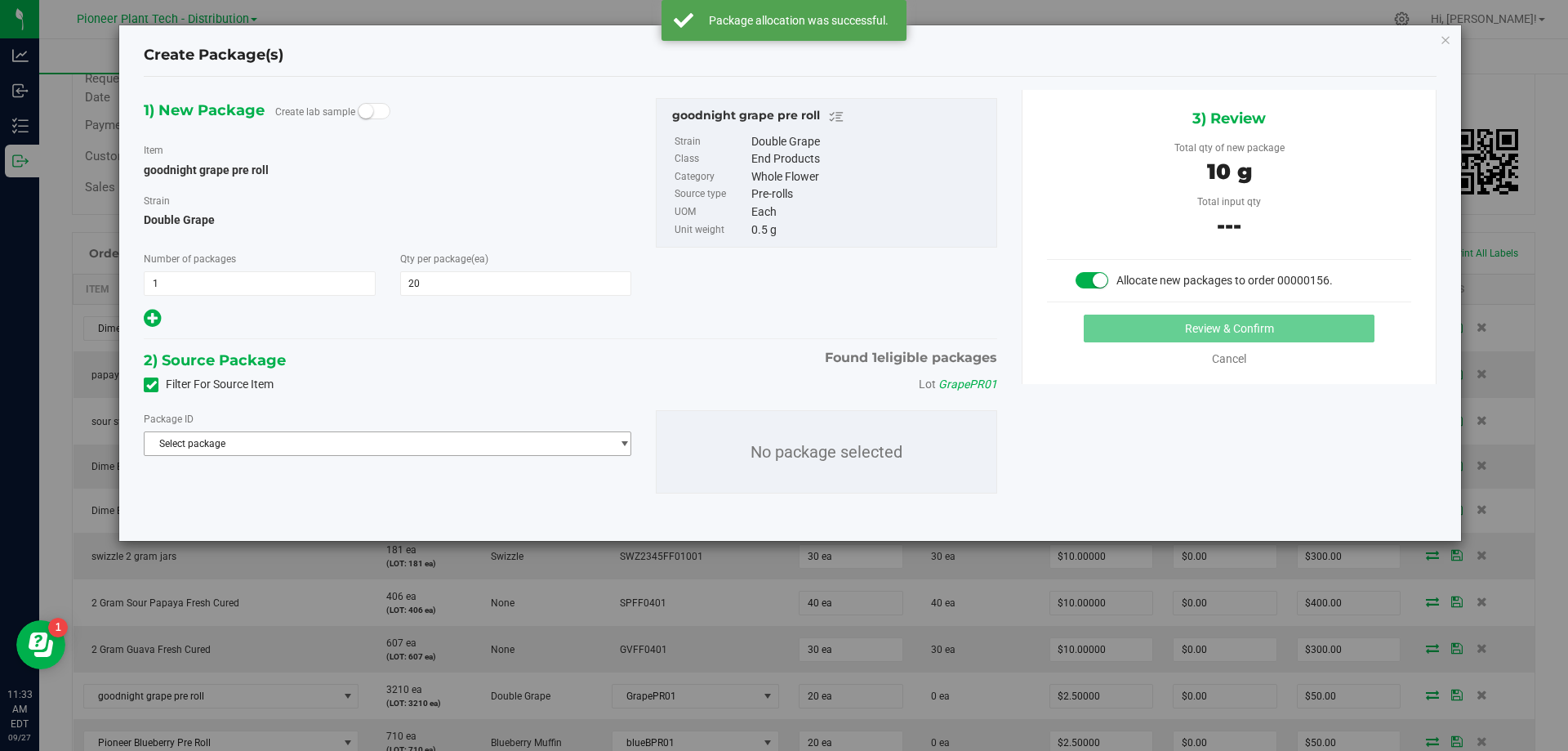
click at [404, 439] on span "Select package" at bounding box center [377, 444] width 466 height 23
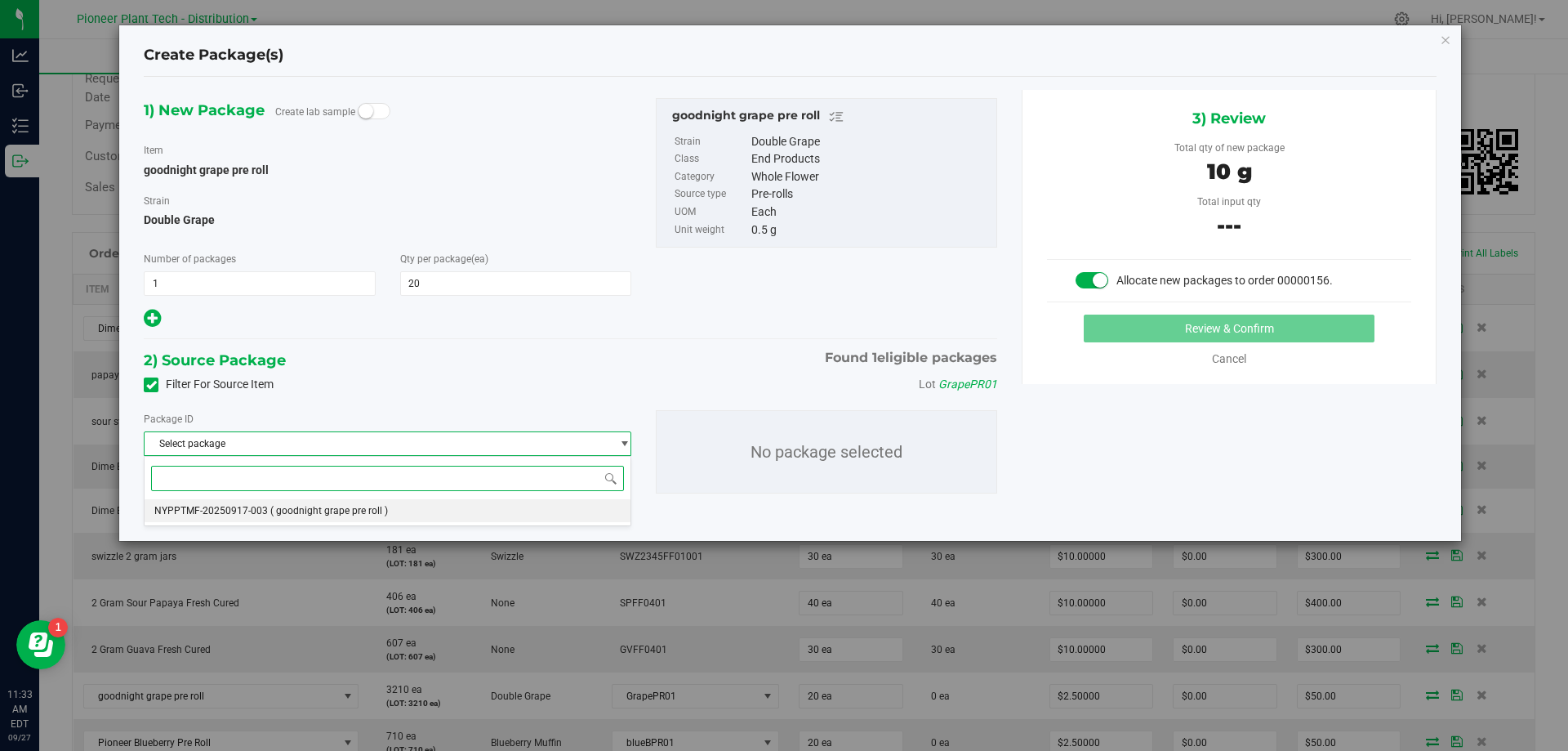
click at [414, 512] on li "NYPPTMF-20250917-003 ( goodnight grape pre roll )" at bounding box center [387, 511] width 486 height 23
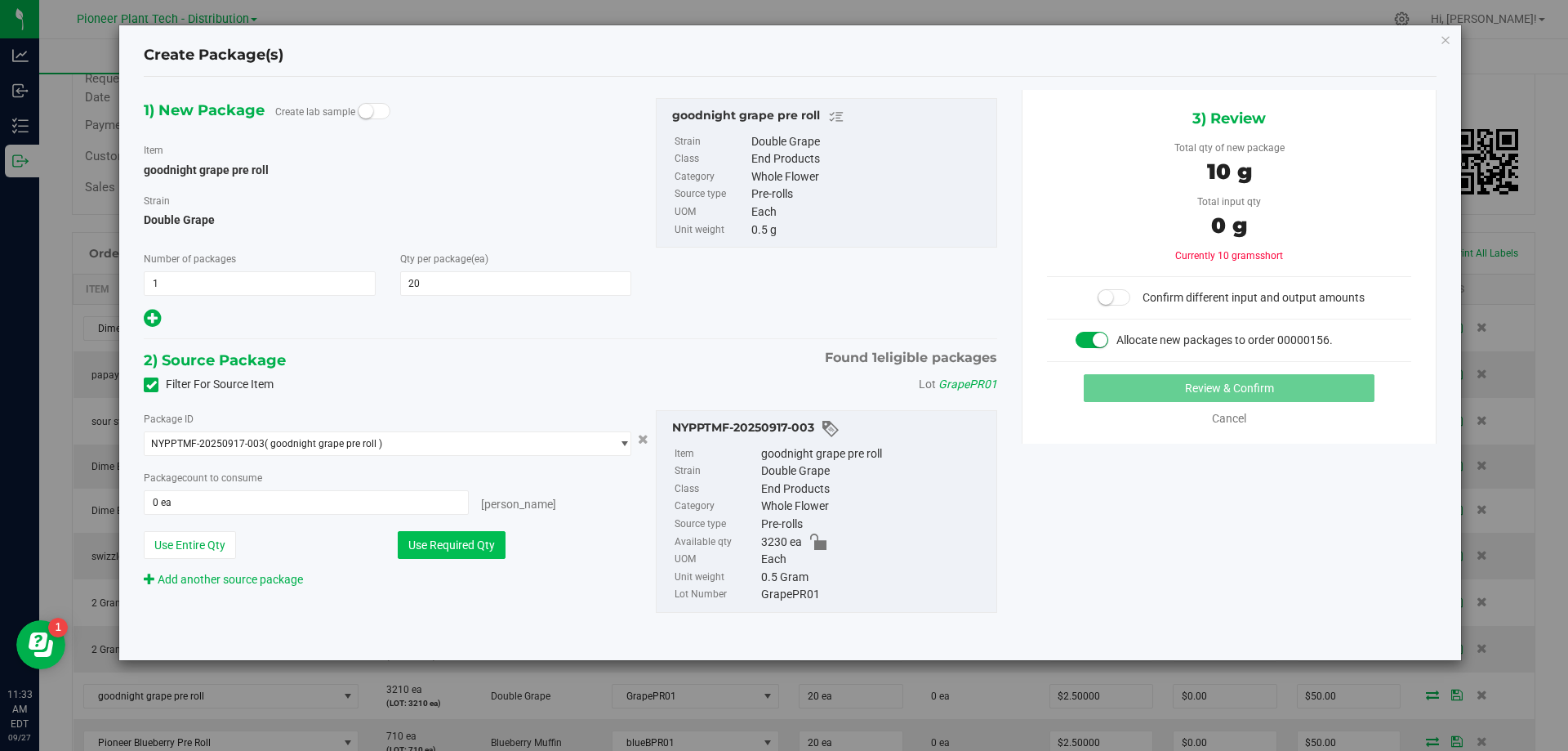
click at [472, 547] on button "Use Required Qty" at bounding box center [451, 544] width 108 height 28
type input "20 ea"
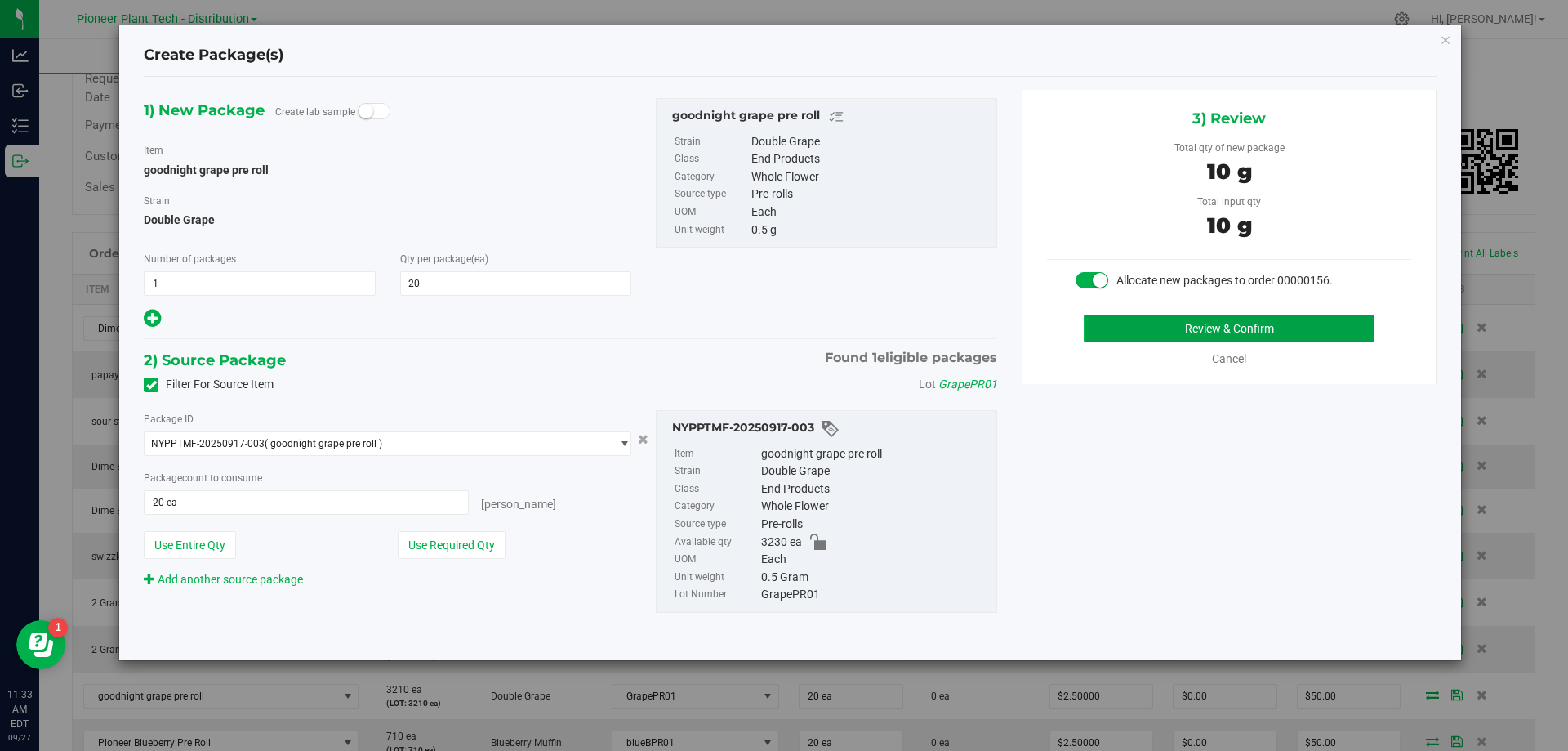
click at [1272, 335] on button "Review & Confirm" at bounding box center [1229, 328] width 291 height 28
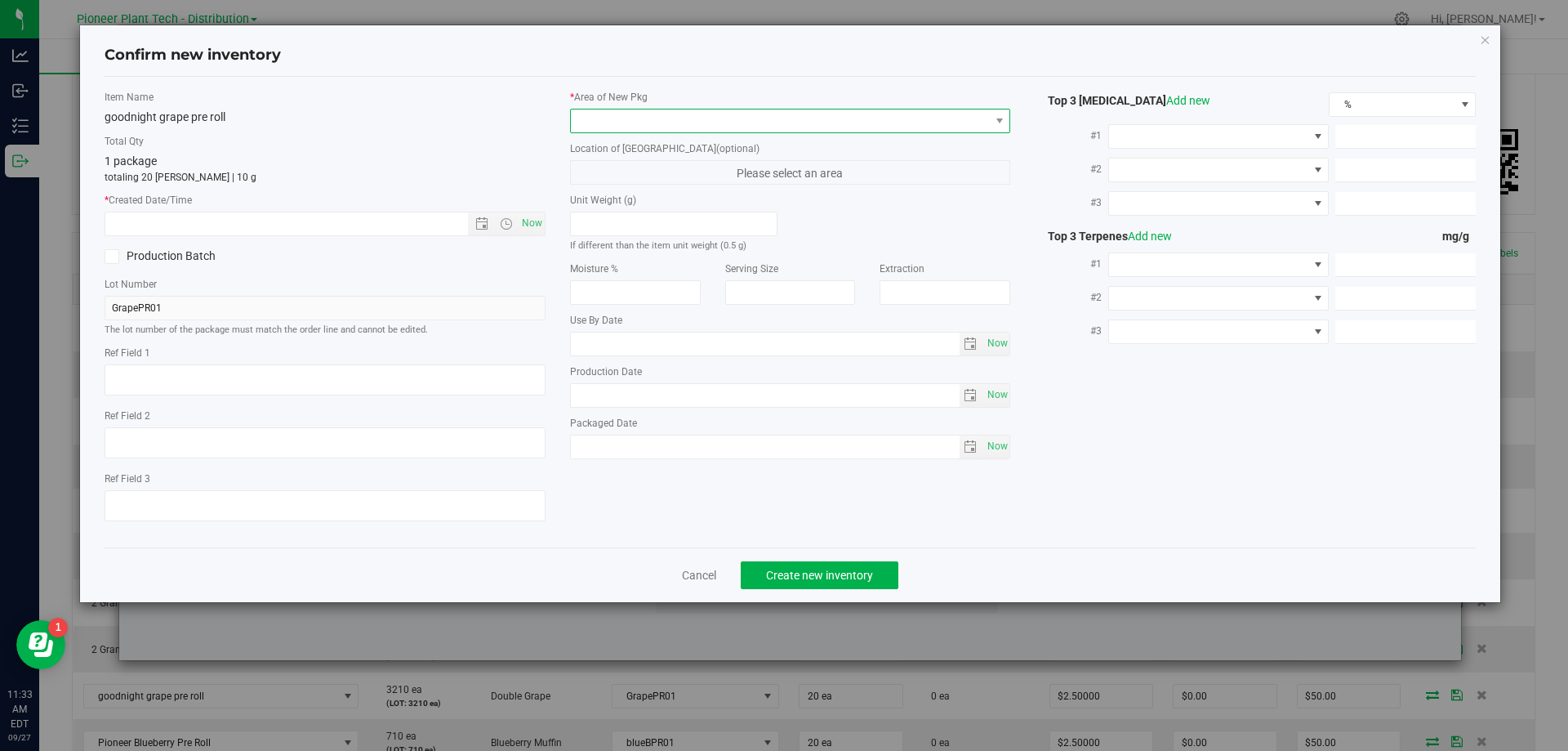
click at [662, 114] on span at bounding box center [780, 121] width 419 height 23
click at [647, 195] on li "Inventory Room - Distribution" at bounding box center [790, 188] width 439 height 23
click at [543, 219] on span "Now" at bounding box center [531, 223] width 28 height 24
type input "9/27/2025 11:33 AM"
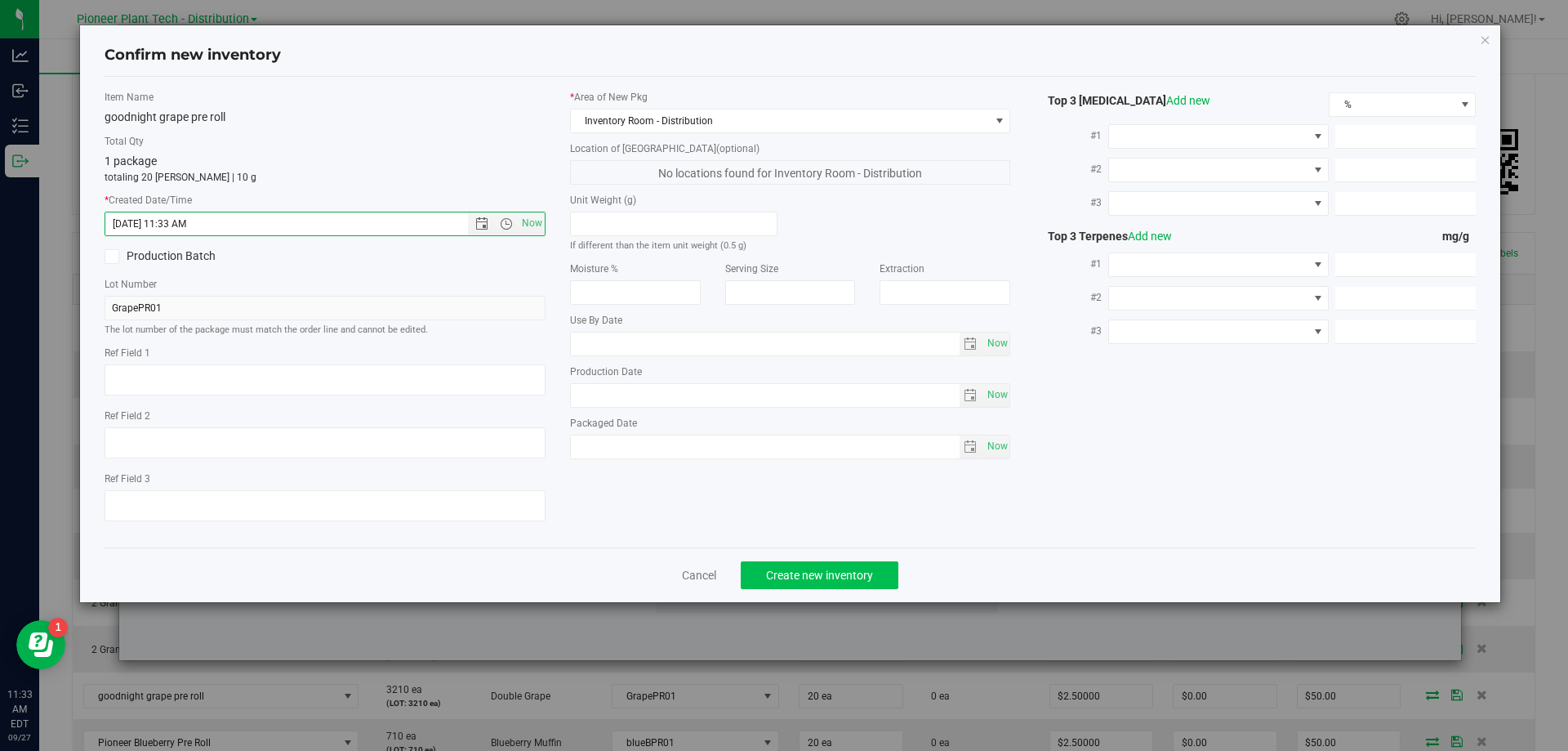
drag, startPoint x: 799, startPoint y: 589, endPoint x: 794, endPoint y: 568, distance: 21.6
click at [799, 588] on div "Cancel Create new inventory" at bounding box center [790, 574] width 1372 height 55
click at [788, 560] on div "Cancel Create new inventory" at bounding box center [790, 574] width 1372 height 55
click at [787, 563] on button "Create new inventory" at bounding box center [819, 575] width 158 height 28
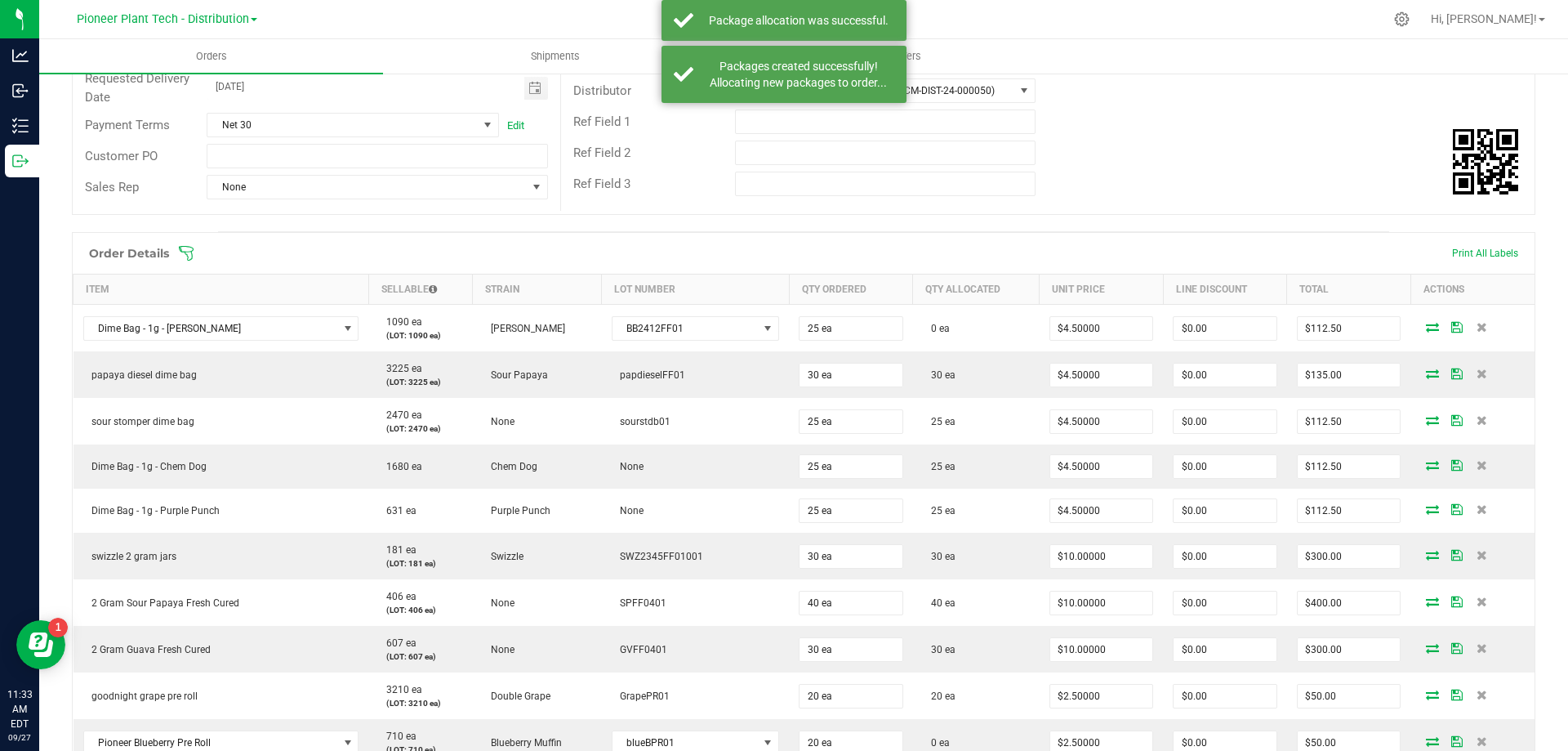
scroll to position [484, 0]
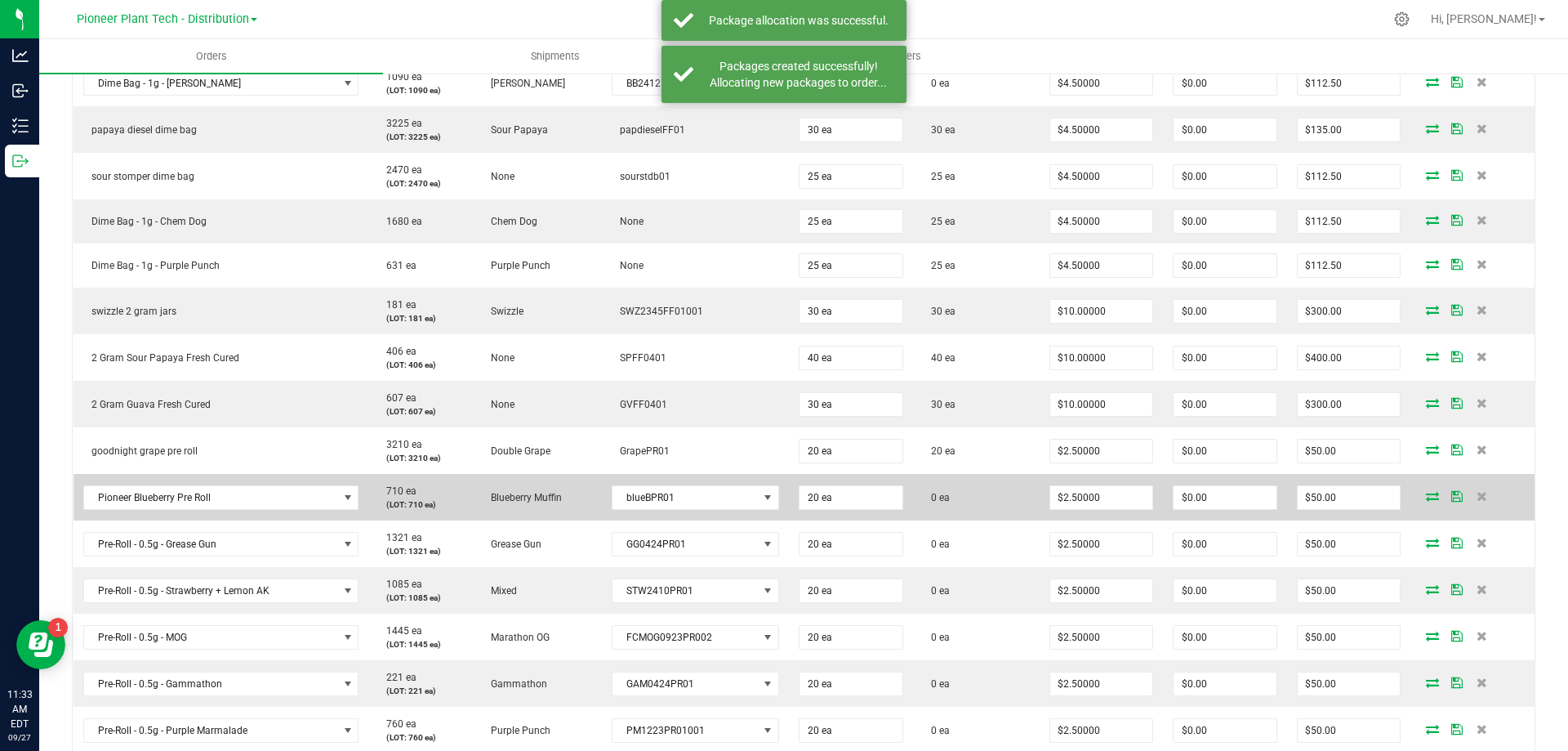
click at [1426, 492] on icon at bounding box center [1432, 496] width 13 height 10
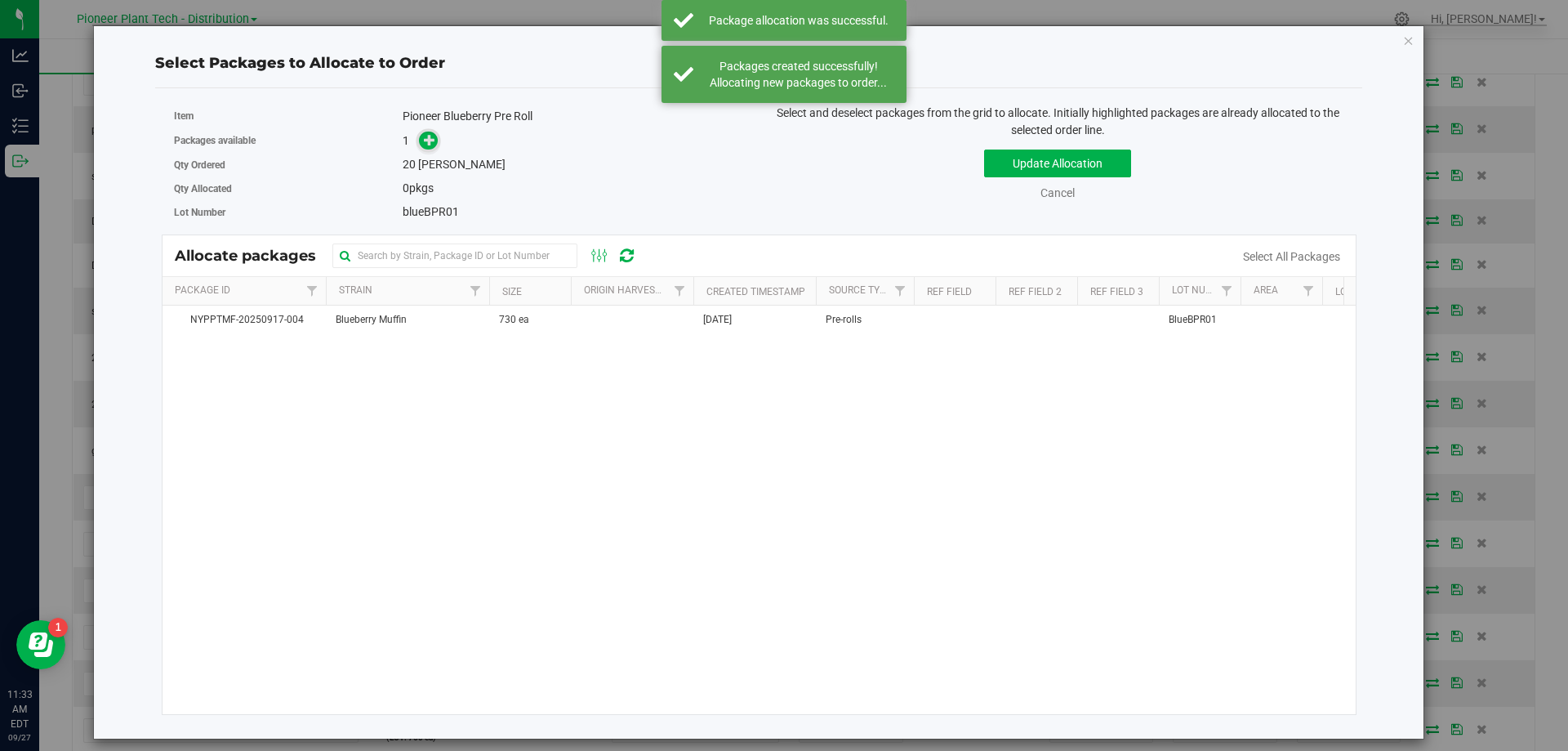
click at [435, 143] on icon at bounding box center [429, 140] width 11 height 11
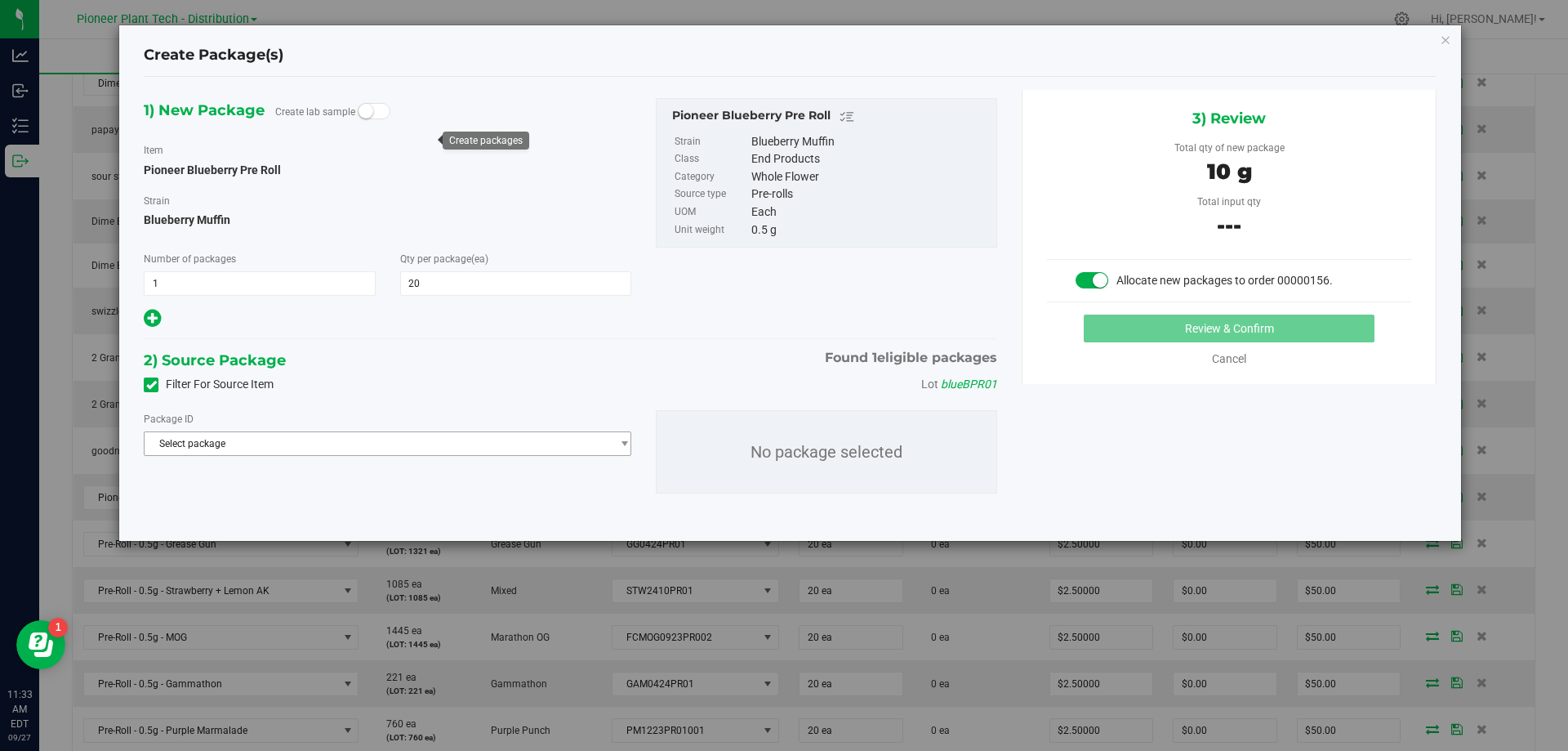
click at [378, 453] on span "Select package" at bounding box center [377, 444] width 466 height 23
drag, startPoint x: 365, startPoint y: 508, endPoint x: 390, endPoint y: 516, distance: 26.2
click at [366, 508] on span "( Pioneer Blueberry Pre Roll )" at bounding box center [333, 511] width 124 height 11
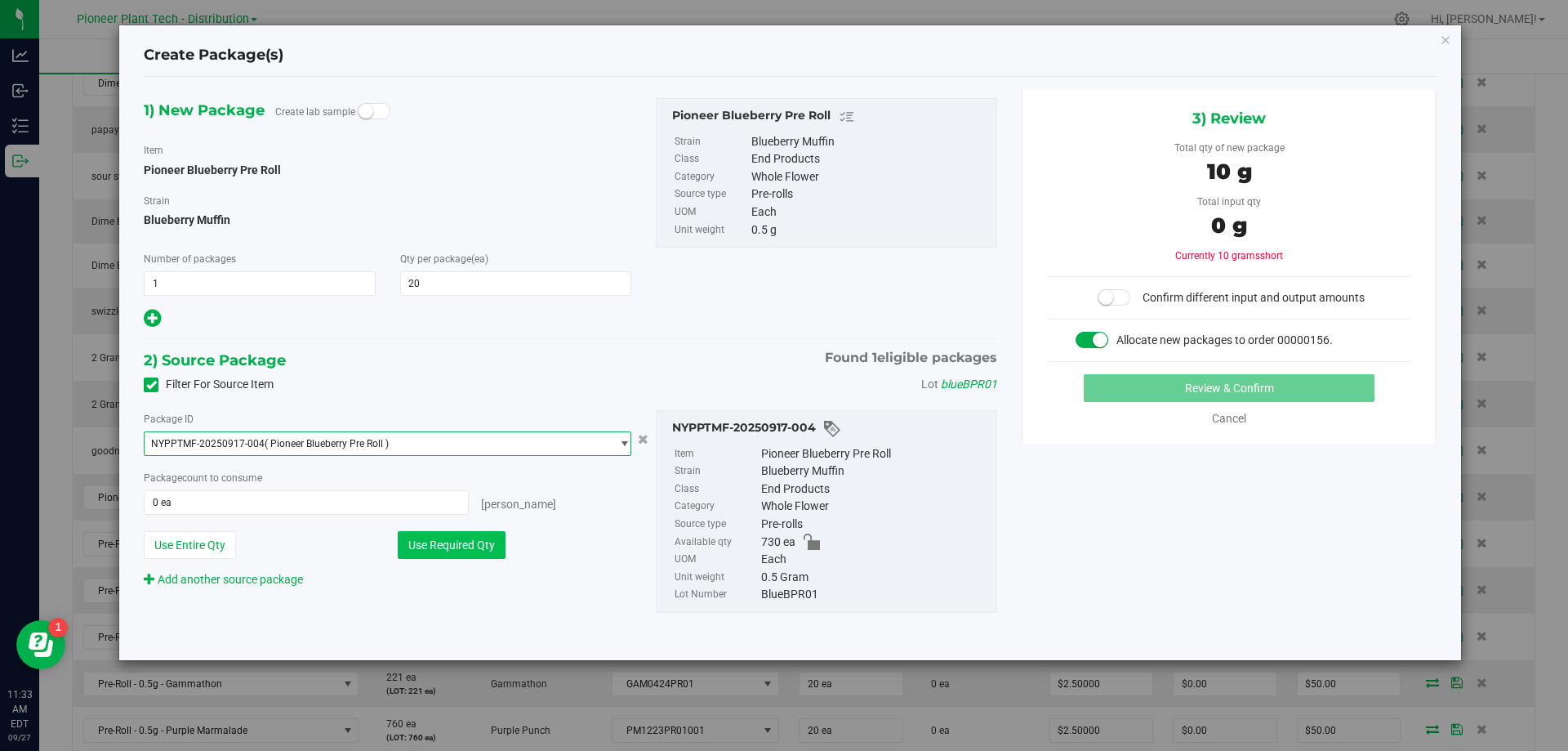
click at [421, 540] on button "Use Required Qty" at bounding box center [451, 544] width 108 height 28
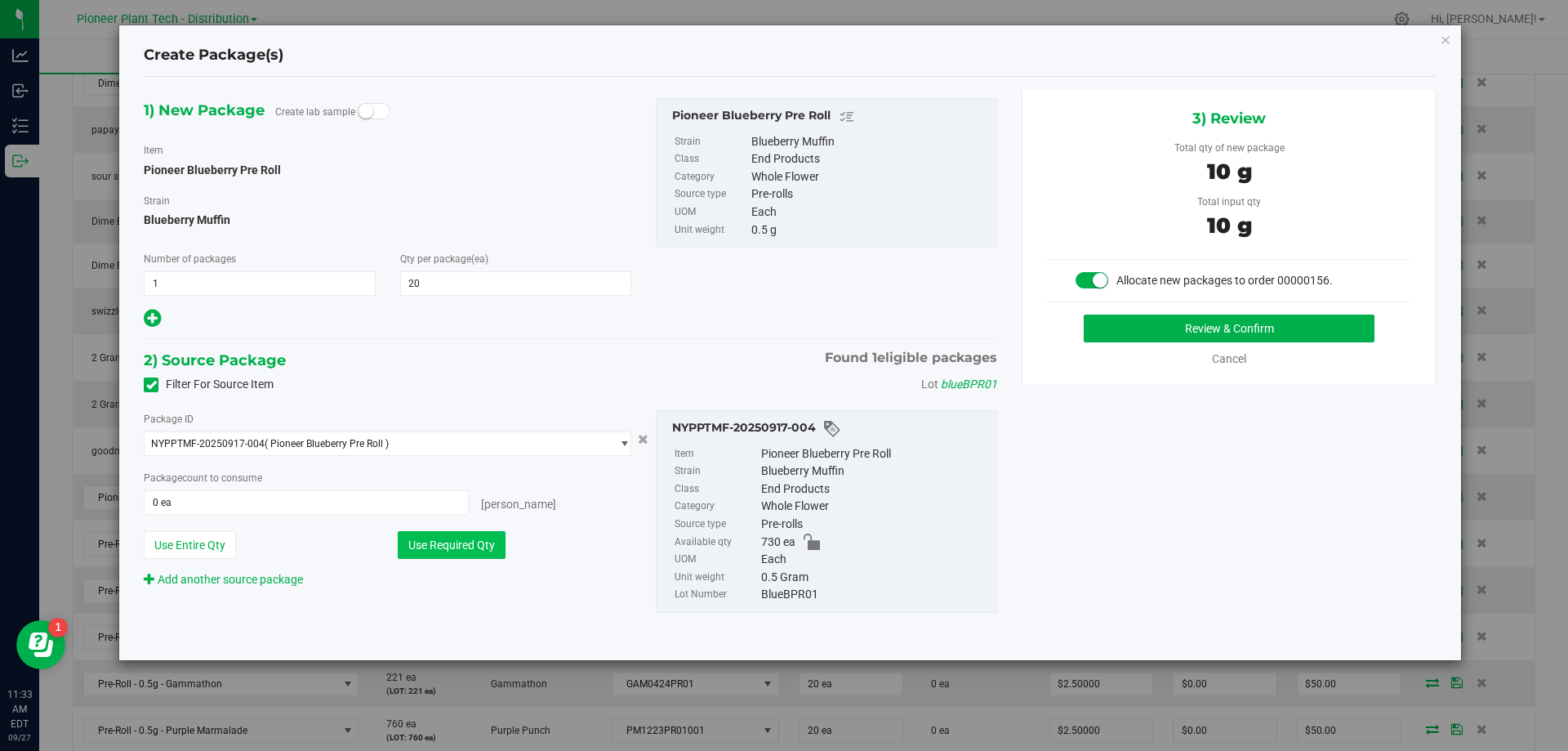
type input "20 ea"
click at [1169, 324] on button "Review & Confirm" at bounding box center [1229, 328] width 291 height 28
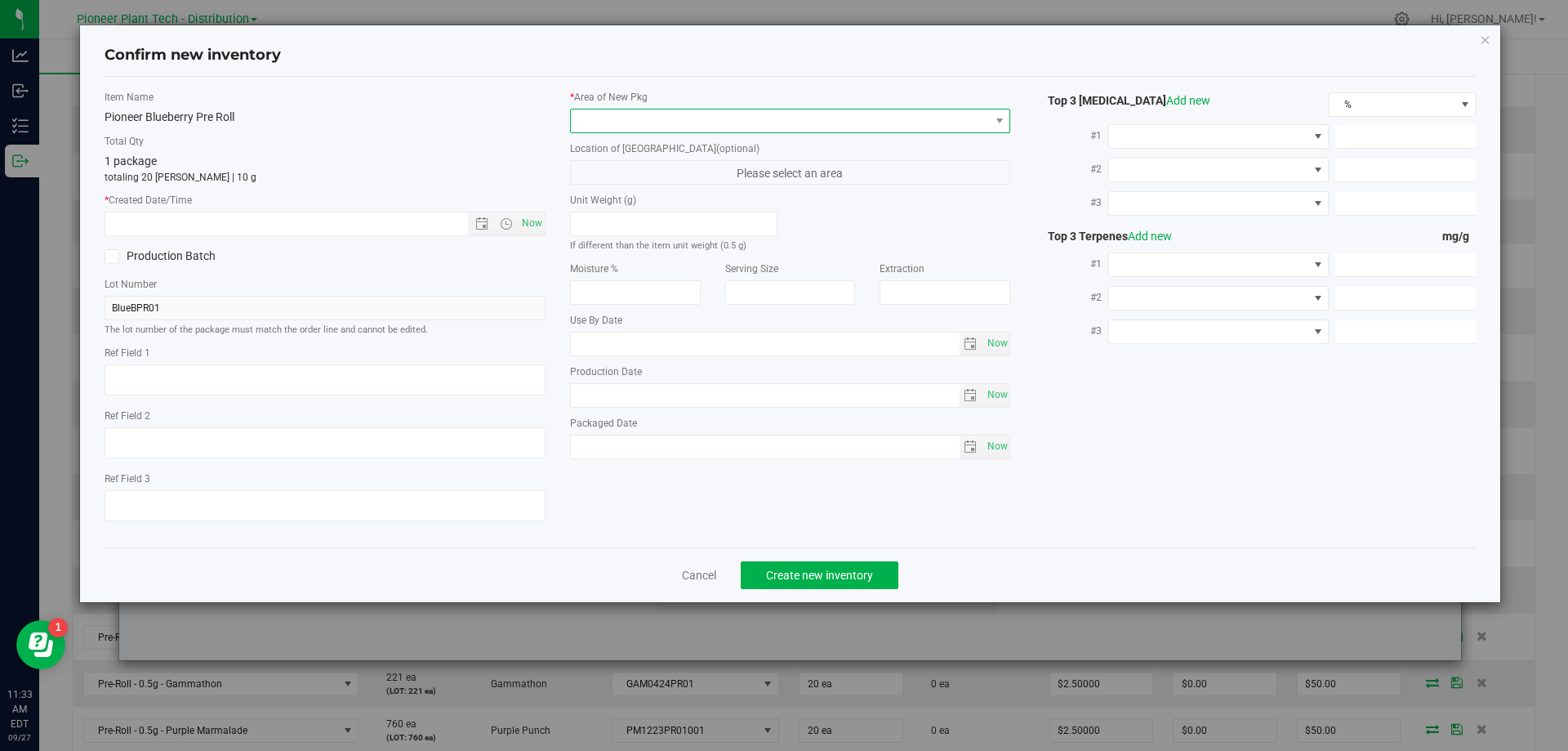
click at [652, 117] on span at bounding box center [780, 121] width 419 height 23
click at [614, 187] on li "Inventory Room - Distribution" at bounding box center [790, 188] width 439 height 23
click at [542, 221] on span "Now" at bounding box center [531, 223] width 28 height 24
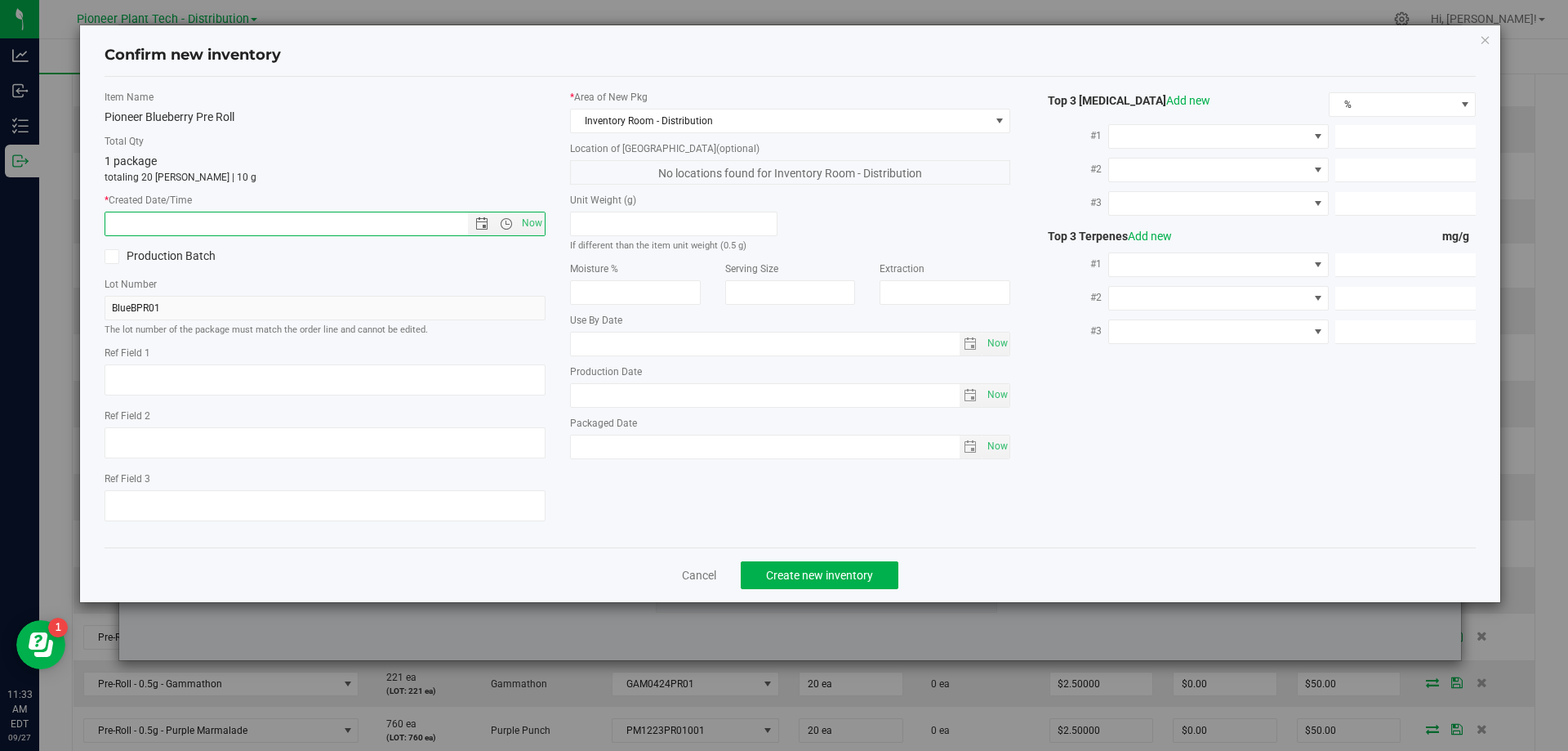
type input "9/27/2025 11:33 AM"
click at [823, 562] on button "Create new inventory" at bounding box center [819, 575] width 158 height 28
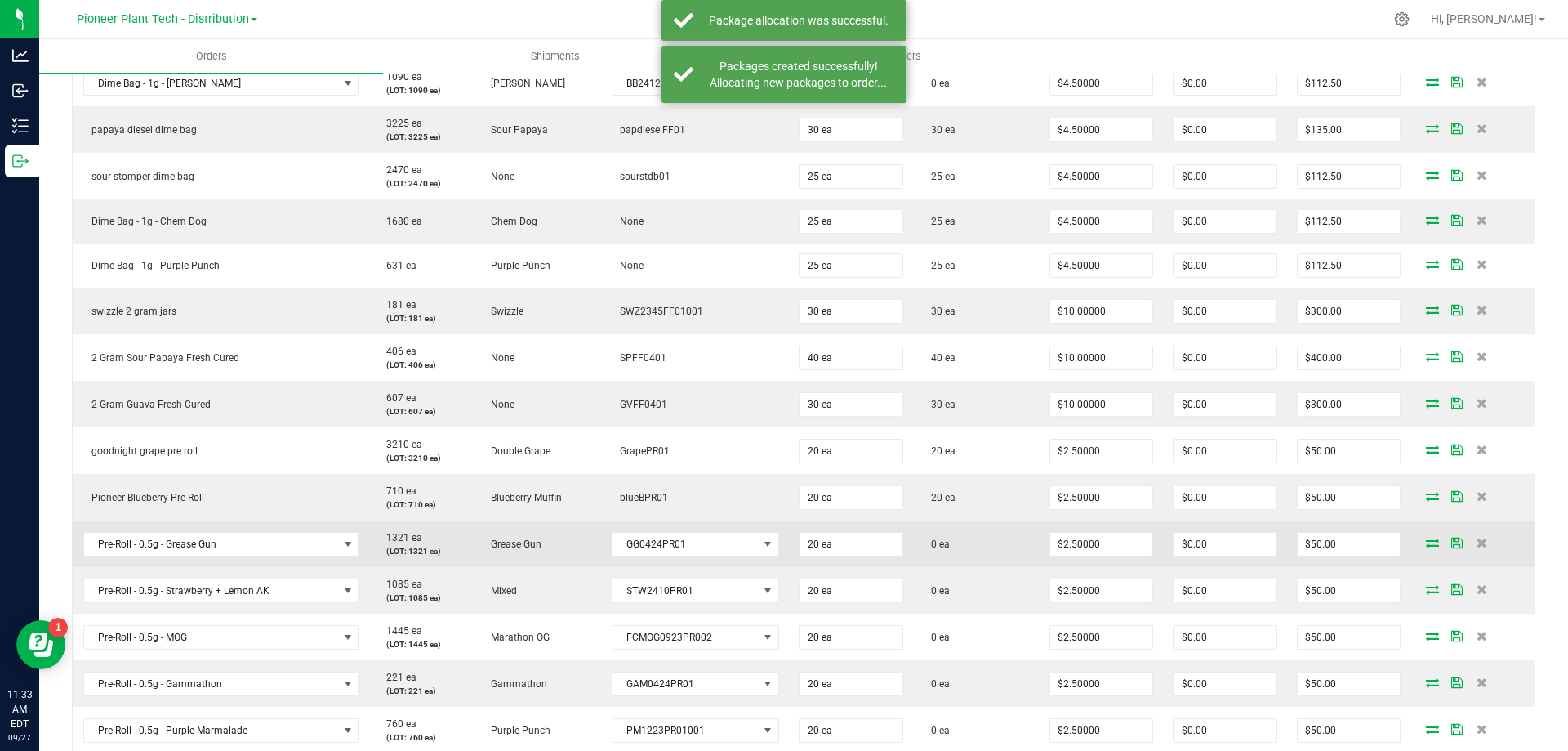
click at [1426, 545] on icon at bounding box center [1432, 542] width 13 height 10
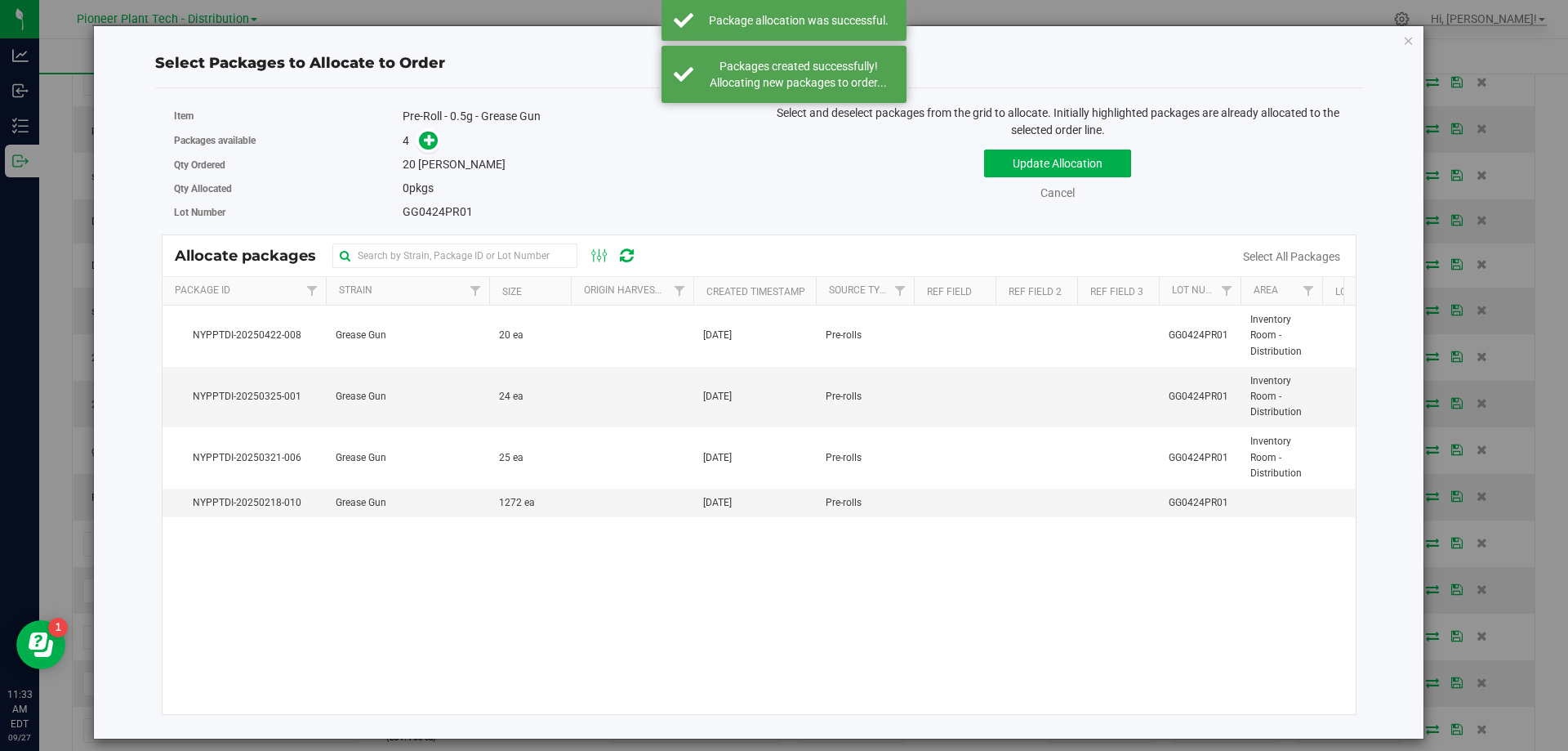
click at [435, 151] on div "Packages available 4" at bounding box center [460, 141] width 573 height 25
click at [435, 150] on span at bounding box center [424, 141] width 26 height 19
click at [435, 143] on icon at bounding box center [429, 140] width 11 height 11
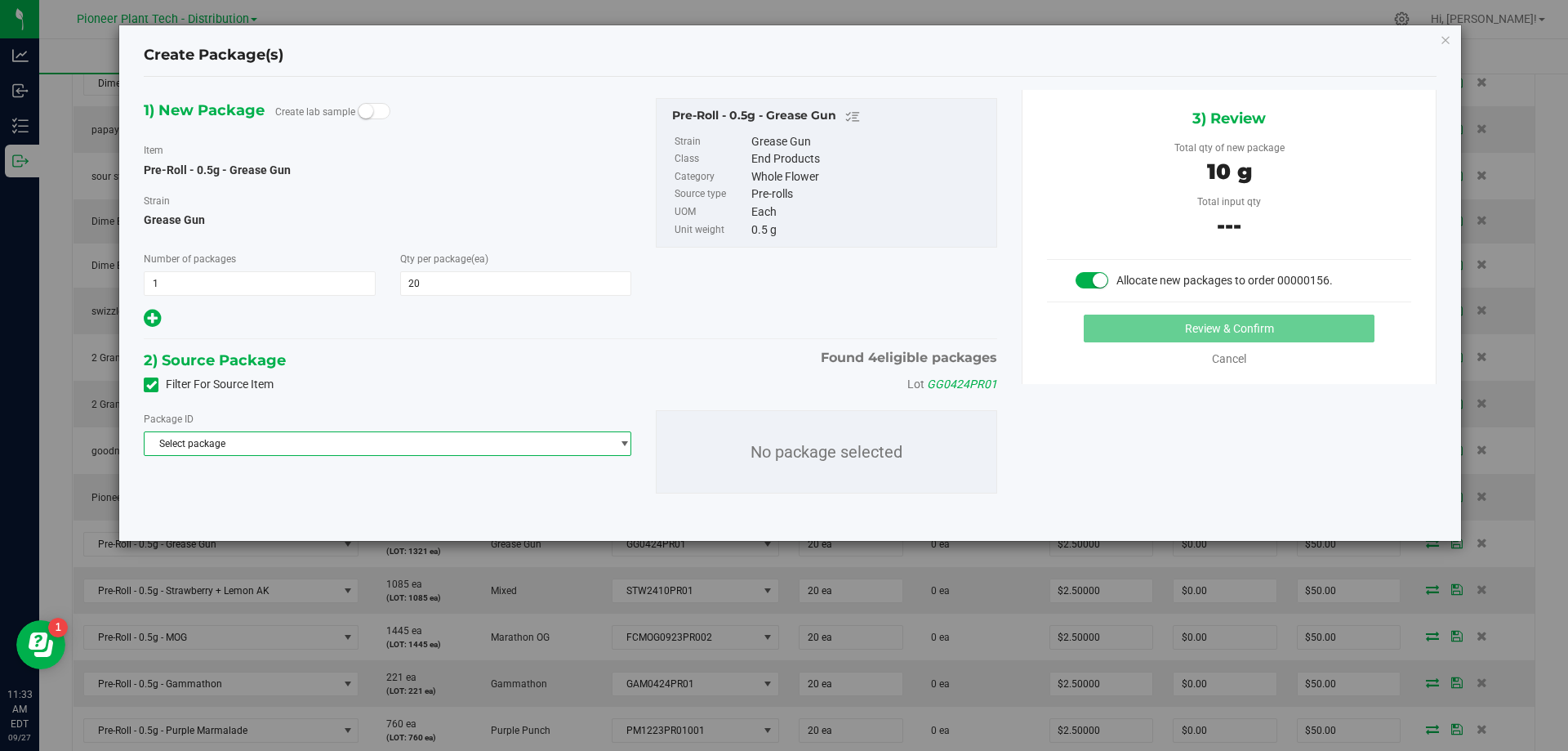
click at [543, 451] on span "Select package" at bounding box center [377, 444] width 466 height 23
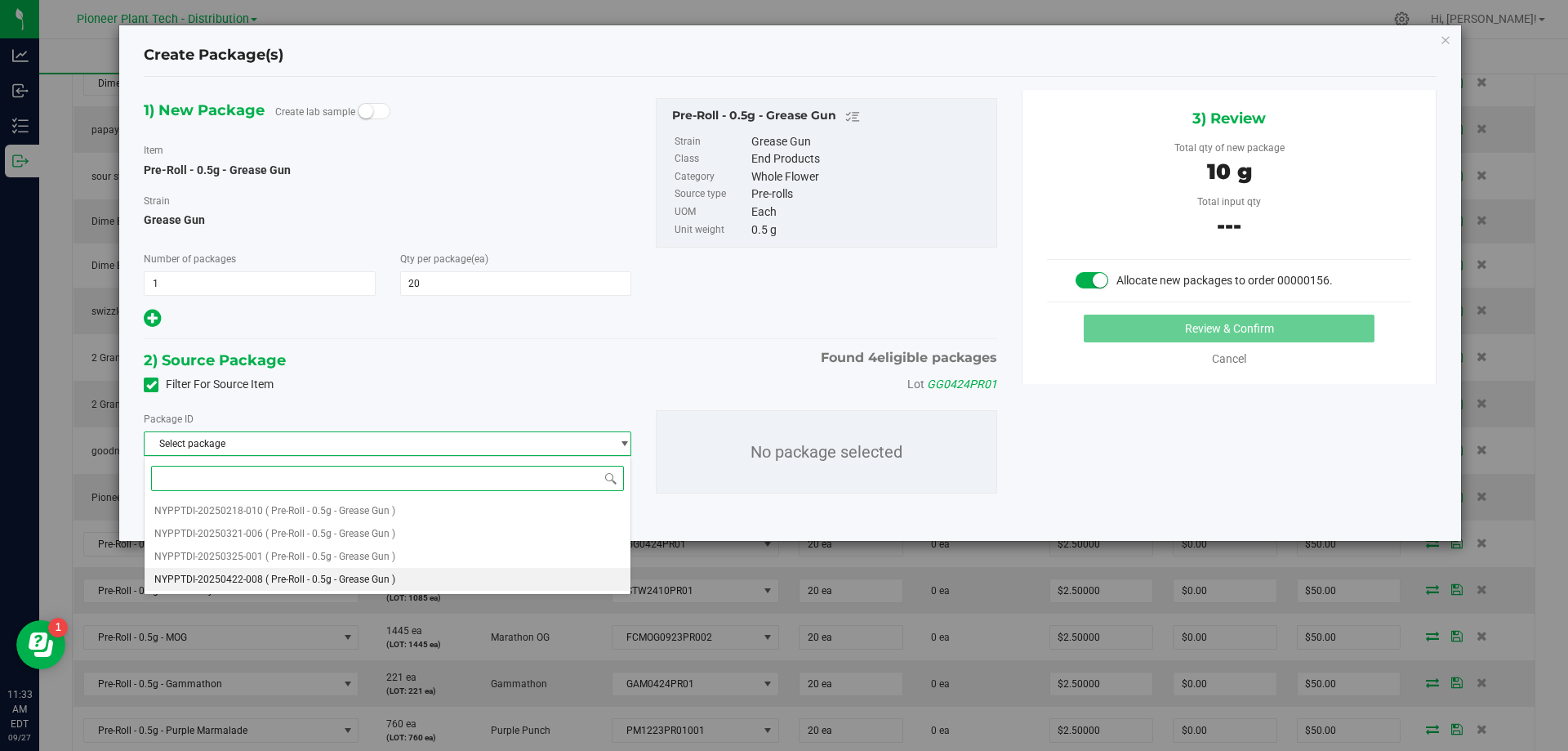
click at [424, 569] on li "NYPPTDI-20250422-008 ( Pre-Roll - 0.5g - Grease Gun )" at bounding box center [387, 580] width 486 height 23
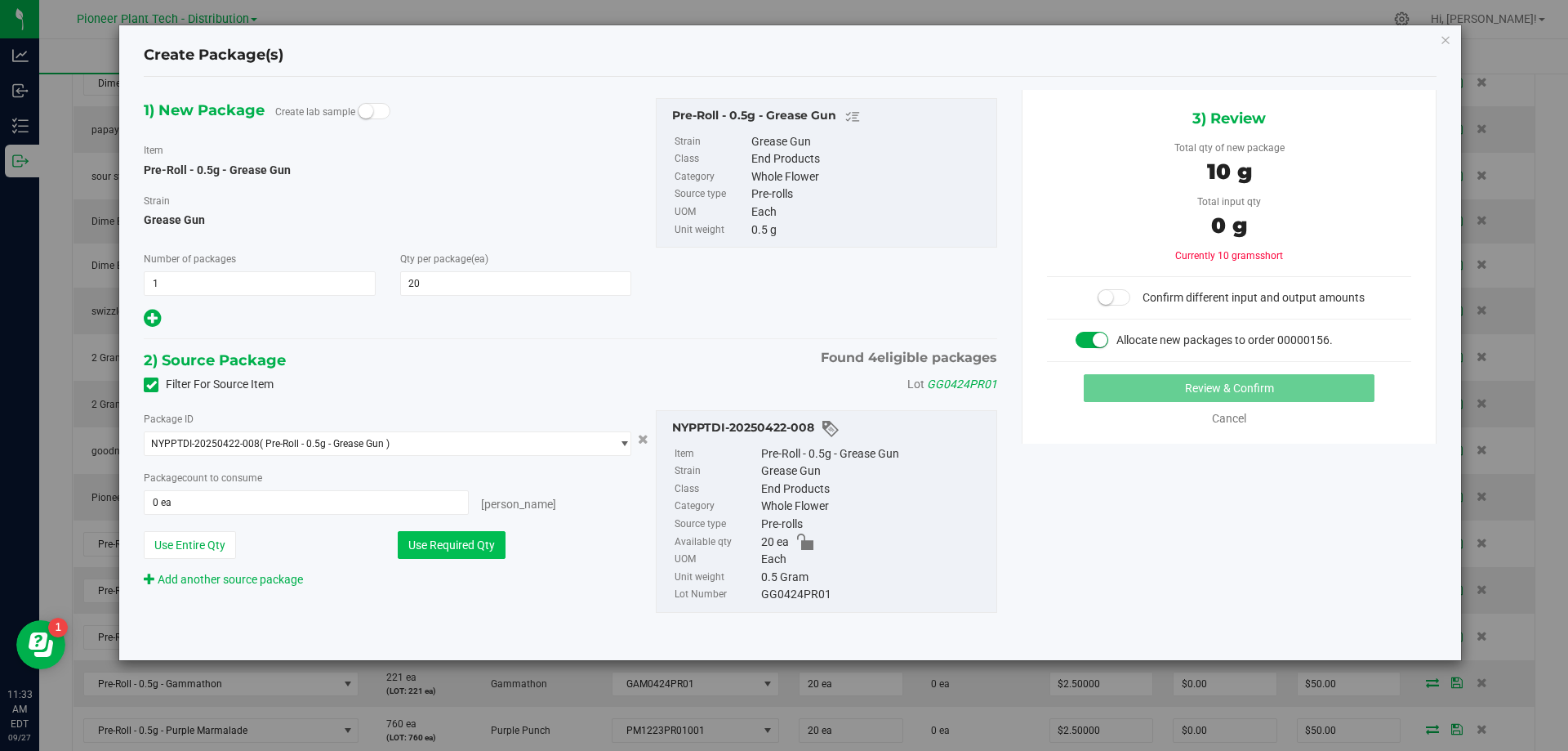
click at [482, 535] on button "Use Required Qty" at bounding box center [451, 544] width 108 height 28
type input "20 ea"
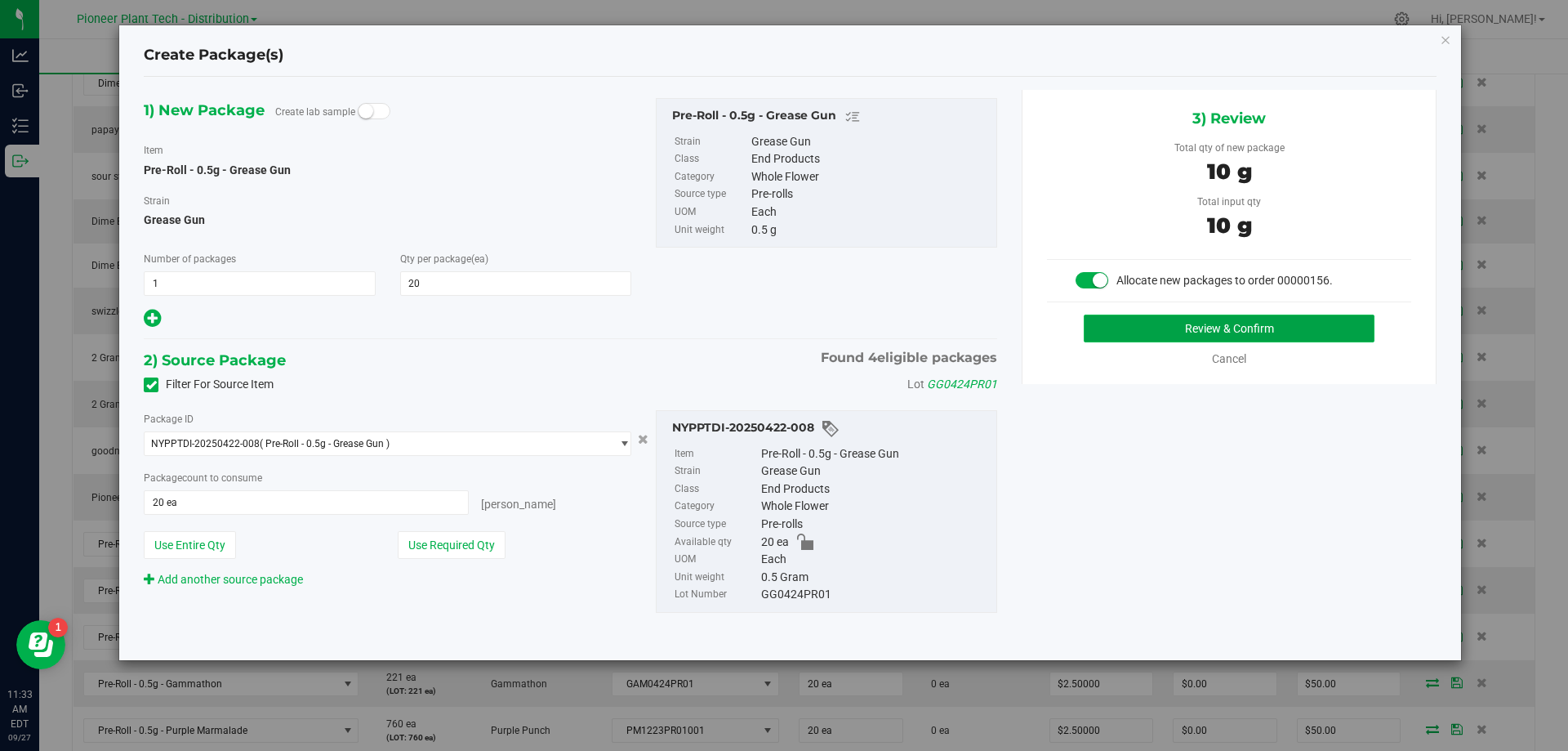
click at [1103, 333] on button "Review & Confirm" at bounding box center [1229, 328] width 291 height 28
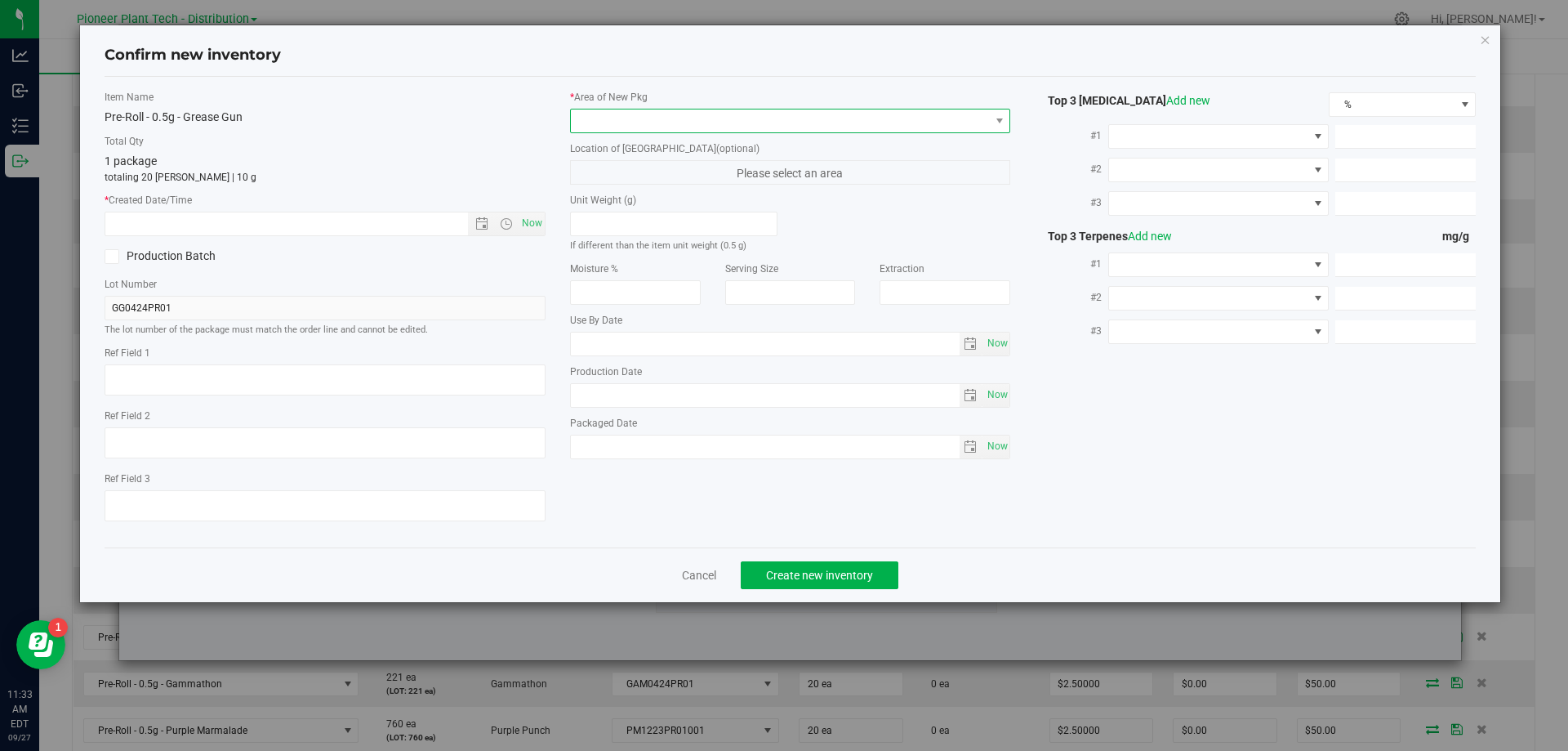
click at [694, 113] on span at bounding box center [780, 121] width 419 height 23
click at [597, 194] on li "Inventory Room - Distribution" at bounding box center [790, 188] width 439 height 23
click at [529, 219] on span "Now" at bounding box center [531, 223] width 28 height 24
type input "9/27/2025 11:33 AM"
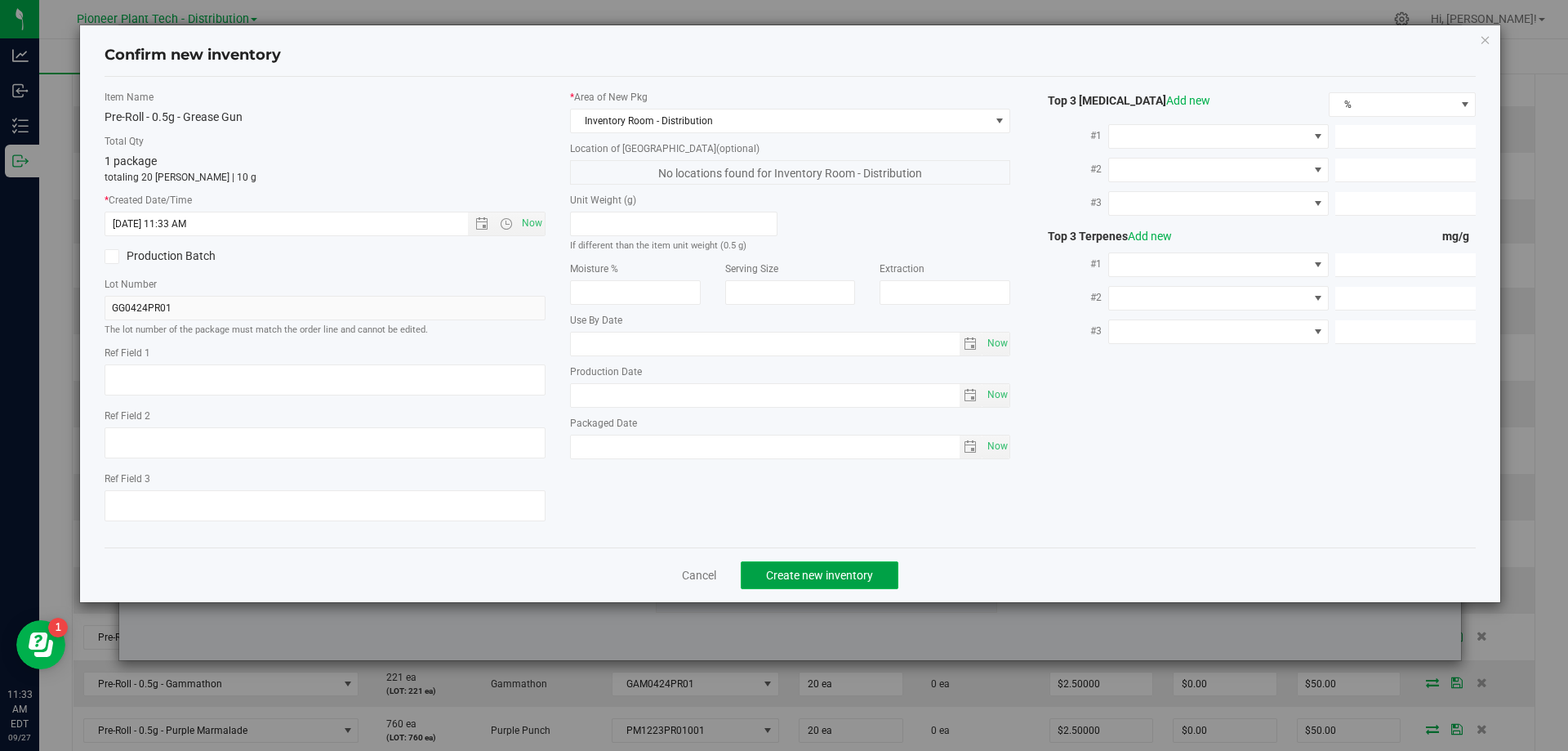
click at [786, 571] on span "Create new inventory" at bounding box center [819, 575] width 107 height 13
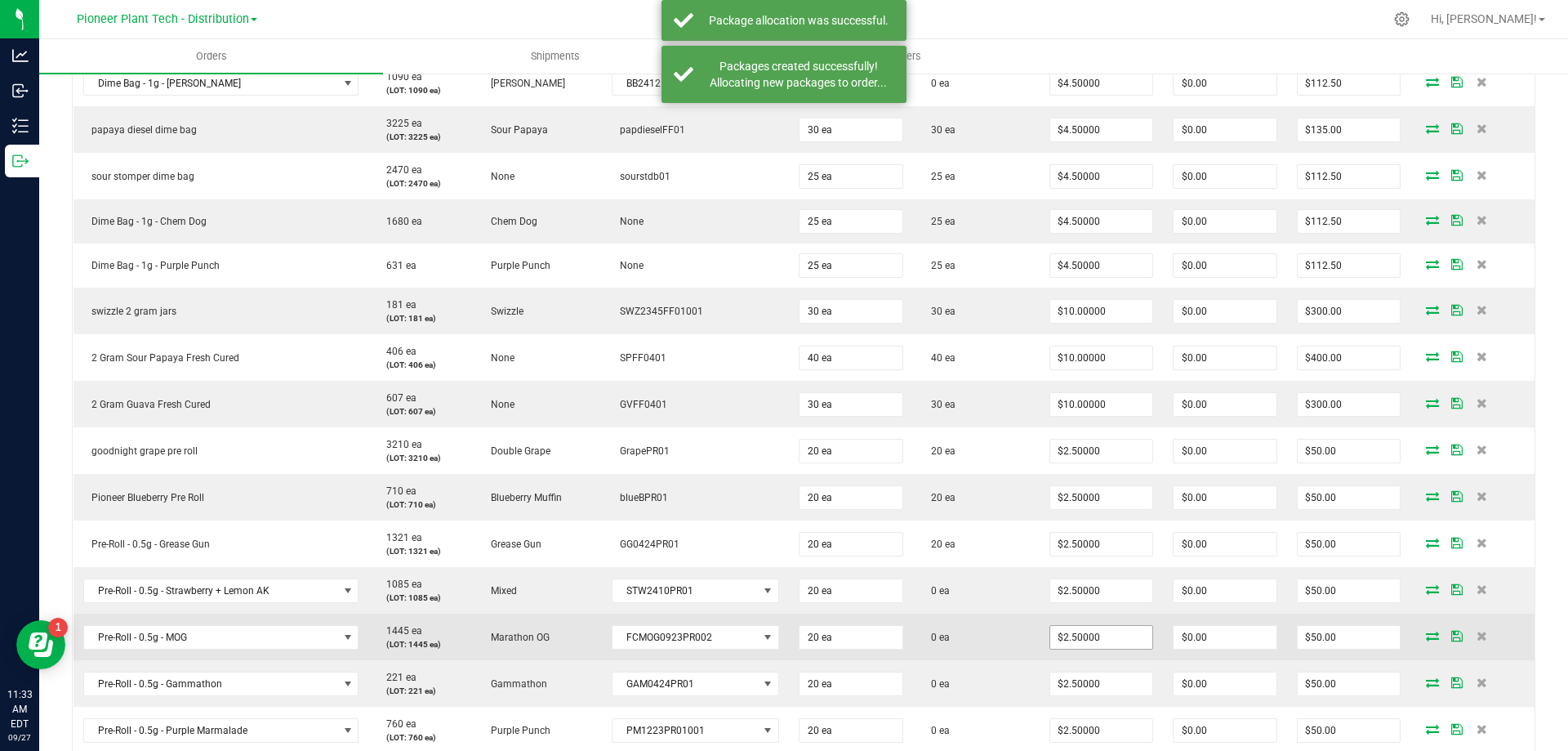
scroll to position [729, 0]
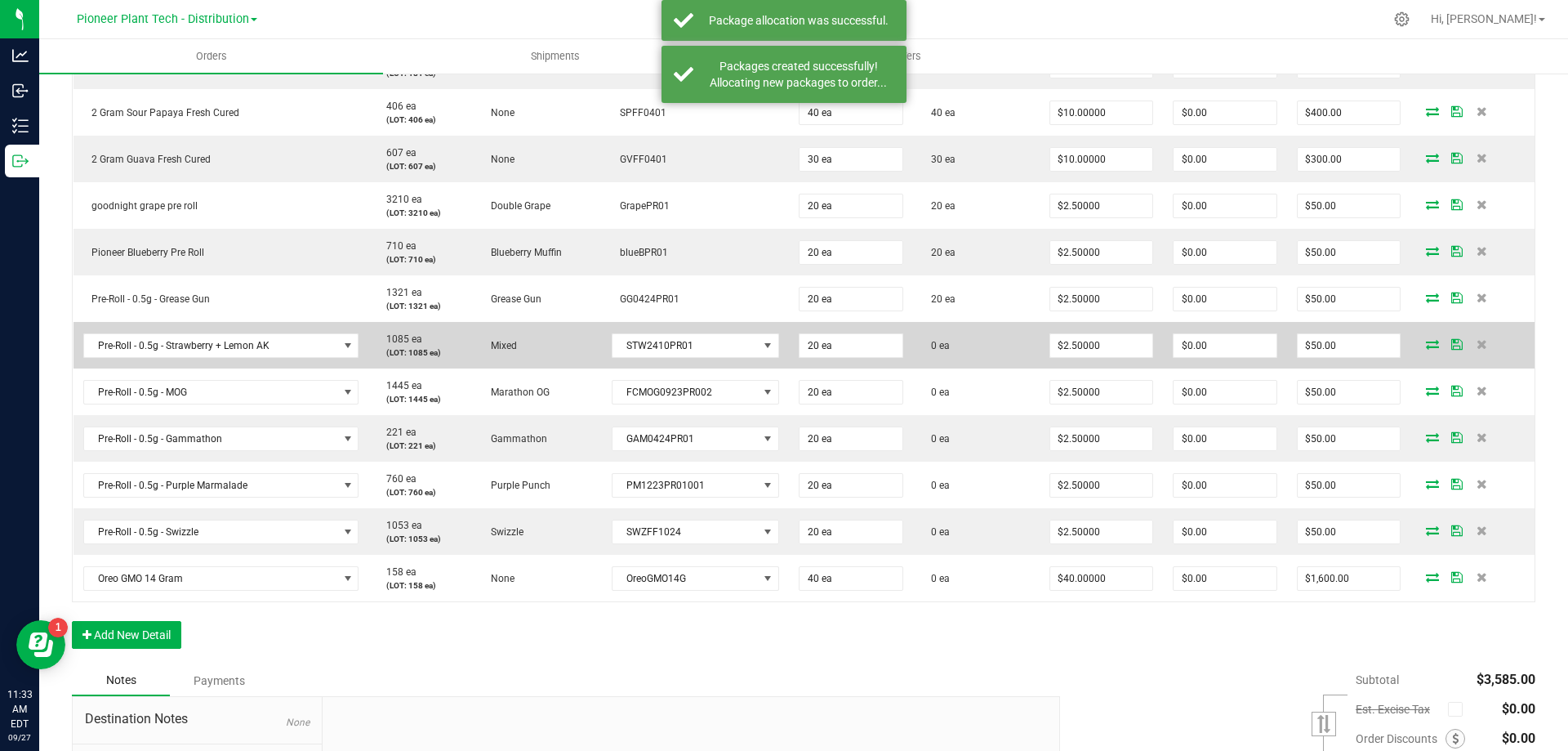
click at [1420, 347] on span at bounding box center [1432, 343] width 25 height 10
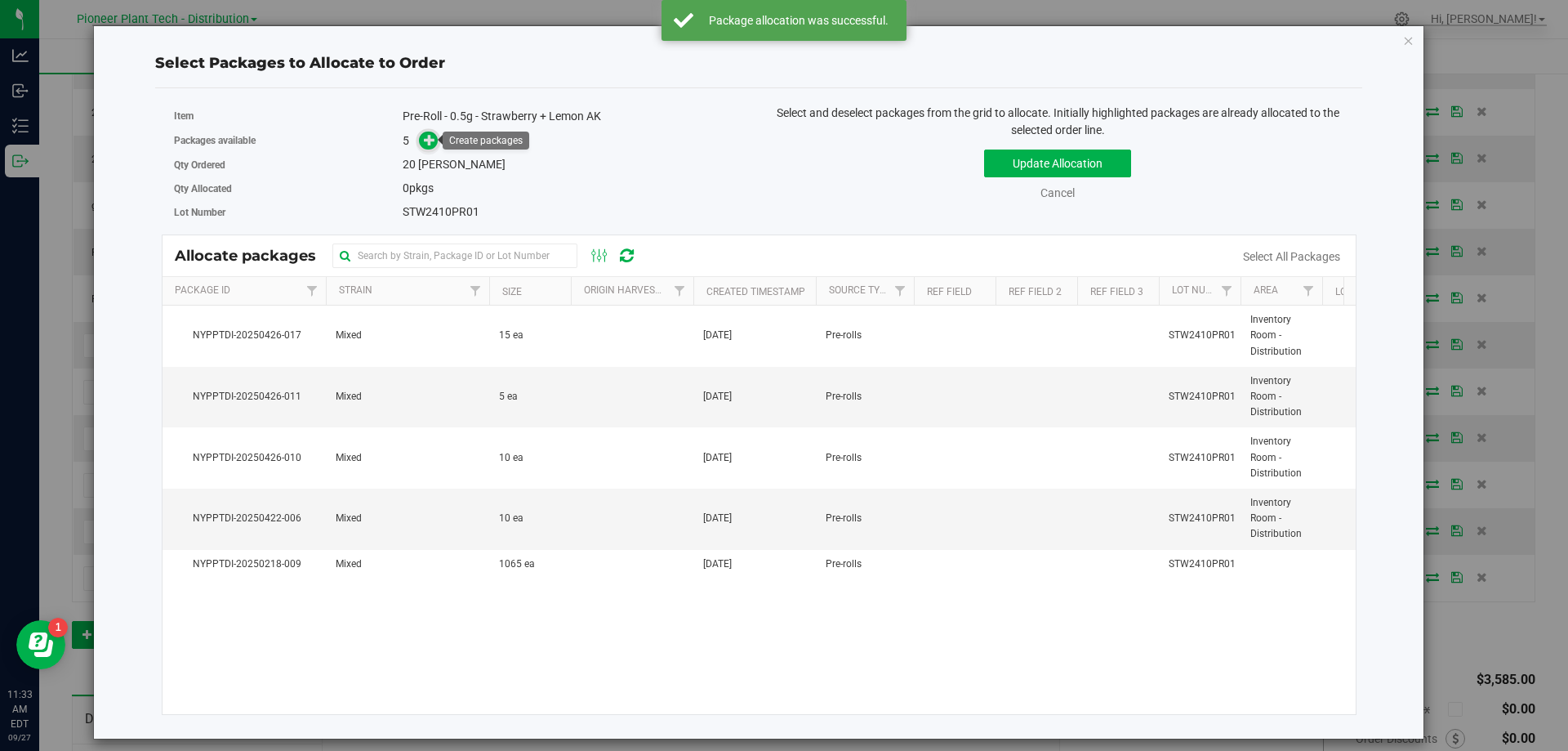
click at [424, 134] on icon at bounding box center [429, 140] width 11 height 11
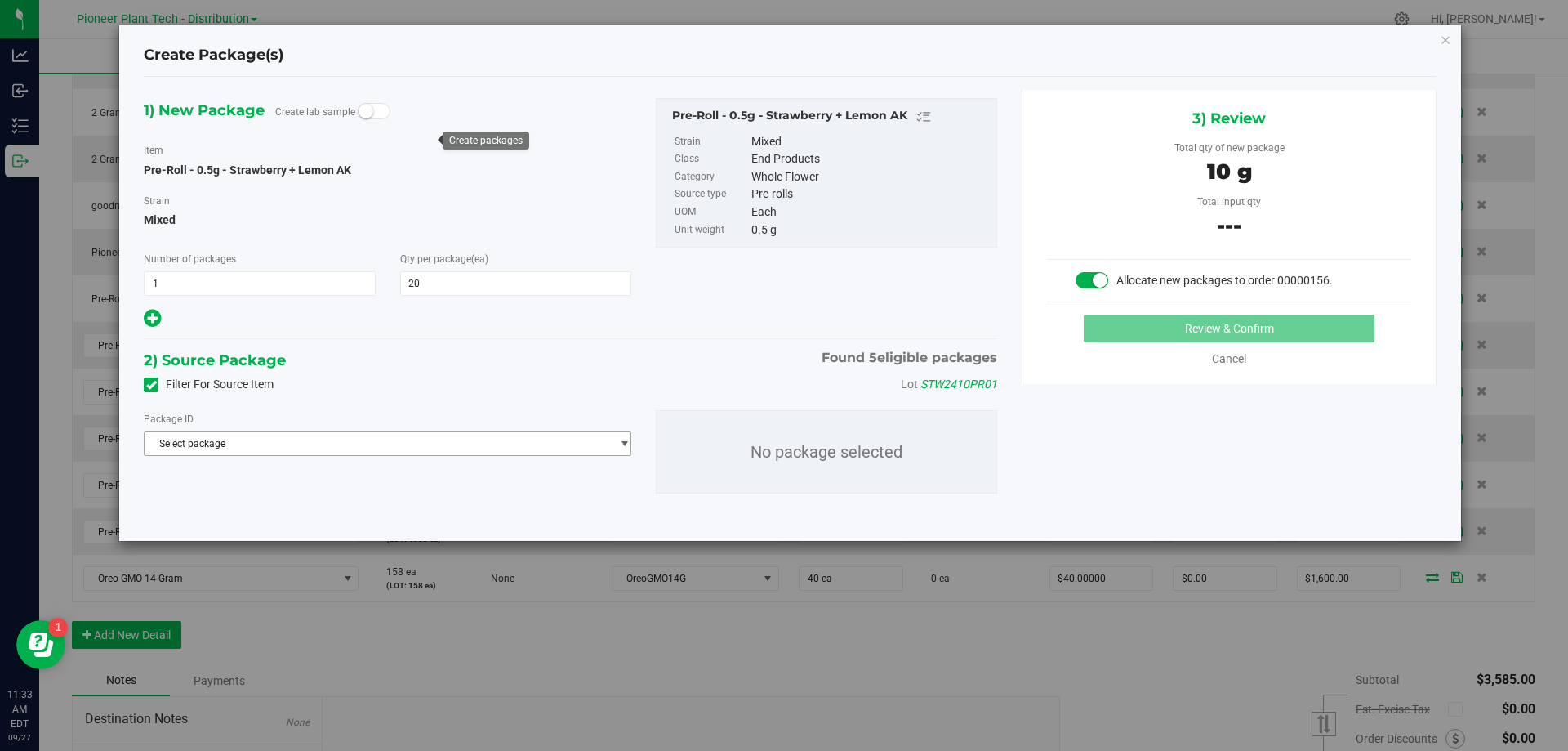
click at [298, 441] on span "Select package" at bounding box center [377, 444] width 466 height 23
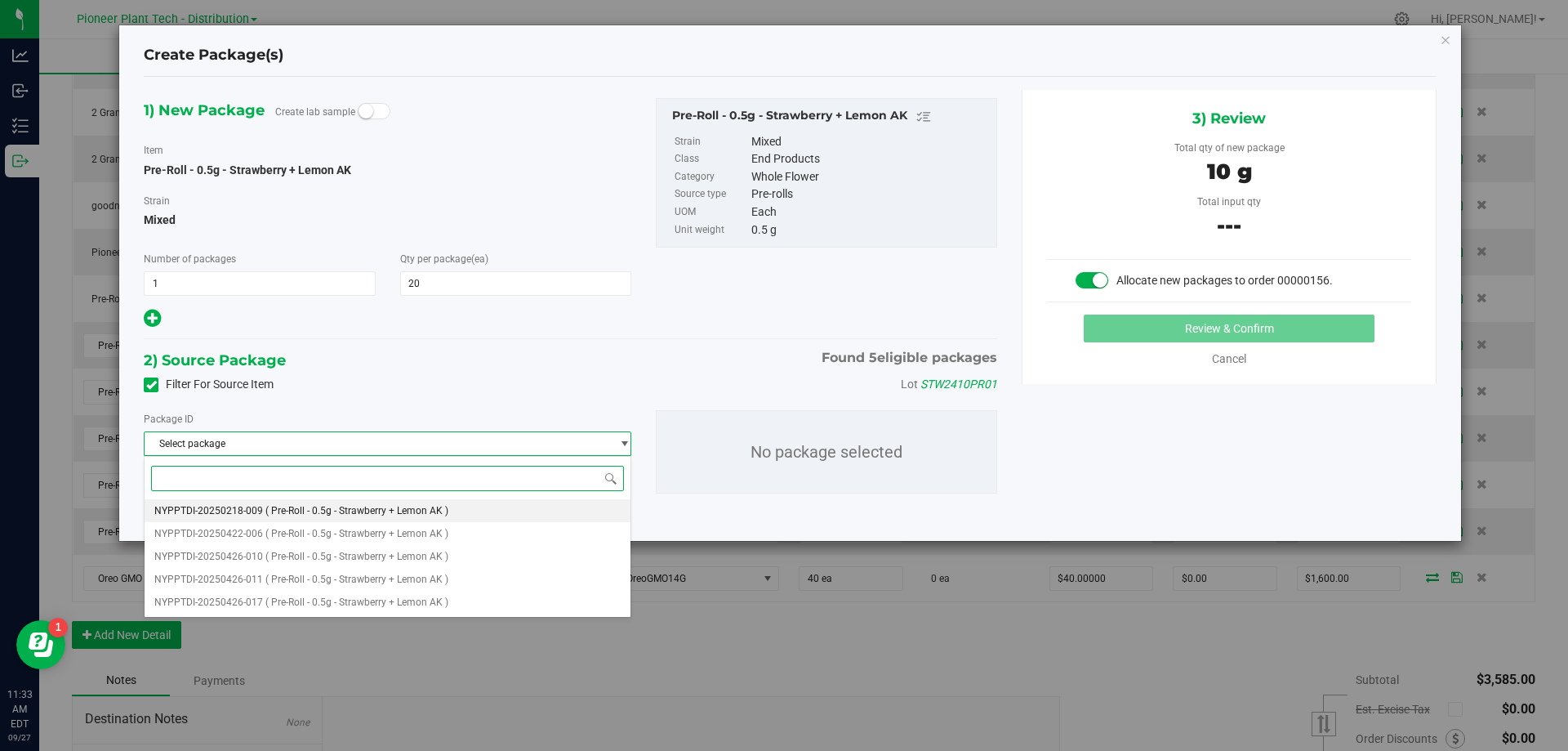
click at [313, 503] on li "NYPPTDI-20250218-009 ( Pre-Roll - 0.5g - Strawberry + Lemon AK )" at bounding box center [387, 511] width 486 height 23
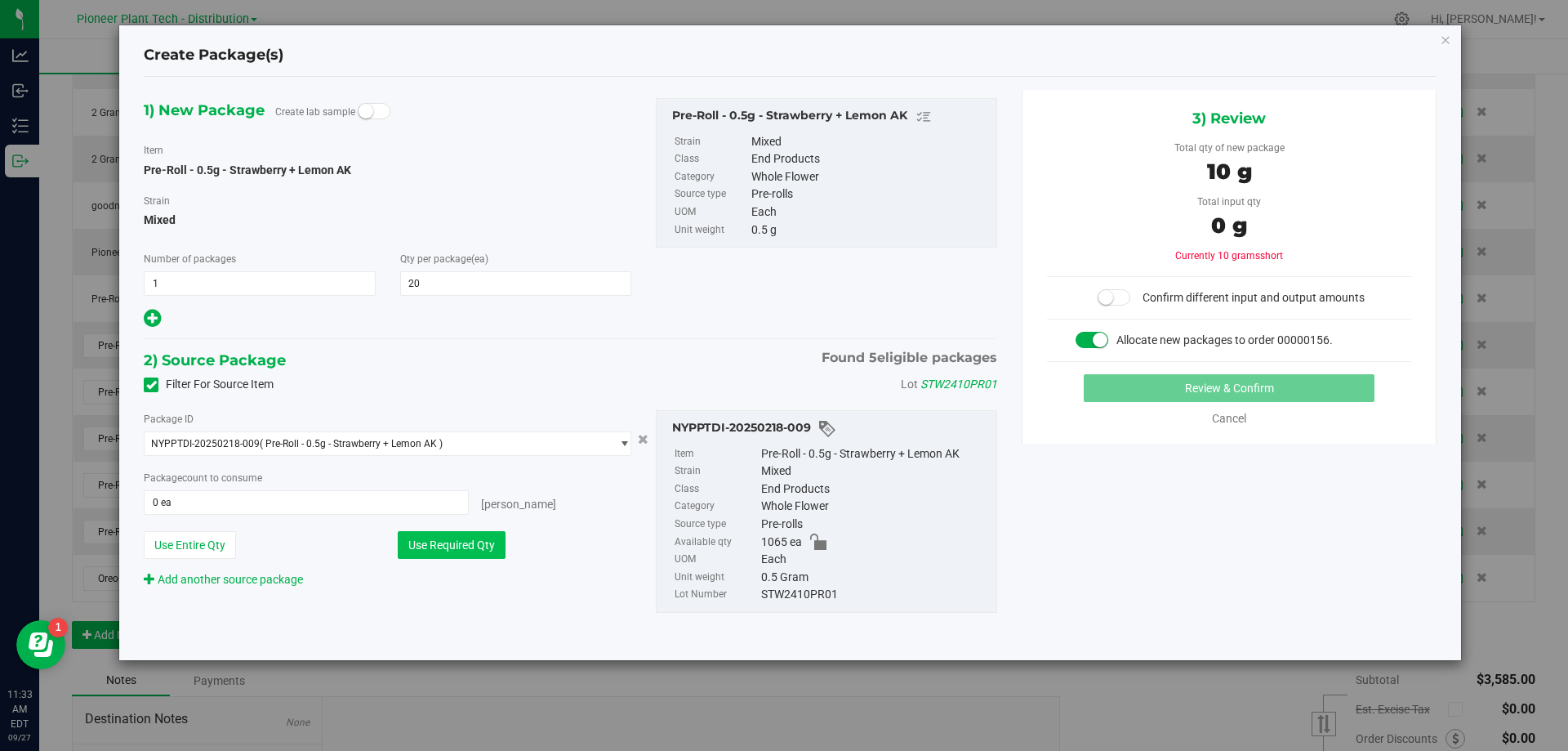
click at [447, 540] on button "Use Required Qty" at bounding box center [451, 544] width 108 height 28
type input "20 ea"
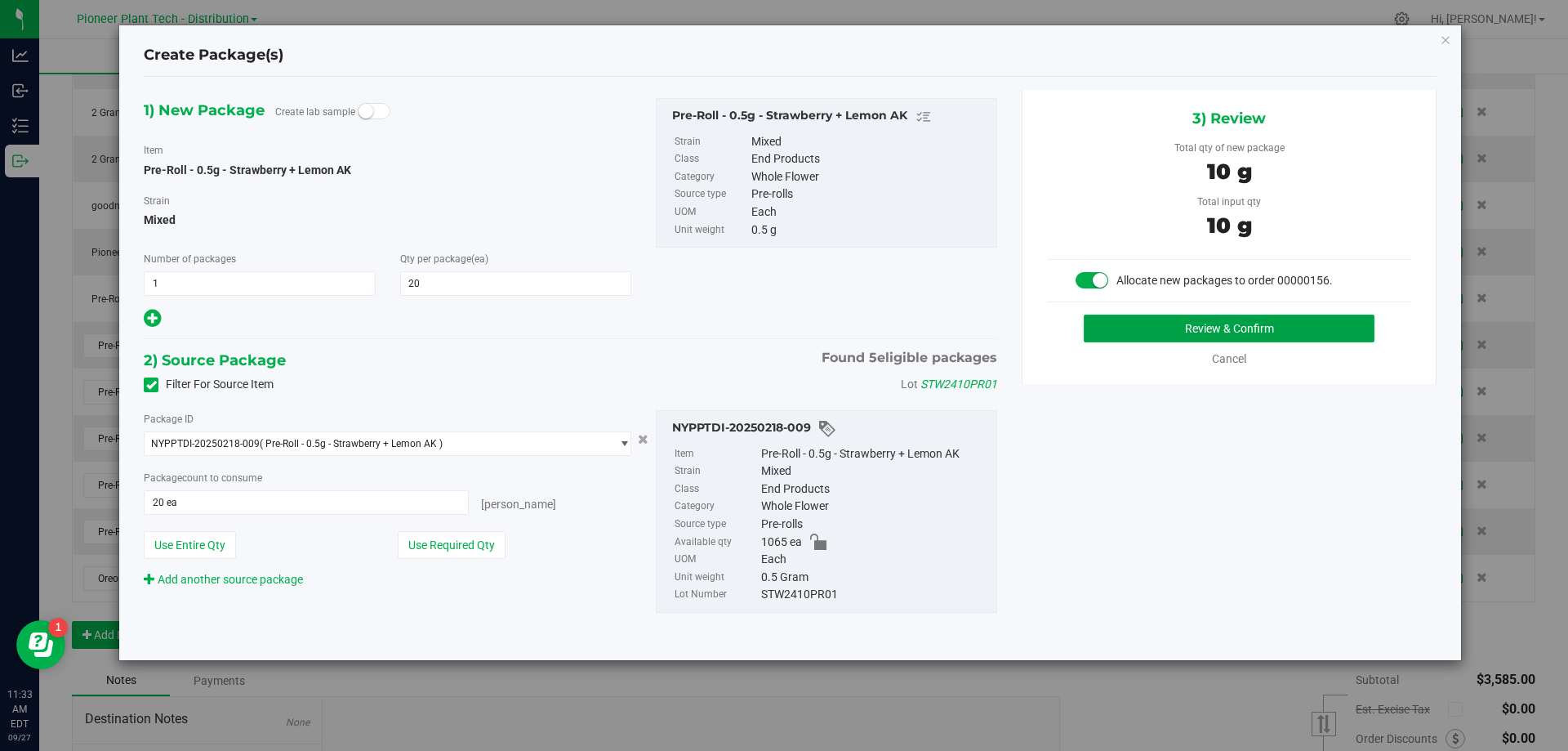
click at [1224, 333] on button "Review & Confirm" at bounding box center [1229, 328] width 291 height 28
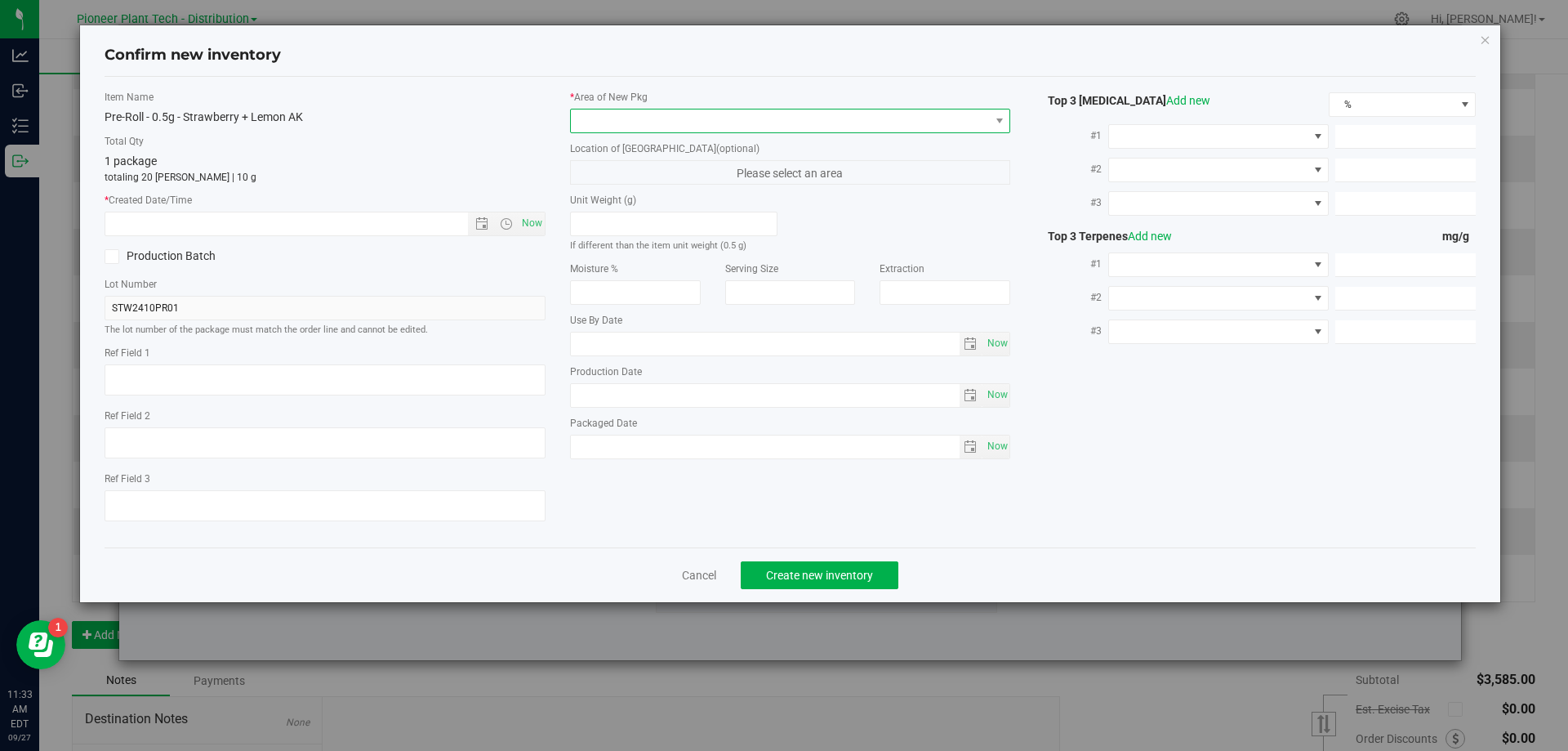
click at [671, 126] on span at bounding box center [780, 121] width 419 height 23
click at [612, 186] on li "Inventory Room - Distribution" at bounding box center [790, 188] width 439 height 23
click at [536, 221] on span "Now" at bounding box center [531, 223] width 28 height 24
type input "9/27/2025 11:33 AM"
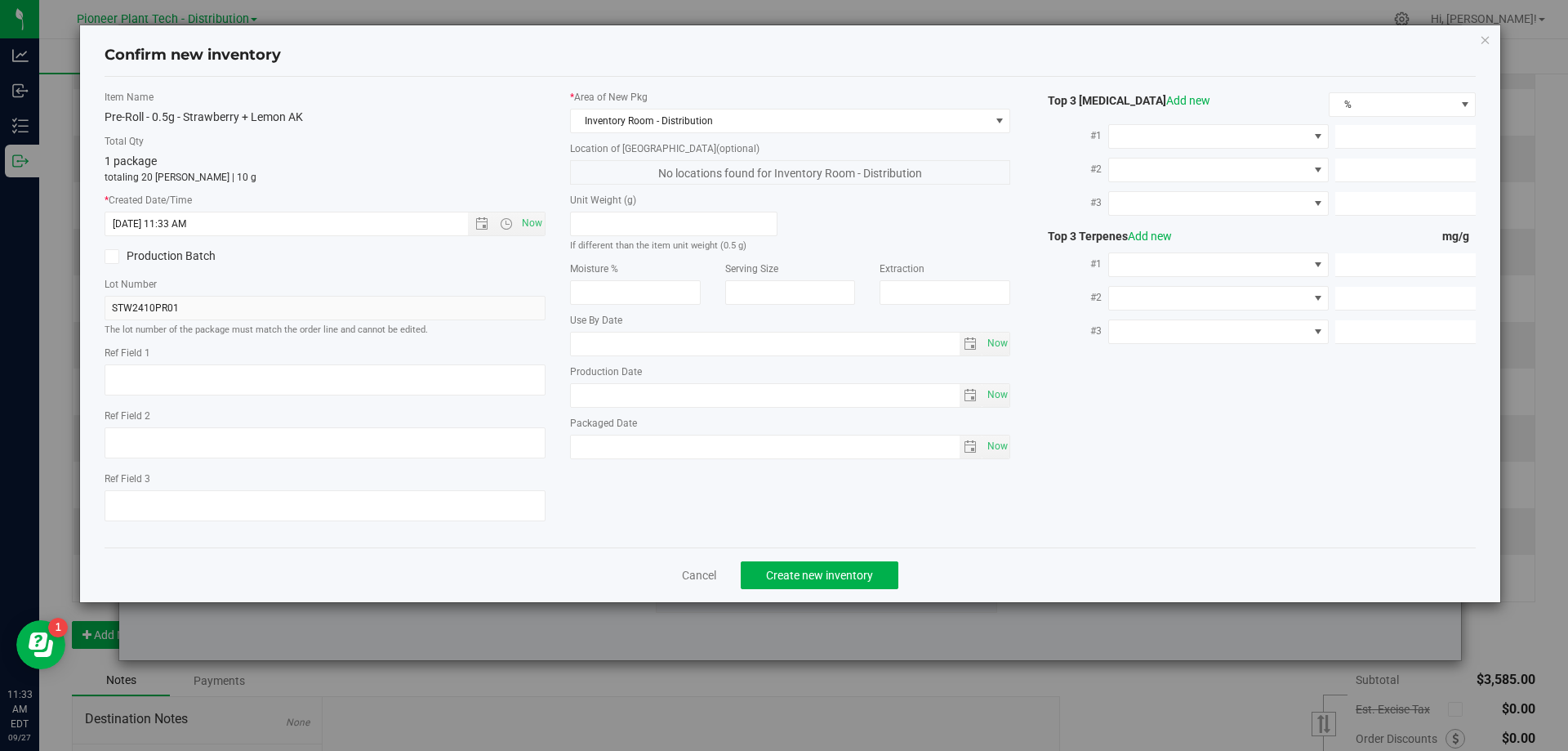
click at [843, 558] on div "Cancel Create new inventory" at bounding box center [790, 574] width 1372 height 55
click at [847, 567] on div "Cancel Create new inventory" at bounding box center [790, 574] width 1372 height 55
click at [847, 568] on span "Create new inventory" at bounding box center [819, 575] width 107 height 13
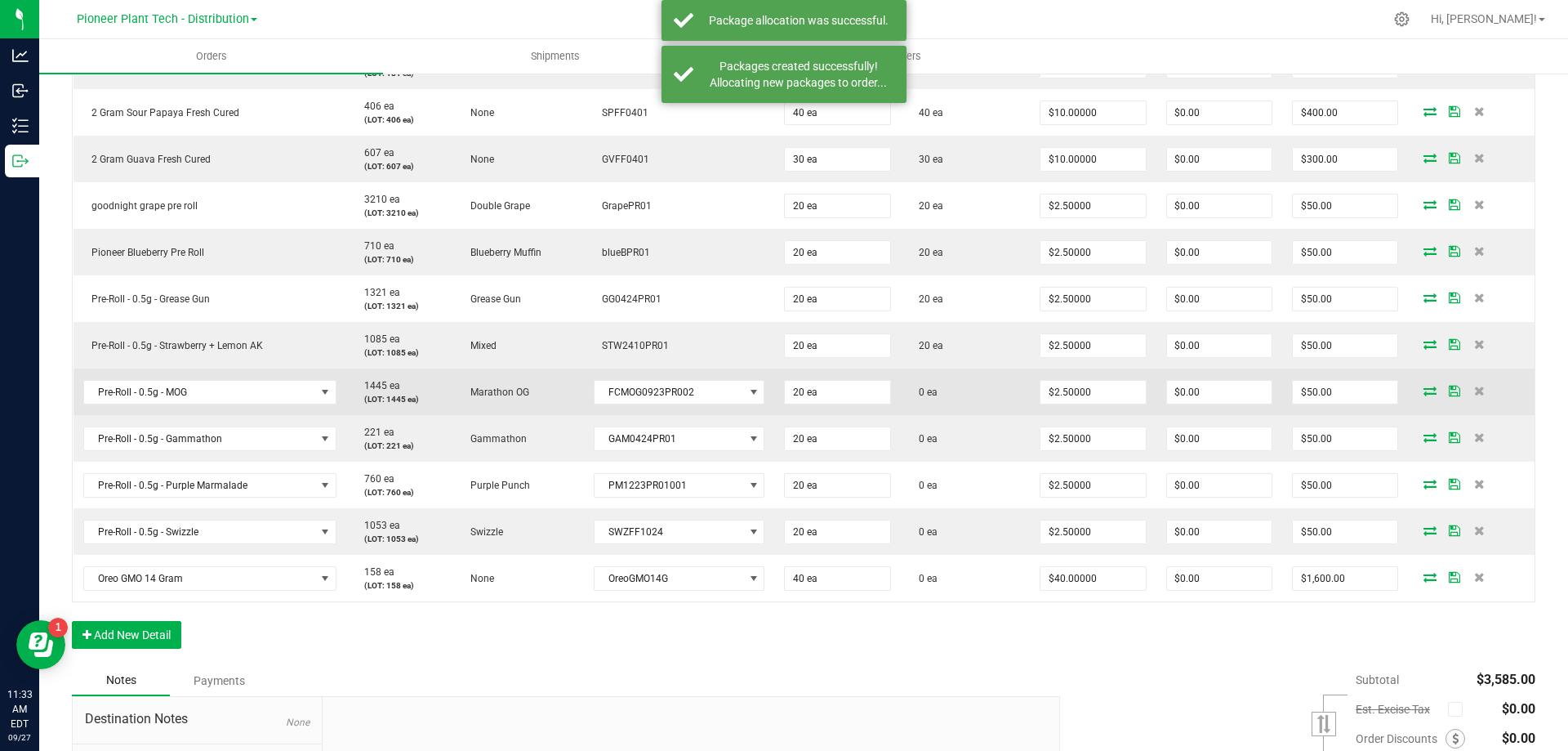
click at [1423, 388] on icon at bounding box center [1429, 390] width 13 height 10
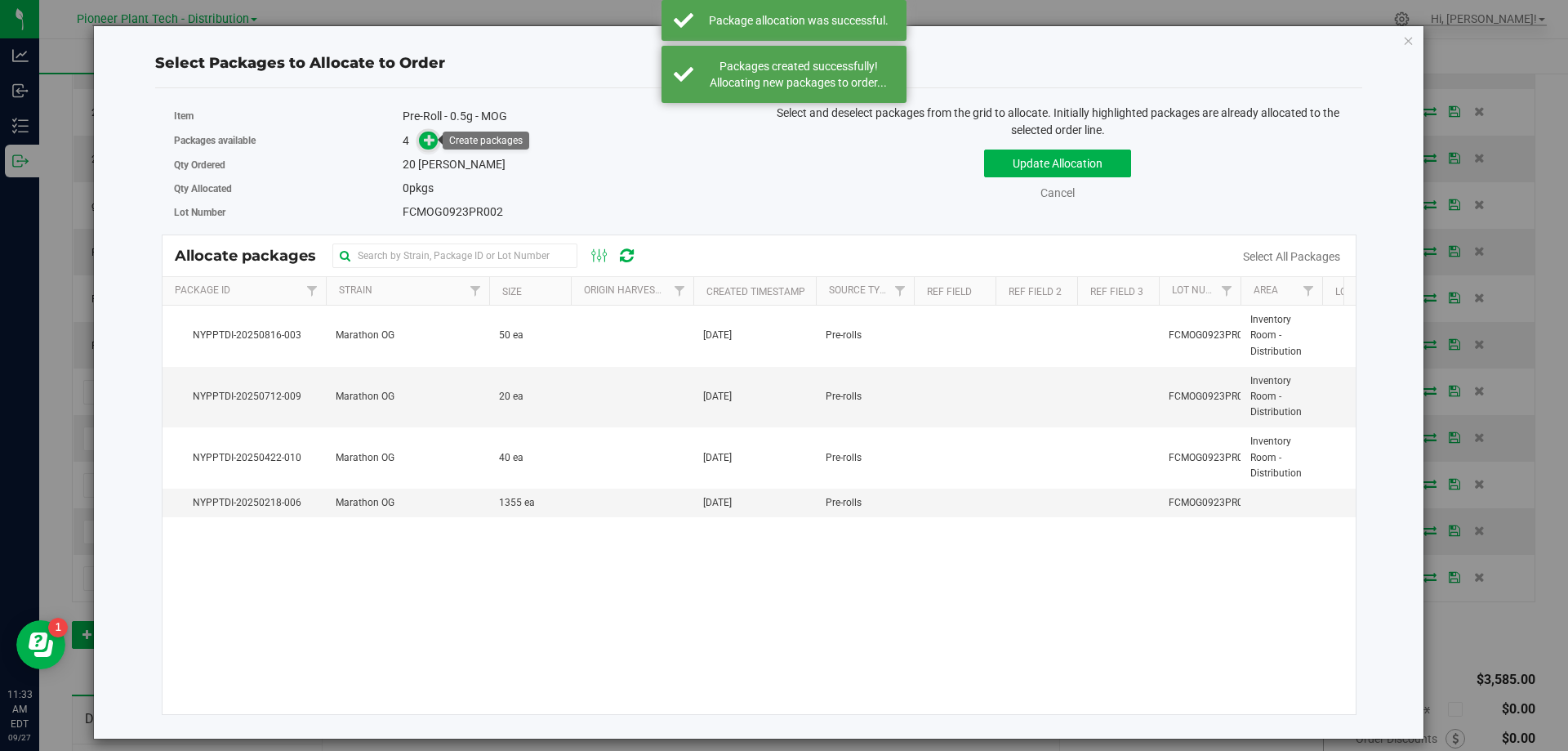
click at [435, 142] on icon at bounding box center [429, 140] width 11 height 11
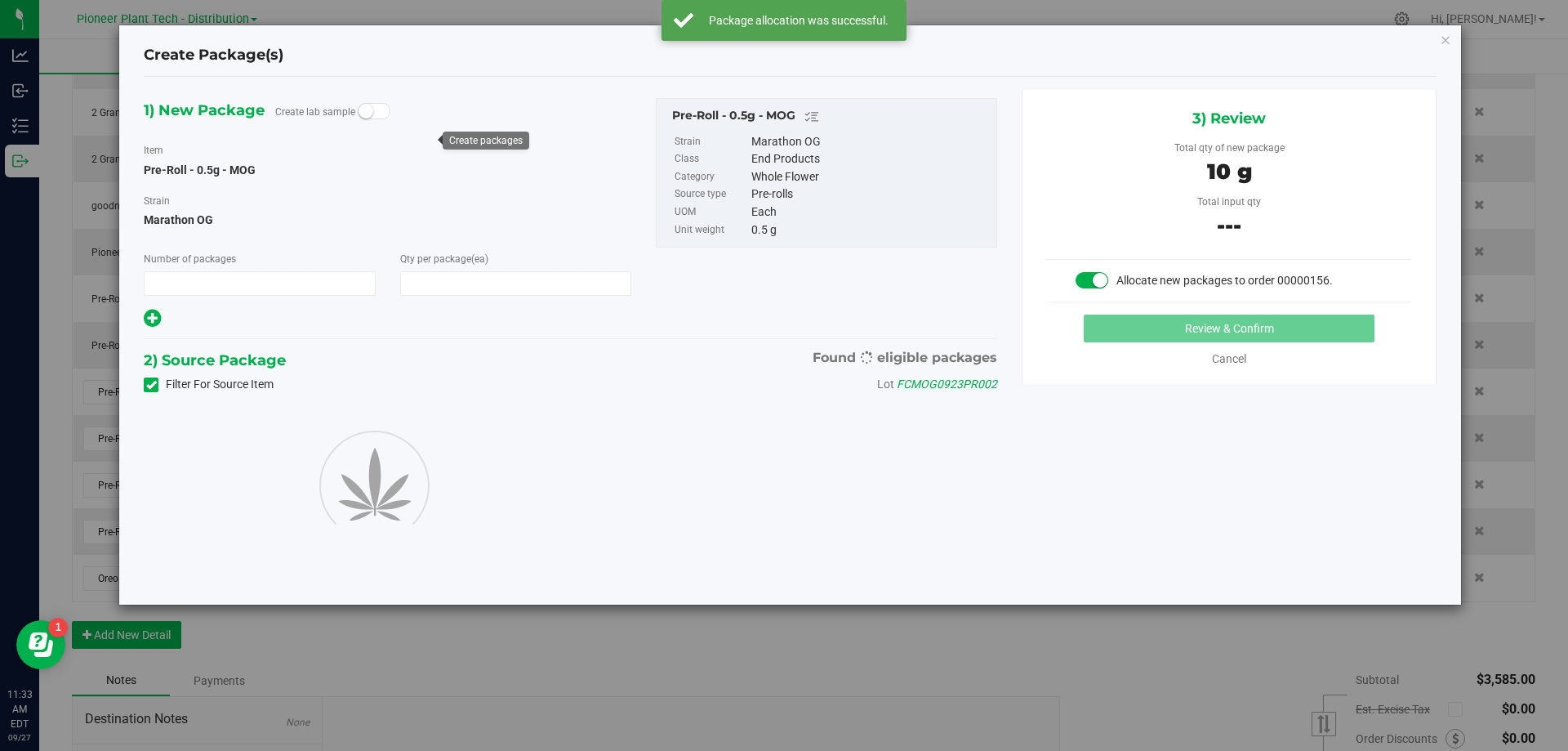
type input "1"
type input "20"
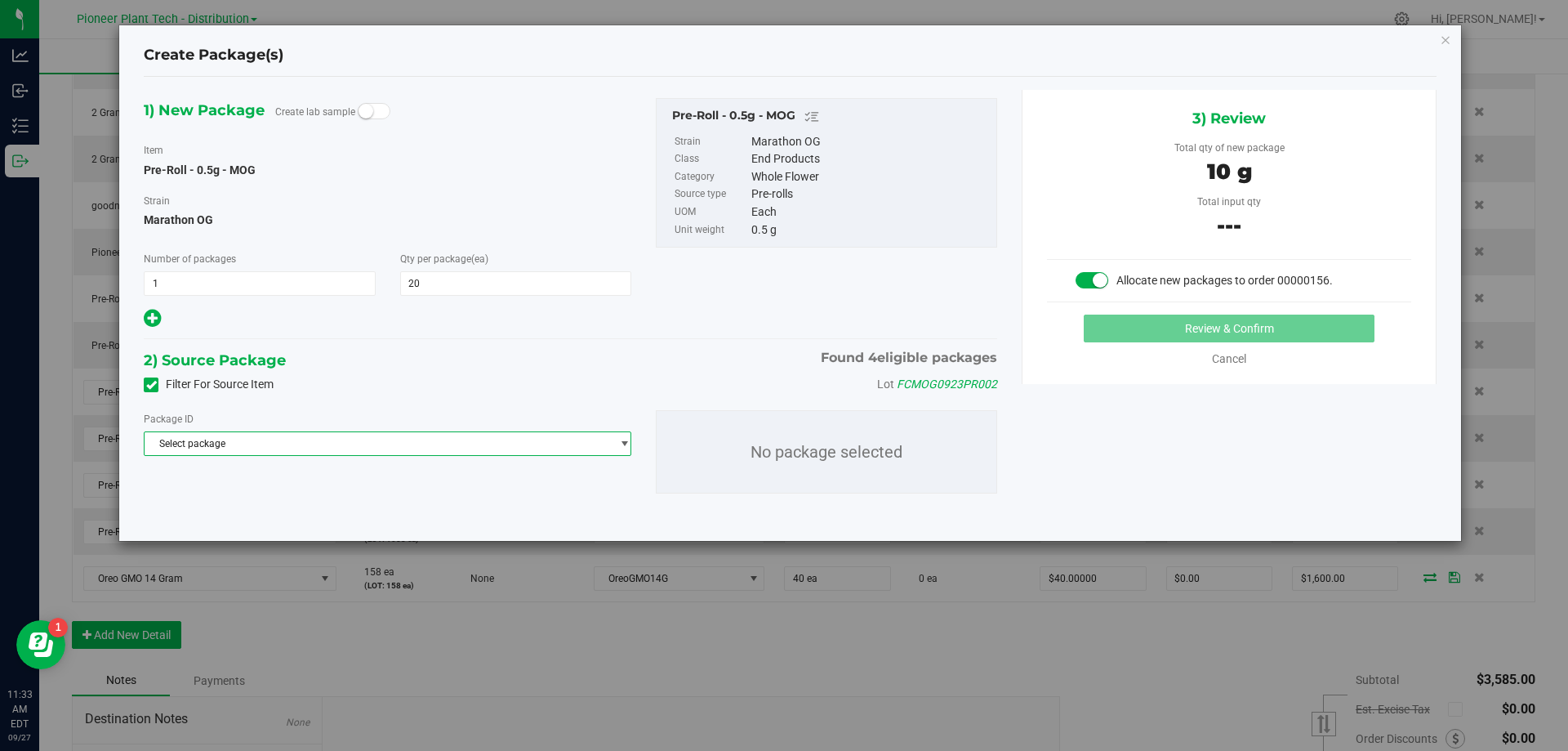
click at [343, 447] on span "Select package" at bounding box center [377, 444] width 466 height 23
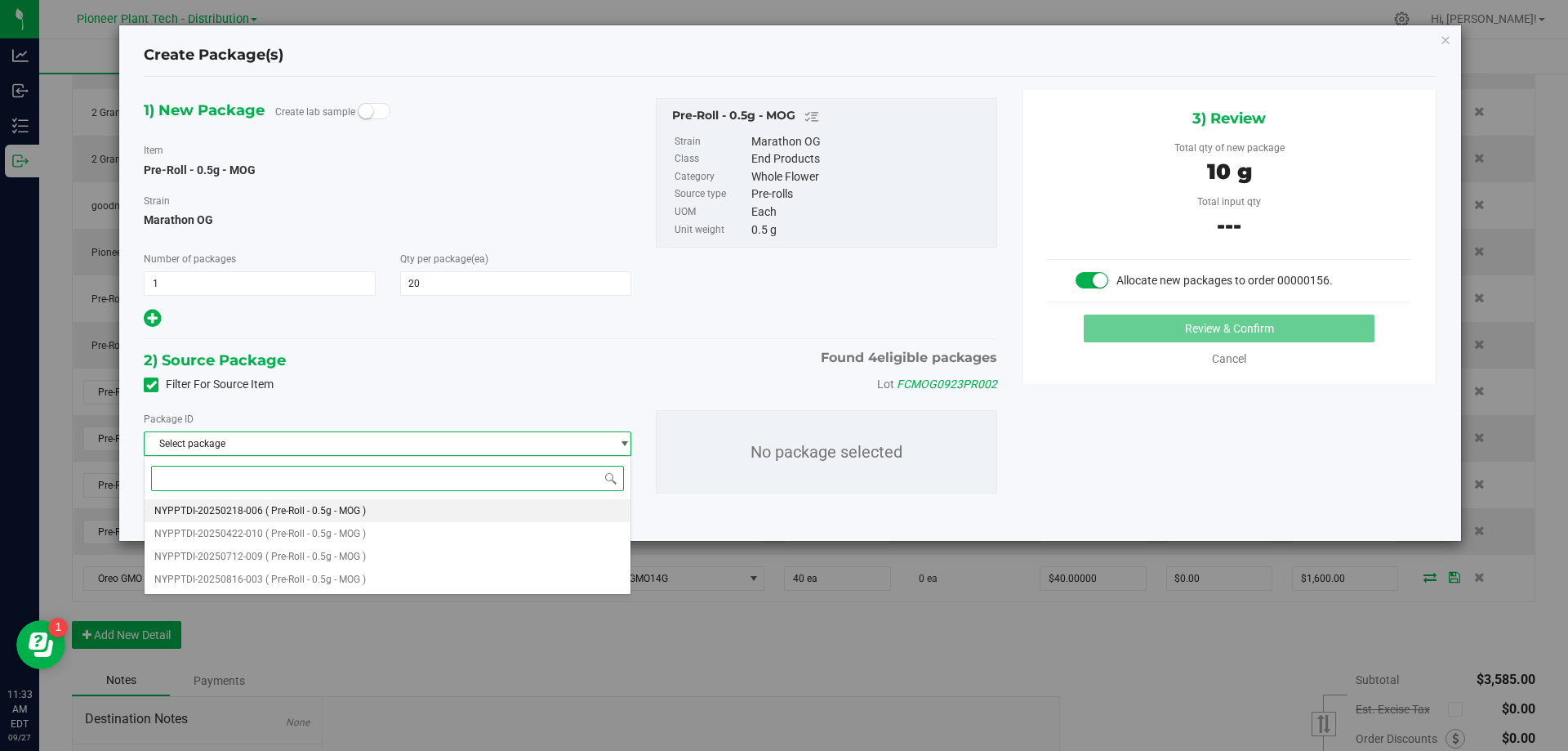
click at [320, 504] on li "NYPPTDI-20250218-006 ( Pre-Roll - 0.5g - MOG )" at bounding box center [387, 511] width 486 height 23
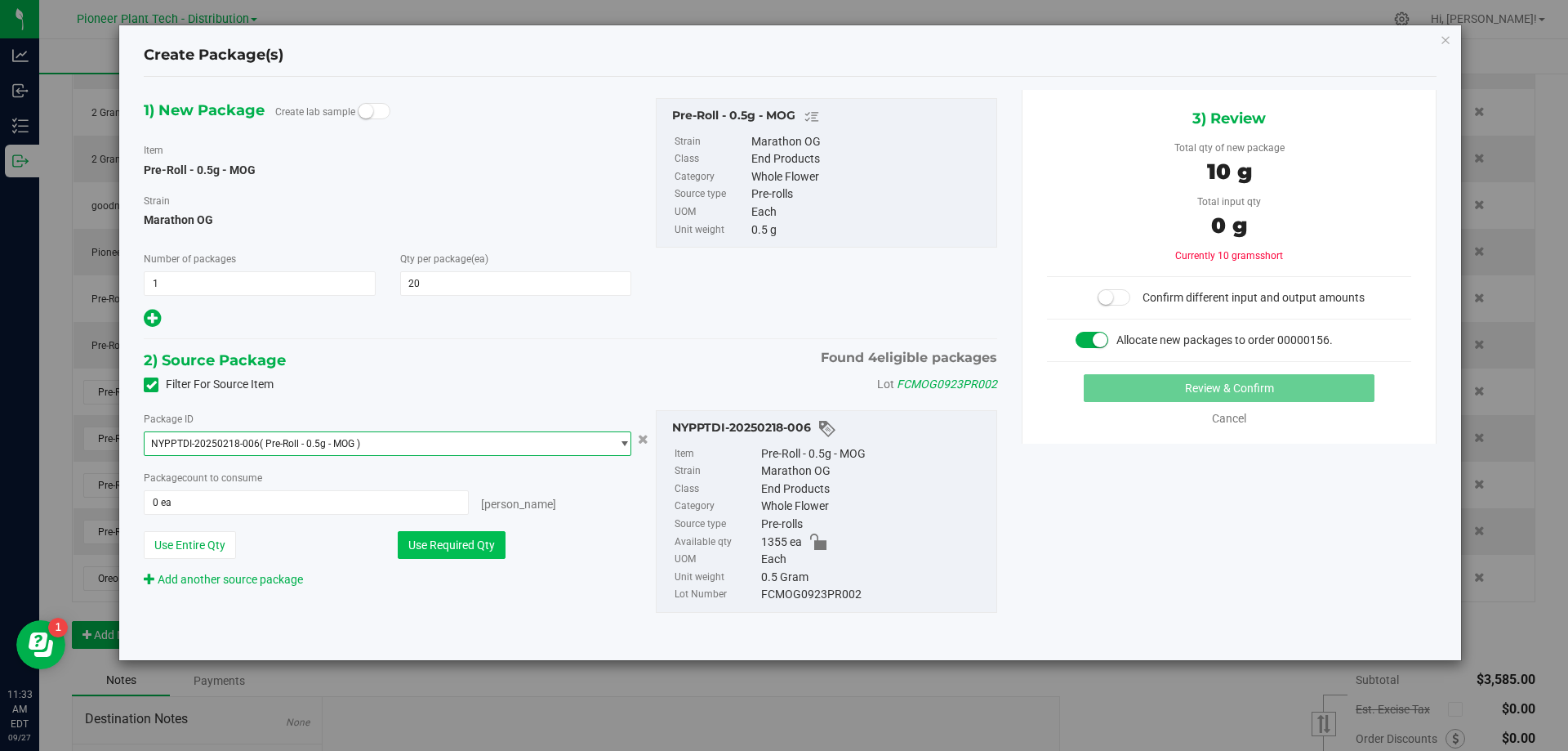
click at [445, 538] on button "Use Required Qty" at bounding box center [451, 544] width 108 height 28
type input "20 ea"
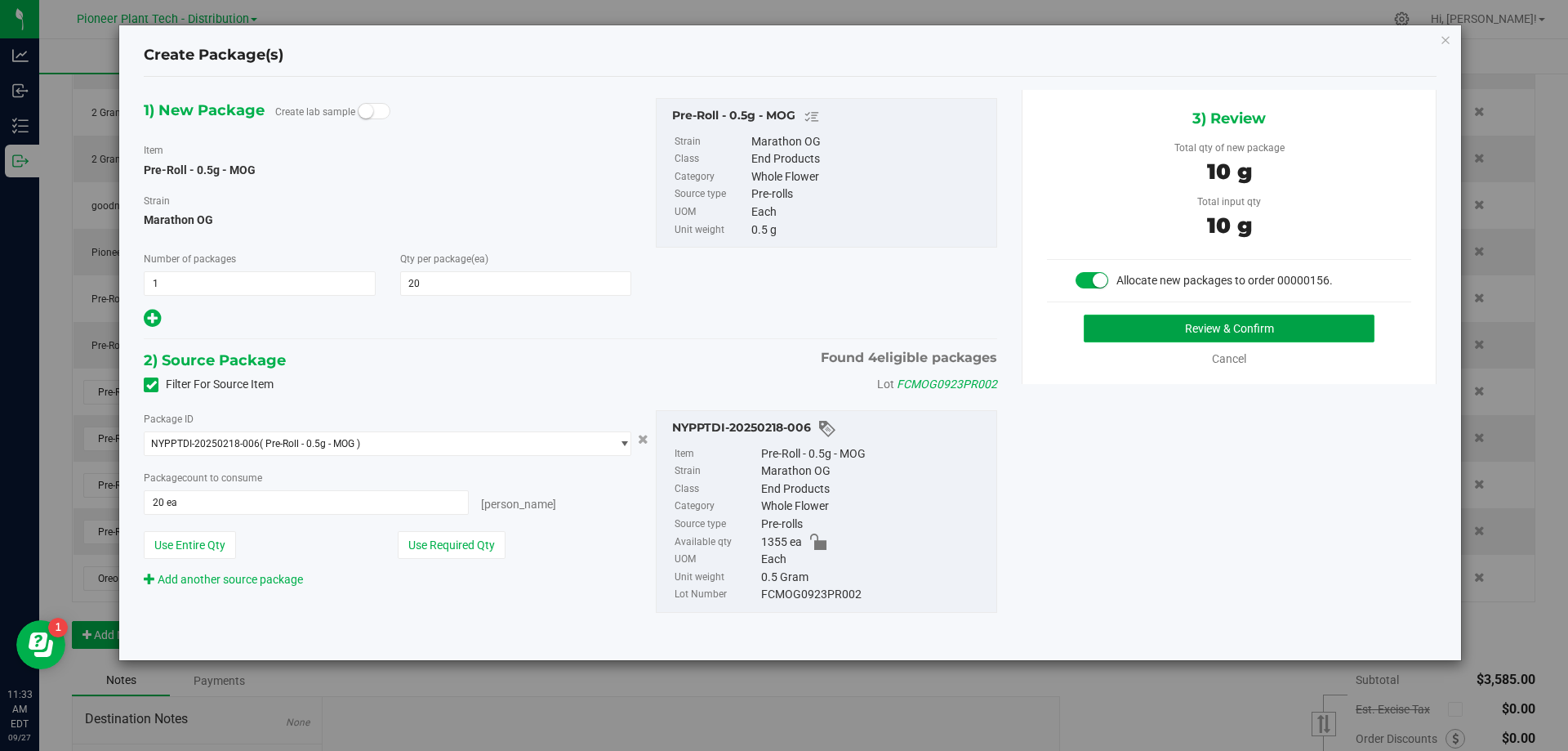
click at [1129, 333] on button "Review & Confirm" at bounding box center [1229, 328] width 291 height 28
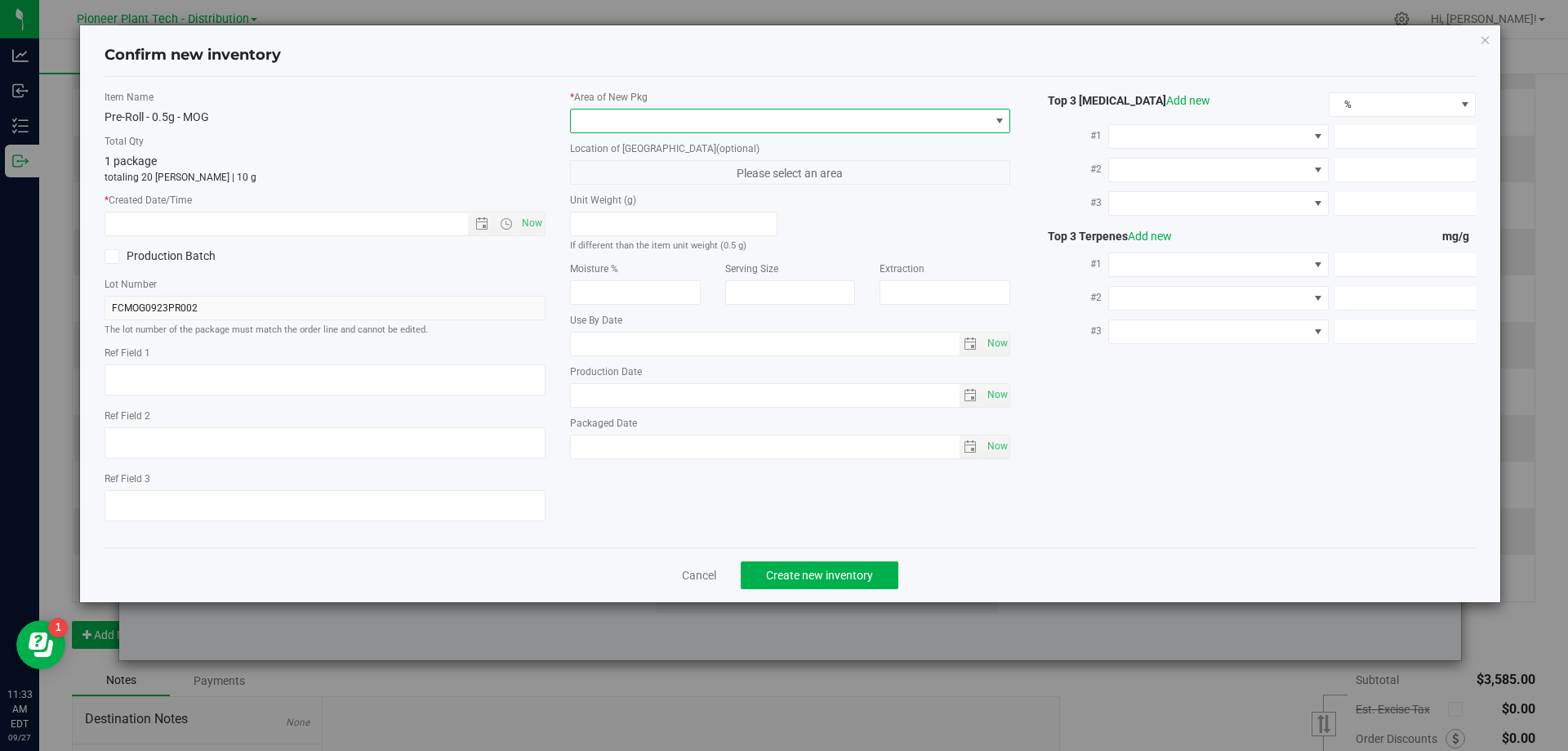
click at [833, 122] on span at bounding box center [780, 121] width 419 height 23
click at [653, 194] on li "Inventory Room - Distribution" at bounding box center [790, 188] width 439 height 23
click at [532, 221] on span "Now" at bounding box center [531, 223] width 28 height 24
type input "9/27/2025 11:33 AM"
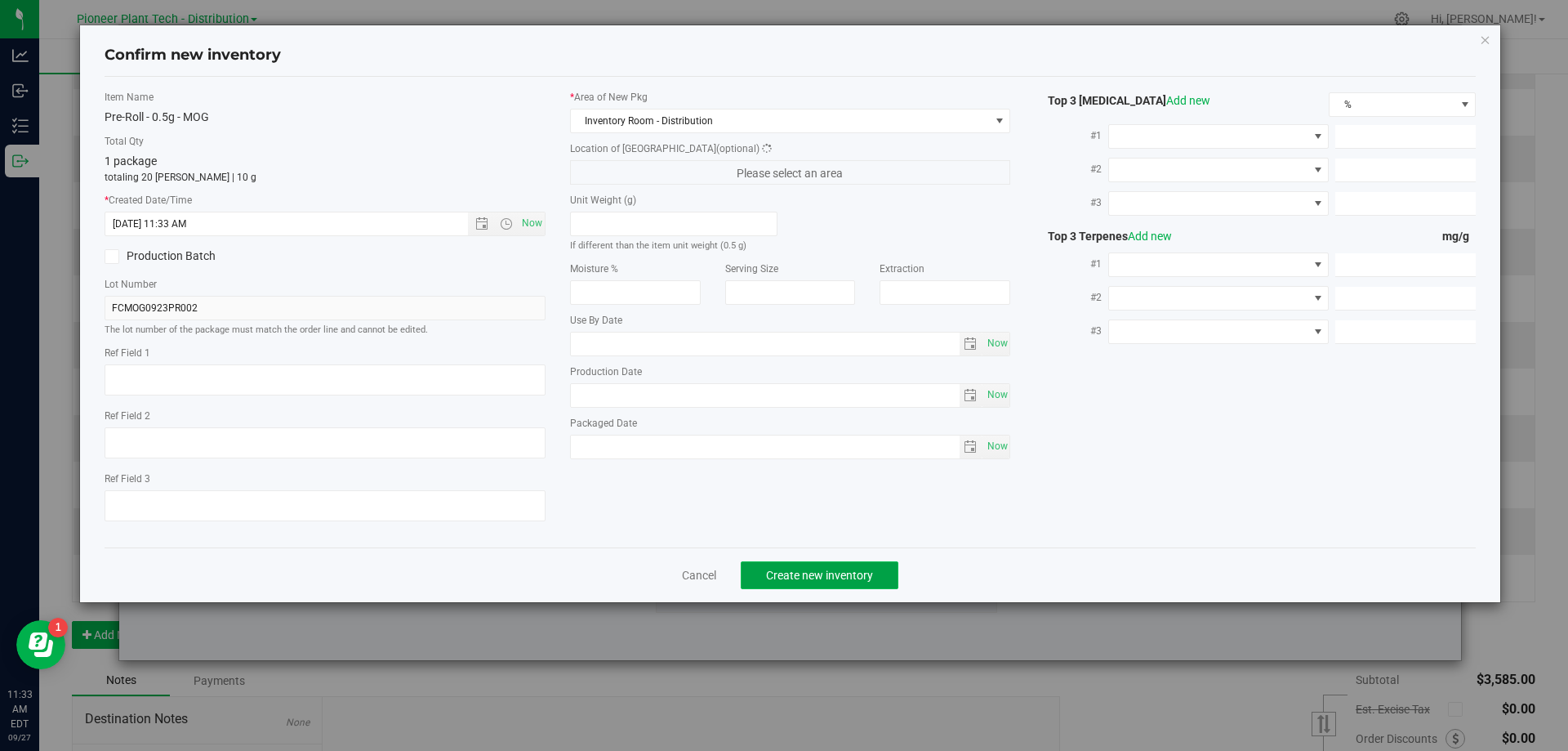
click at [875, 579] on button "Create new inventory" at bounding box center [819, 575] width 158 height 28
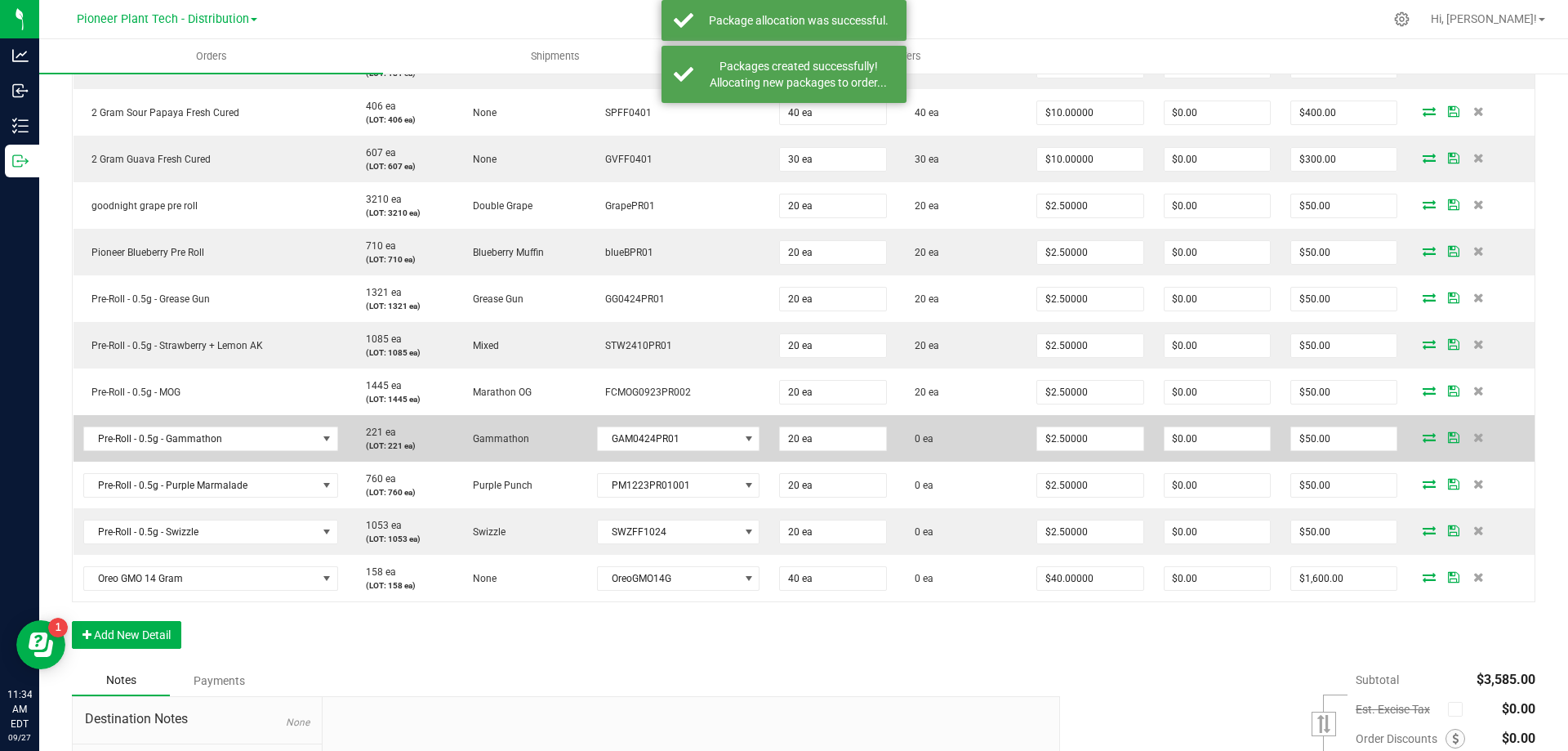
click at [1423, 433] on icon at bounding box center [1429, 437] width 13 height 10
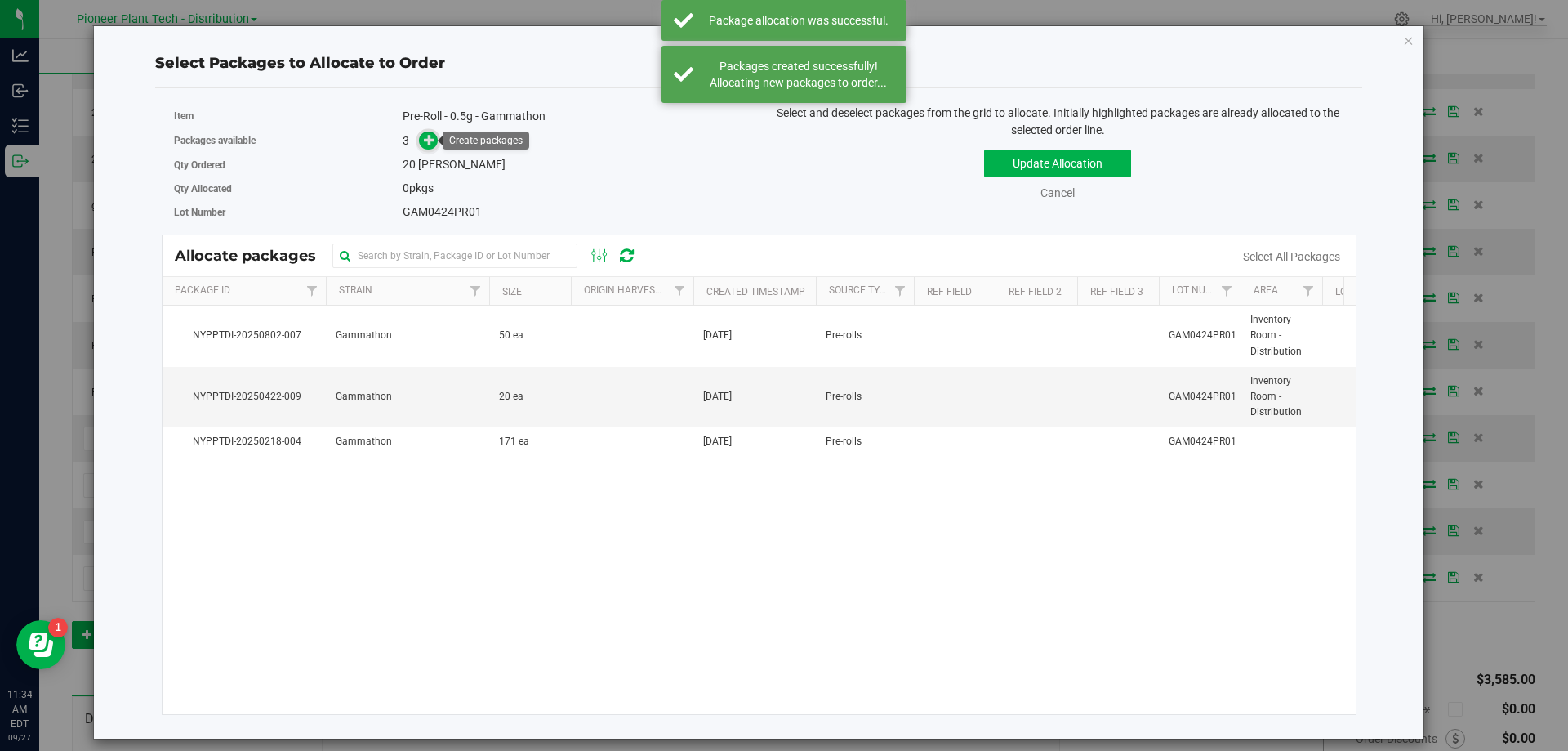
click at [420, 137] on span at bounding box center [428, 141] width 19 height 19
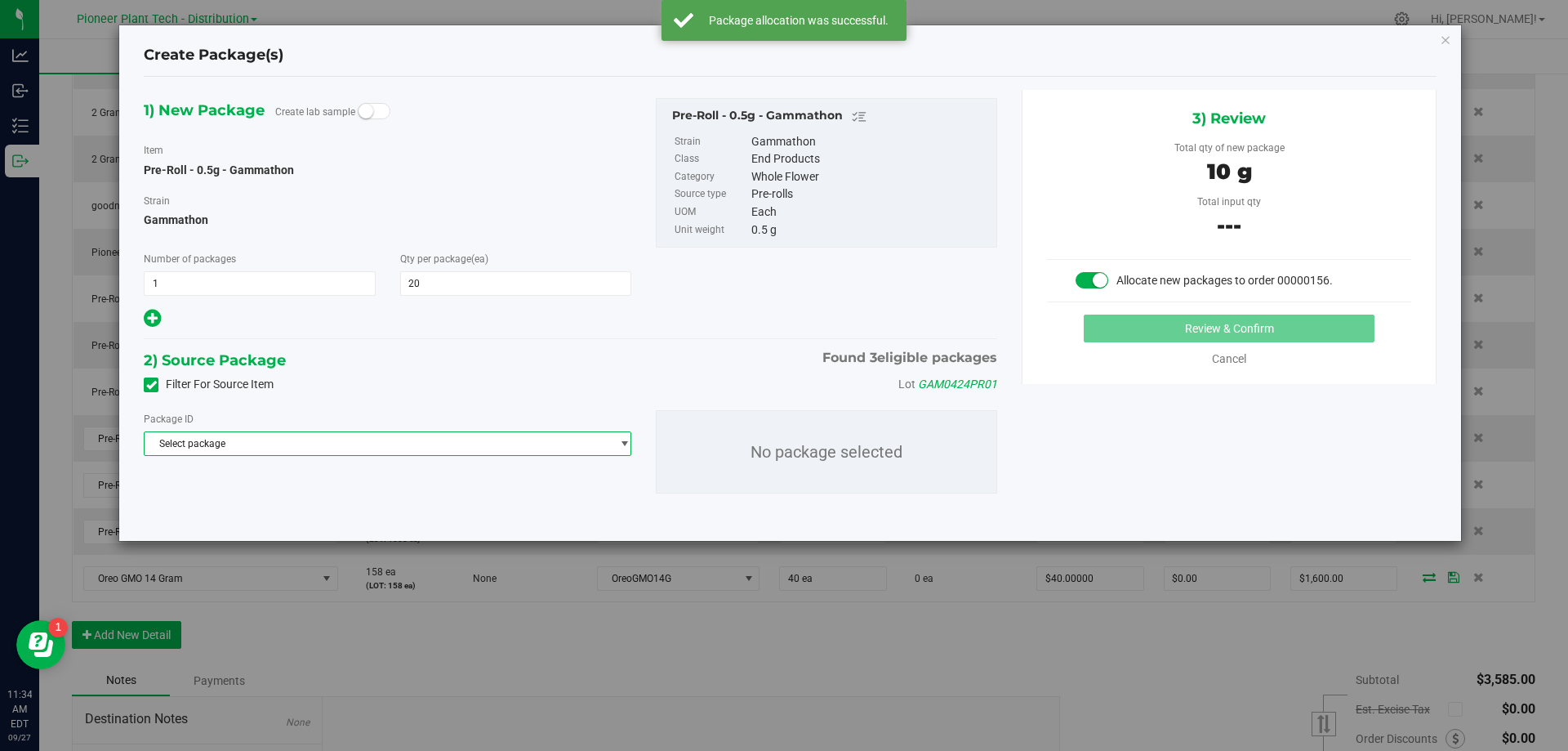
click at [347, 445] on span "Select package" at bounding box center [377, 444] width 466 height 23
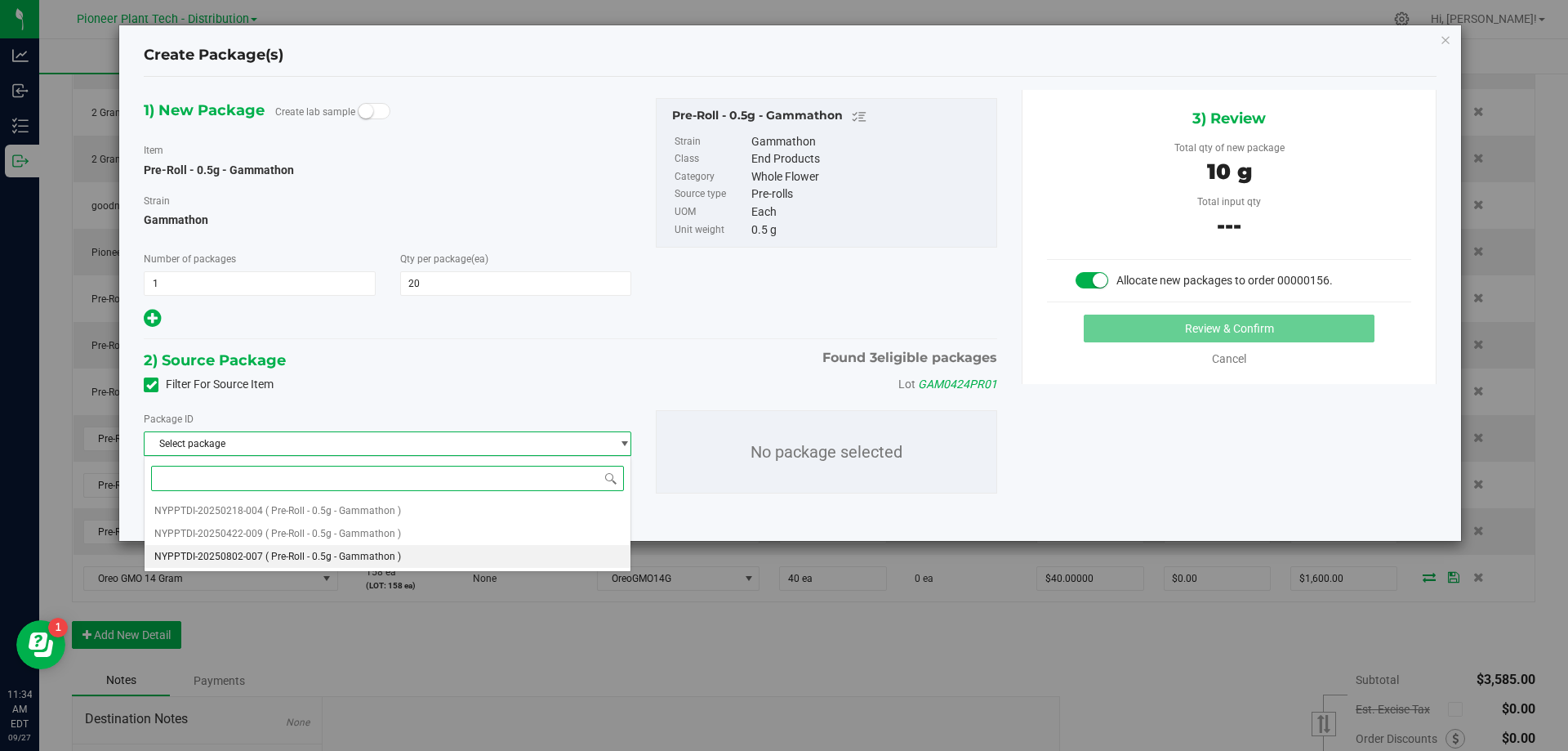
click at [338, 557] on span "( Pre-Roll - 0.5g - Gammathon )" at bounding box center [334, 557] width 136 height 11
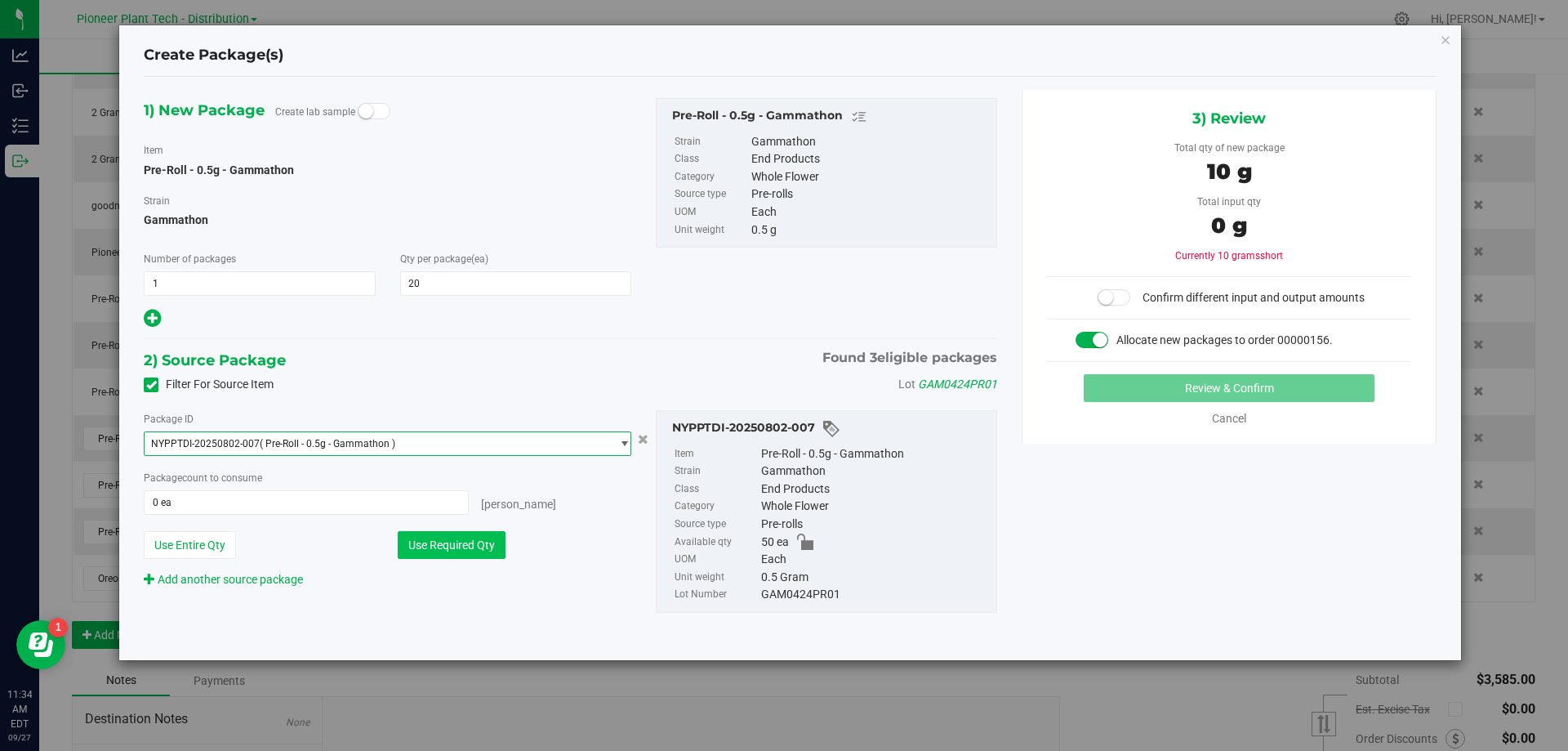
click at [432, 541] on button "Use Required Qty" at bounding box center [451, 544] width 108 height 28
type input "20 ea"
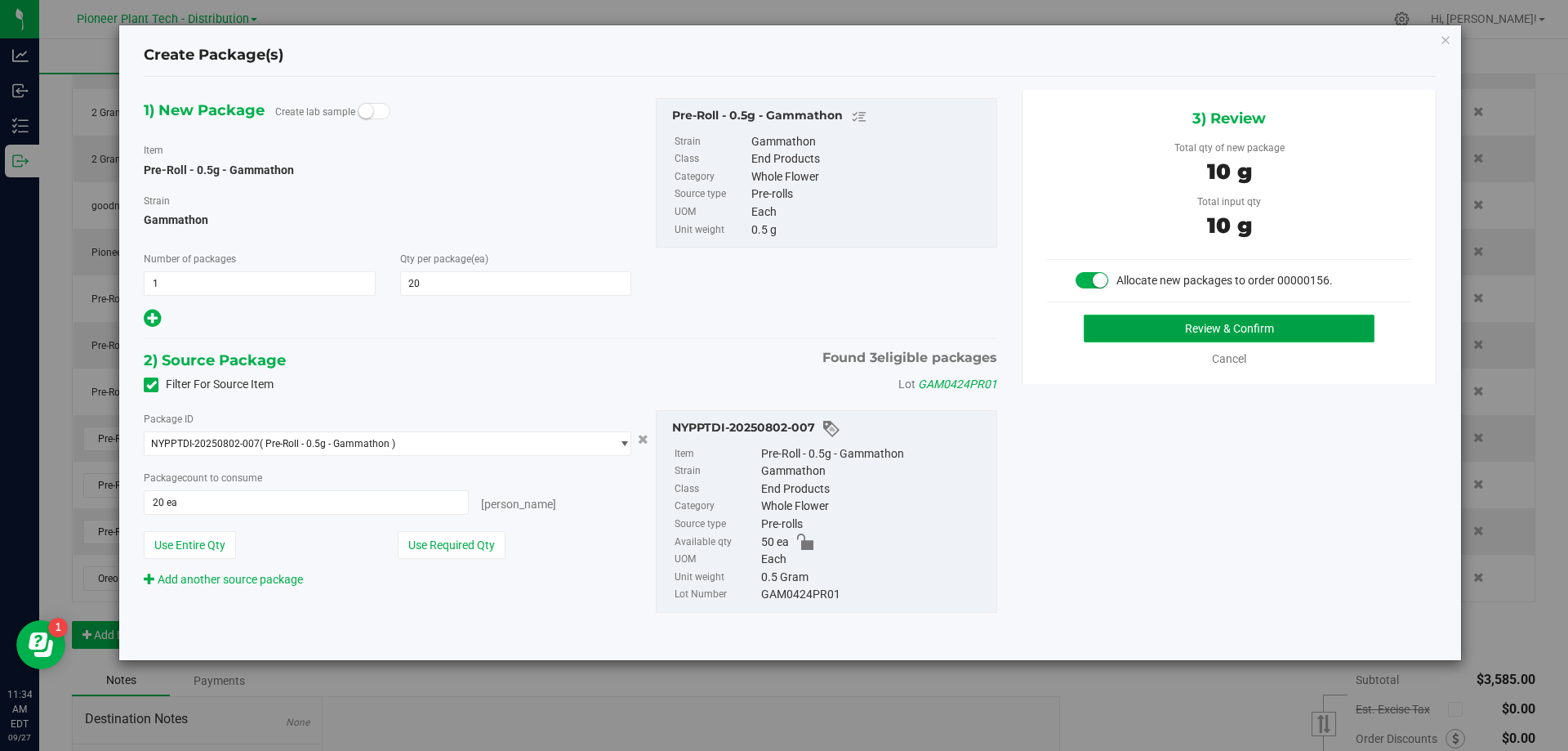
click at [1176, 331] on button "Review & Confirm" at bounding box center [1229, 328] width 291 height 28
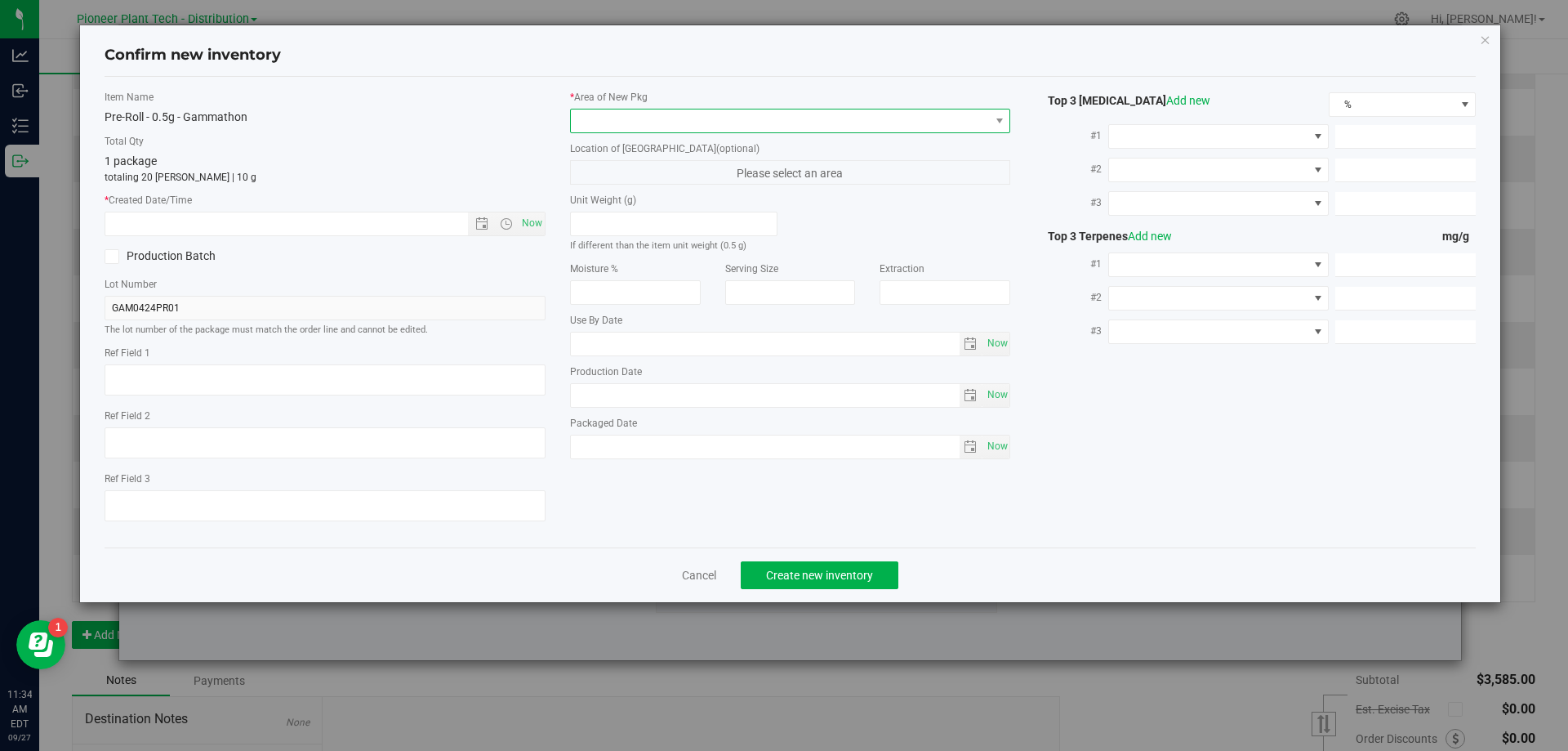
click at [743, 130] on span at bounding box center [780, 121] width 419 height 23
click at [624, 182] on li "Inventory Room - Distribution" at bounding box center [790, 188] width 439 height 23
click at [526, 225] on span "Now" at bounding box center [531, 223] width 28 height 24
type input "9/27/2025 11:34 AM"
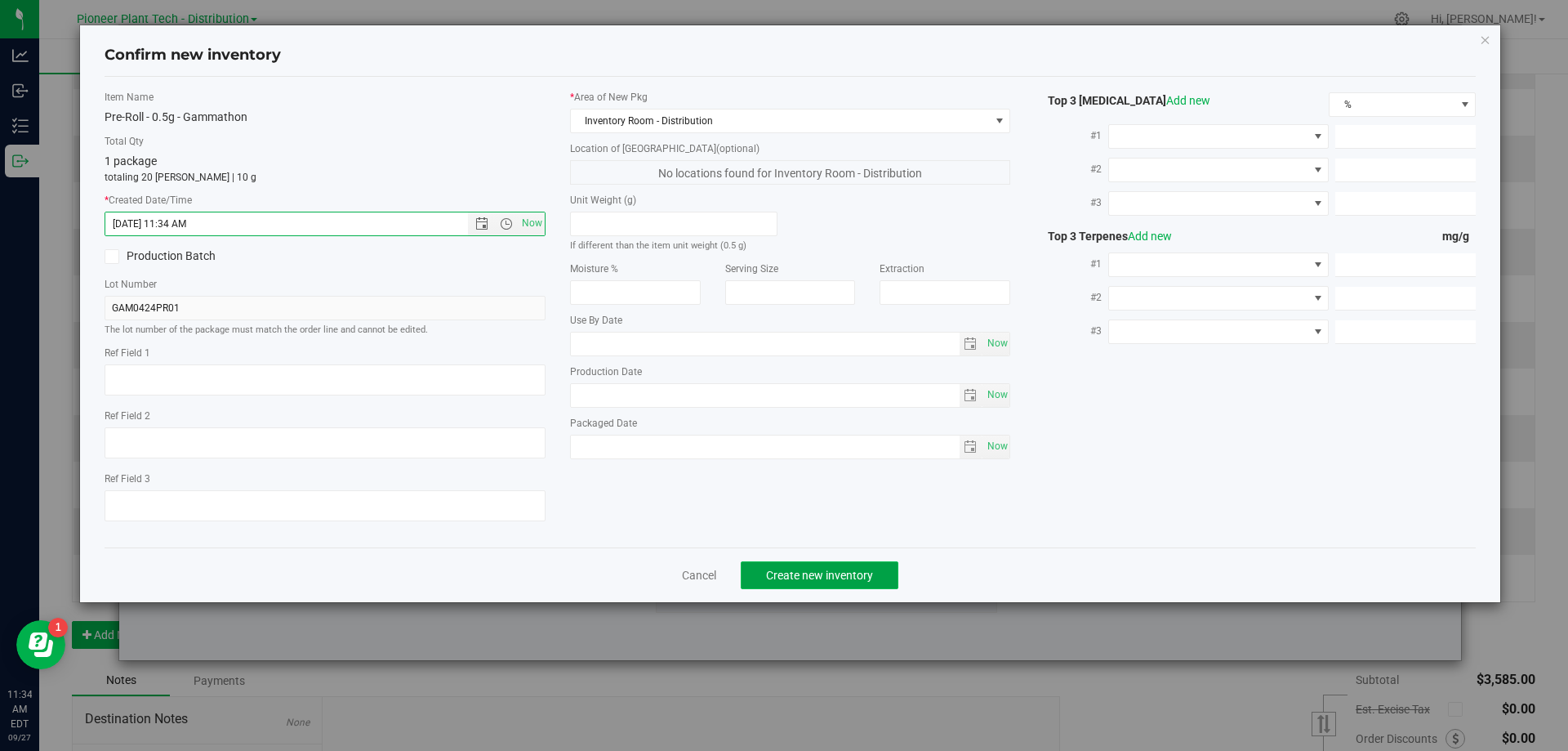
click at [840, 564] on button "Create new inventory" at bounding box center [819, 575] width 158 height 28
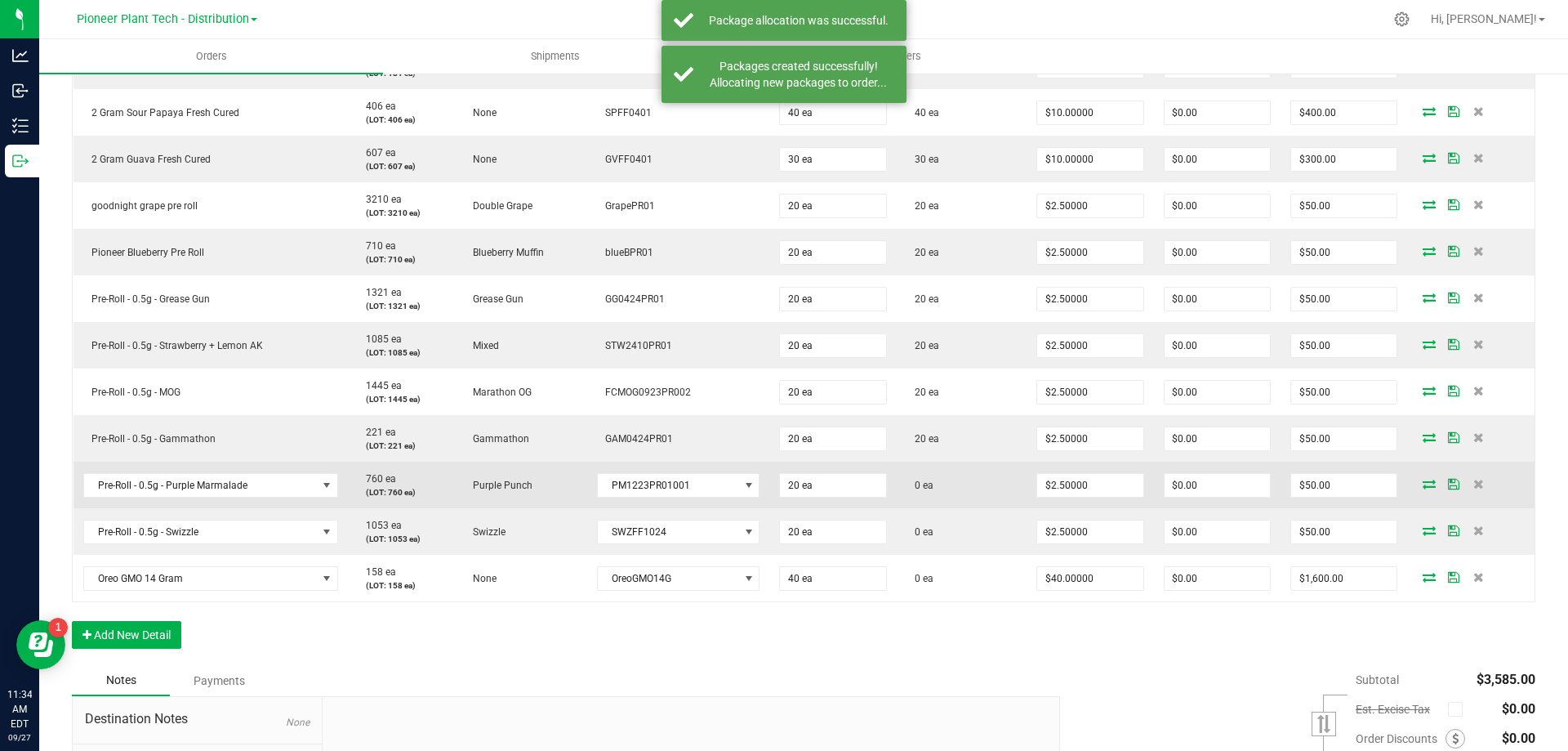
click at [1423, 484] on icon at bounding box center [1429, 483] width 13 height 10
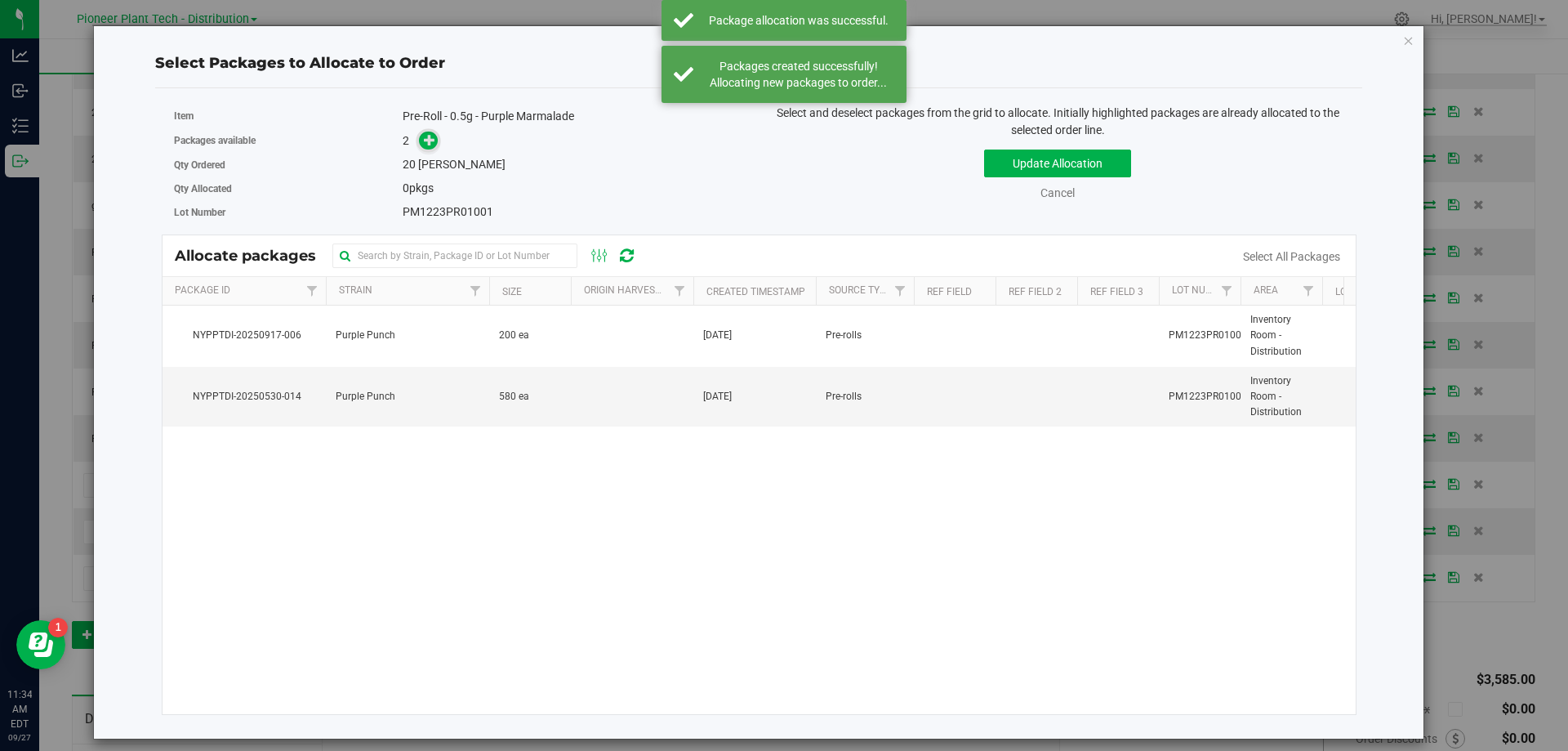
click at [433, 136] on icon at bounding box center [429, 140] width 11 height 11
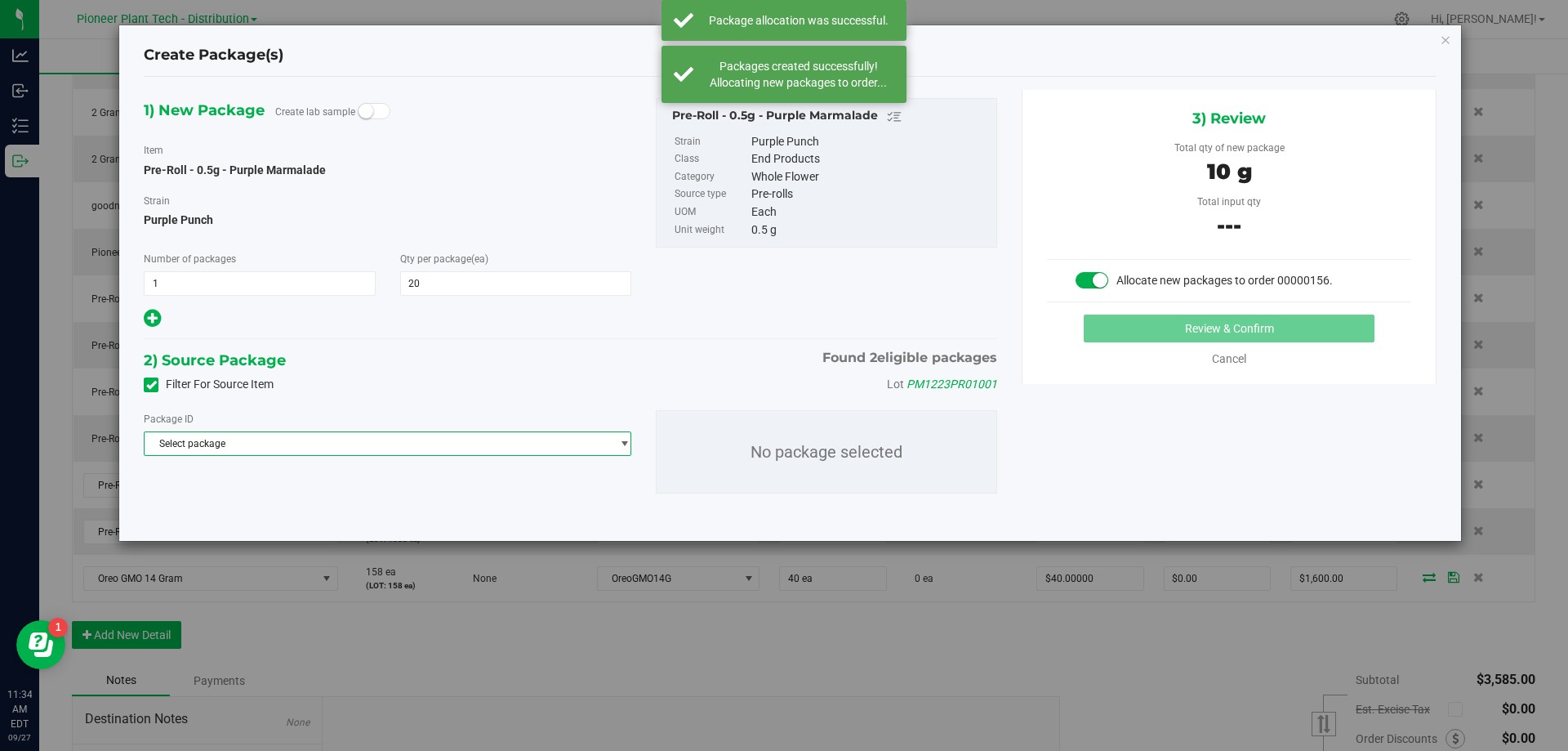
click at [366, 451] on span "Select package" at bounding box center [377, 444] width 466 height 23
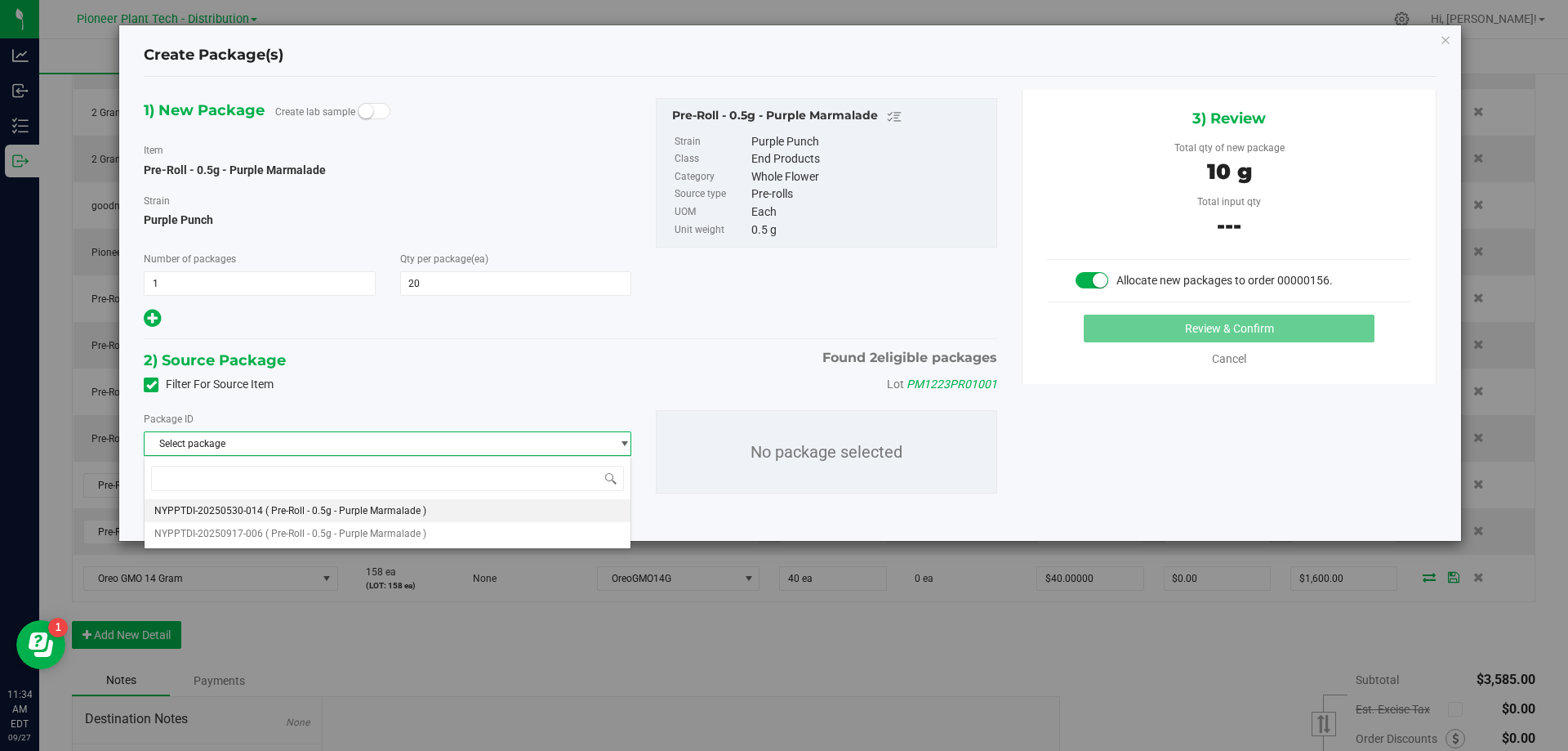
click at [321, 509] on span "( Pre-Roll - 0.5g - Purple Marmalade )" at bounding box center [346, 511] width 161 height 11
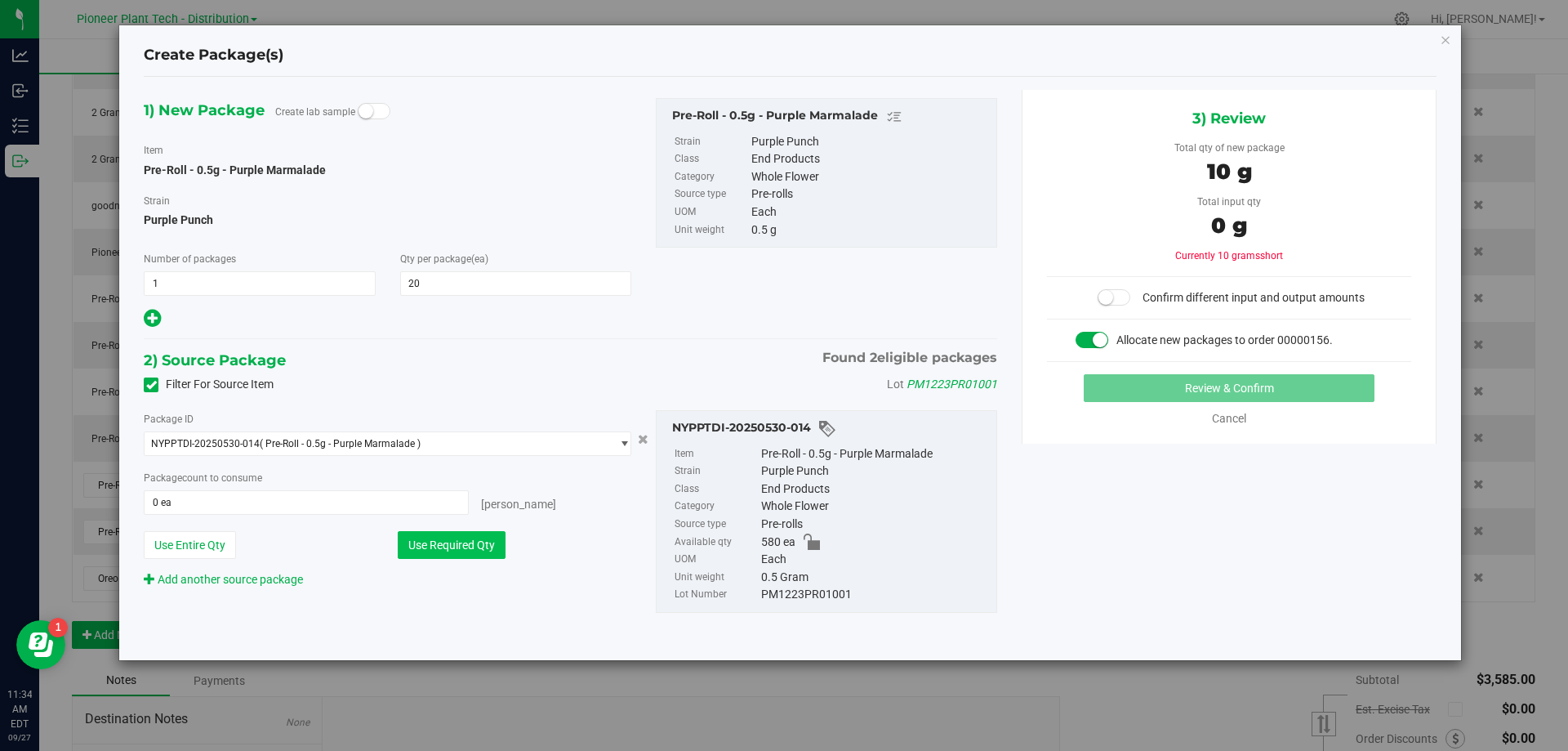
click at [480, 554] on button "Use Required Qty" at bounding box center [451, 544] width 108 height 28
type input "20 ea"
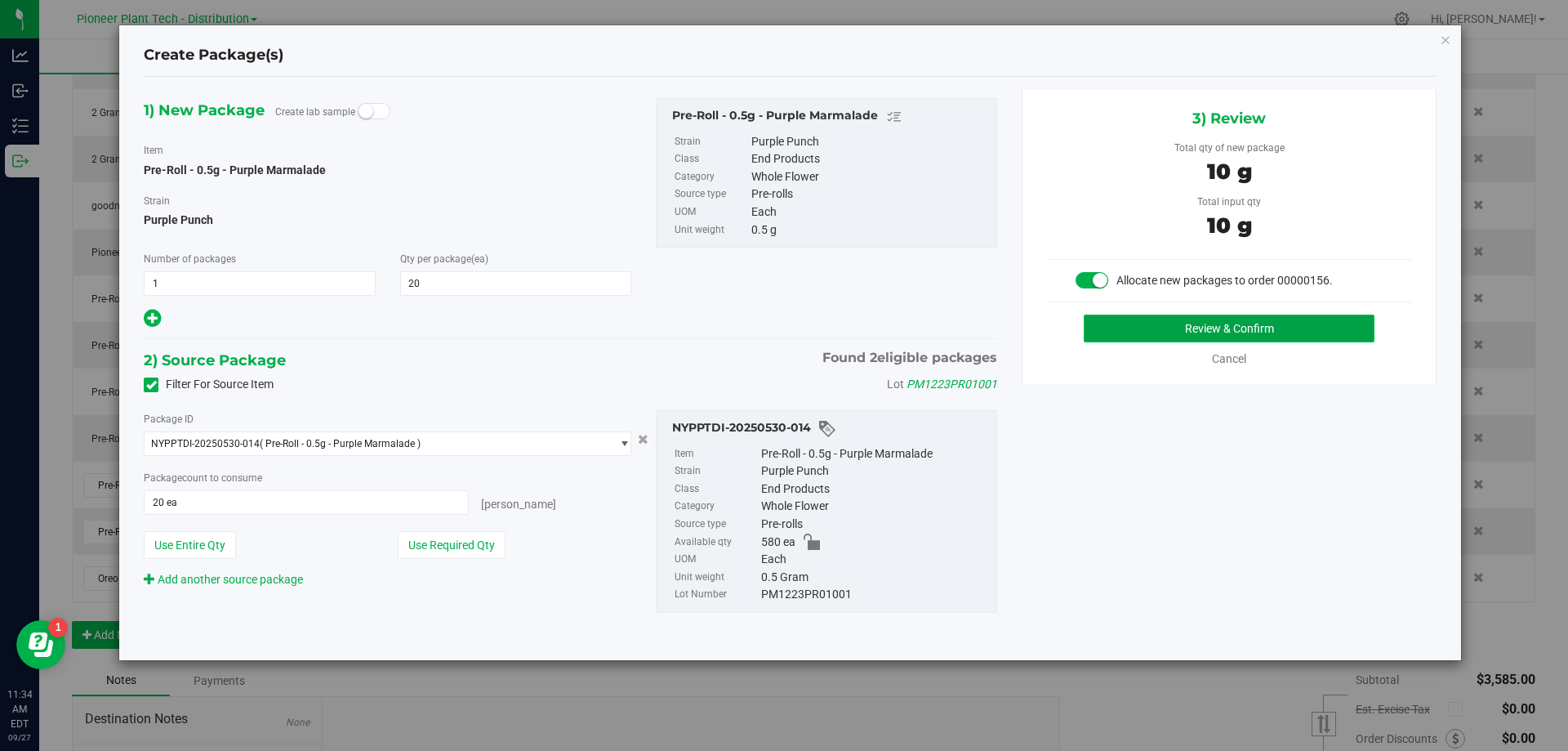
click at [1216, 317] on button "Review & Confirm" at bounding box center [1229, 328] width 291 height 28
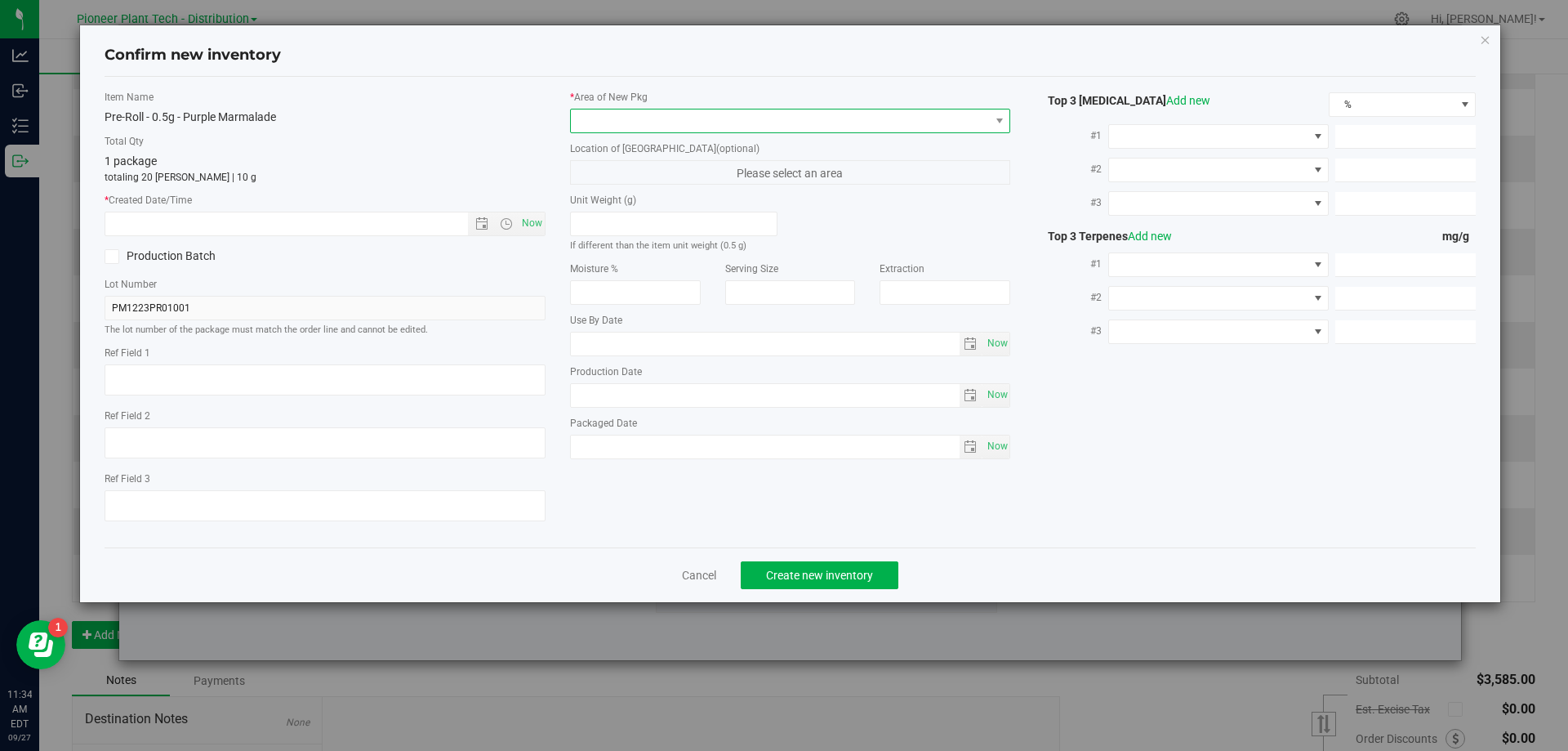
click at [752, 126] on span at bounding box center [780, 121] width 419 height 23
click at [603, 191] on li "Inventory Room - Distribution" at bounding box center [790, 188] width 439 height 23
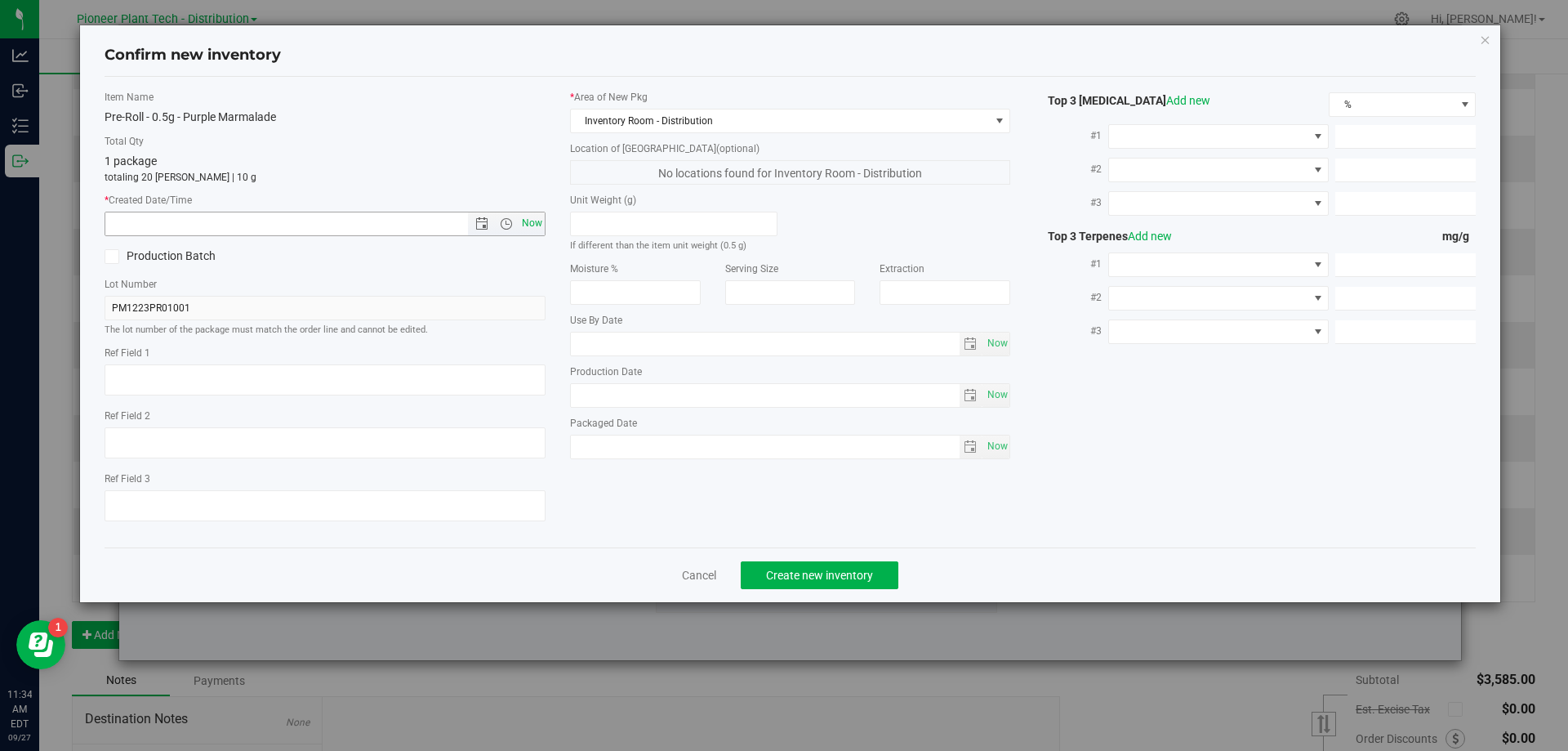
click at [537, 223] on span "Now" at bounding box center [531, 223] width 28 height 24
type input "9/27/2025 11:34 AM"
click at [830, 570] on span "Create new inventory" at bounding box center [819, 575] width 107 height 13
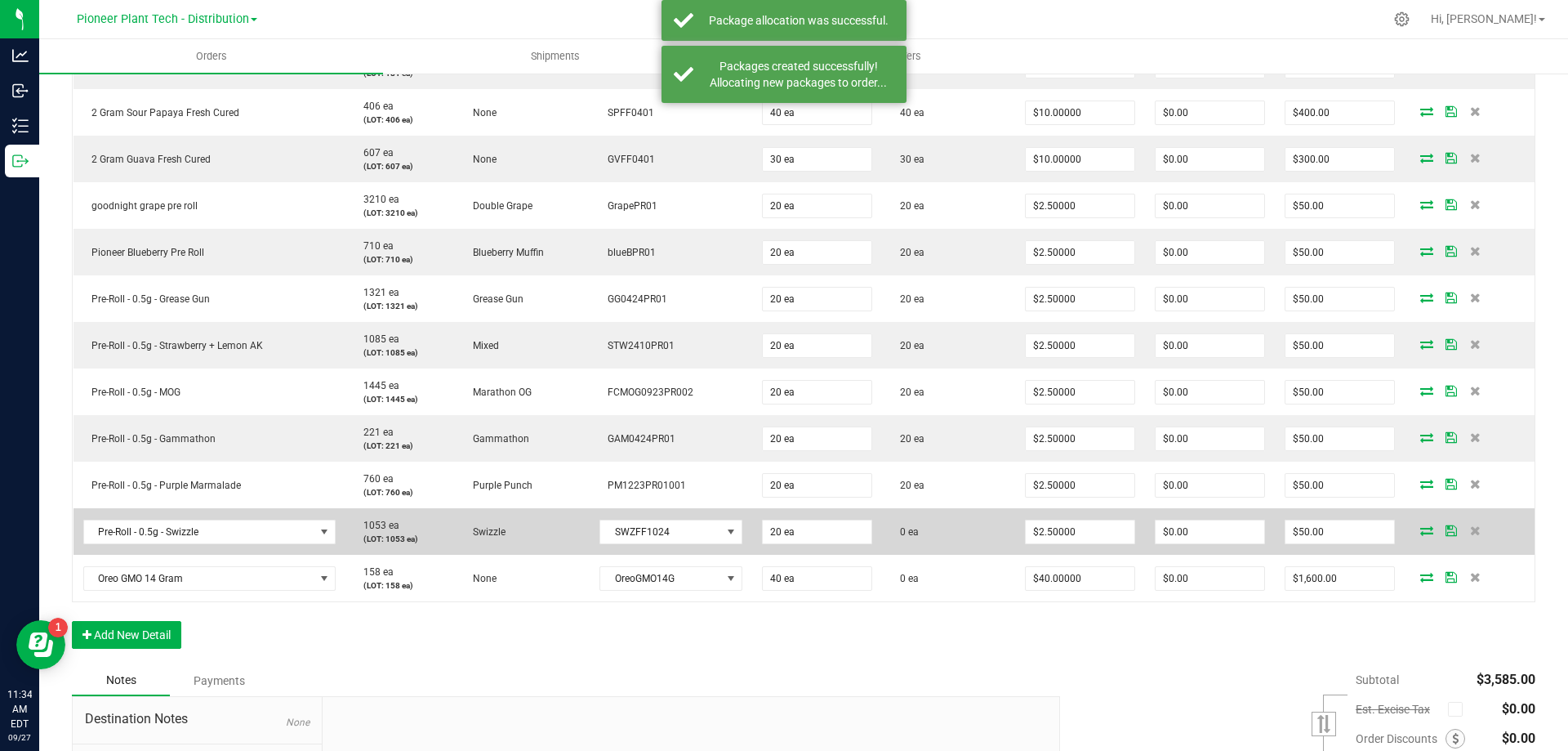
click at [1405, 521] on td at bounding box center [1470, 531] width 130 height 47
click at [1405, 523] on td at bounding box center [1470, 531] width 130 height 47
click at [1420, 525] on icon at bounding box center [1426, 530] width 13 height 10
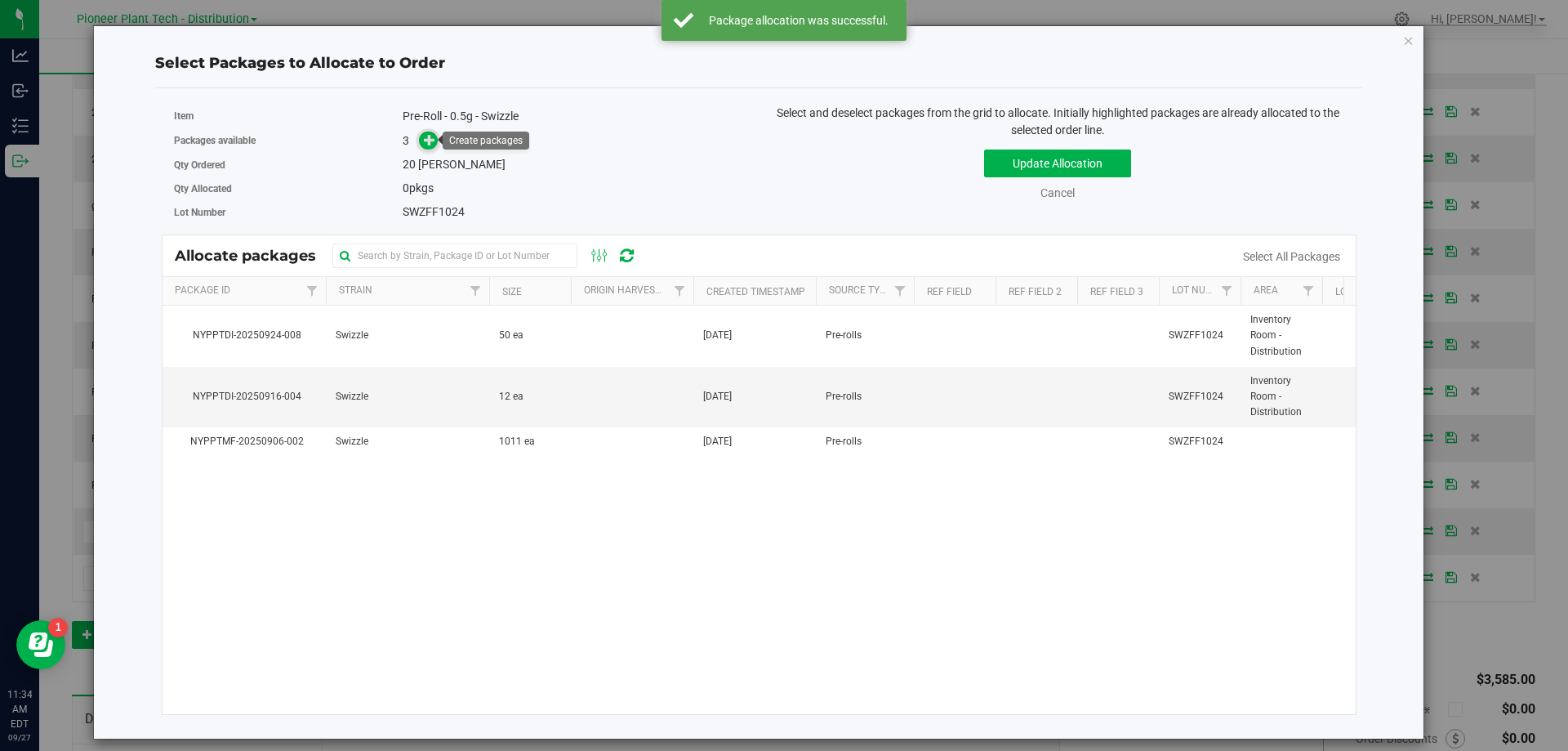
click at [438, 138] on span at bounding box center [428, 141] width 19 height 19
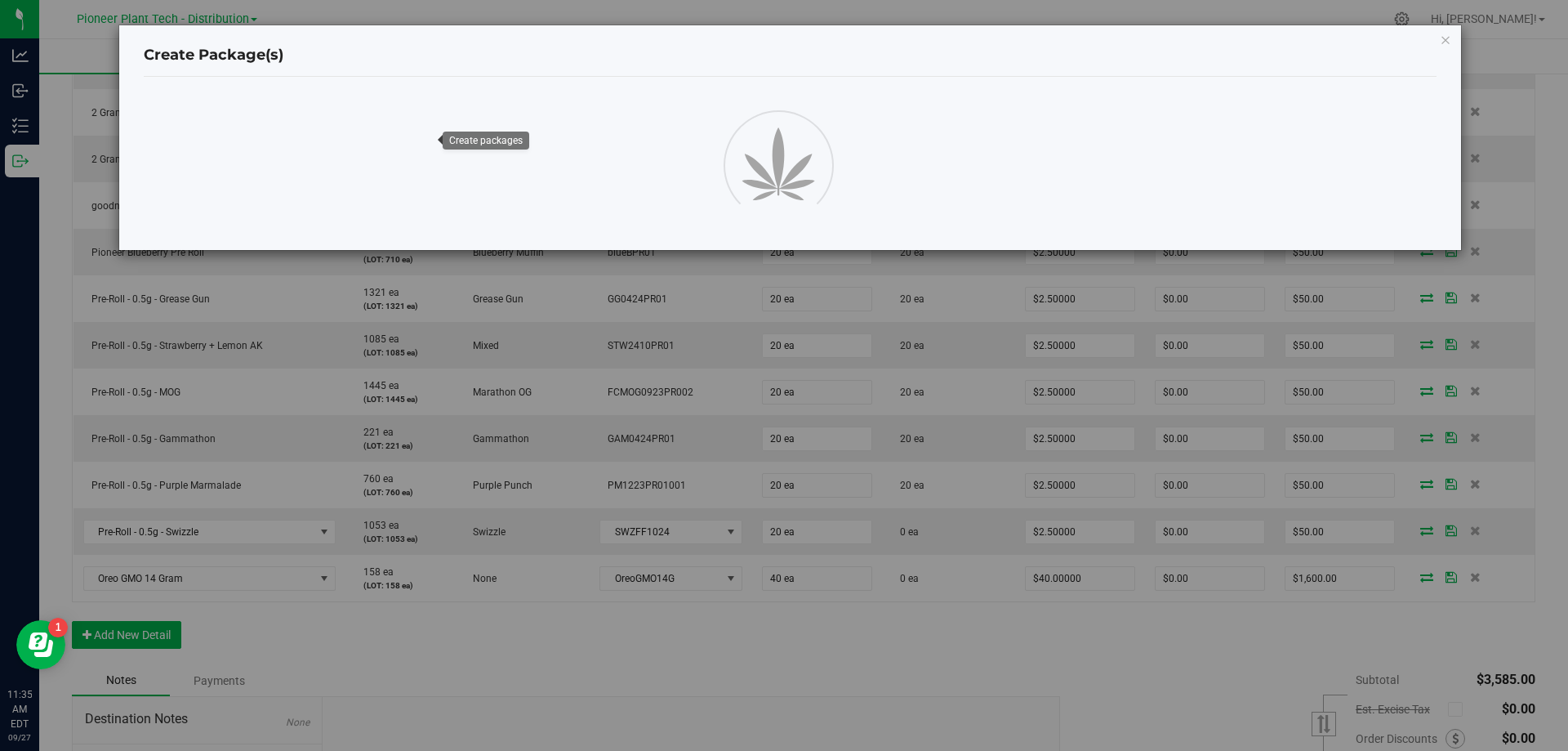
click at [686, 126] on div at bounding box center [789, 164] width 1317 height 147
drag, startPoint x: 751, startPoint y: 55, endPoint x: 822, endPoint y: 300, distance: 255.1
click at [770, 337] on div "Create Package(s)" at bounding box center [790, 375] width 1579 height 751
click at [1444, 42] on icon "button" at bounding box center [1446, 39] width 11 height 19
click at [1444, 38] on icon "button" at bounding box center [1446, 39] width 11 height 19
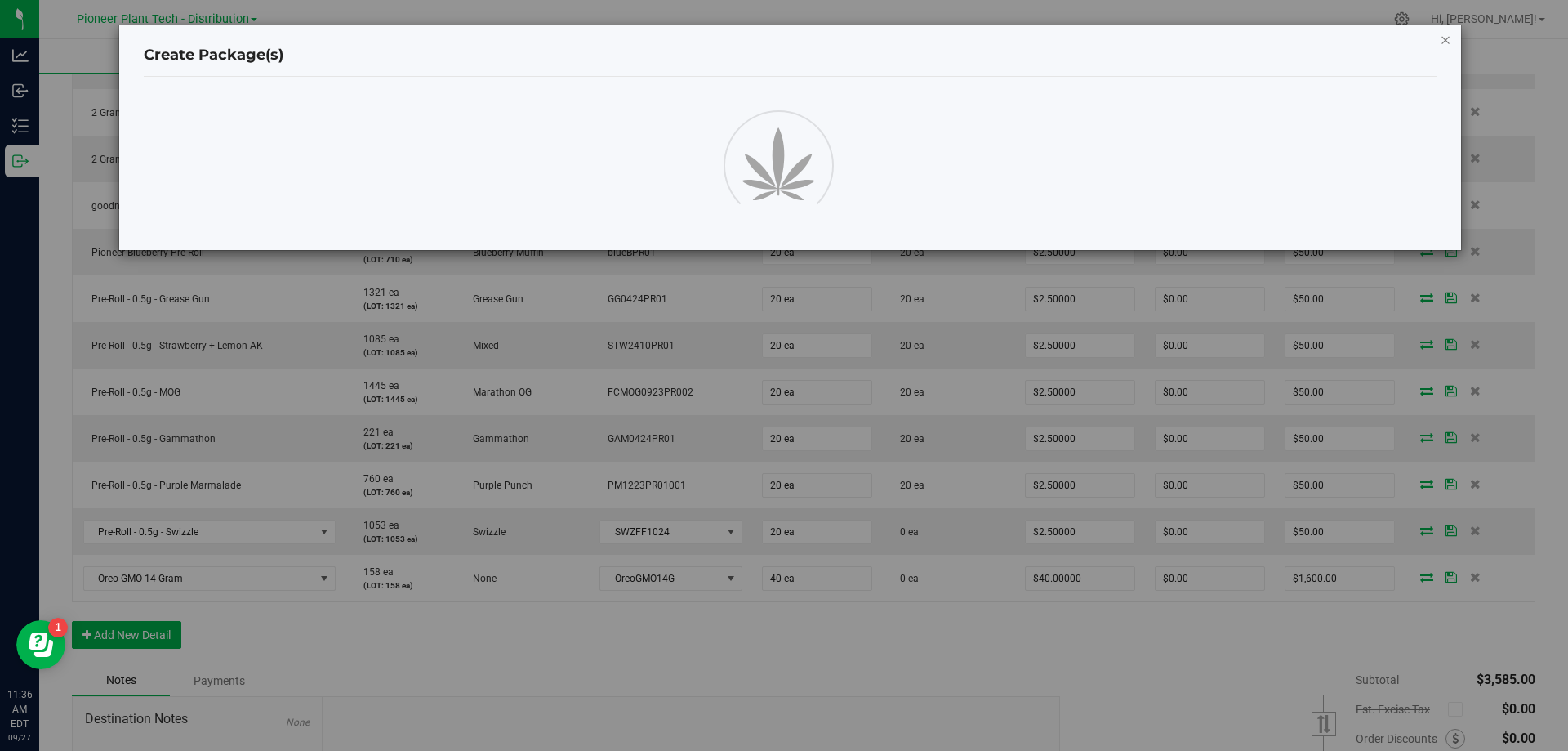
click at [1444, 38] on icon "button" at bounding box center [1446, 39] width 11 height 19
click at [1443, 38] on icon "button" at bounding box center [1446, 39] width 11 height 19
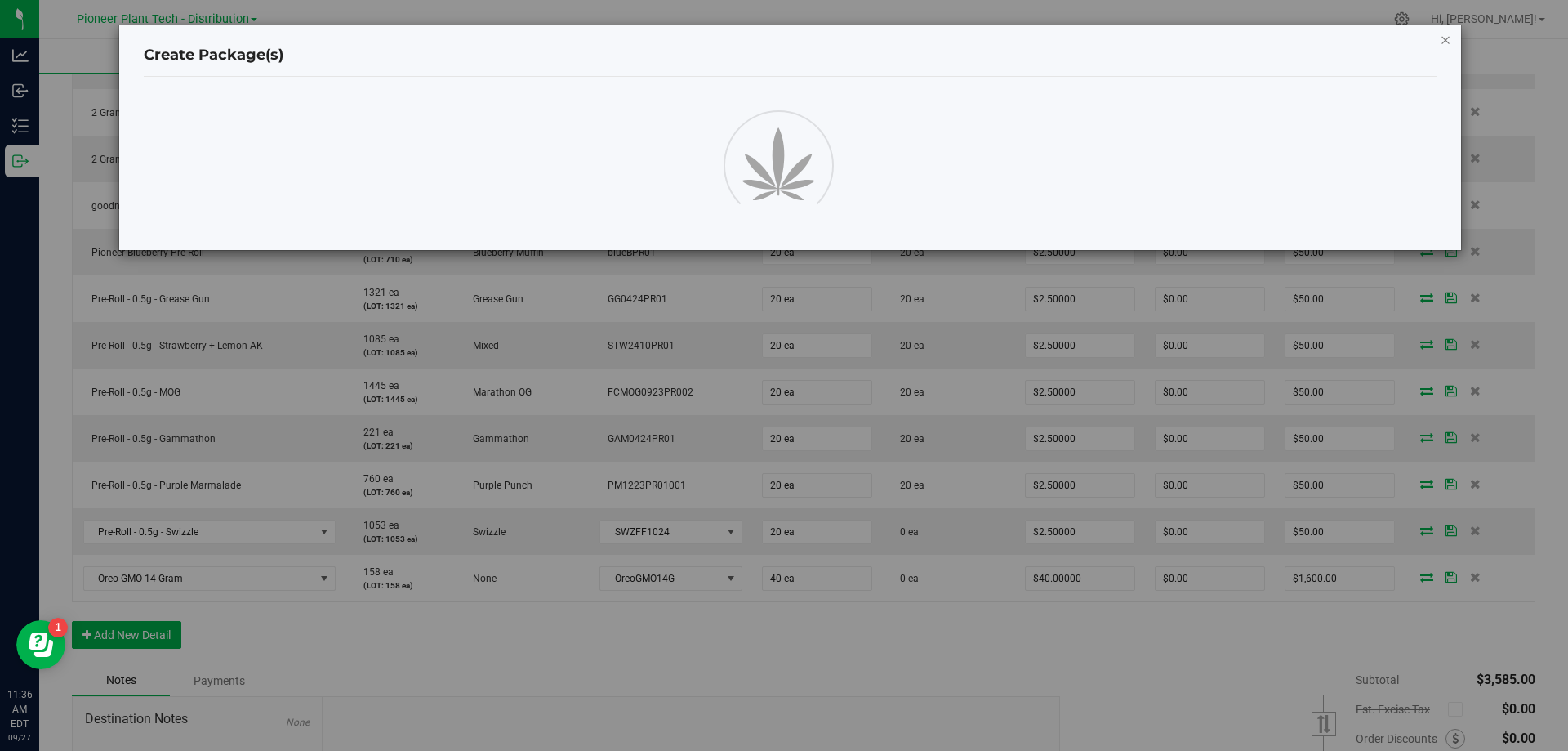
click at [1442, 39] on icon "button" at bounding box center [1446, 39] width 11 height 19
click at [853, 659] on div "Create Package(s)" at bounding box center [790, 375] width 1579 height 751
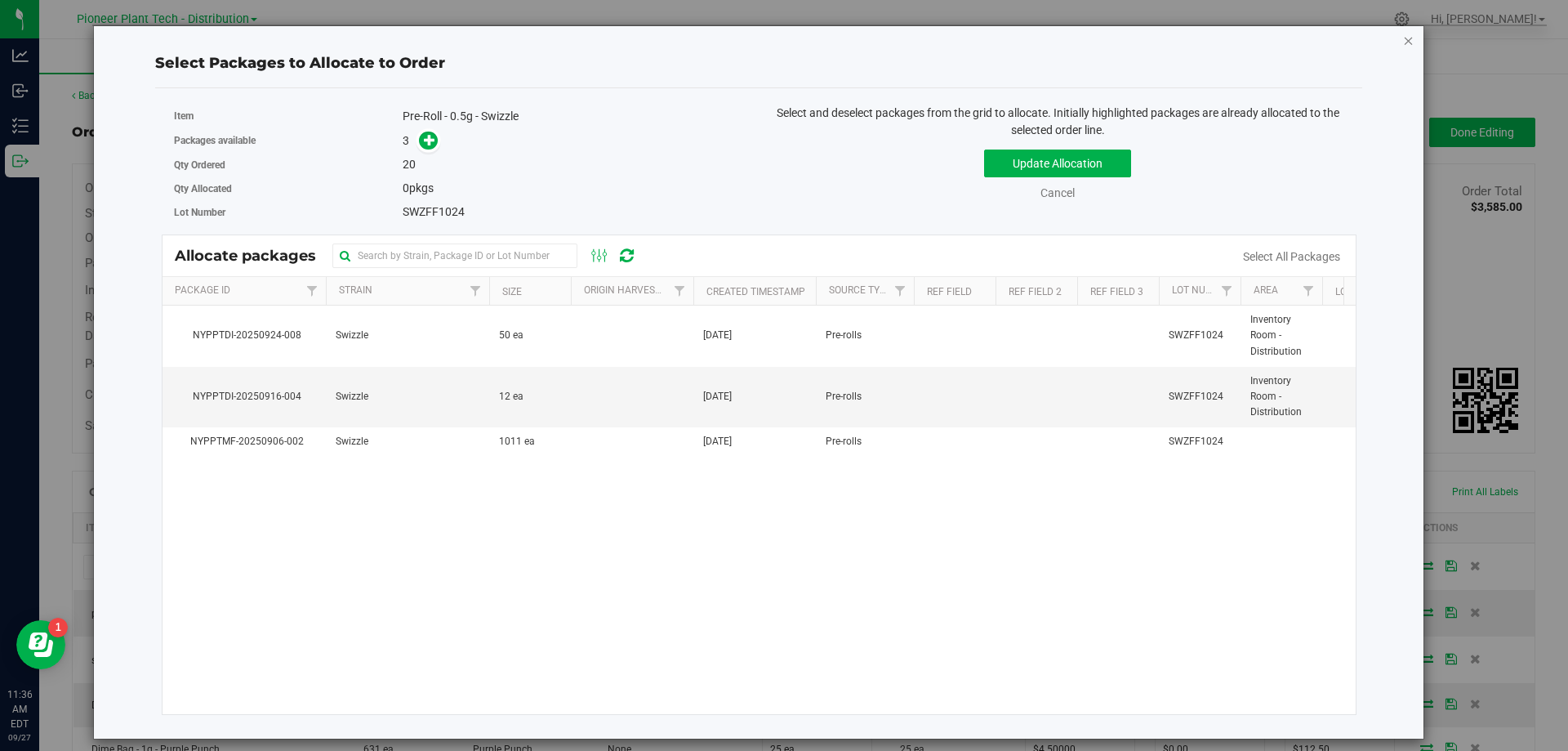
click at [1408, 42] on icon "button" at bounding box center [1408, 40] width 11 height 19
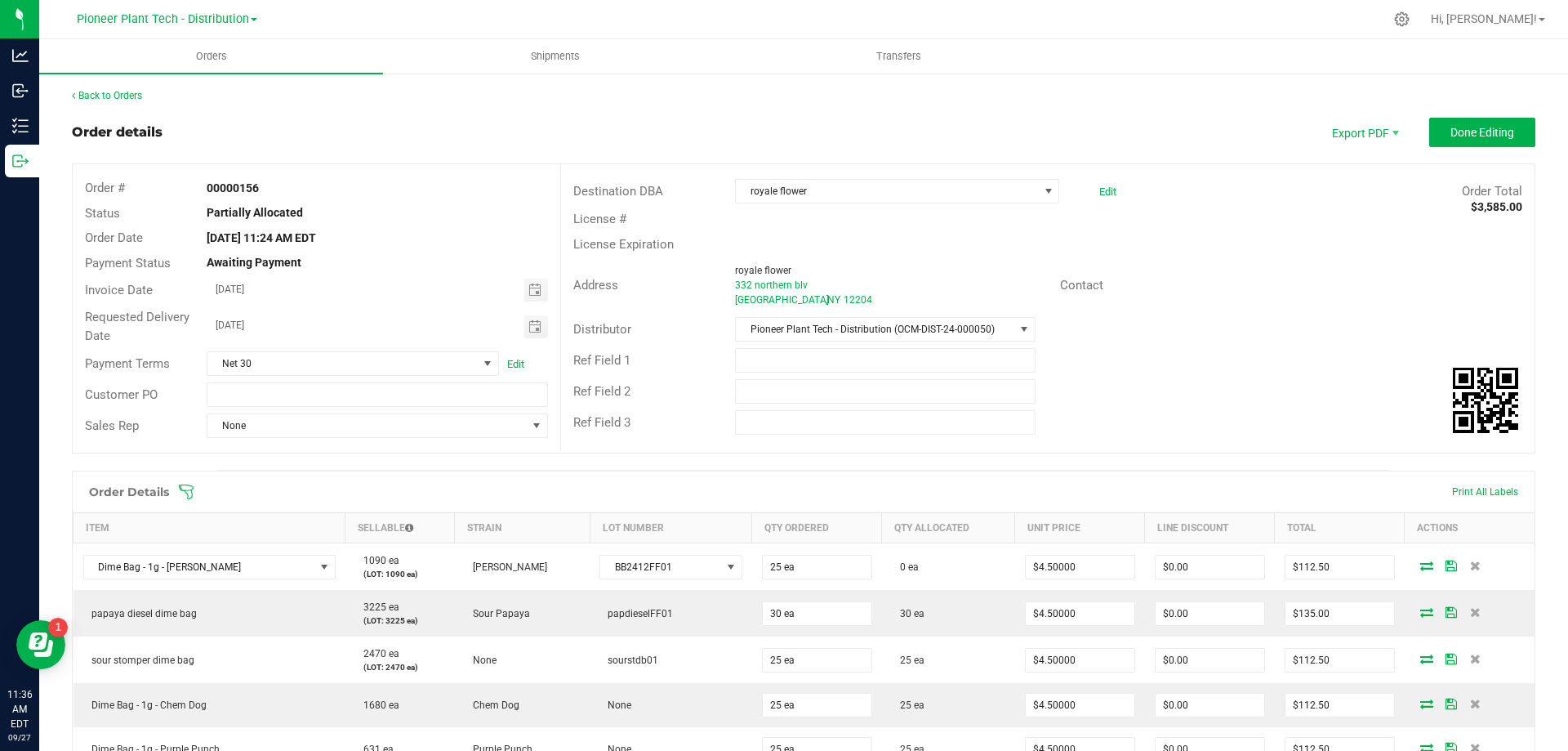
scroll to position [327, 0]
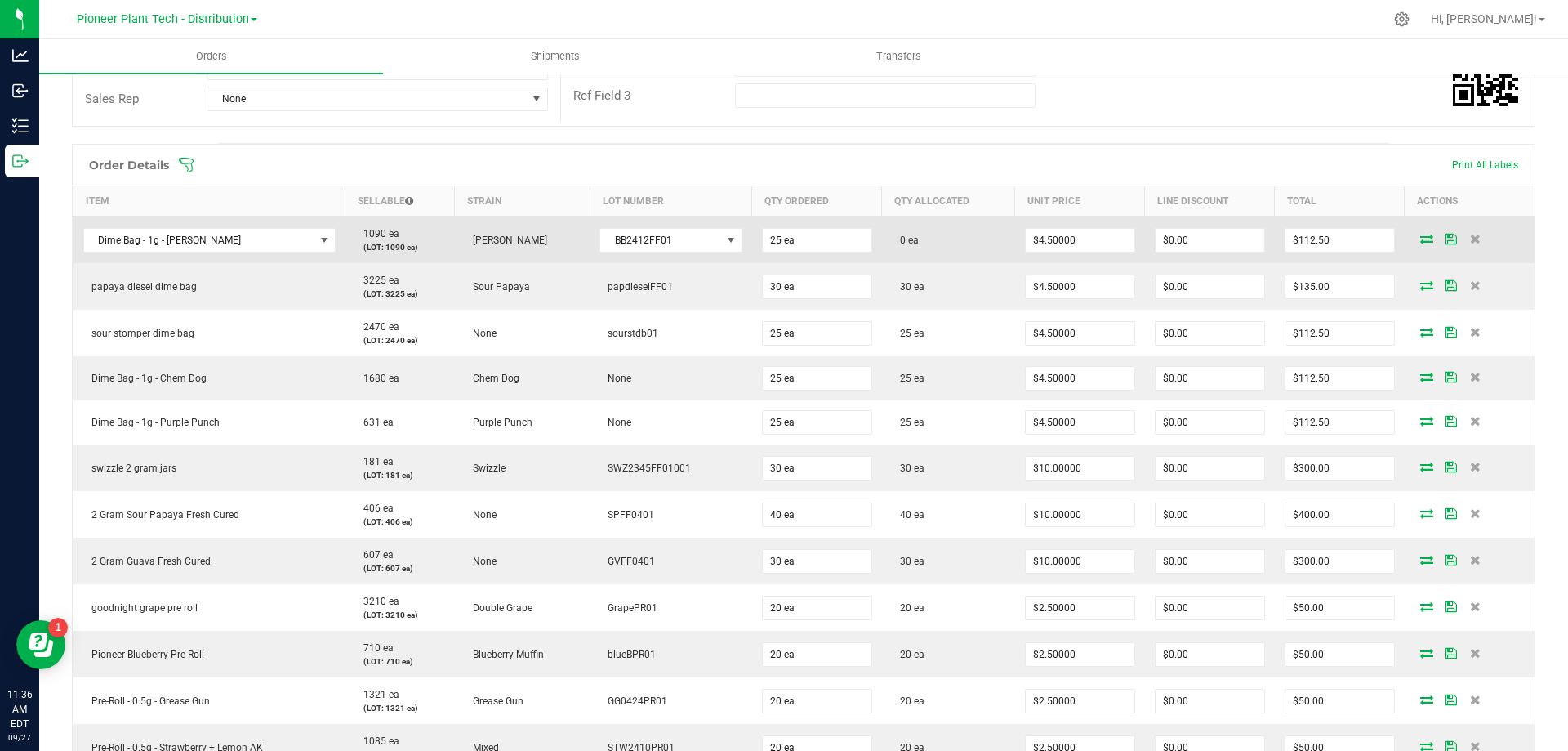
click at [1420, 234] on icon at bounding box center [1426, 238] width 13 height 10
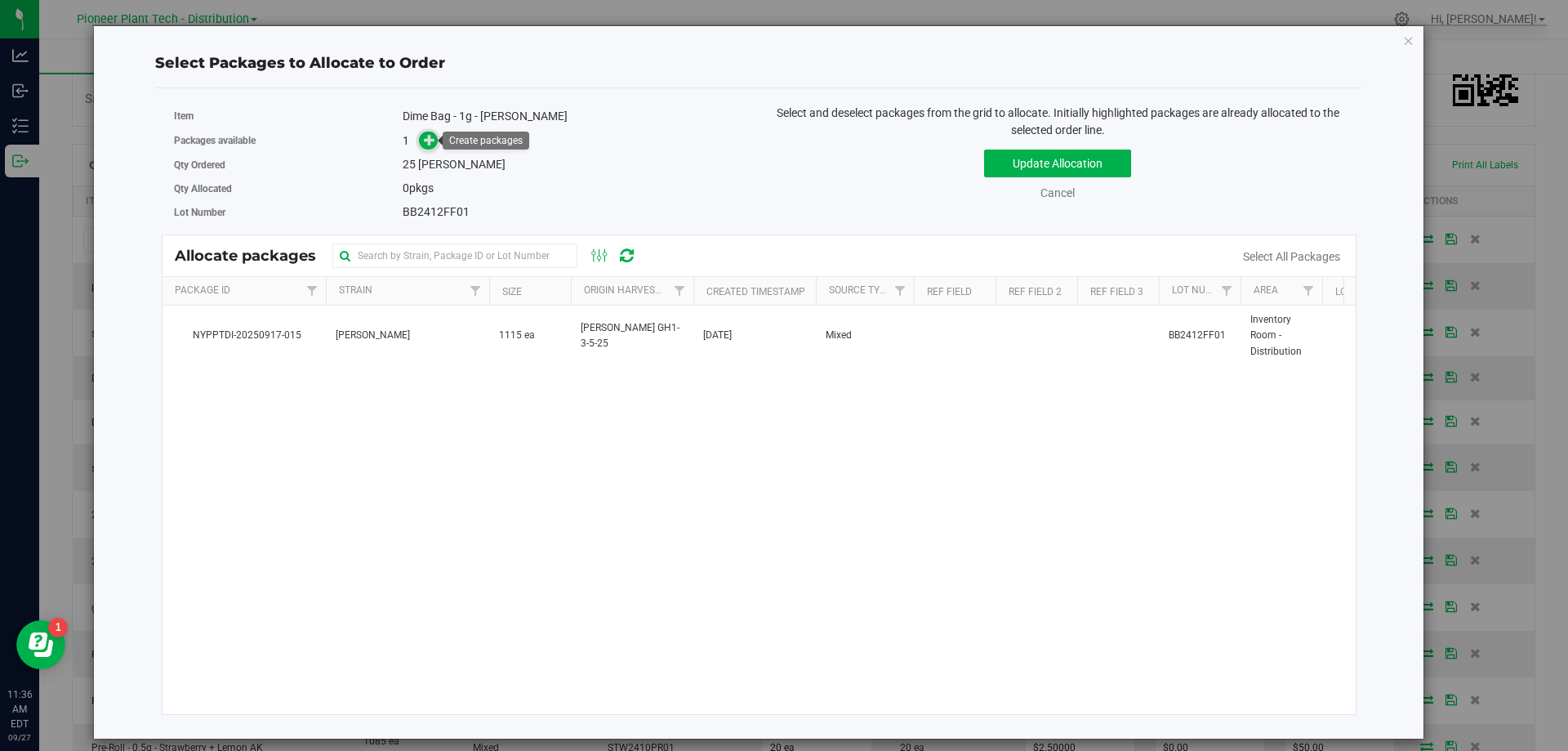
click at [438, 141] on span at bounding box center [428, 141] width 19 height 19
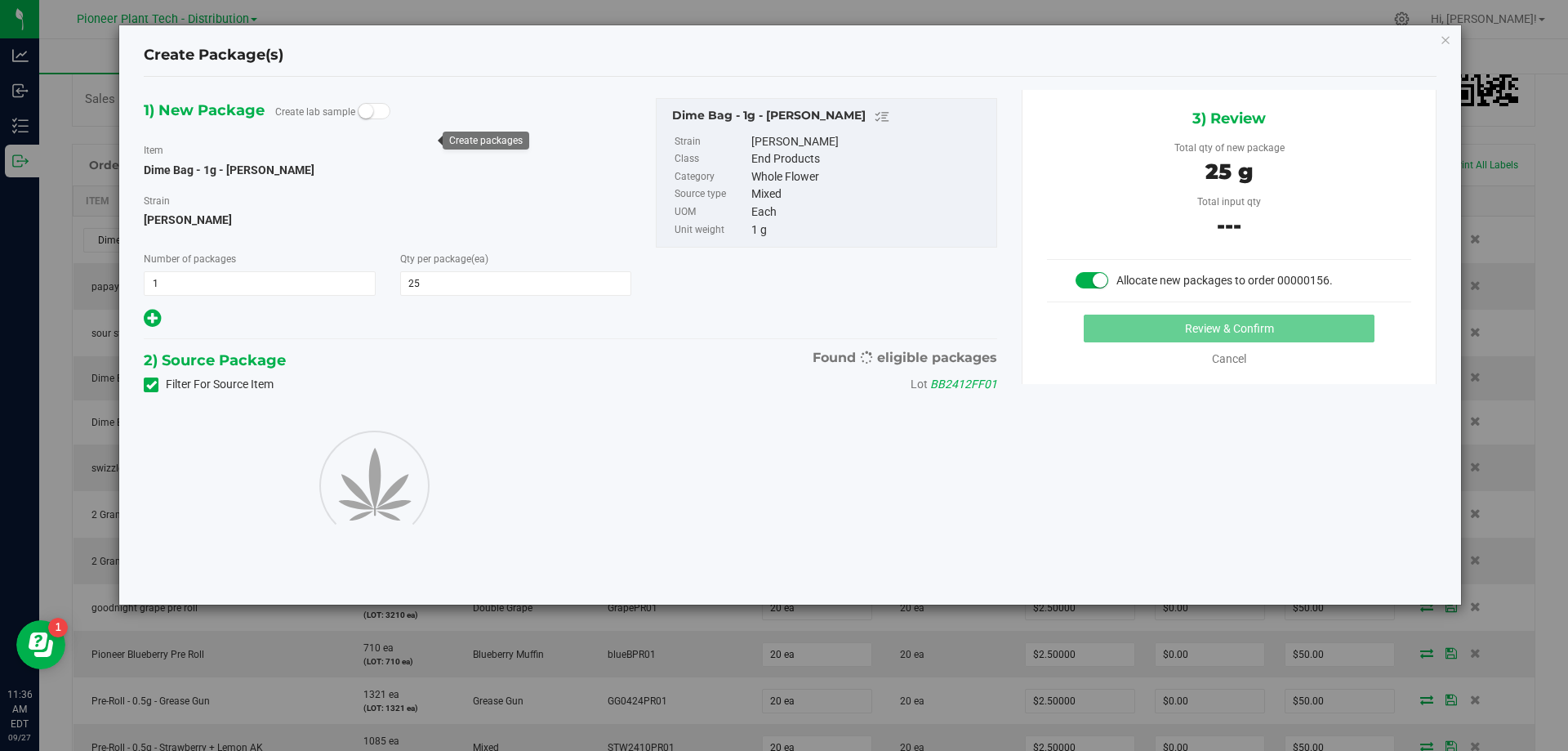
type input "25"
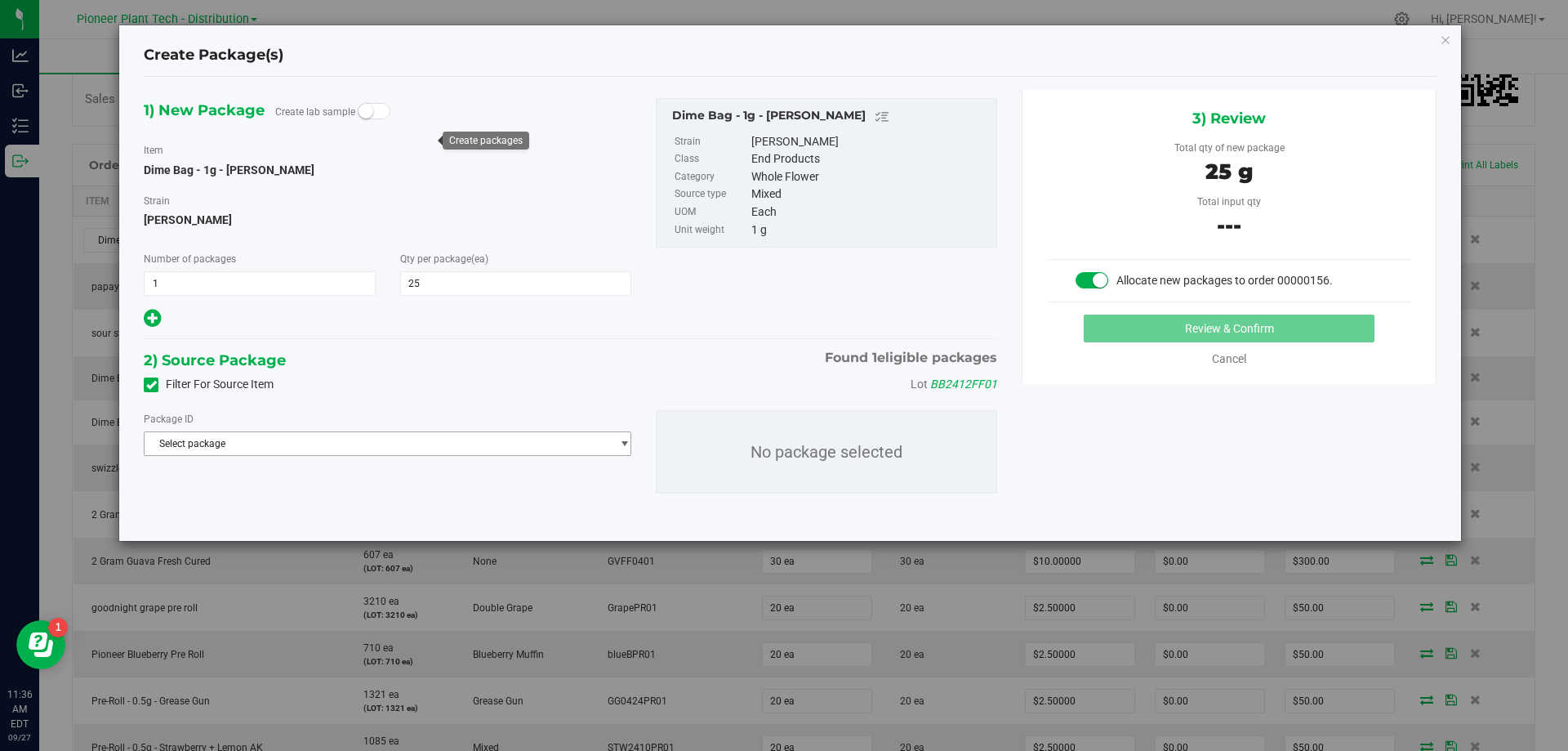
click at [344, 438] on span "Select package" at bounding box center [377, 444] width 466 height 23
click at [353, 509] on span "( Dime Bag - 1g - Bruce Banner )" at bounding box center [342, 511] width 154 height 11
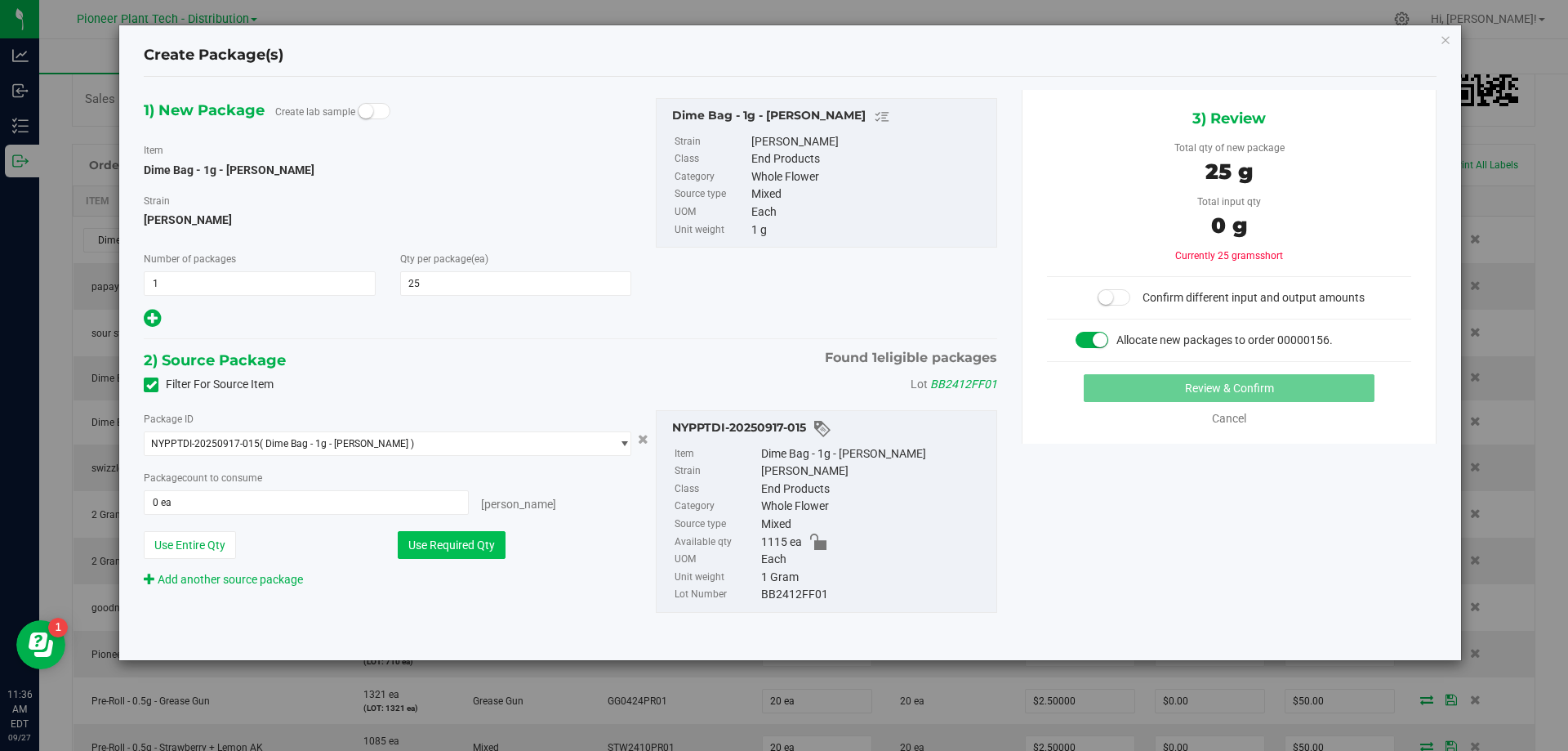
click at [463, 547] on button "Use Required Qty" at bounding box center [451, 544] width 108 height 28
type input "25 ea"
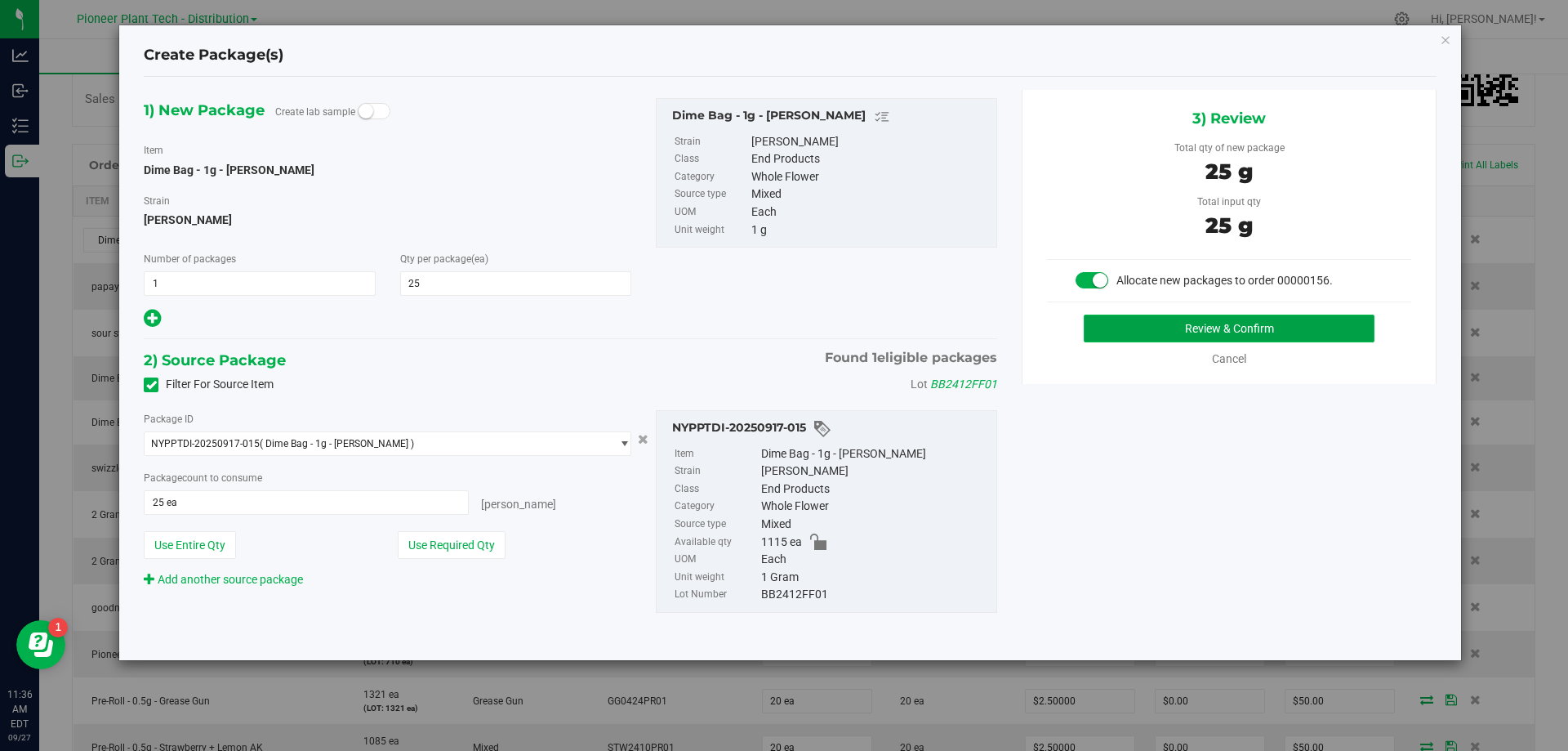
click at [1103, 330] on button "Review & Confirm" at bounding box center [1229, 328] width 291 height 28
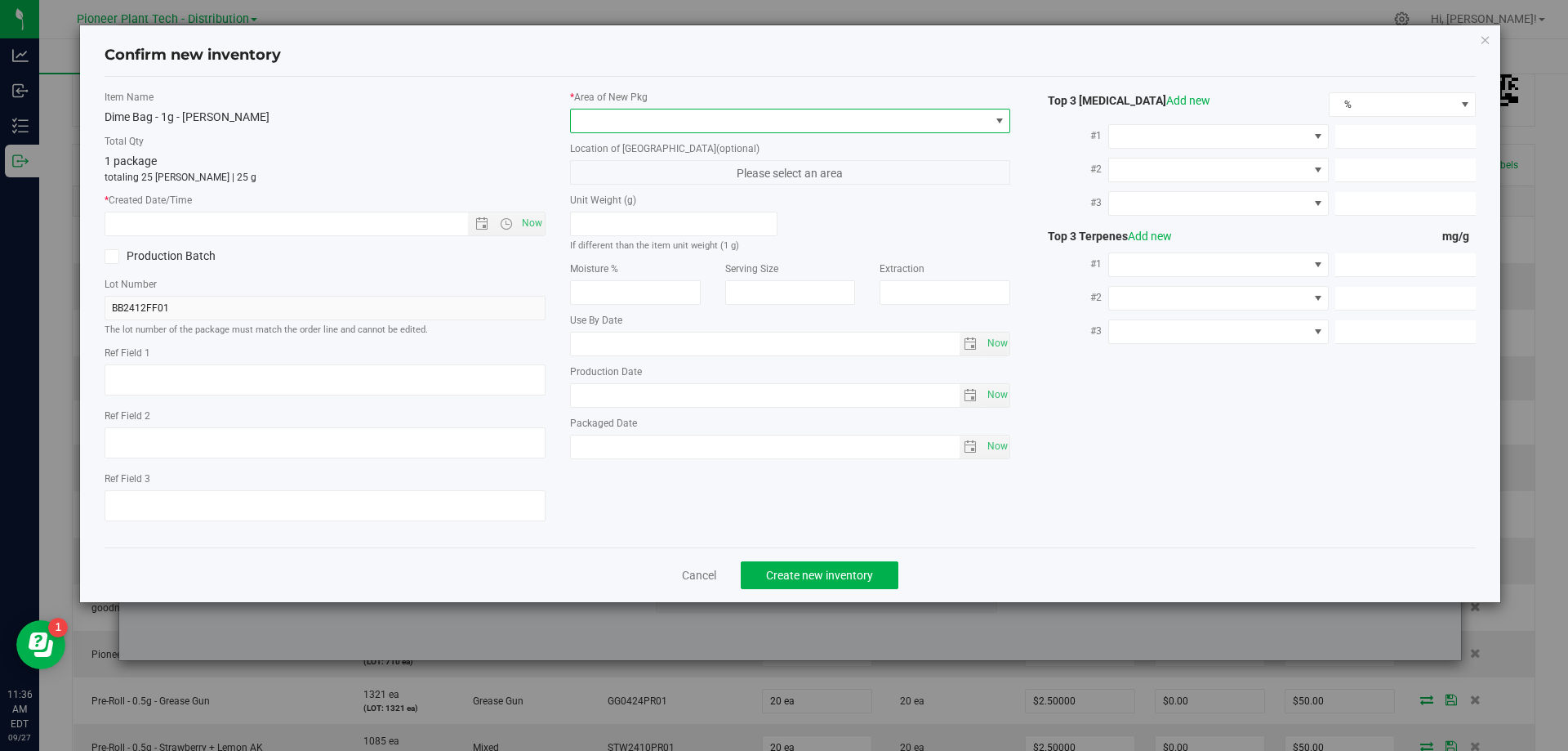
click at [852, 110] on span at bounding box center [780, 121] width 419 height 23
click at [658, 194] on li "Inventory Room - Distribution" at bounding box center [790, 188] width 439 height 23
click at [537, 222] on span "Now" at bounding box center [531, 223] width 28 height 24
type input "9/27/2025 11:36 AM"
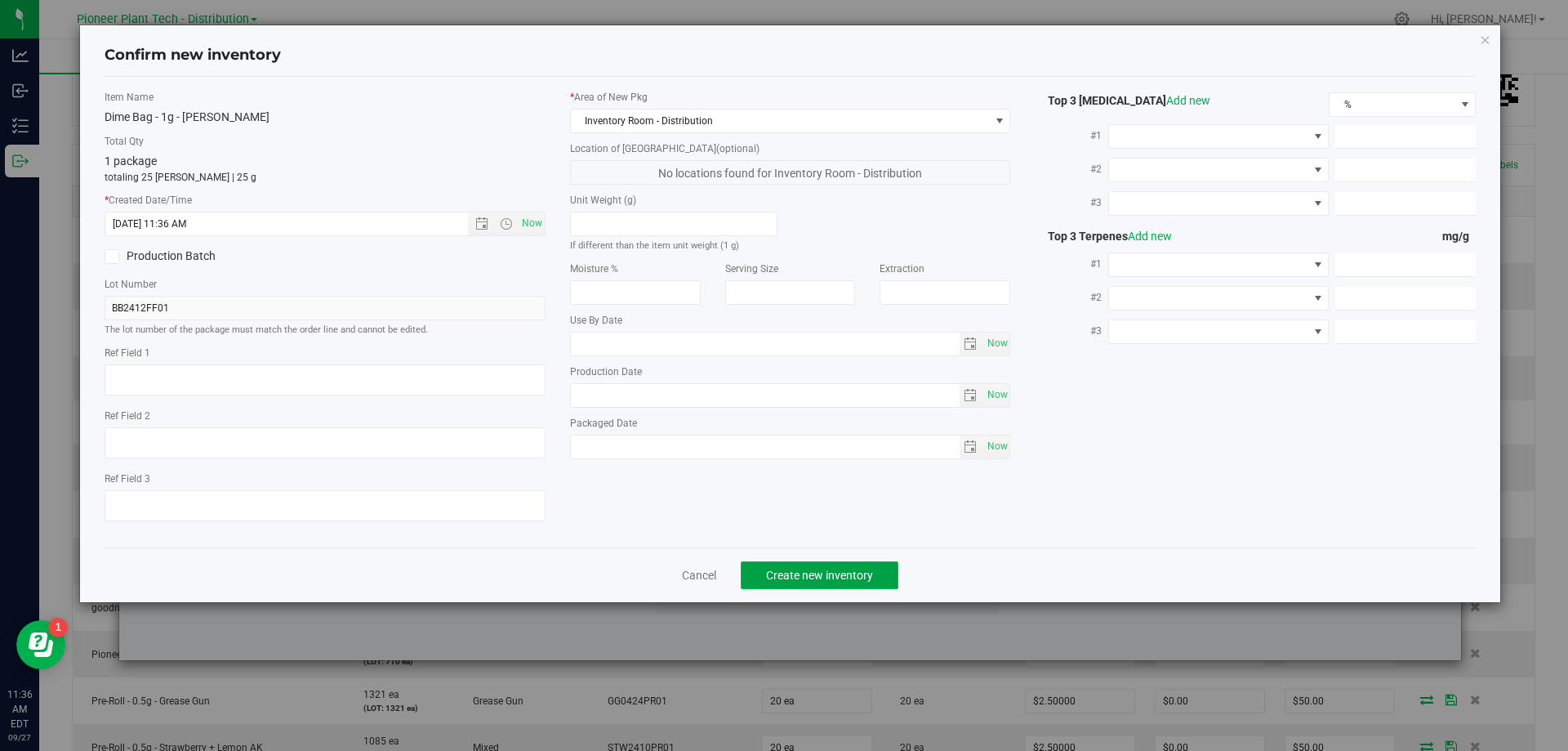
click at [819, 584] on button "Create new inventory" at bounding box center [819, 575] width 158 height 28
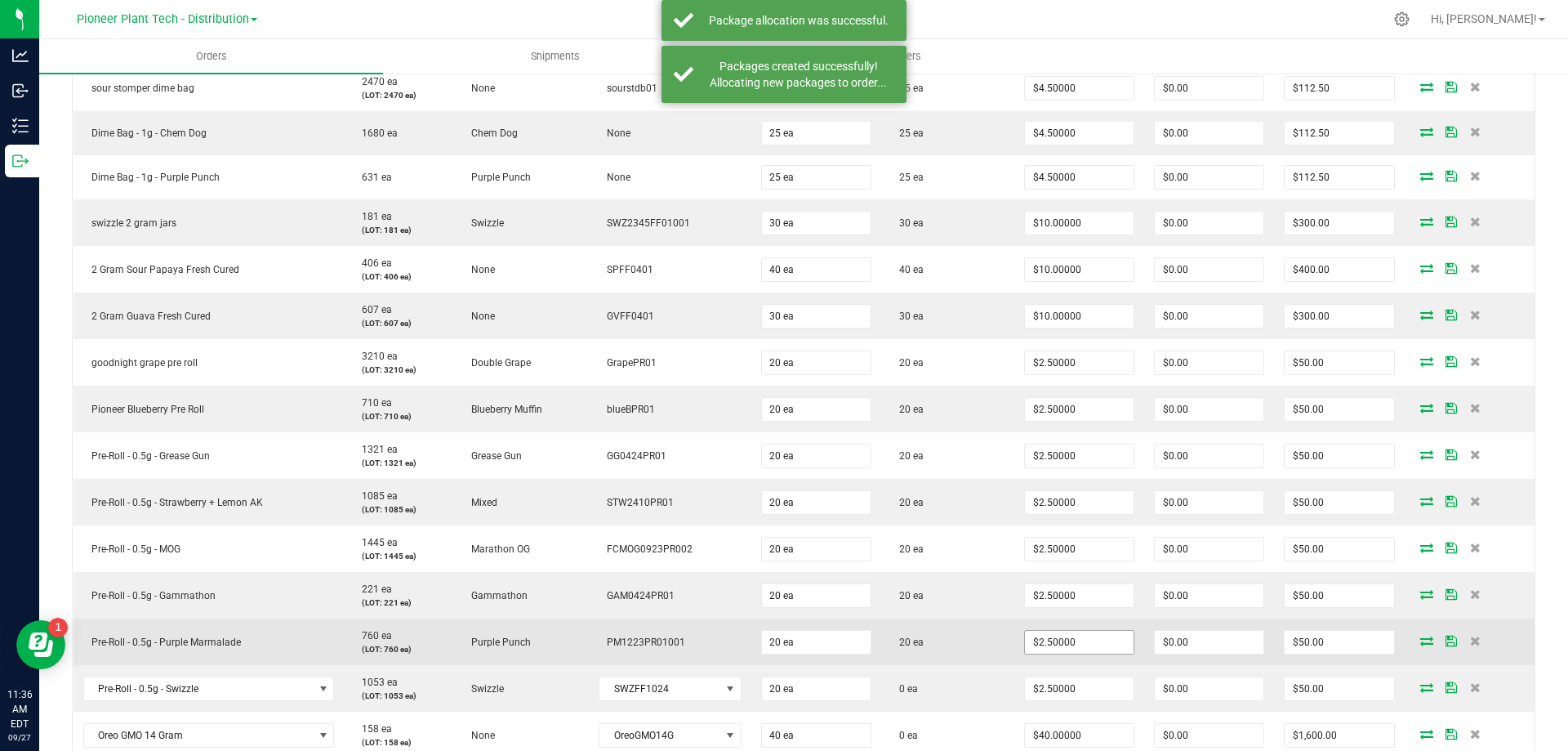
scroll to position [736, 0]
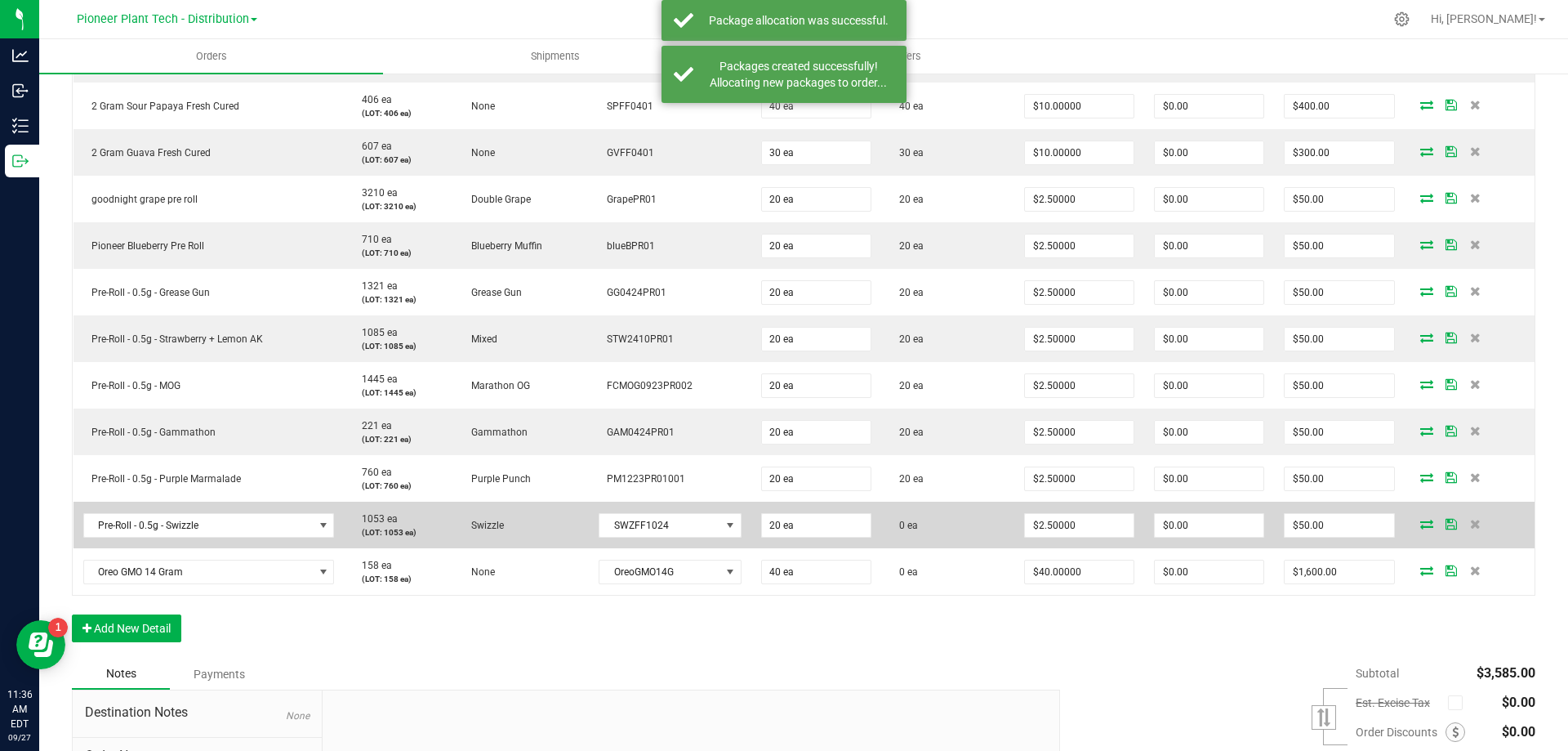
click at [1420, 525] on icon at bounding box center [1426, 523] width 13 height 10
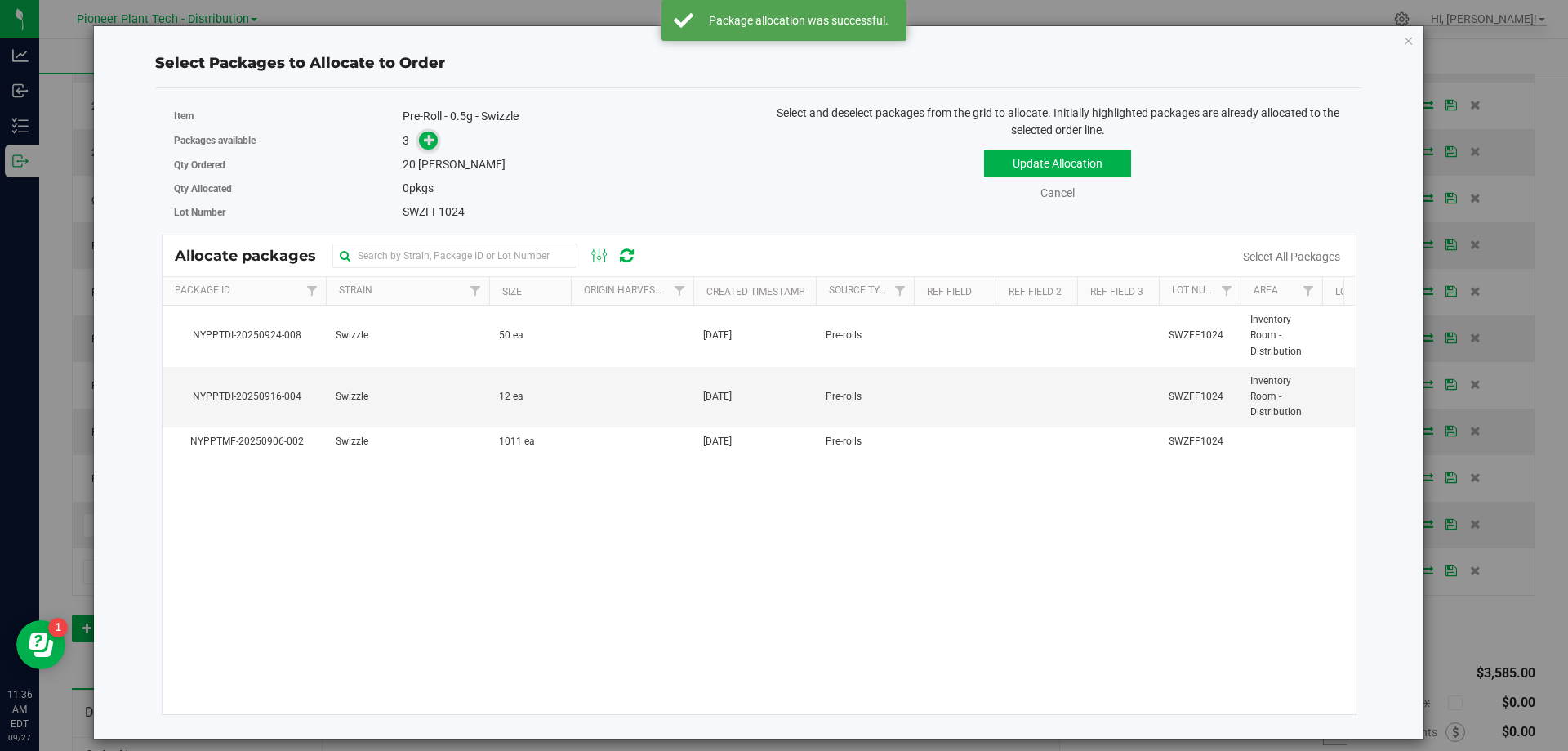
click at [427, 140] on icon at bounding box center [429, 140] width 11 height 11
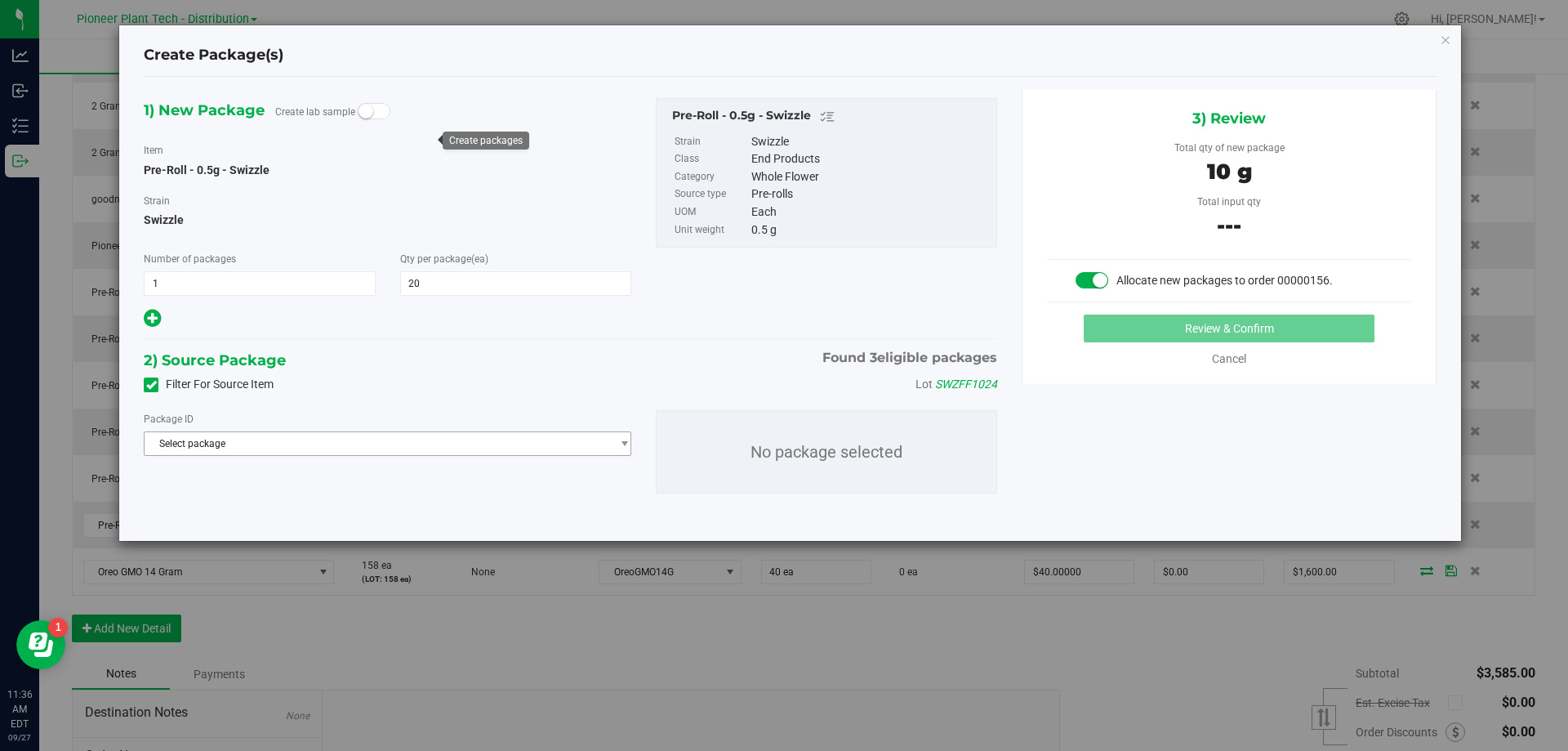
click at [391, 453] on div "Package ID Select package NYPPTDI-20250916-004 NYPPTDI-20250924-008 NYPPTMF-202…" at bounding box center [570, 452] width 878 height 109
click at [392, 451] on span "Select package" at bounding box center [377, 444] width 466 height 23
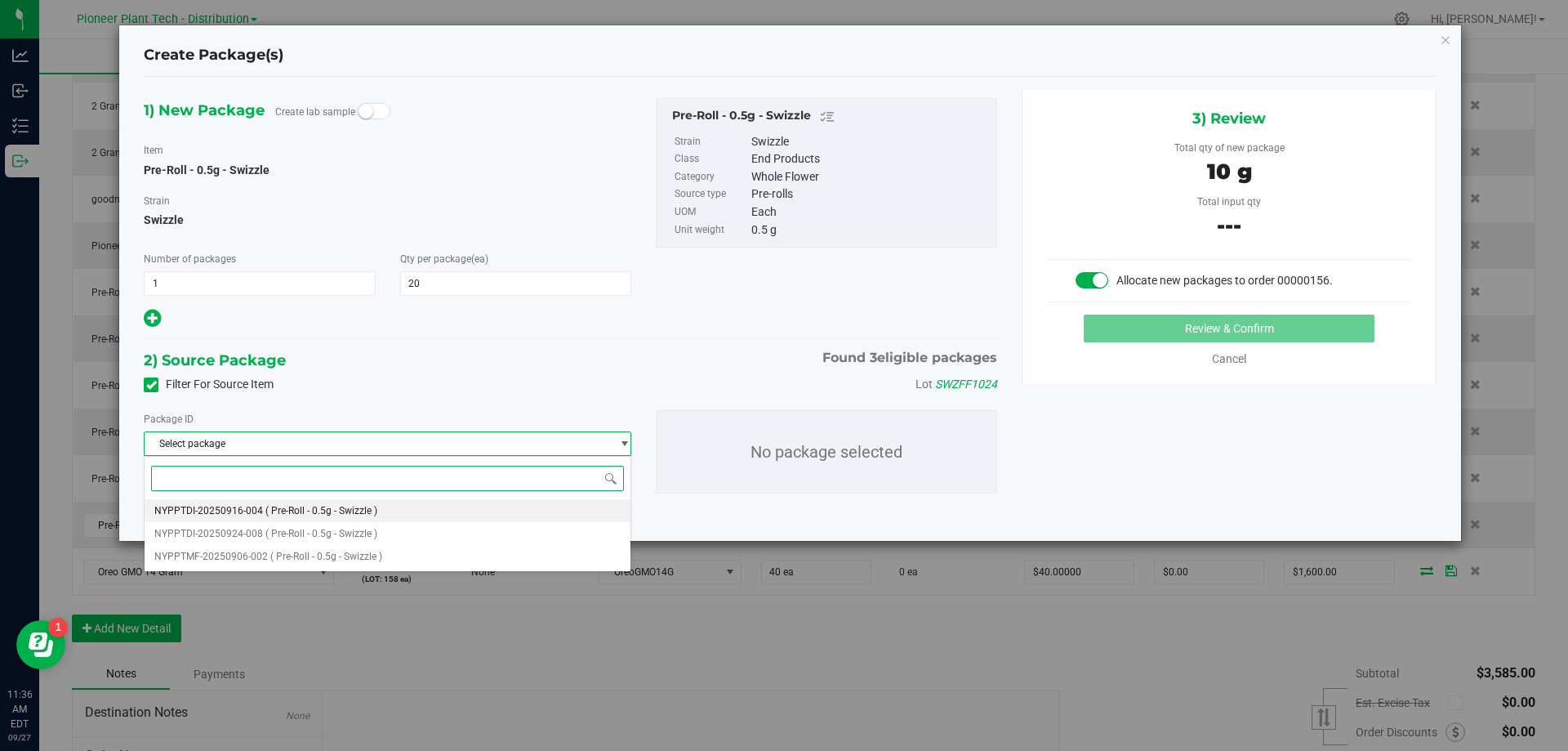
click at [282, 512] on span "( Pre-Roll - 0.5g - Swizzle )" at bounding box center [321, 511] width 112 height 11
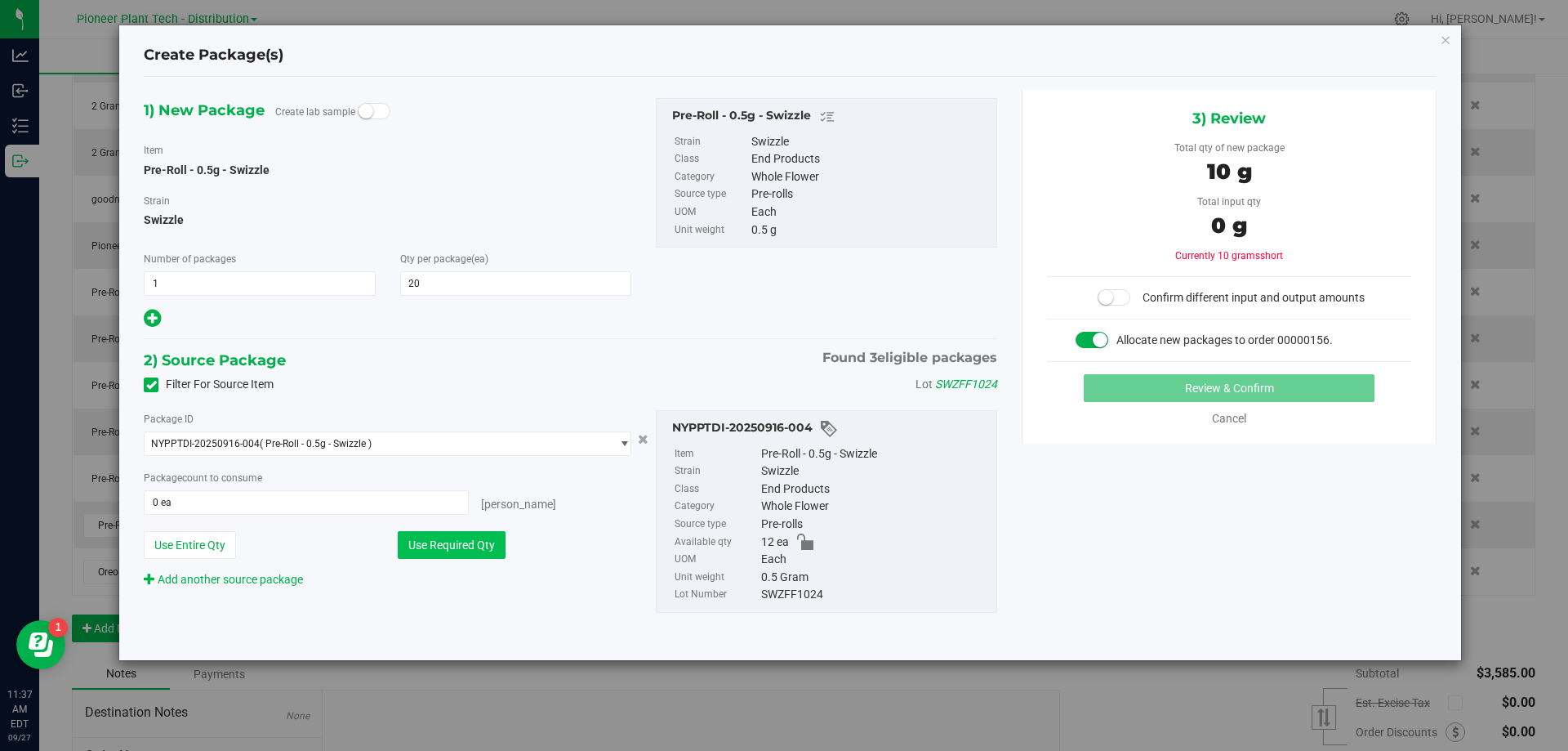
click at [423, 551] on button "Use Required Qty" at bounding box center [451, 544] width 108 height 28
type input "12 ea"
click at [491, 442] on span "NYPPTDI-20250916-004 ( Pre-Roll - 0.5g - Swizzle )" at bounding box center [377, 444] width 466 height 23
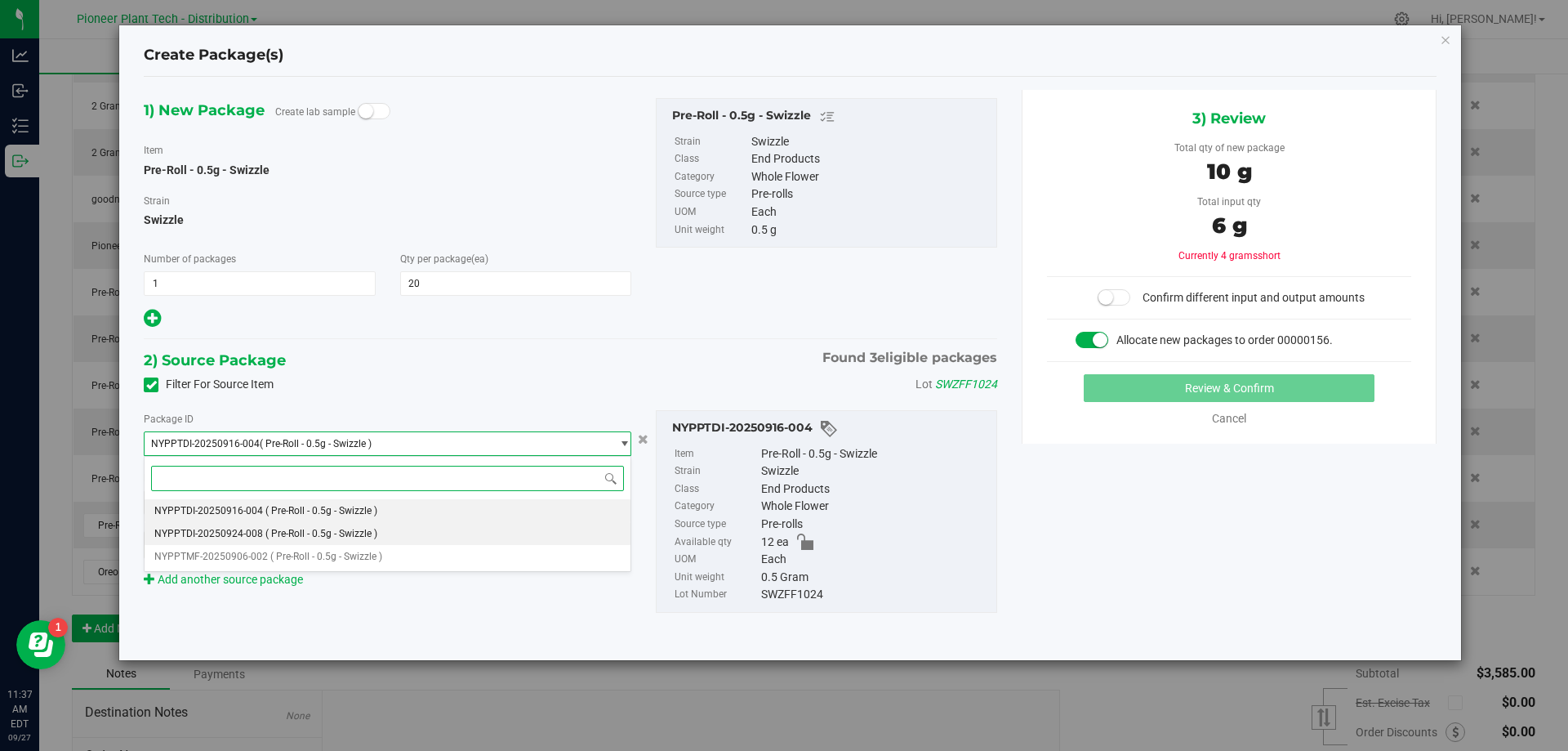
click at [332, 540] on li "NYPPTDI-20250924-008 ( Pre-Roll - 0.5g - Swizzle )" at bounding box center [387, 534] width 486 height 23
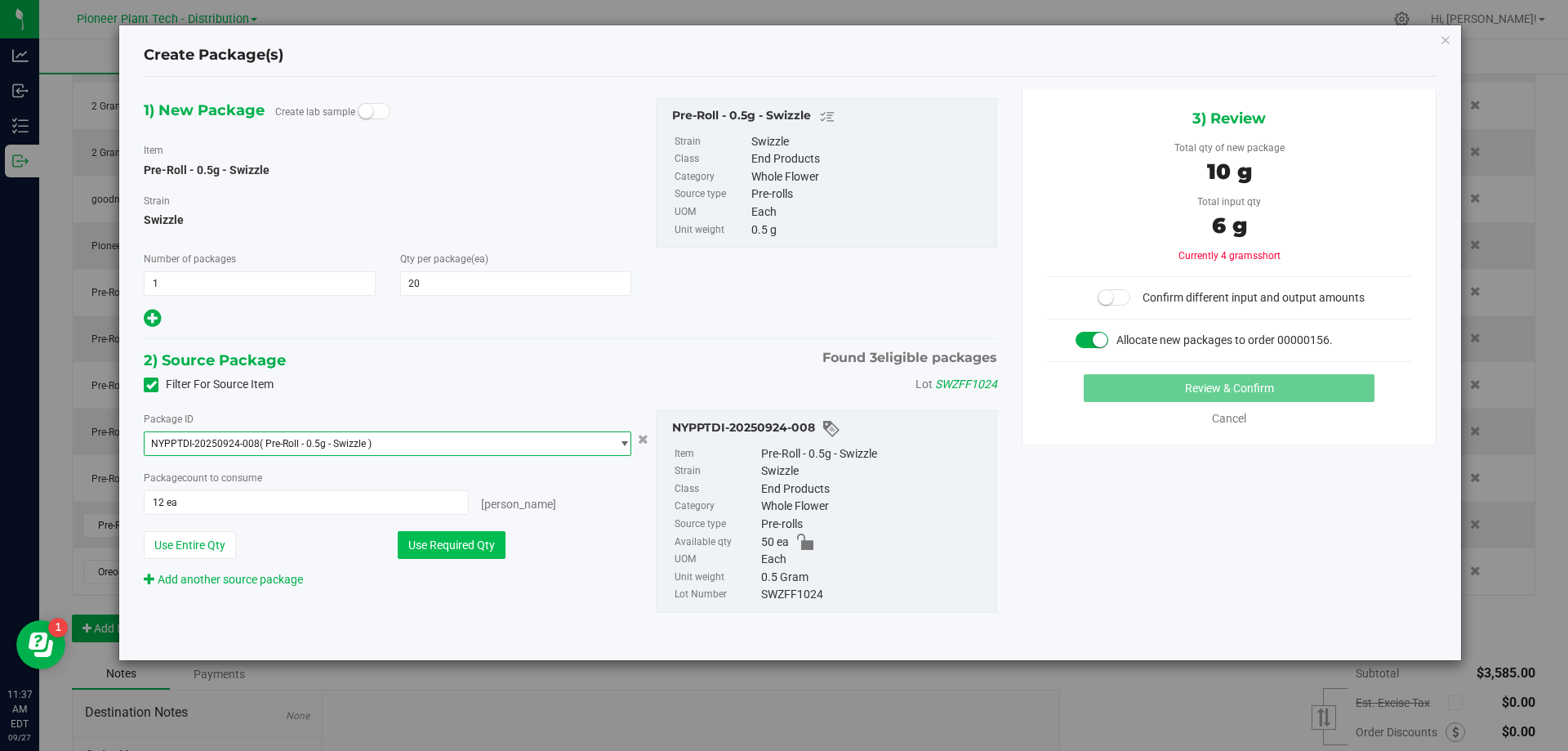
click at [429, 550] on button "Use Required Qty" at bounding box center [451, 544] width 108 height 28
type input "20 ea"
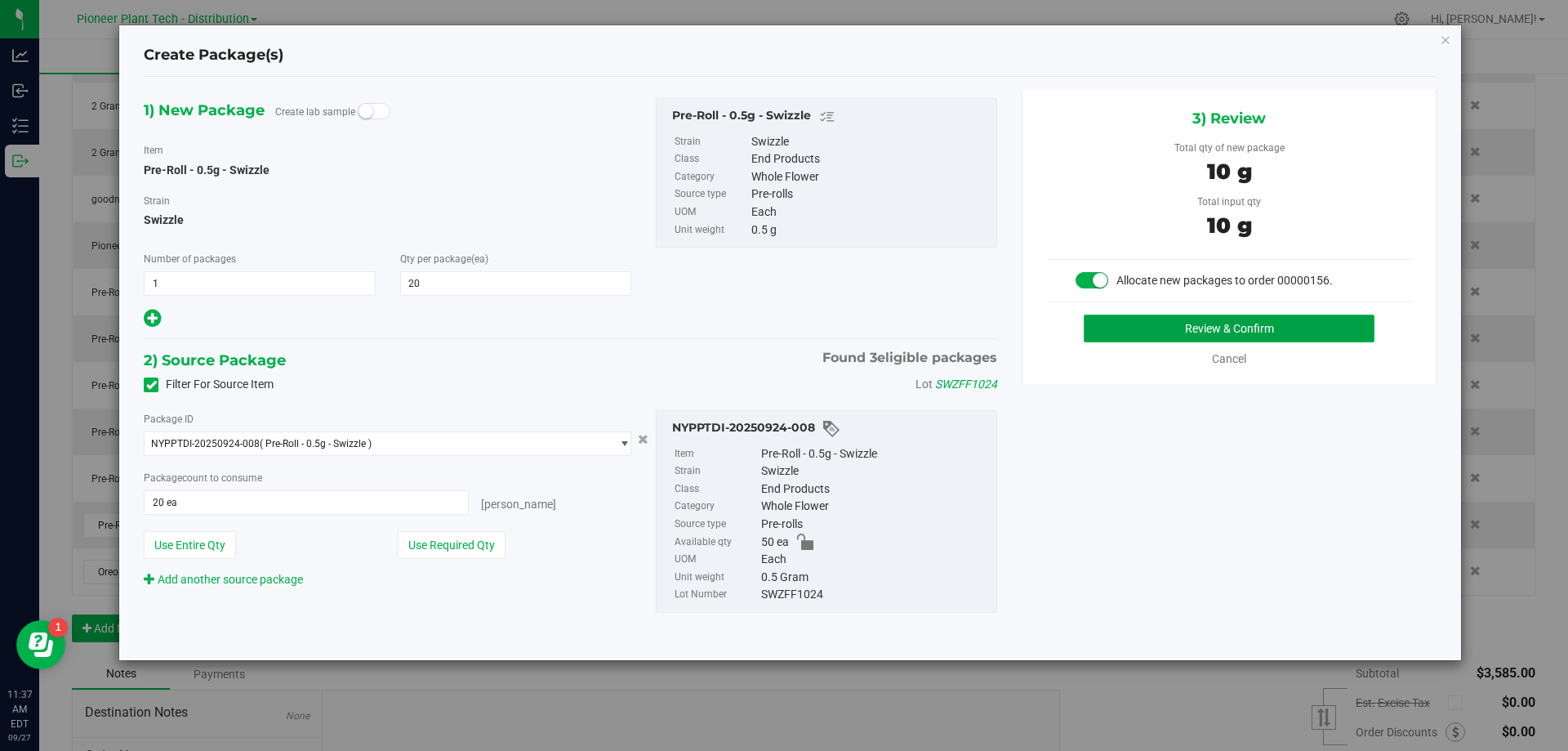
click at [1215, 329] on button "Review & Confirm" at bounding box center [1229, 328] width 291 height 28
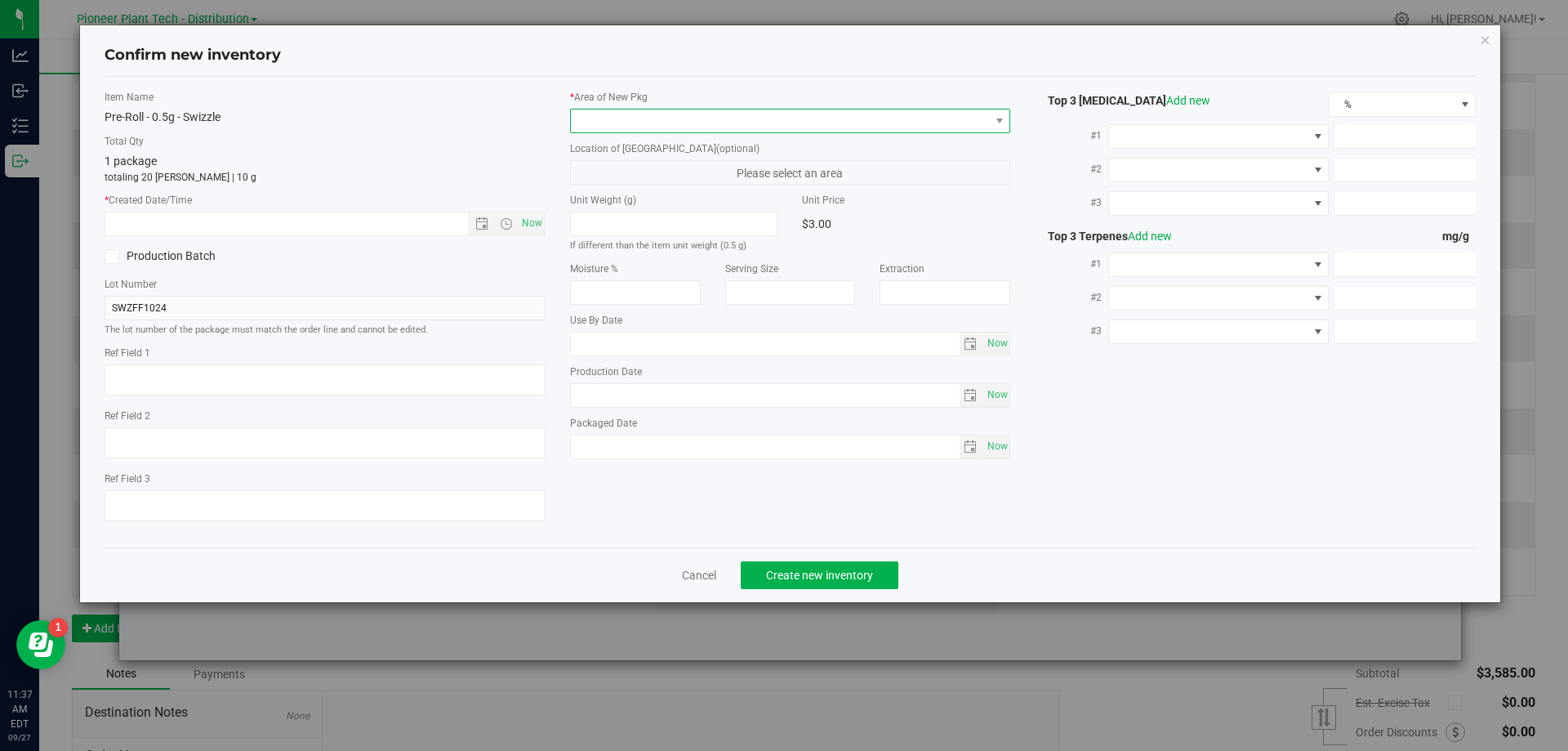
click at [663, 120] on span at bounding box center [780, 121] width 419 height 23
click at [623, 188] on li "Inventory Room - Distribution" at bounding box center [790, 188] width 439 height 23
click at [534, 222] on span "Now" at bounding box center [531, 223] width 28 height 24
type input "9/27/2025 11:37 AM"
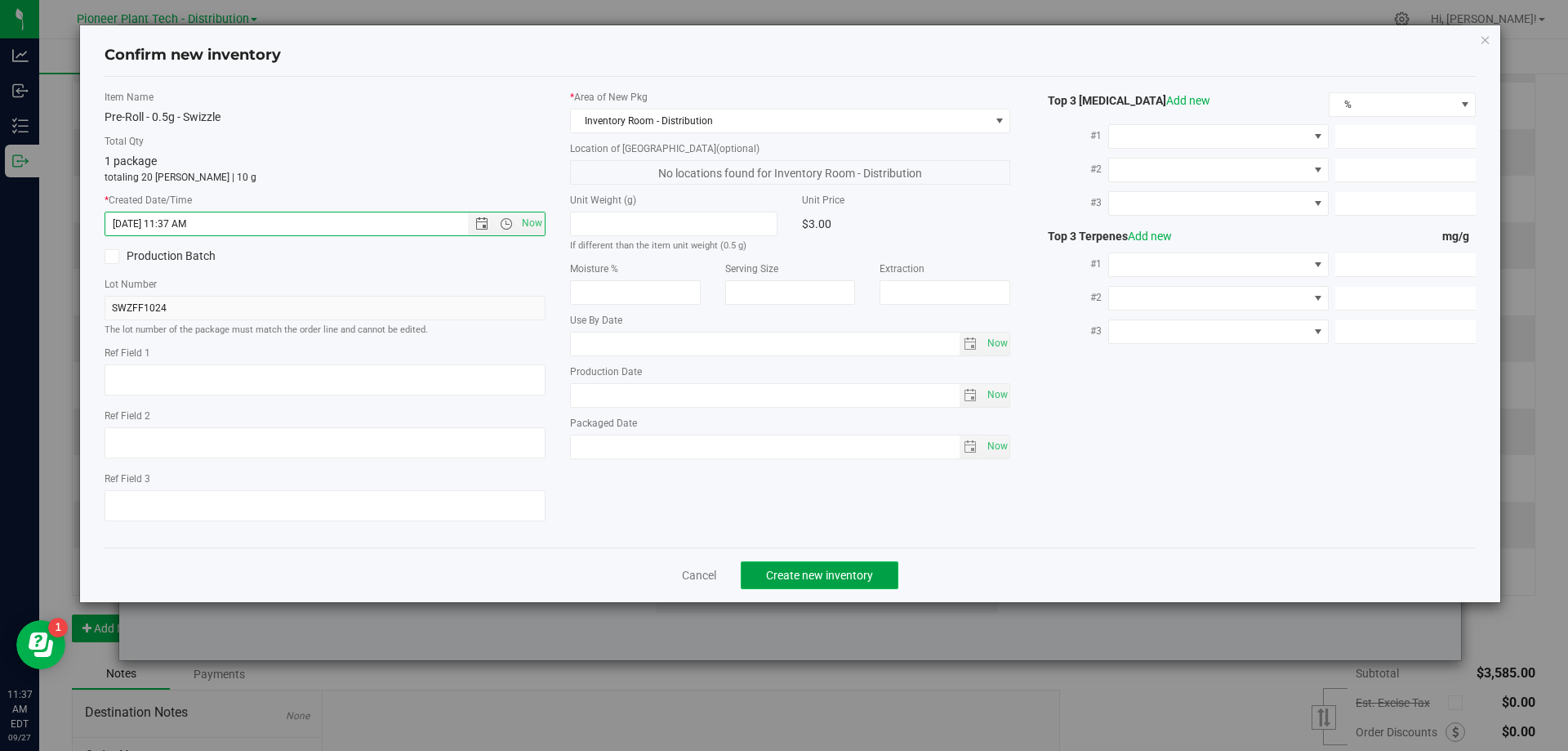
click at [847, 573] on span "Create new inventory" at bounding box center [819, 575] width 107 height 13
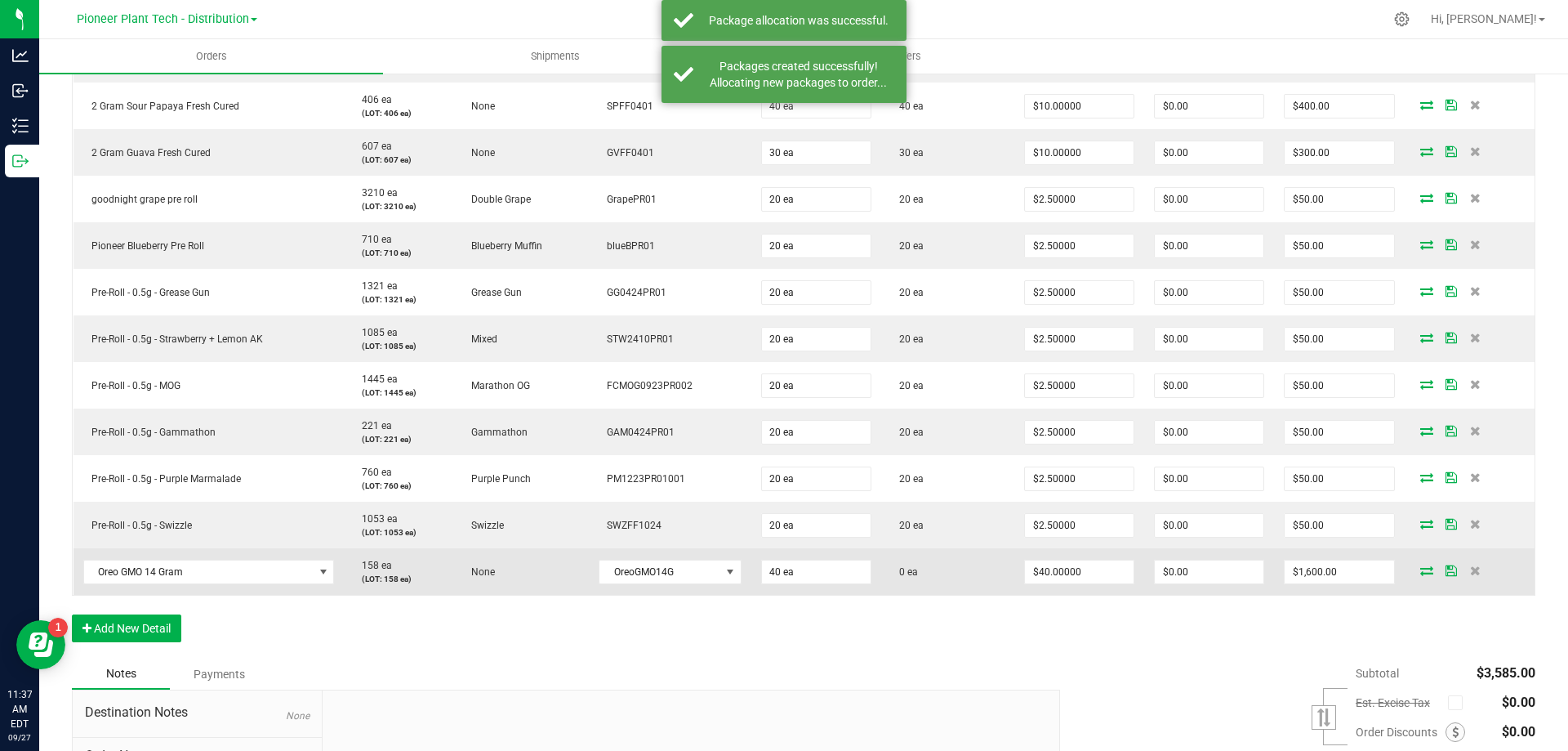
click at [1420, 572] on icon at bounding box center [1426, 570] width 13 height 10
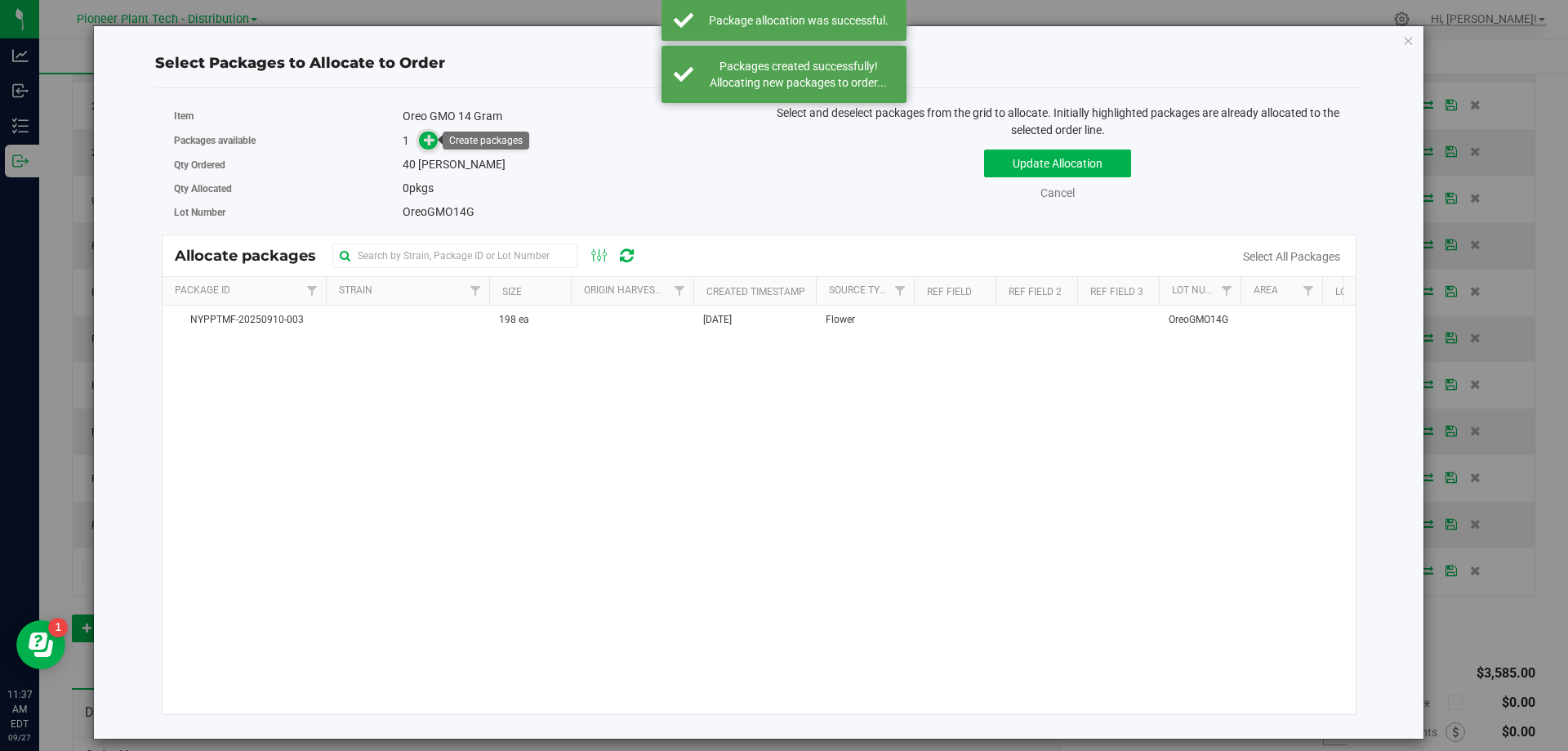
click at [430, 143] on icon at bounding box center [429, 140] width 11 height 11
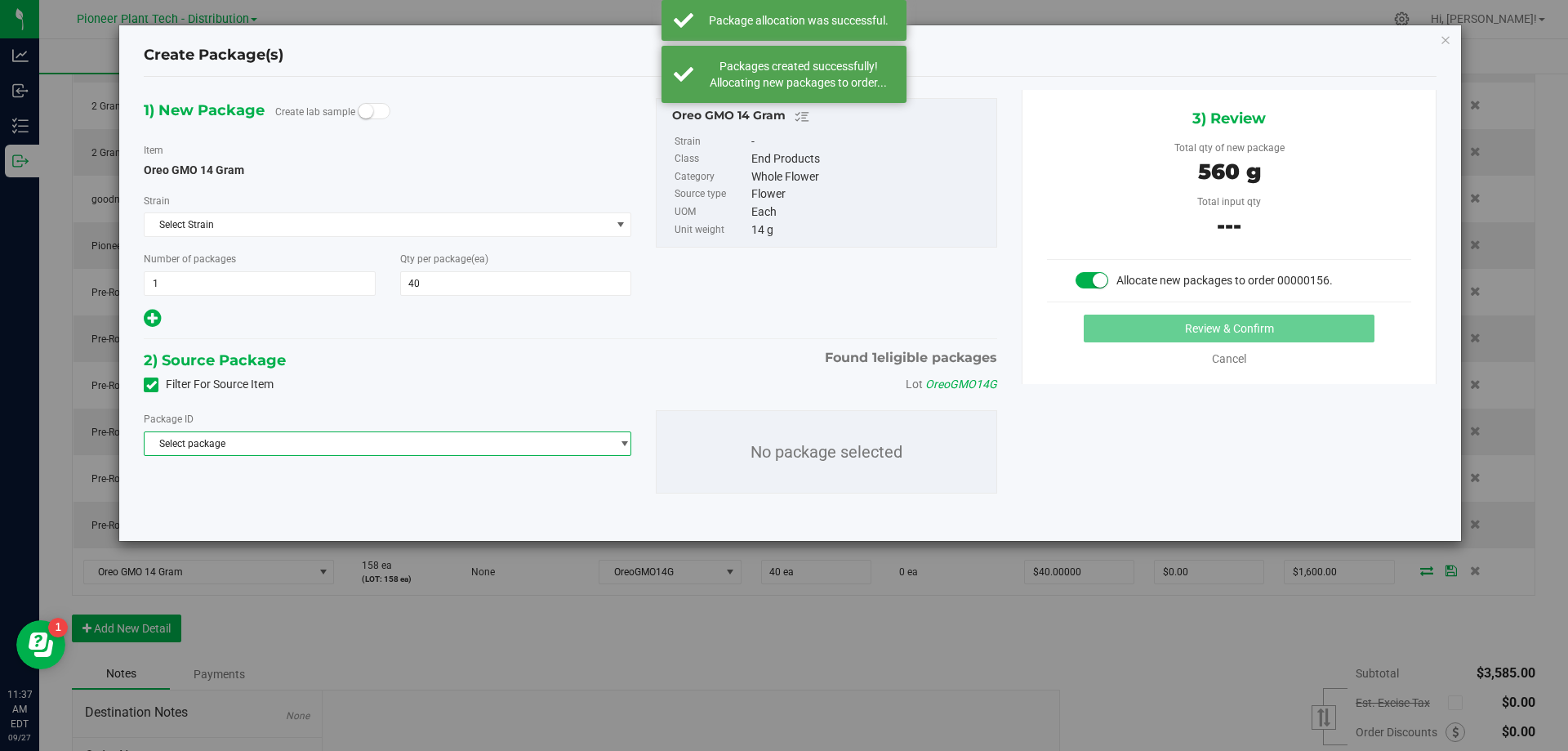
click at [427, 432] on span "Select package" at bounding box center [377, 444] width 466 height 23
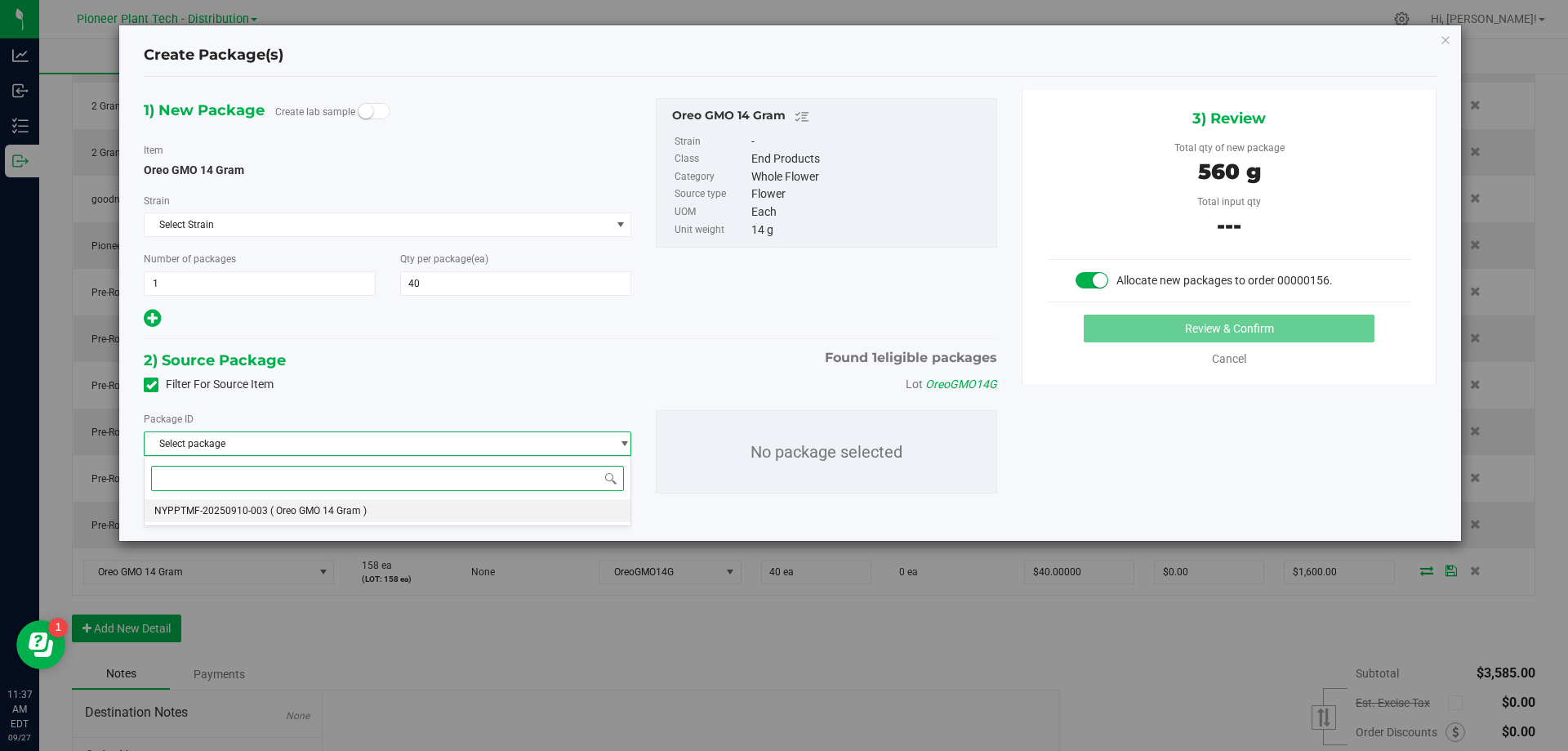
click at [362, 499] on li "NYPPTMF-20250910-003 ( Oreo GMO 14 Gram )" at bounding box center [387, 511] width 486 height 23
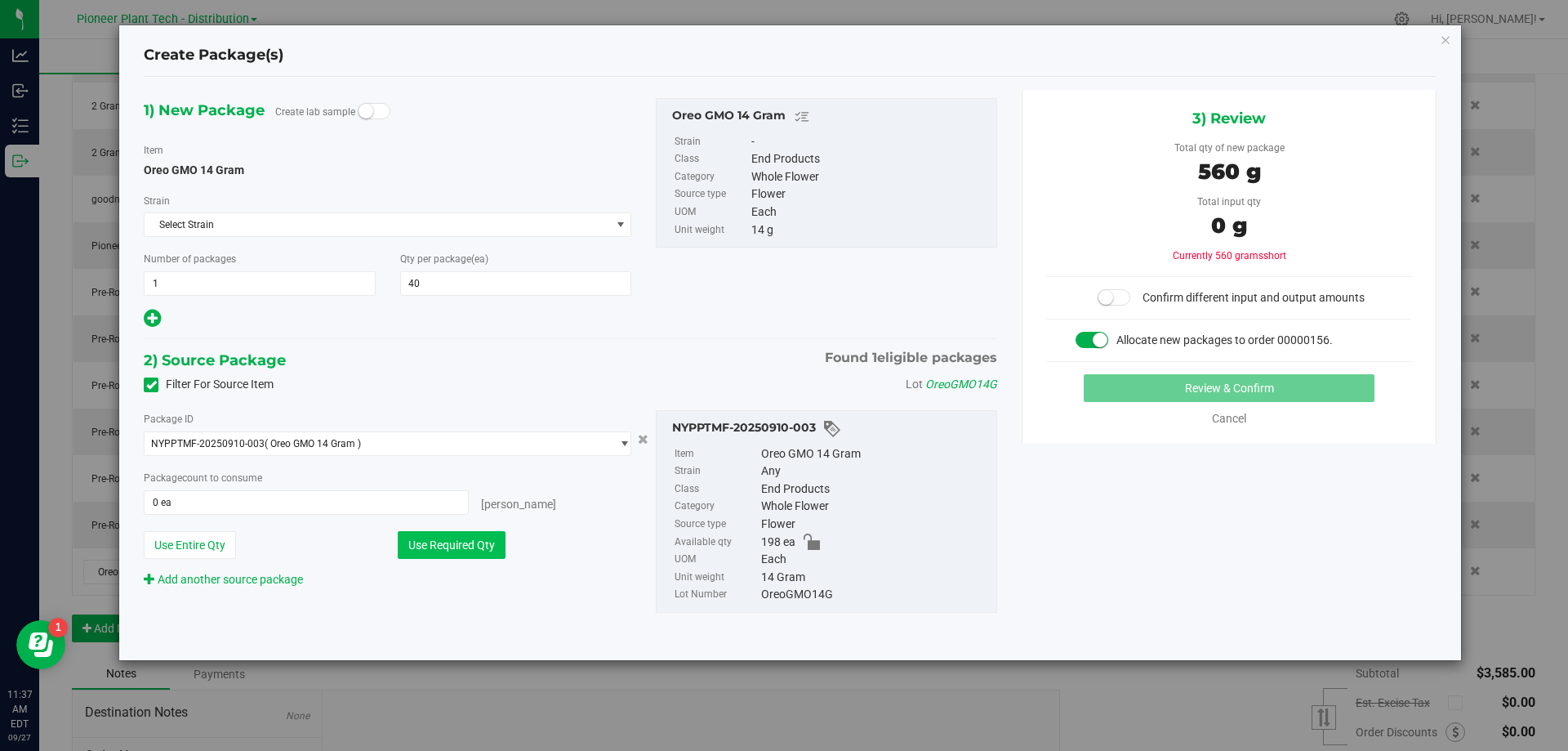
click at [451, 537] on button "Use Required Qty" at bounding box center [451, 544] width 108 height 28
type input "40 ea"
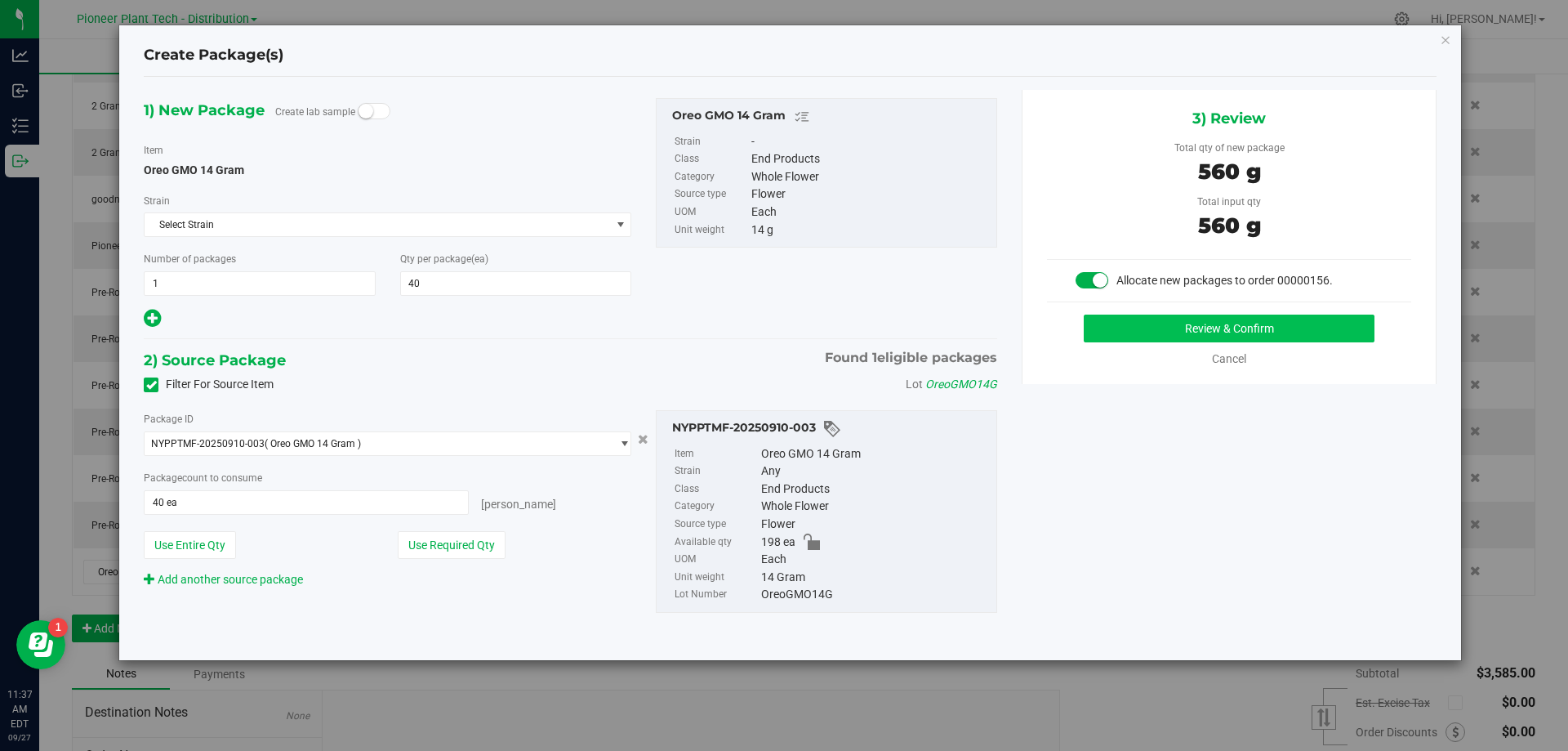
drag, startPoint x: 1184, startPoint y: 310, endPoint x: 1177, endPoint y: 316, distance: 9.2
click at [1183, 310] on div "3) Review Total qty of new package 560 g Total input qty 560 g Allocate new pac…" at bounding box center [1229, 236] width 415 height 294
click at [1175, 320] on button "Review & Confirm" at bounding box center [1229, 328] width 291 height 28
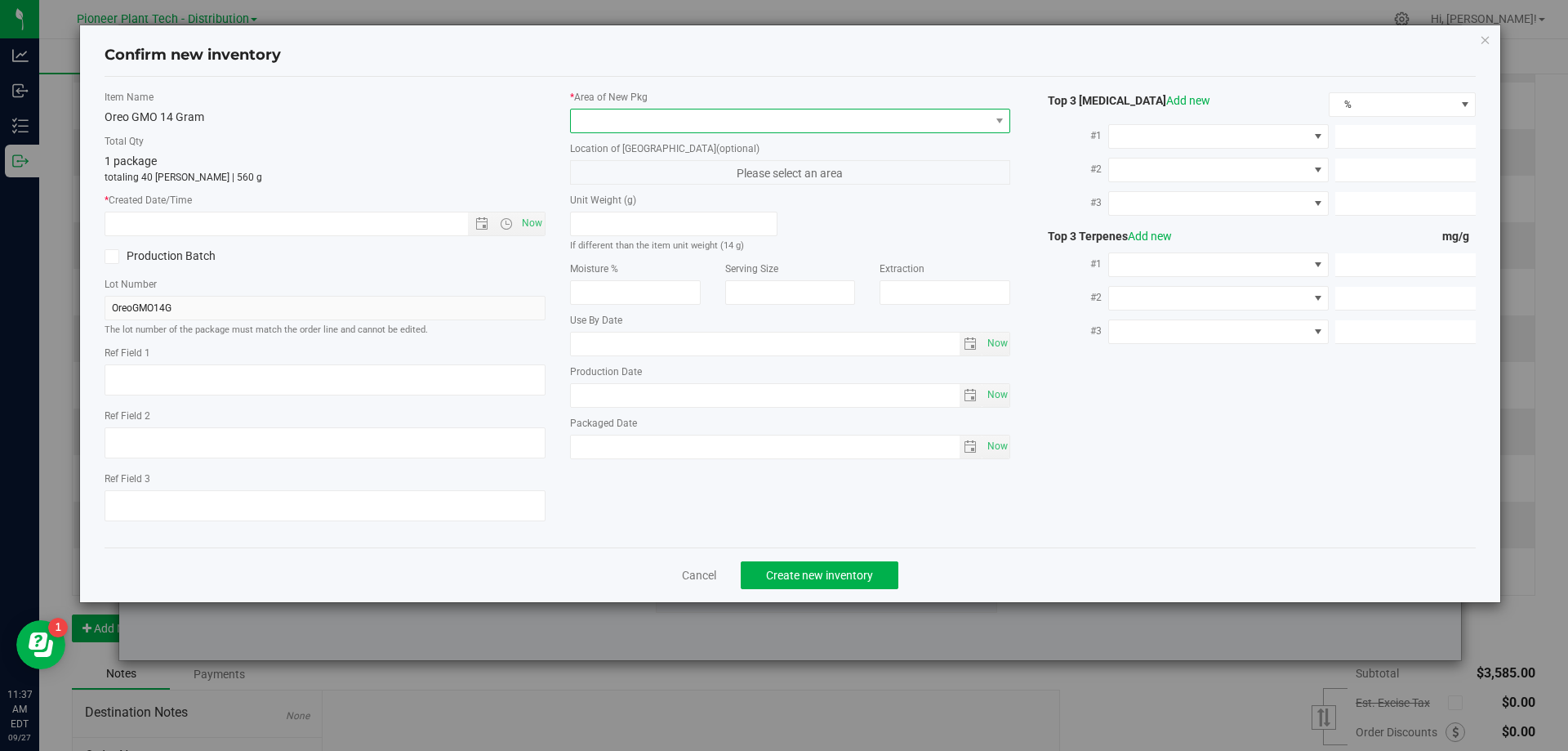
click at [965, 125] on span at bounding box center [780, 121] width 419 height 23
click at [817, 192] on li "Inventory Room - Distribution" at bounding box center [790, 188] width 439 height 23
click at [534, 218] on span "Now" at bounding box center [531, 223] width 28 height 24
type input "9/27/2025 11:37 AM"
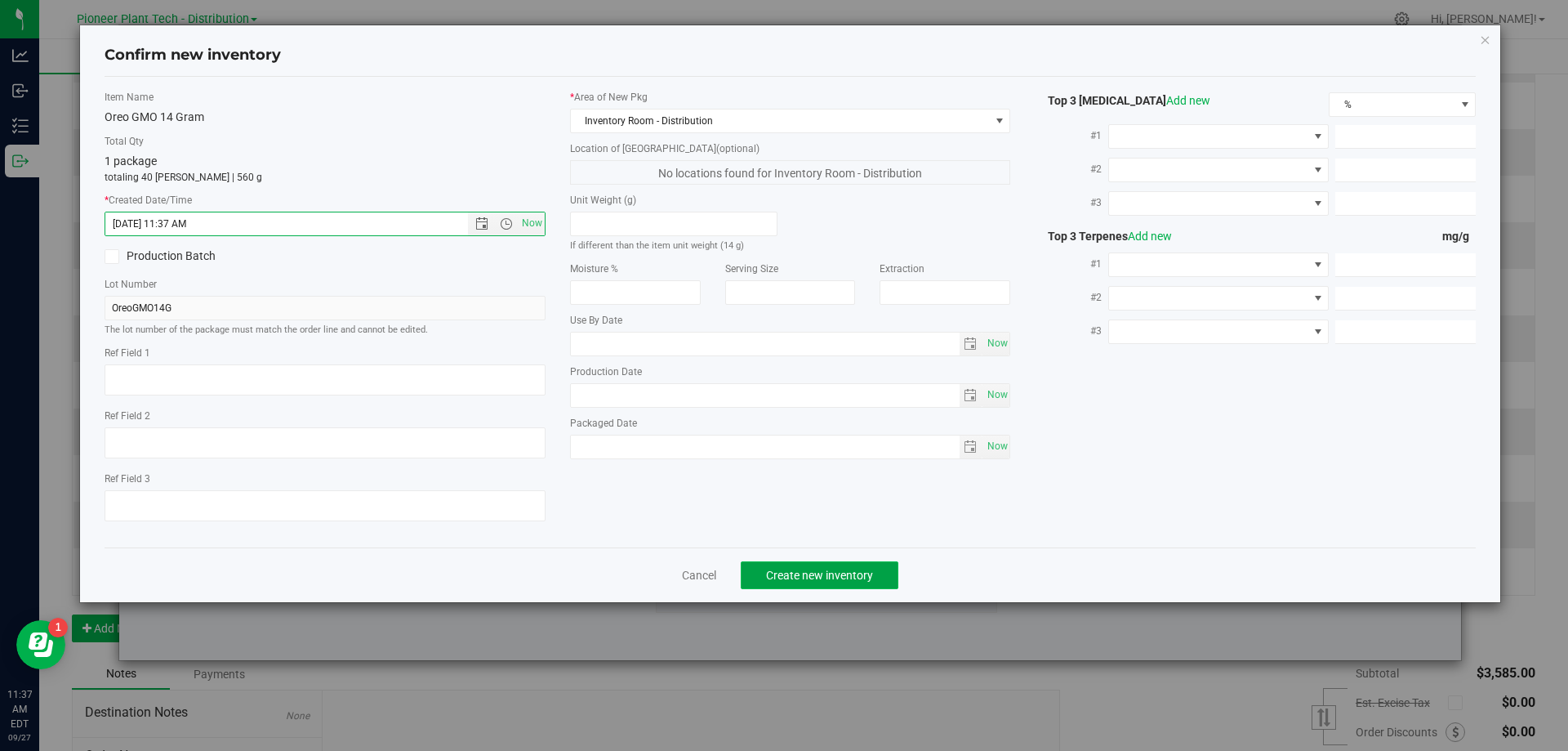
click at [843, 580] on span "Create new inventory" at bounding box center [819, 575] width 107 height 13
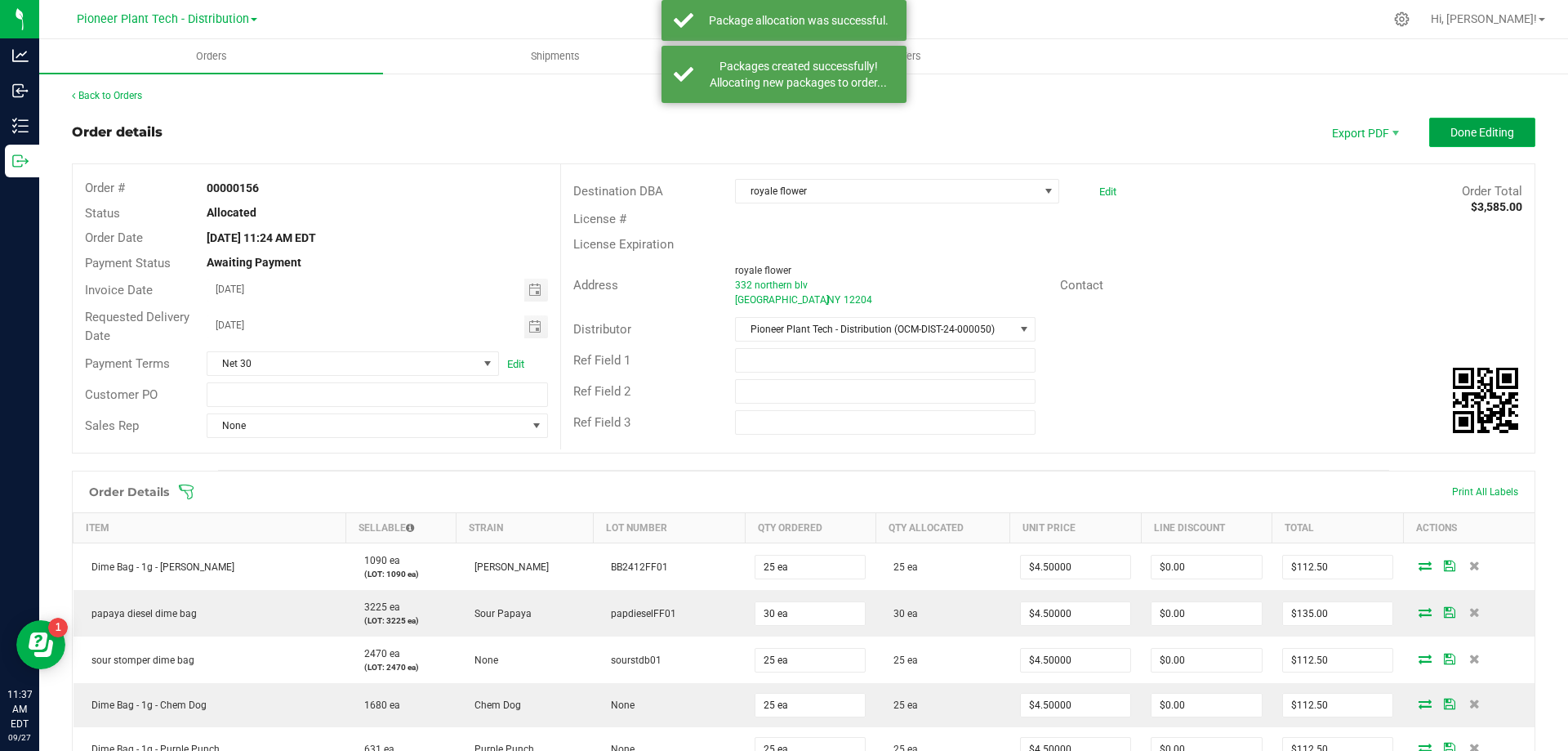
click at [1469, 134] on span "Done Editing" at bounding box center [1482, 133] width 64 height 13
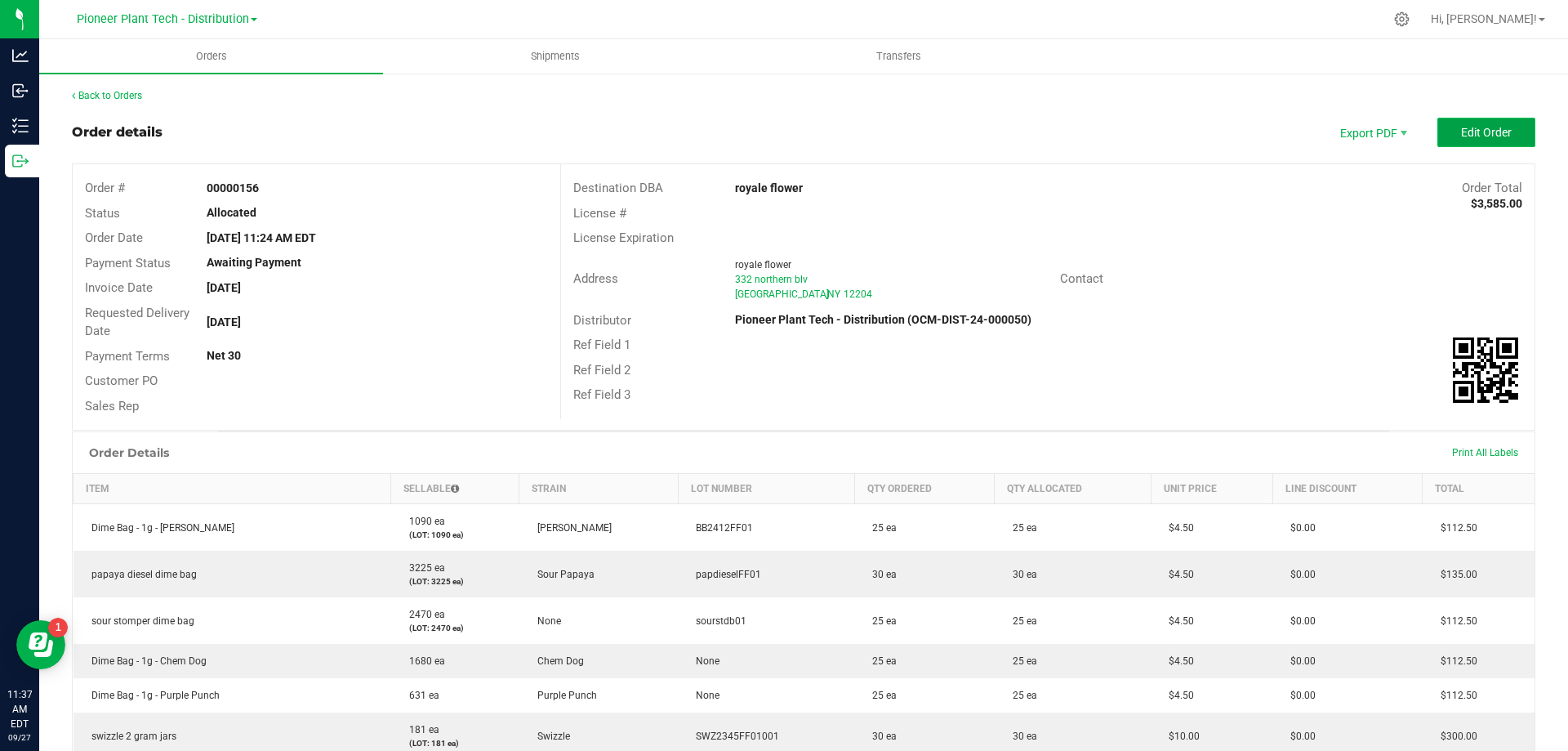
click at [1489, 123] on button "Edit Order" at bounding box center [1486, 132] width 98 height 30
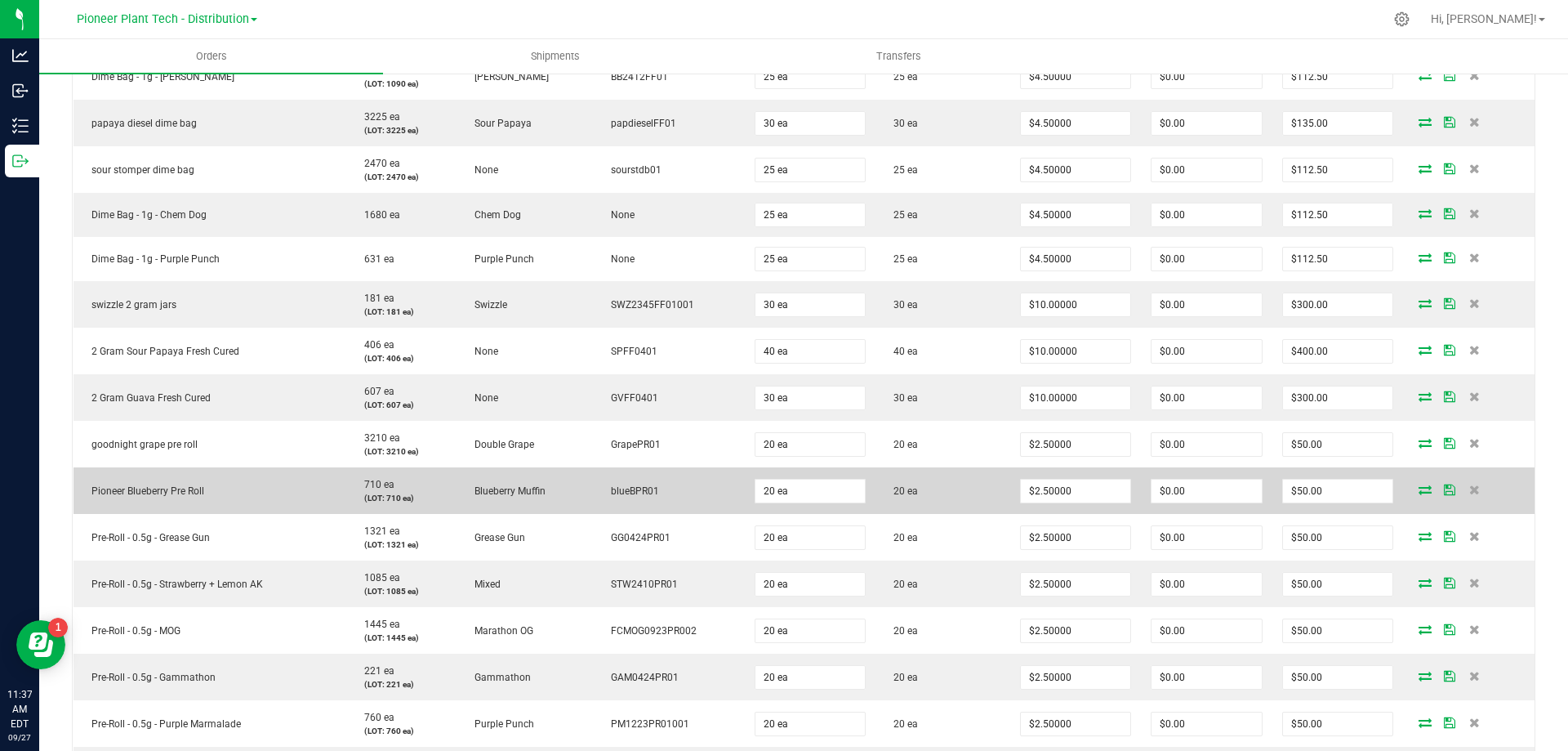
scroll to position [409, 0]
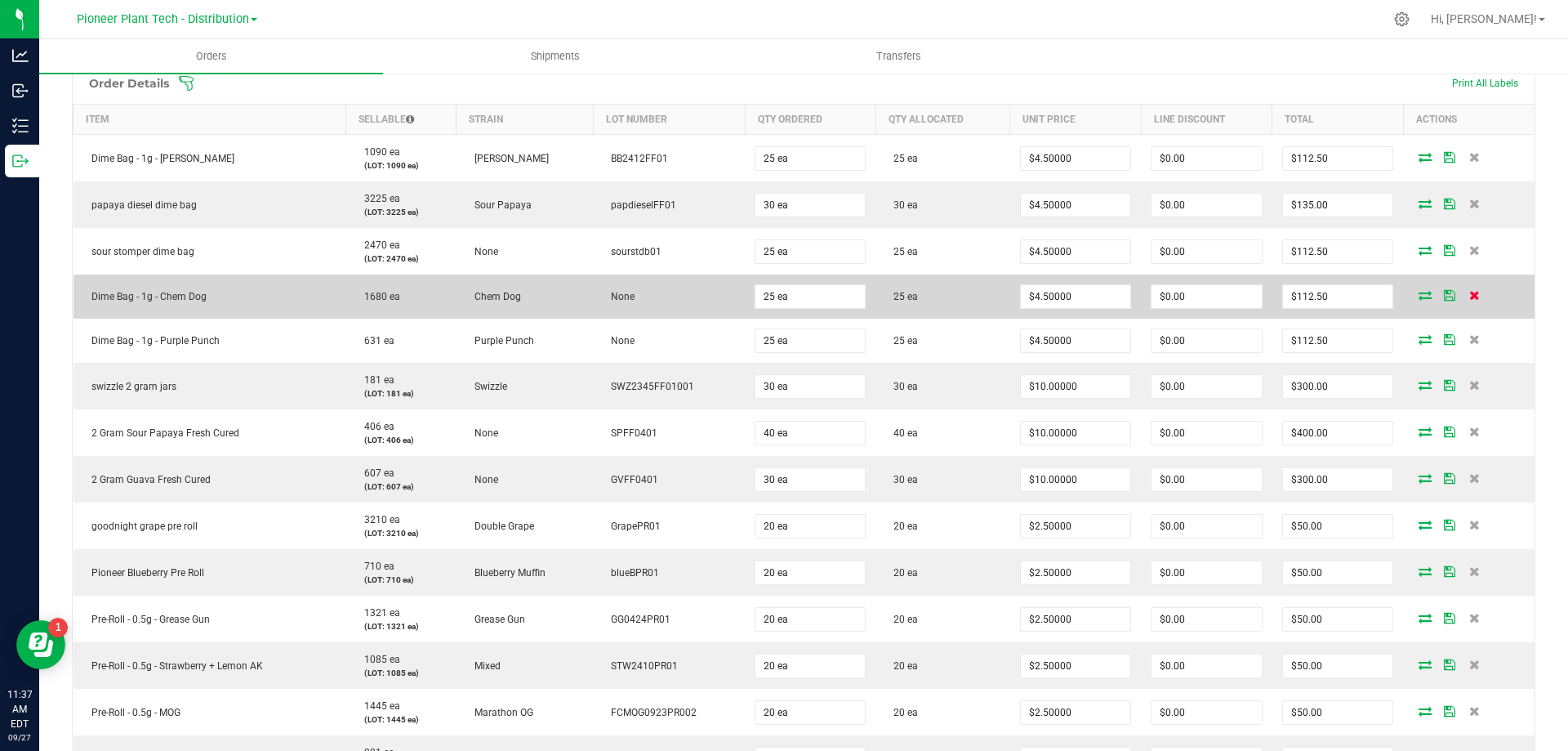
click at [1469, 299] on icon at bounding box center [1473, 295] width 11 height 10
click at [1469, 297] on icon at bounding box center [1473, 295] width 11 height 10
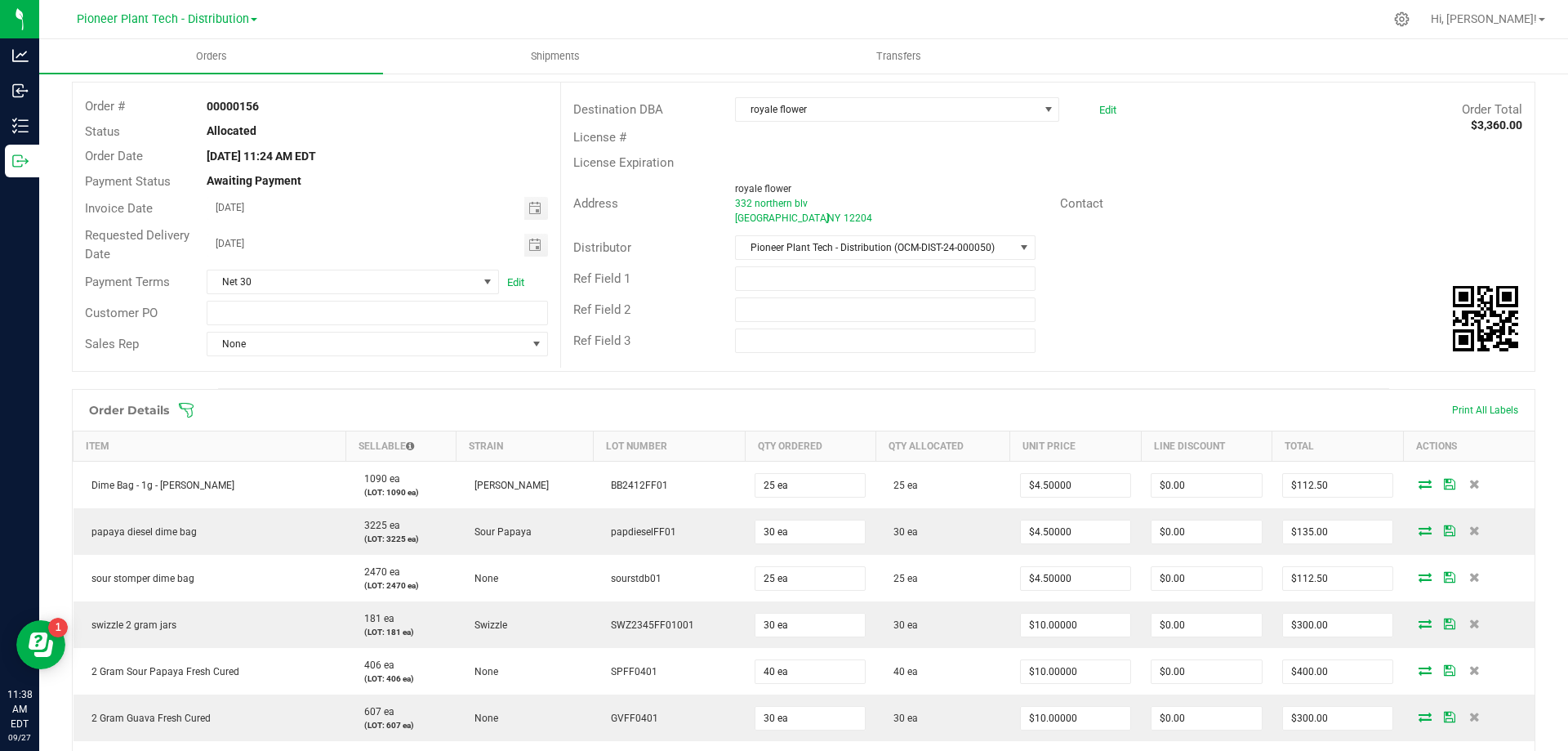
scroll to position [572, 0]
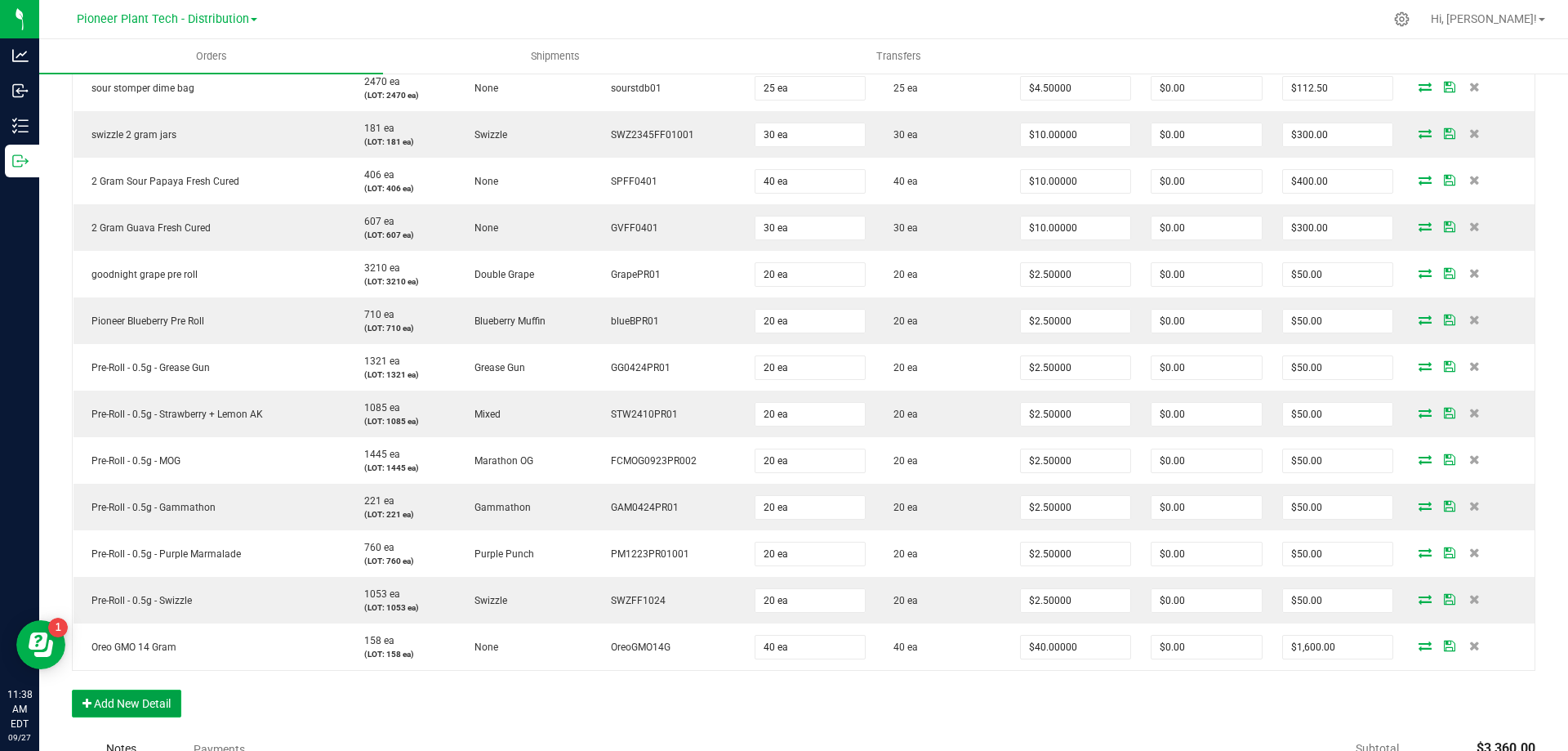
click at [169, 696] on button "Add New Detail" at bounding box center [126, 703] width 109 height 28
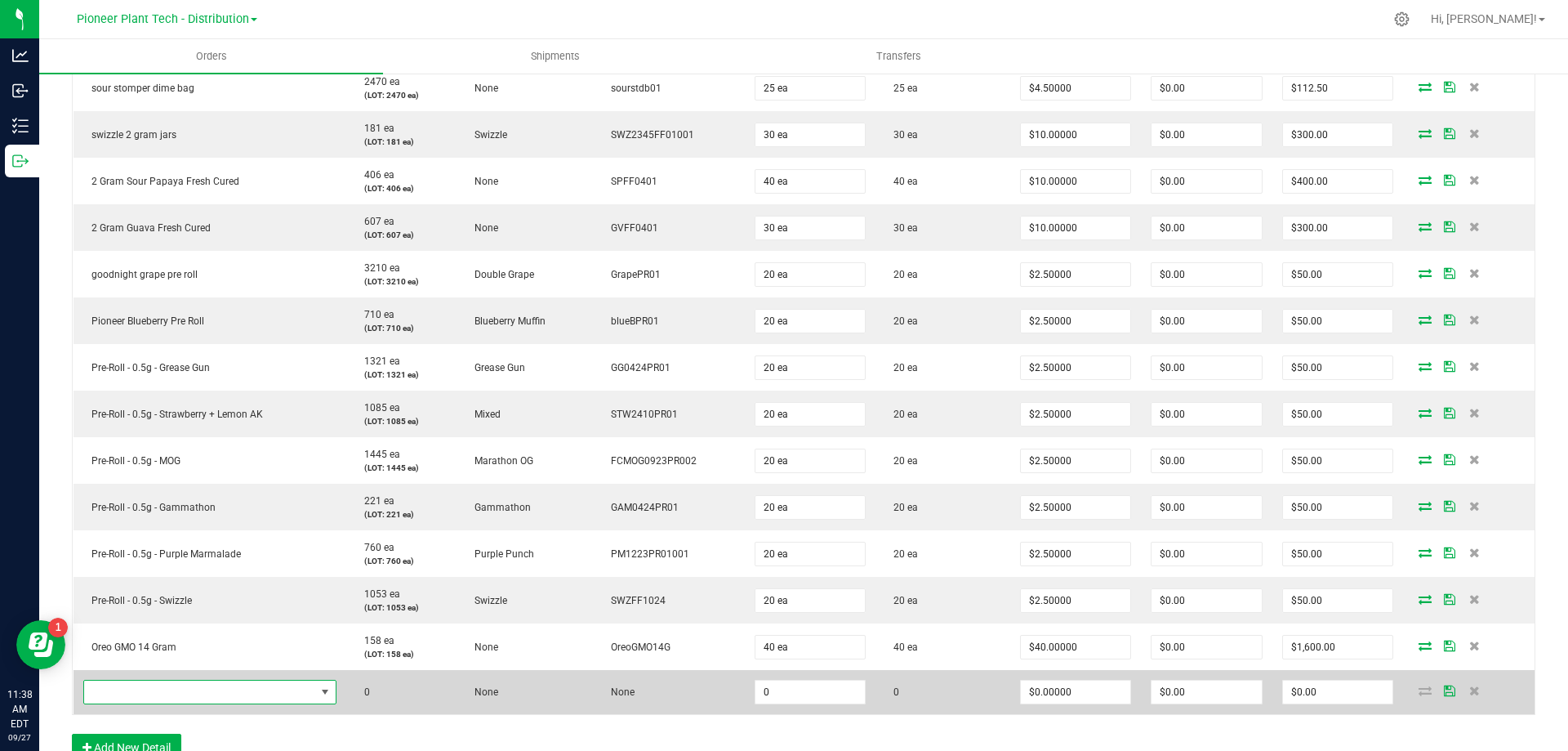
click at [206, 690] on span "NO DATA FOUND" at bounding box center [200, 692] width 231 height 23
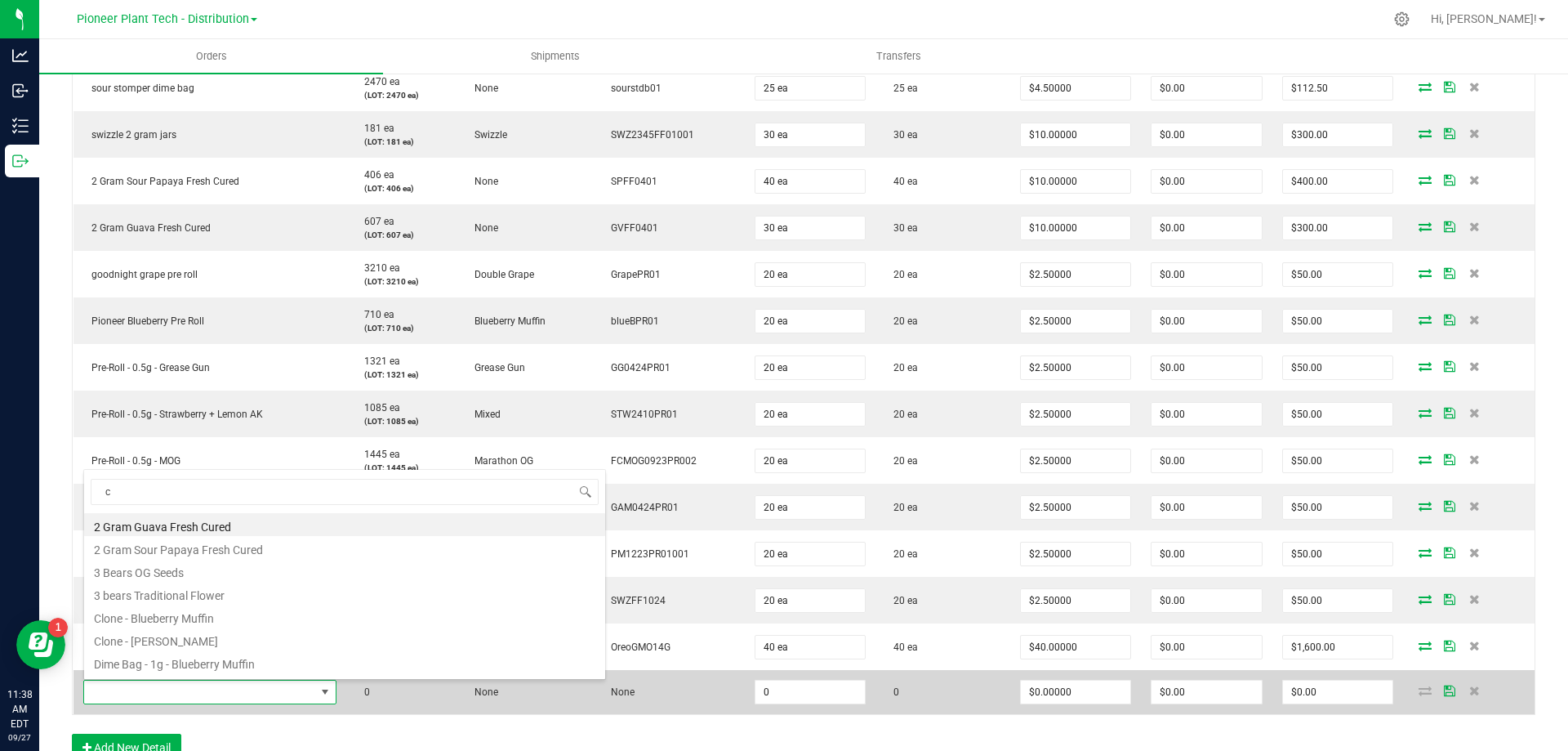
scroll to position [25, 249]
type input "chem"
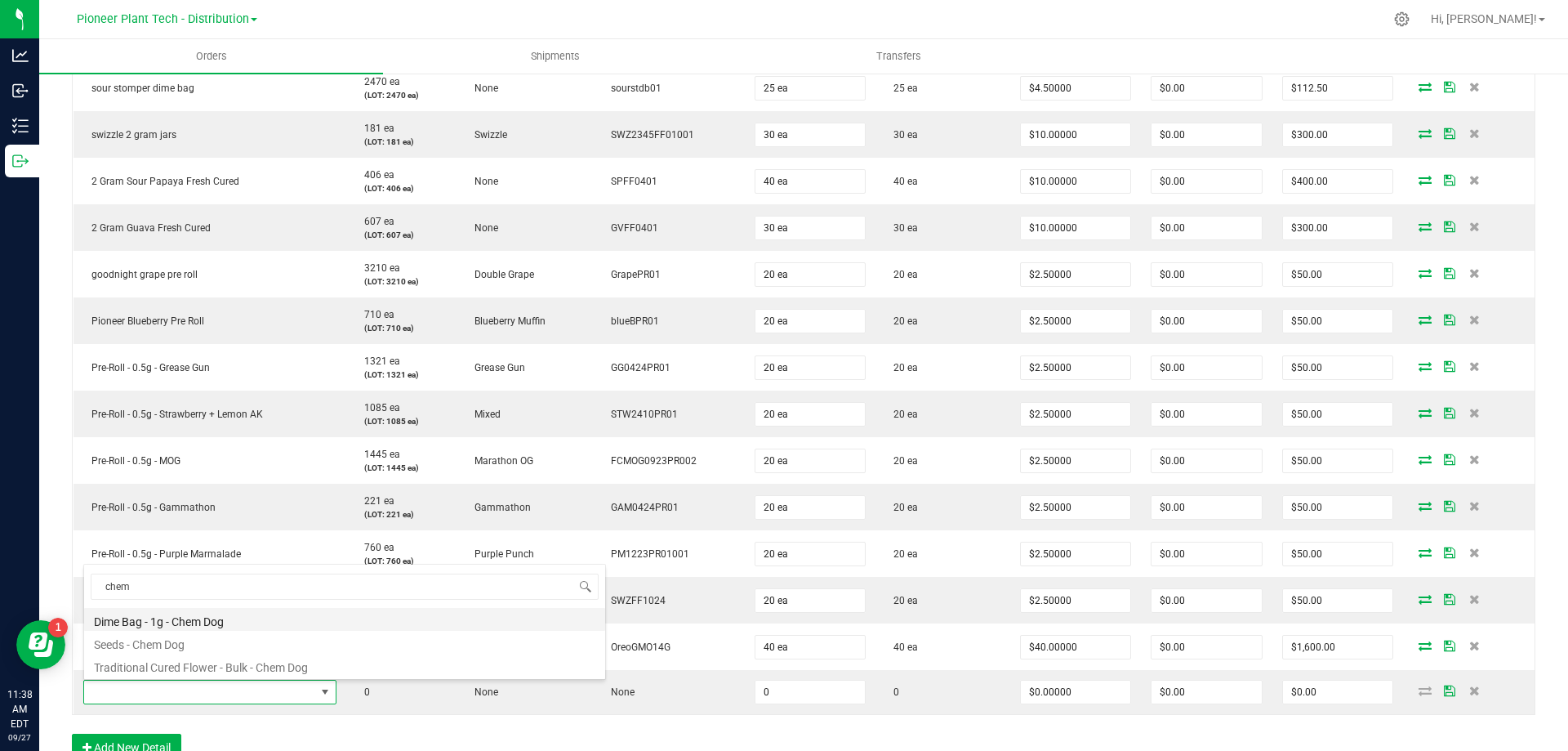
click at [187, 618] on li "Dime Bag - 1g - Chem Dog" at bounding box center [344, 619] width 521 height 23
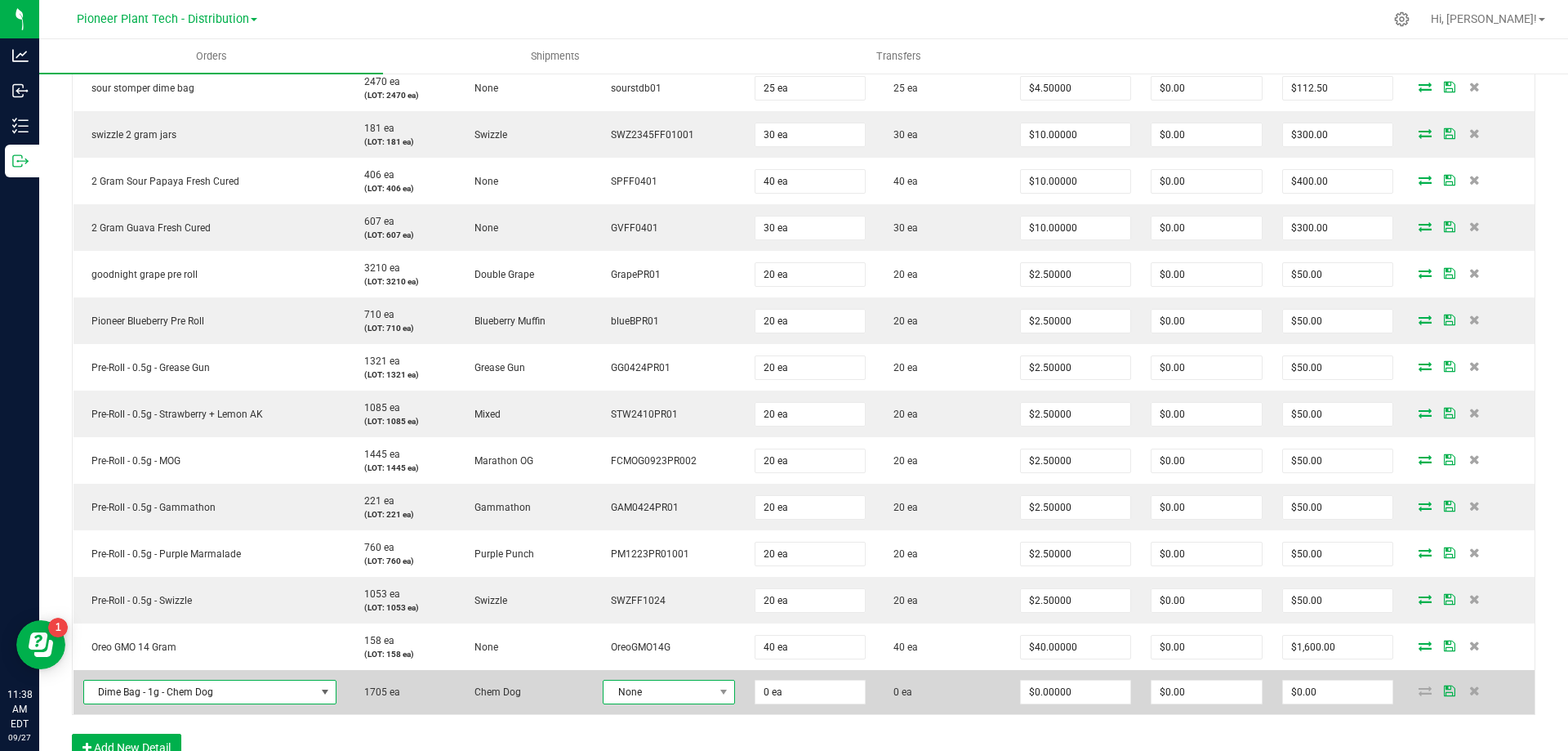
click at [697, 684] on span "None" at bounding box center [658, 692] width 110 height 23
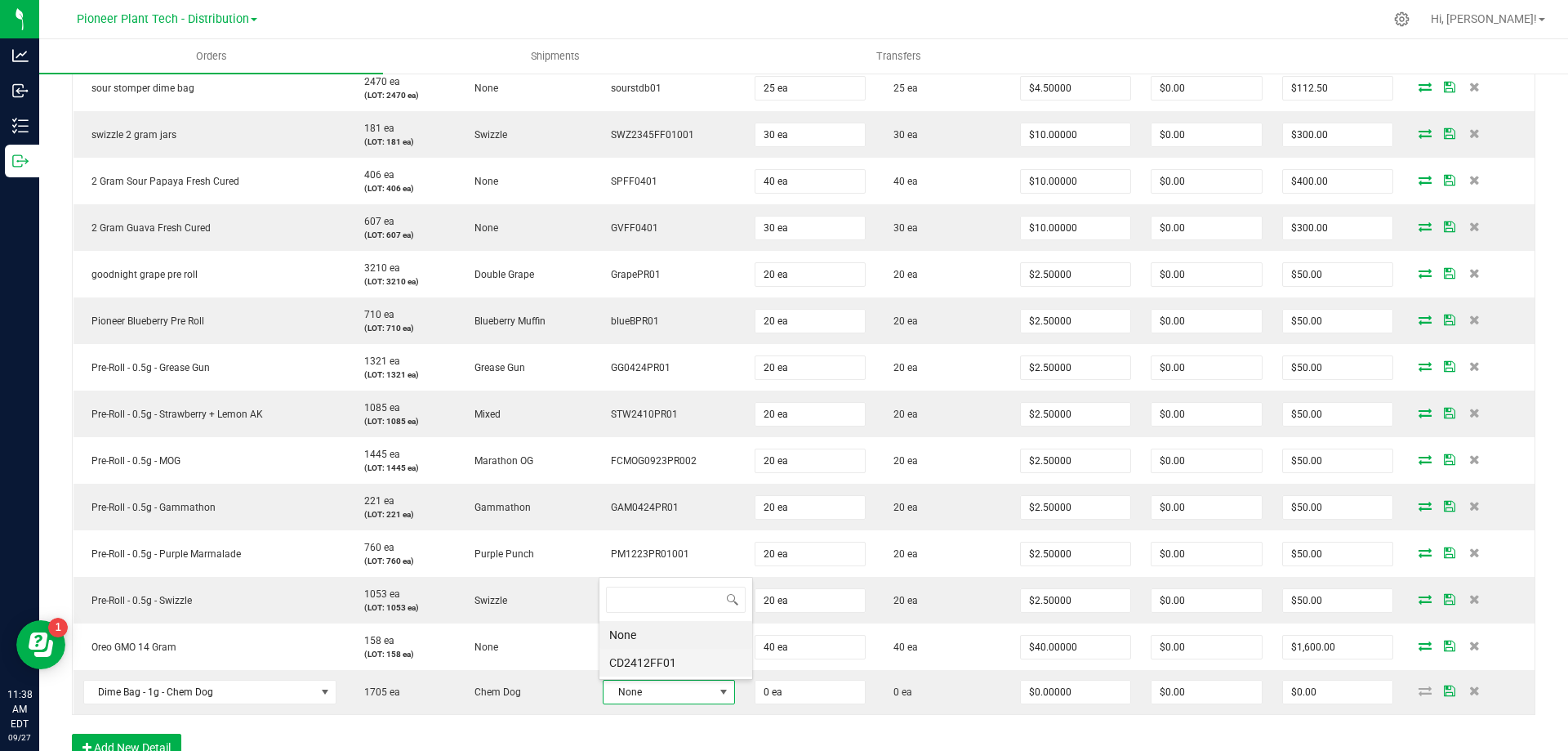
click at [641, 653] on li "CD2412FF01" at bounding box center [676, 662] width 153 height 28
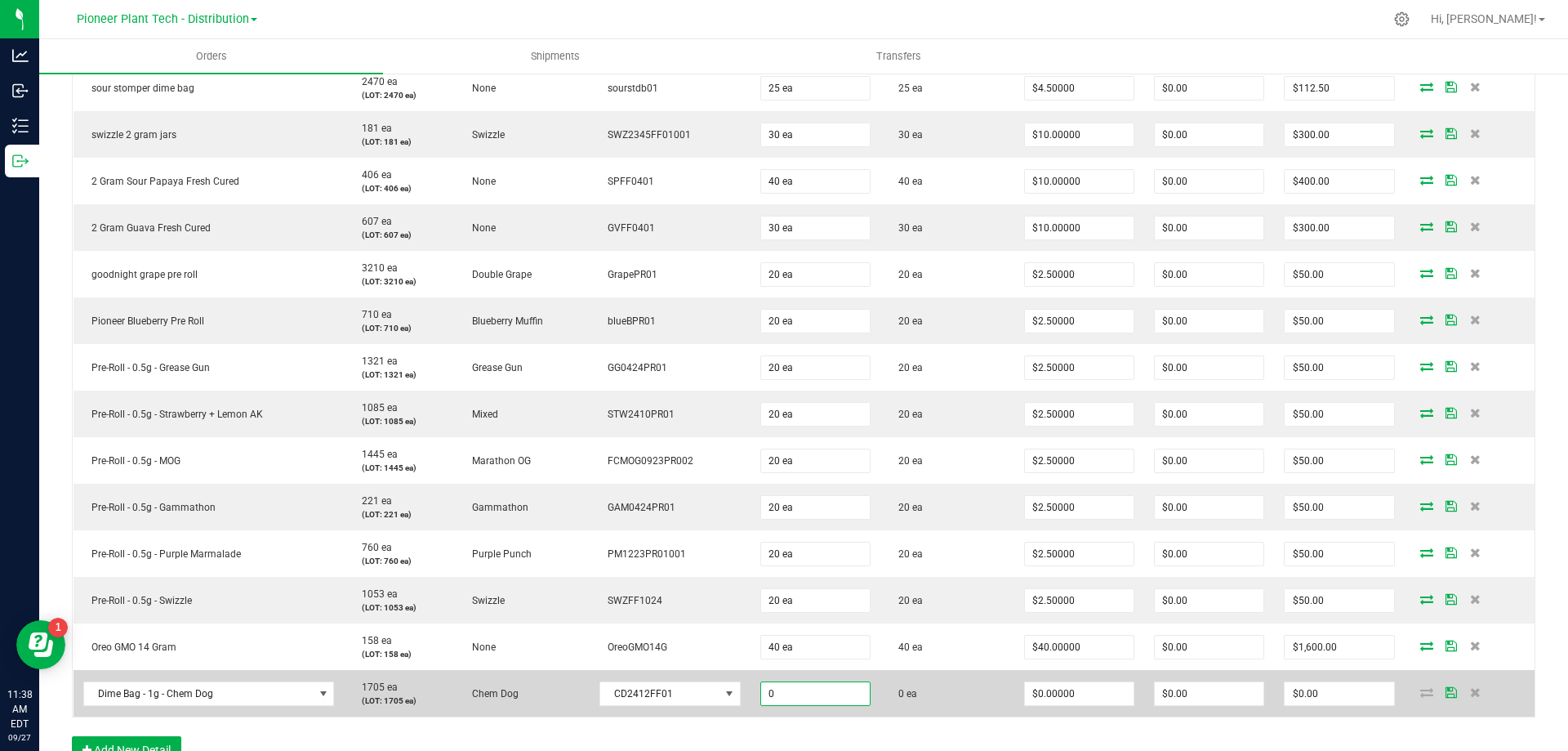
click at [808, 694] on input "0" at bounding box center [816, 694] width 109 height 23
type input "25 ea"
type input "0"
click at [1048, 697] on input "0" at bounding box center [1079, 694] width 109 height 23
click at [1044, 691] on input "0" at bounding box center [1079, 694] width 109 height 23
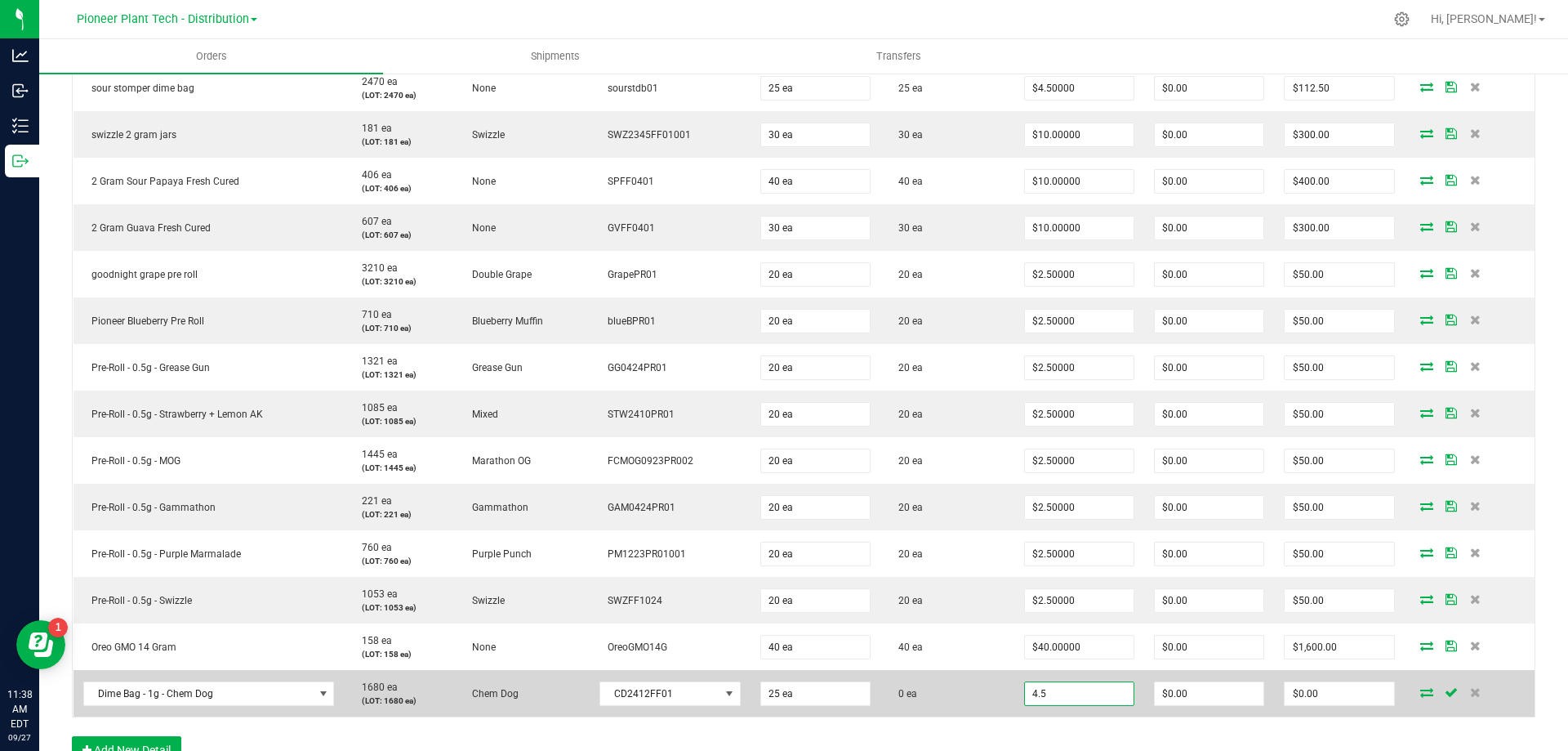
type input "$4.50000"
type input "$112.50"
click at [1031, 714] on td "$4.50000" at bounding box center [1079, 693] width 130 height 47
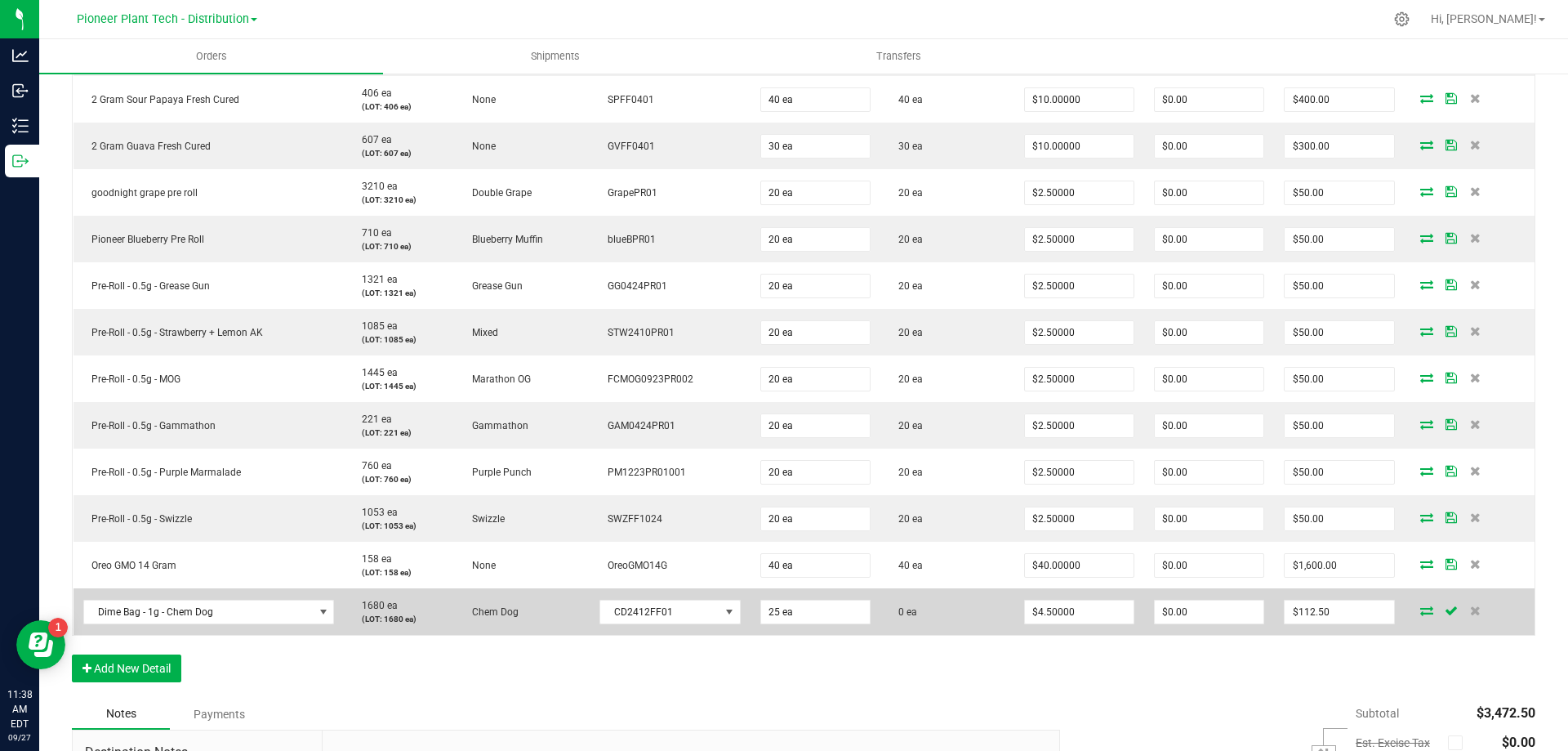
click at [1420, 610] on icon at bounding box center [1426, 610] width 13 height 10
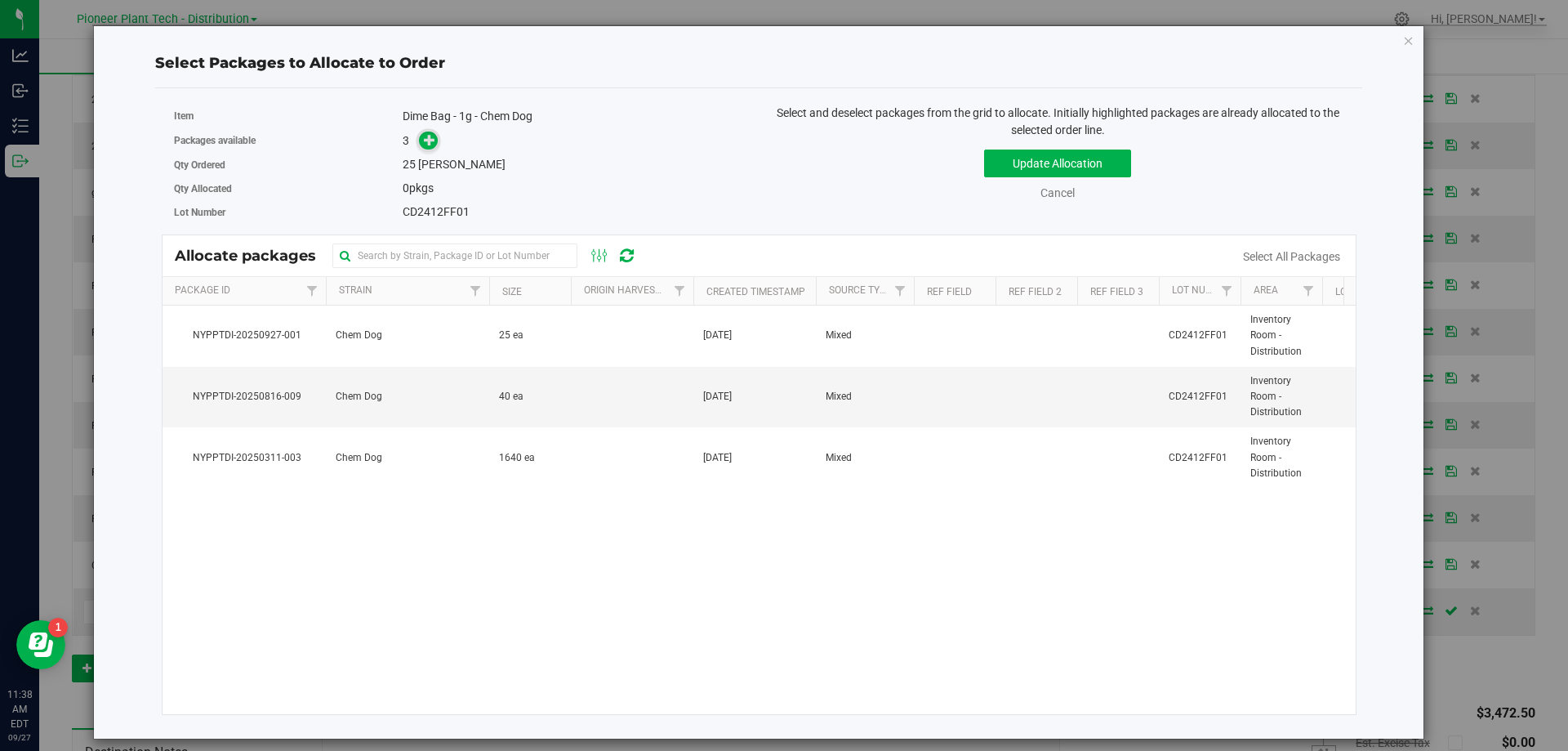
click at [427, 143] on icon at bounding box center [429, 140] width 11 height 11
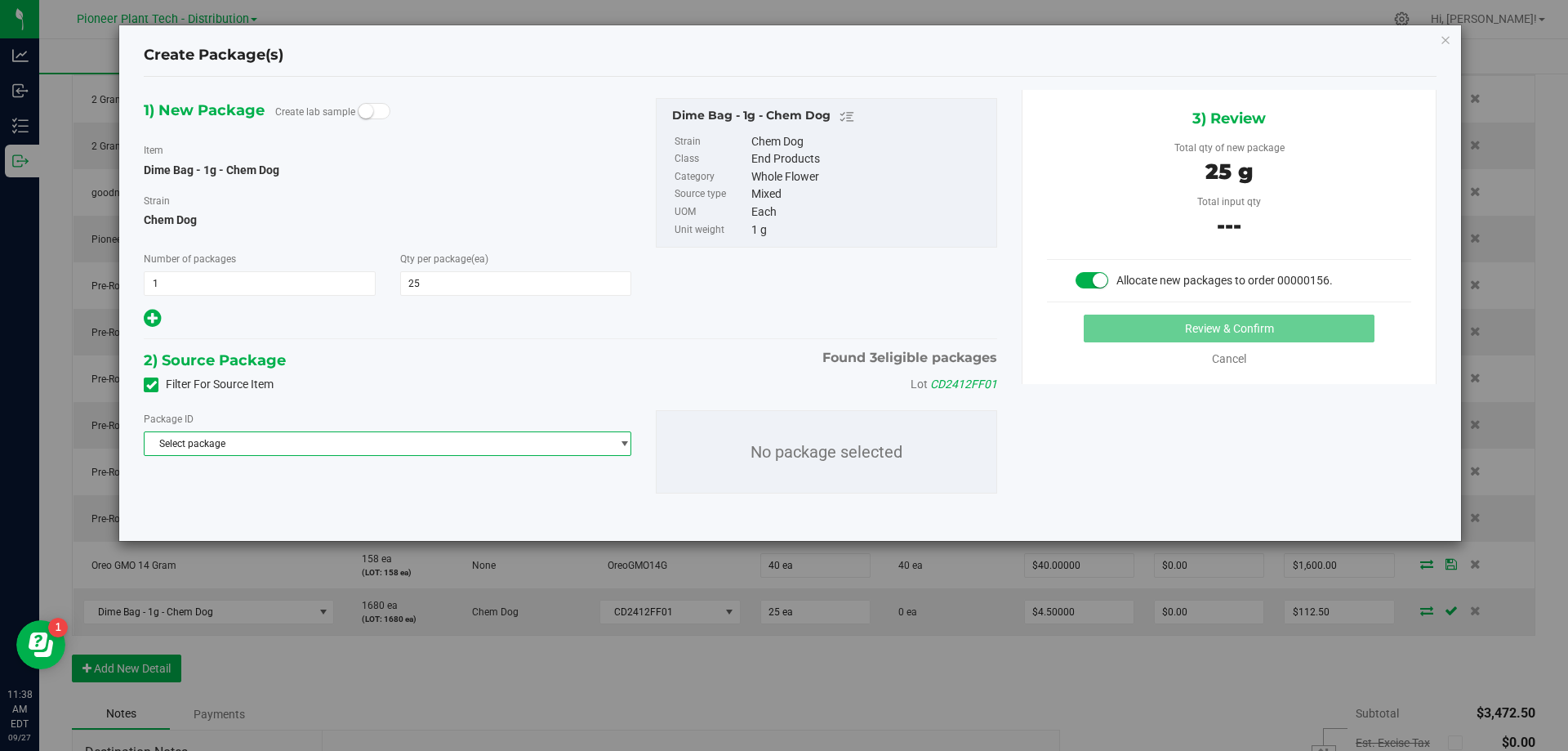
click at [436, 443] on span "Select package" at bounding box center [377, 444] width 466 height 23
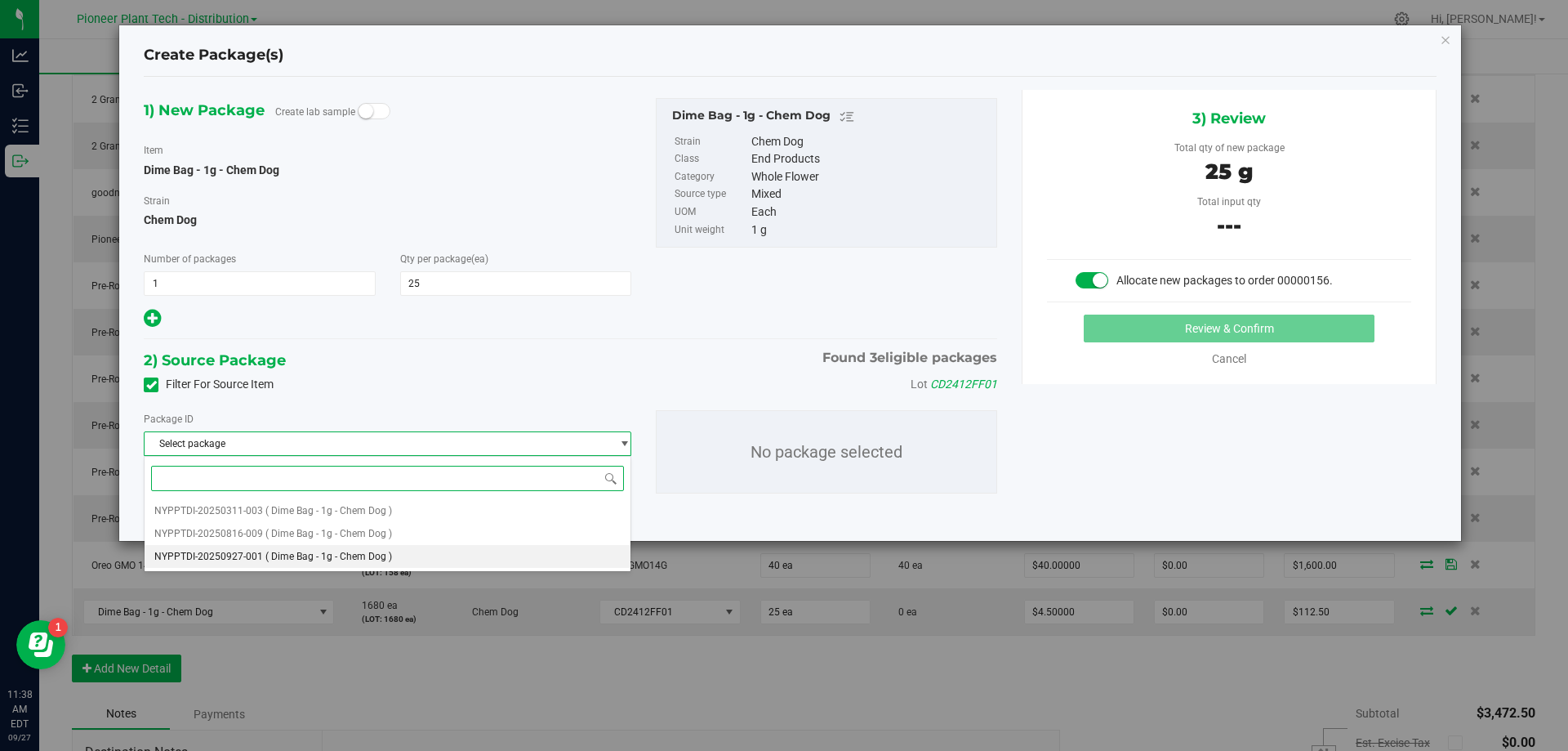
click at [378, 553] on span "( Dime Bag - 1g - Chem Dog )" at bounding box center [329, 557] width 126 height 11
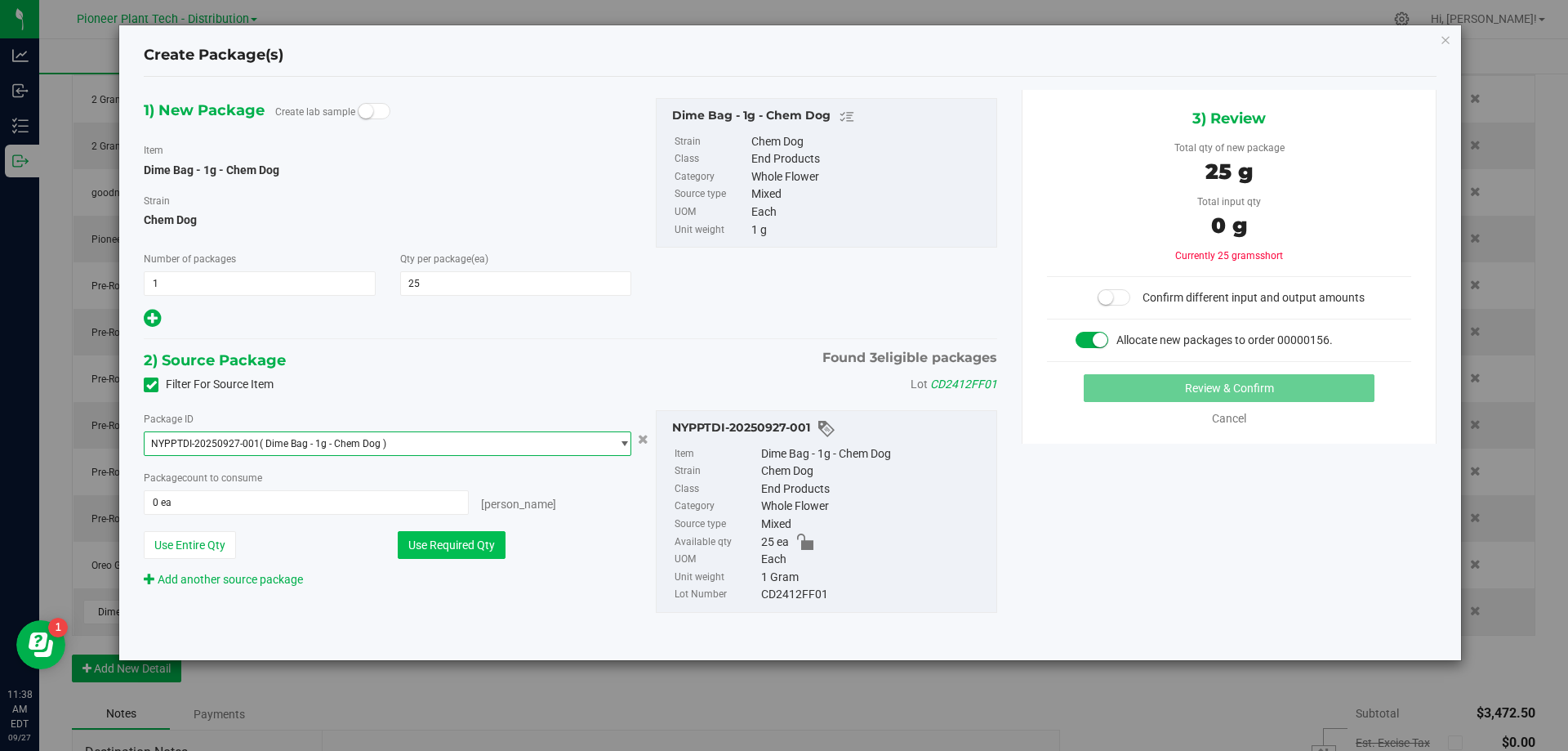
click at [461, 547] on button "Use Required Qty" at bounding box center [451, 544] width 108 height 28
type input "25 ea"
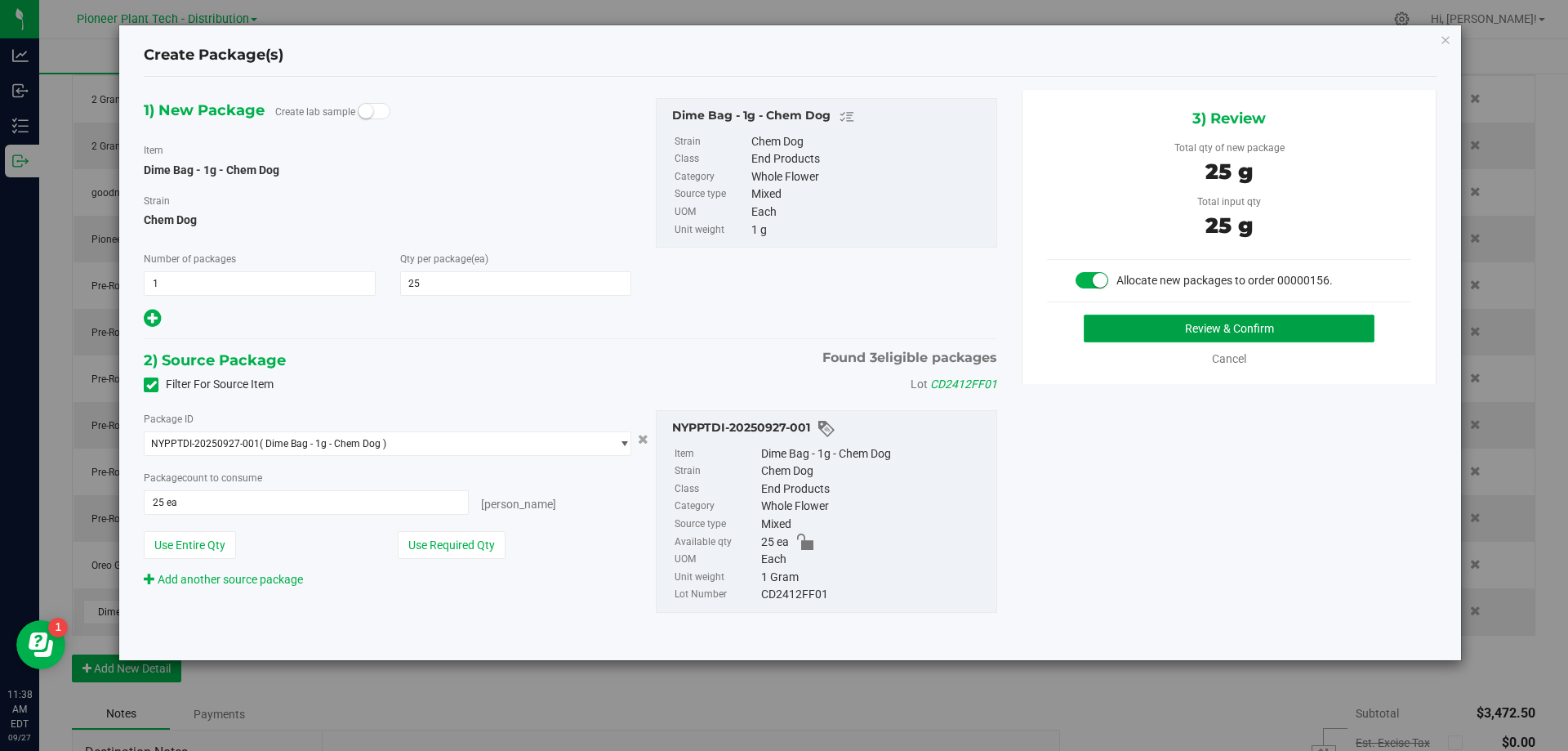
click at [1141, 337] on button "Review & Confirm" at bounding box center [1229, 328] width 291 height 28
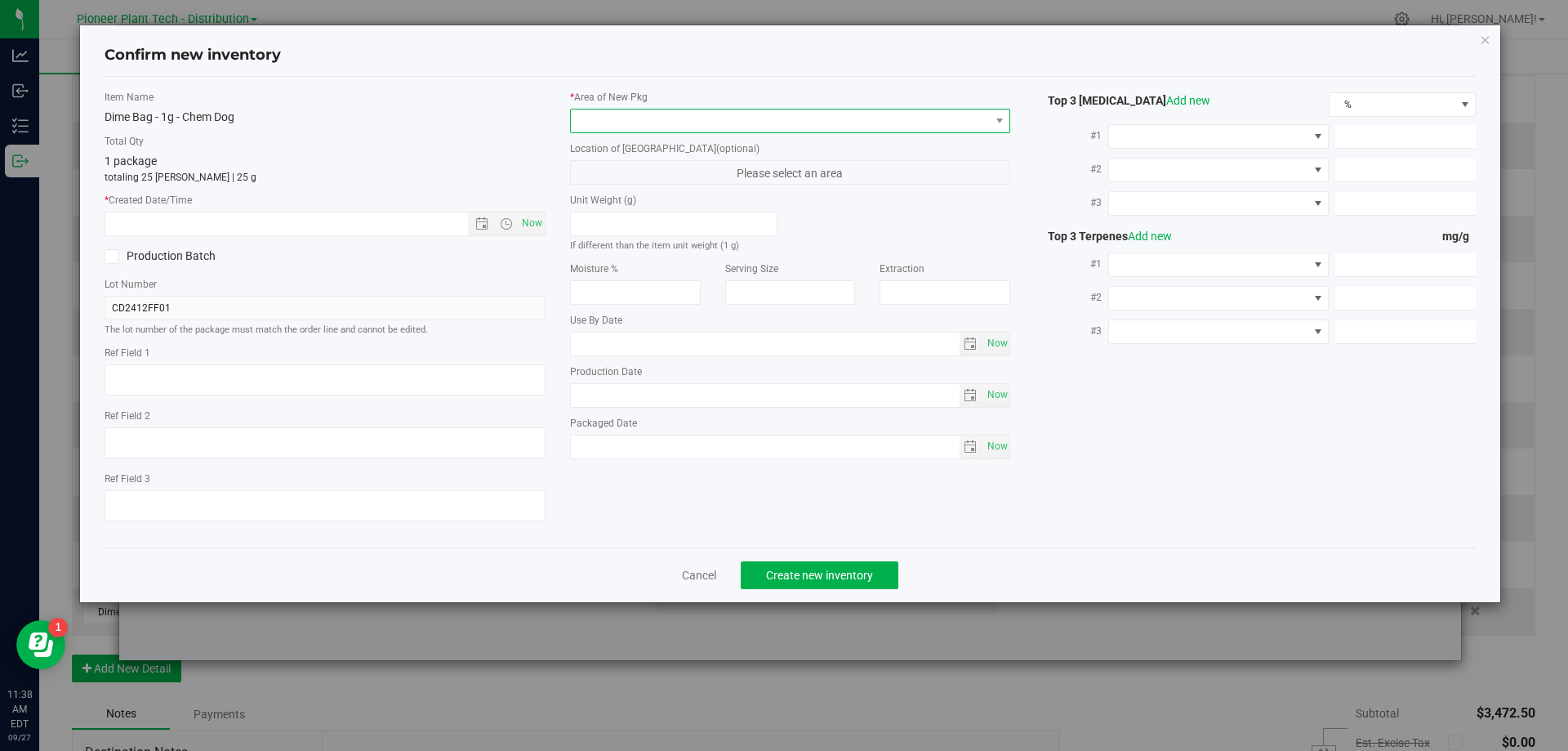
click at [780, 123] on span at bounding box center [780, 121] width 419 height 23
click at [625, 182] on li "Inventory Room - Distribution" at bounding box center [790, 188] width 439 height 23
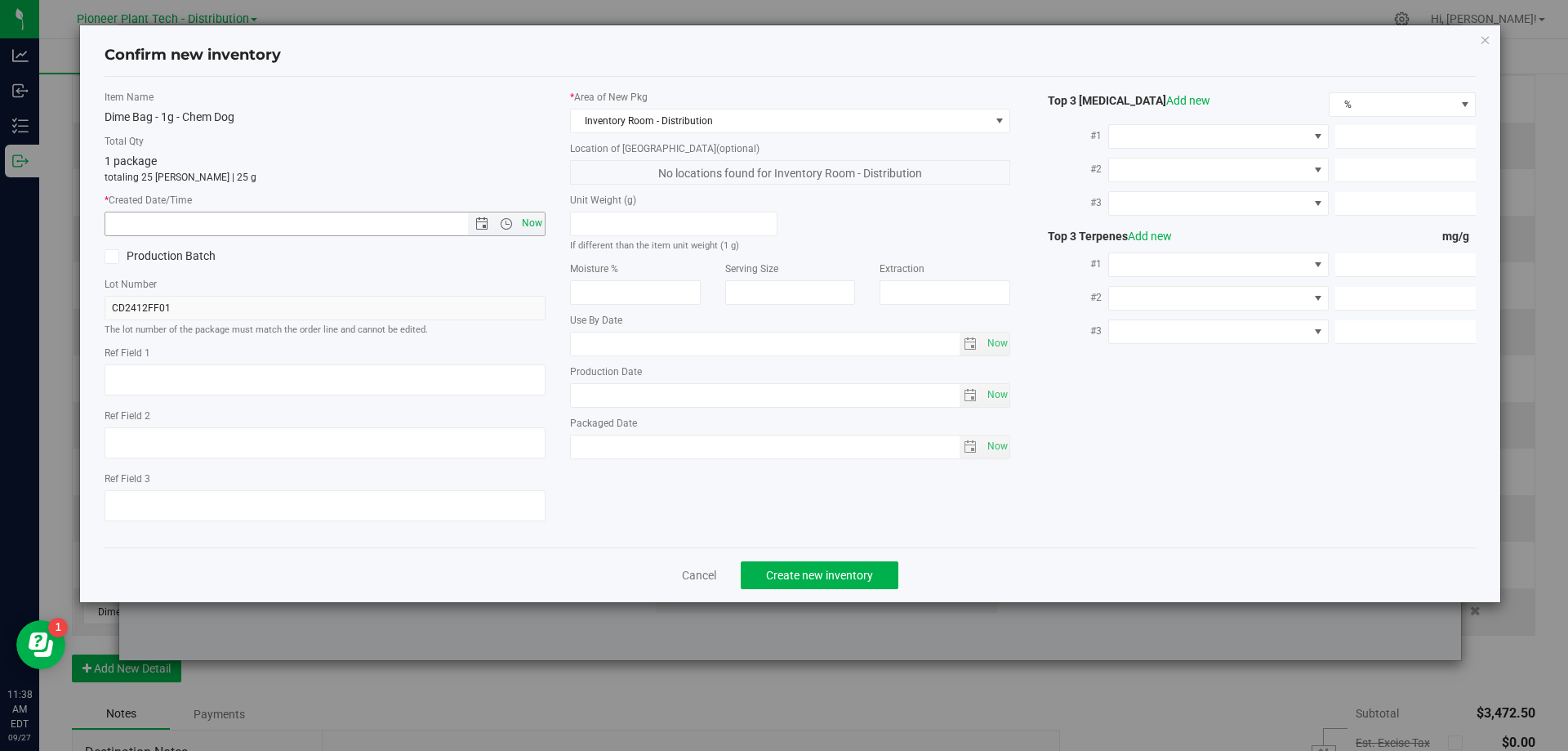
click at [525, 217] on span "Now" at bounding box center [531, 223] width 28 height 24
type input "9/27/2025 11:38 AM"
click at [795, 568] on span "Create new inventory" at bounding box center [819, 575] width 107 height 13
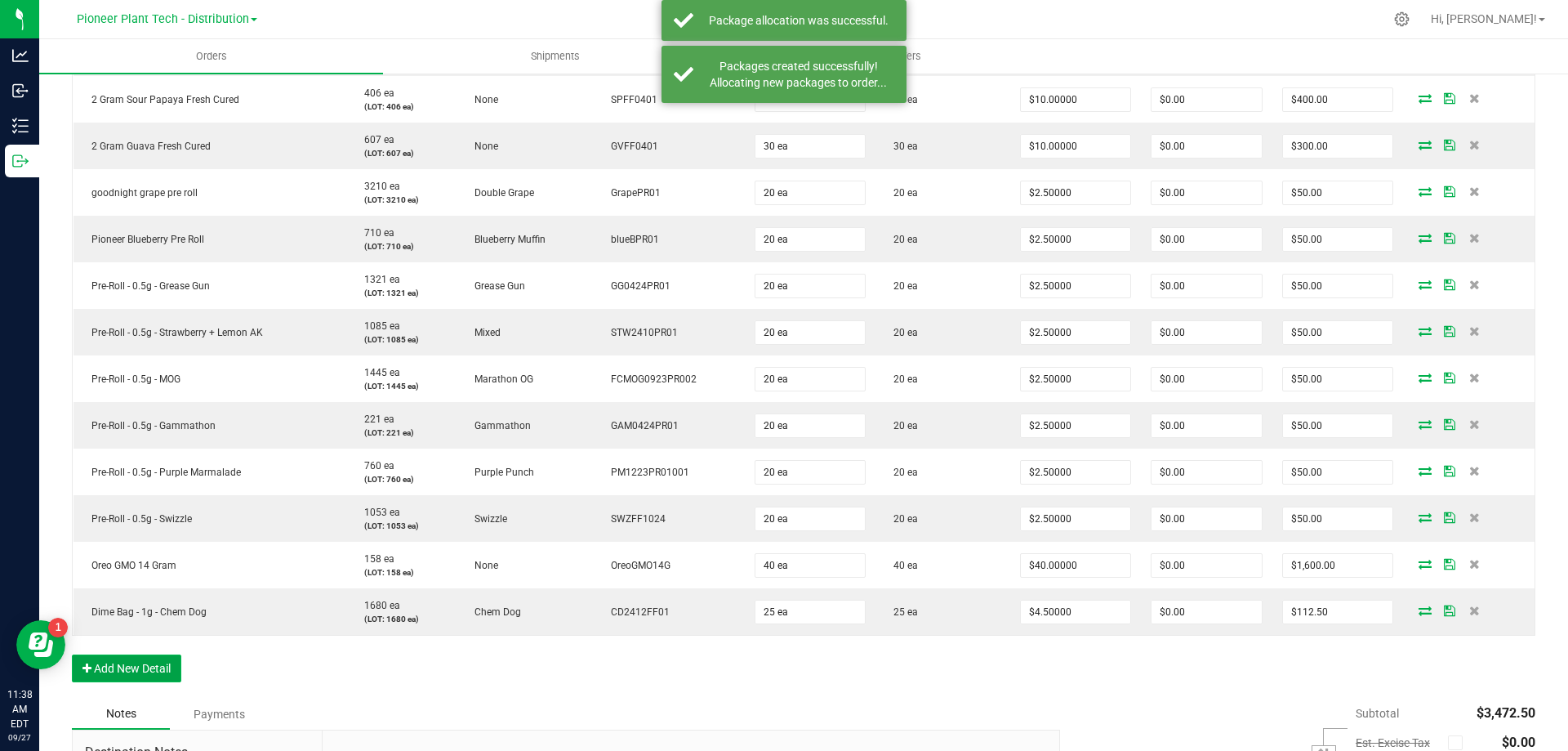
click at [134, 670] on button "Add New Detail" at bounding box center [126, 668] width 109 height 28
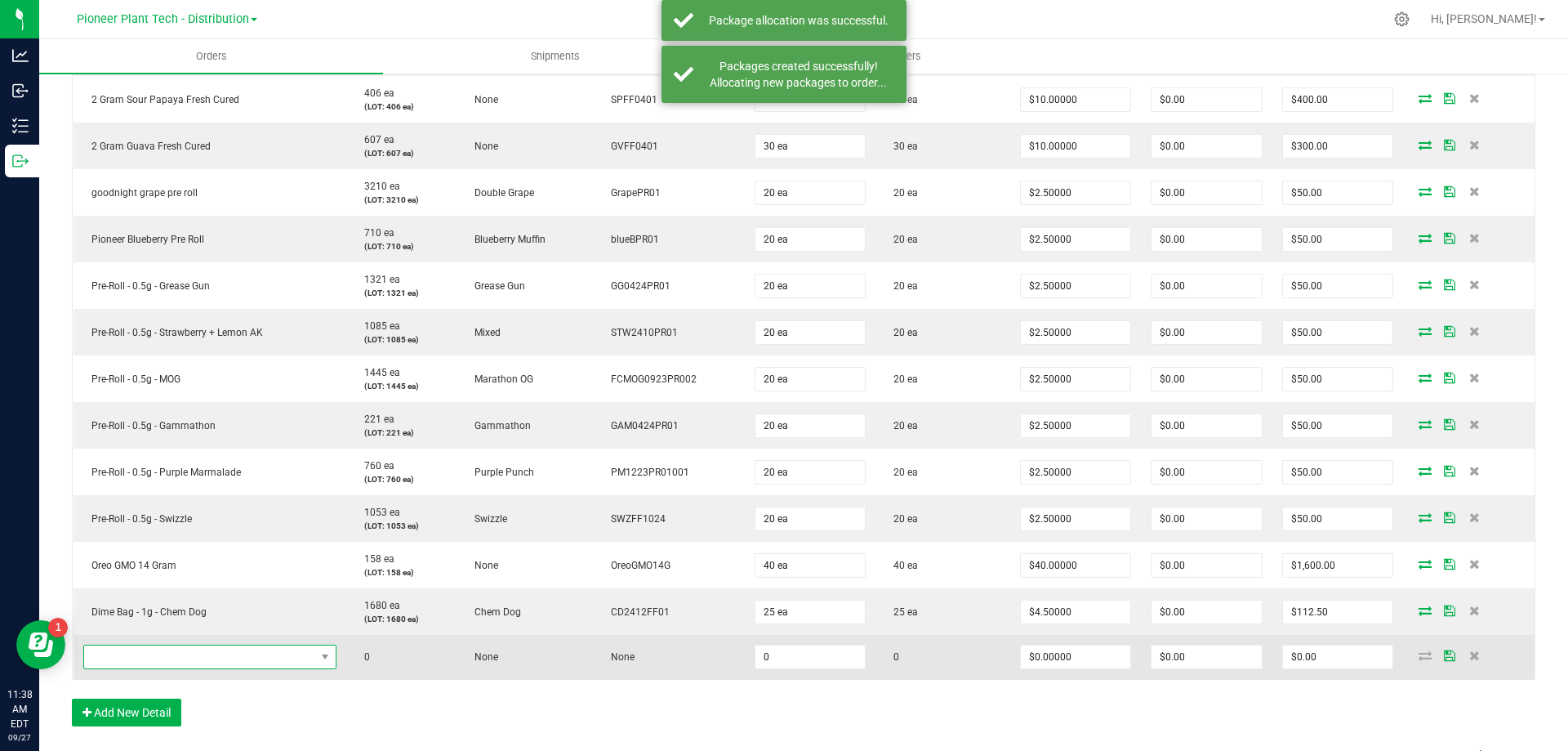
click at [154, 659] on span "NO DATA FOUND" at bounding box center [200, 657] width 231 height 23
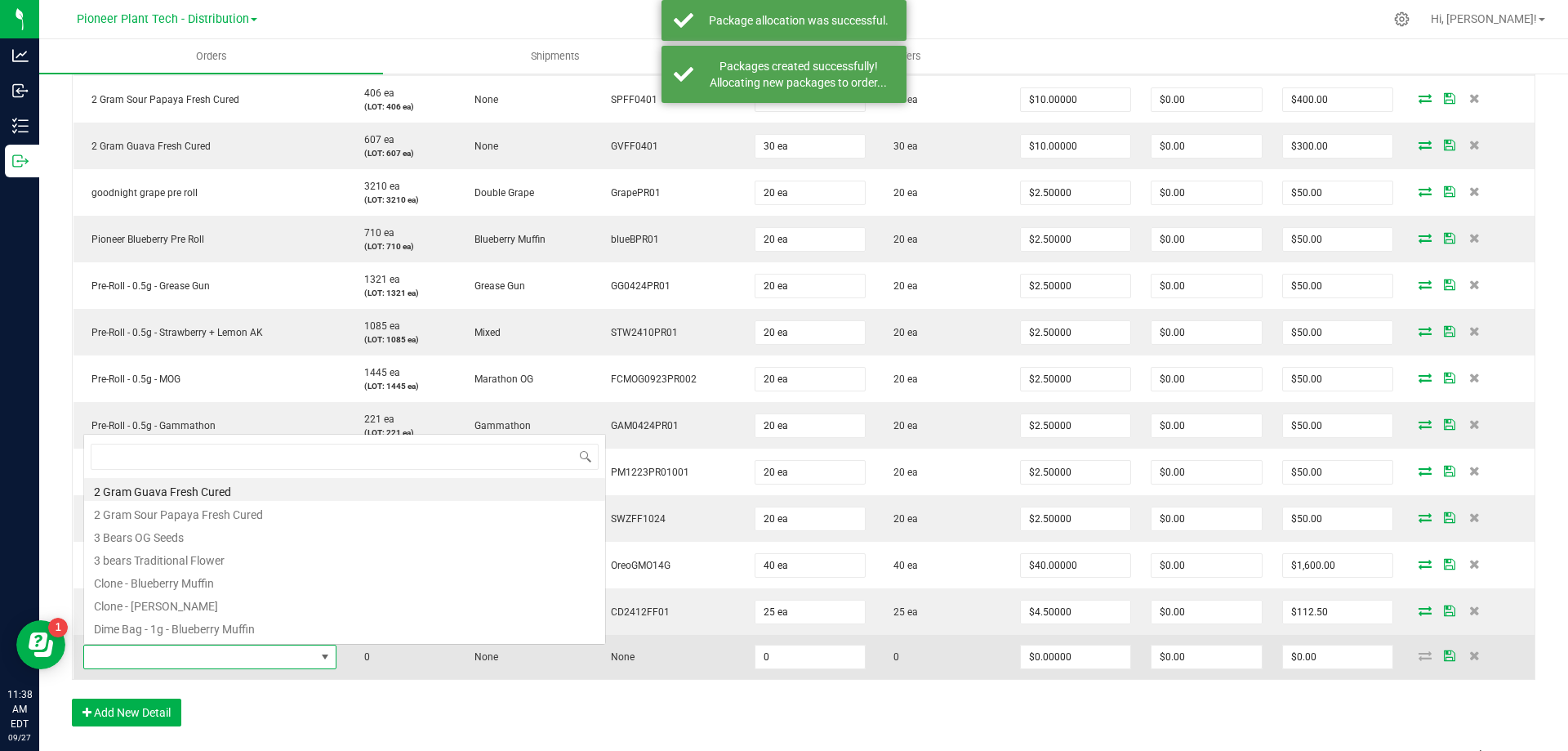
scroll to position [25, 249]
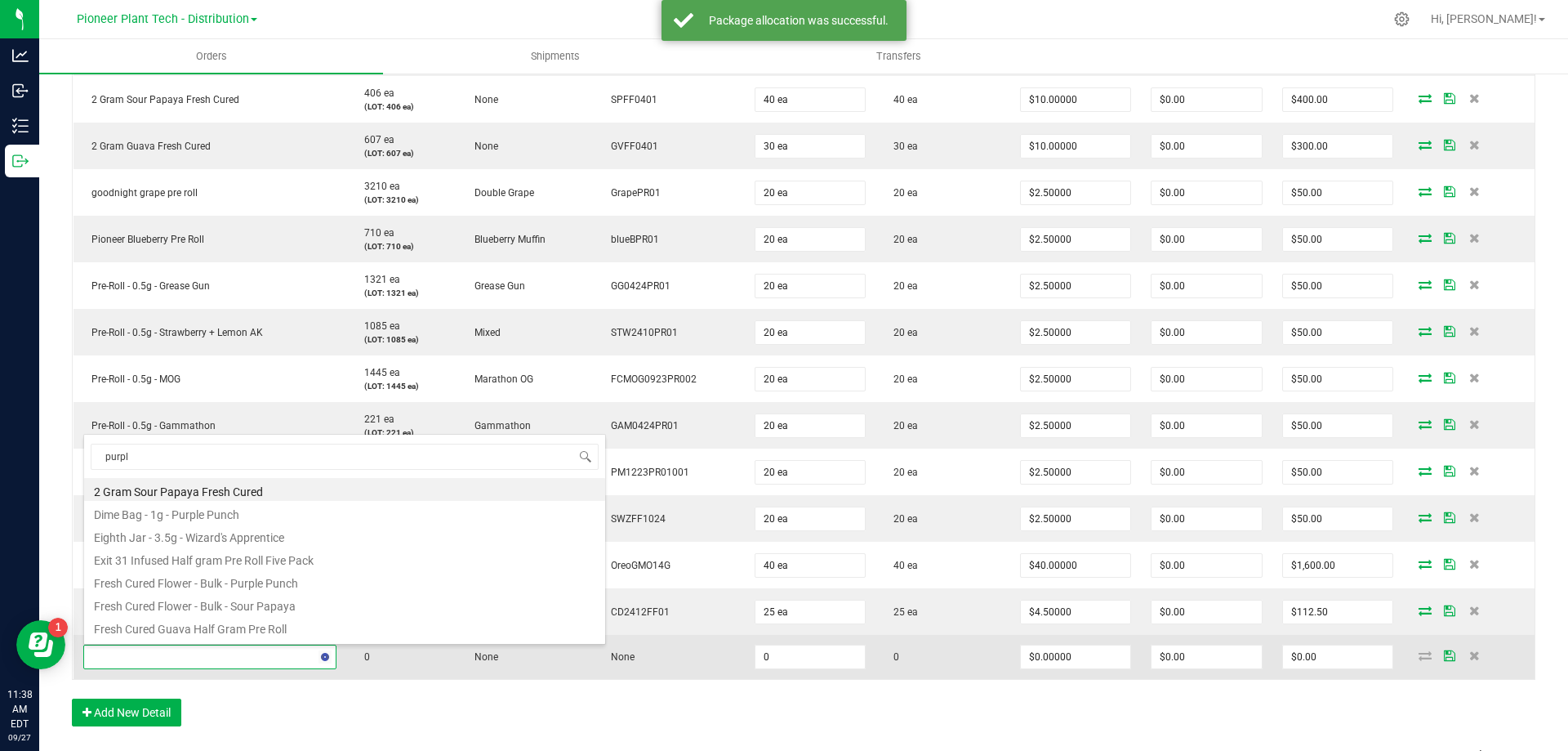
type input "purple"
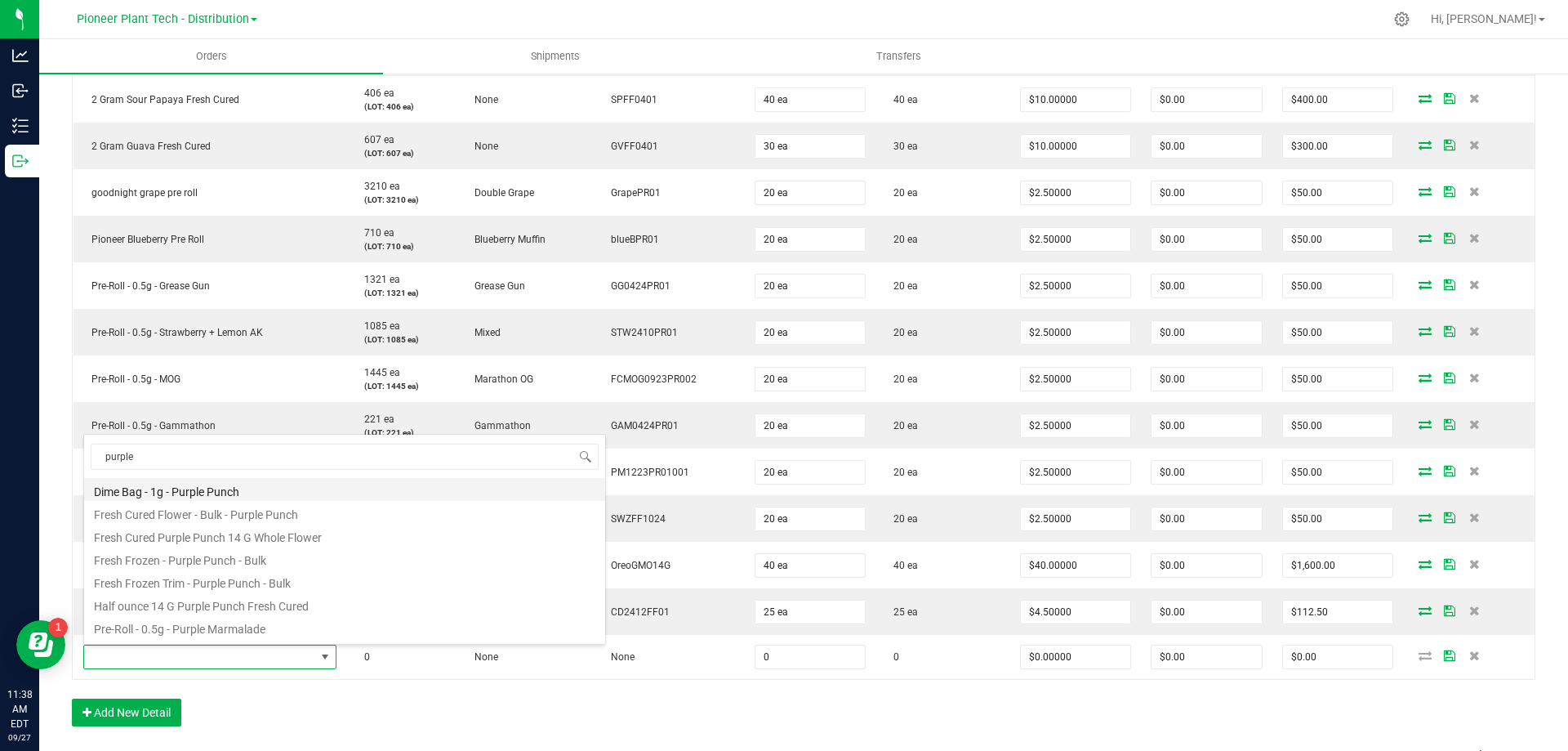
click at [199, 487] on li "Dime Bag - 1g - Purple Punch" at bounding box center [344, 490] width 521 height 23
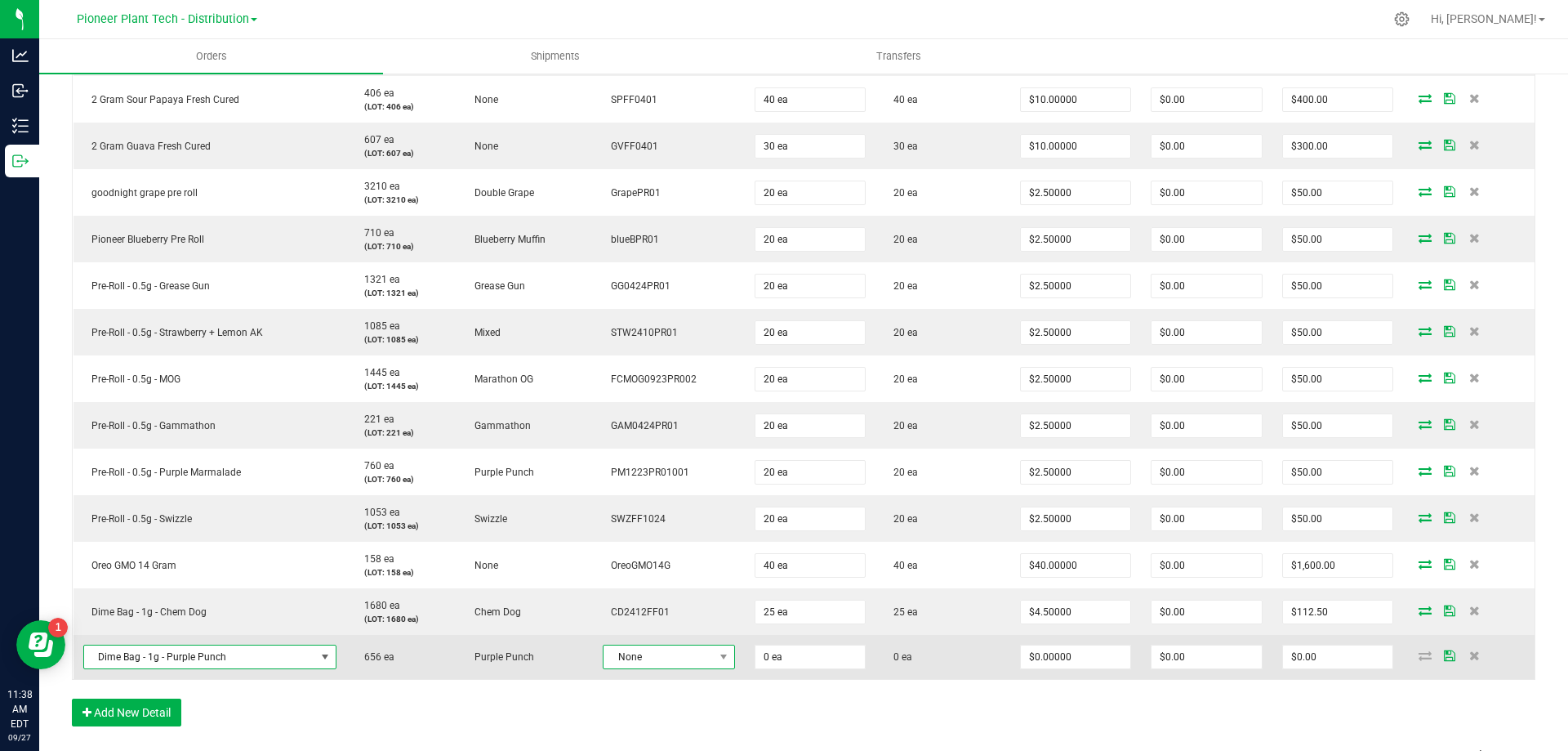
click at [697, 656] on span "None" at bounding box center [658, 657] width 110 height 23
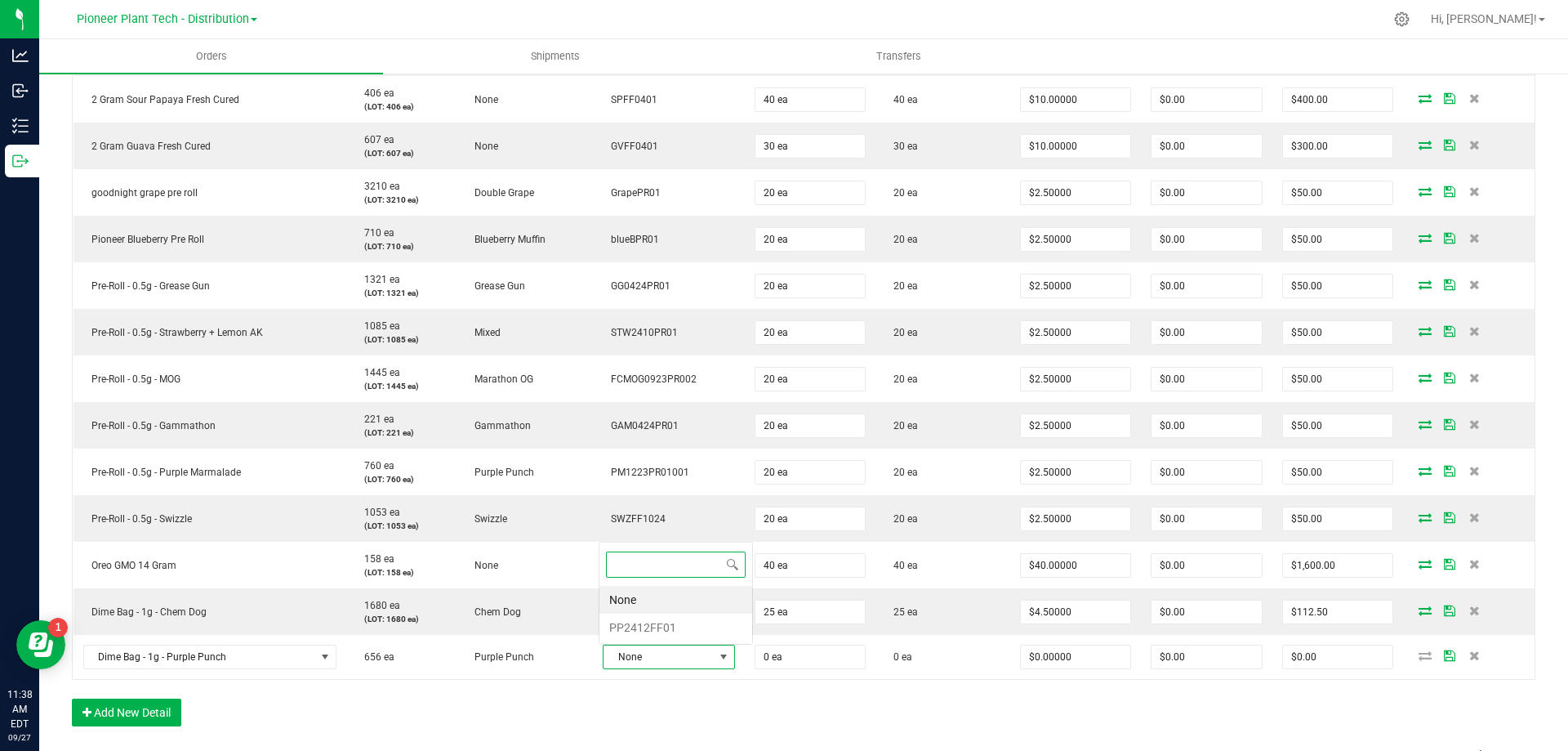
scroll to position [25, 128]
click at [663, 627] on li "PP2412FF01" at bounding box center [676, 627] width 153 height 28
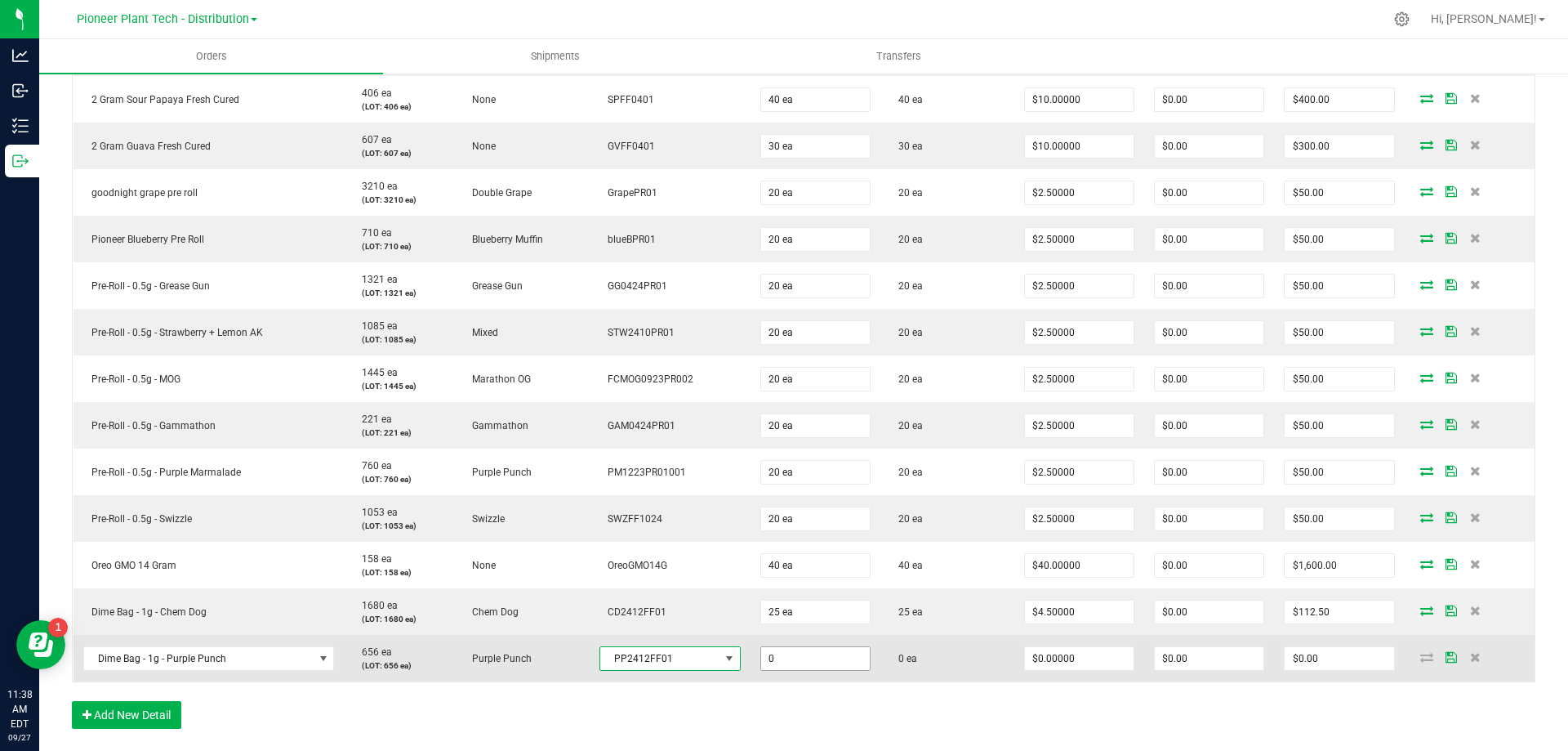
click at [786, 651] on input "0" at bounding box center [816, 658] width 109 height 23
type input "25 ea"
click at [1035, 657] on input "0" at bounding box center [1079, 658] width 109 height 23
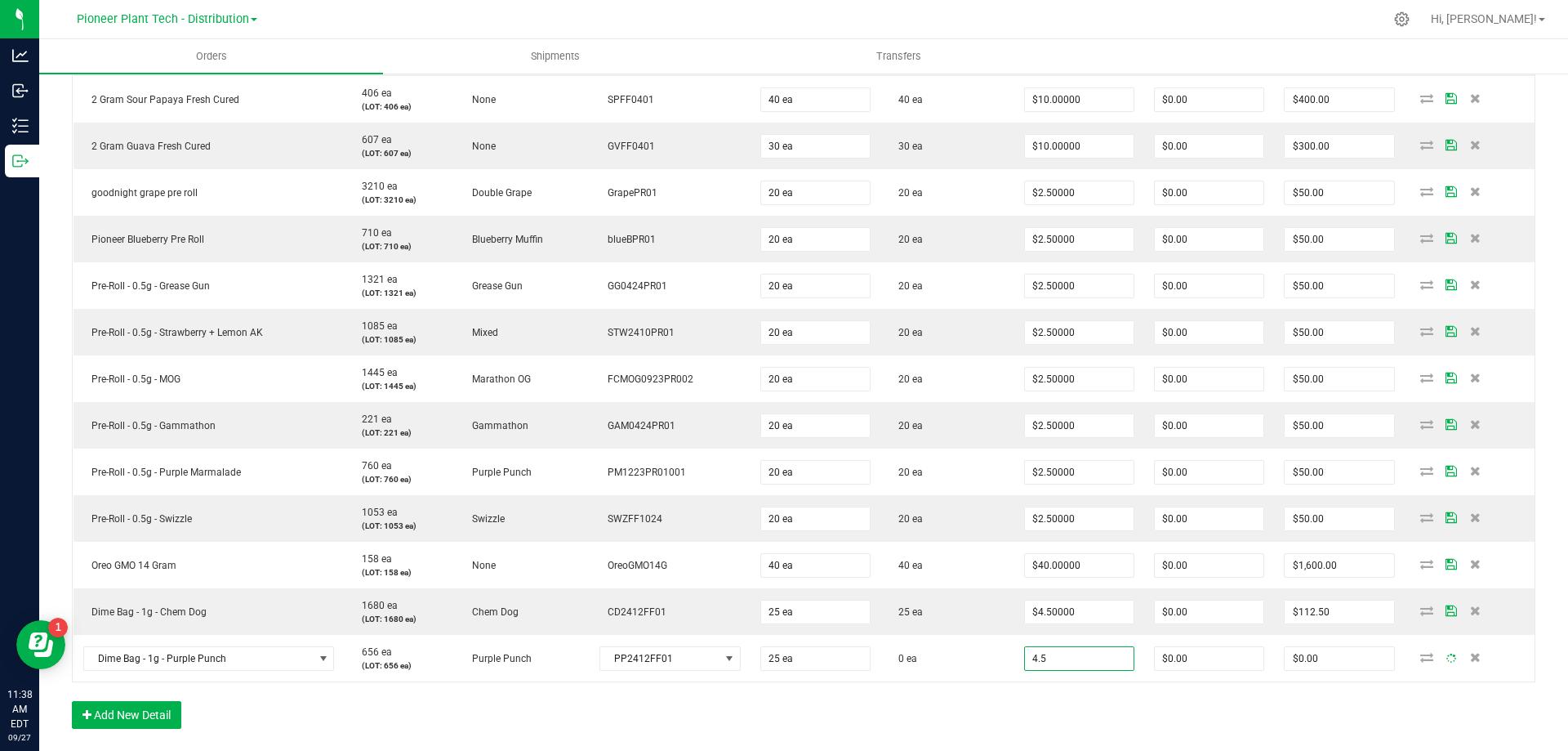
type input "$4.50000"
type input "$112.50"
click at [1008, 697] on div "Order Details Print All Labels Item Sellable Strain Lot Number Qty Ordered Qty …" at bounding box center [803, 281] width 1463 height 928
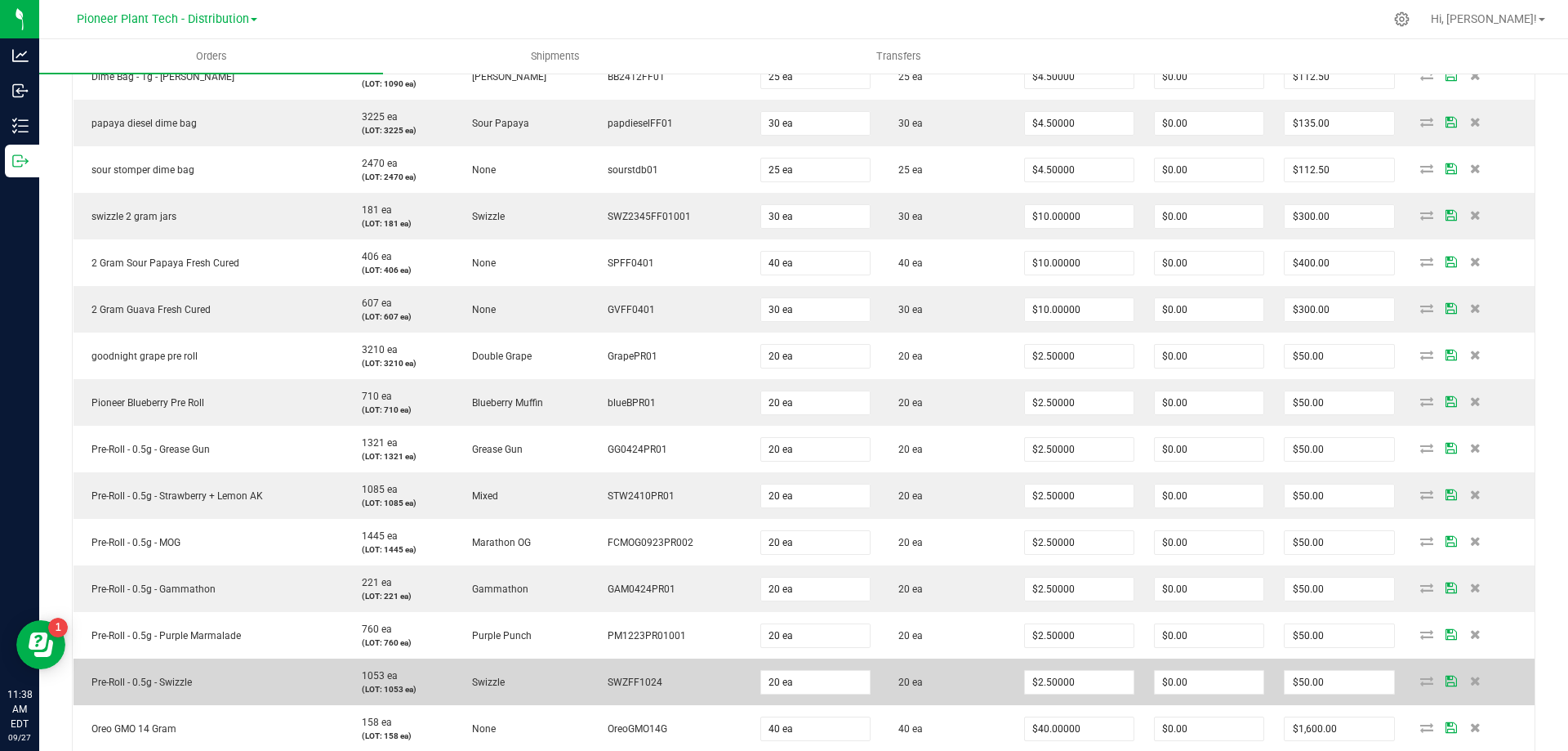
scroll to position [736, 0]
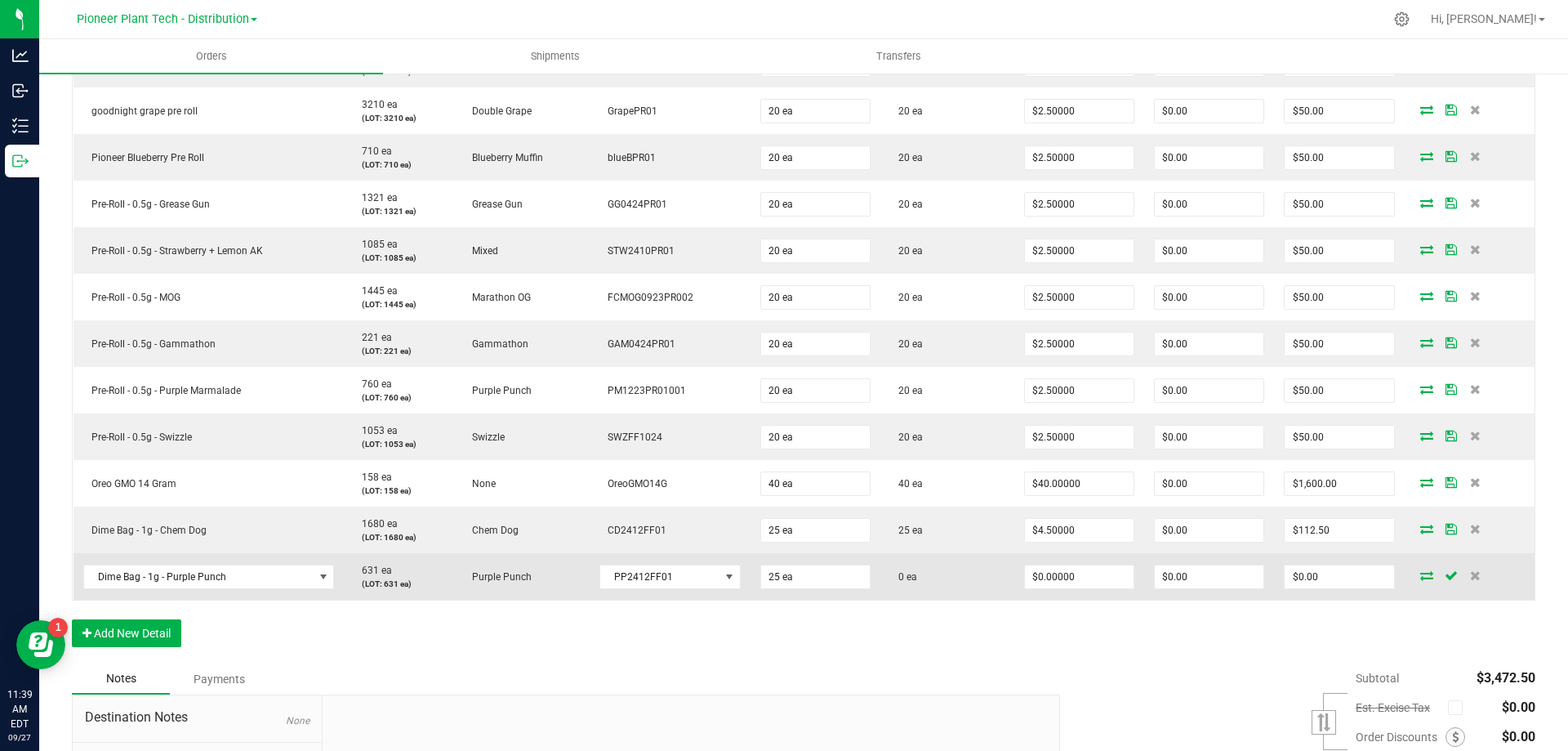
click at [1421, 570] on span at bounding box center [1426, 575] width 25 height 10
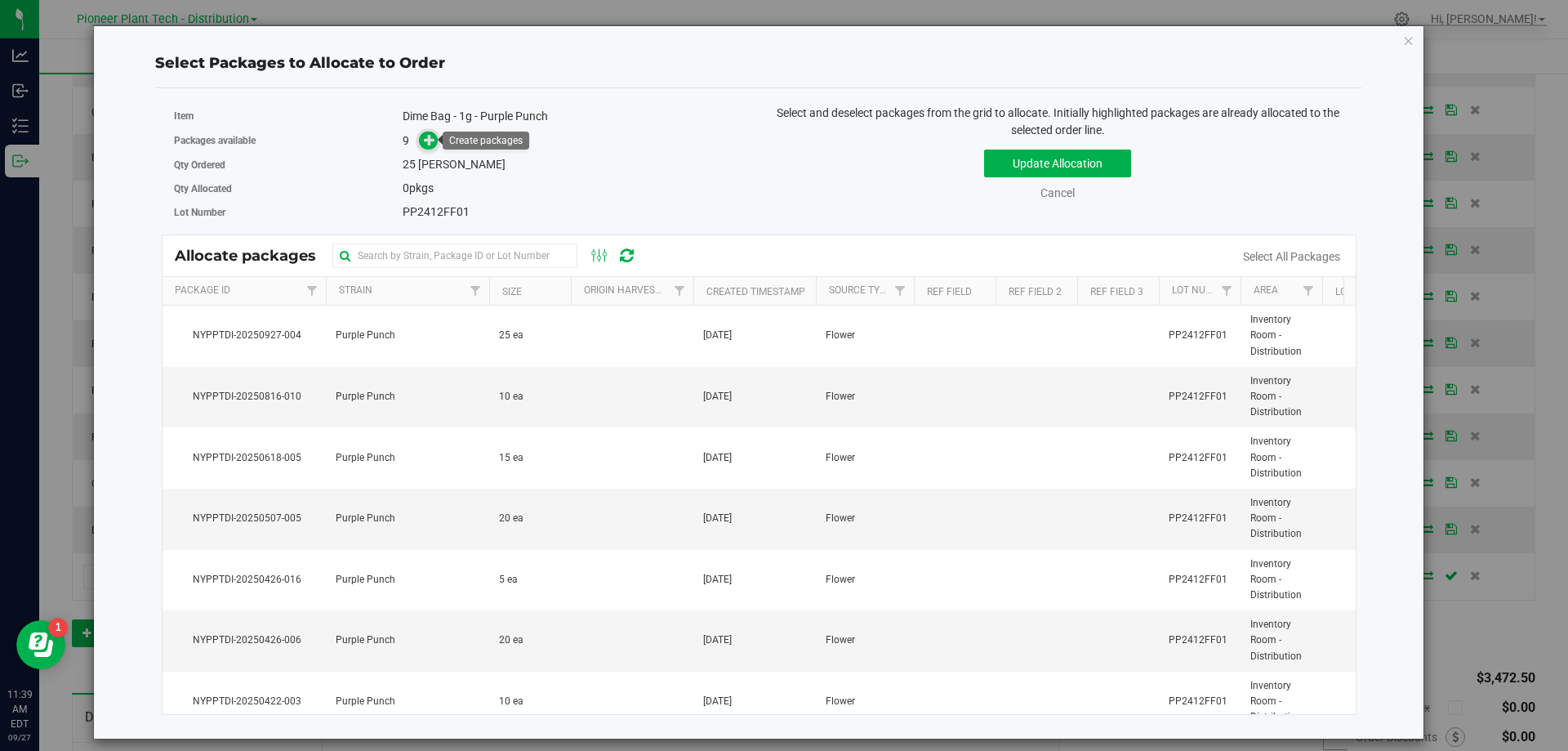
click at [433, 137] on icon at bounding box center [429, 140] width 11 height 11
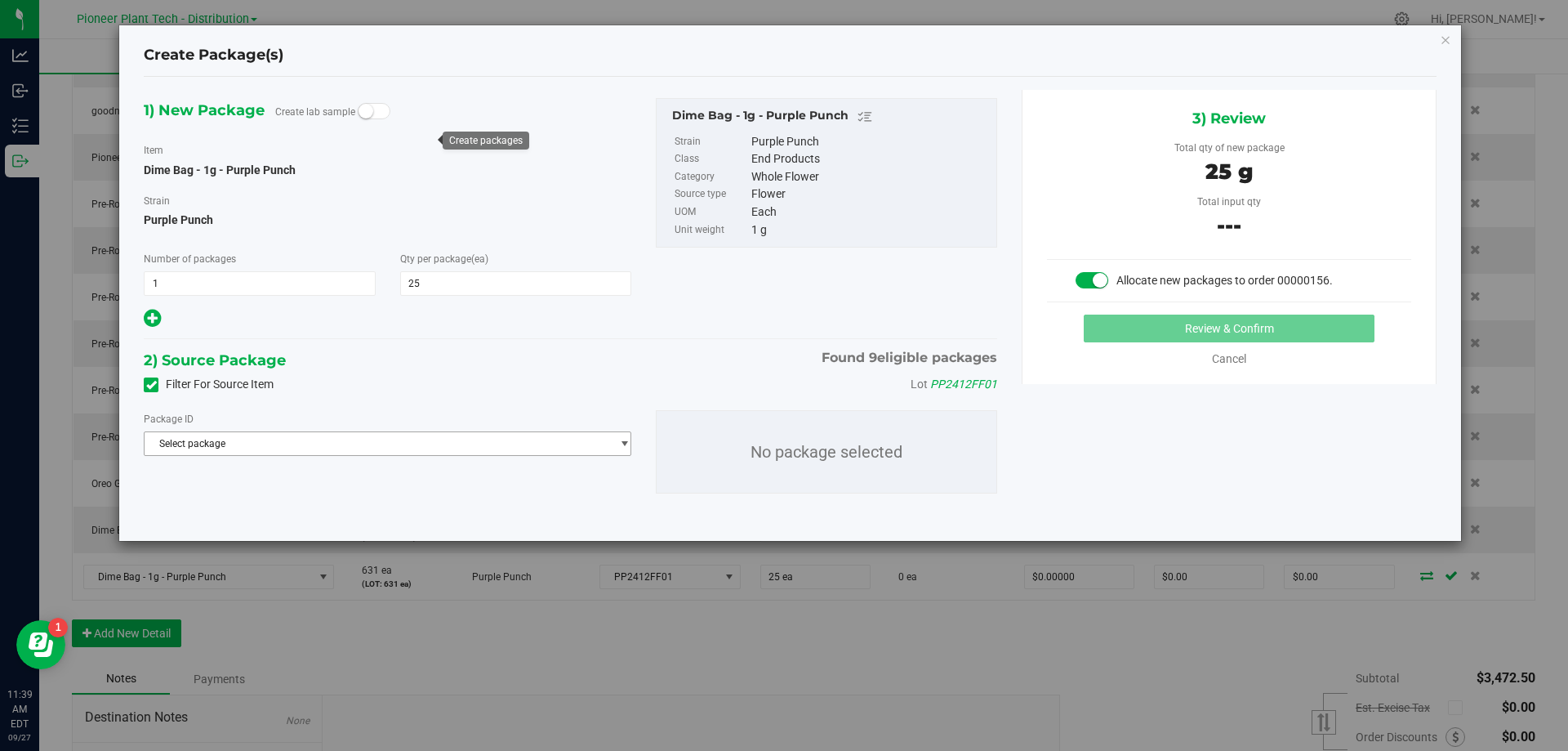
click at [283, 440] on span "Select package" at bounding box center [377, 444] width 466 height 23
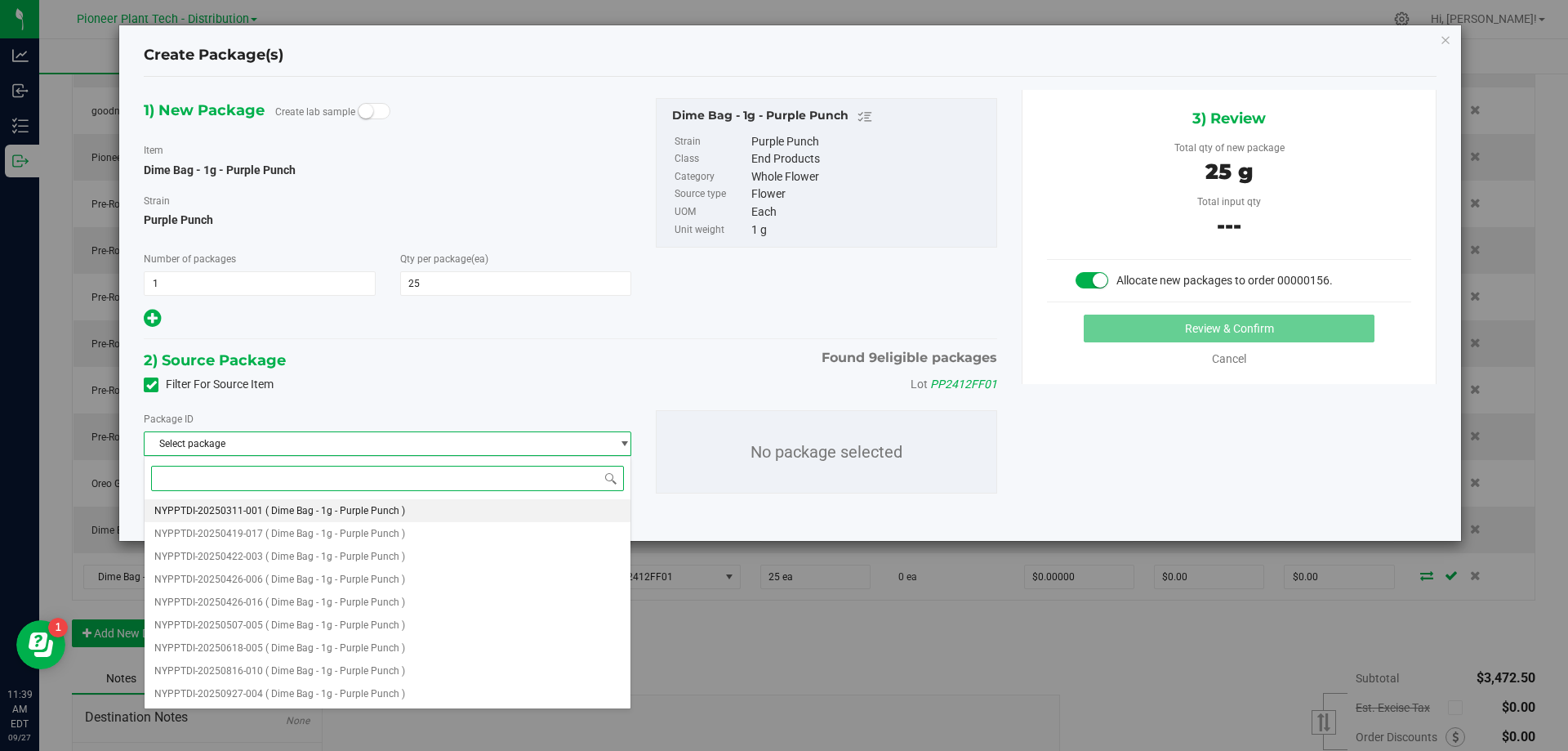
click at [266, 516] on span "( Dime Bag - 1g - Purple Punch )" at bounding box center [336, 511] width 140 height 11
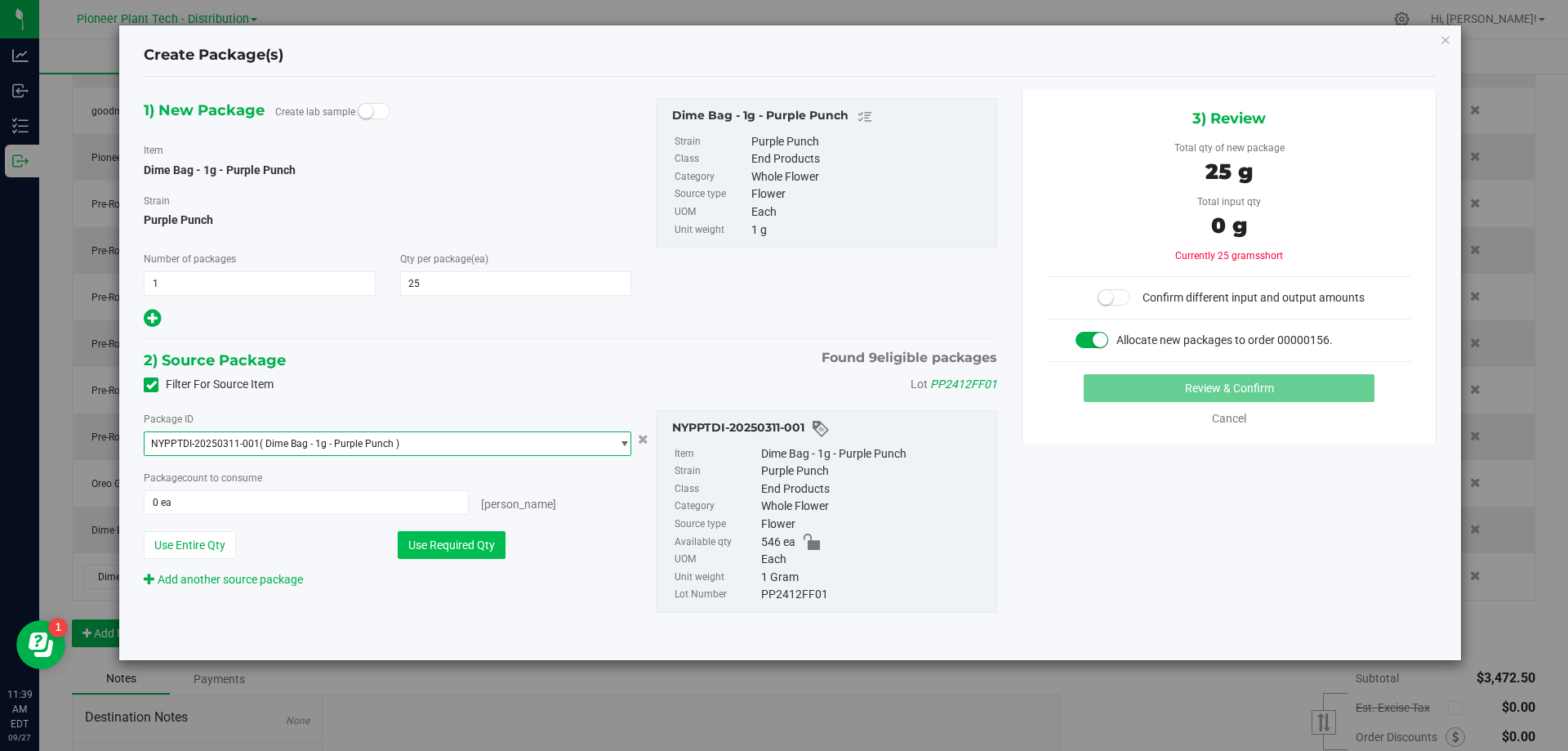
click at [443, 550] on button "Use Required Qty" at bounding box center [451, 544] width 108 height 28
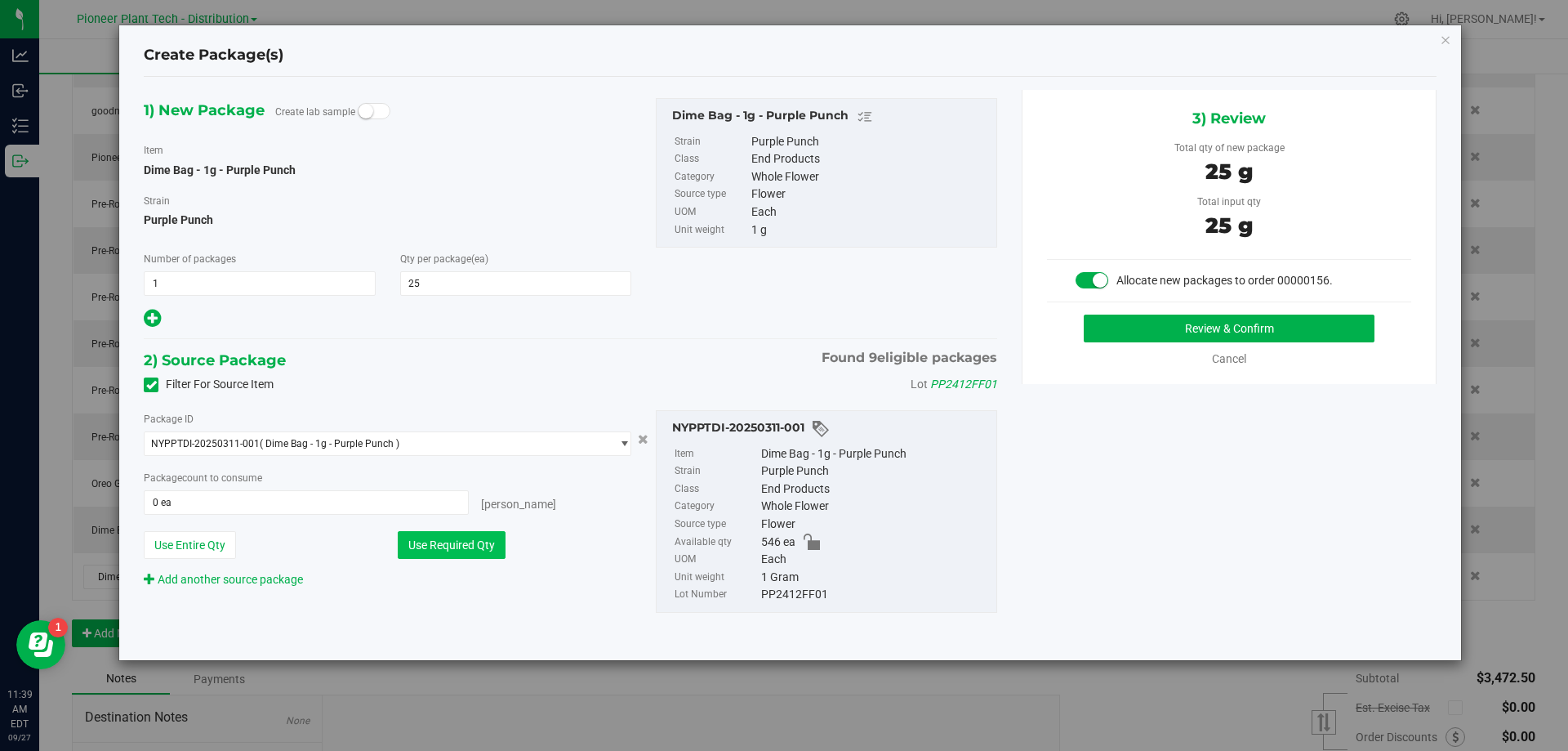
type input "25 ea"
click at [1122, 331] on button "Review & Confirm" at bounding box center [1229, 328] width 291 height 28
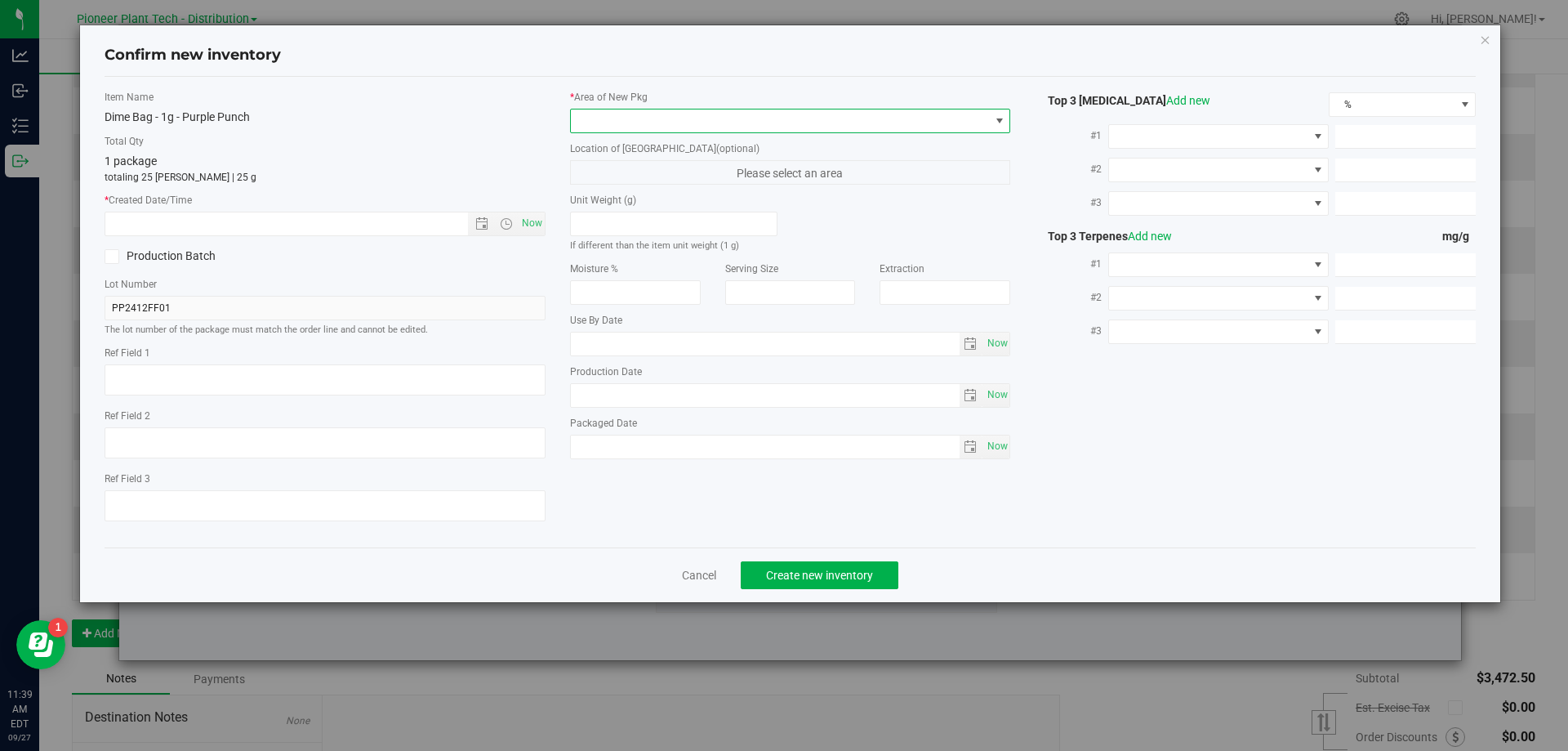
click at [769, 125] on span at bounding box center [780, 121] width 419 height 23
click at [643, 186] on li "Inventory Room - Distribution" at bounding box center [790, 188] width 439 height 23
click at [532, 215] on span "Now" at bounding box center [531, 223] width 28 height 24
type input "9/27/2025 11:39 AM"
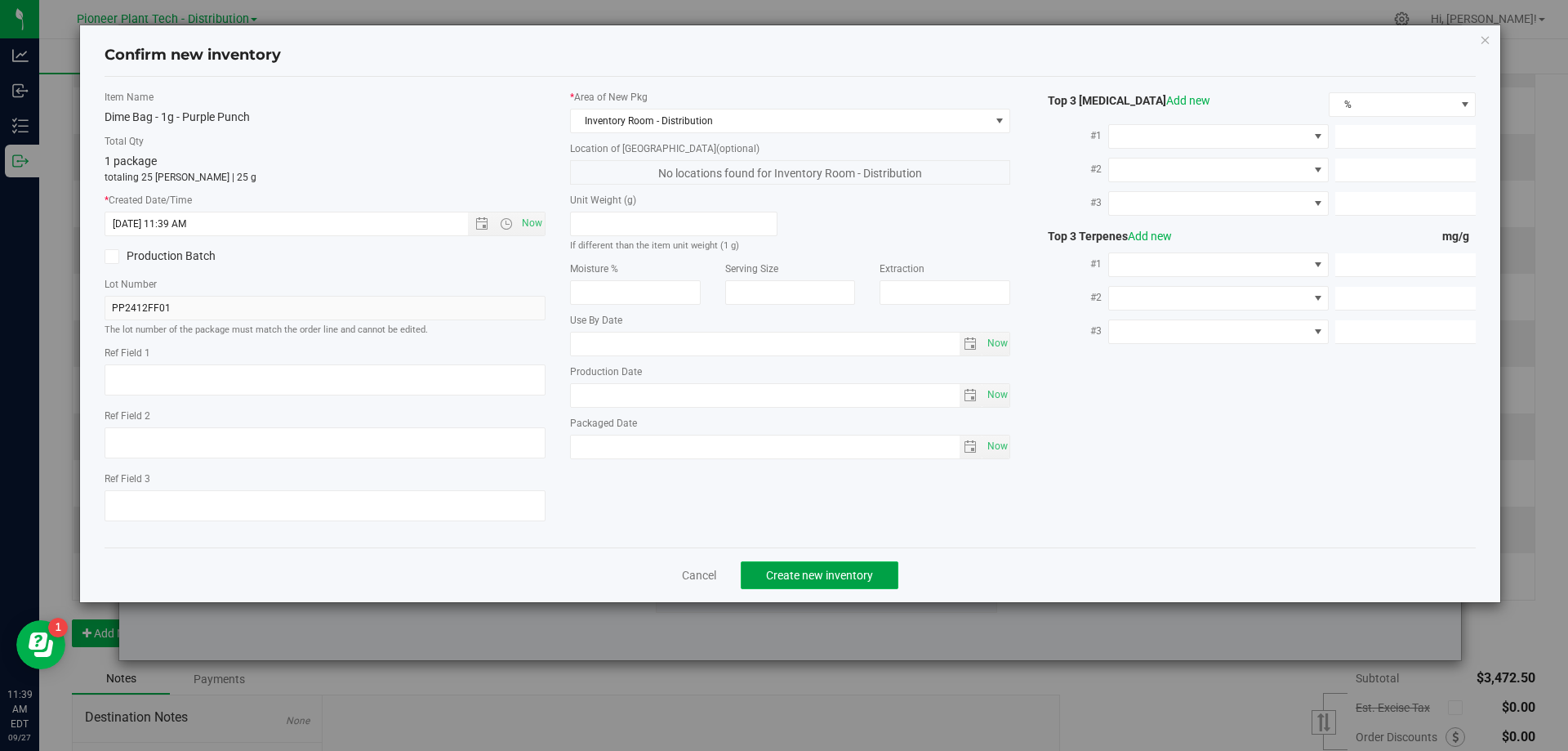
click at [830, 569] on span "Create new inventory" at bounding box center [819, 575] width 107 height 13
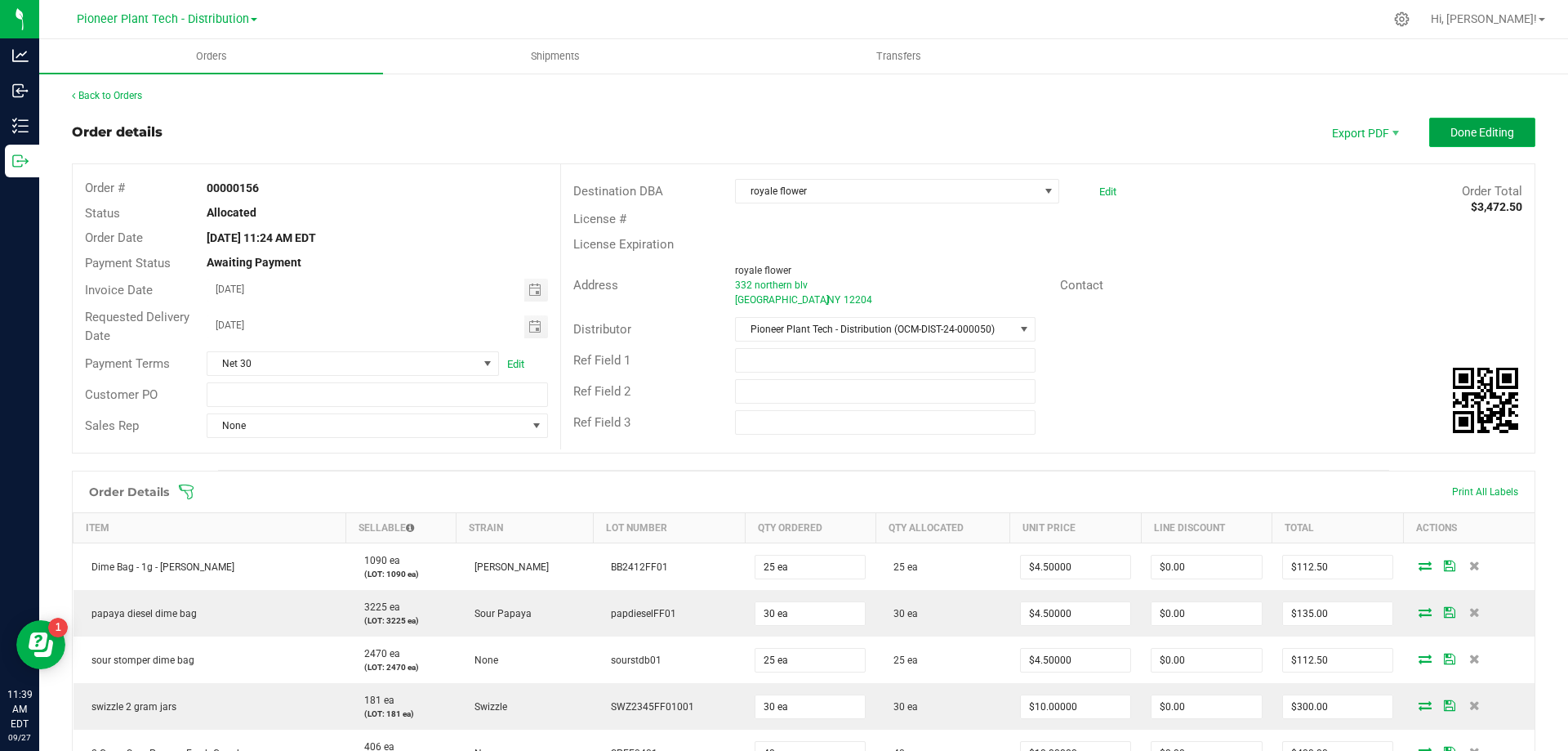
click at [1450, 131] on span "Done Editing" at bounding box center [1482, 133] width 64 height 13
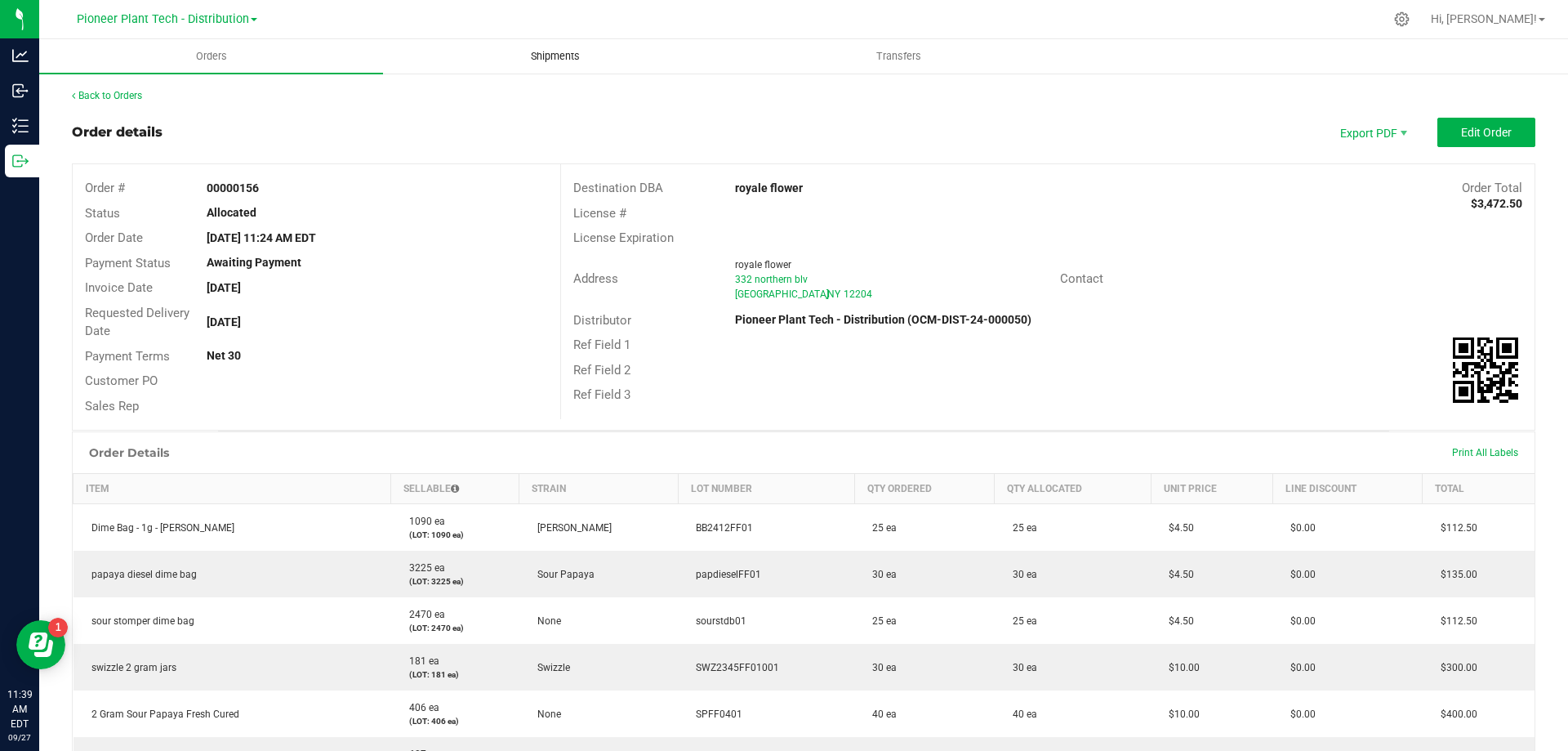
click at [576, 58] on span "Shipments" at bounding box center [555, 55] width 93 height 14
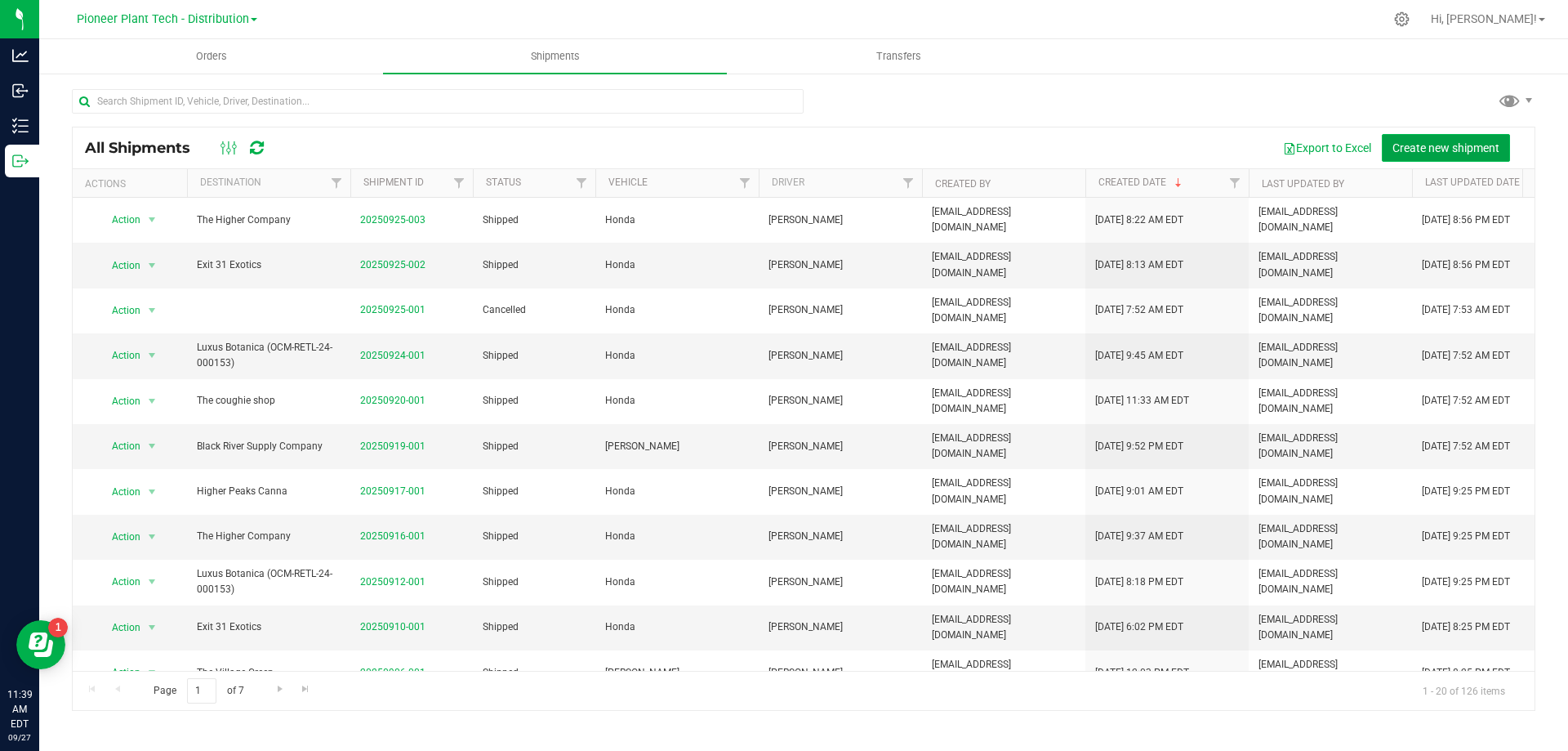
click at [1449, 142] on span "Create new shipment" at bounding box center [1446, 148] width 107 height 13
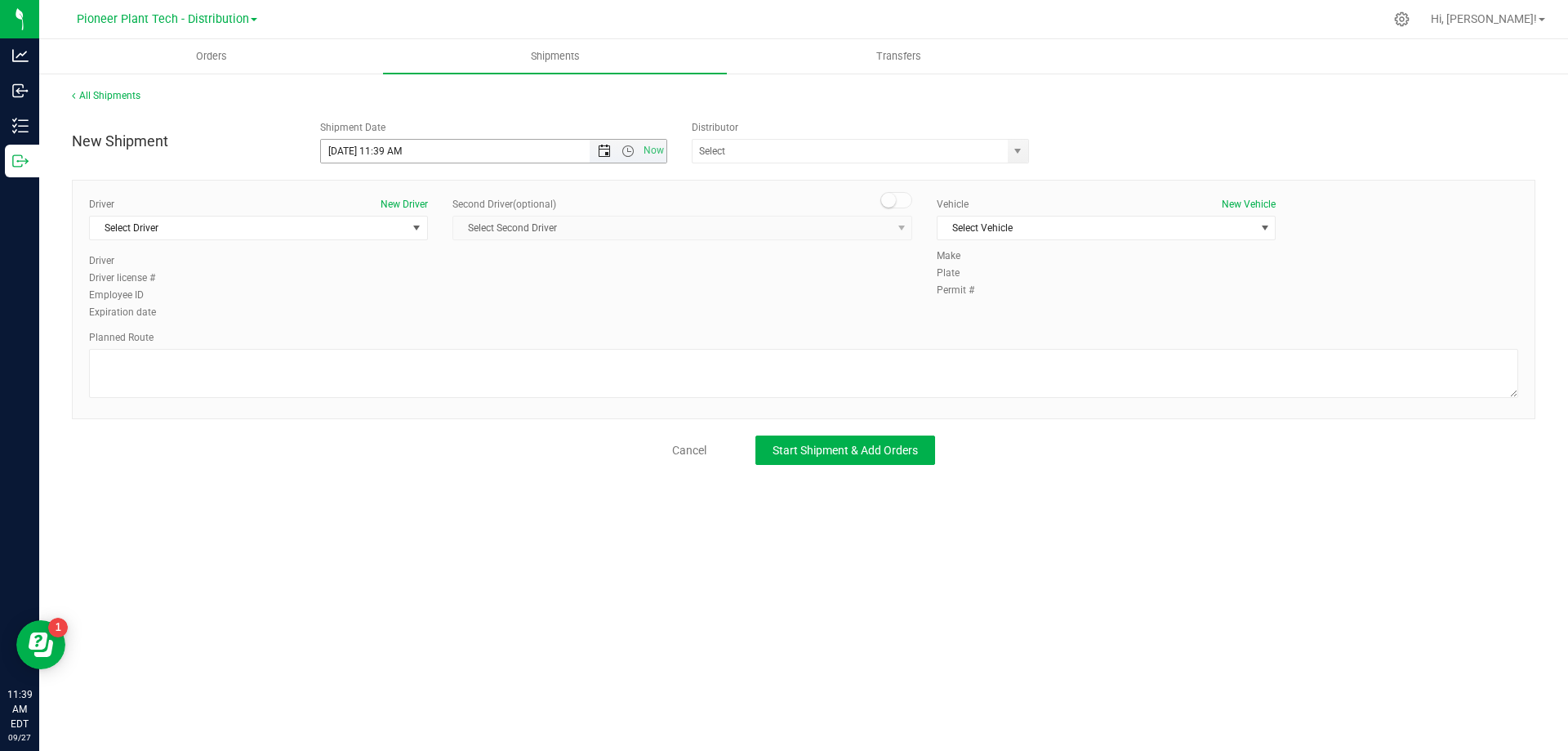
click at [603, 147] on span "Open the date view" at bounding box center [604, 151] width 13 height 13
click at [654, 151] on span "Now" at bounding box center [654, 150] width 28 height 24
click at [1013, 151] on span "select" at bounding box center [1017, 151] width 13 height 13
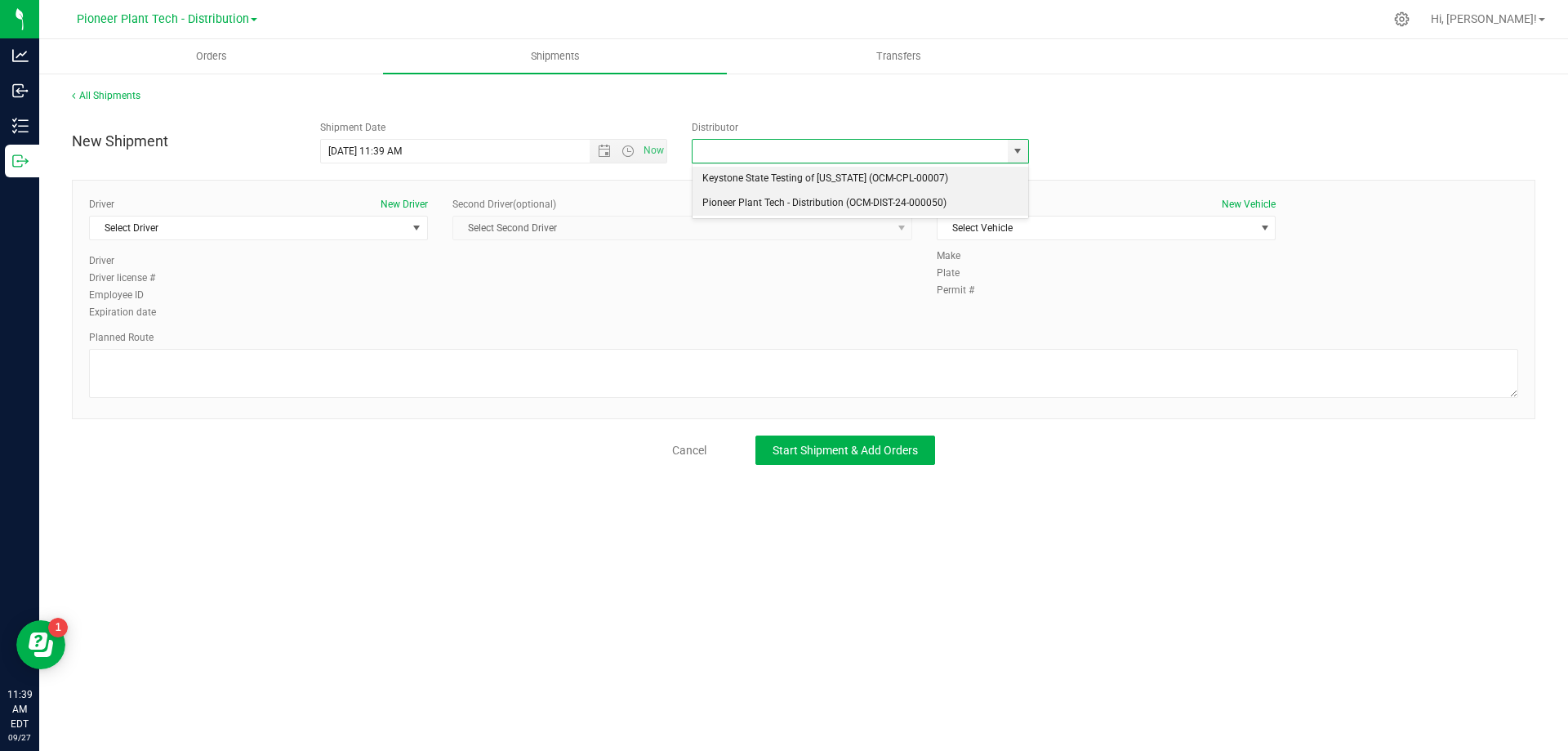
click at [759, 192] on li "Pioneer Plant Tech - Distribution (OCM-DIST-24-000050)" at bounding box center [860, 204] width 336 height 25
type input "Pioneer Plant Tech - Distribution (OCM-DIST-24-000050)"
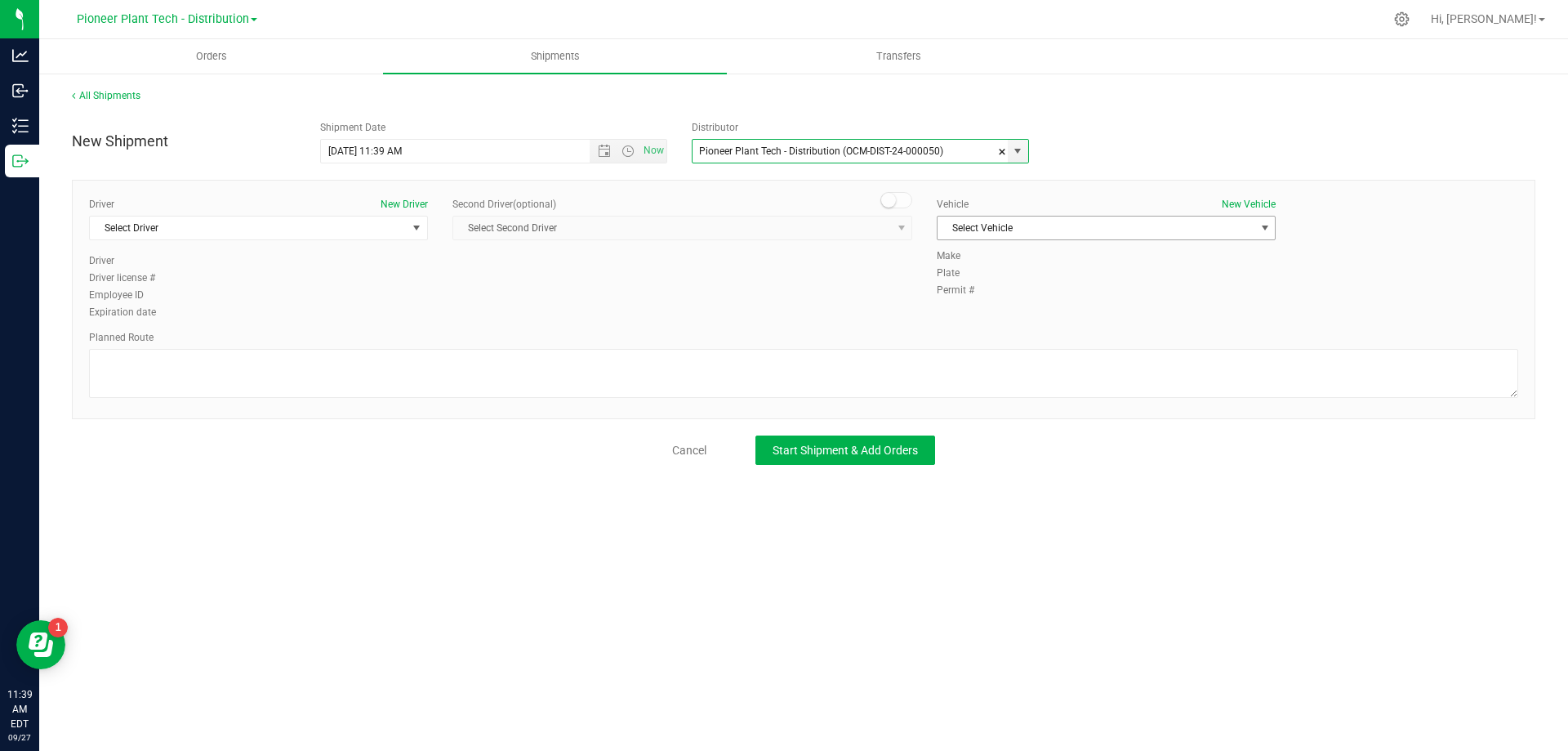
click at [1244, 223] on span "Select Vehicle" at bounding box center [1095, 228] width 316 height 23
click at [961, 310] on li "[PERSON_NAME]" at bounding box center [1105, 305] width 338 height 25
click at [340, 227] on span "Select Driver" at bounding box center [248, 228] width 316 height 23
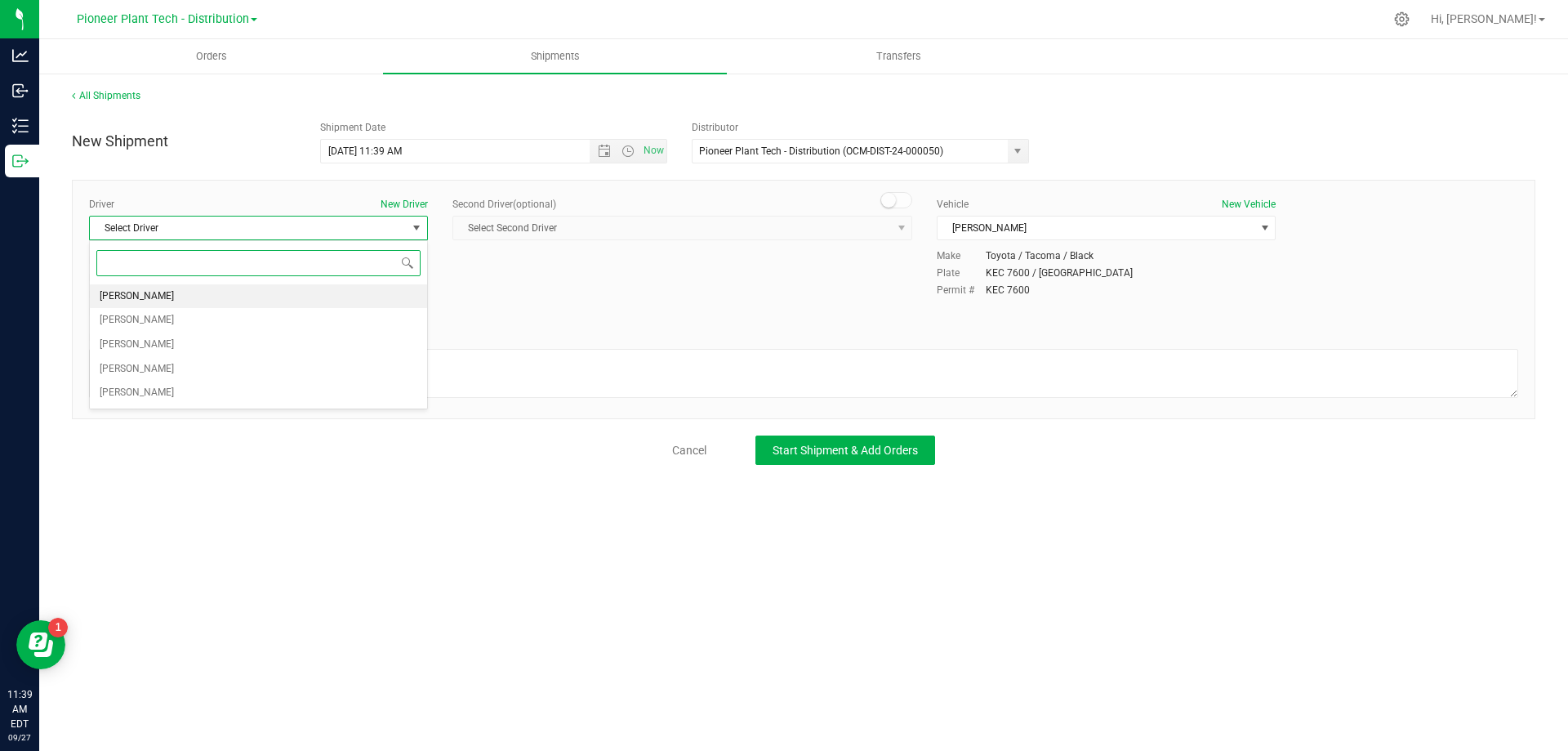
click at [159, 290] on li "[PERSON_NAME]" at bounding box center [258, 297] width 338 height 25
click at [825, 440] on button "Start Shipment & Add Orders" at bounding box center [845, 450] width 180 height 30
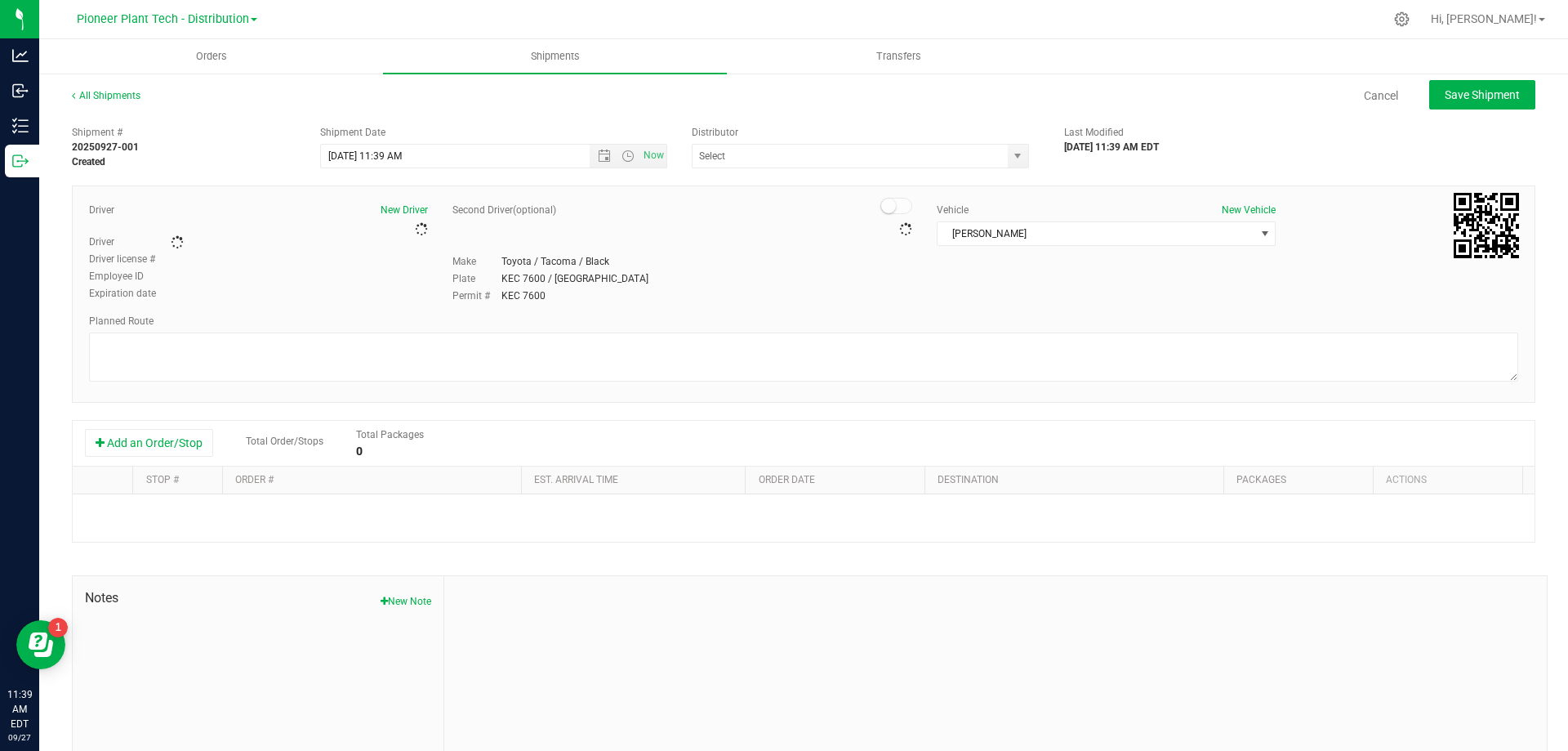
type input "Pioneer Plant Tech - Distribution (OCM-DIST-24-000050)"
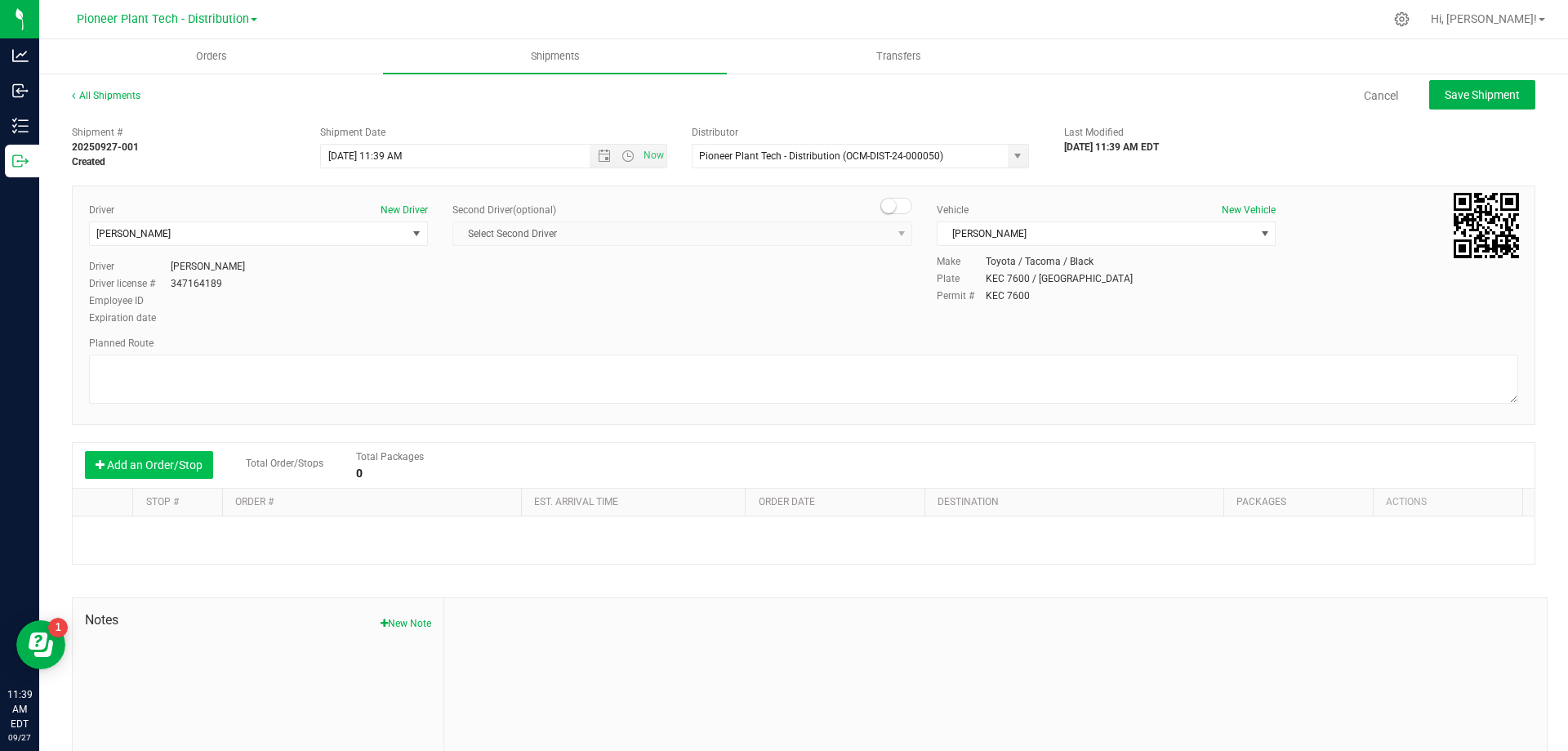
click at [132, 453] on button "Add an Order/Stop" at bounding box center [149, 464] width 128 height 28
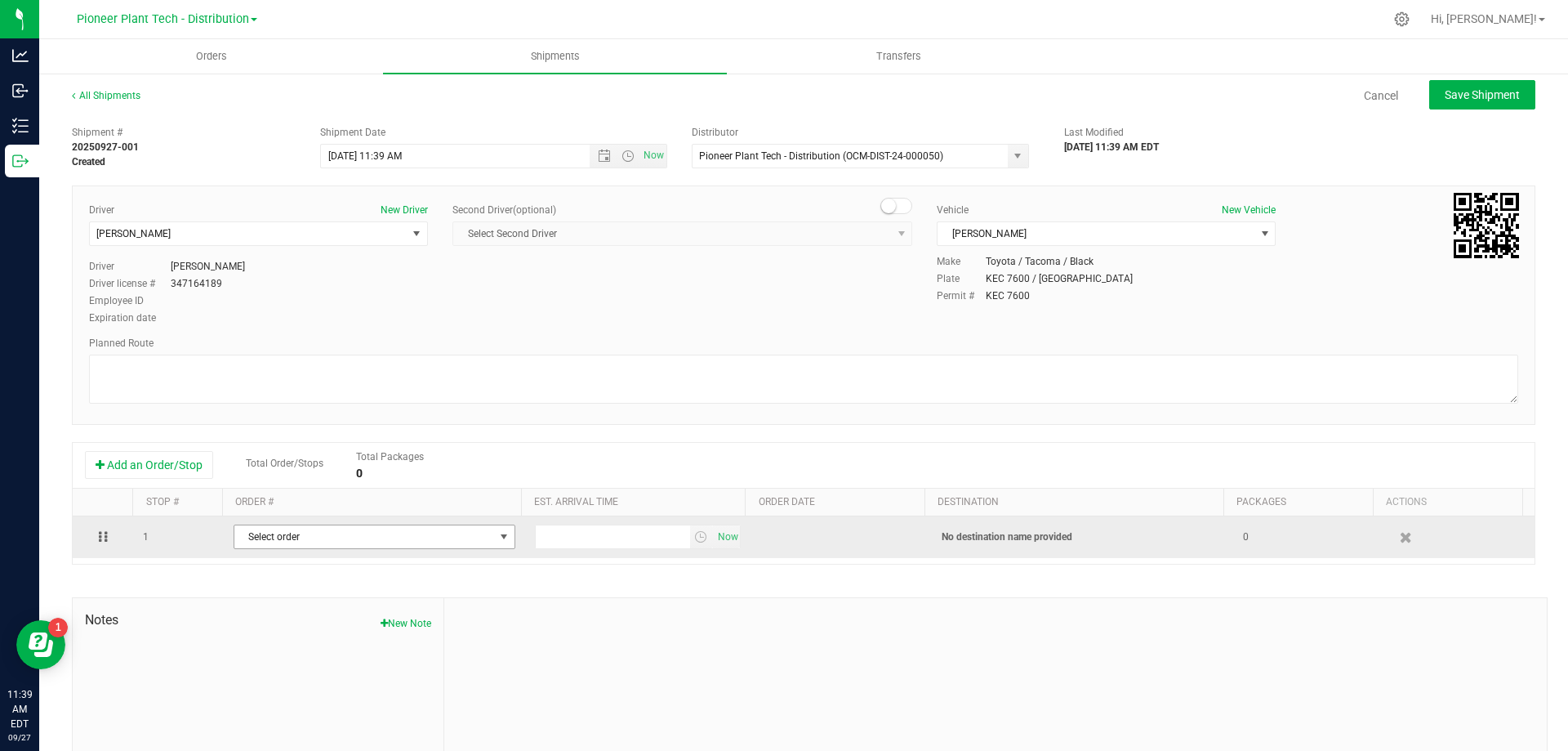
click at [296, 541] on span "Select order" at bounding box center [364, 537] width 260 height 23
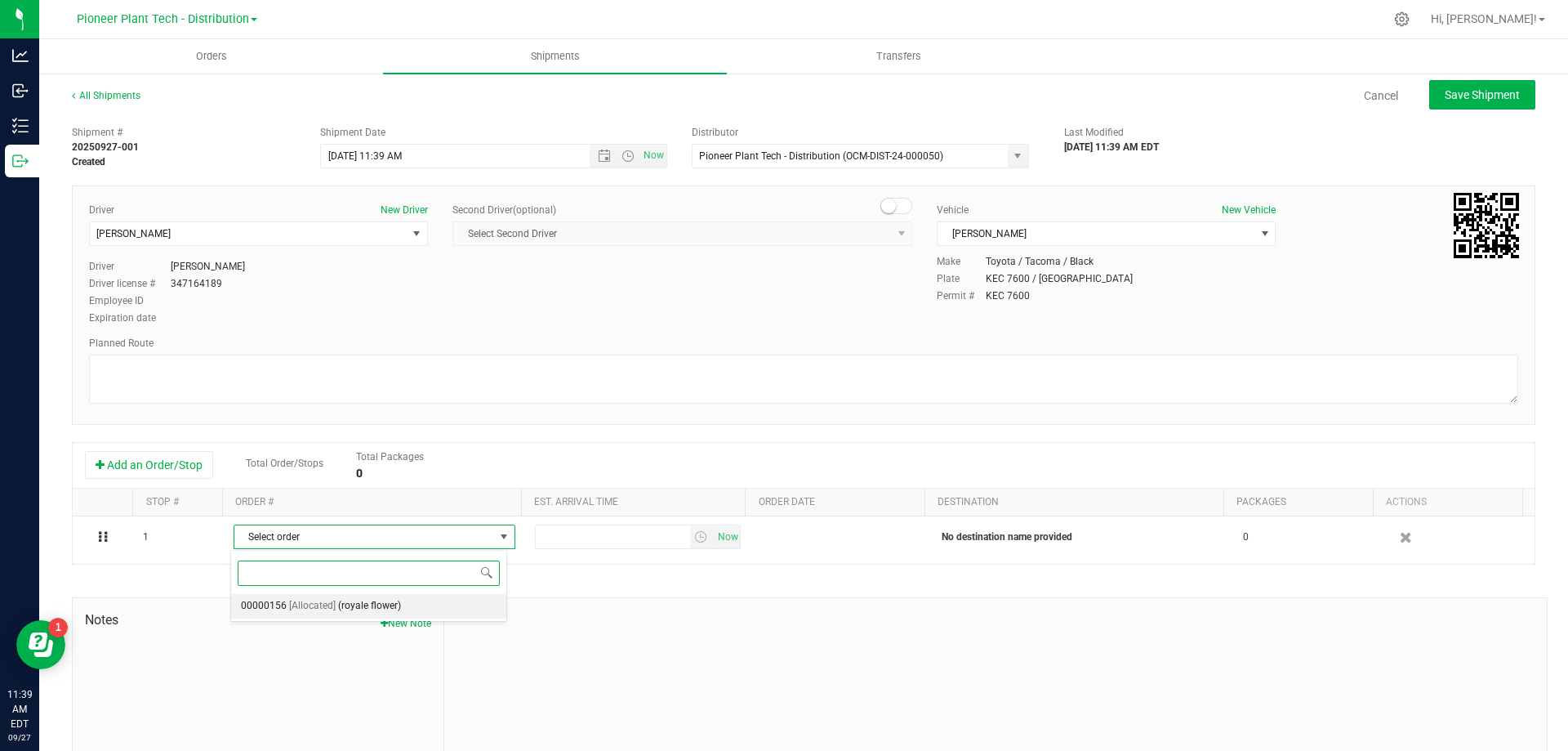
click at [294, 607] on span "[Allocated]" at bounding box center [312, 607] width 47 height 21
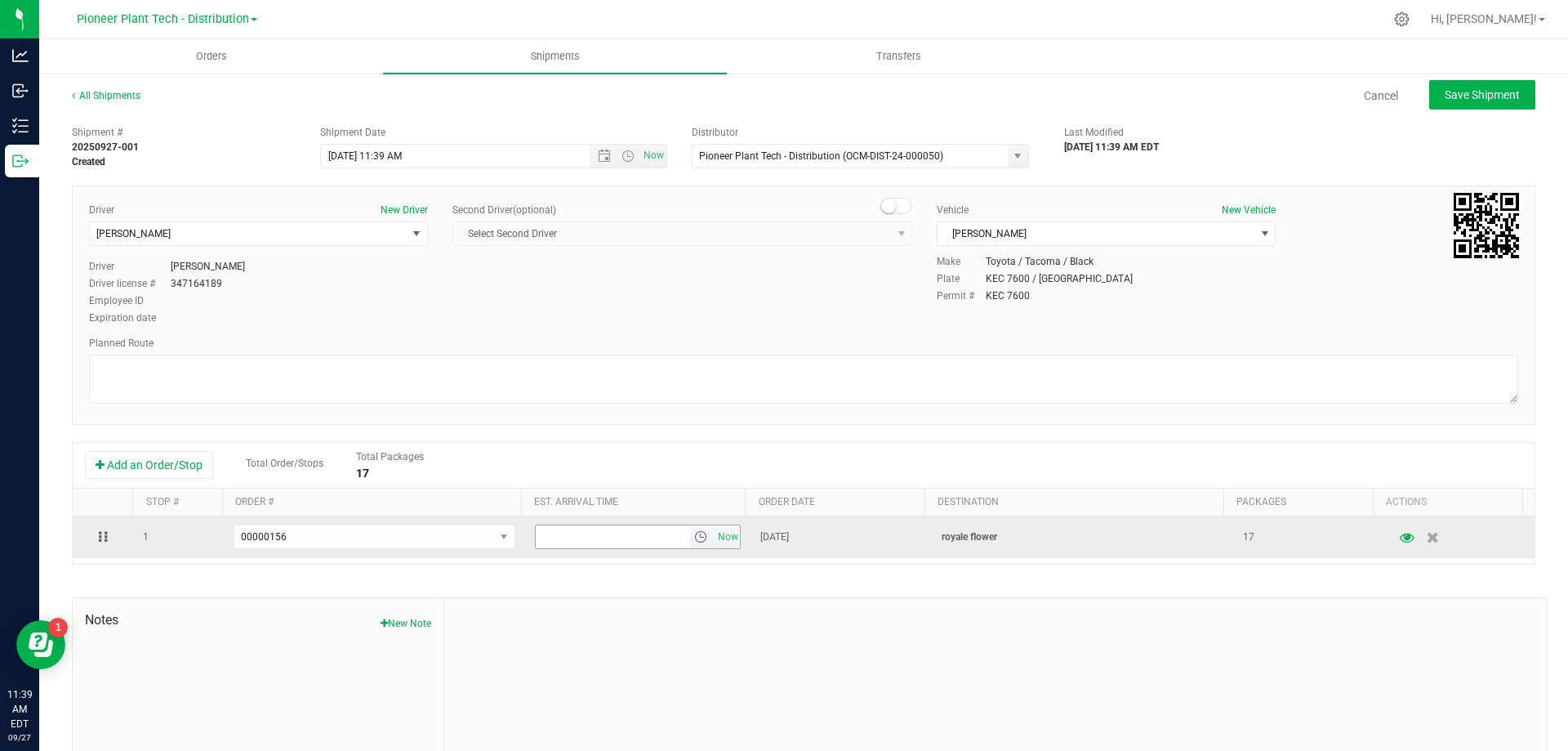
click at [694, 536] on span "select" at bounding box center [701, 537] width 13 height 13
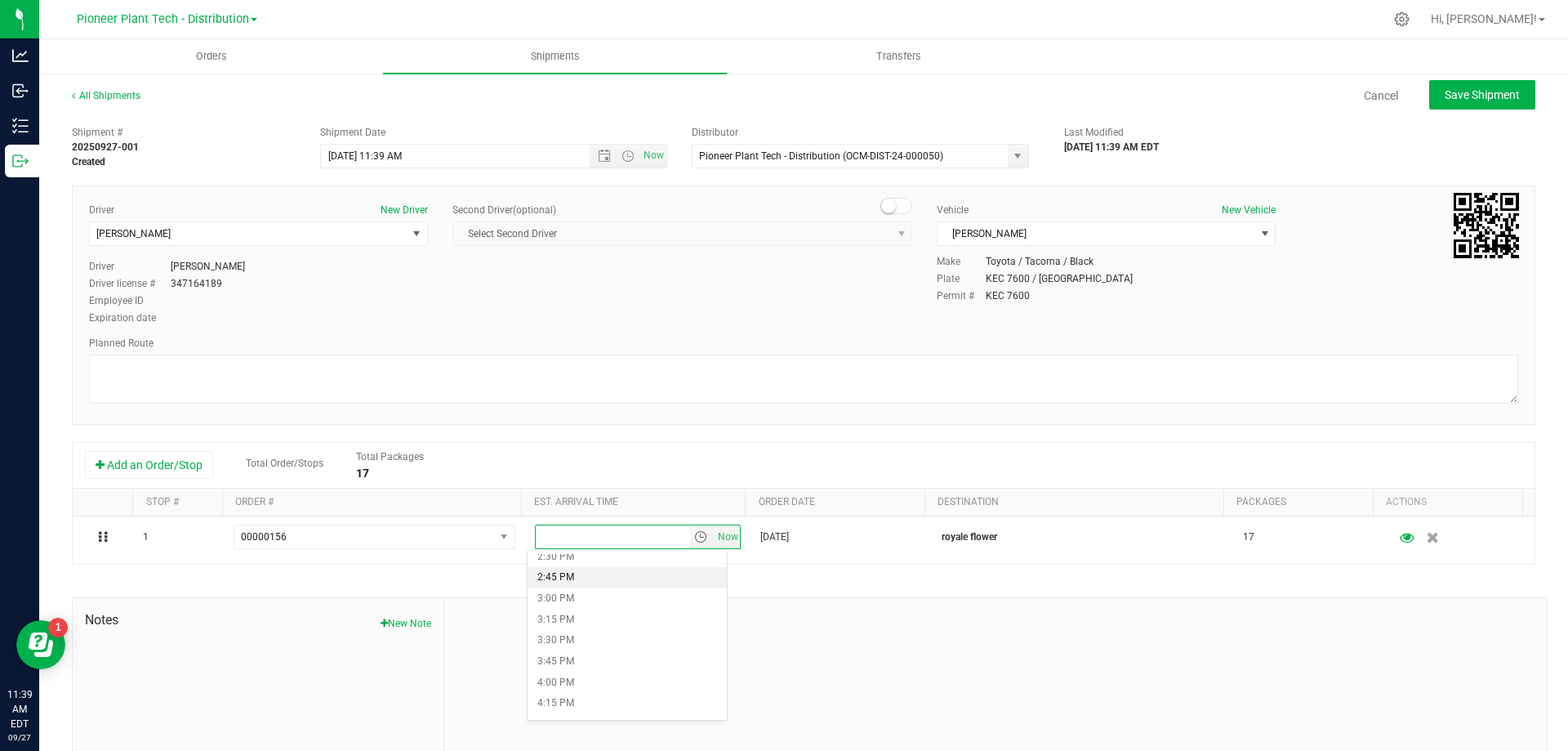
scroll to position [1062, 0]
click at [574, 591] on li "1:00 PM" at bounding box center [627, 594] width 199 height 21
click at [1490, 97] on span "Save Shipment" at bounding box center [1482, 95] width 76 height 13
type input "9/27/2025 3:39 PM"
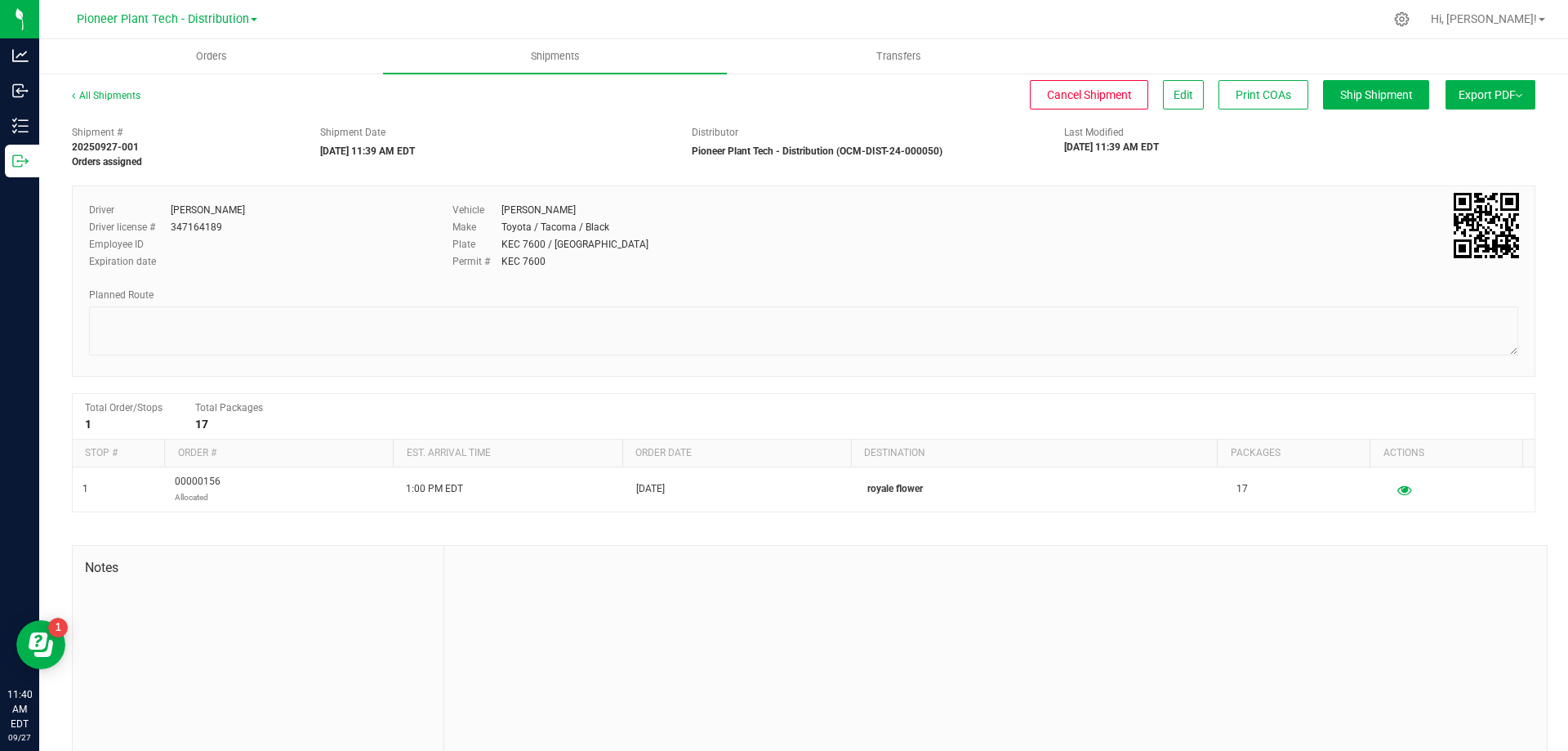
click at [1475, 104] on button "Export PDF" at bounding box center [1491, 95] width 90 height 30
click at [1459, 124] on li "Manifest by Package ID" at bounding box center [1485, 131] width 165 height 25
click at [227, 58] on span "Orders" at bounding box center [211, 55] width 76 height 14
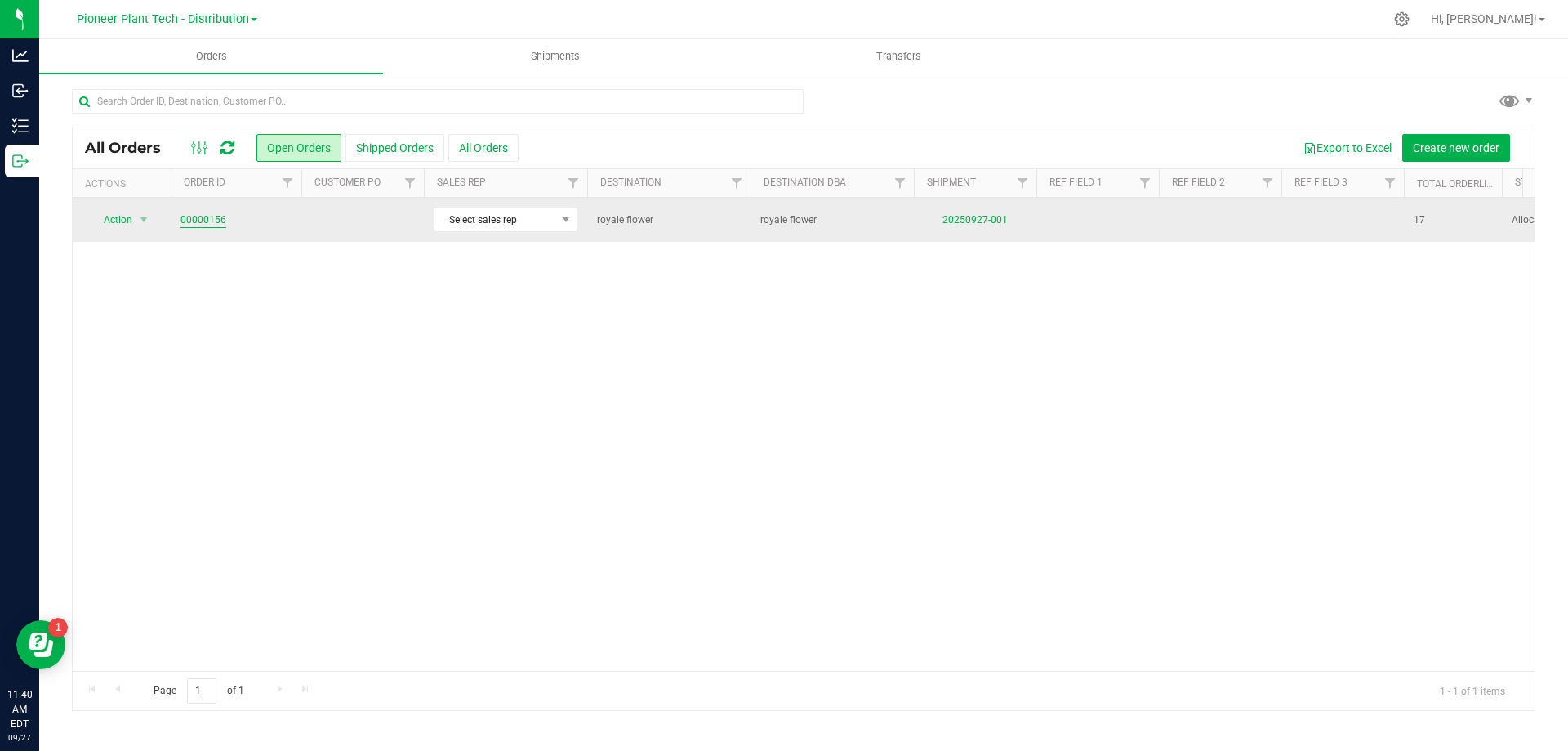
click at [208, 221] on link "00000156" at bounding box center [204, 220] width 46 height 15
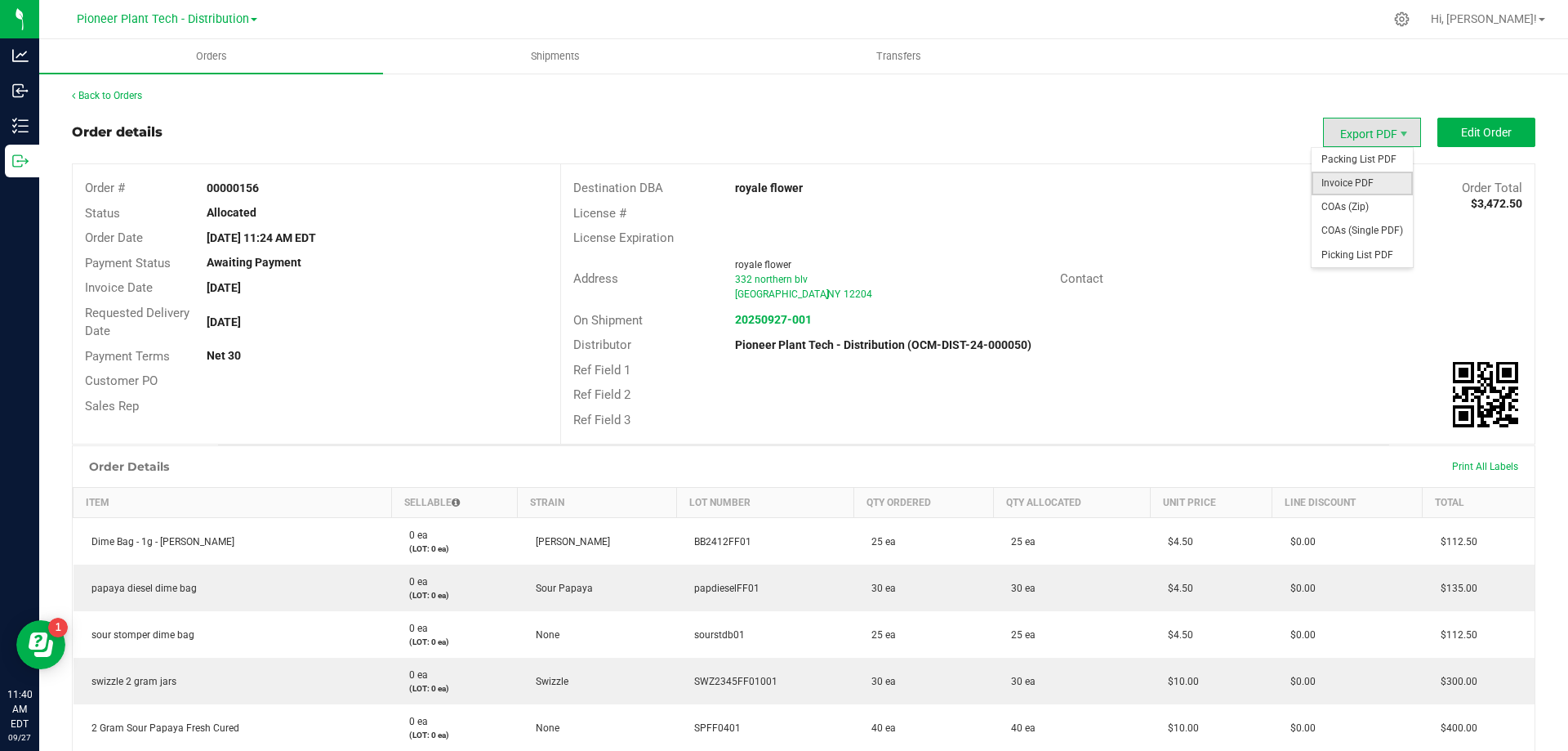
click at [1361, 182] on span "Invoice PDF" at bounding box center [1361, 183] width 101 height 24
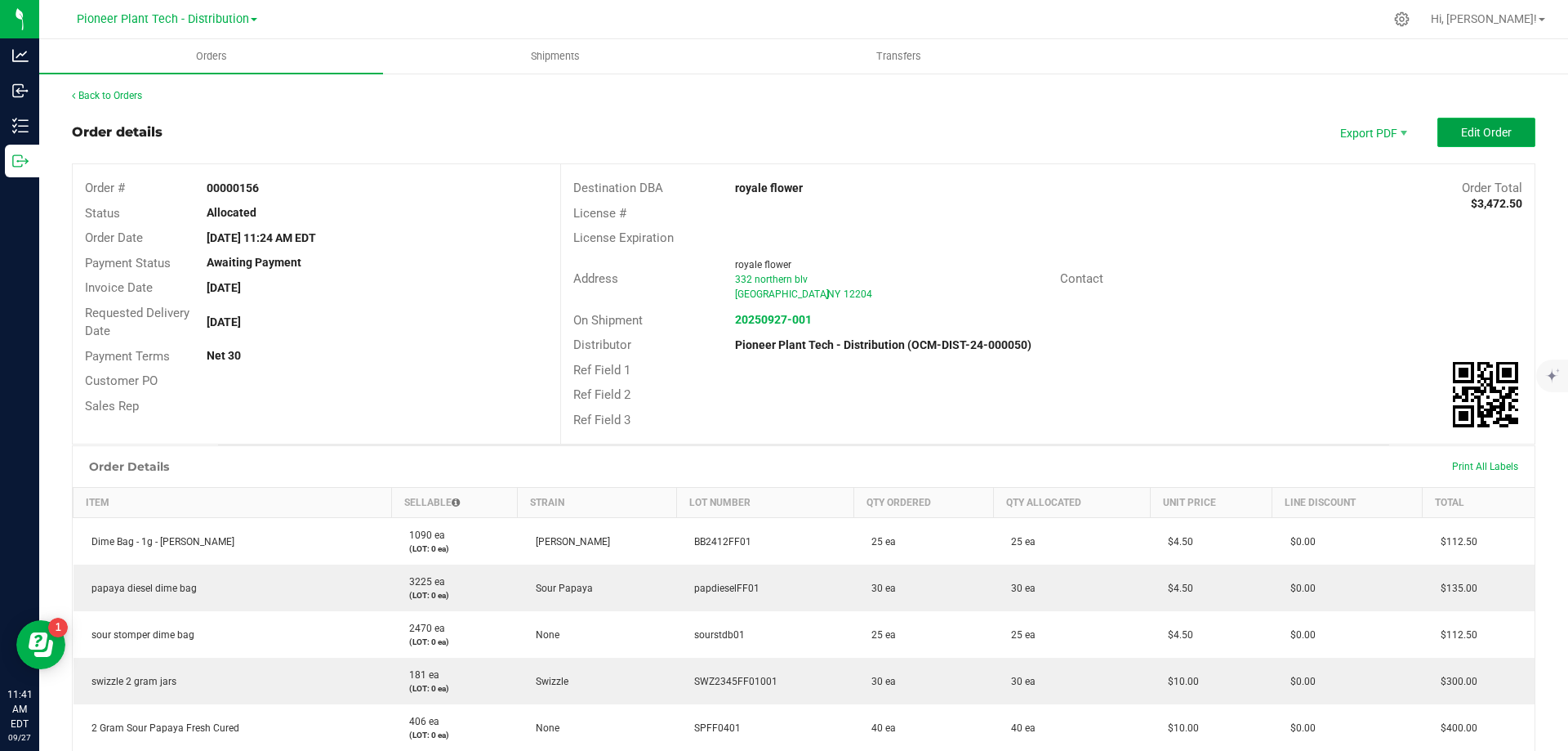
click at [1485, 143] on button "Edit Order" at bounding box center [1486, 132] width 98 height 30
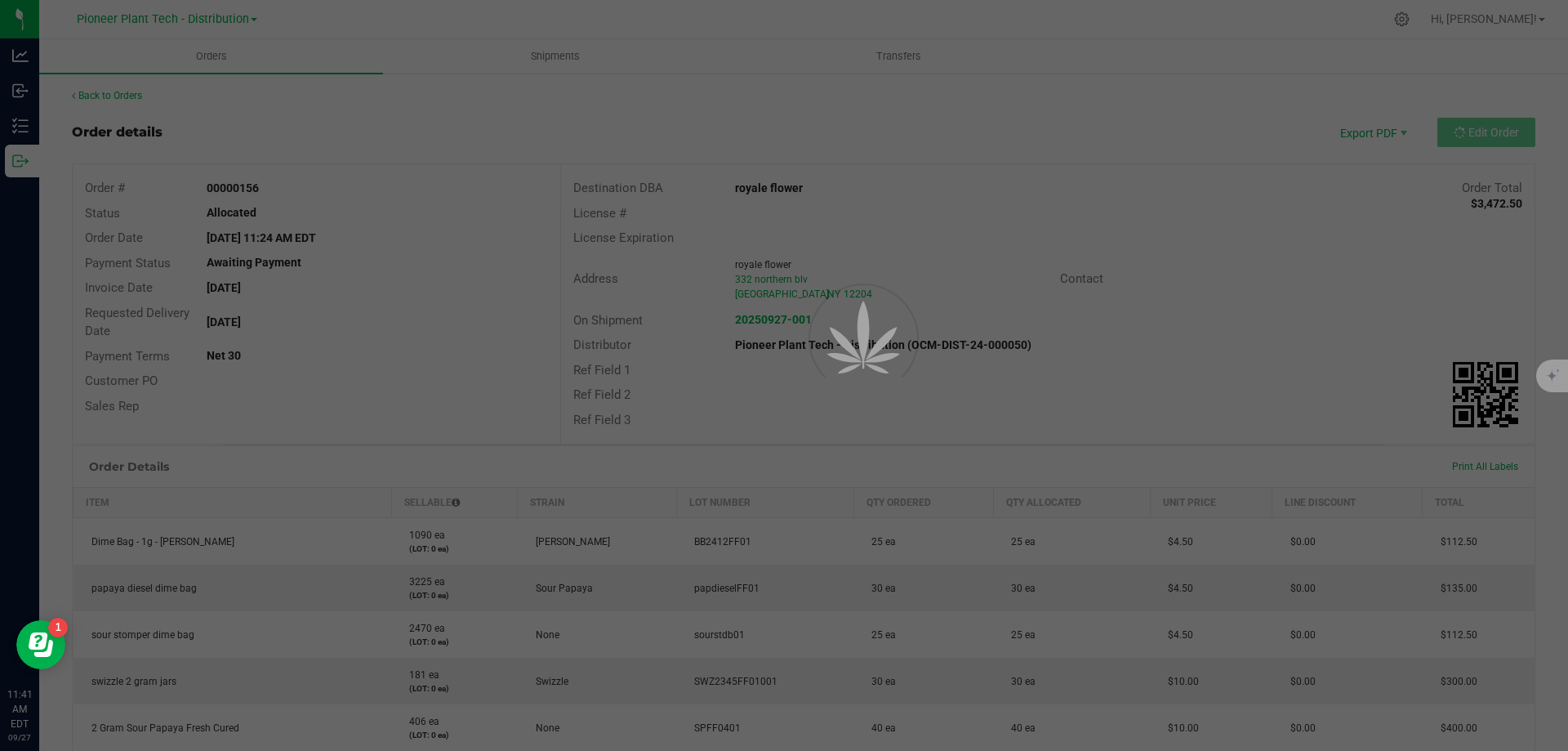
drag, startPoint x: 1165, startPoint y: 394, endPoint x: 989, endPoint y: 245, distance: 230.6
click at [989, 245] on div at bounding box center [784, 375] width 1568 height 751
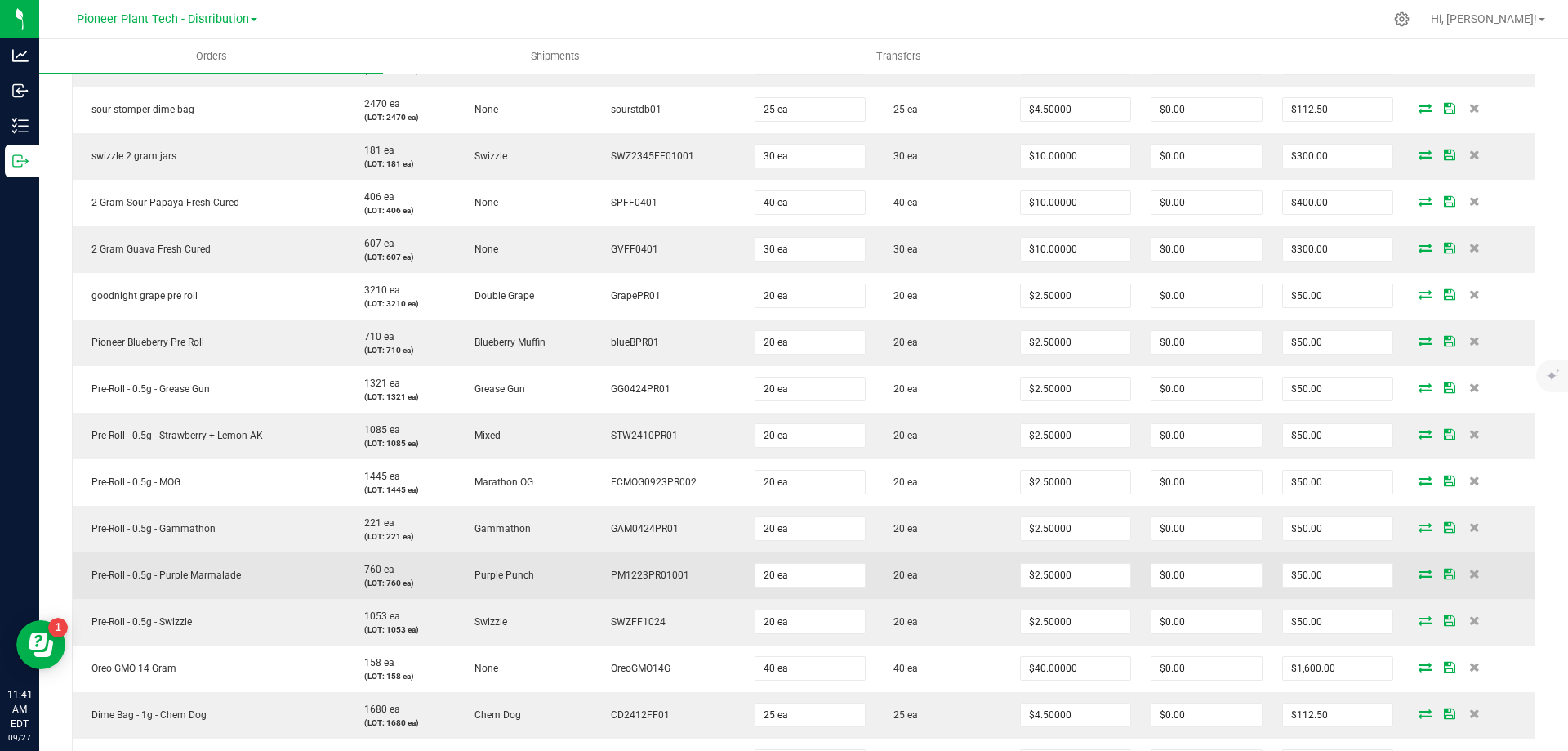
scroll to position [817, 0]
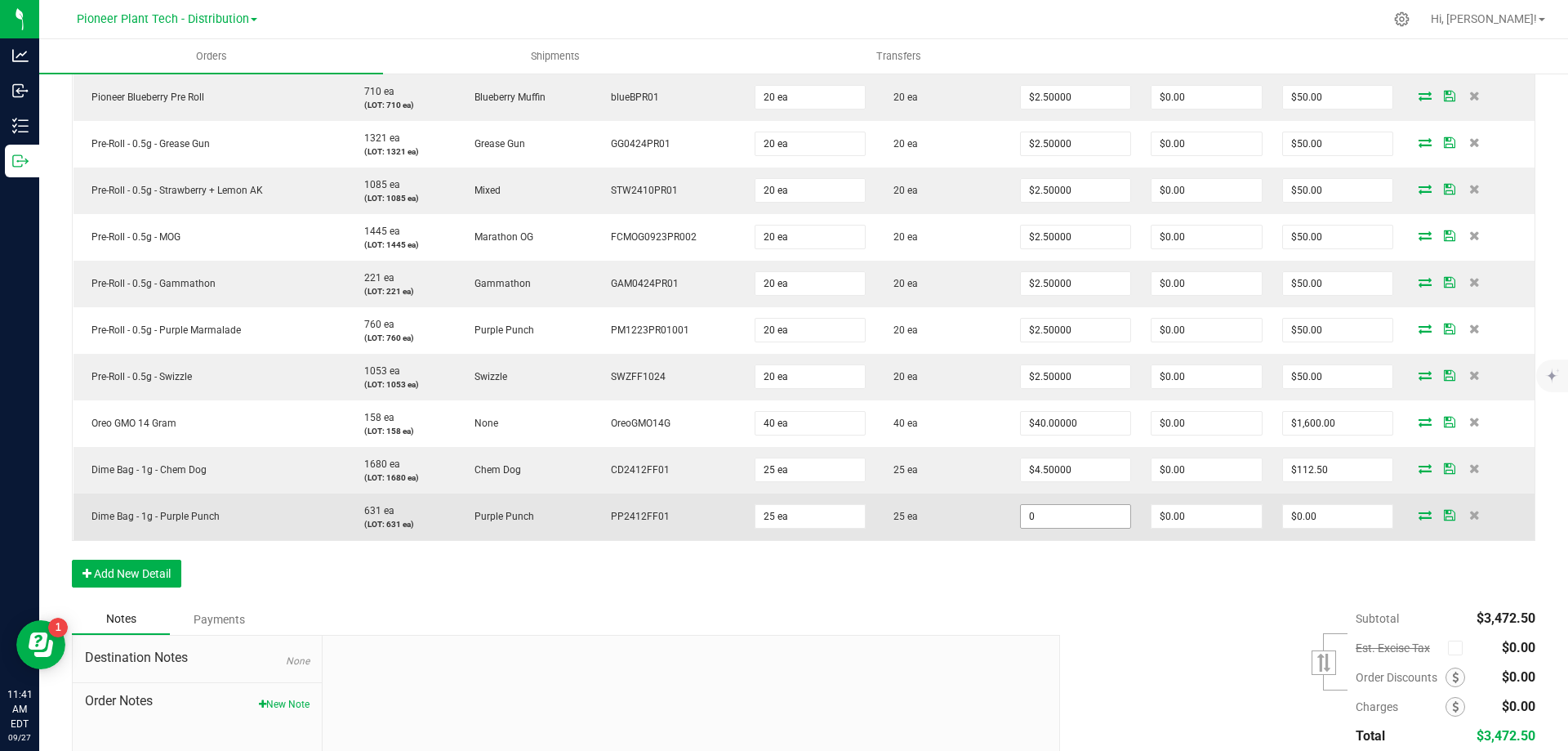
click at [1073, 514] on input "0" at bounding box center [1075, 517] width 109 height 23
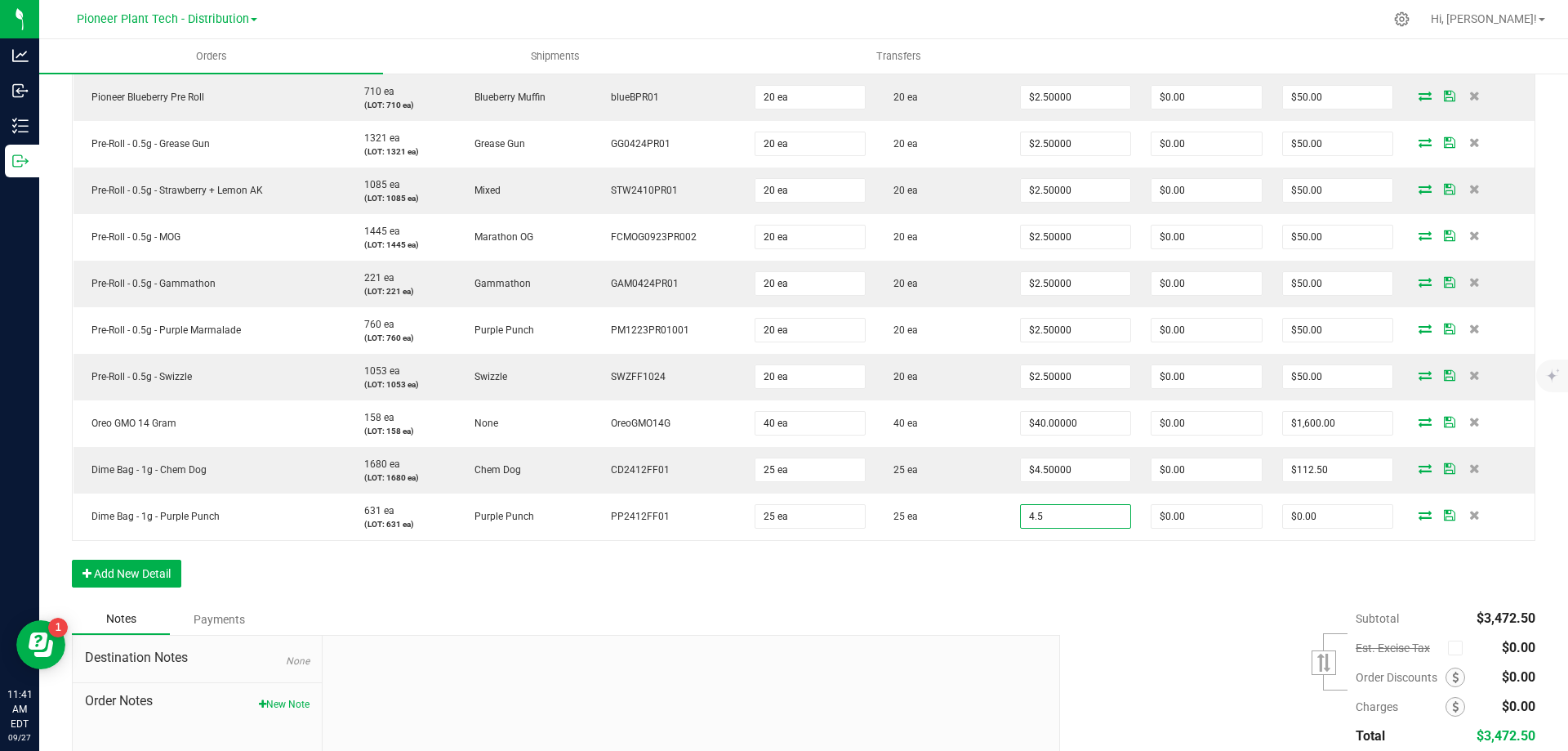
type input "$4.50000"
type input "$112.50"
click at [1076, 565] on div "Order Details Print All Labels Item Sellable Strain Lot Number Qty Ordered Qty …" at bounding box center [803, 140] width 1463 height 928
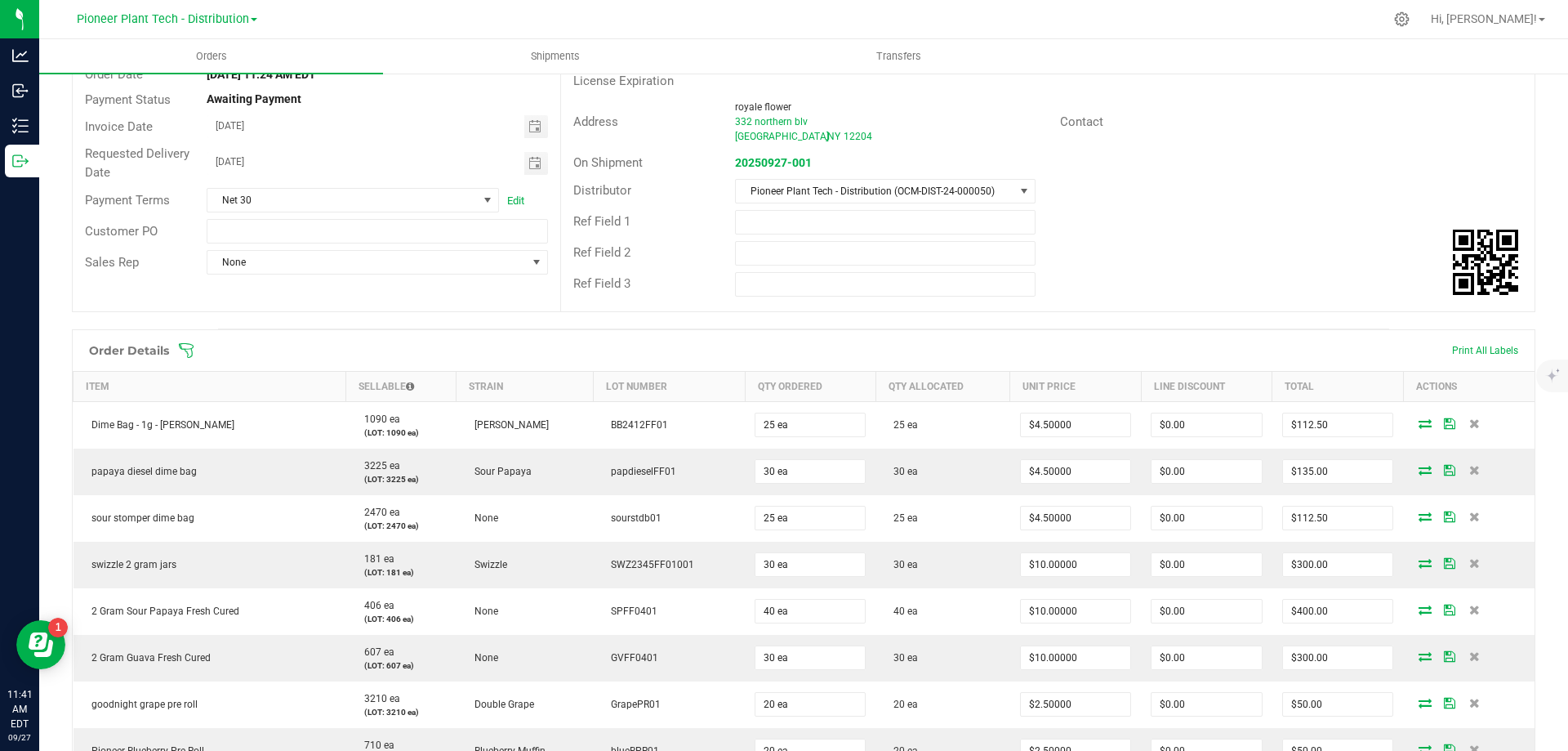
scroll to position [0, 0]
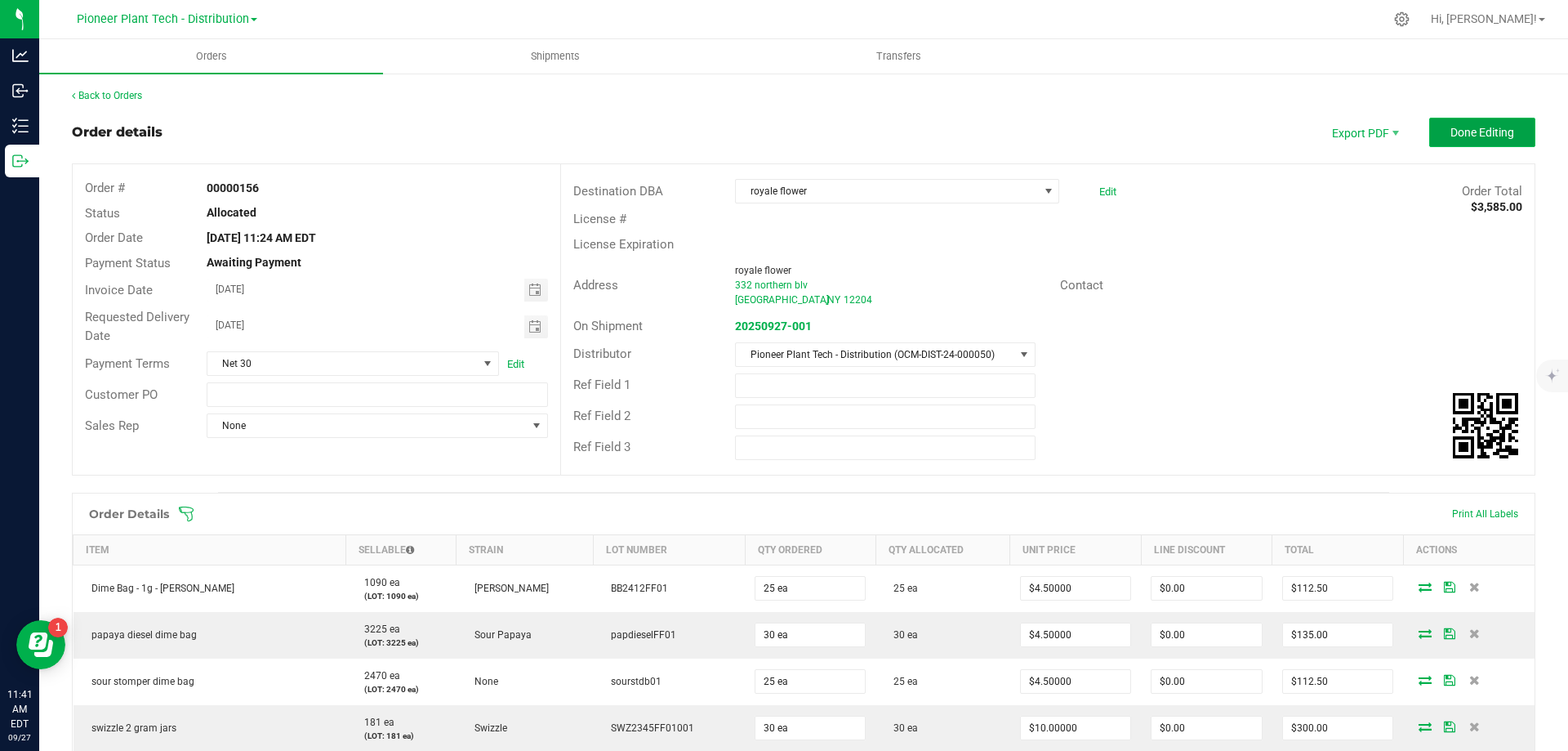
click at [1471, 136] on span "Done Editing" at bounding box center [1482, 133] width 64 height 13
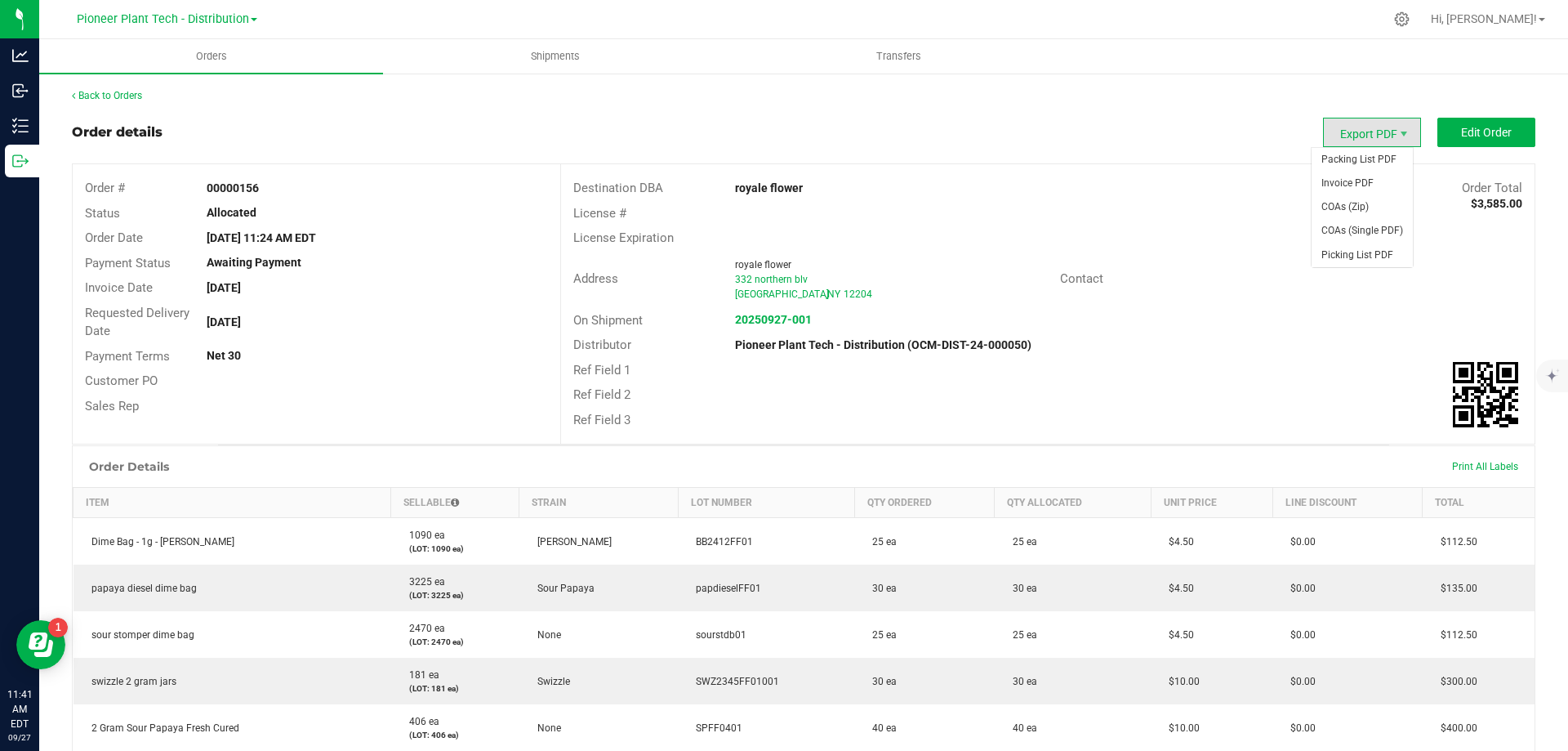
click at [1375, 131] on span "Export PDF" at bounding box center [1371, 132] width 98 height 30
click at [1368, 183] on span "Invoice PDF" at bounding box center [1361, 183] width 101 height 24
